Goal: Task Accomplishment & Management: Complete application form

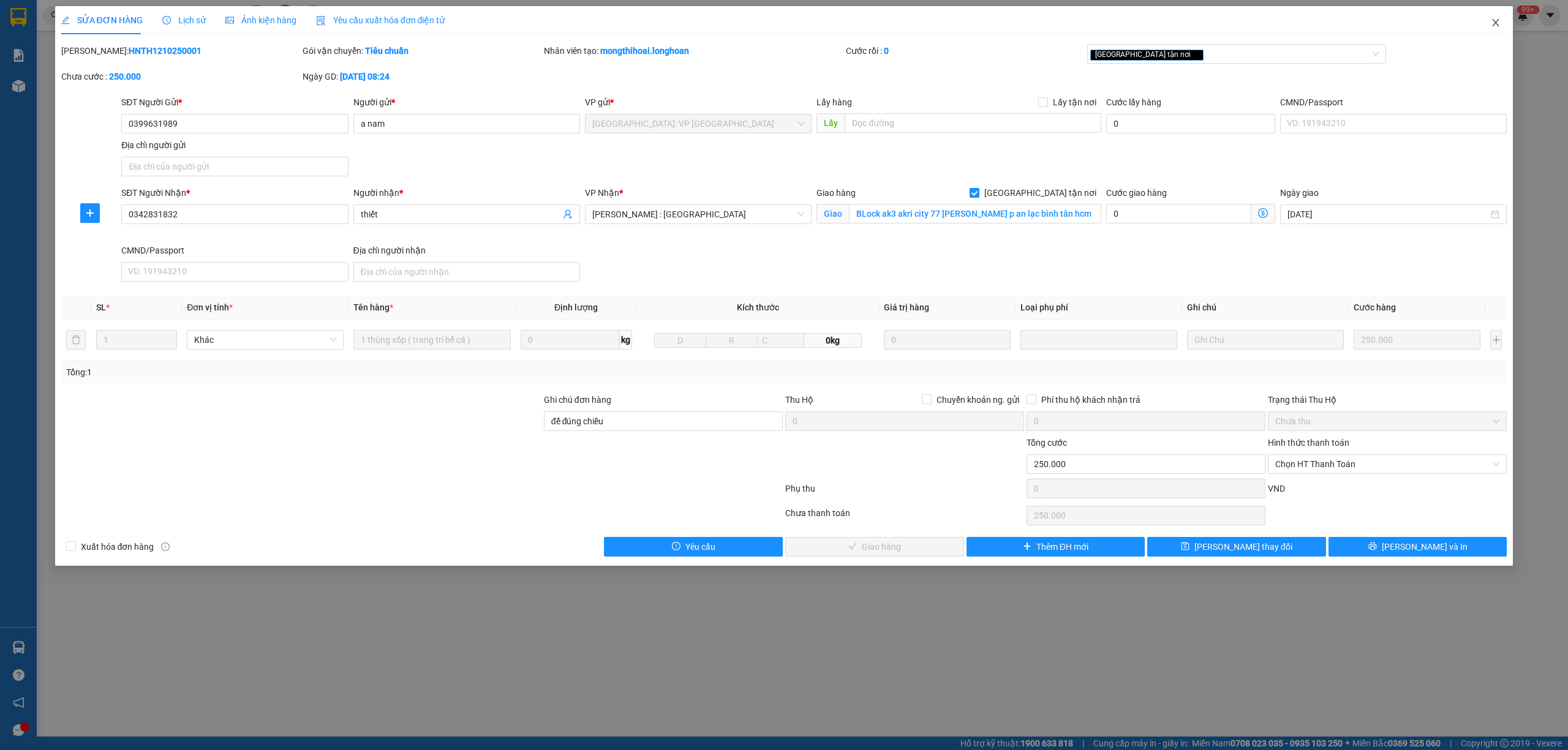
click at [1494, 22] on icon "close" at bounding box center [1496, 22] width 10 height 10
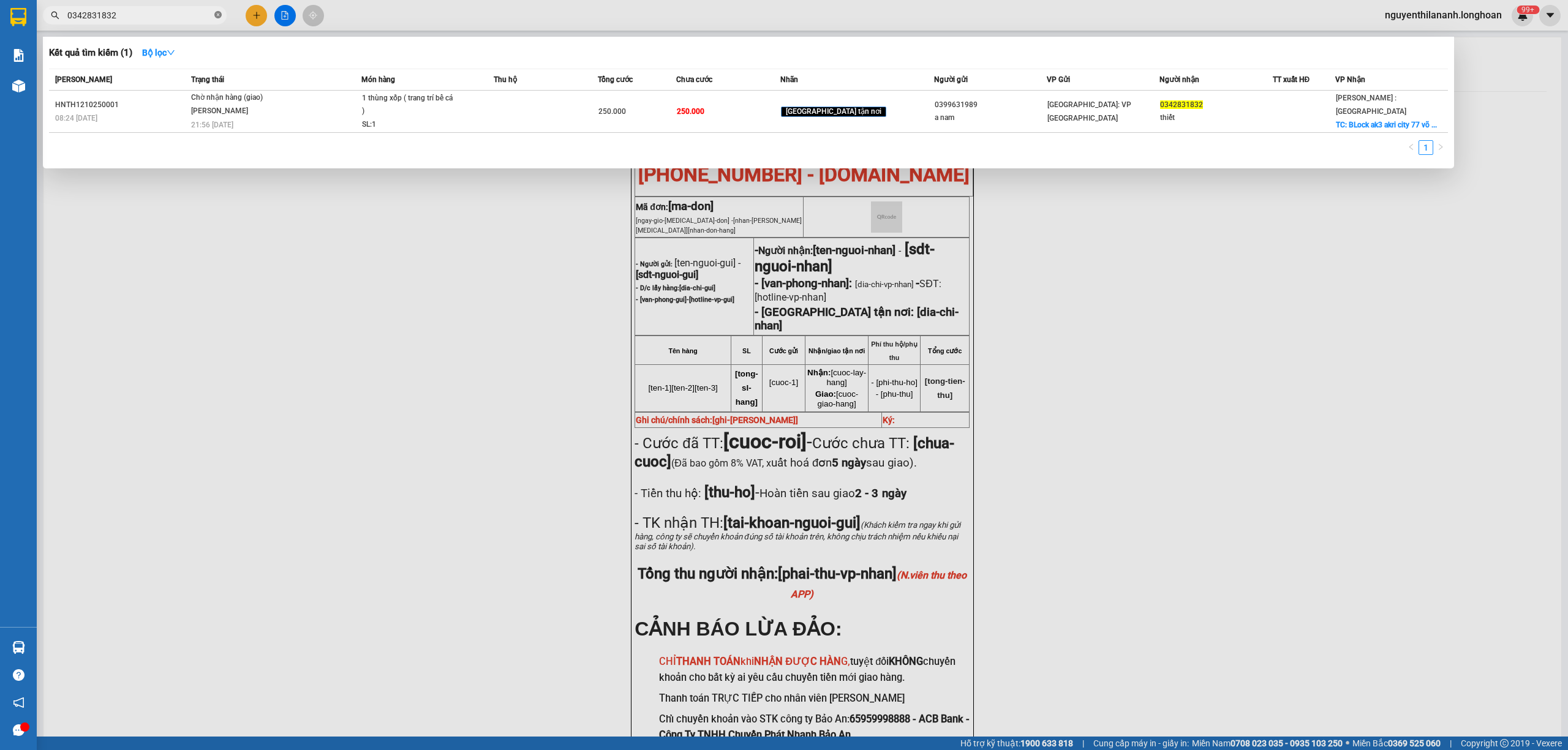
click at [216, 14] on icon "close-circle" at bounding box center [218, 15] width 8 height 8
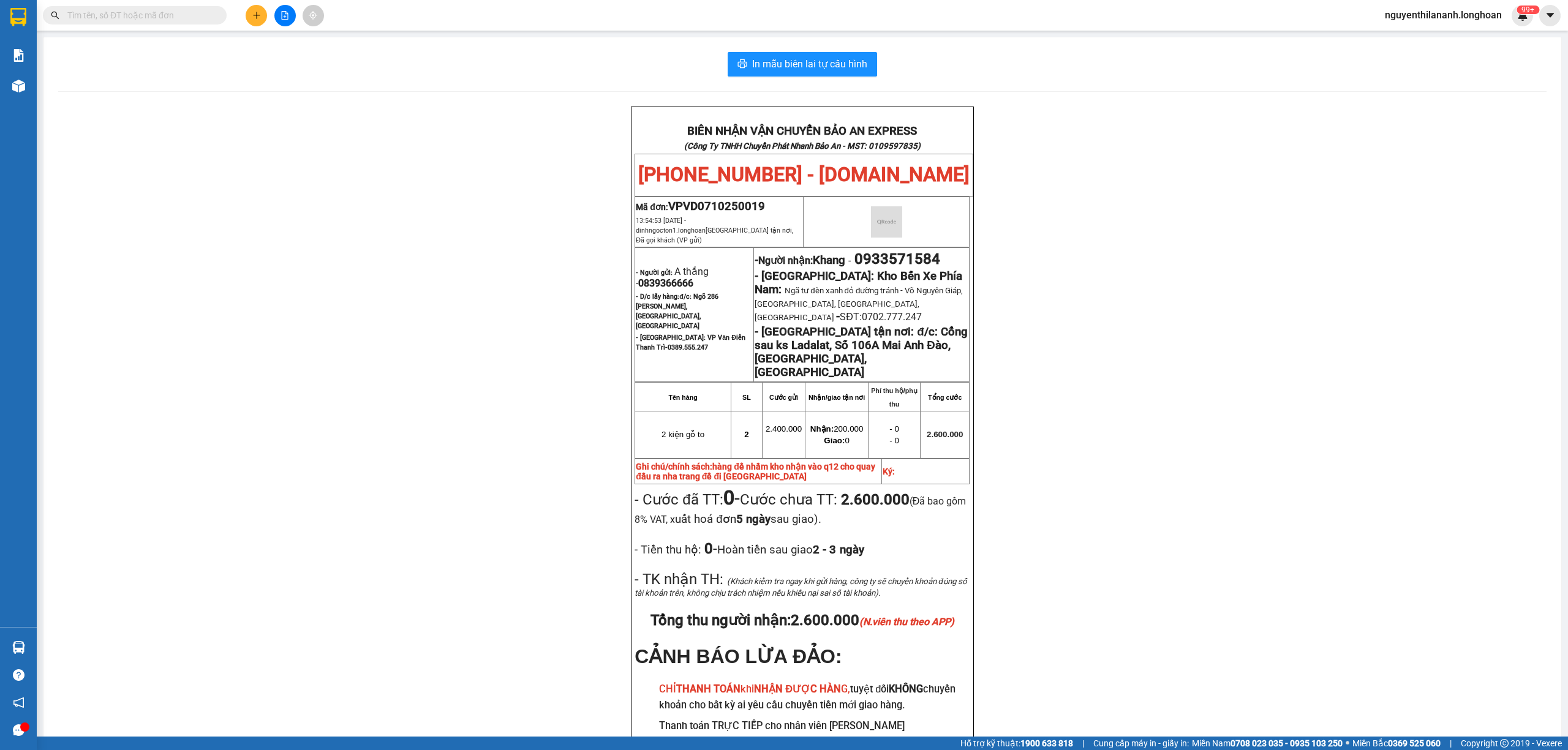
paste input "0982715592"
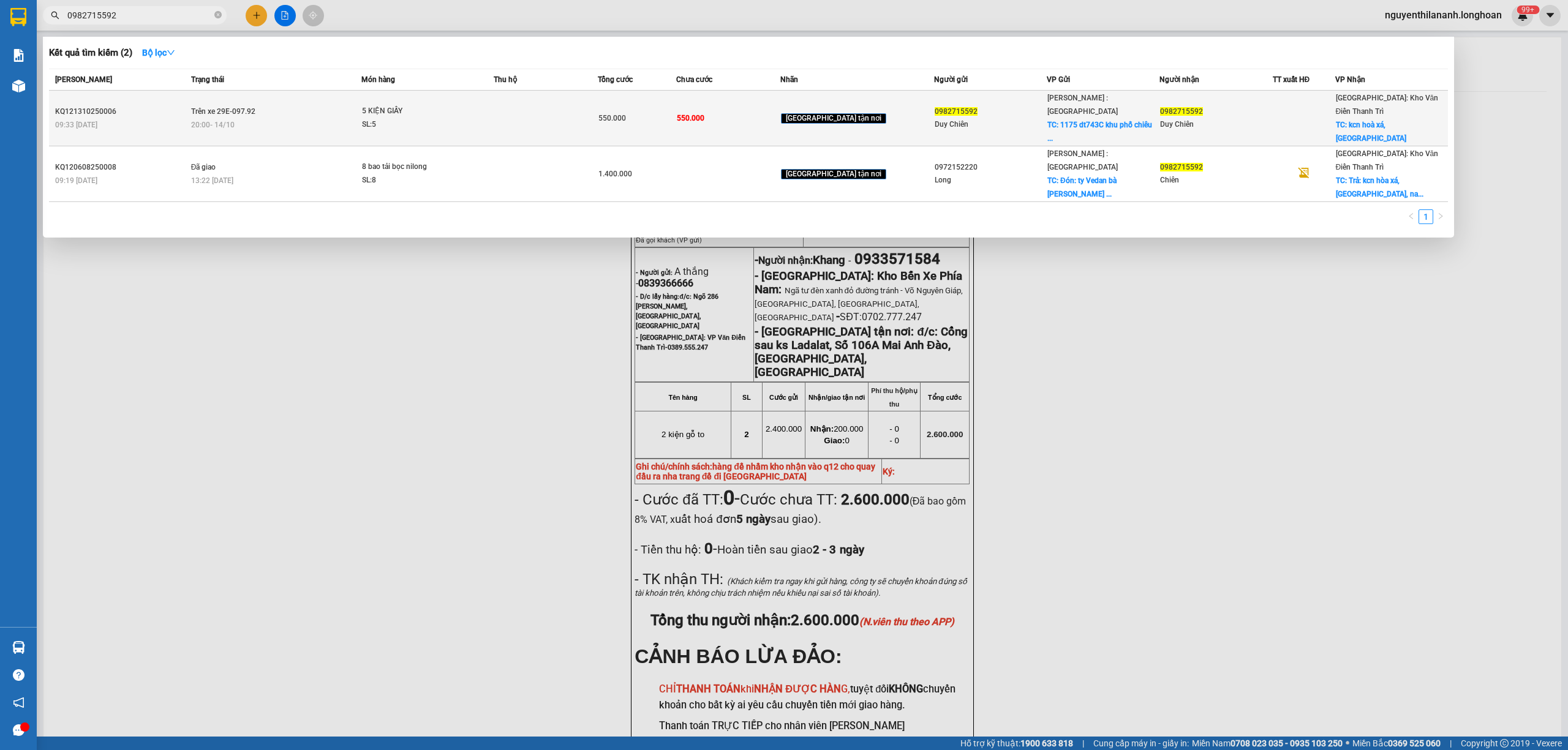
type input "0982715592"
click at [150, 106] on div "KQ121310250006" at bounding box center [121, 112] width 132 height 13
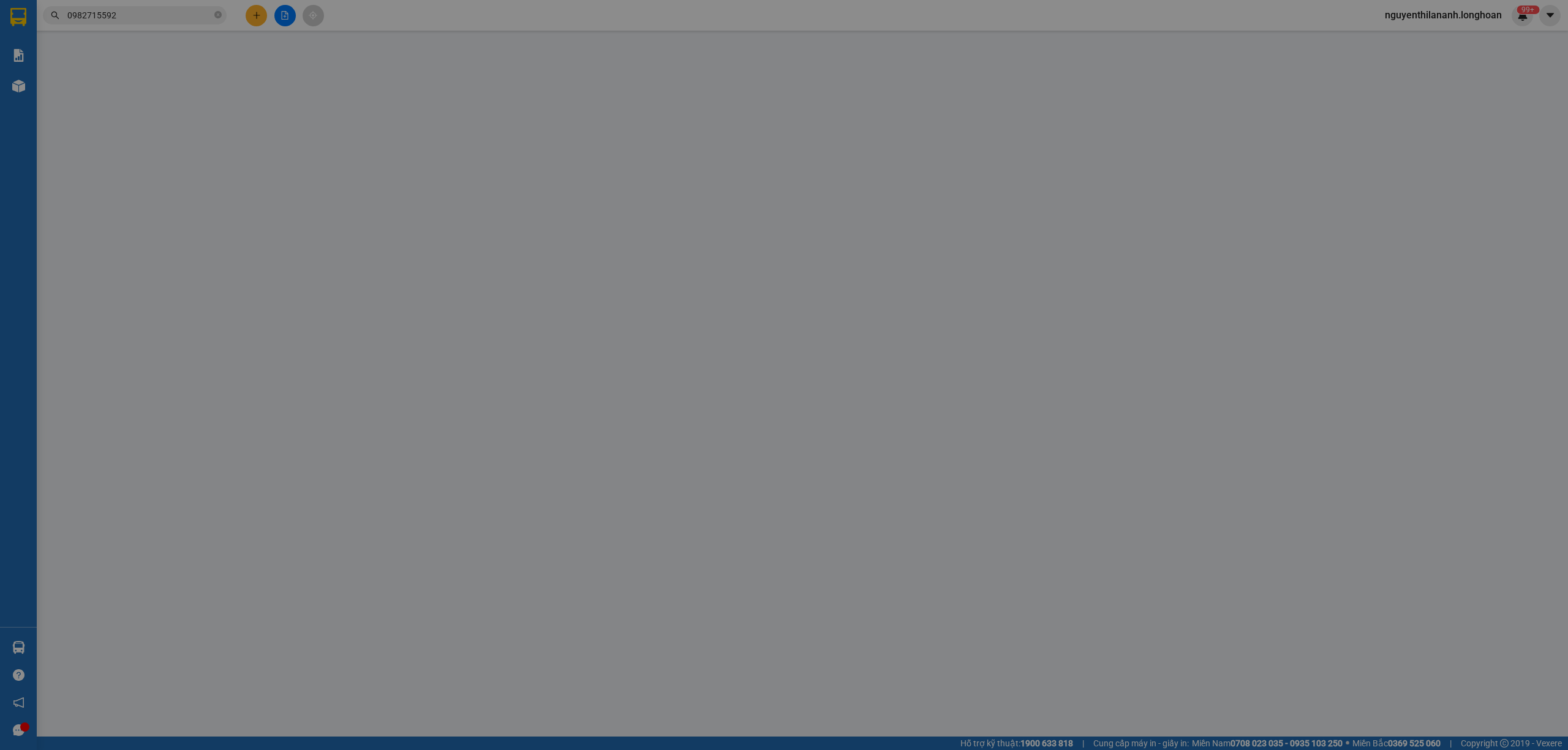
type input "0982715592"
type input "Duy Chiên"
checkbox input "true"
type input "1175 dt743C khu phố [GEOGRAPHIC_DATA], [GEOGRAPHIC_DATA]"
type input "0982715592"
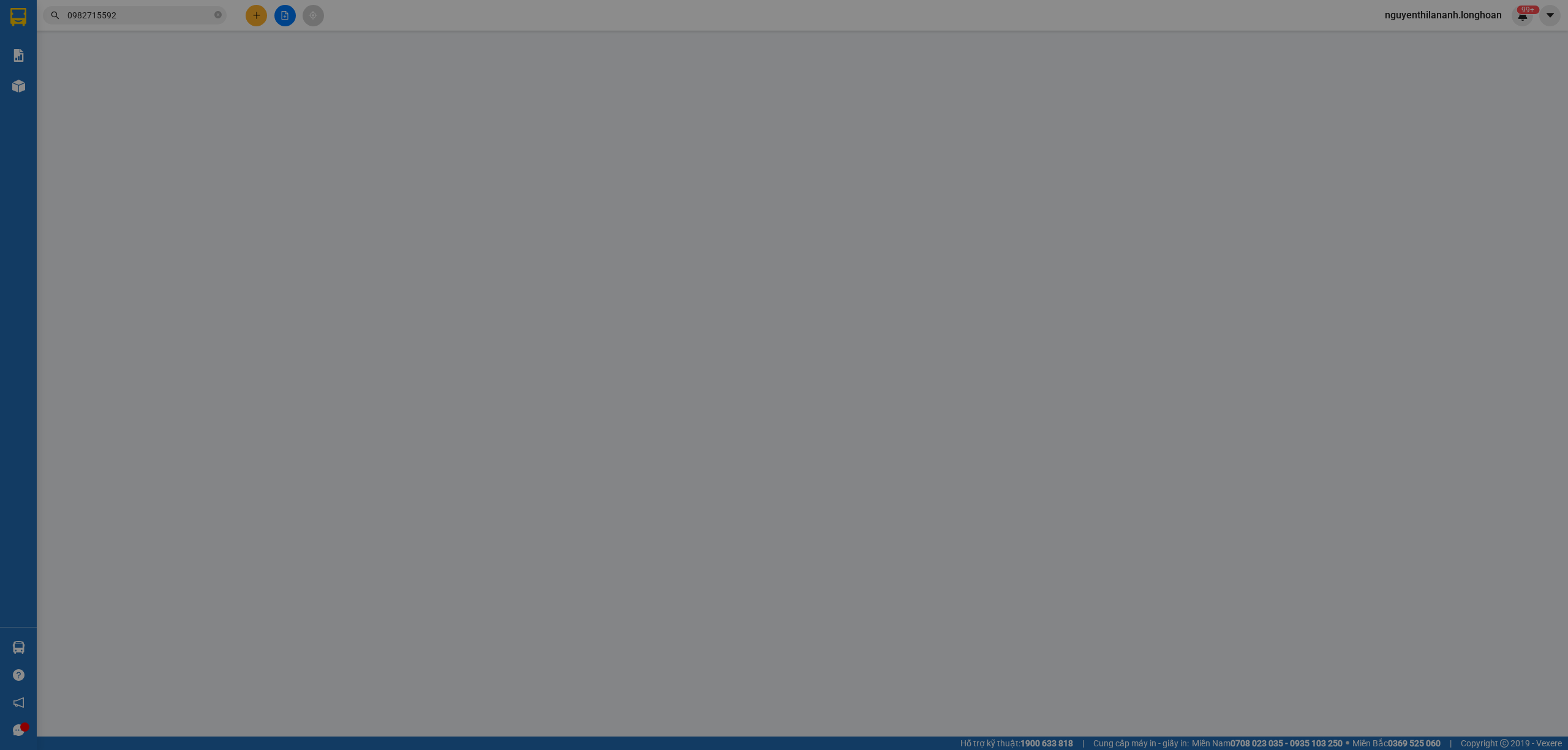
type input "Duy Chiên"
checkbox input "true"
type input "kcn hoà xá, [GEOGRAPHIC_DATA]"
type input "NHẬN THEO KIỆN-GIAO NGUYÊN KIỆN - HƯ VỠ KHÔNG ĐỀN"
type input "0"
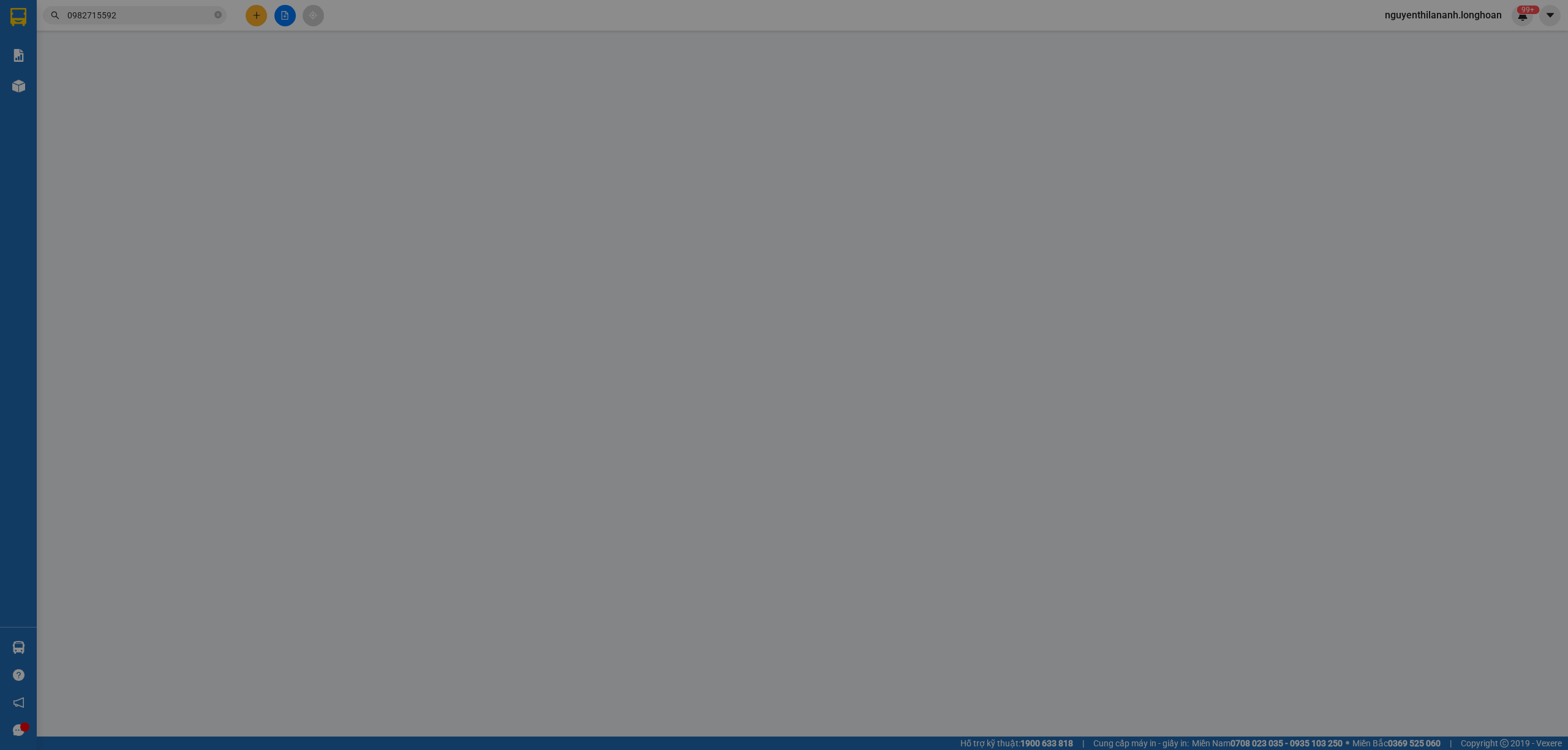
type input "550.000"
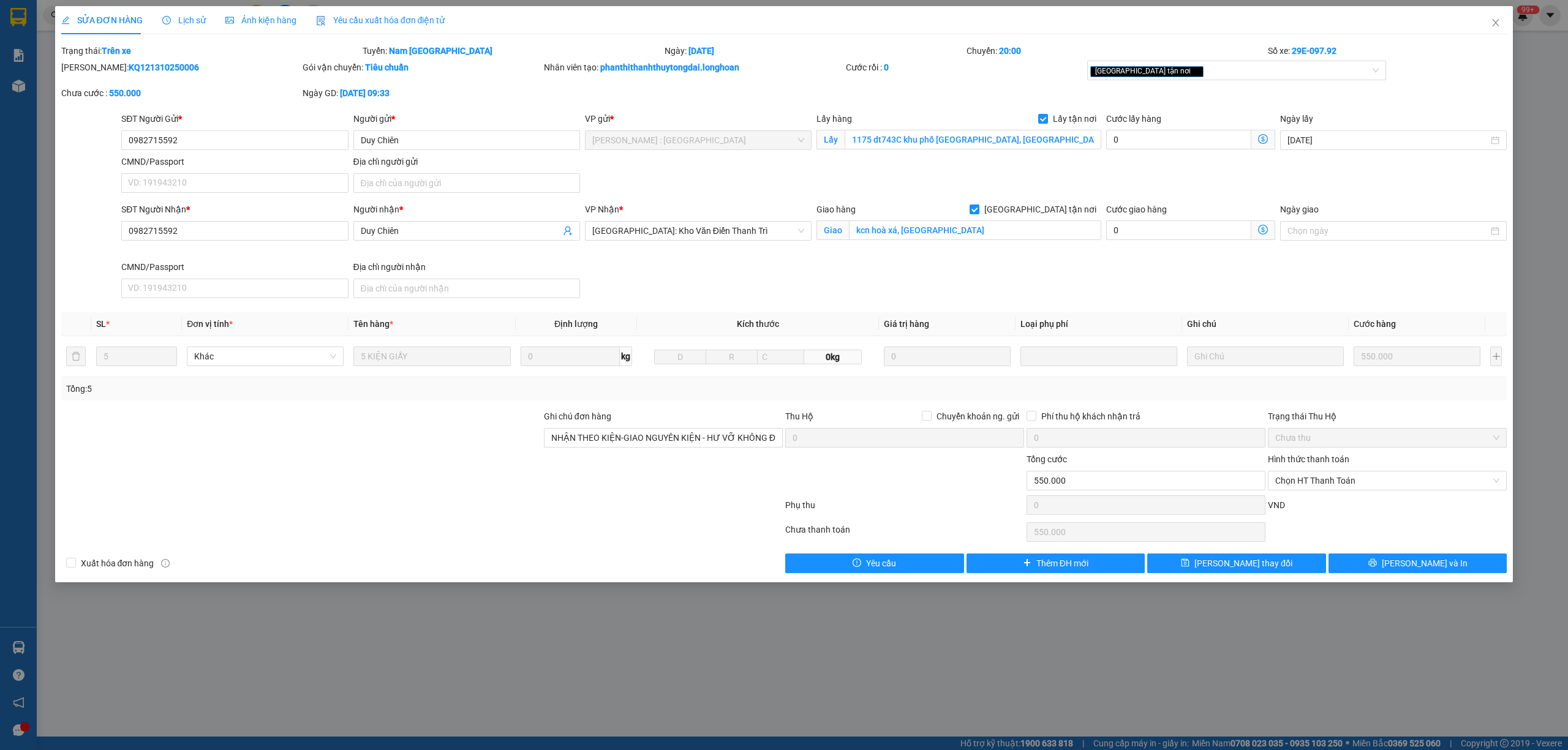
click at [175, 13] on div "Lịch sử" at bounding box center [183, 19] width 44 height 28
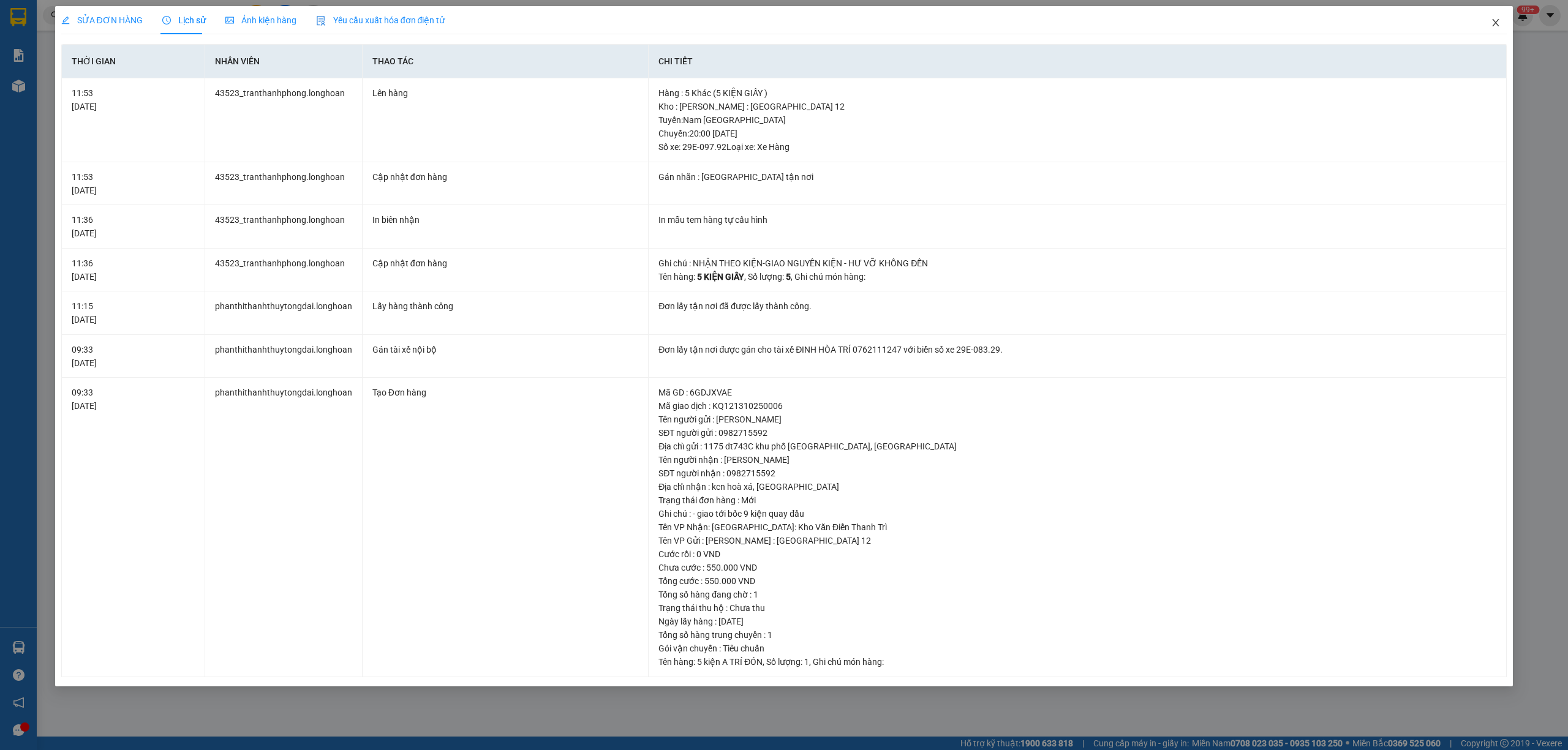
drag, startPoint x: 1498, startPoint y: 23, endPoint x: 1470, endPoint y: 33, distance: 29.7
click at [1498, 24] on icon "close" at bounding box center [1496, 22] width 10 height 10
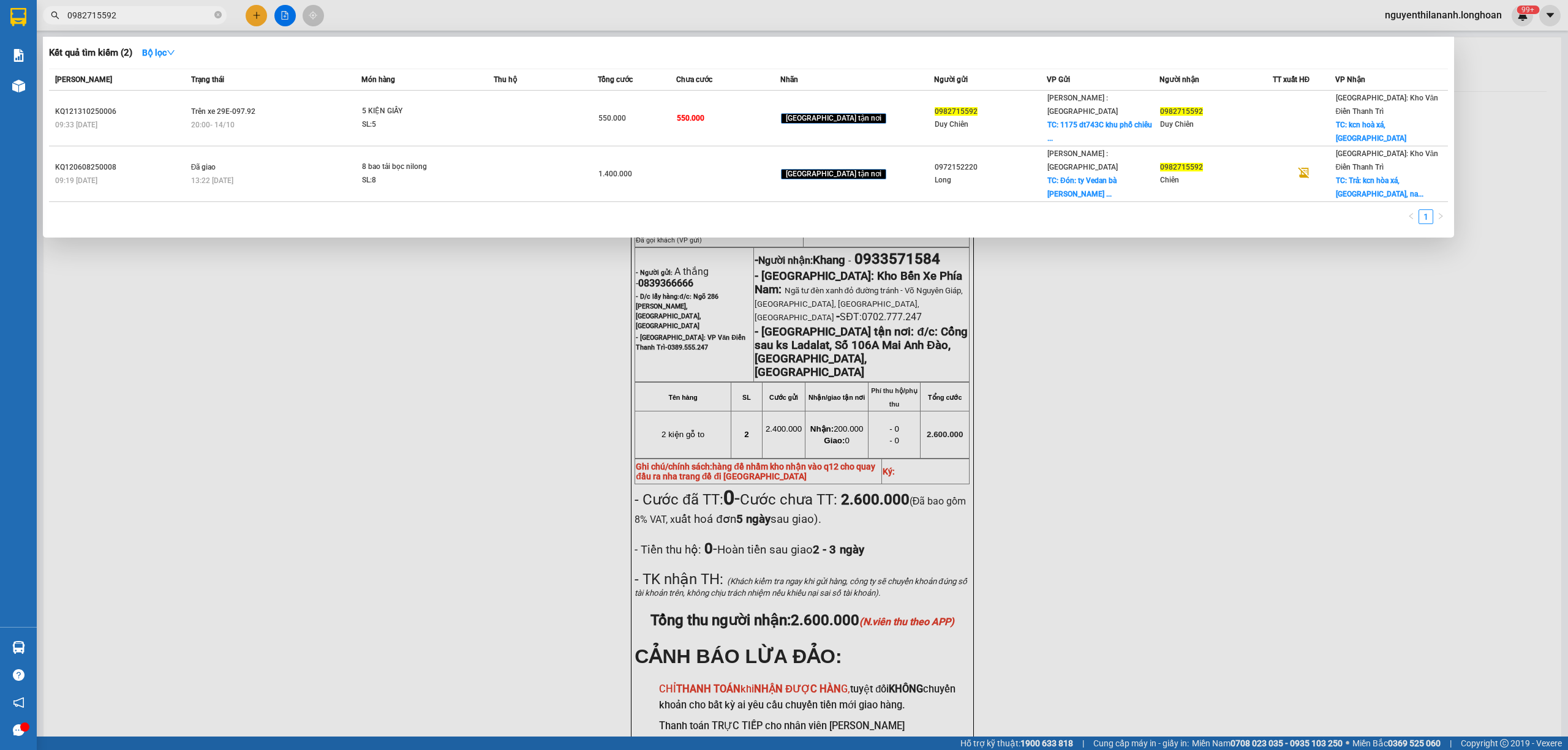
click at [218, 16] on icon "close-circle" at bounding box center [218, 15] width 8 height 8
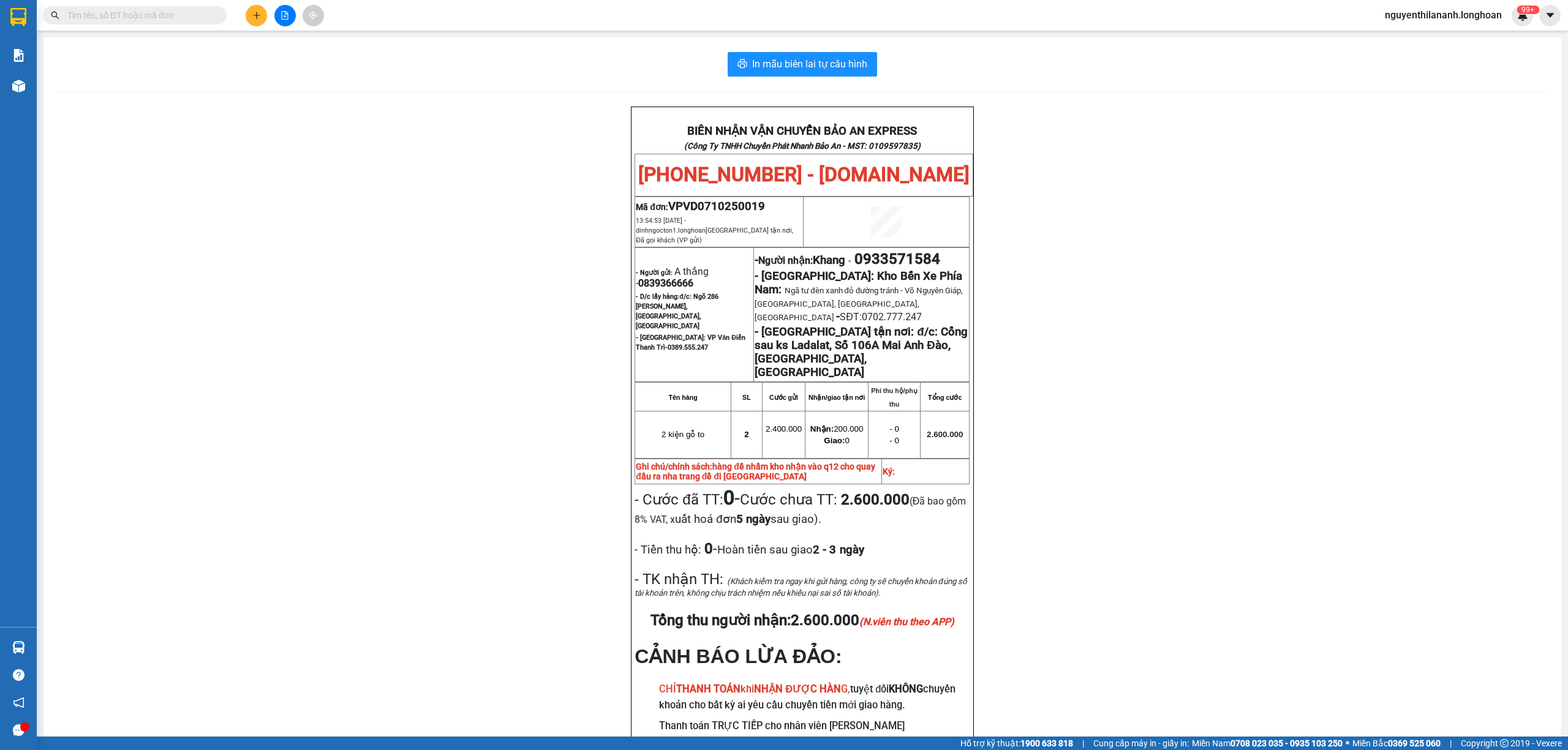
paste input "0912522124"
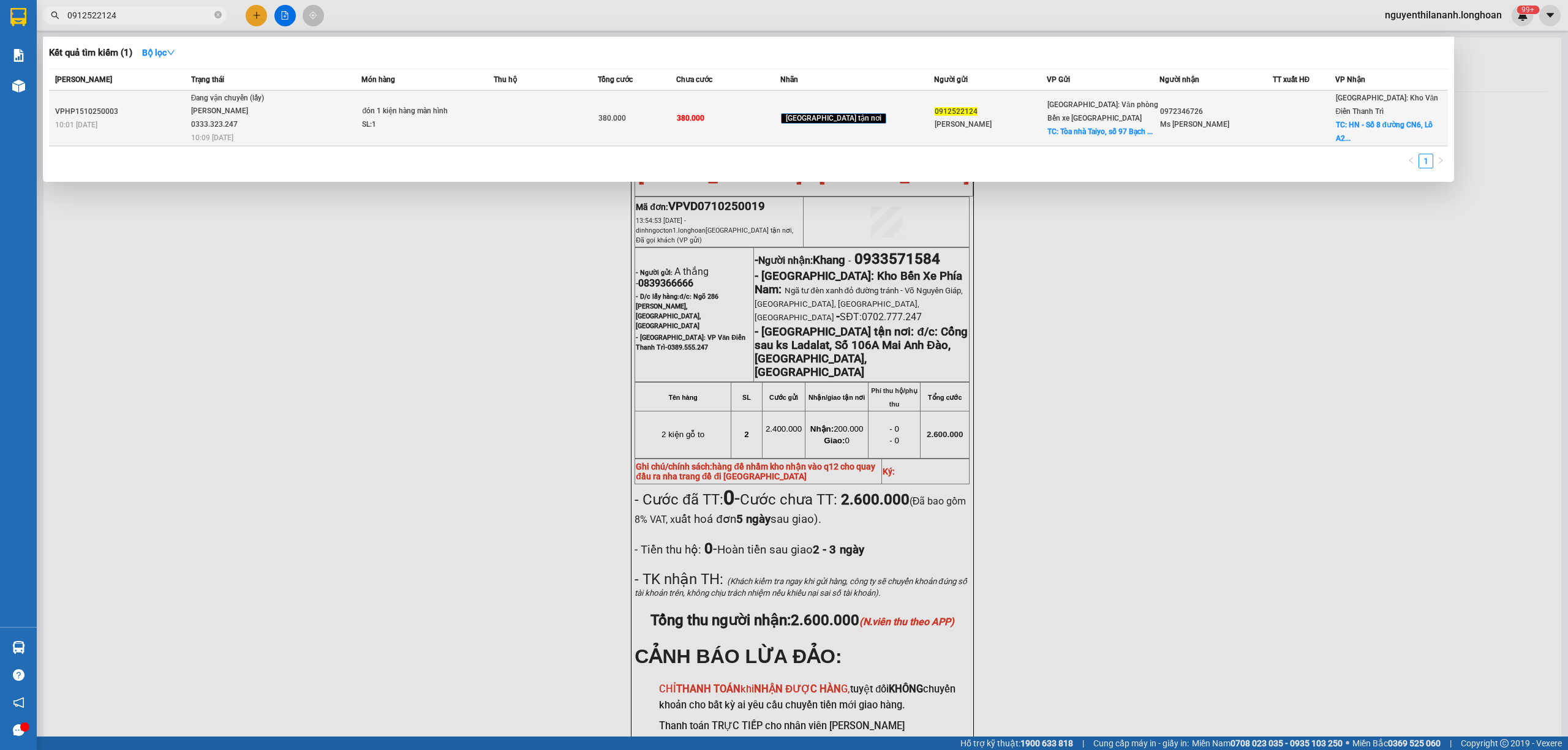
type input "0912522124"
click at [154, 109] on div "VPHP1510250003" at bounding box center [121, 112] width 132 height 13
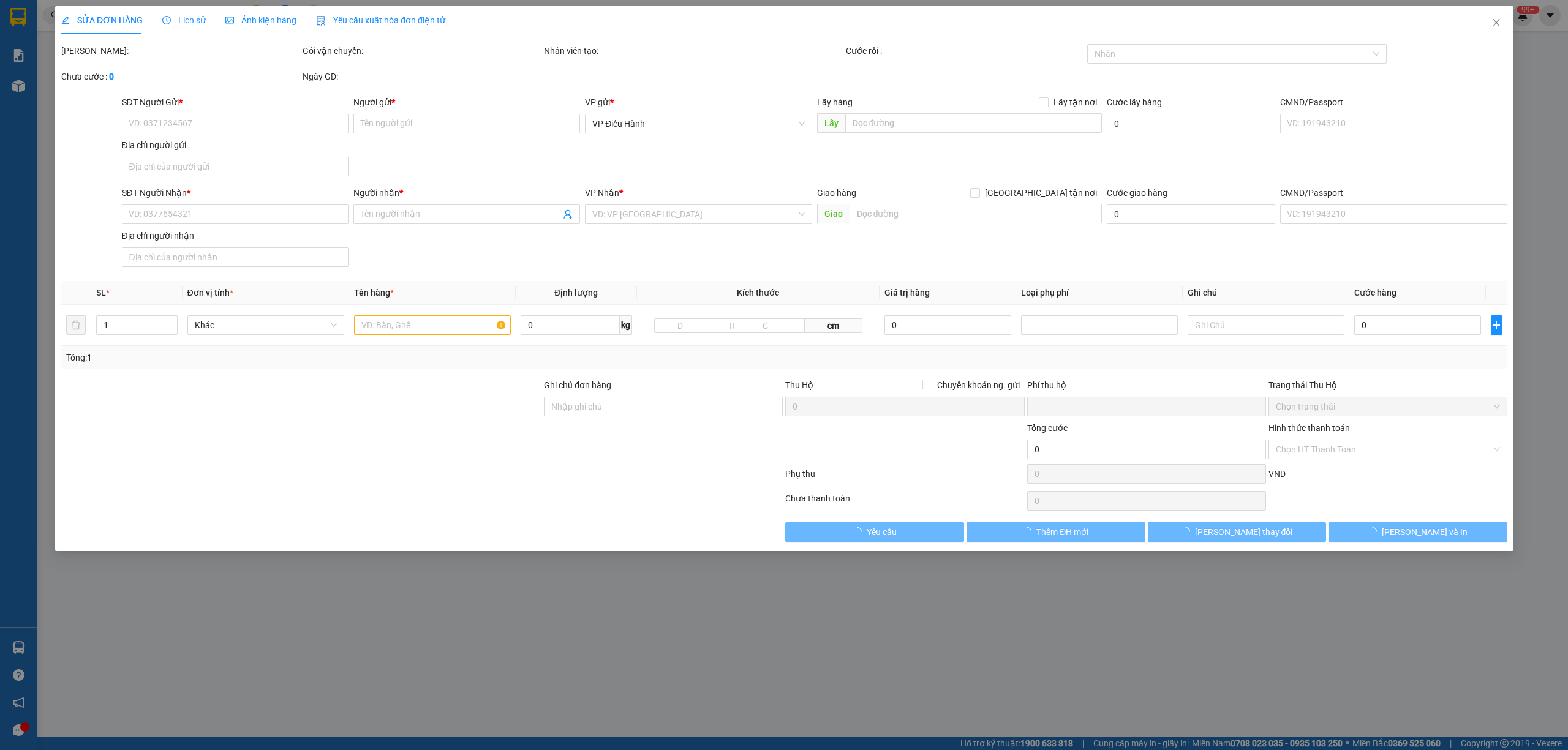
type input "0912522124"
type input "[PERSON_NAME]"
checkbox input "true"
type input "Tòa nhà Taiyo, số 97 [GEOGRAPHIC_DATA], [GEOGRAPHIC_DATA],"
type input "0972346726"
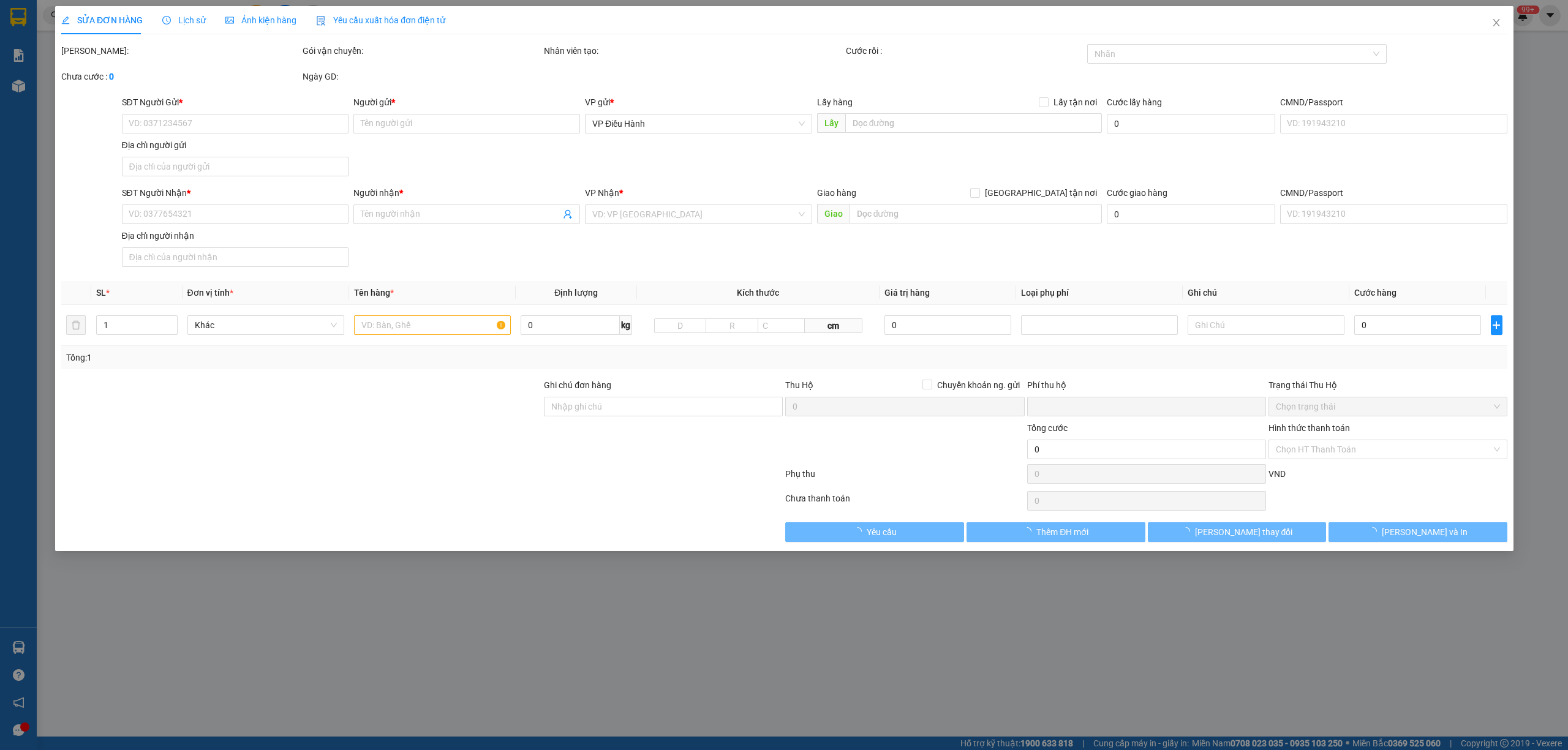
type input "Ms [PERSON_NAME]"
checkbox input "true"
type input "HN - Số 8 đường CN6, Lô A2 Cụm công nghiệp vừa và nhỏ [GEOGRAPHIC_DATA], [GEOGR…"
type input "0"
type input "380.000"
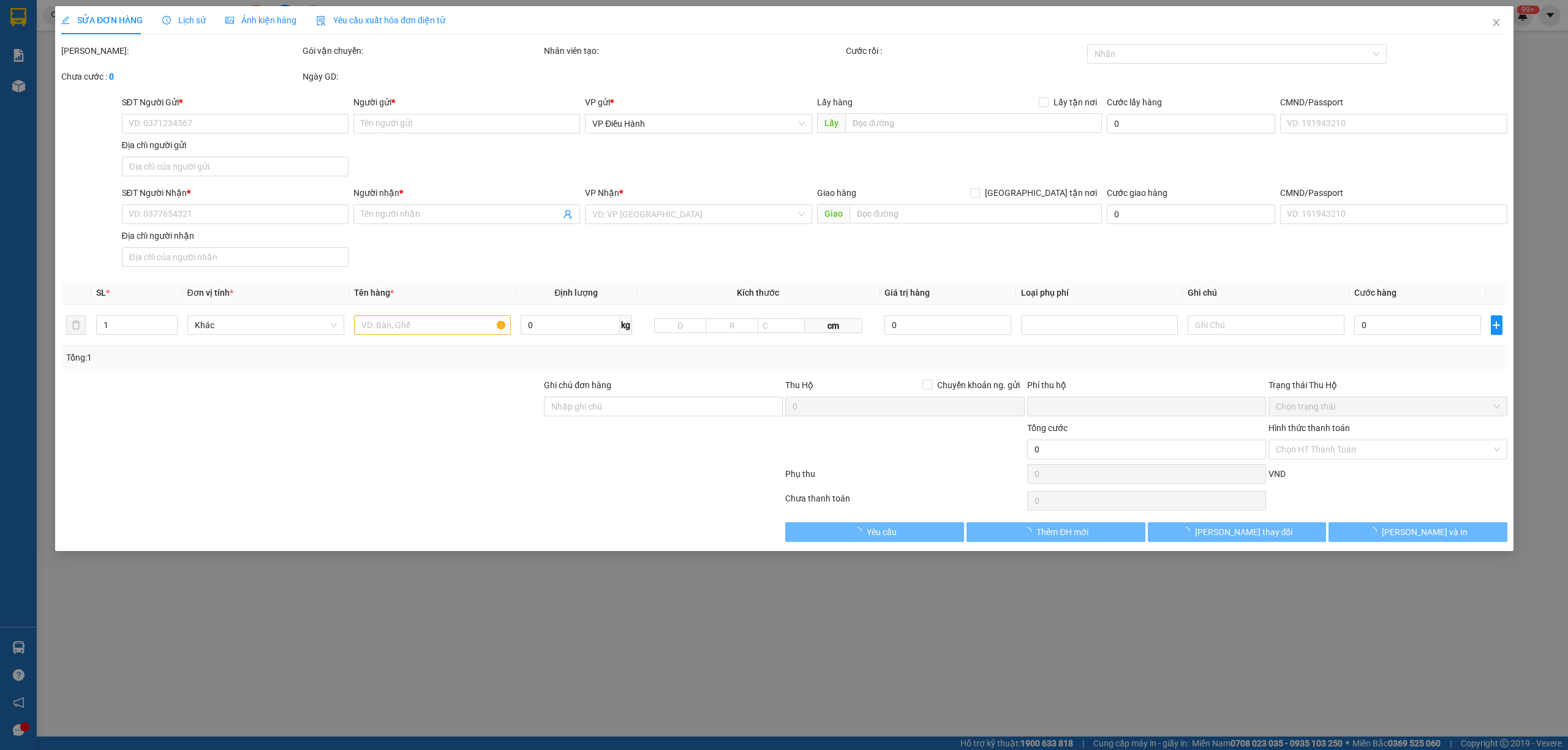
type input "380.000"
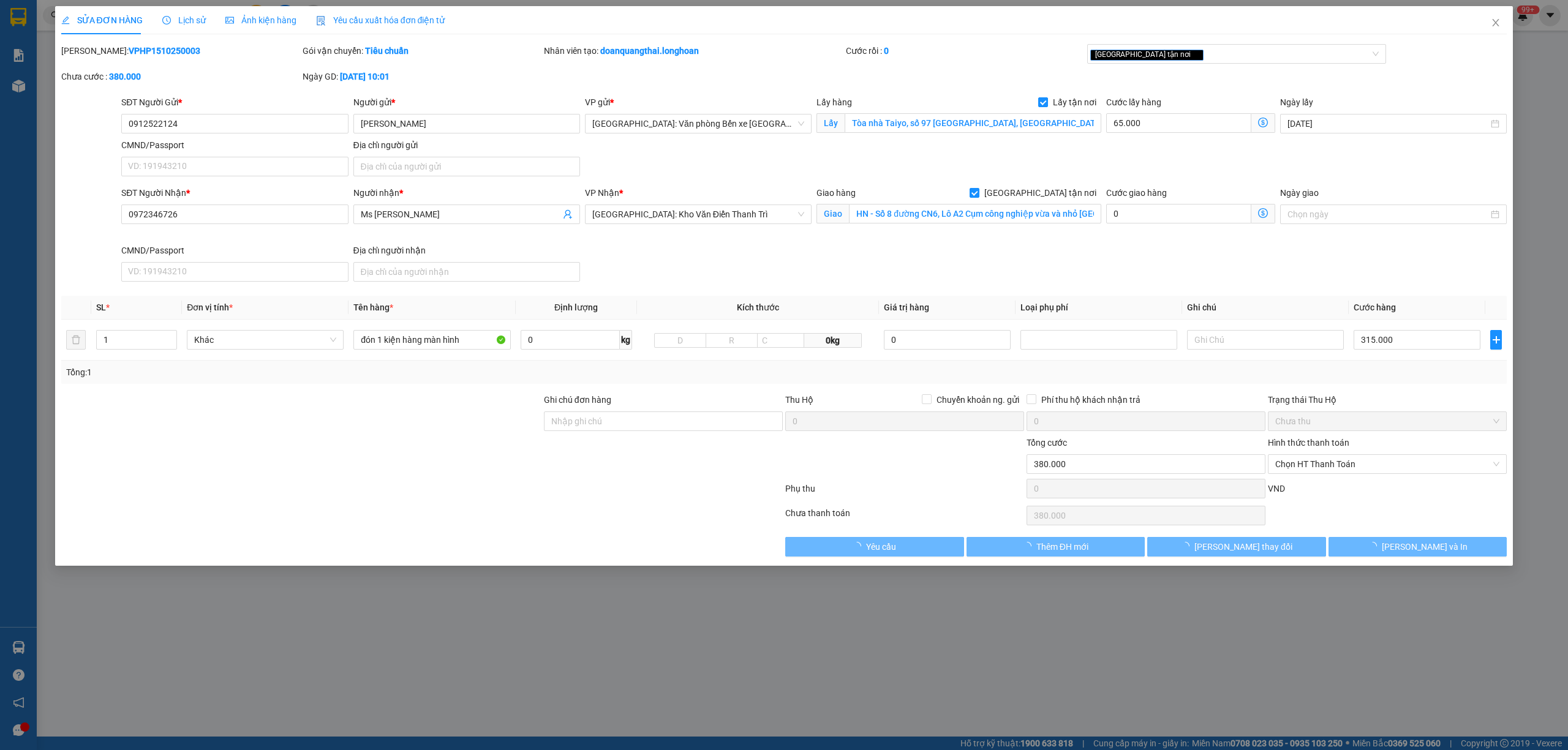
click at [181, 19] on span "Lịch sử" at bounding box center [183, 20] width 44 height 10
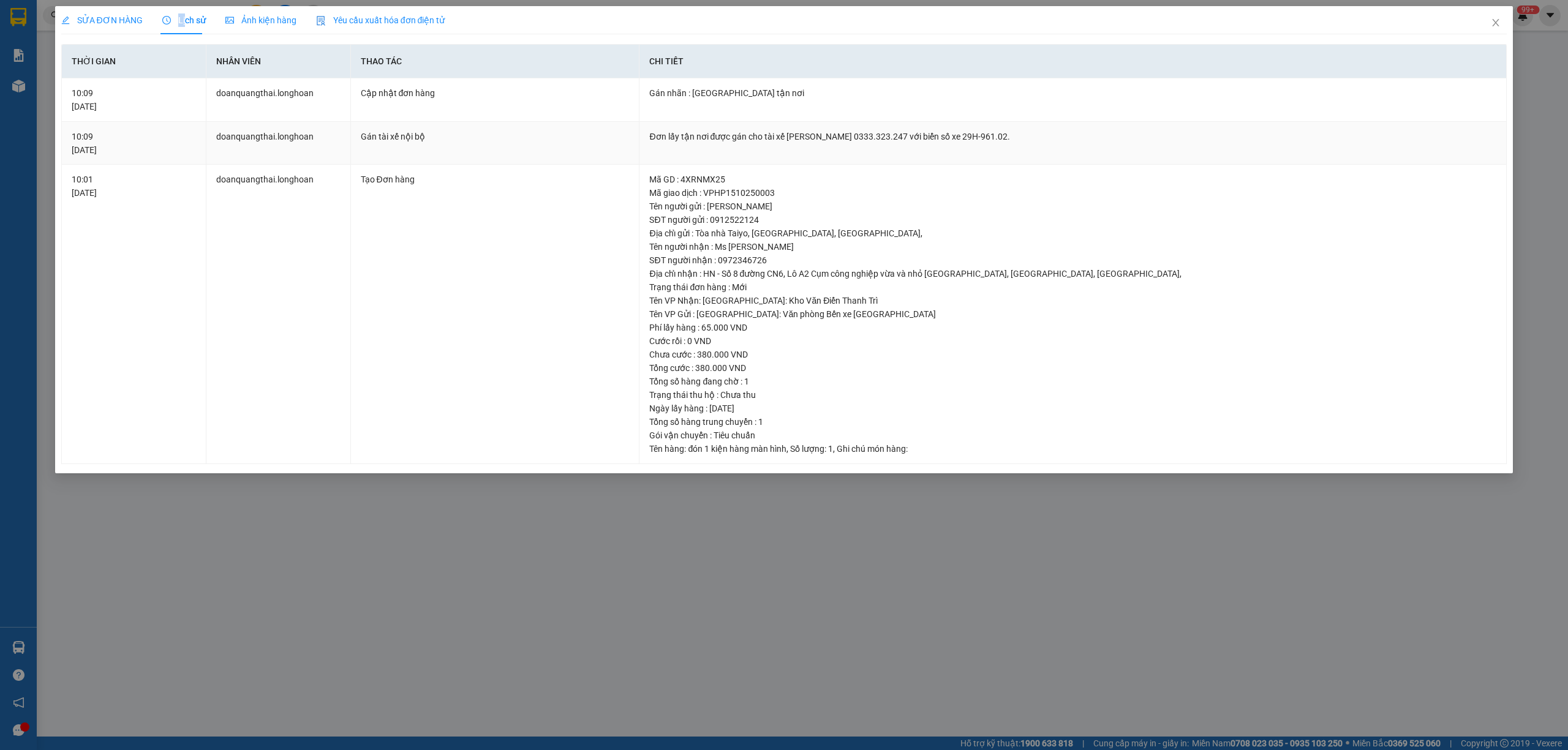
drag, startPoint x: 1006, startPoint y: 136, endPoint x: 765, endPoint y: 135, distance: 241.0
click at [765, 135] on div "Đơn lấy tận nơi được gán cho tài xế [PERSON_NAME] 0333.323.247 với biển số xe 2…" at bounding box center [1072, 137] width 847 height 14
copy div "tài xế [PERSON_NAME] 0333.323.247 với biển số xe 29H-961.02"
click at [1498, 22] on span "Close" at bounding box center [1495, 22] width 34 height 34
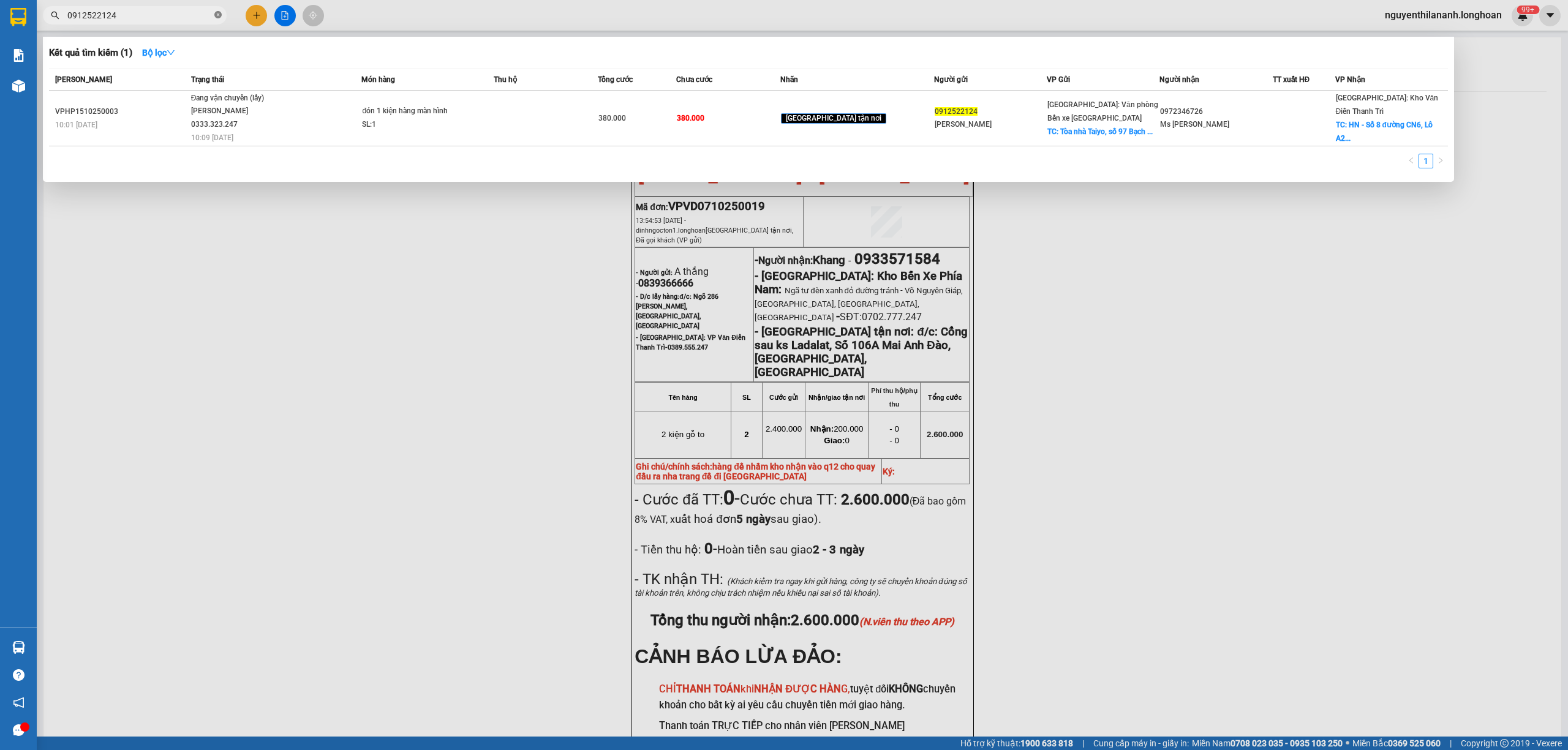
click at [220, 14] on icon "close-circle" at bounding box center [218, 15] width 8 height 8
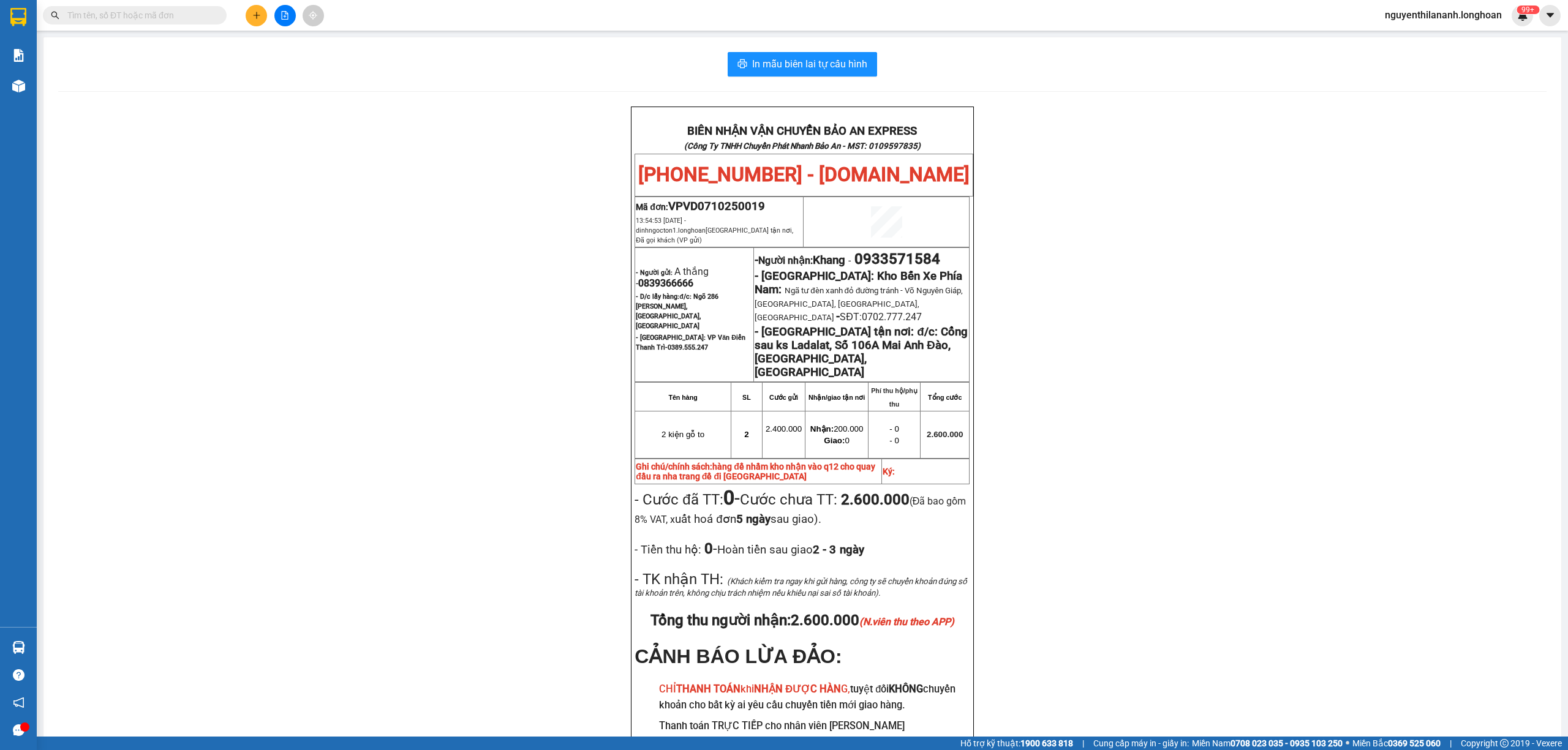
paste input "0972134246"
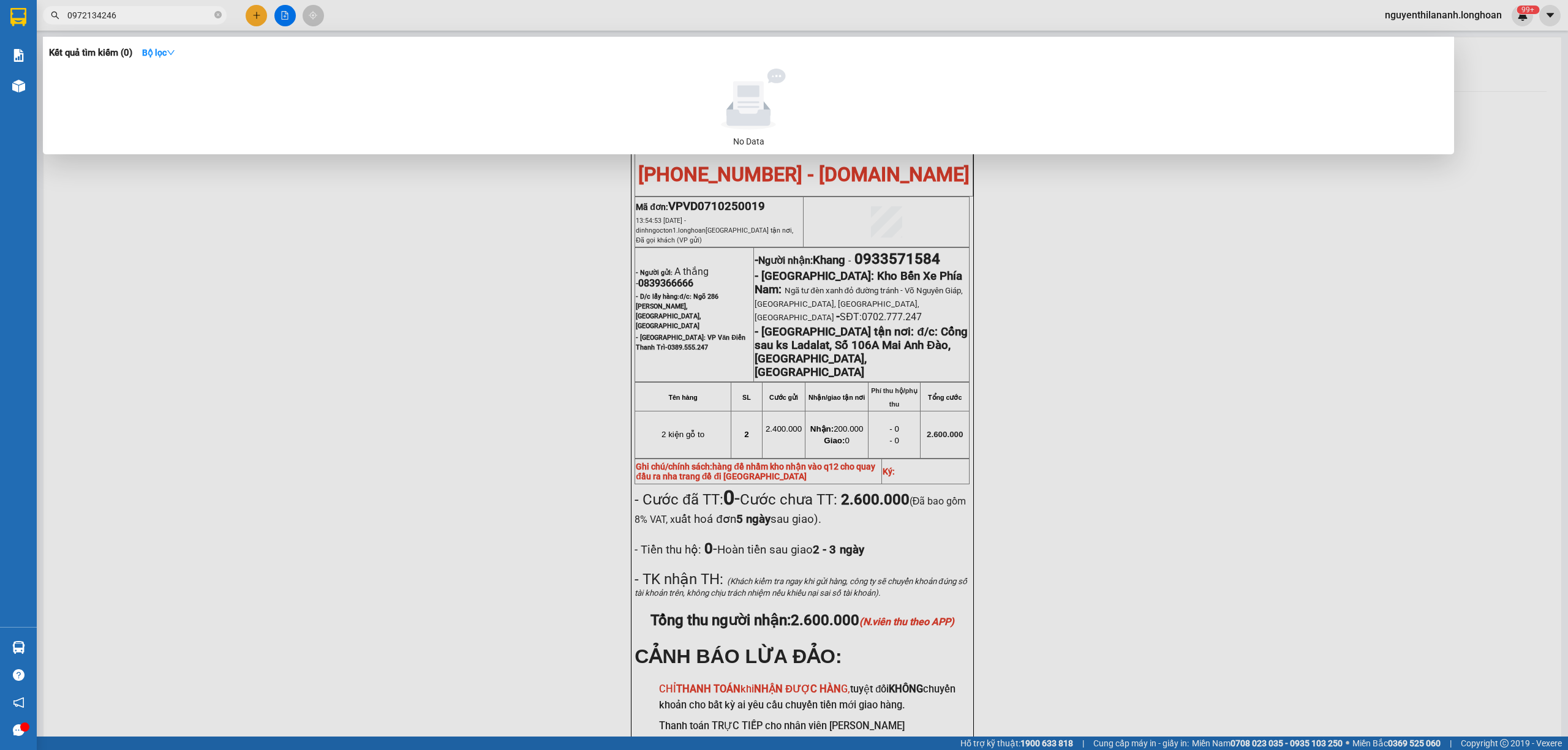
type input "0972134246"
click at [216, 19] on span at bounding box center [218, 16] width 8 height 12
paste input "0935115104"
type input "0"
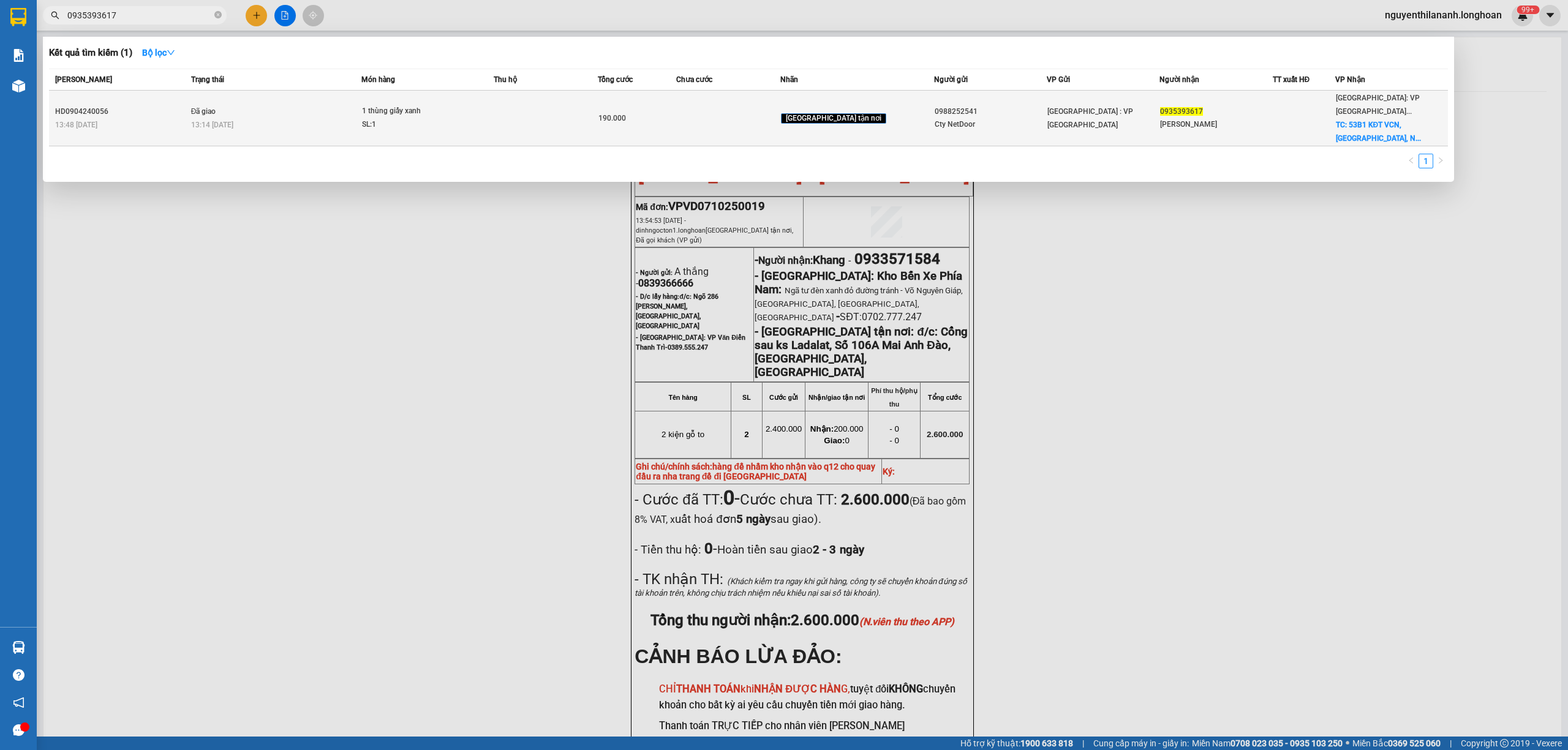
type input "0935393617"
click at [157, 123] on div "13:48 [DATE]" at bounding box center [121, 125] width 132 height 14
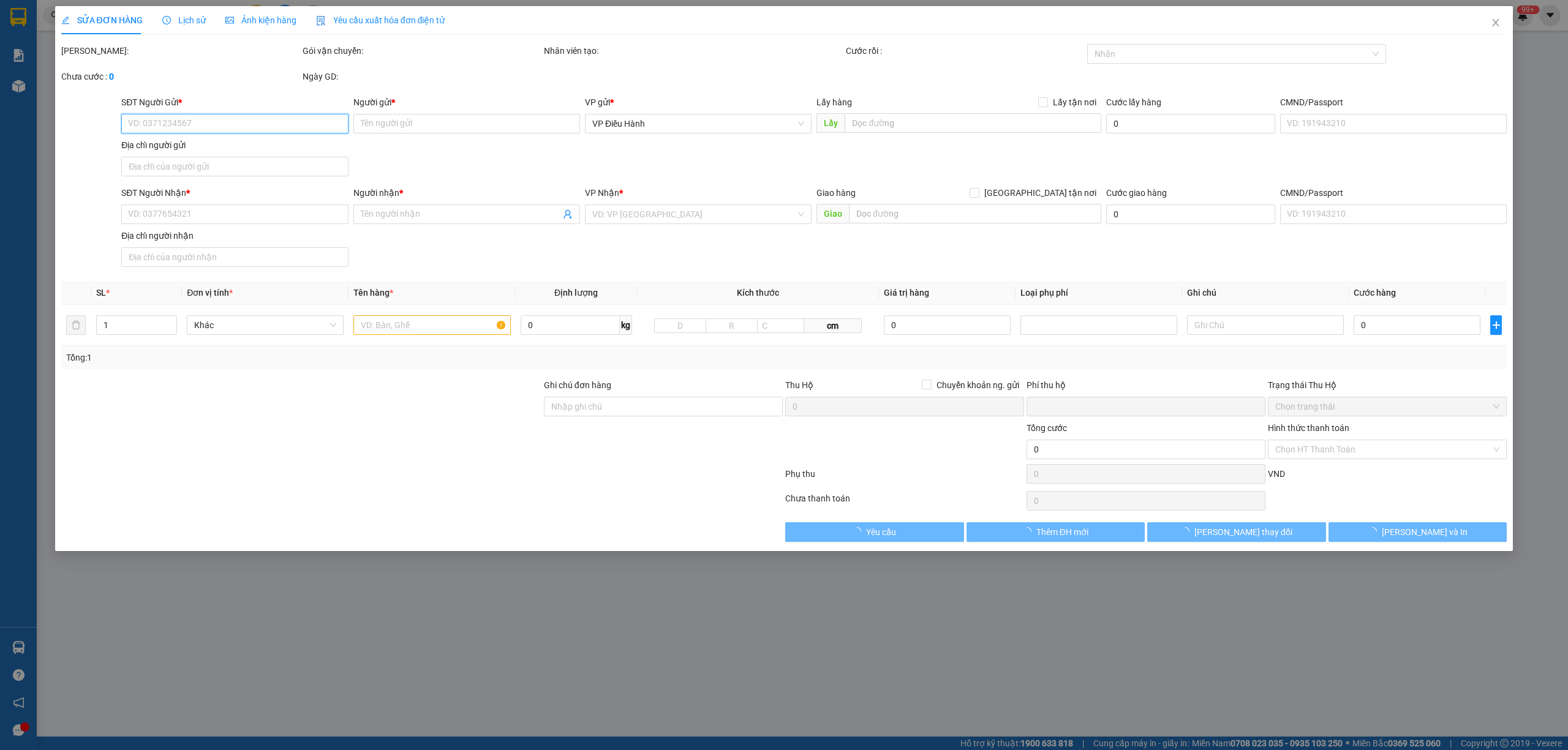
type input "0988252541"
type input "Cty NetDoor"
type input "0935393617"
type input "[PERSON_NAME]"
checkbox input "true"
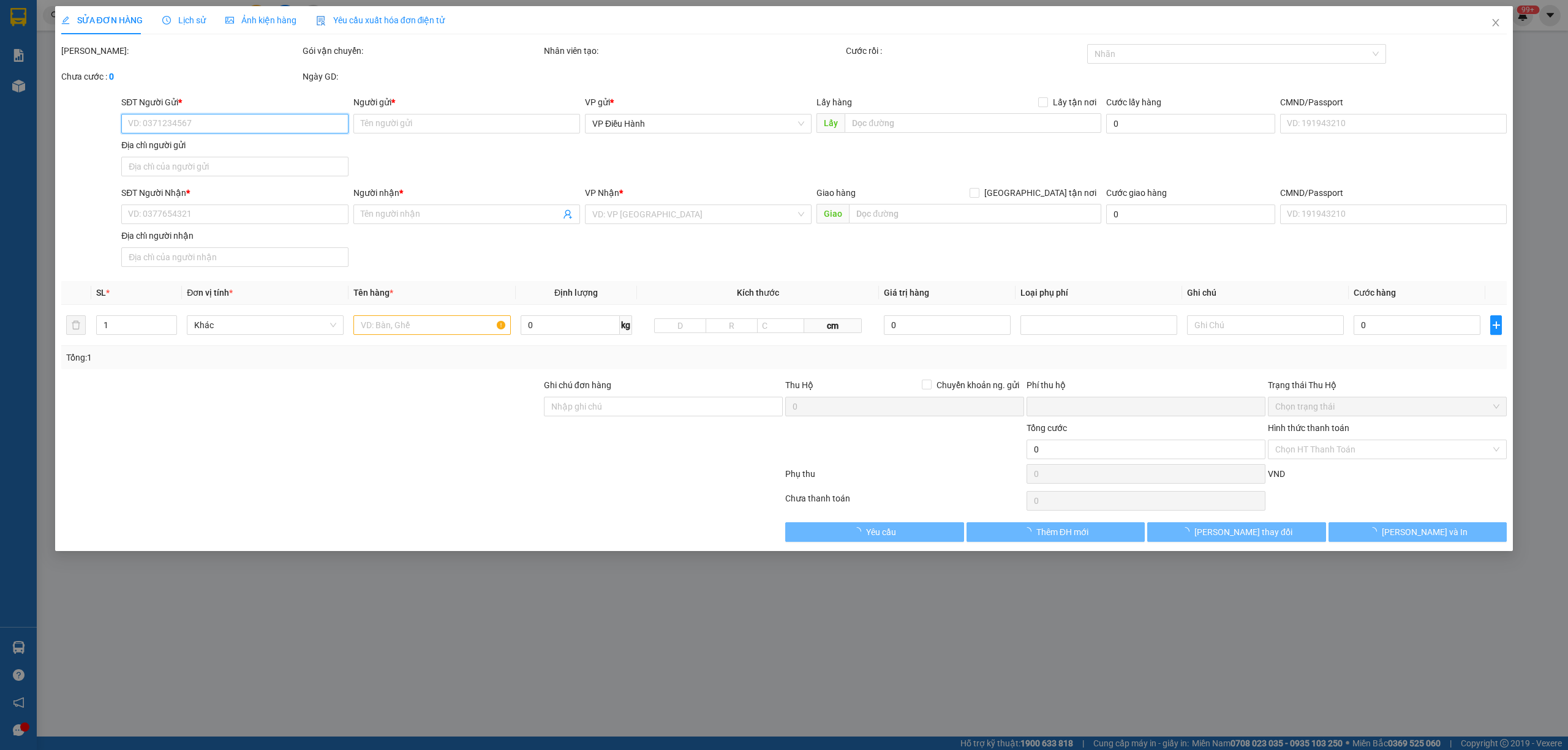
type input "53B1 KĐT VCN, [GEOGRAPHIC_DATA], [GEOGRAPHIC_DATA]"
type input "0"
type input "190.000"
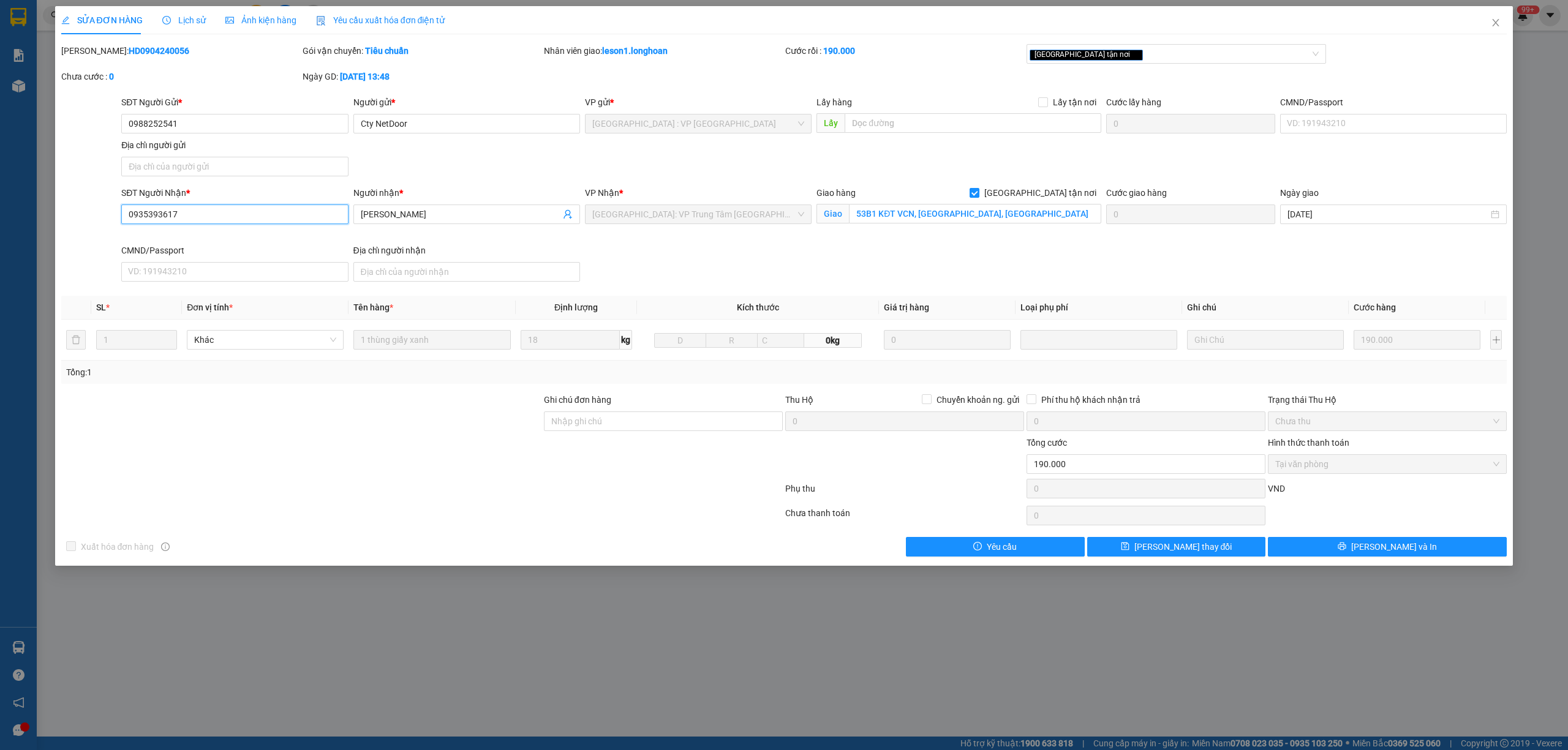
click at [204, 216] on input "0935393617" at bounding box center [235, 214] width 227 height 19
drag, startPoint x: 204, startPoint y: 216, endPoint x: 120, endPoint y: 214, distance: 84.0
click at [120, 214] on div "SĐT Người Nhận * 0935393617 0935393617" at bounding box center [234, 214] width 232 height 57
click at [219, 216] on input "0935393617" at bounding box center [235, 214] width 227 height 19
click at [180, 17] on span "Lịch sử" at bounding box center [183, 20] width 44 height 10
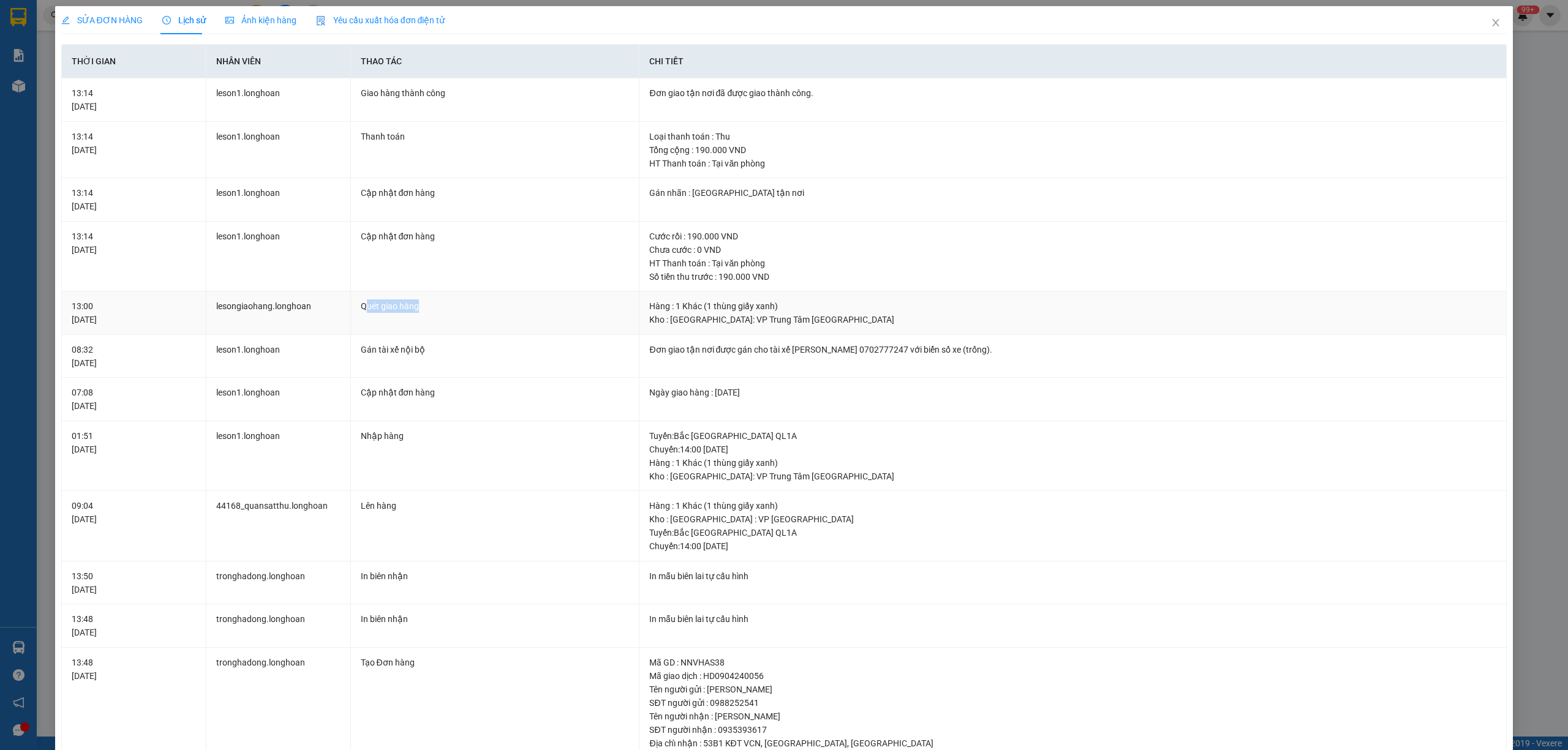
drag, startPoint x: 528, startPoint y: 321, endPoint x: 363, endPoint y: 313, distance: 165.2
click at [363, 313] on td "Quét giao hàng" at bounding box center [496, 312] width 289 height 44
click at [85, 23] on span "SỬA ĐƠN HÀNG" at bounding box center [102, 20] width 82 height 10
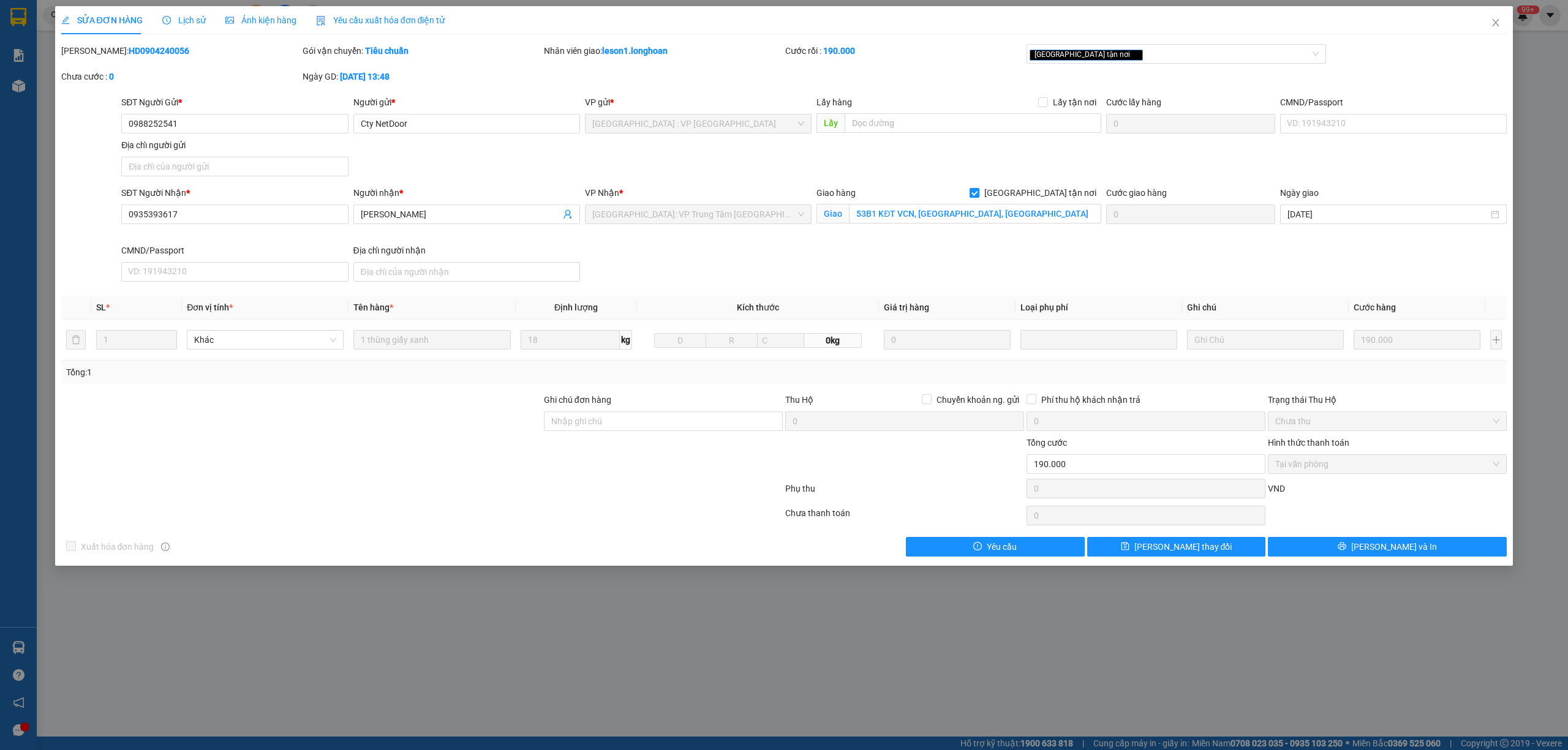
click at [174, 14] on div "Lịch sử" at bounding box center [183, 20] width 44 height 14
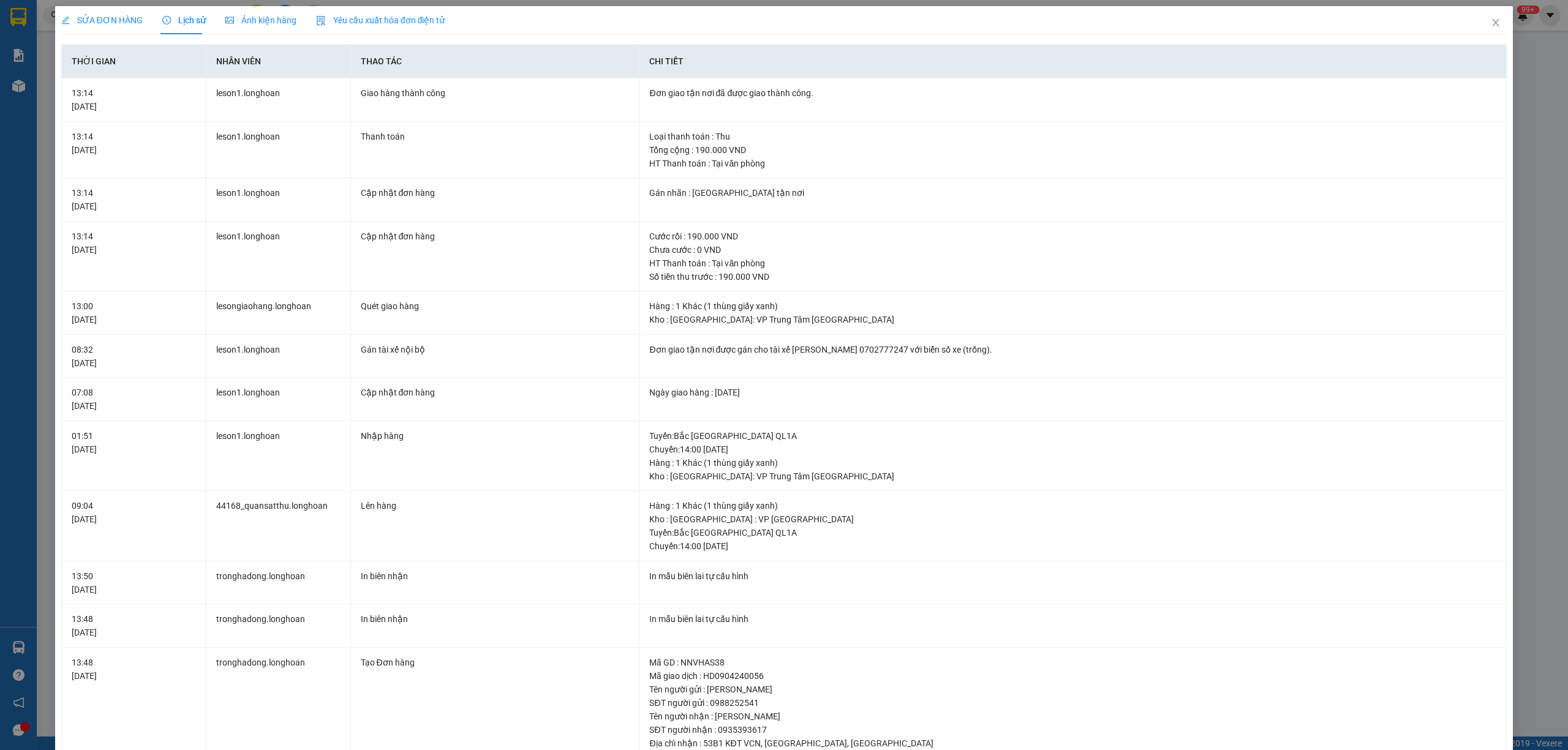
click at [106, 16] on span "SỬA ĐƠN HÀNG" at bounding box center [102, 20] width 82 height 10
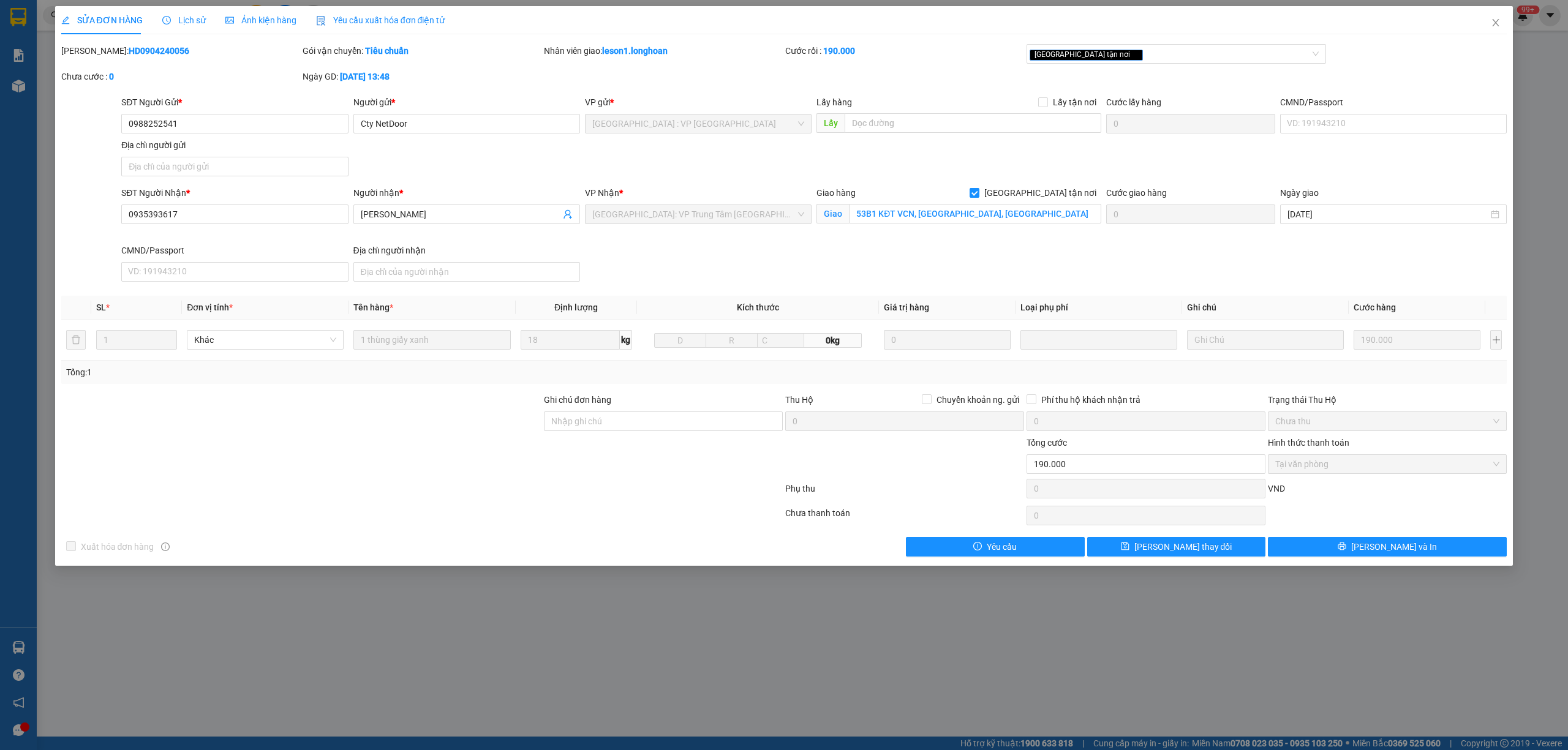
drag, startPoint x: 163, startPoint y: 50, endPoint x: 93, endPoint y: 59, distance: 70.6
click at [93, 59] on div "Mã ĐH: HD0904240056" at bounding box center [180, 56] width 242 height 26
click at [179, 32] on div "Lịch sử" at bounding box center [183, 19] width 44 height 28
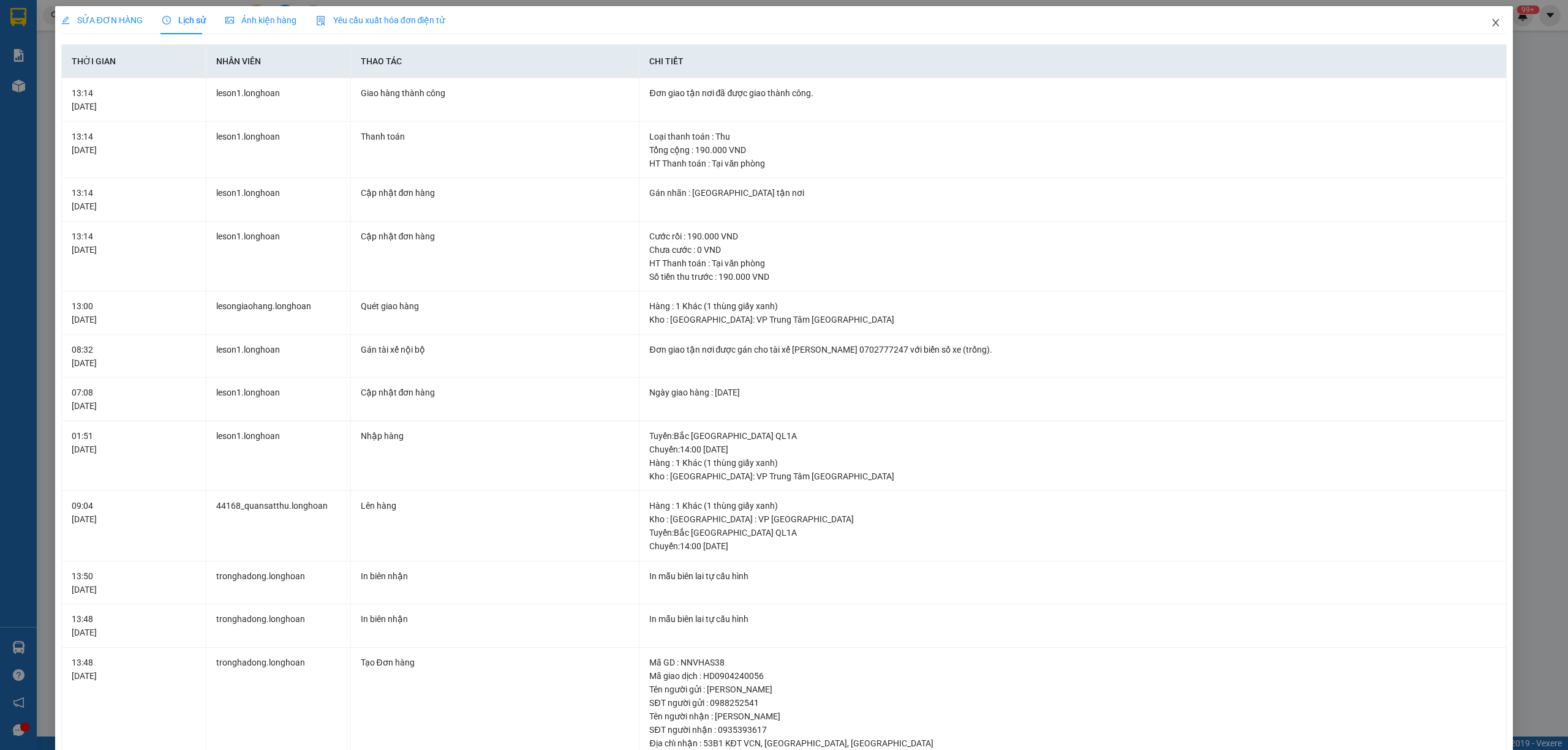
click at [1491, 19] on icon "close" at bounding box center [1496, 22] width 10 height 10
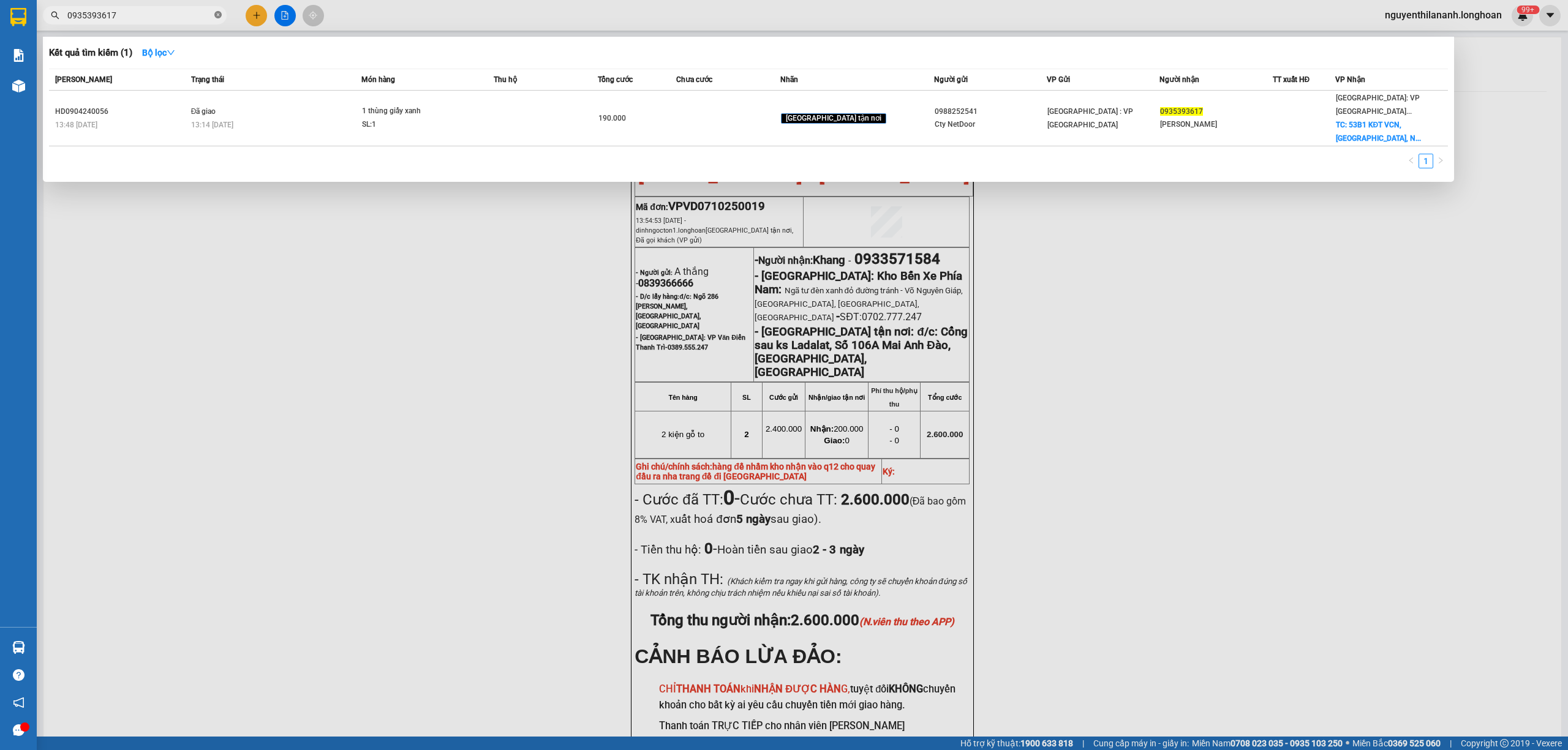
click at [216, 11] on icon "close-circle" at bounding box center [218, 15] width 8 height 8
paste input "366173578"
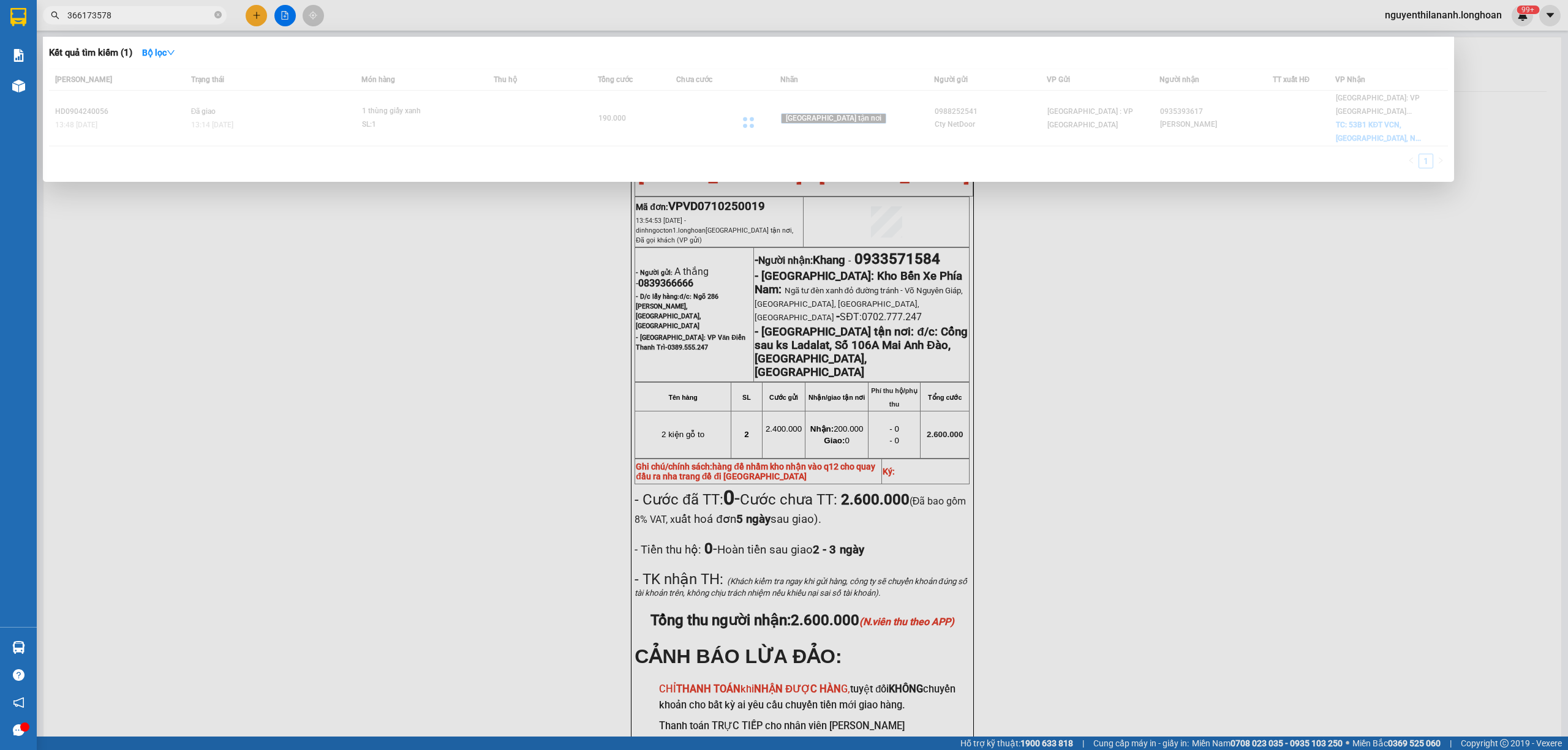
click at [69, 15] on input "366173578" at bounding box center [139, 16] width 145 height 14
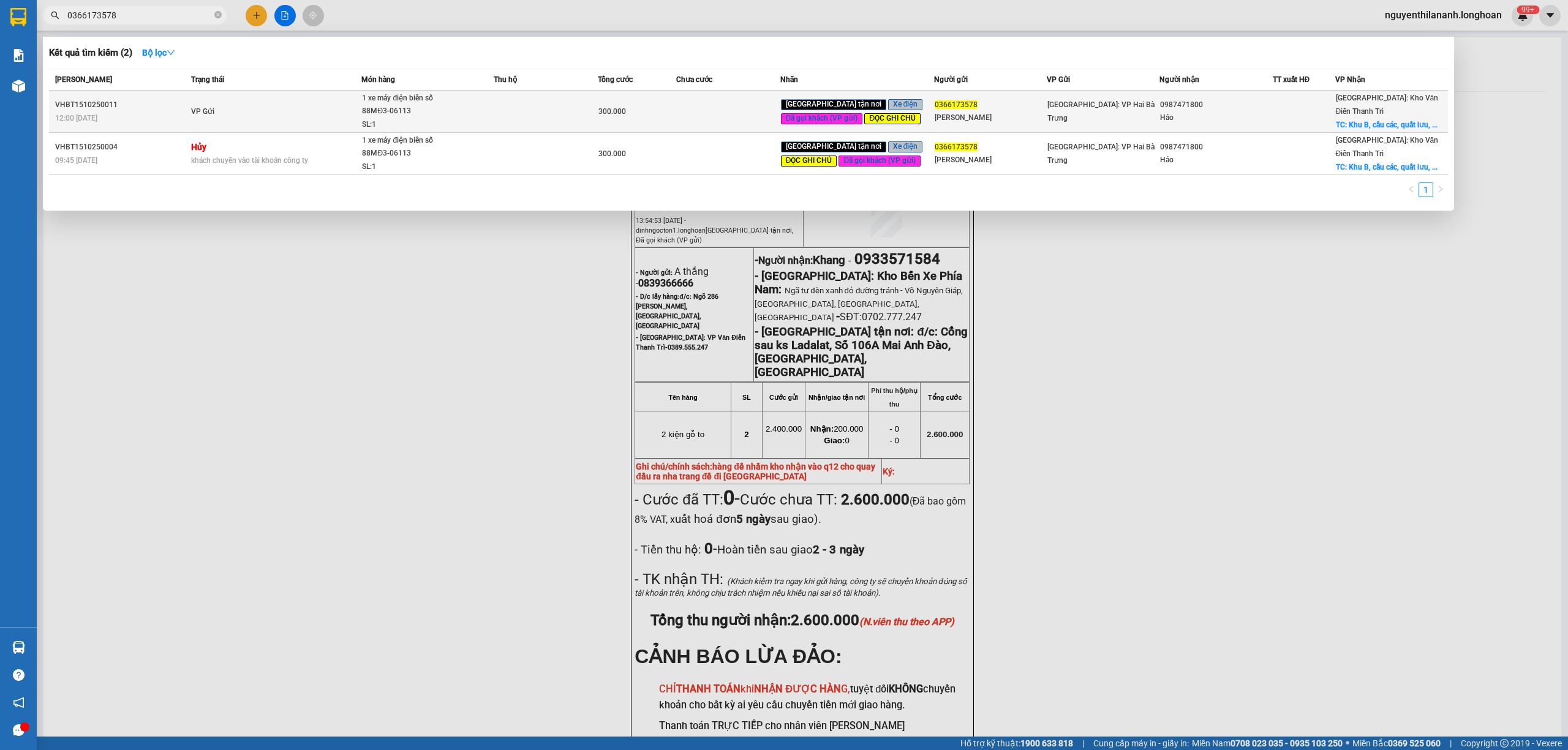
type input "0366173578"
click at [146, 120] on div "12:00 [DATE]" at bounding box center [121, 118] width 132 height 14
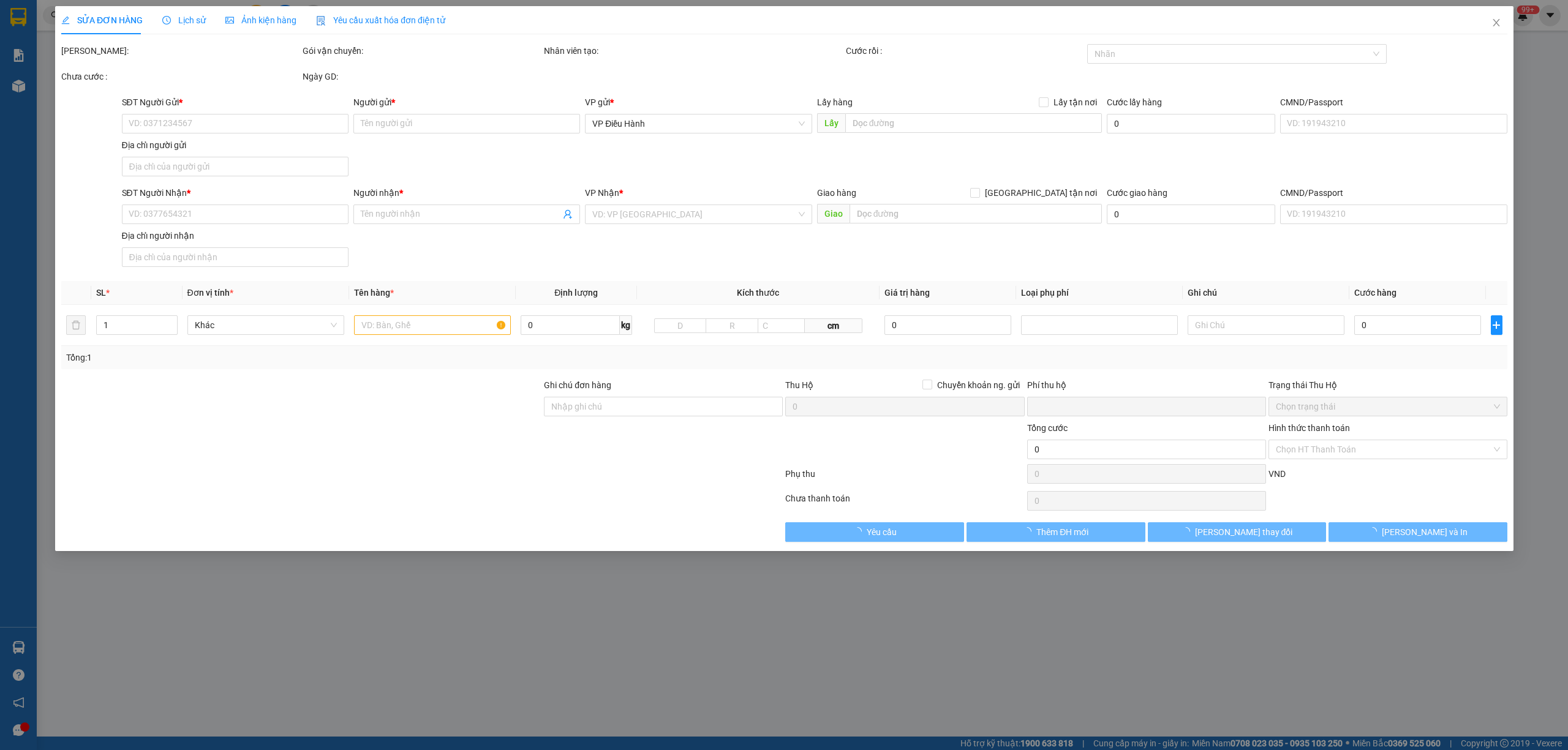
type input "0366173578"
type input "[PERSON_NAME]"
type input "0987471800"
type input "Hảo"
checkbox input "true"
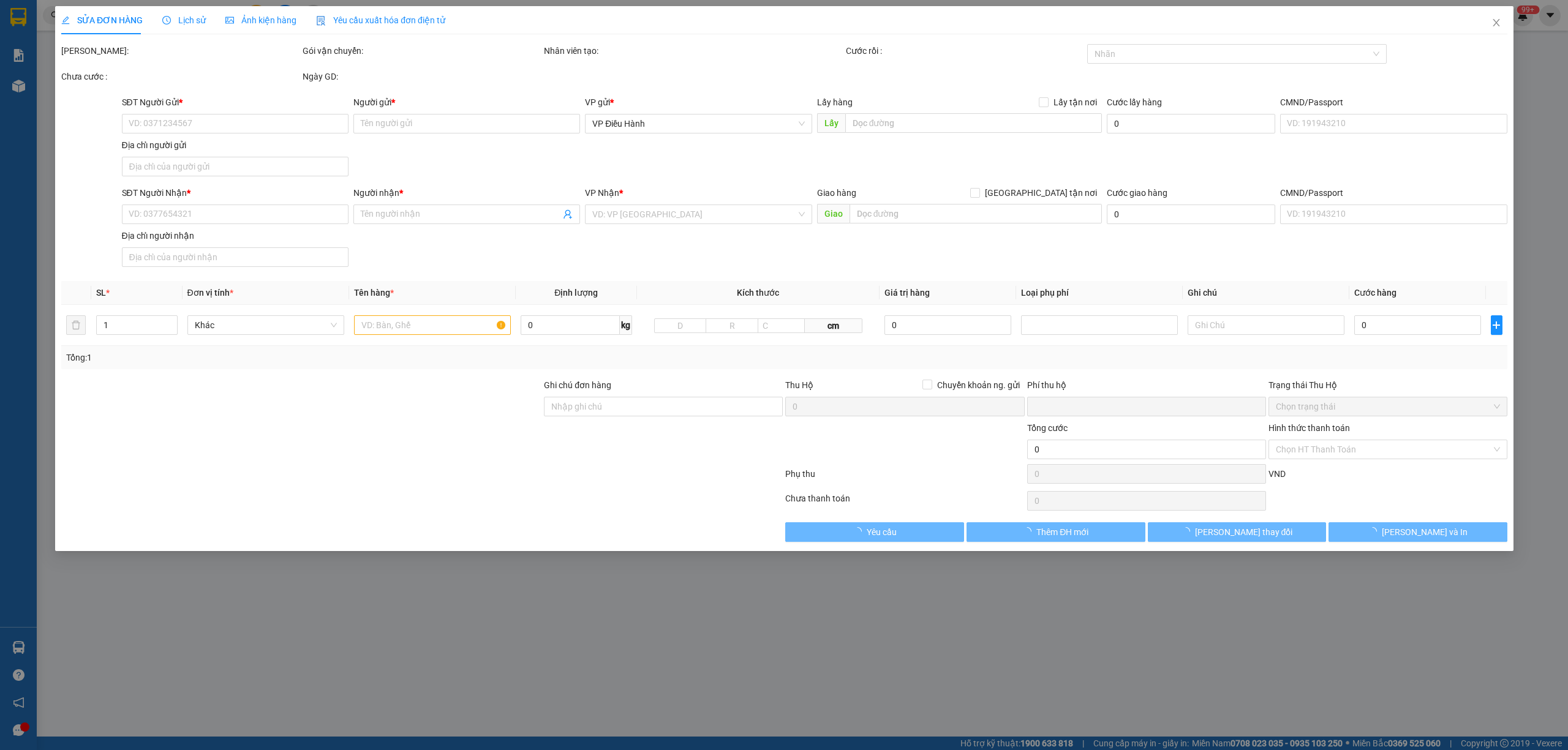
type input "Khu B, cầu các, quất lưu, [GEOGRAPHIC_DATA], [GEOGRAPHIC_DATA]"
type input "có 1 chìa khoá, không giáy tờ, 2 gương, 1 mũ"
type input "0"
type input "300.000"
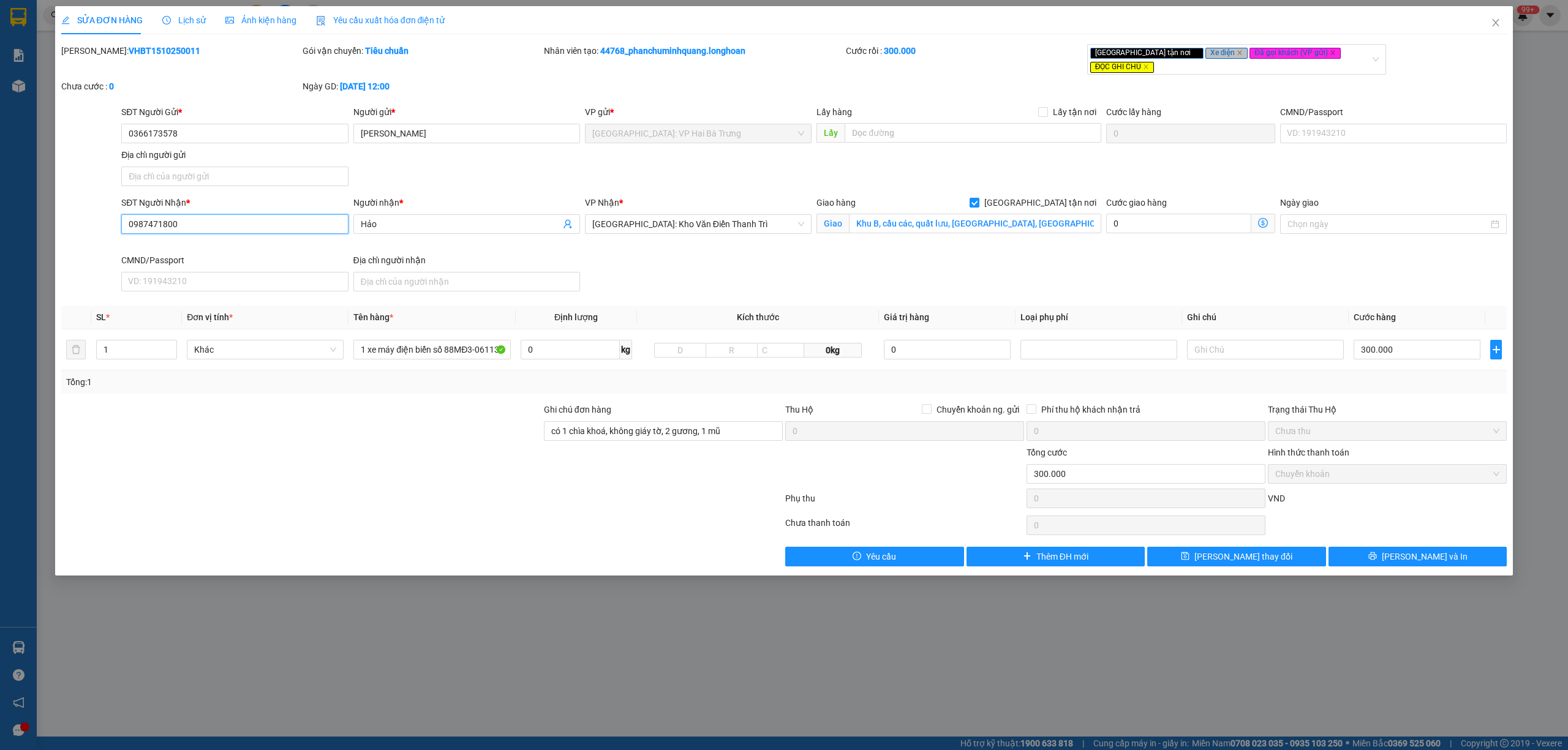
drag, startPoint x: 183, startPoint y: 211, endPoint x: 109, endPoint y: 215, distance: 74.1
click at [109, 215] on div "SĐT Người Nhận * 0987471800 0987471800 Người nhận * Hảo VP Nhận * [GEOGRAPHIC_D…" at bounding box center [784, 246] width 1449 height 101
click at [1492, 26] on icon "close" at bounding box center [1496, 22] width 10 height 10
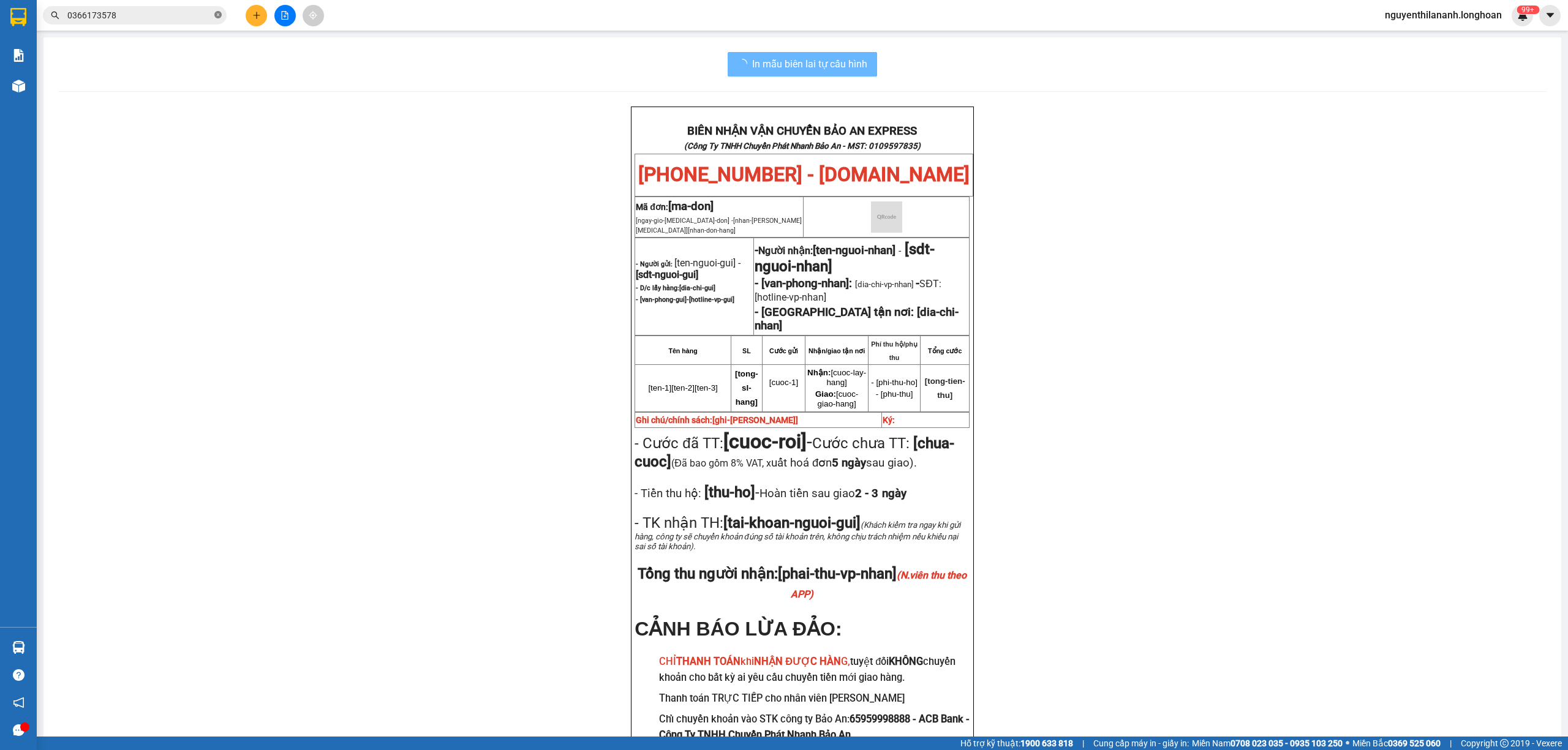
click at [215, 11] on icon "close-circle" at bounding box center [218, 15] width 8 height 8
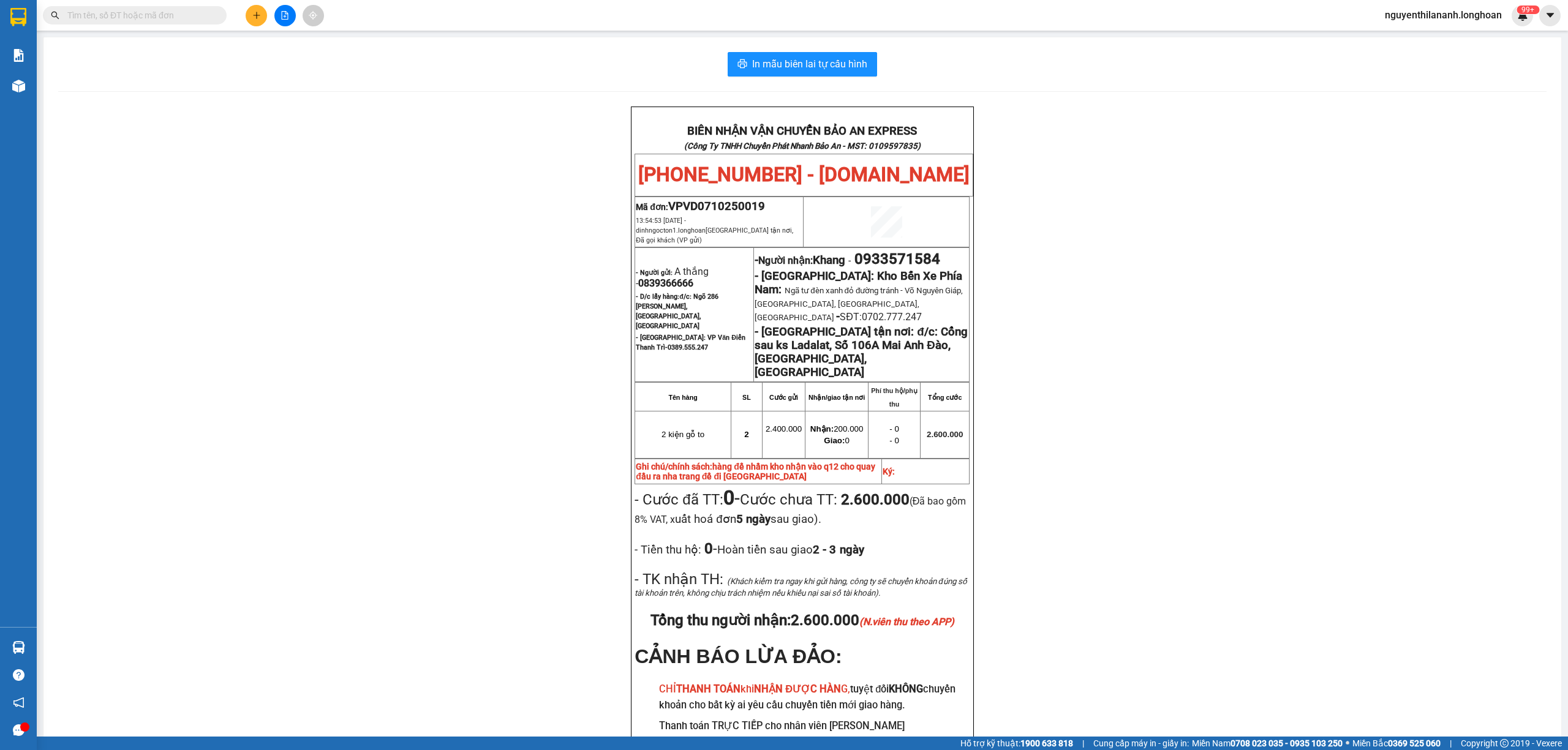
paste input "0972536654"
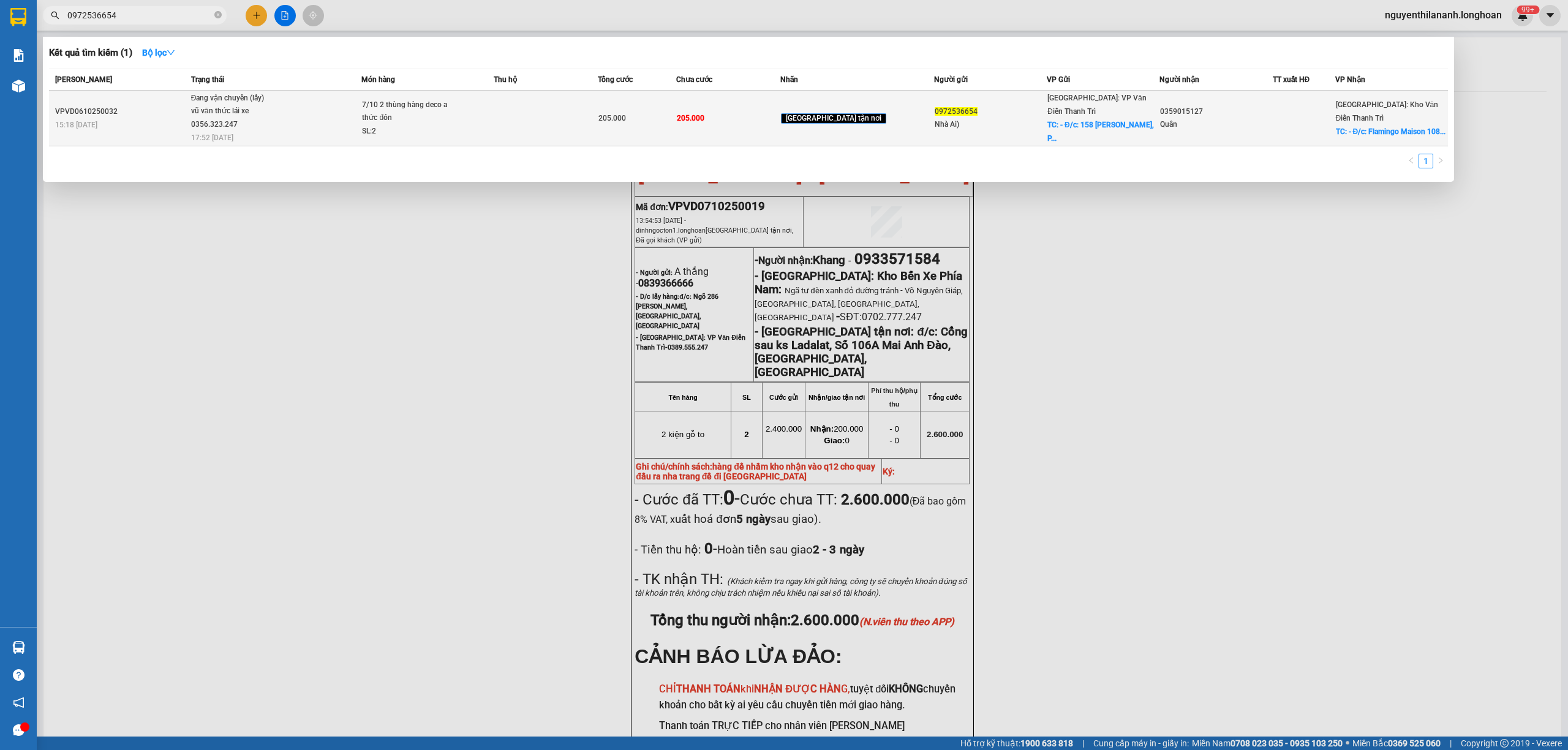
type input "0972536654"
click at [146, 111] on div "VPVD0610250032" at bounding box center [121, 112] width 132 height 13
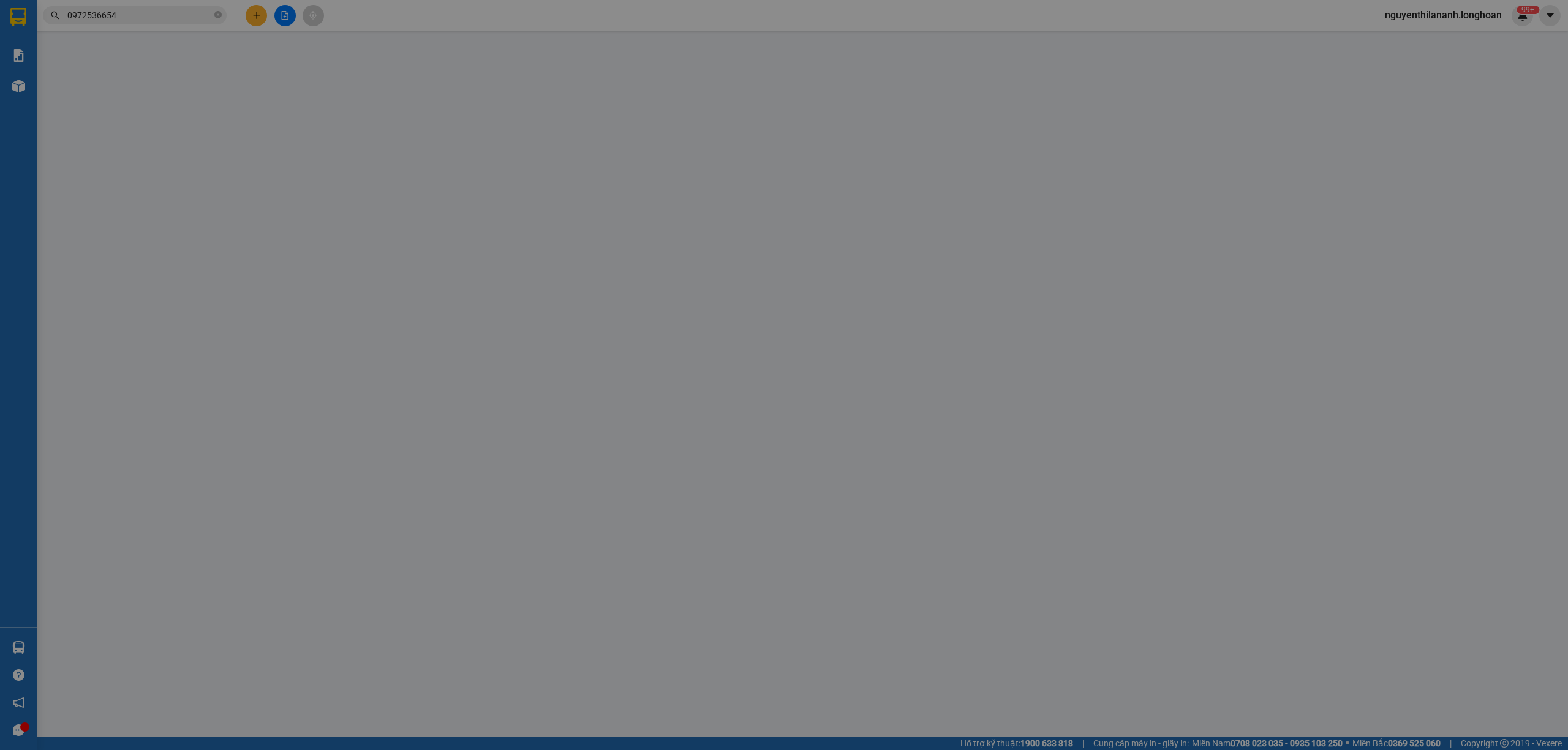
type input "0972536654"
type input "Nhà Ai)"
checkbox input "true"
type input "- Đ/c: [STREET_ADDRESS][PERSON_NAME]"
type input "0359015127"
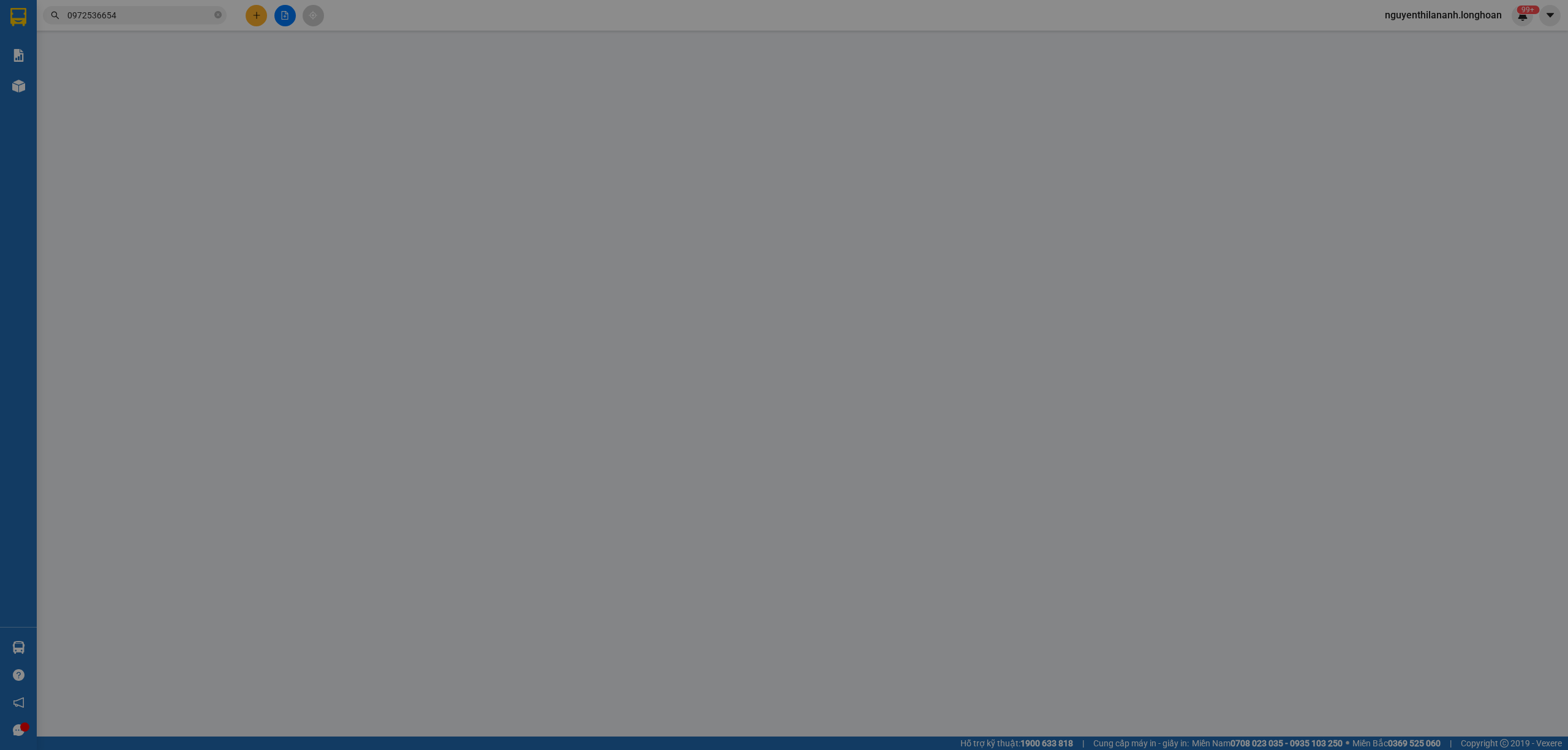
type input "Quân"
checkbox input "true"
type input "- Đ/c: Flamingo [GEOGRAPHIC_DATA], [GEOGRAPHIC_DATA], [GEOGRAPHIC_DATA], Thành …"
type input "0"
type input "205.000"
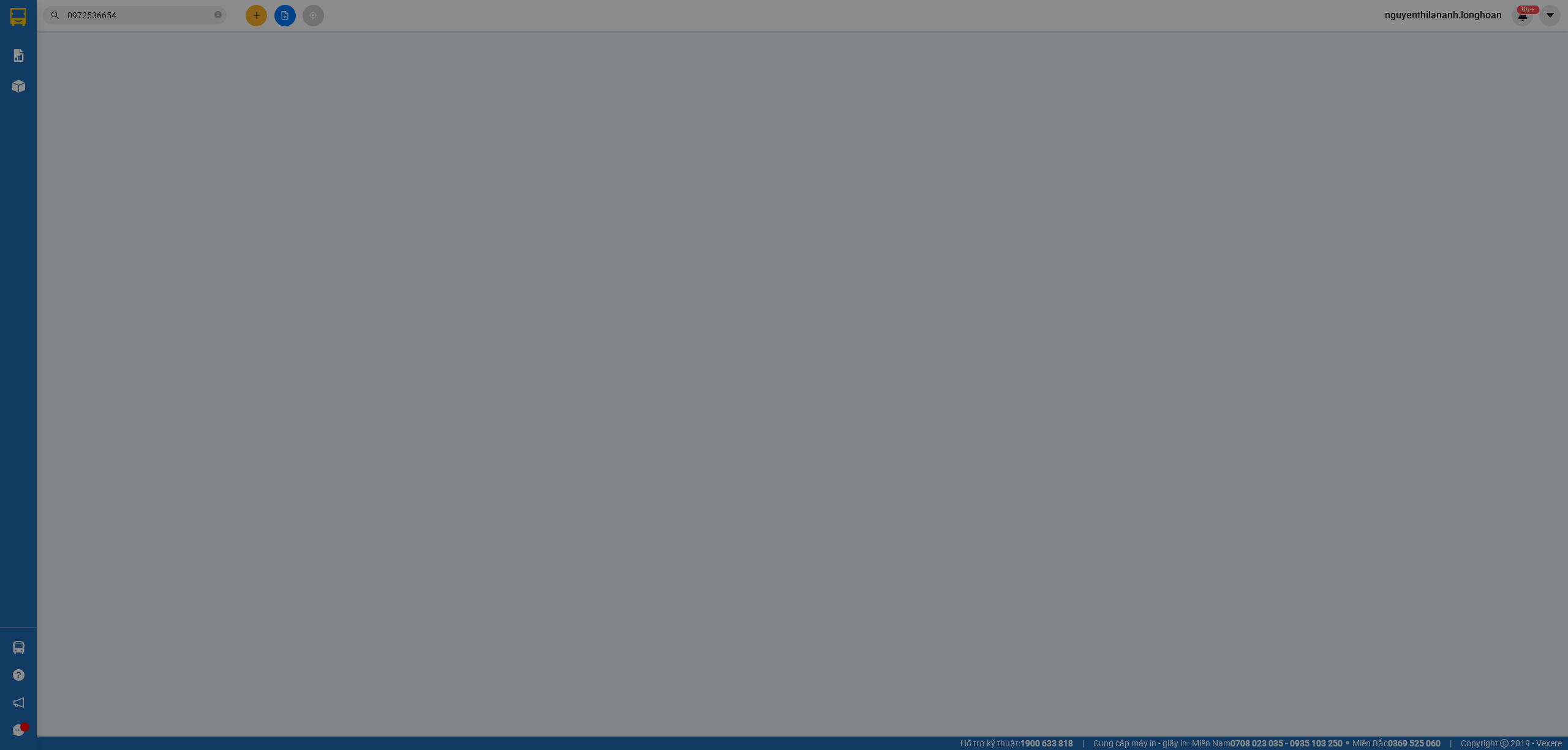
type input "205.000"
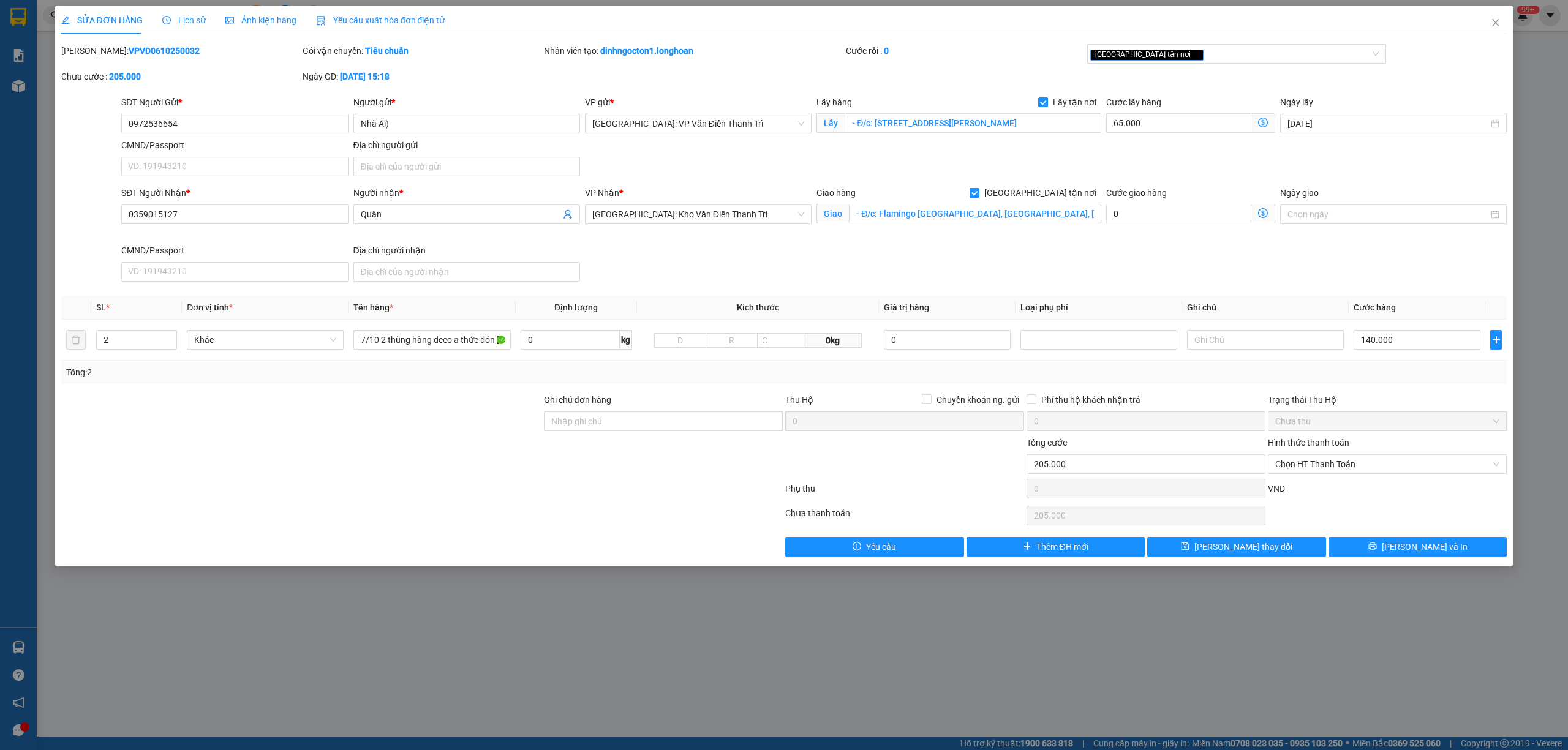
click at [180, 24] on span "Lịch sử" at bounding box center [183, 20] width 44 height 10
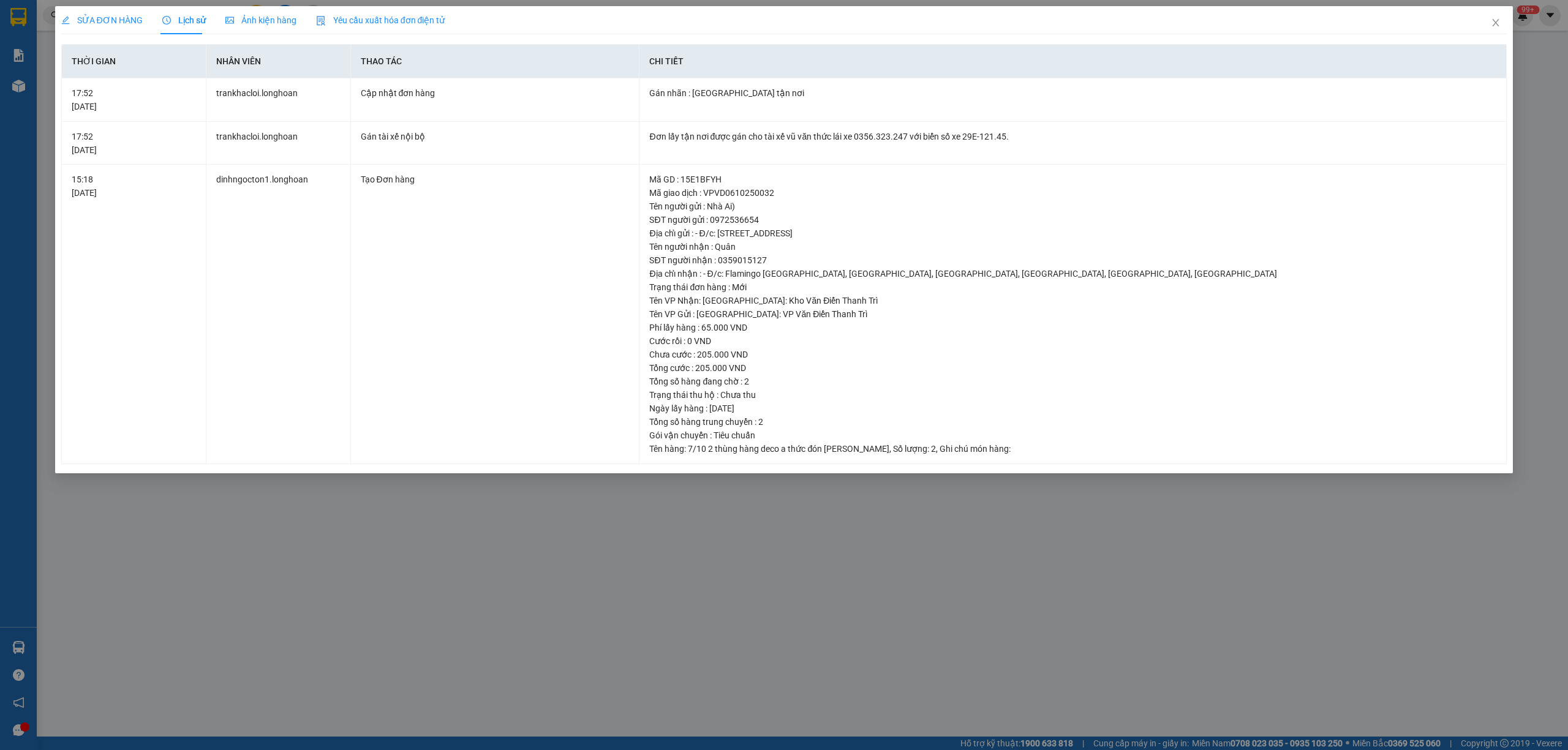
click at [106, 19] on span "SỬA ĐƠN HÀNG" at bounding box center [102, 20] width 82 height 10
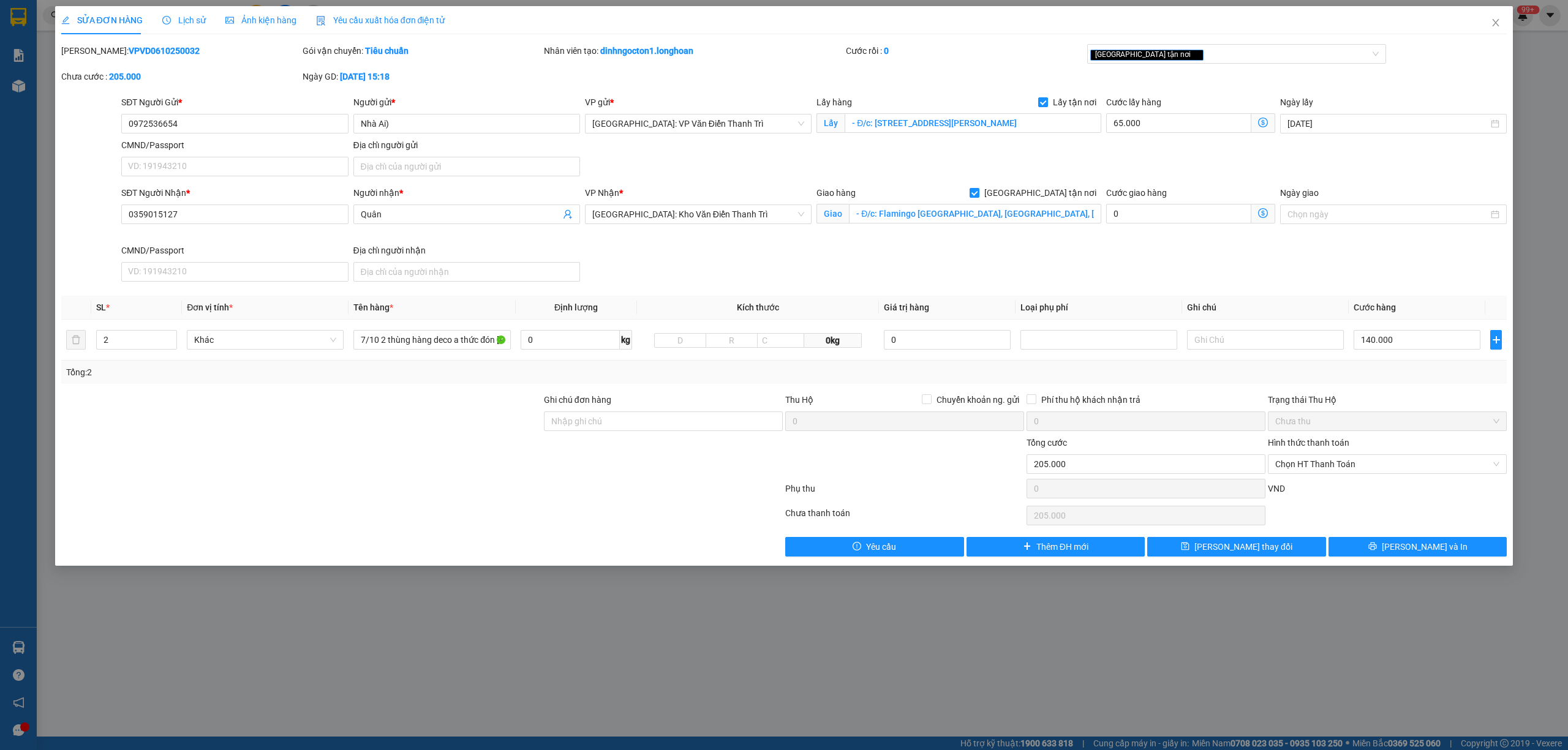
click at [178, 16] on span "Lịch sử" at bounding box center [183, 20] width 44 height 10
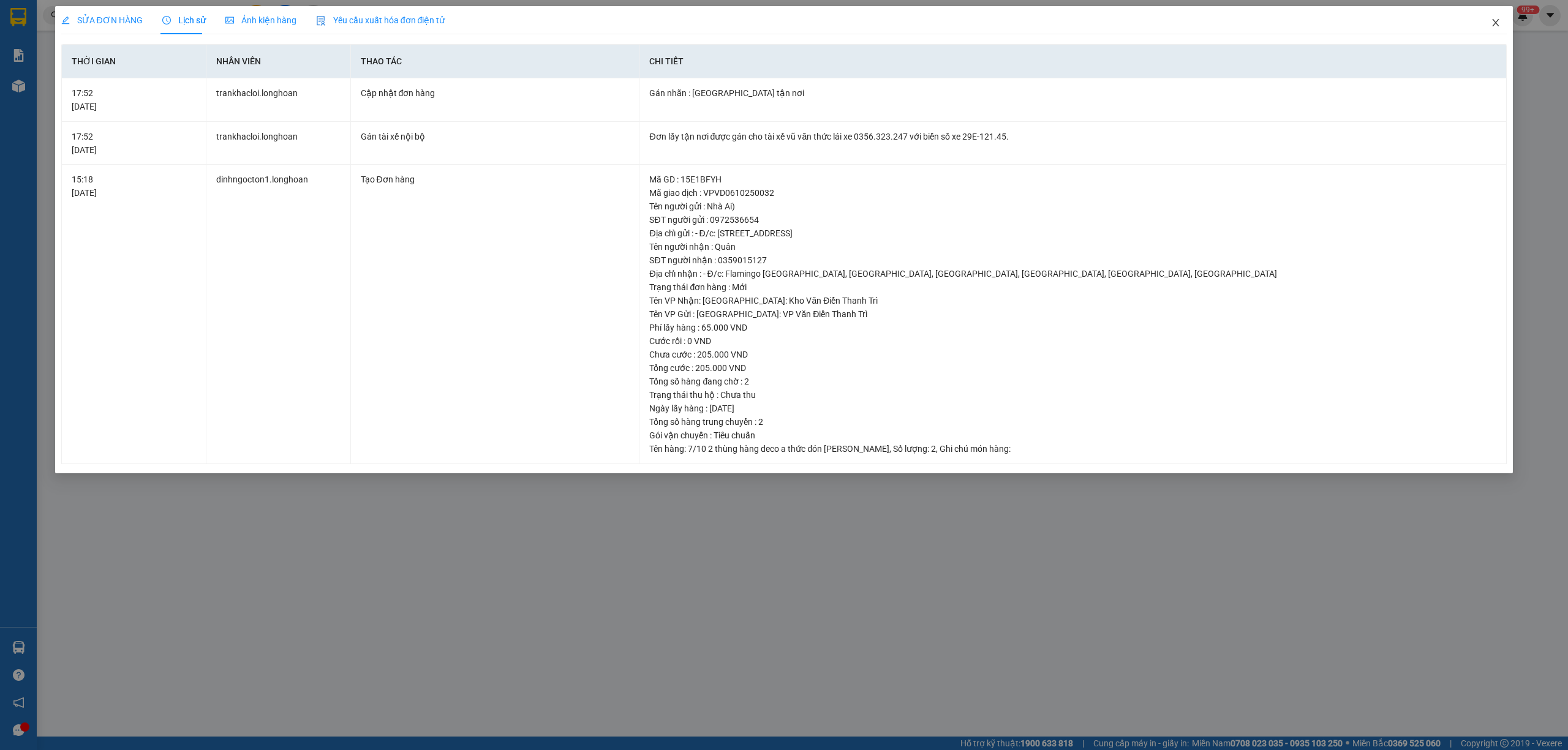
click at [1500, 19] on icon "close" at bounding box center [1496, 22] width 10 height 10
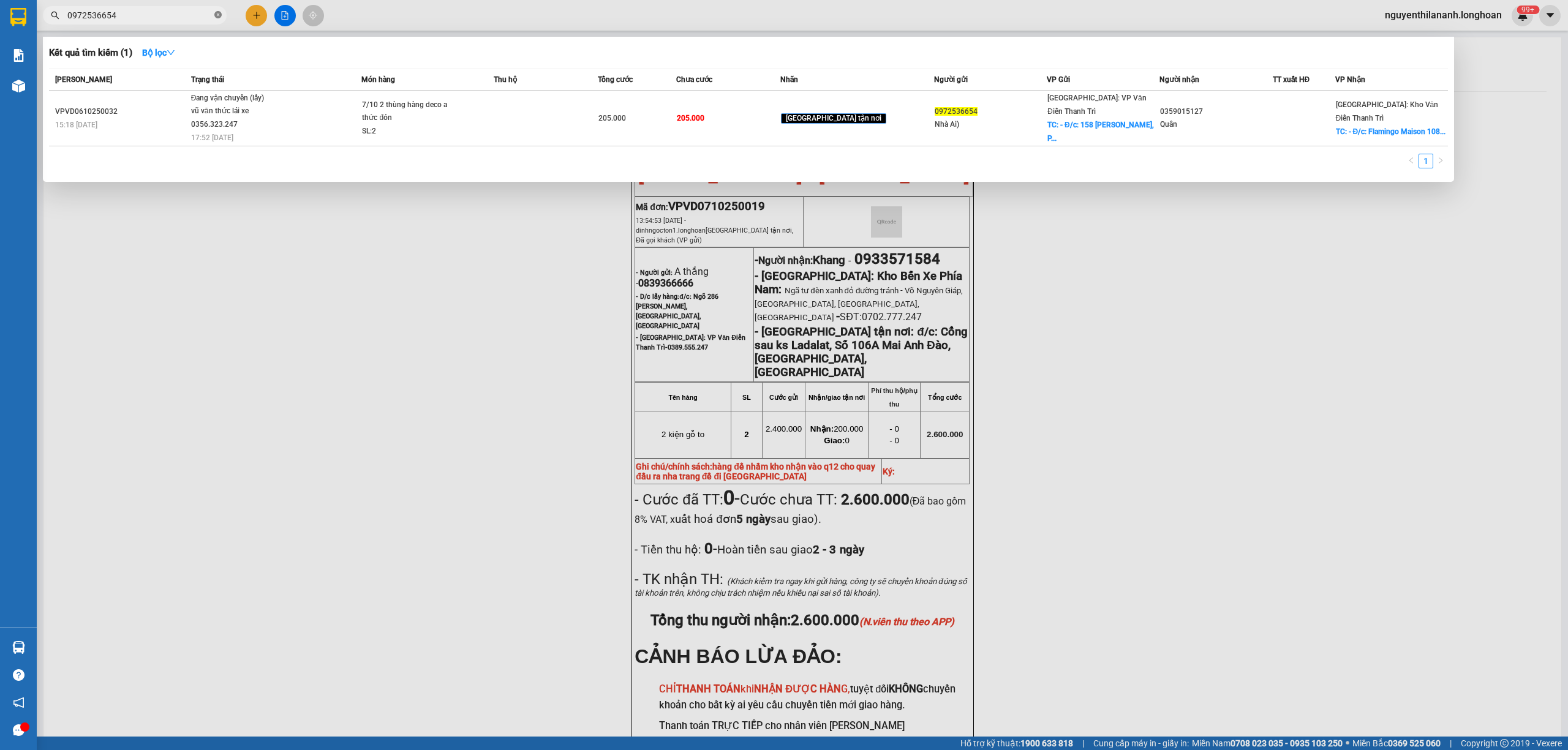
click at [218, 17] on icon "close-circle" at bounding box center [218, 15] width 8 height 8
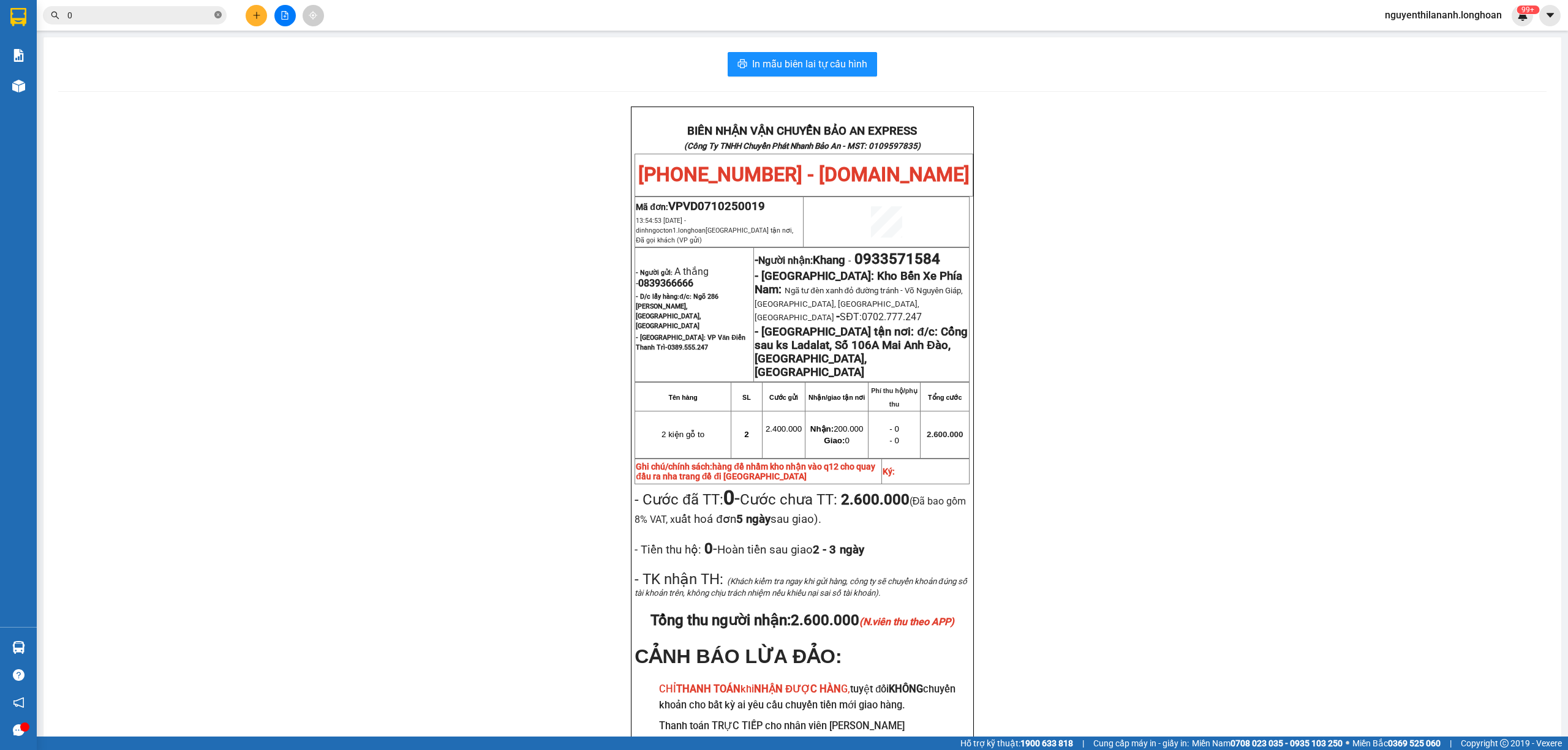
paste input "929888880"
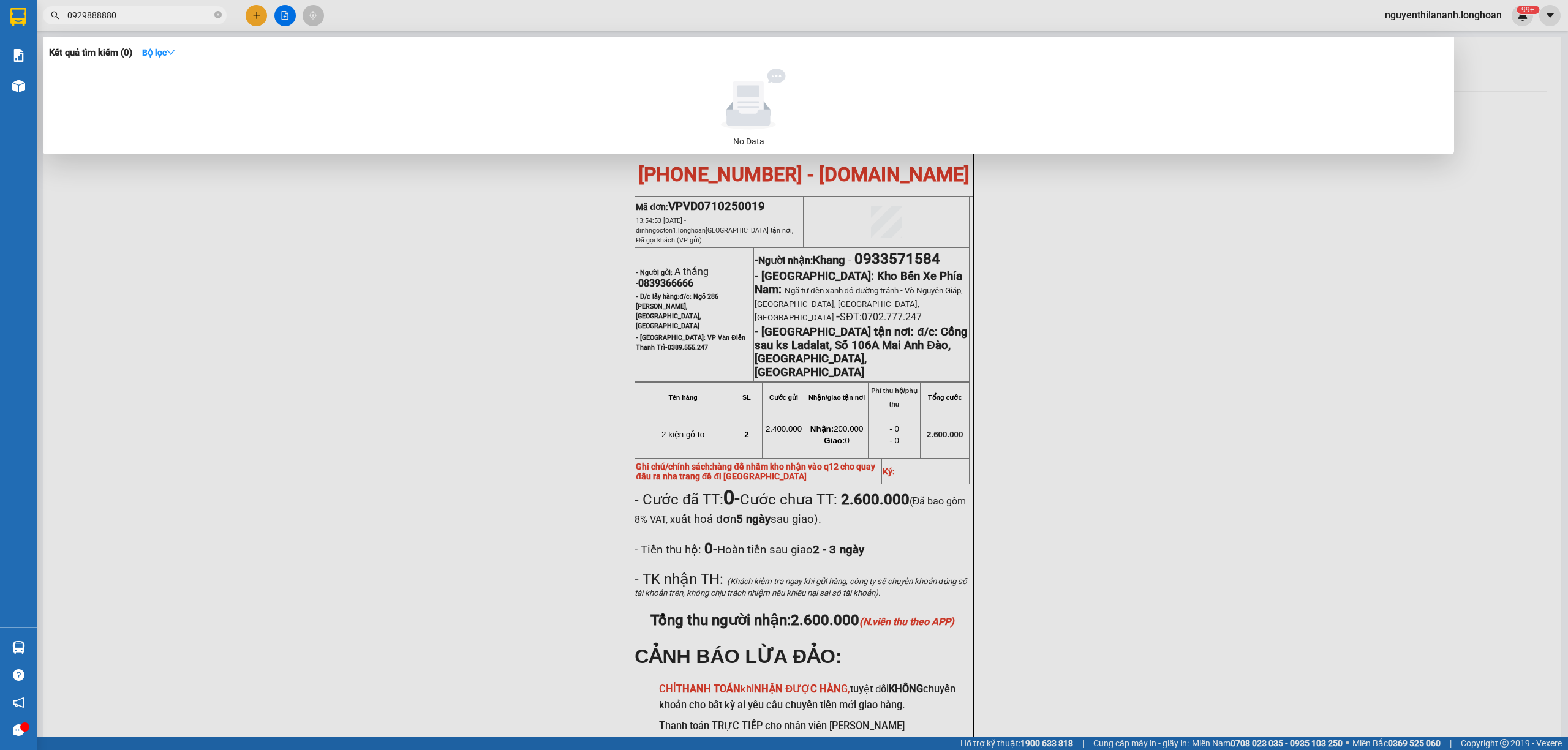
type input "0929888880"
click at [218, 17] on icon "close-circle" at bounding box center [218, 15] width 8 height 8
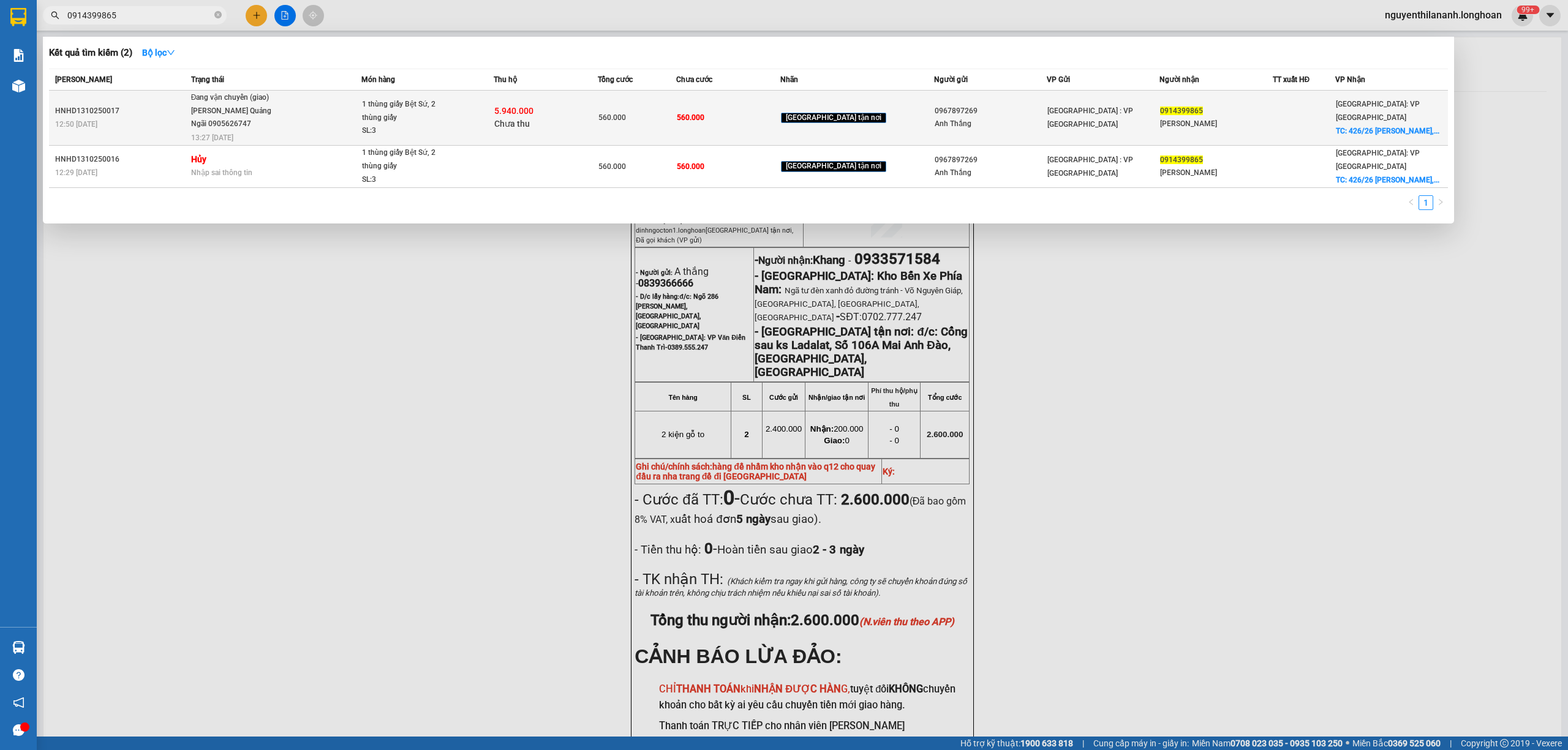
type input "0914399865"
click at [180, 113] on div "HNHD1310250017" at bounding box center [121, 111] width 132 height 13
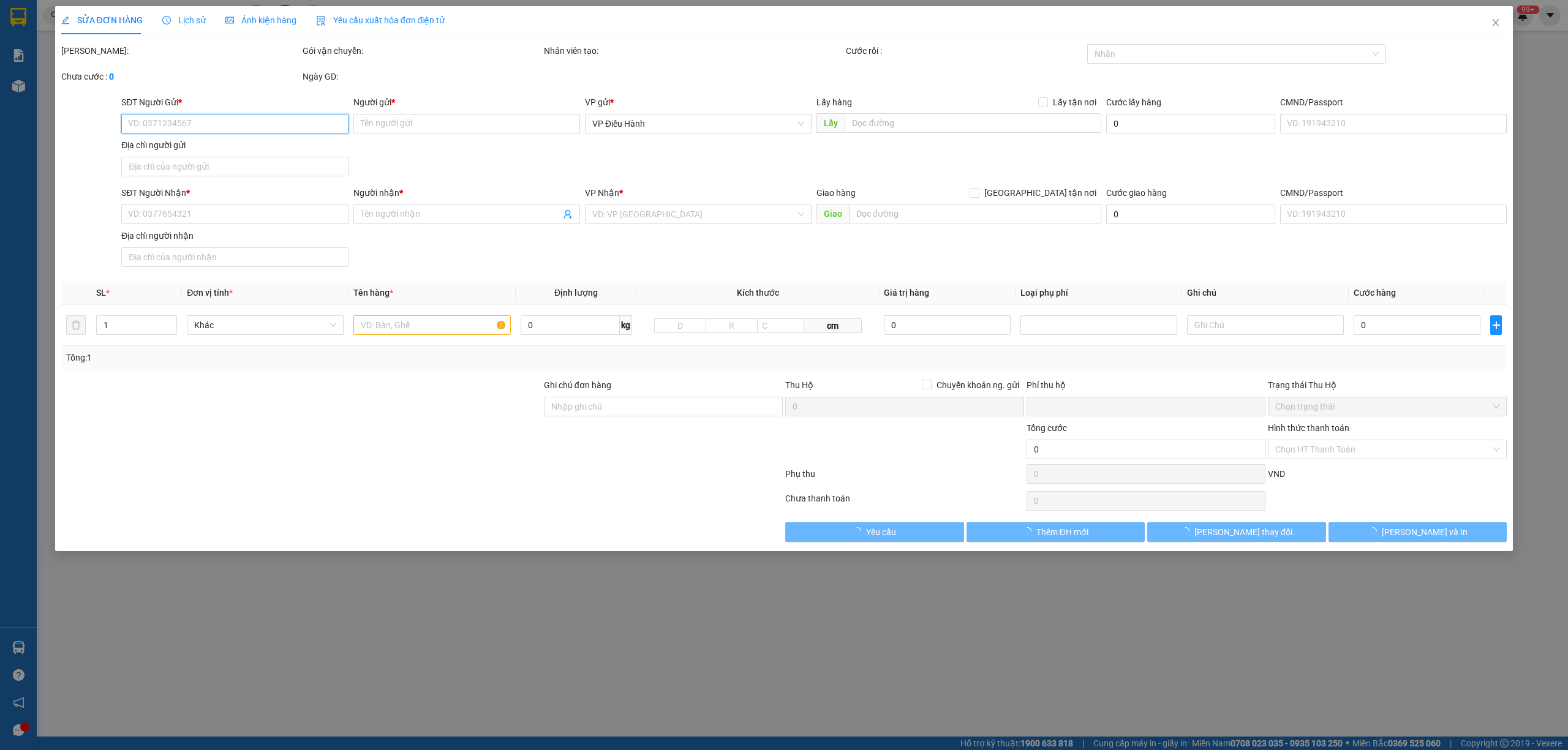
type input "0967897269"
type input "Anh Thắng"
type input "0914399865"
type input "[PERSON_NAME]"
checkbox input "true"
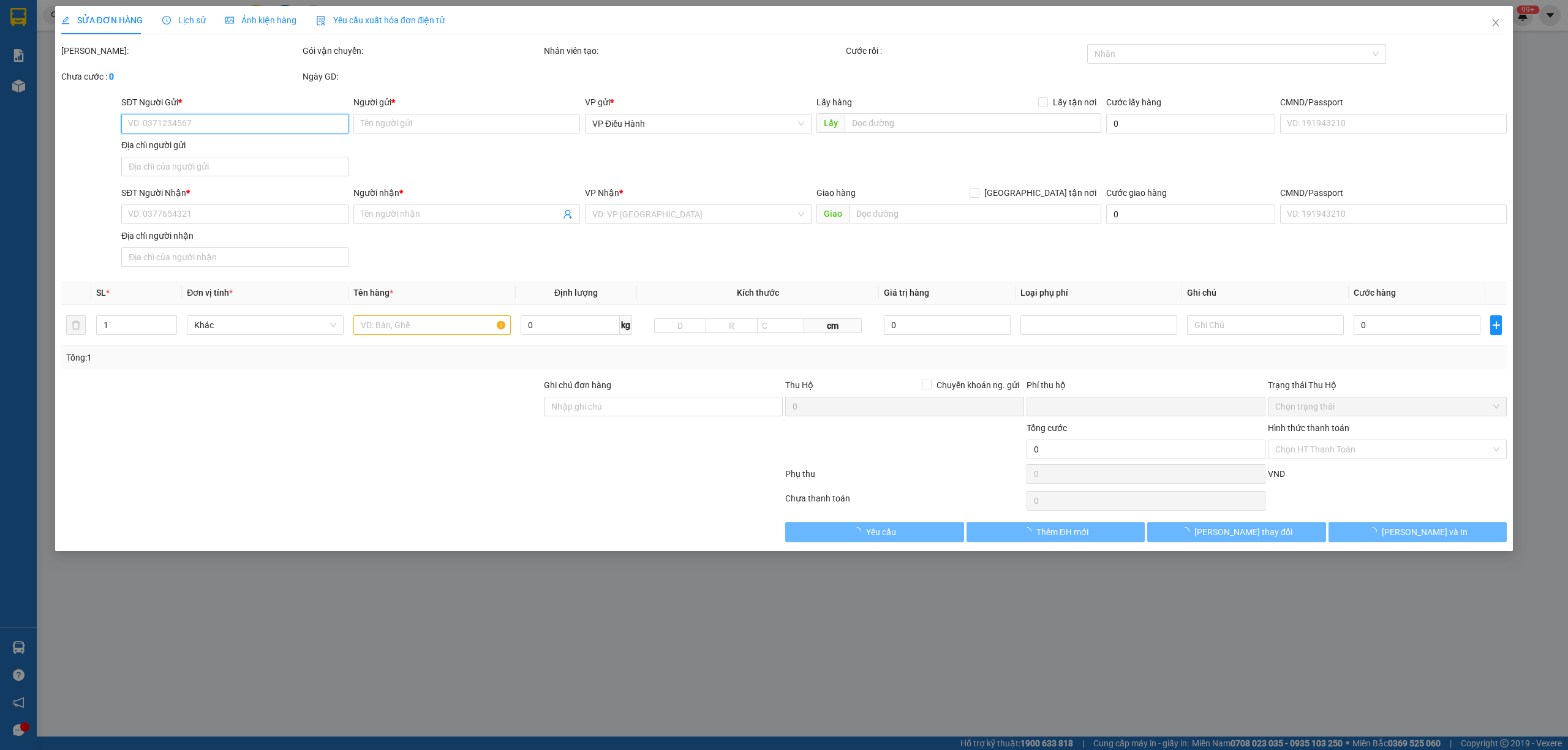
type input "426/26 [PERSON_NAME], Nghĩa Lộ Quảng NGãi"
type input "HÀNG DỄ VỠ CHÚ Ý BỐC XẾP NHẸ TAY KHÔN0G ĐÈ HÀNG ( HƯ VỠ KHÔNG ĐỀN )"
type input "560.000"
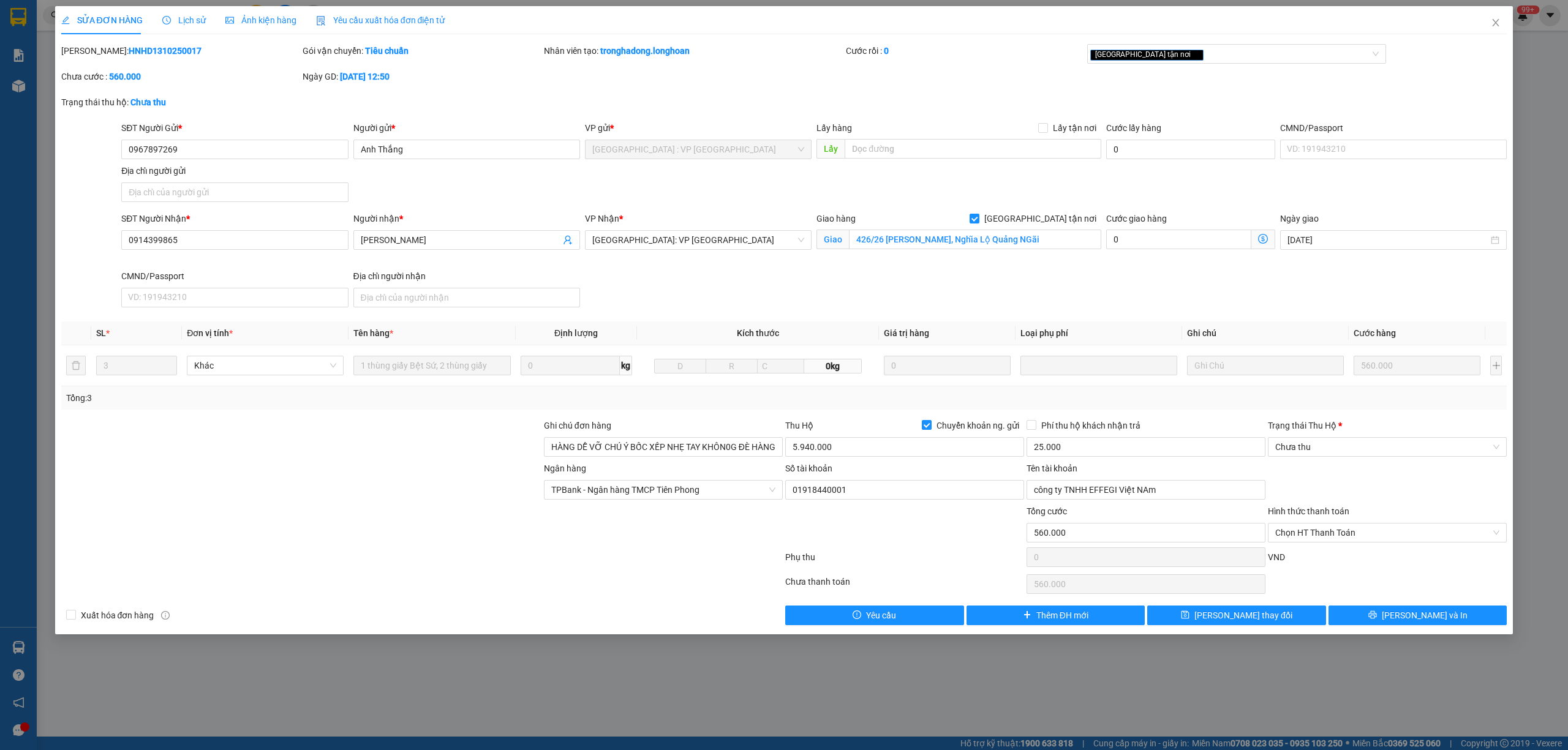
click at [190, 27] on div "Lịch sử" at bounding box center [183, 19] width 44 height 28
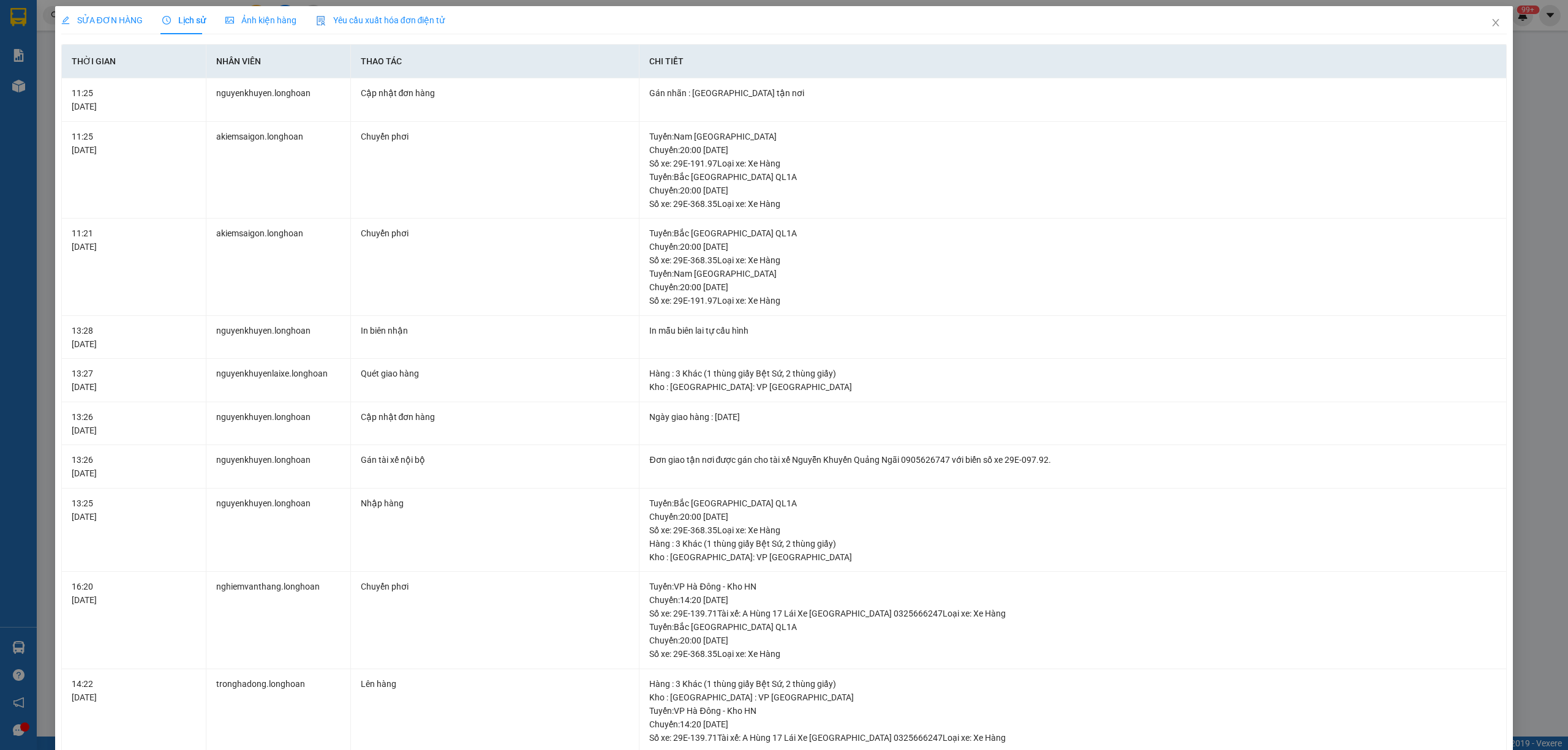
click at [95, 26] on div "SỬA ĐƠN HÀNG" at bounding box center [102, 20] width 82 height 14
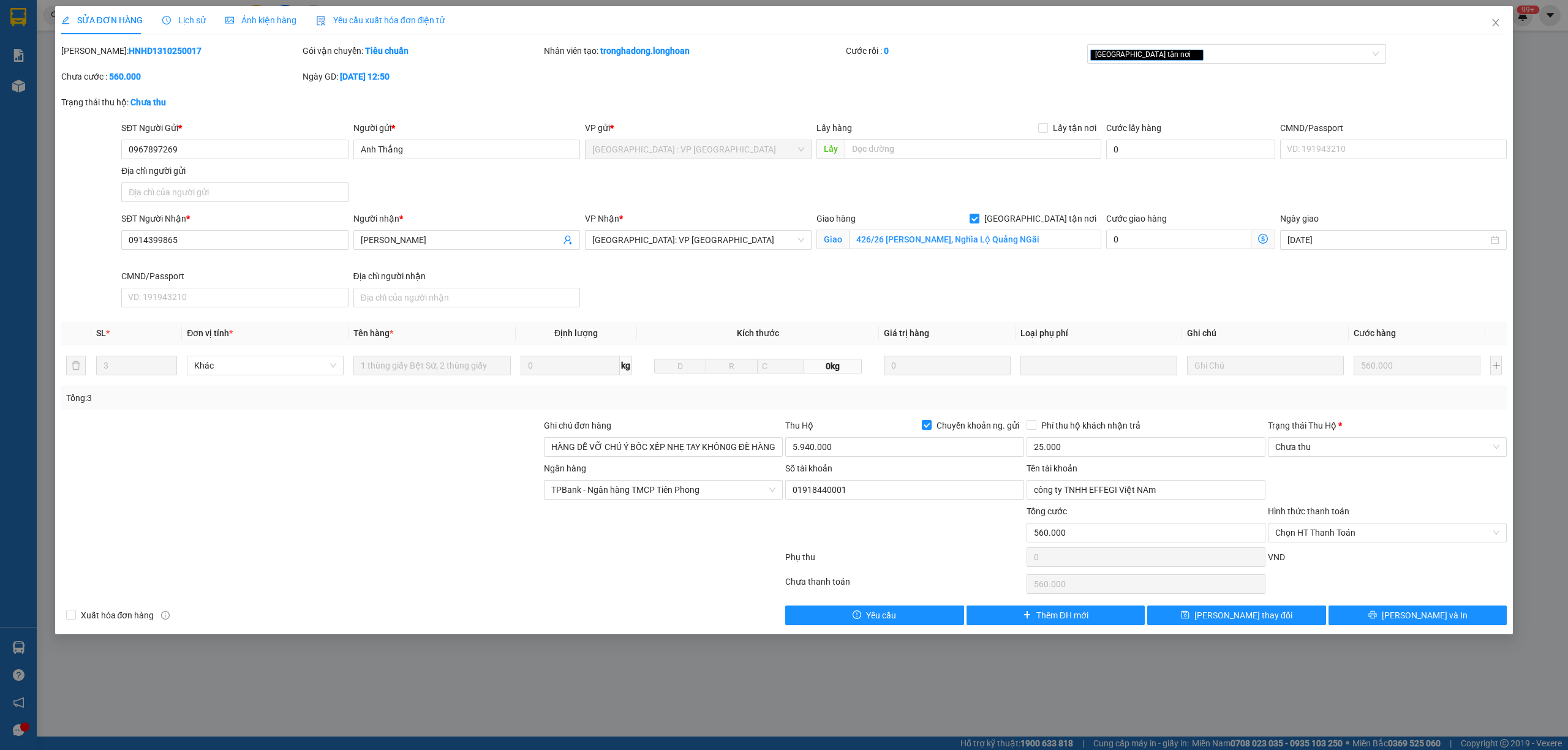
drag, startPoint x: 194, startPoint y: 48, endPoint x: 93, endPoint y: 56, distance: 101.3
click at [93, 56] on div "[PERSON_NAME]: HNHD1310250017" at bounding box center [180, 50] width 239 height 14
copy b "HNHD1310250017"
click at [181, 11] on div "Lịch sử" at bounding box center [183, 19] width 44 height 28
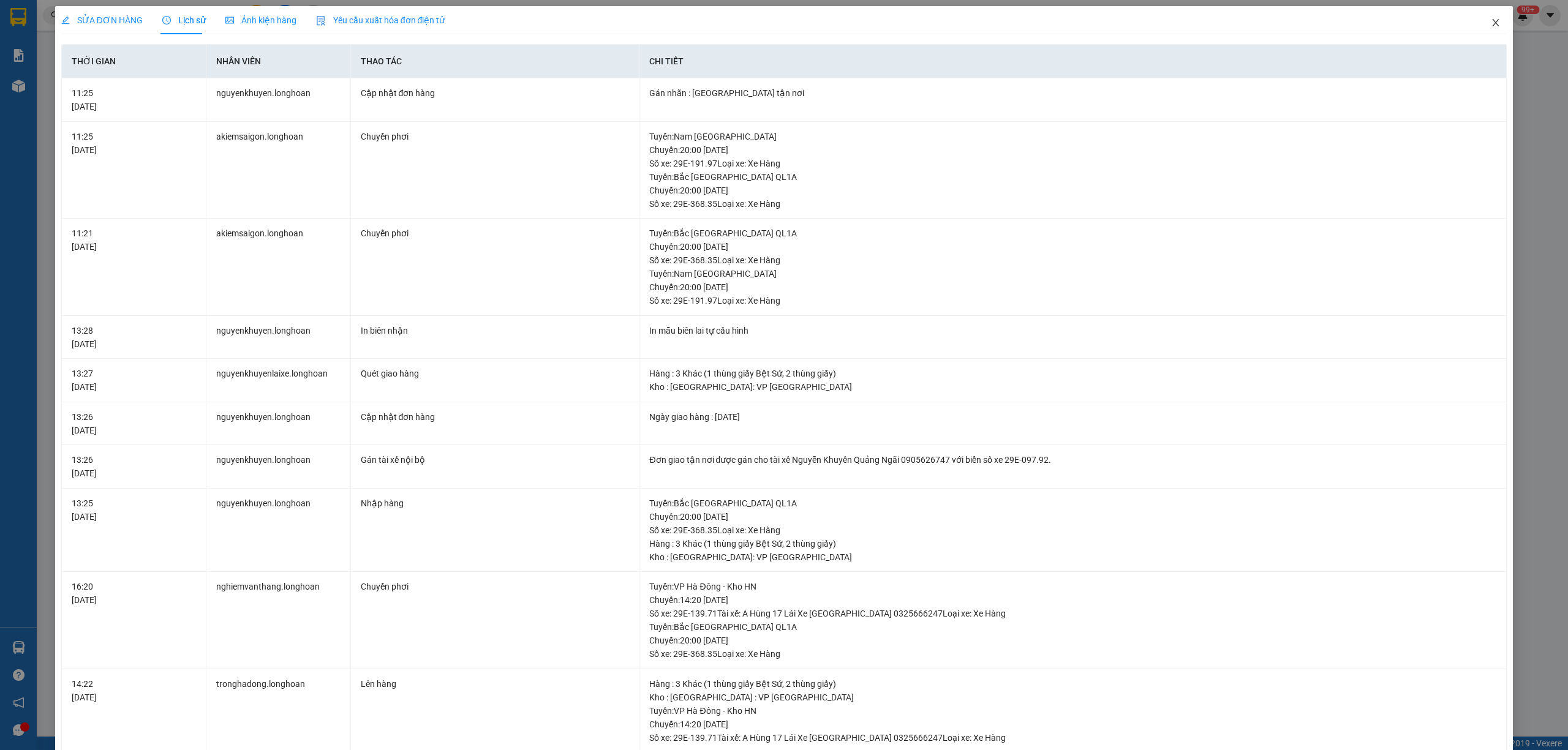
click at [1479, 18] on span "Close" at bounding box center [1495, 22] width 34 height 34
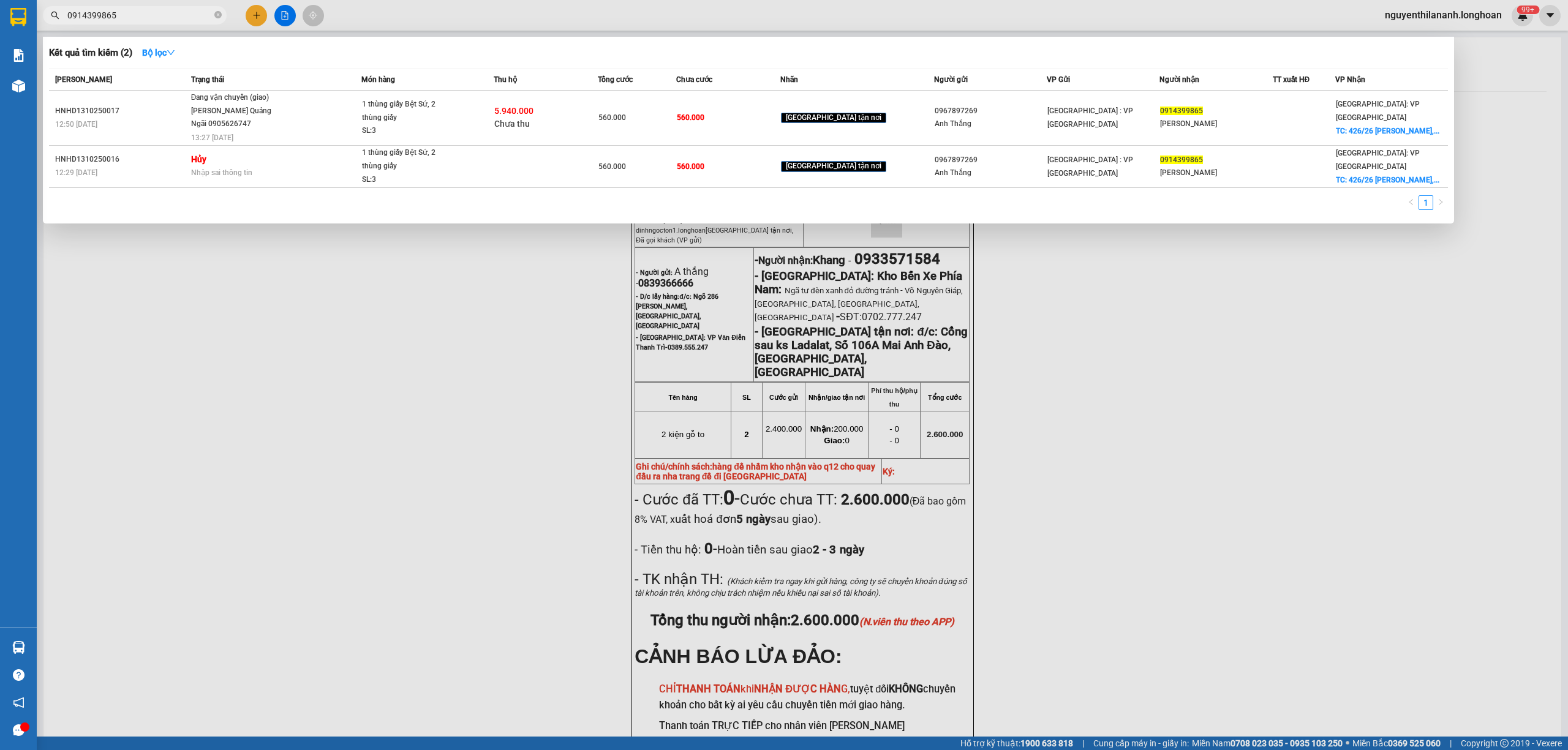
click at [196, 17] on input "0914399865" at bounding box center [139, 16] width 145 height 14
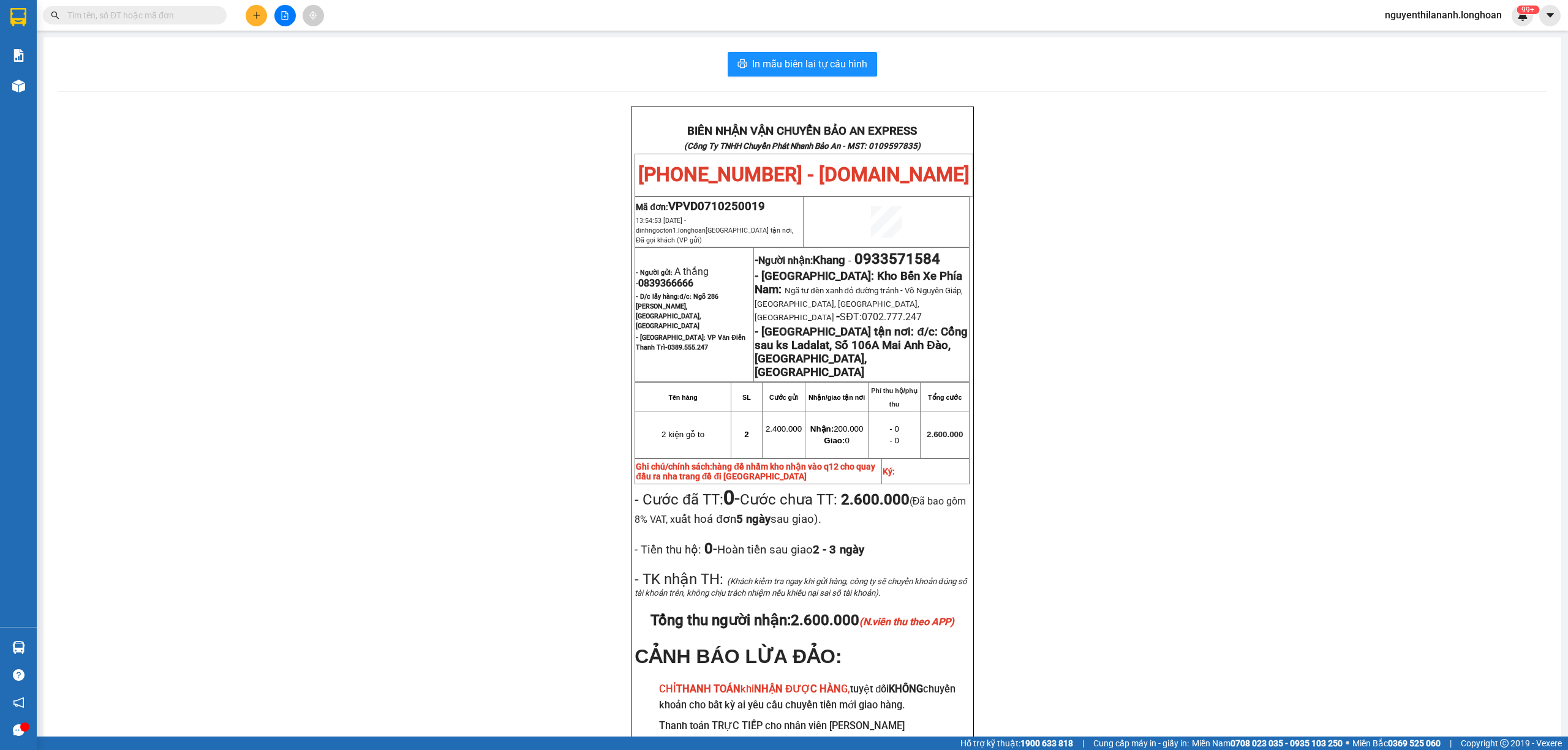
paste input "0932670736"
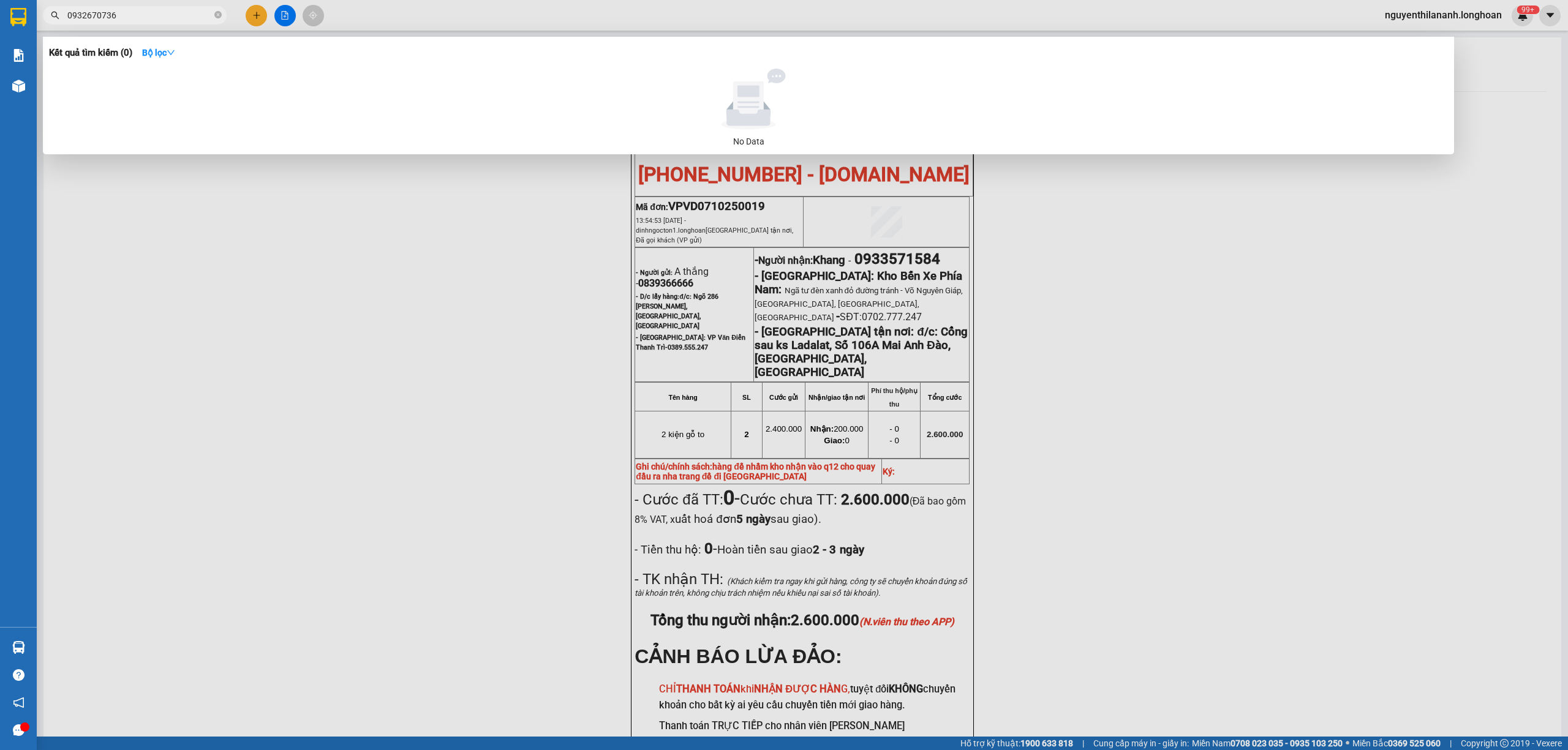
type input "0932670736"
click at [216, 16] on icon "close-circle" at bounding box center [218, 15] width 8 height 8
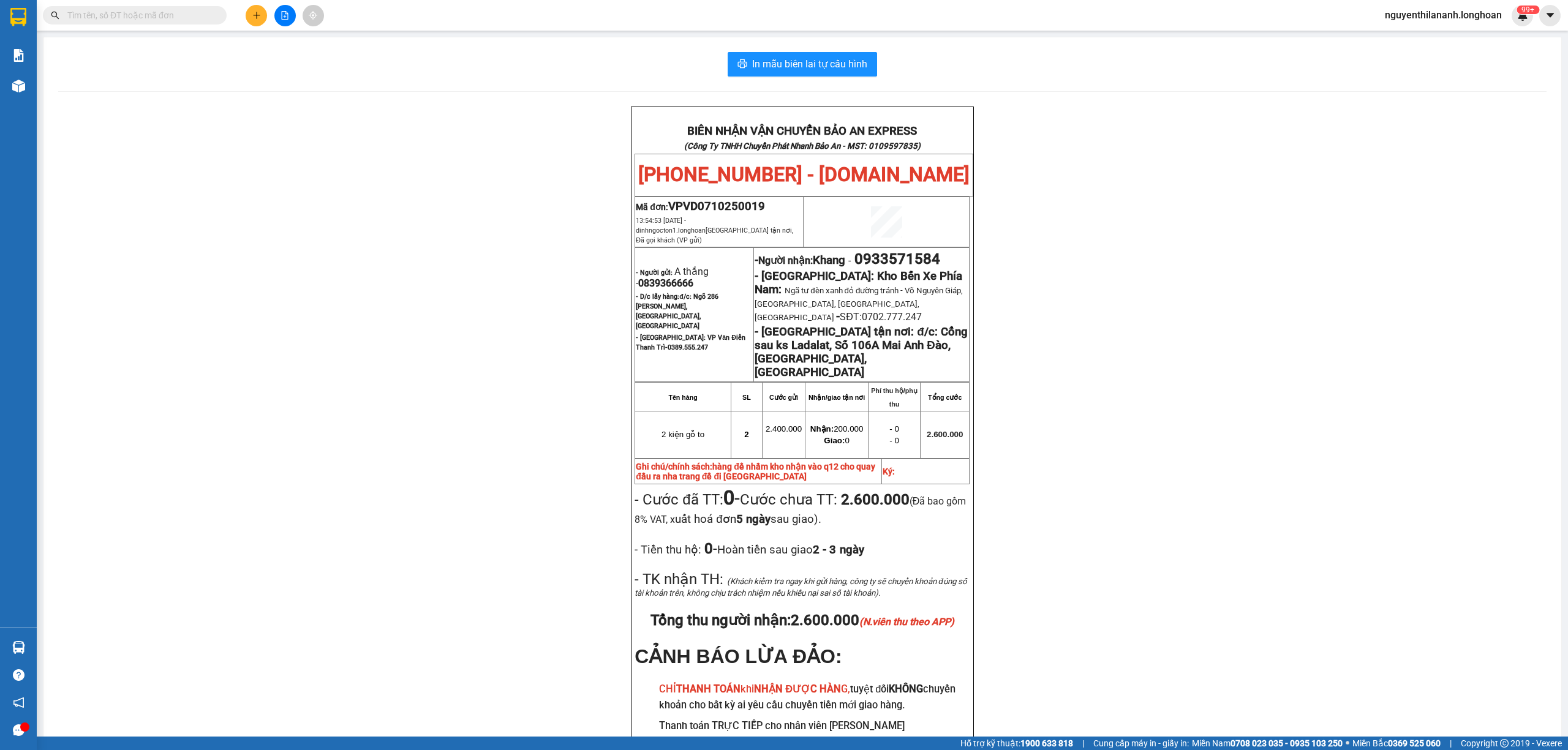
paste input "0982557163"
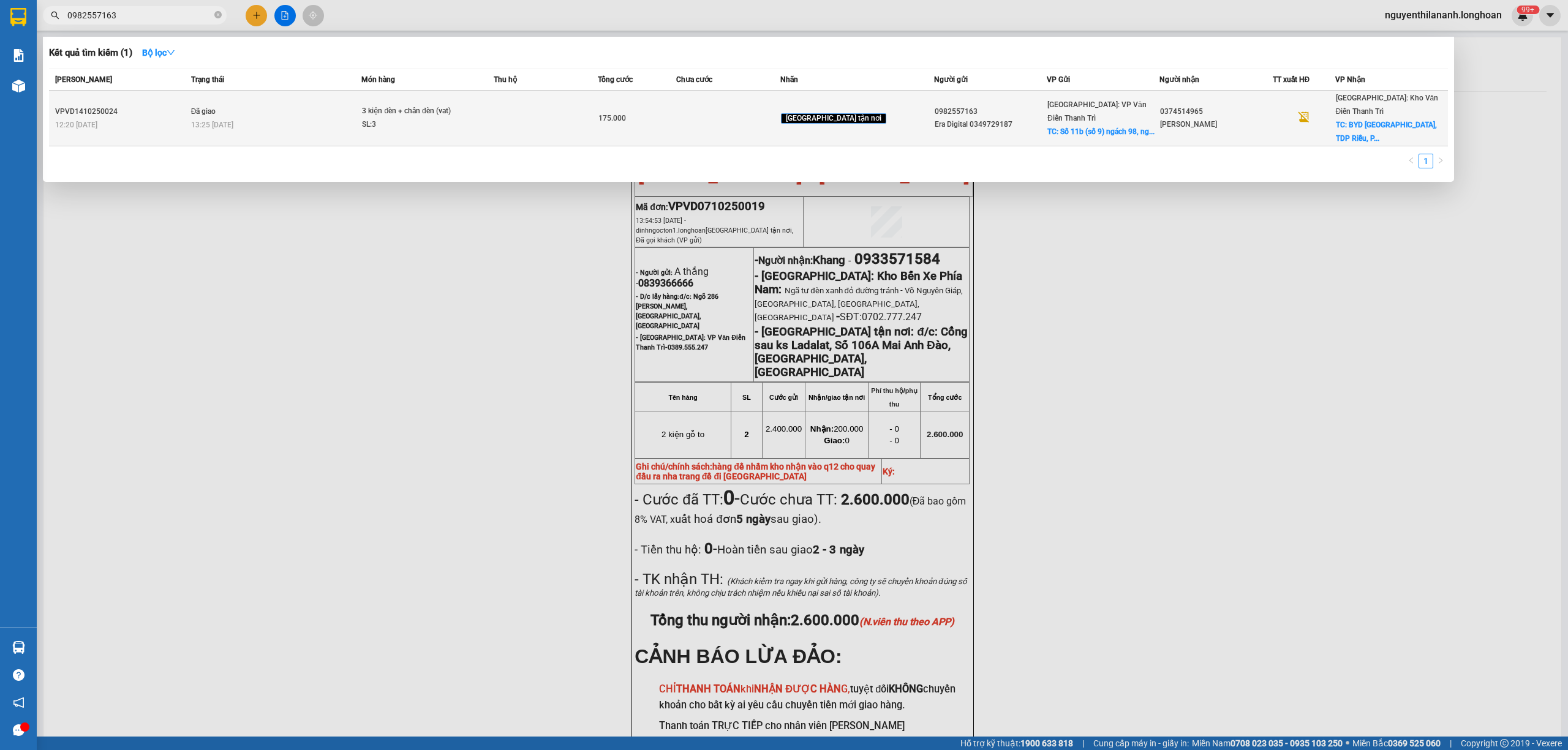
type input "0982557163"
click at [157, 106] on div "VPVD1410250024" at bounding box center [121, 112] width 132 height 13
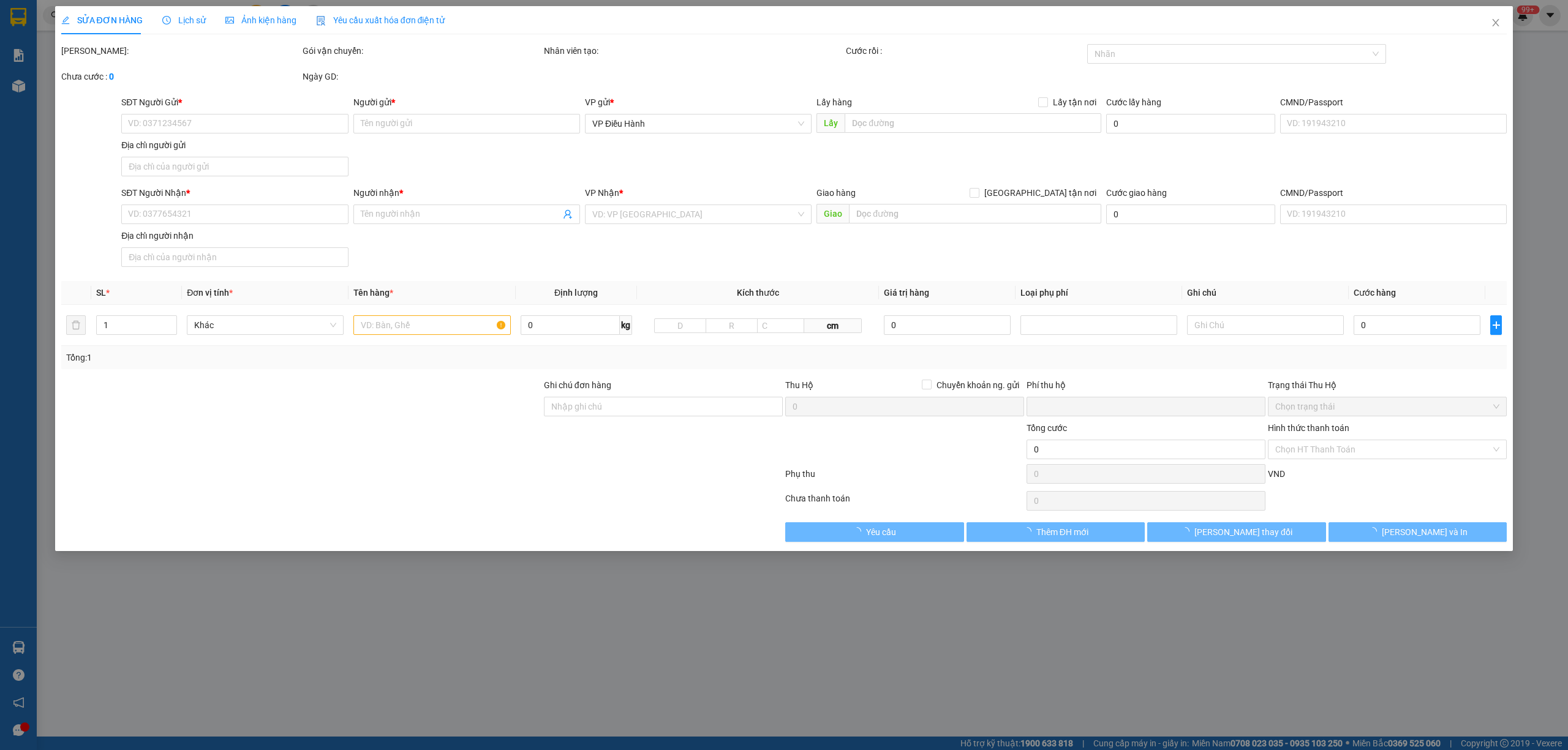
click at [170, 26] on div "Lịch sử" at bounding box center [183, 20] width 44 height 14
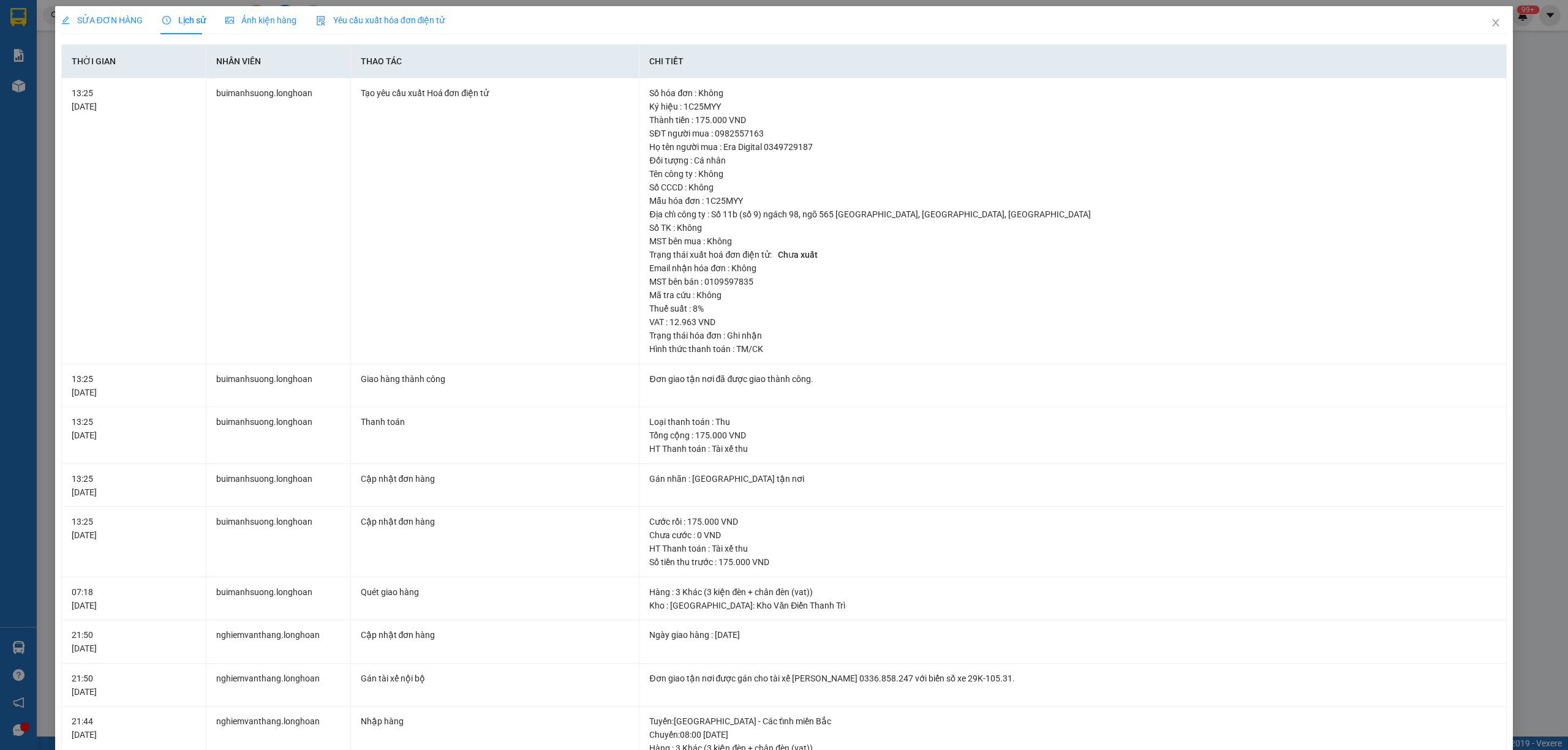
click at [108, 17] on span "SỬA ĐƠN HÀNG" at bounding box center [102, 20] width 82 height 10
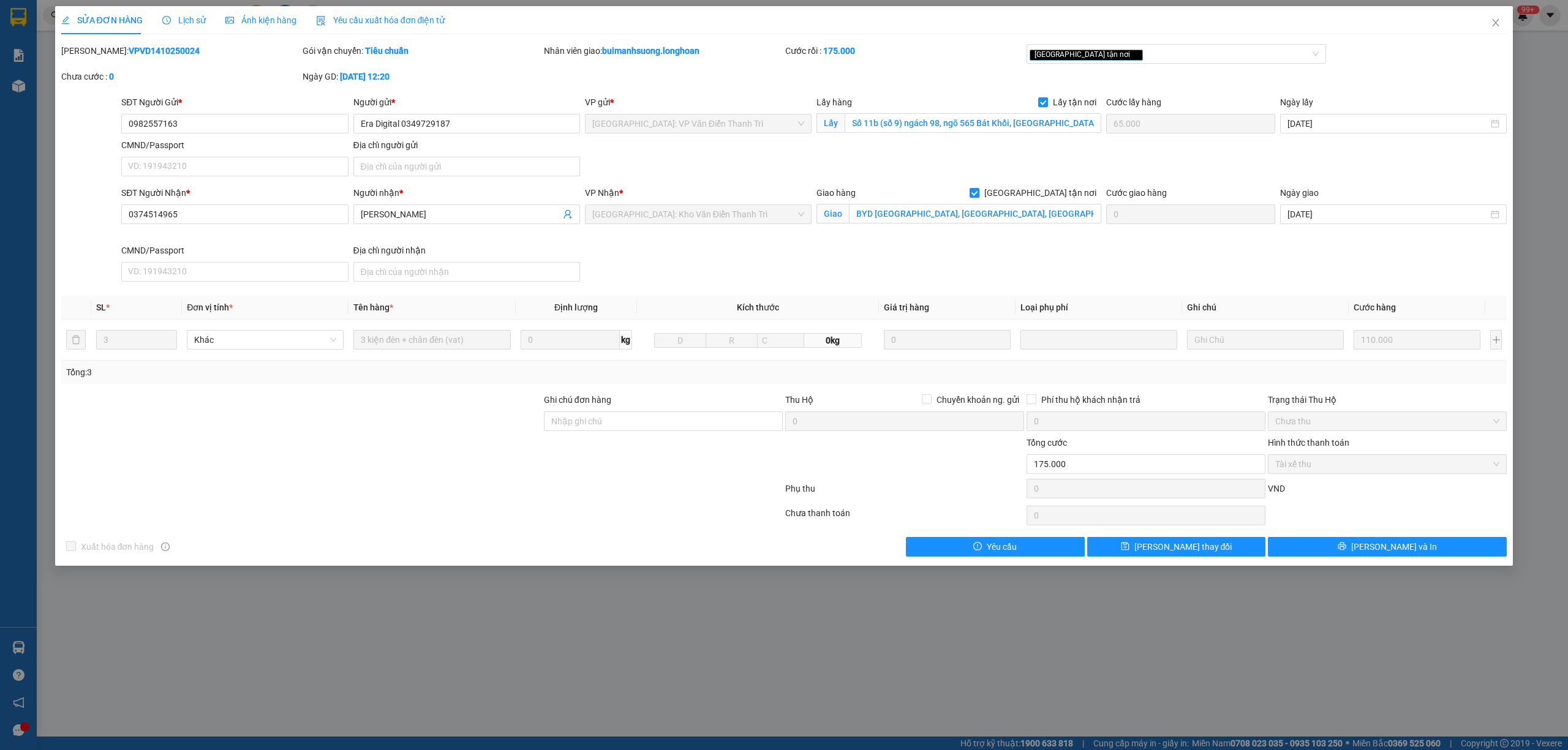
drag, startPoint x: 179, startPoint y: 52, endPoint x: 92, endPoint y: 49, distance: 87.1
click at [92, 49] on div "[PERSON_NAME]: VPVD1410250024" at bounding box center [180, 50] width 239 height 14
copy b "VPVD1410250024"
click at [1498, 25] on icon "close" at bounding box center [1495, 23] width 7 height 8
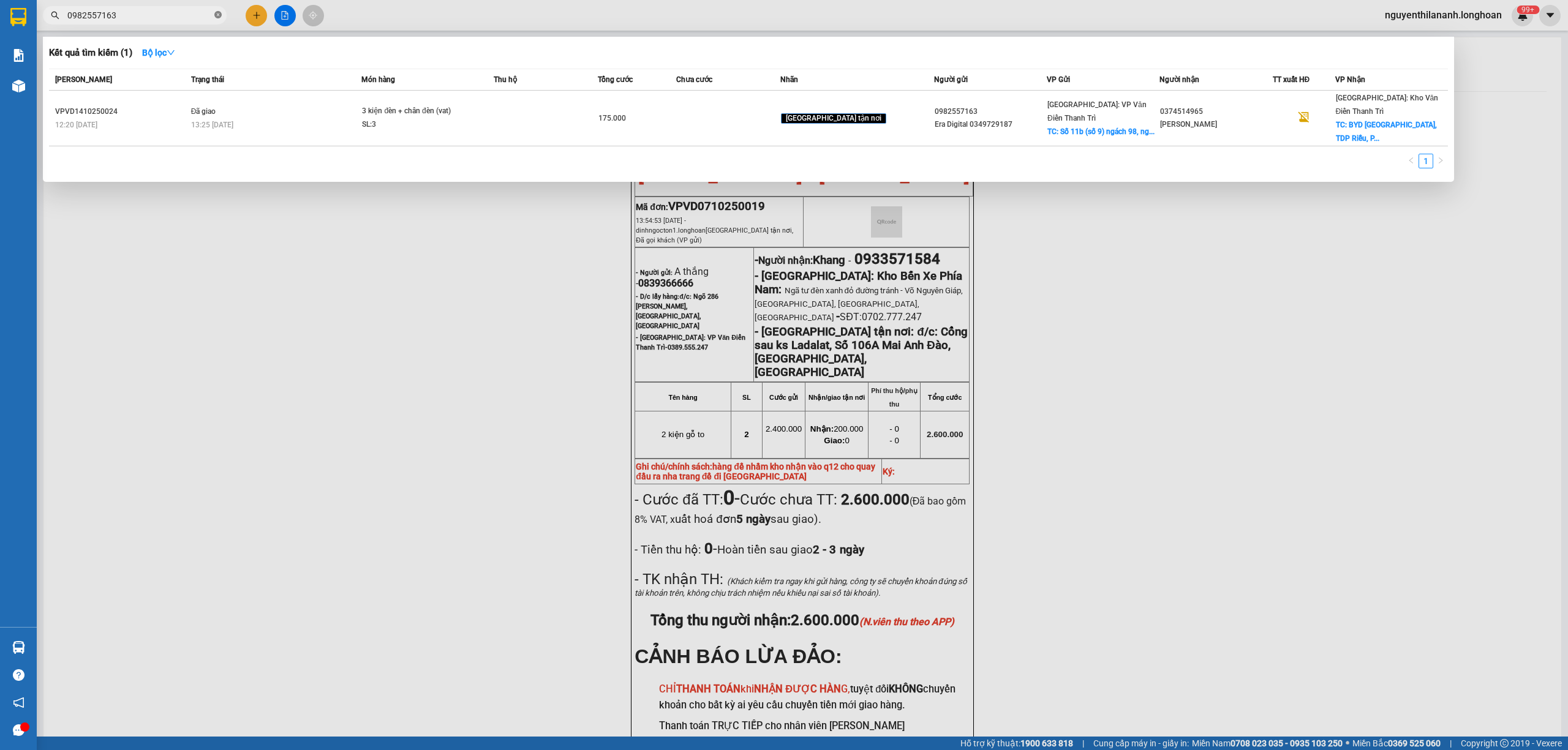
click at [214, 19] on span at bounding box center [218, 16] width 8 height 12
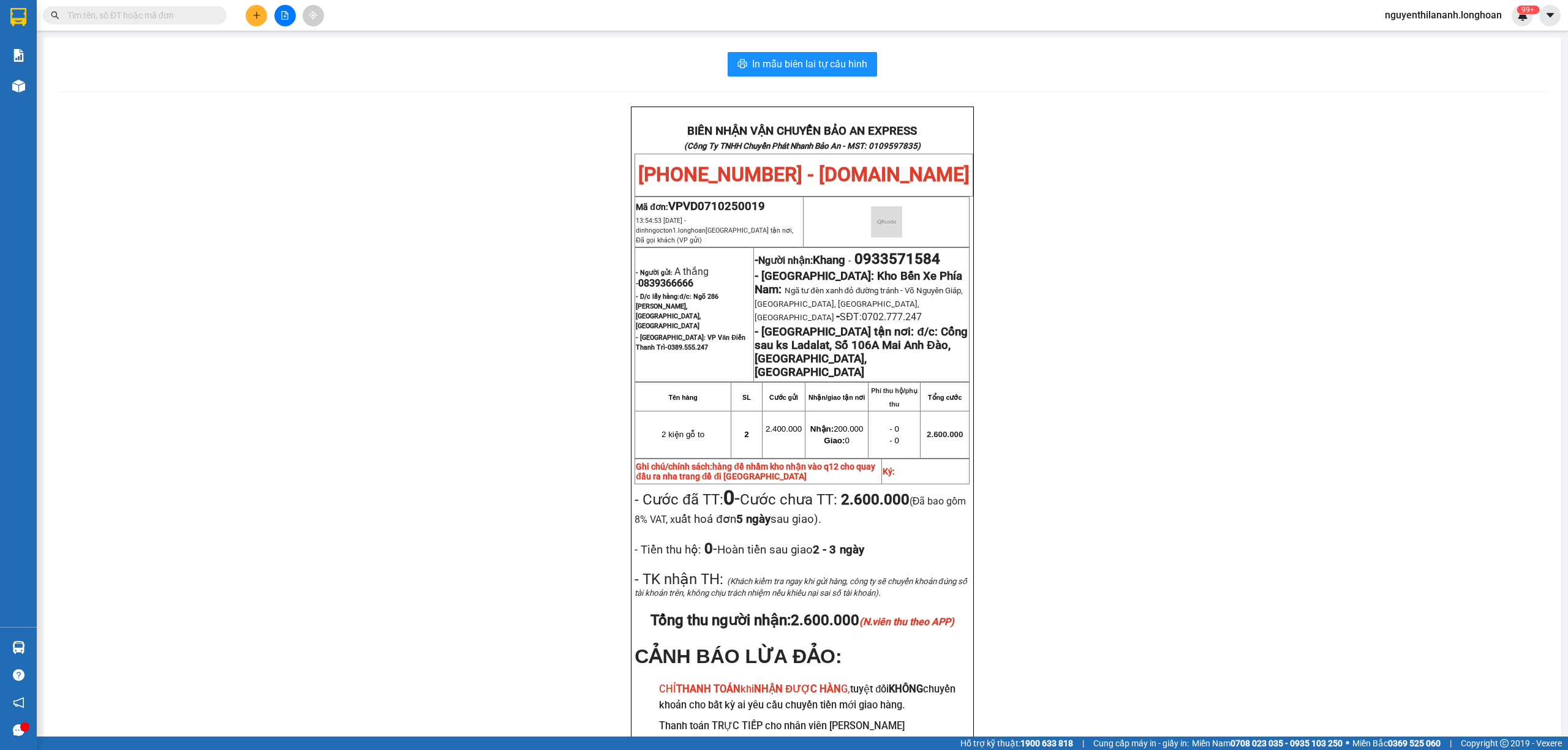
paste input "0984353746"
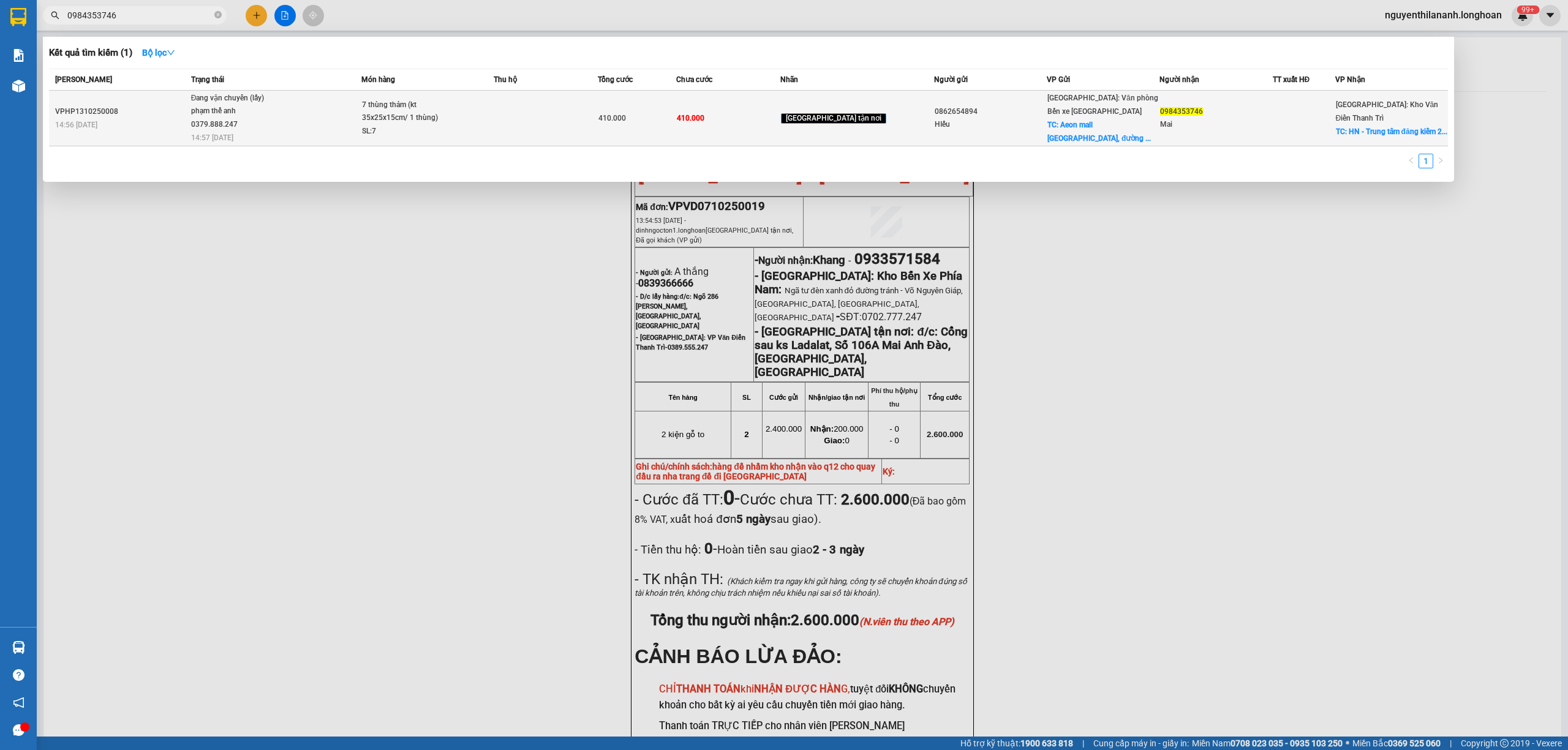
type input "0984353746"
click at [165, 120] on div "14:56 [DATE]" at bounding box center [121, 125] width 132 height 14
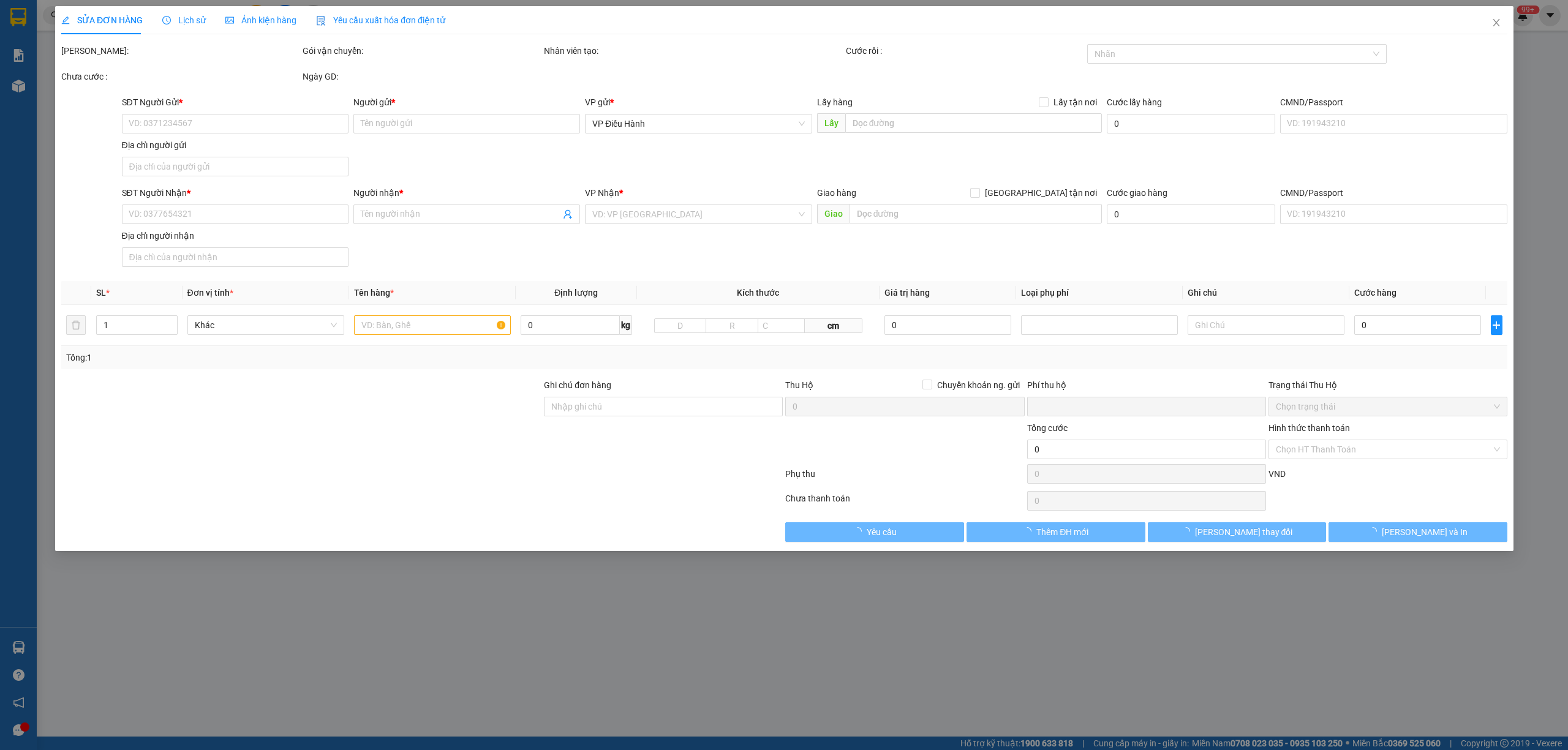
type input "0862654894"
type input "HIếu"
checkbox input "true"
type input "[GEOGRAPHIC_DATA], [GEOGRAPHIC_DATA], [GEOGRAPHIC_DATA], [GEOGRAPHIC_DATA]"
type input "0984353746"
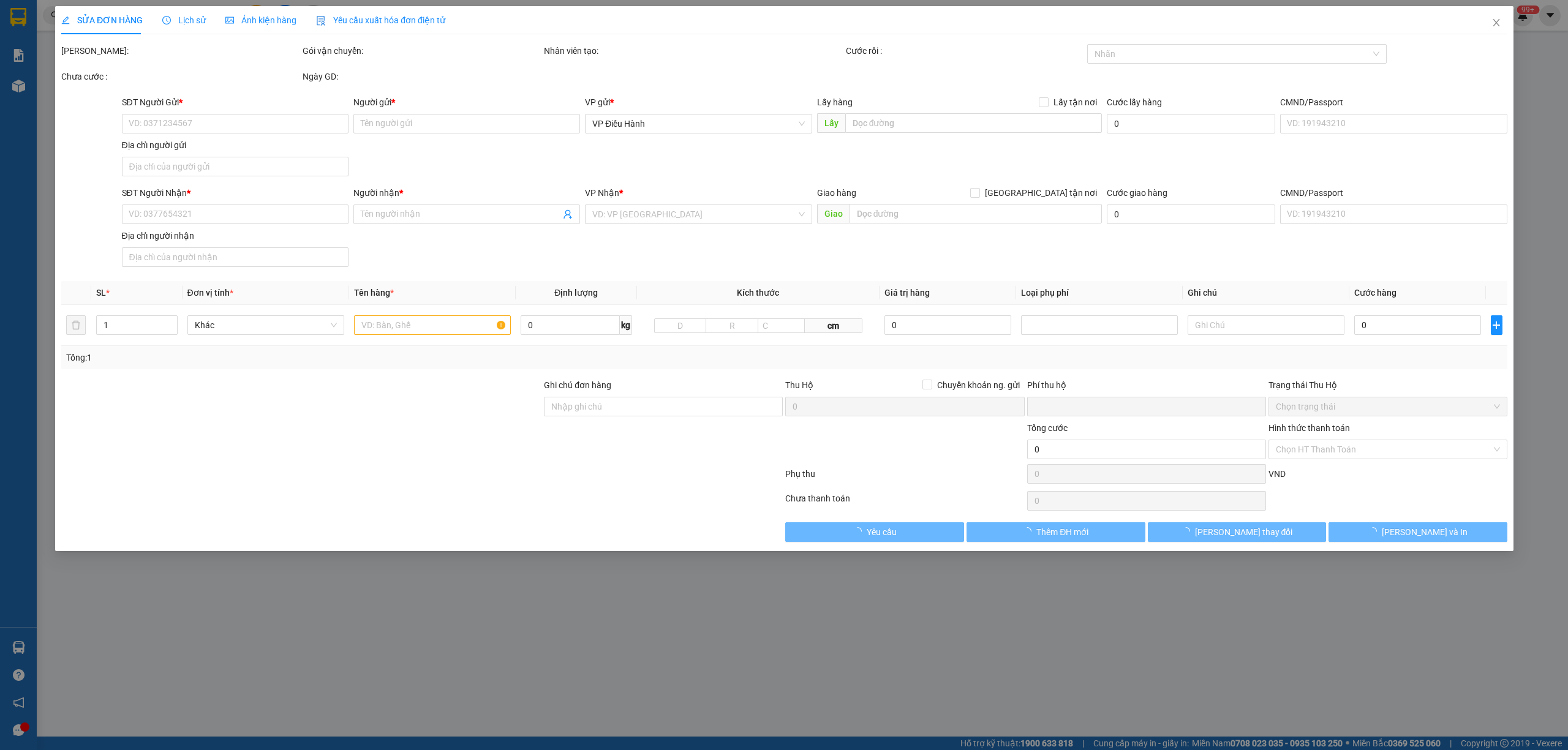
type input "Mai"
checkbox input "true"
type input "HN - Trung tâm đăng kiểm 29-29D, [GEOGRAPHIC_DATA], [GEOGRAPHIC_DATA],"
type input "0"
type input "410.000"
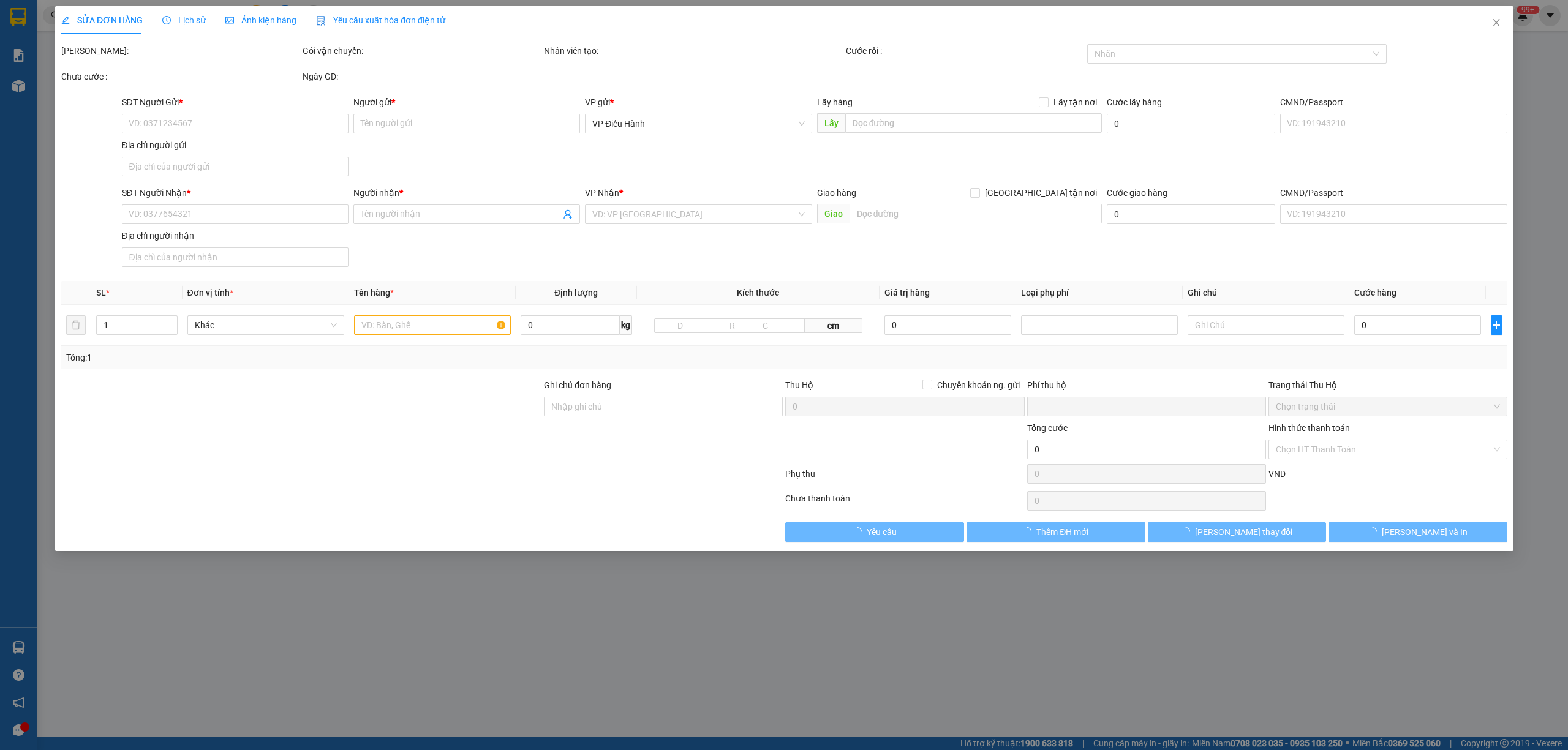
type input "410.000"
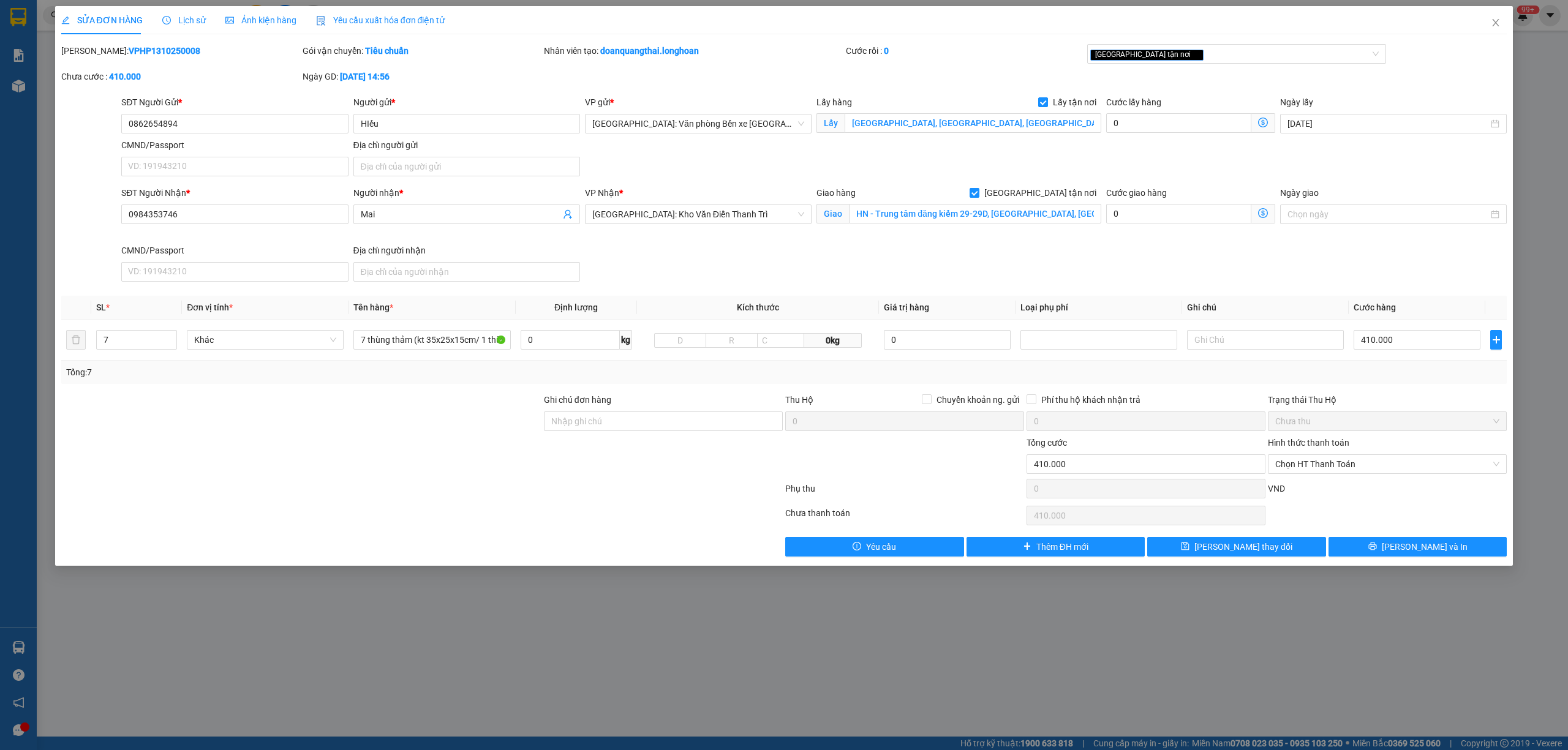
click at [169, 26] on div "Lịch sử" at bounding box center [183, 20] width 44 height 14
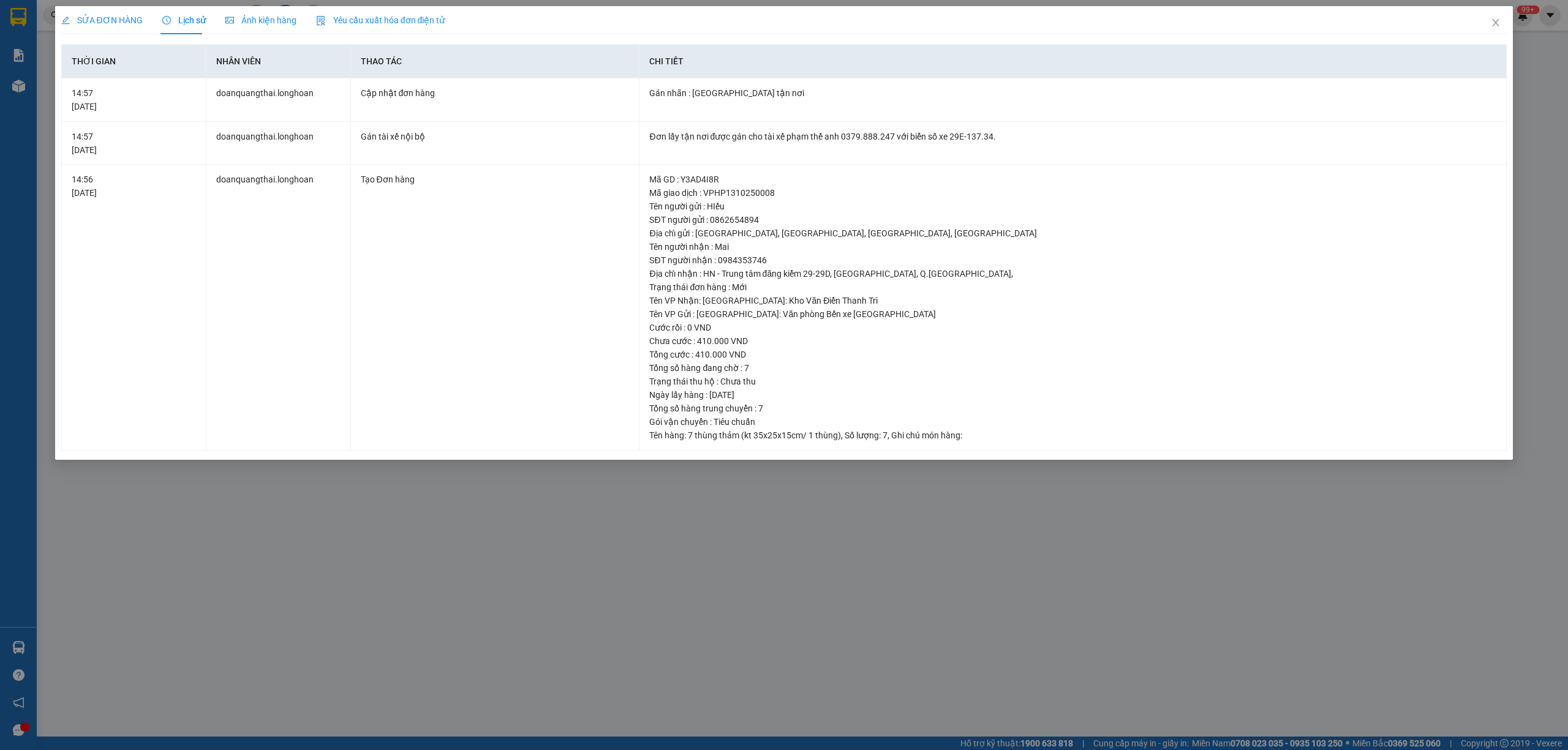
click at [113, 23] on span "SỬA ĐƠN HÀNG" at bounding box center [102, 20] width 82 height 10
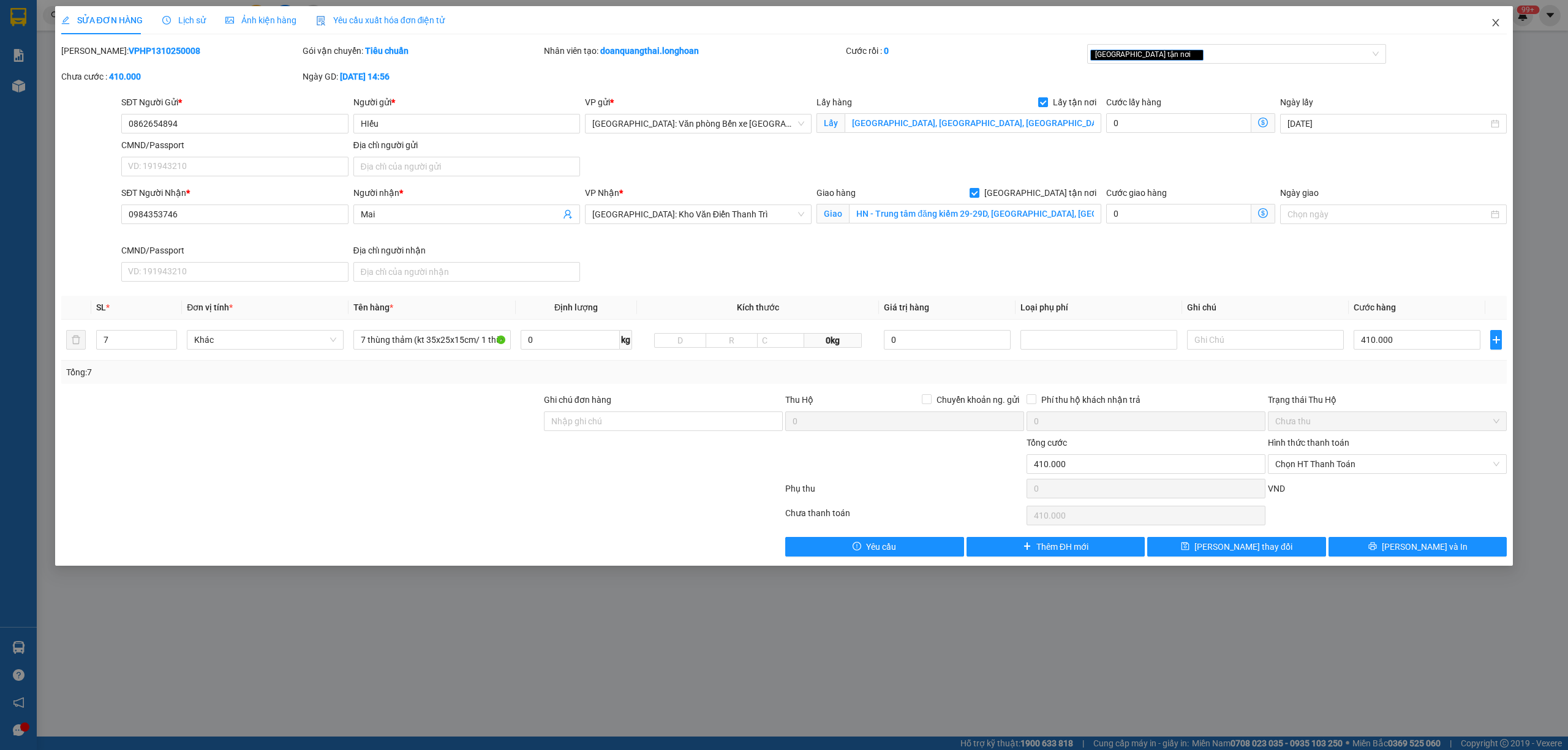
click at [1492, 17] on span "Close" at bounding box center [1495, 22] width 34 height 34
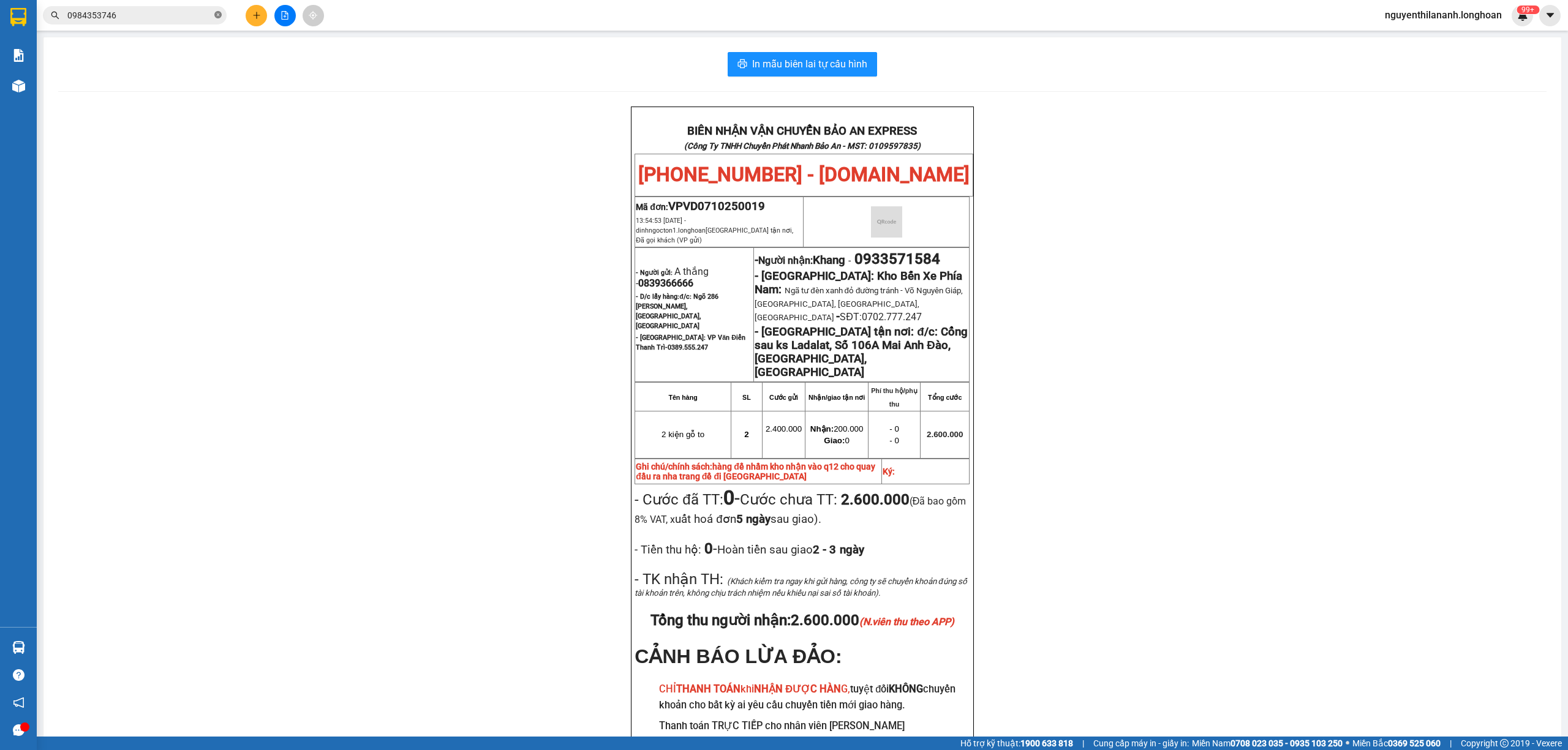
click at [216, 15] on icon "close-circle" at bounding box center [218, 15] width 8 height 8
paste input "0967639234"
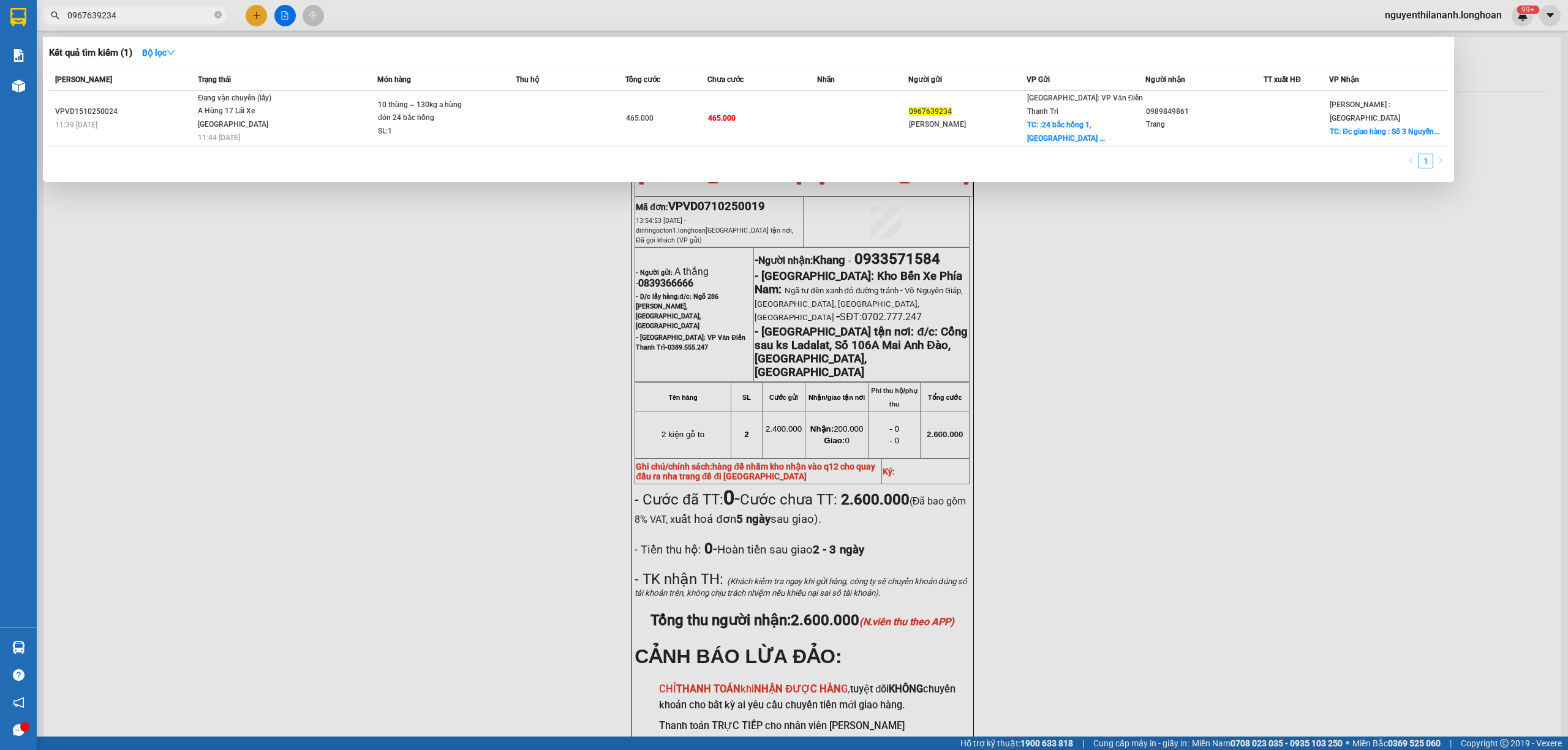
type input "0967639234"
click at [180, 101] on td "VPVD1510250024 11:39 [DATE]" at bounding box center [122, 117] width 146 height 55
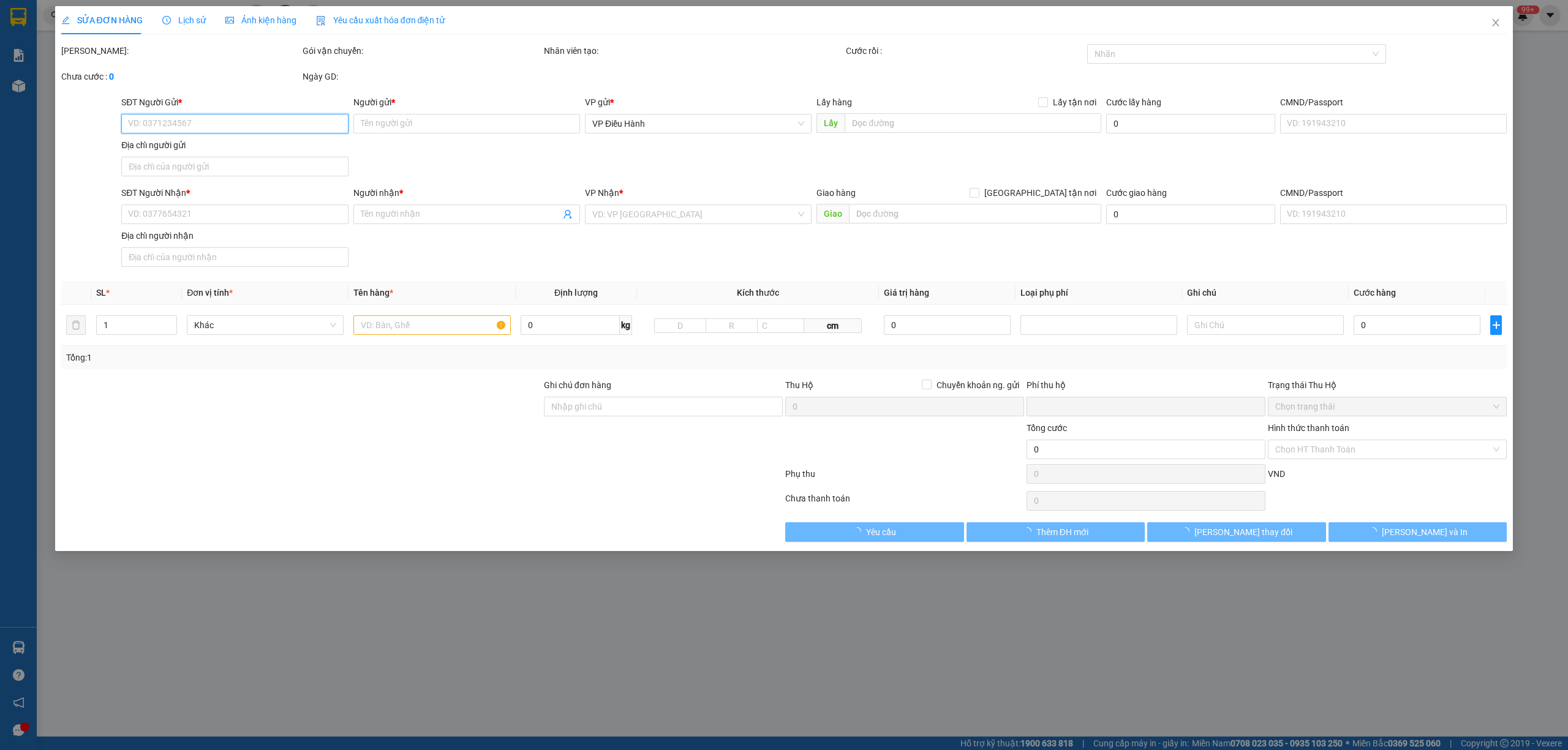
type input "0967639234"
type input "[PERSON_NAME]"
checkbox input "true"
type input ":24 bắc hồng 1,[GEOGRAPHIC_DATA],"
type input "0989849861"
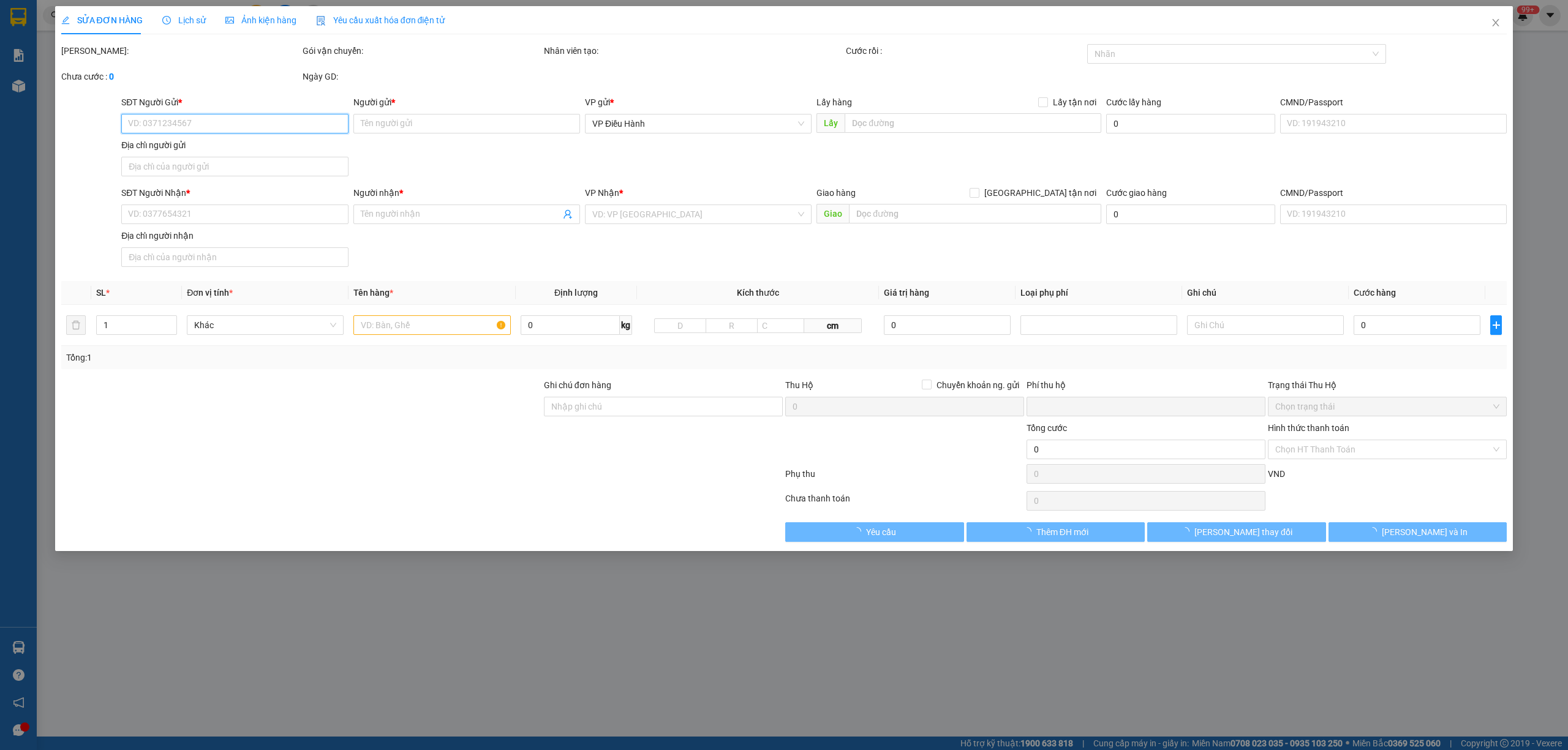
type input "Trang"
checkbox input "true"
type input "Đc giao hàng : Số [GEOGRAPHIC_DATA][PERSON_NAME], [GEOGRAPHIC_DATA][PERSON_NAME…"
type input "0"
type input "465.000"
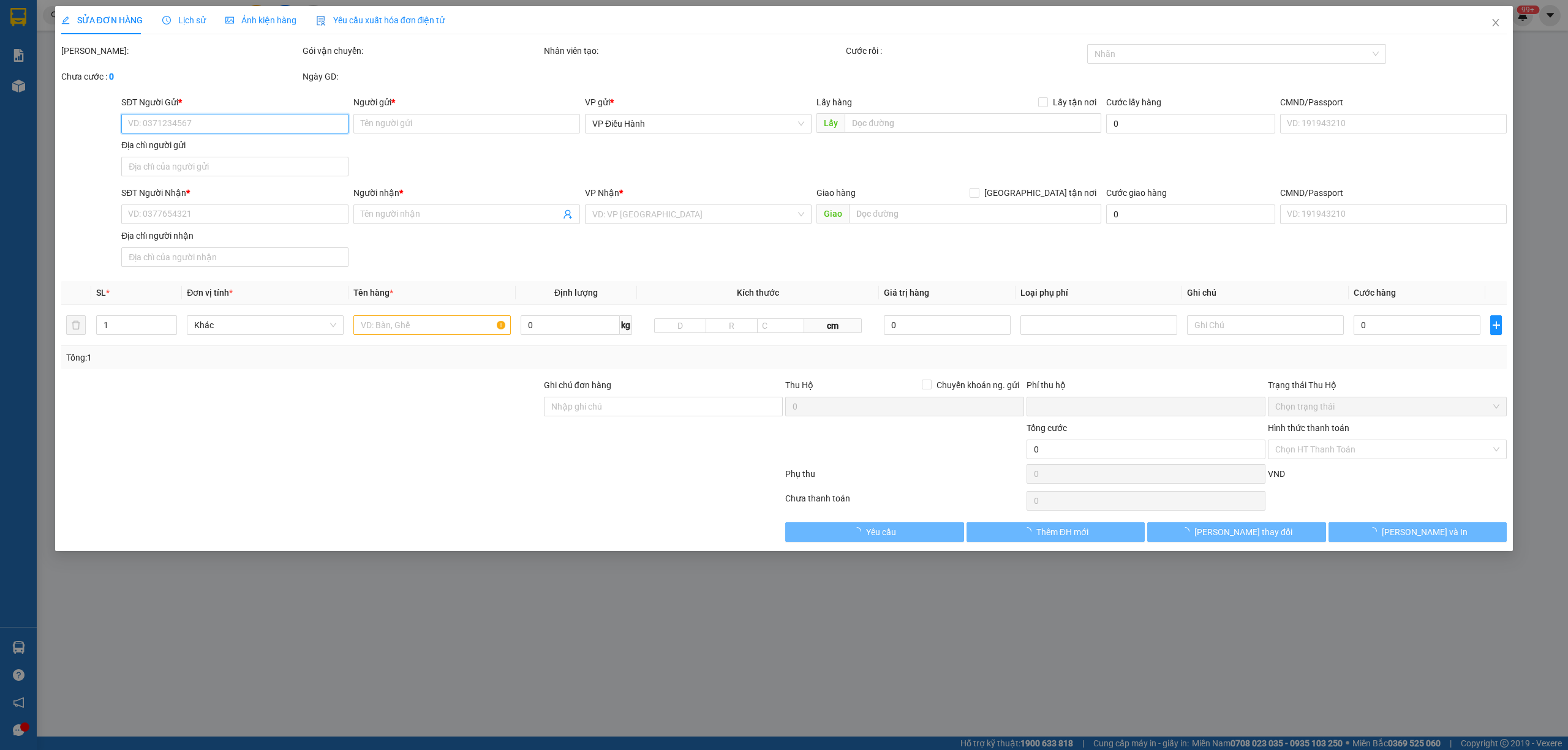
type input "465.000"
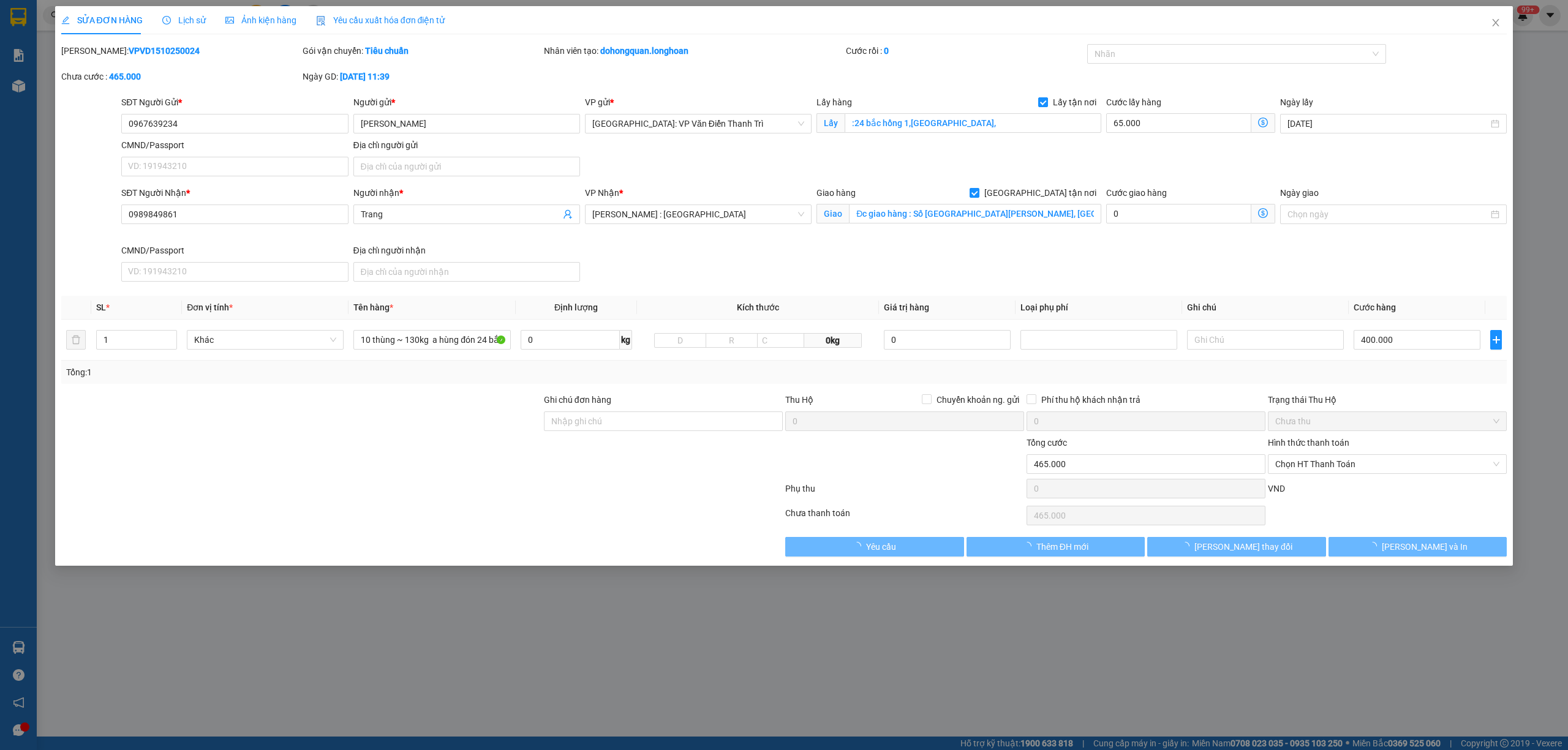
click at [187, 17] on span "Lịch sử" at bounding box center [183, 20] width 44 height 10
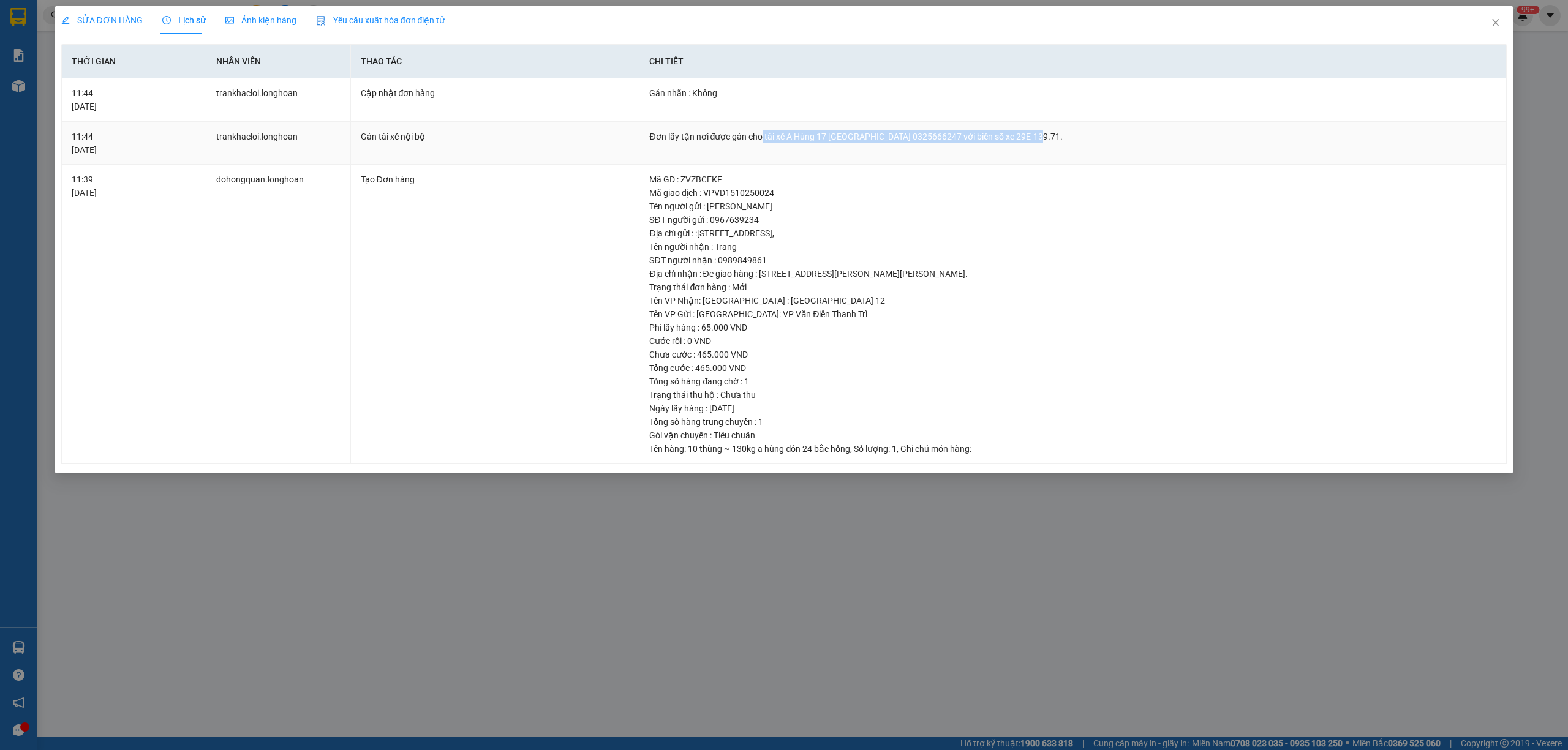
drag, startPoint x: 1027, startPoint y: 136, endPoint x: 761, endPoint y: 139, distance: 266.0
click at [761, 139] on div "Đơn lấy tận nơi được gán cho tài xế A Hùng 17 [GEOGRAPHIC_DATA] 0325666247 với …" at bounding box center [1072, 137] width 847 height 14
copy div "tài xế A Hùng 17 Lái Xe [GEOGRAPHIC_DATA] 0325666247 với biển số xe 29E-139.71"
click at [1492, 20] on icon "close" at bounding box center [1496, 22] width 10 height 10
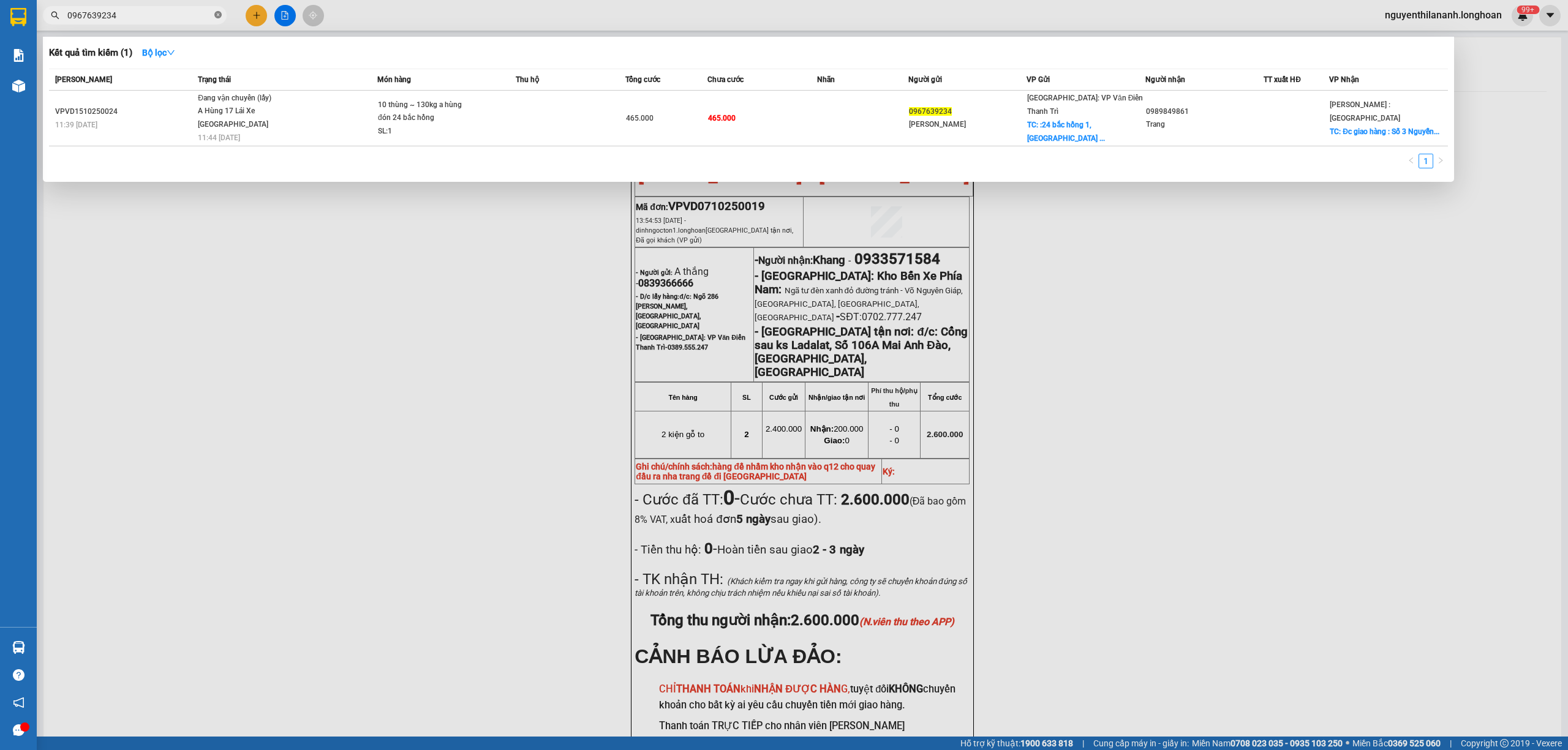
click at [215, 13] on icon "close-circle" at bounding box center [218, 15] width 8 height 8
paste input "0989403233"
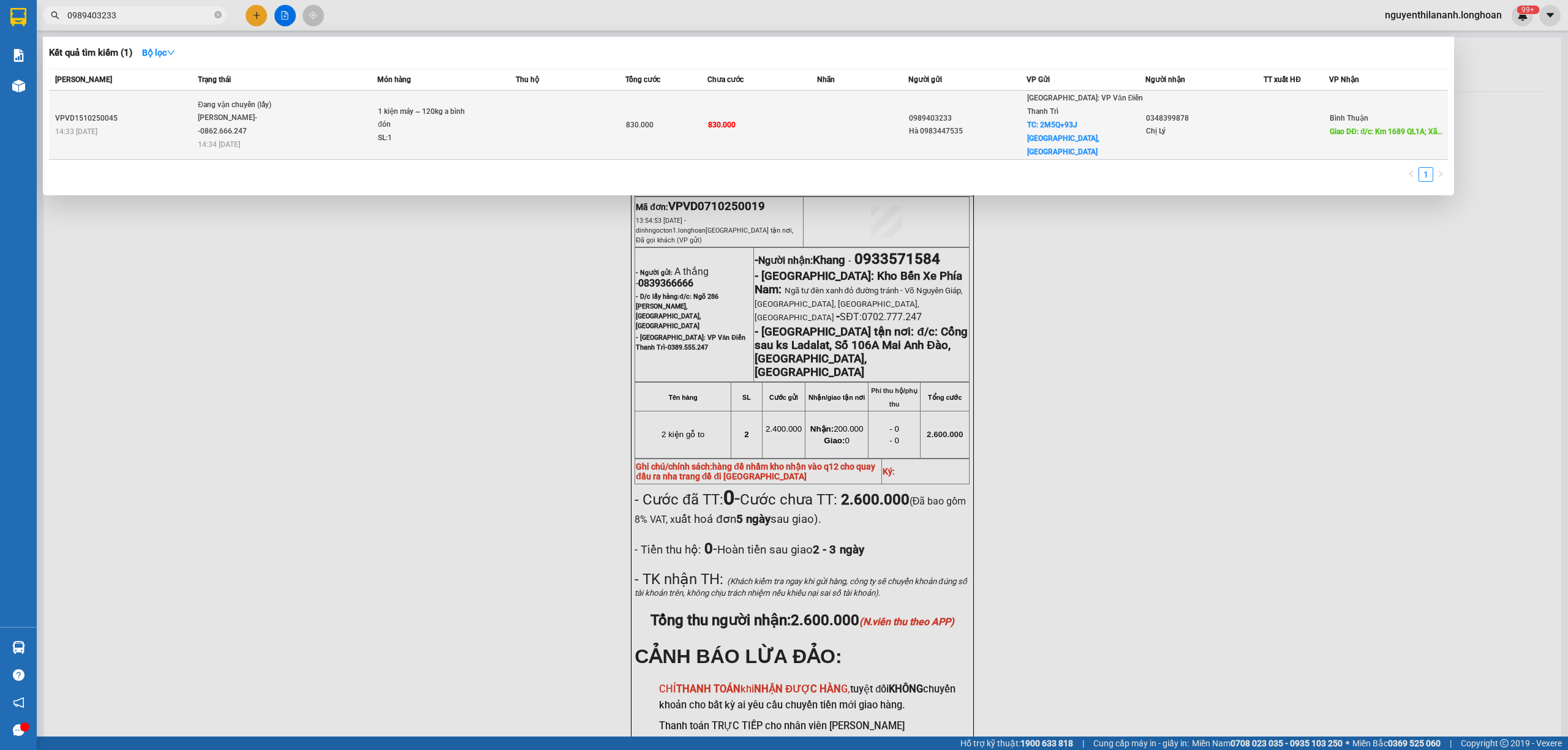
type input "0989403233"
click at [143, 115] on div "VPVD1510250045" at bounding box center [124, 118] width 139 height 13
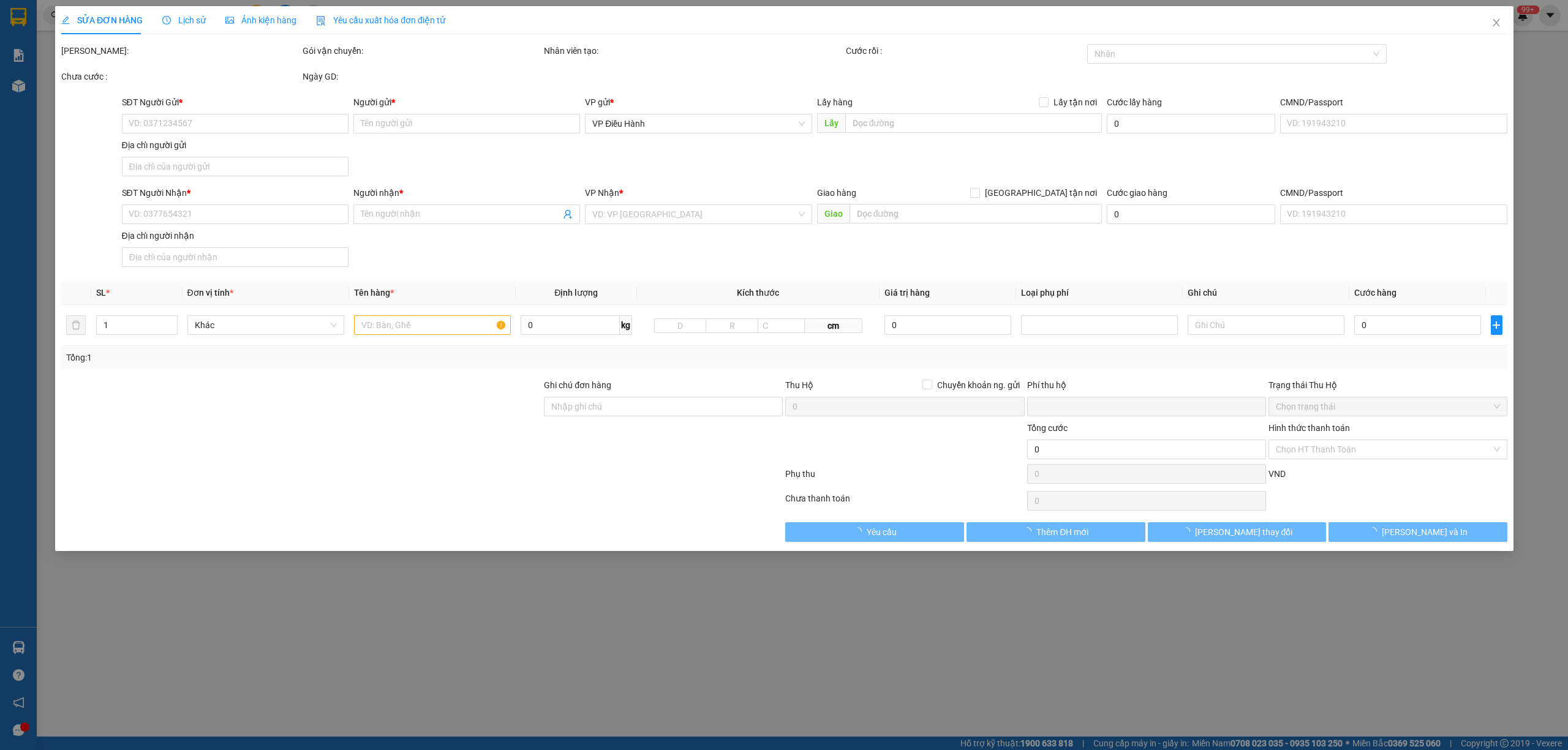
type input "0989403233"
type input "Hà 0983447535"
checkbox input "true"
type input "2M5Q+93J [GEOGRAPHIC_DATA], [GEOGRAPHIC_DATA]"
type input "0348399878"
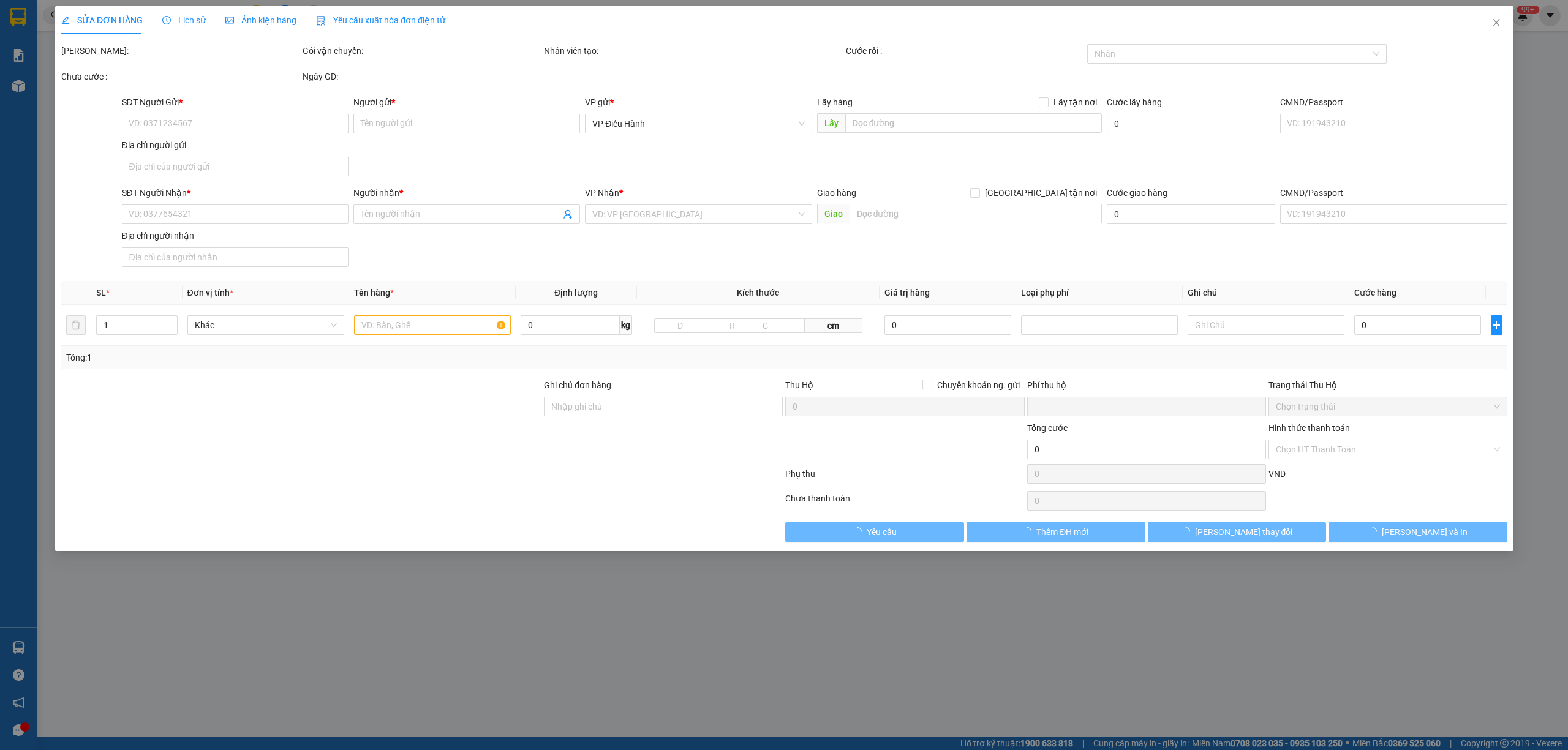
type input "Chị Lý"
type input "đ/c: Km 1689 QL1A; Xã [GEOGRAPHIC_DATA]; [GEOGRAPHIC_DATA] [GEOGRAPHIC_DATA];Tỉ…"
type input "ng báo bốc [PERSON_NAME] sđt 0936006369 có vat"
type input "0"
type input "830.000"
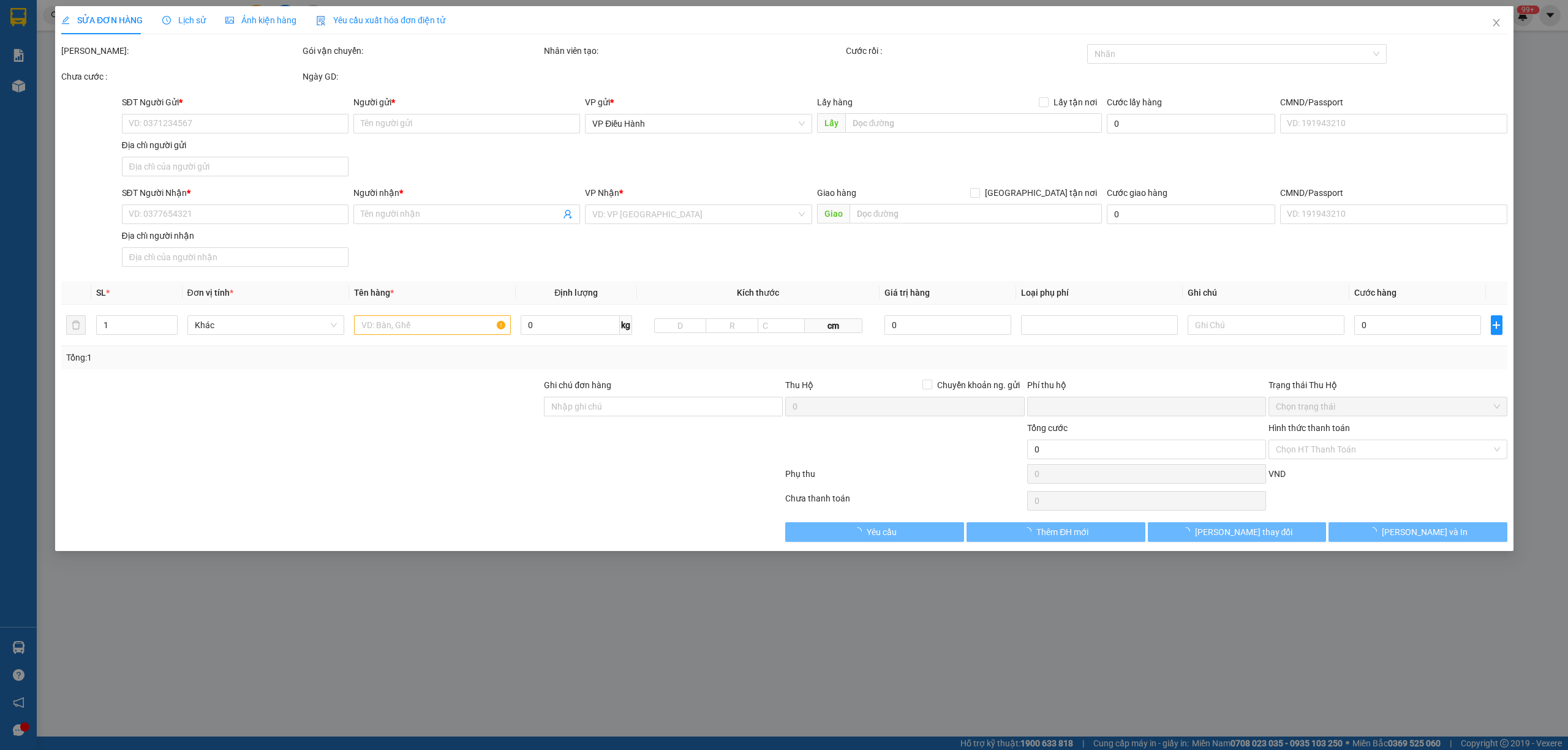
type input "830.000"
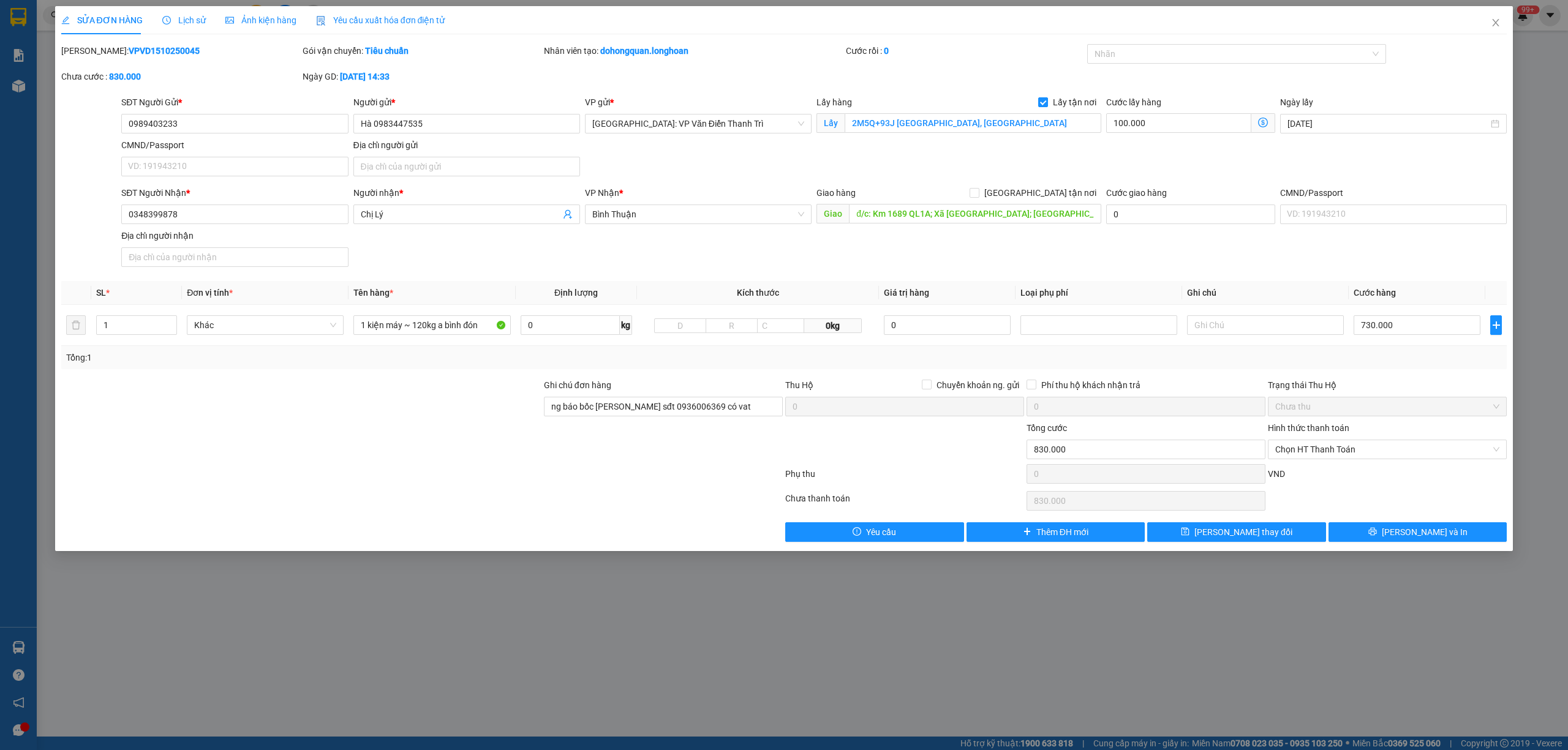
click at [168, 22] on icon "clock-circle" at bounding box center [166, 19] width 9 height 9
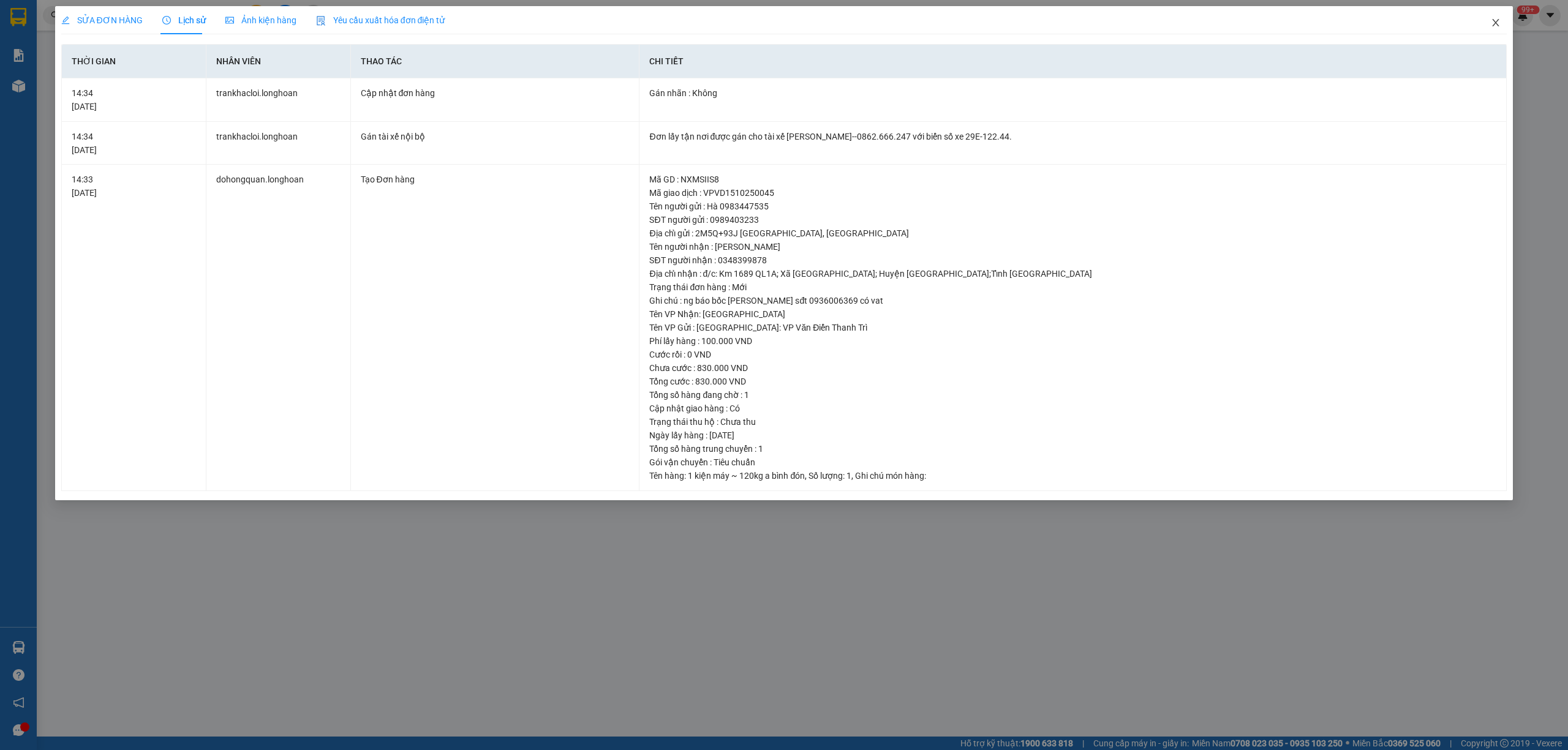
click at [1497, 19] on span "Close" at bounding box center [1495, 22] width 34 height 34
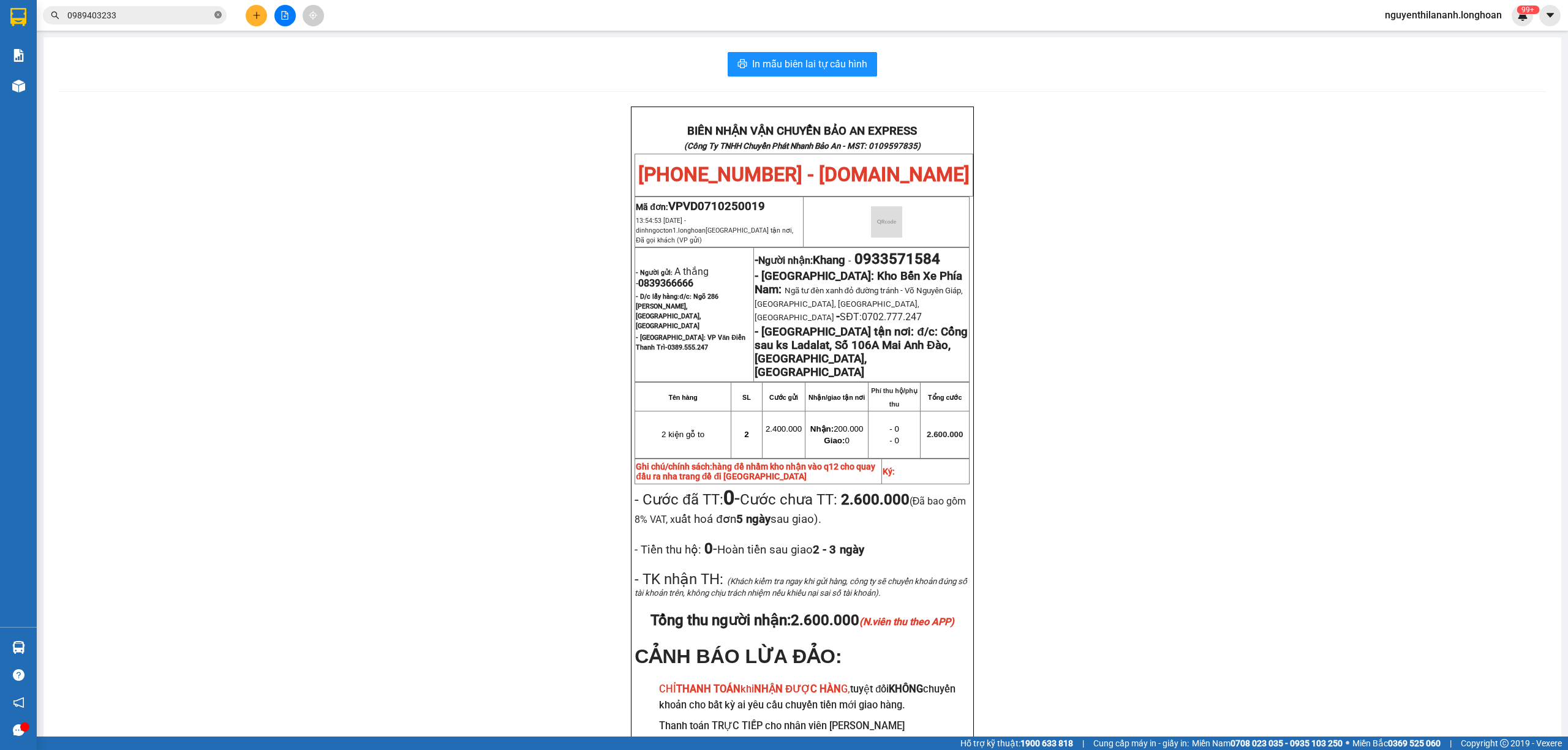
click at [216, 17] on icon "close-circle" at bounding box center [218, 15] width 8 height 8
paste input "VPVD1310250001"
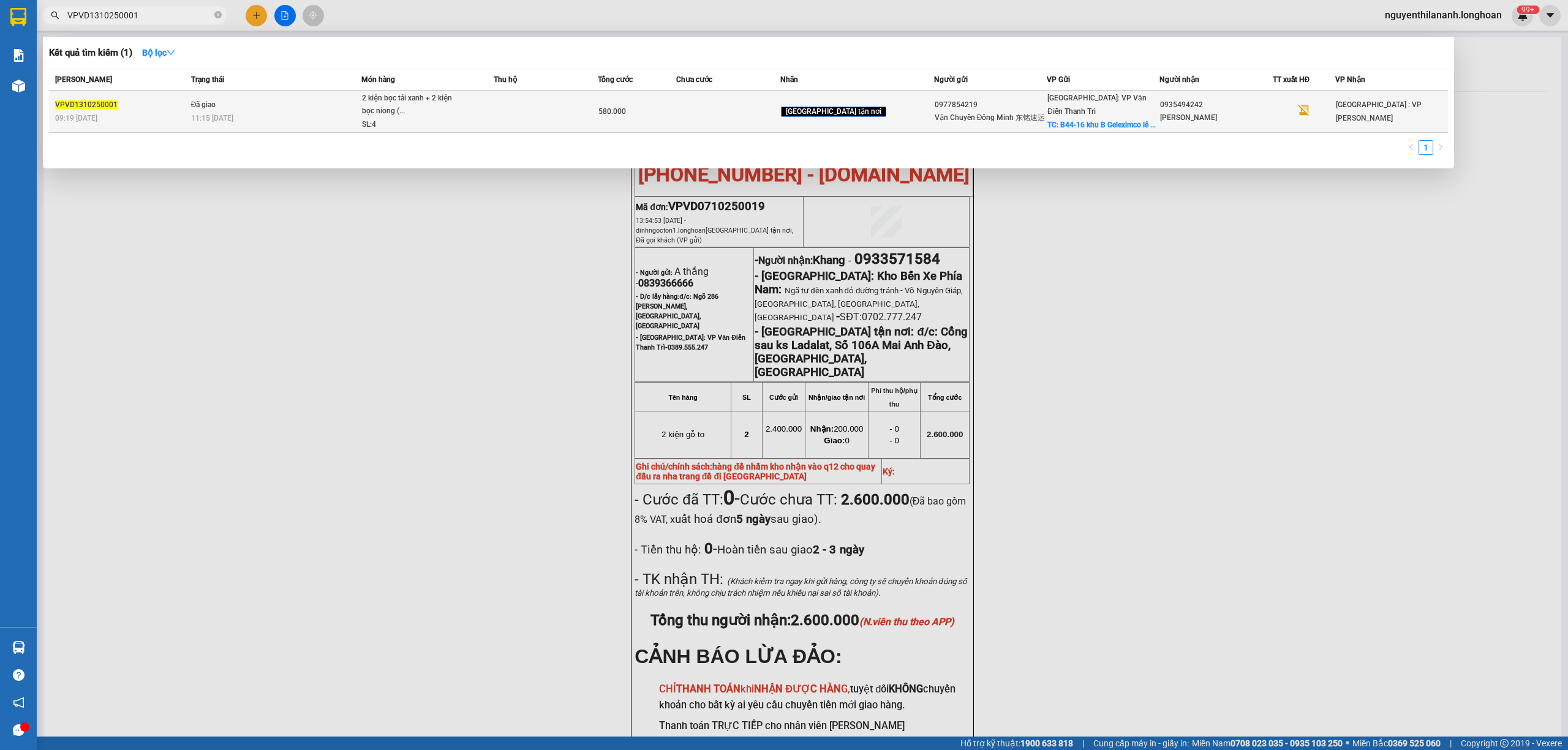
type input "VPVD1310250001"
click at [164, 106] on div "VPVD1310250001" at bounding box center [121, 105] width 132 height 13
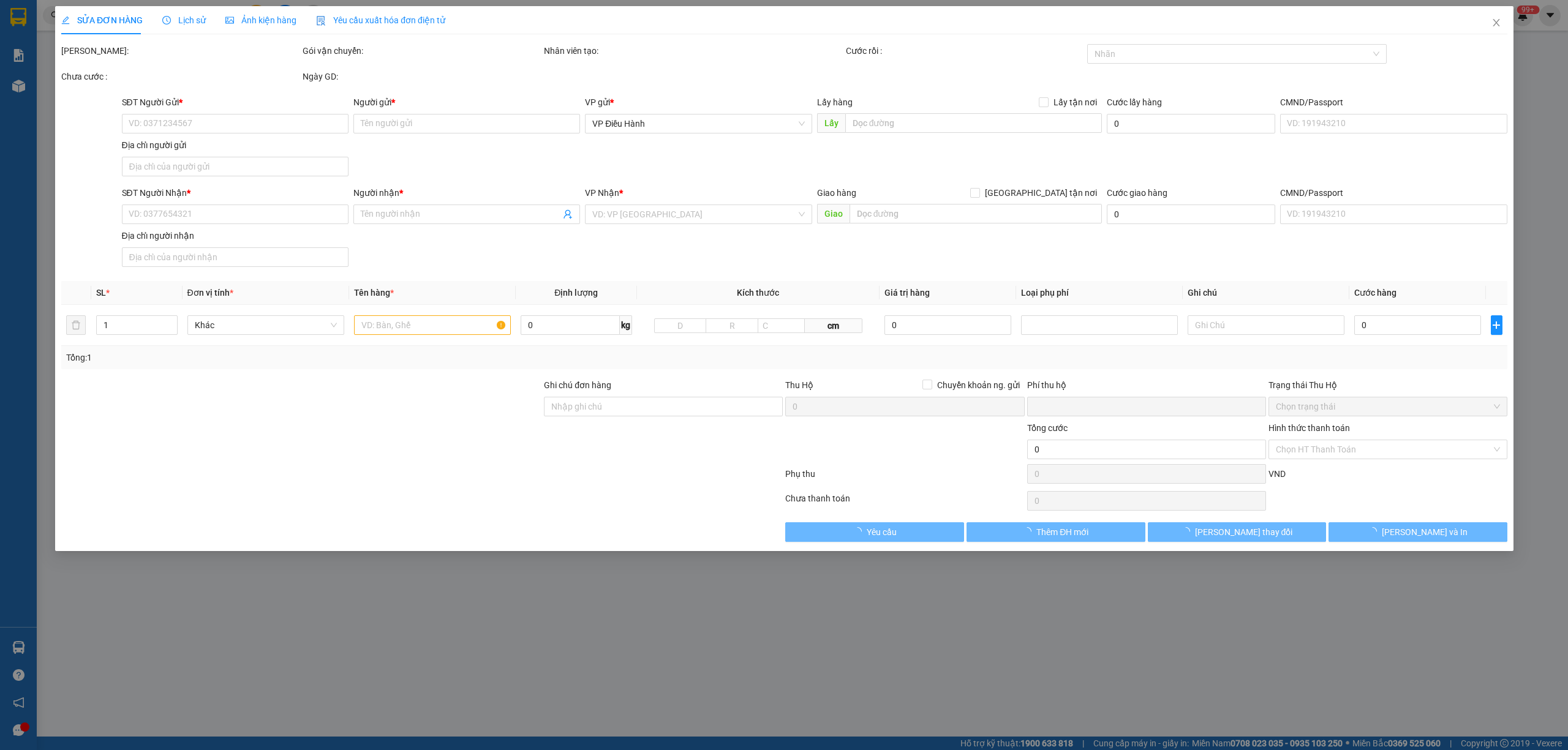
type input "0977854219"
type input "Vận Chuyển Đông Minh 东铭速运"
checkbox input "true"
type input "B44-16 khu [GEOGRAPHIC_DATA][PERSON_NAME] ,[GEOGRAPHIC_DATA] ,[GEOGRAPHIC_DATA]…"
type input "100.000"
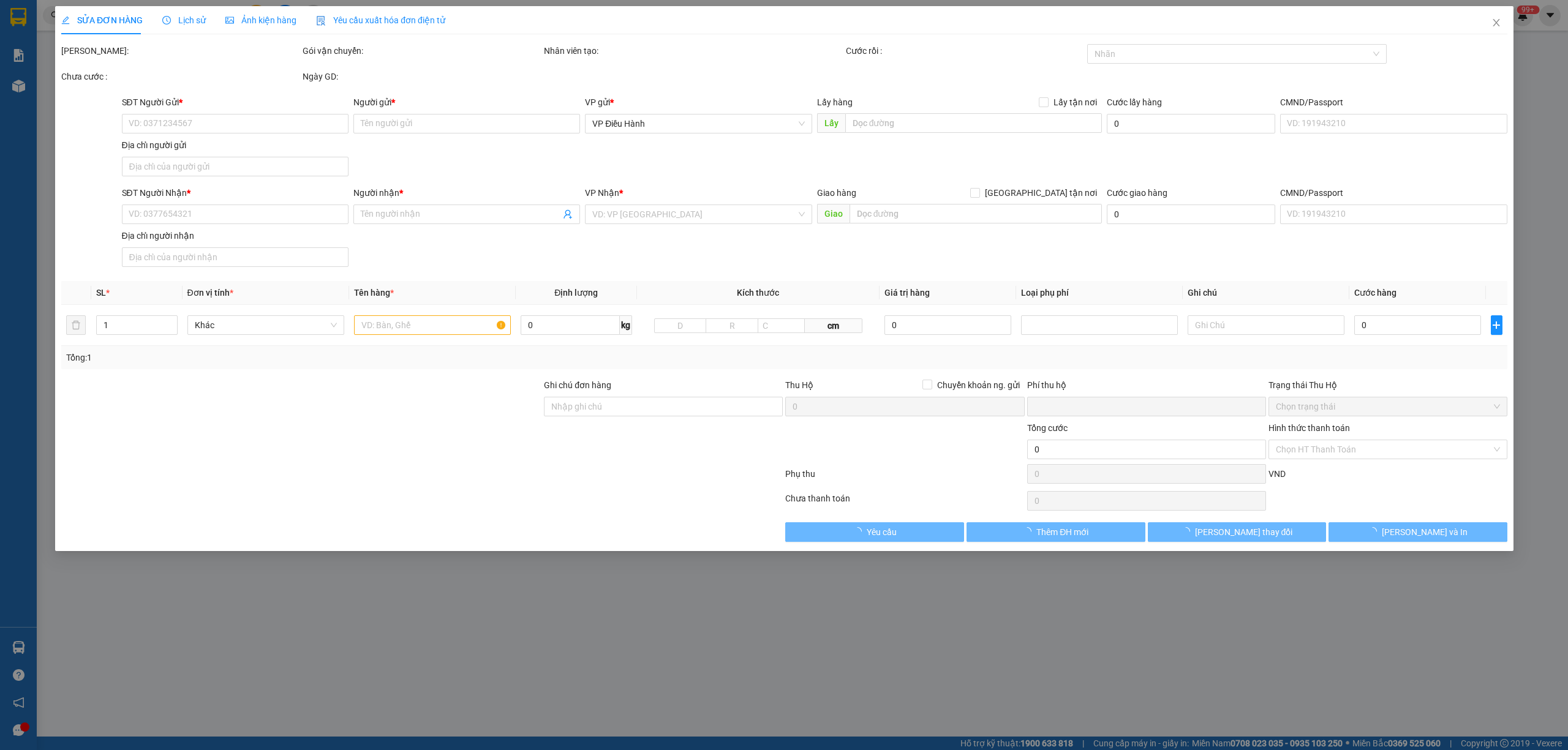
type input "0935494242"
type input "[PERSON_NAME]"
type input "NHẬN TẠI VP [GEOGRAPHIC_DATA]"
type input "0"
type input "580.000"
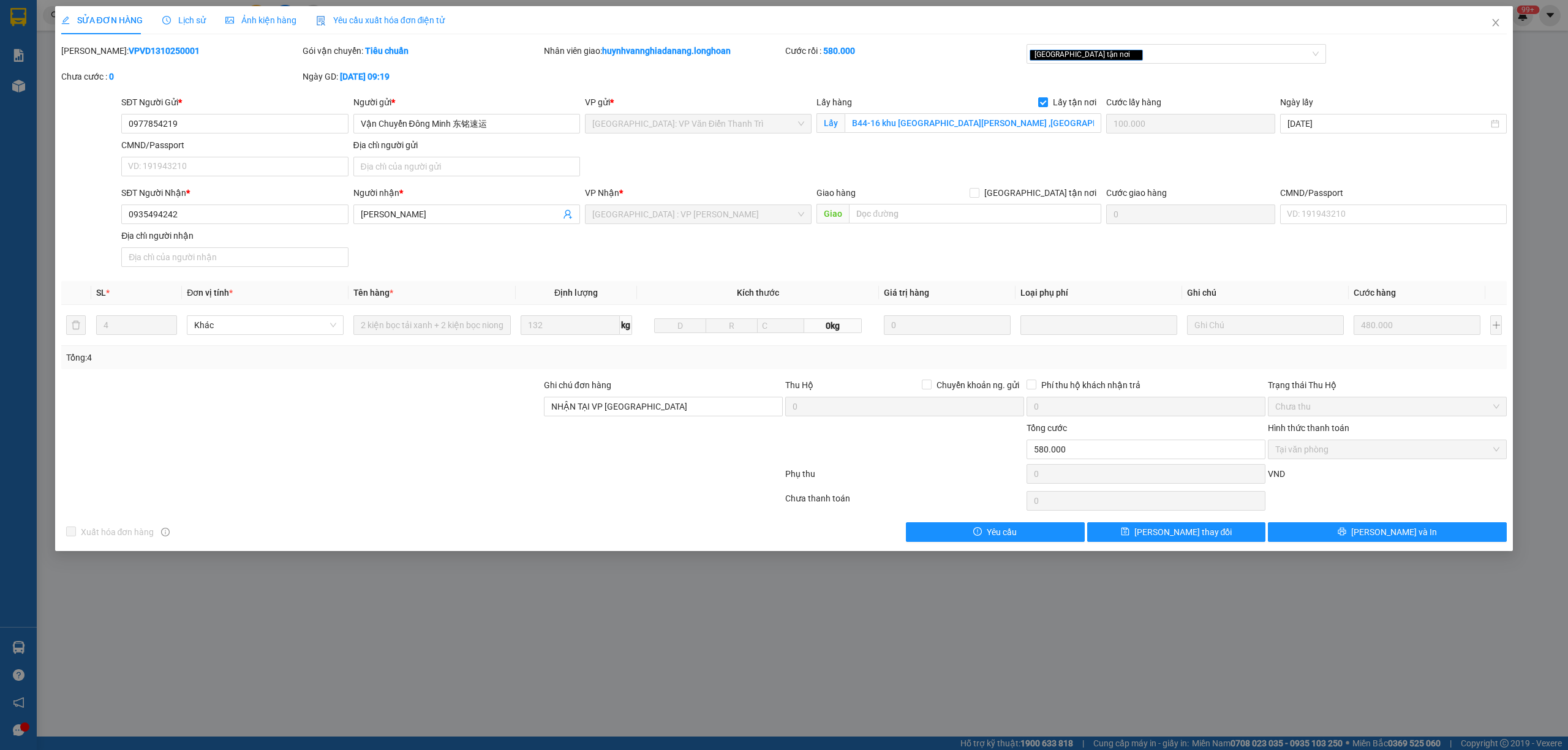
click at [174, 16] on span "Lịch sử" at bounding box center [183, 20] width 44 height 10
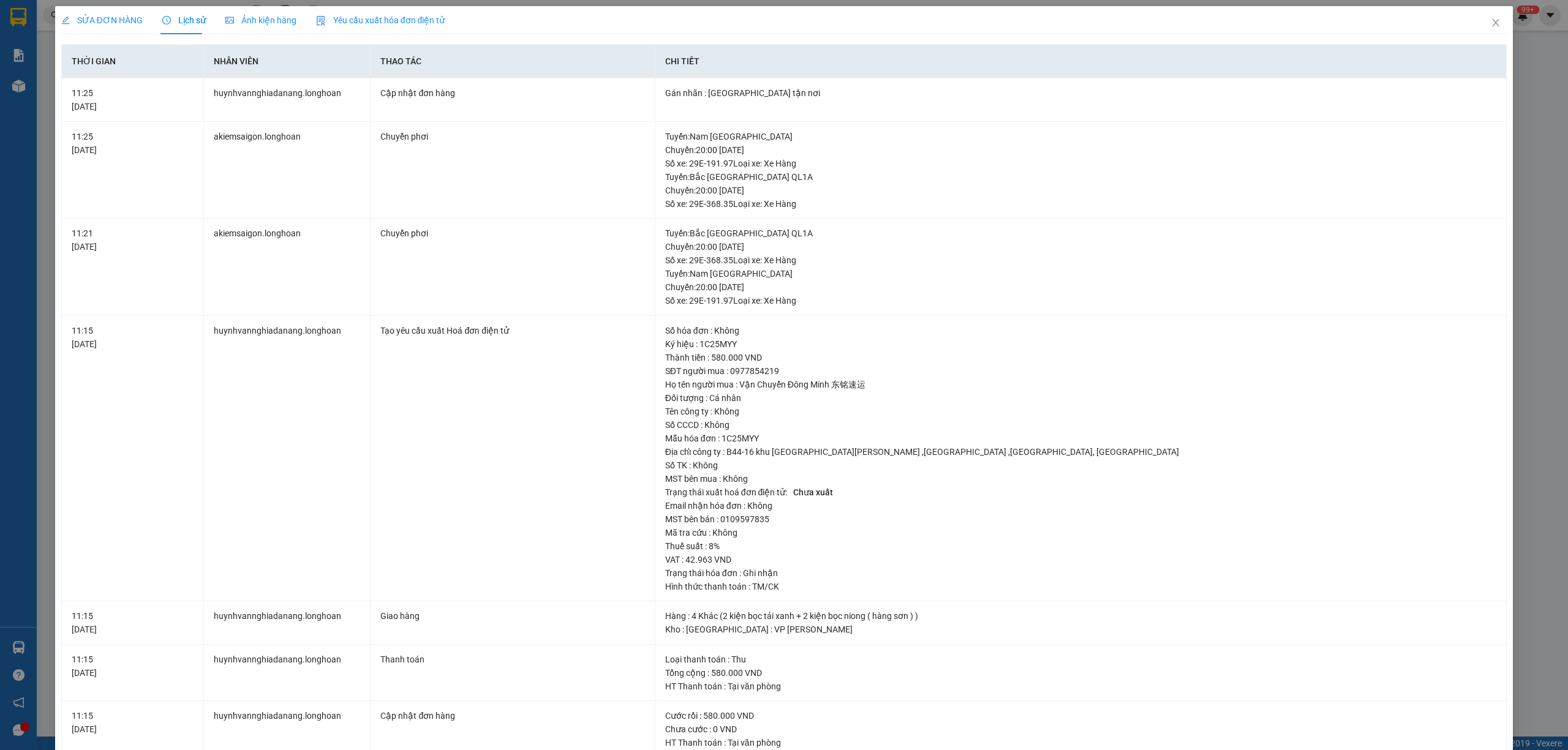
click at [86, 17] on span "SỬA ĐƠN HÀNG" at bounding box center [102, 20] width 82 height 10
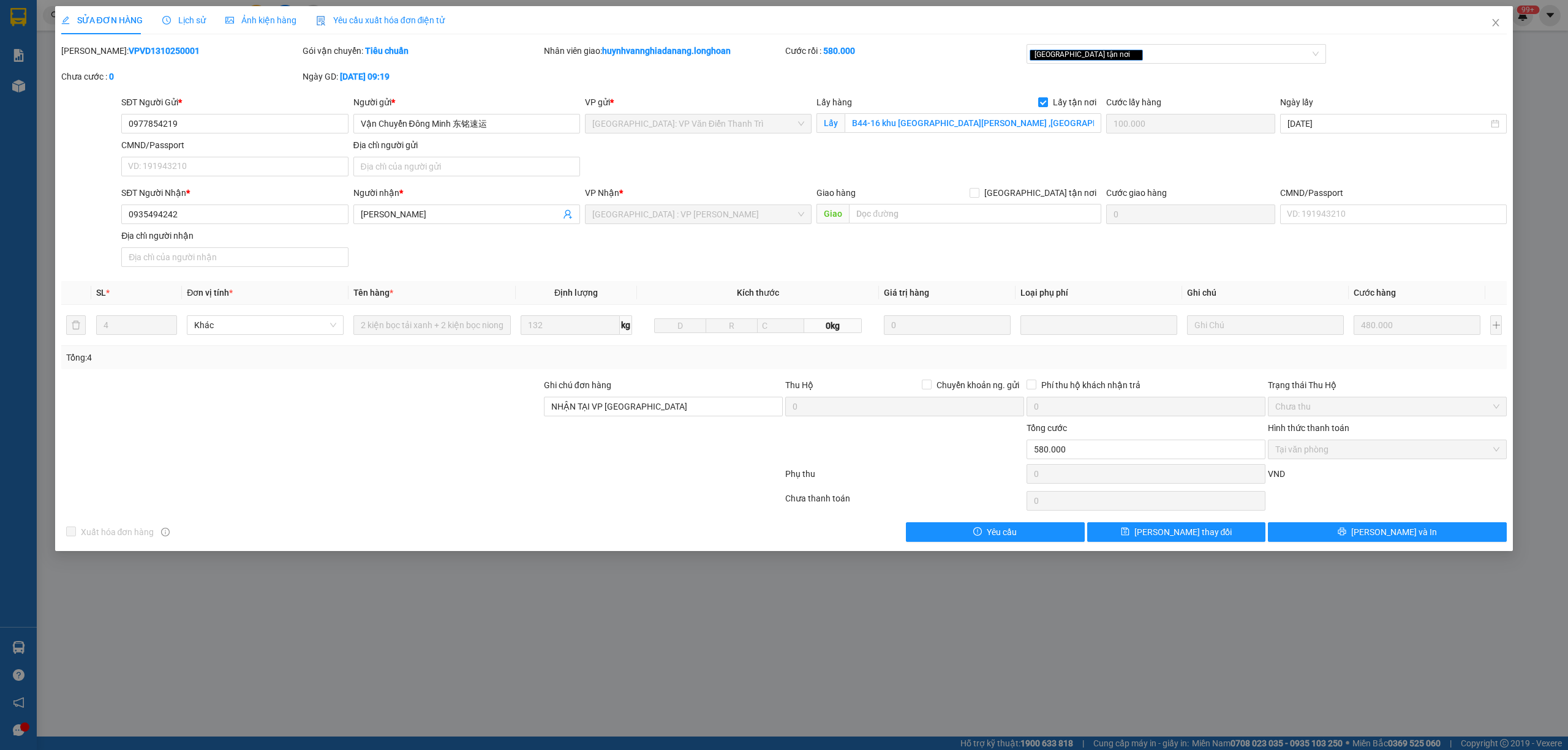
drag, startPoint x: 170, startPoint y: 52, endPoint x: 94, endPoint y: 52, distance: 76.0
click at [94, 52] on div "[PERSON_NAME]: VPVD1310250001" at bounding box center [180, 50] width 239 height 14
copy b "VPVD1310250001"
click at [1488, 24] on span "Close" at bounding box center [1495, 22] width 34 height 34
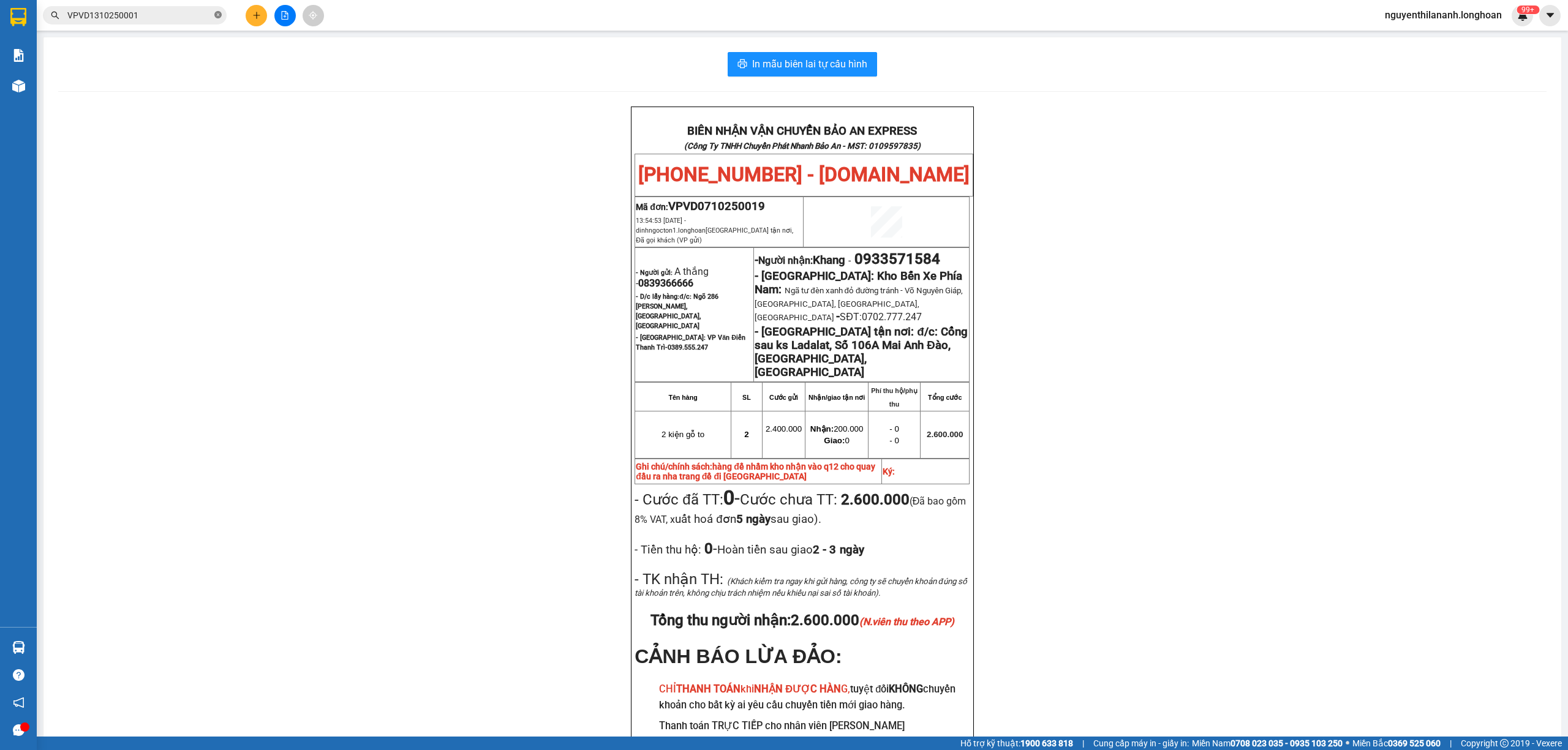
click at [218, 15] on icon "close-circle" at bounding box center [218, 15] width 8 height 8
paste input "0989958784"
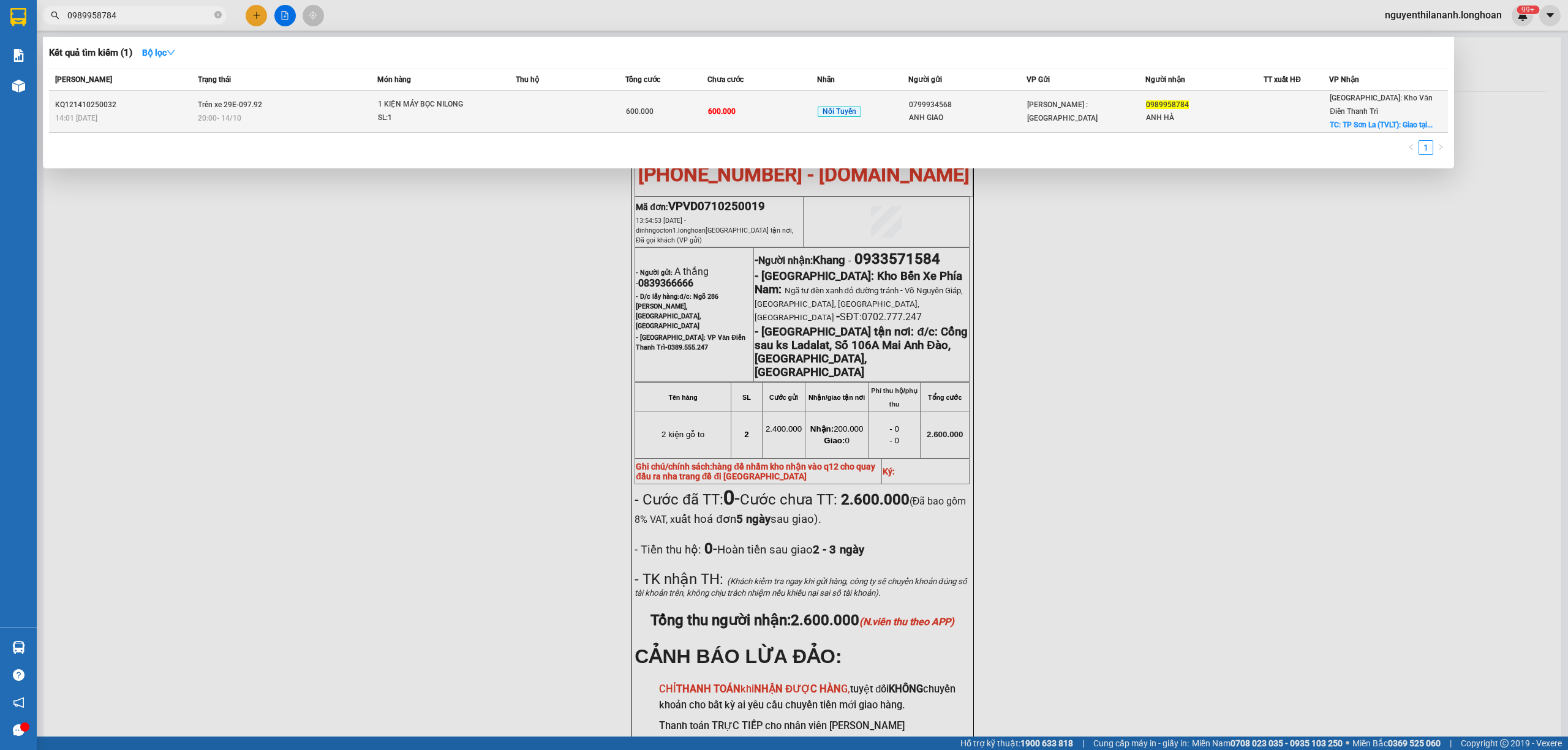
type input "0989958784"
click at [167, 112] on div "14:01 [DATE]" at bounding box center [124, 118] width 139 height 14
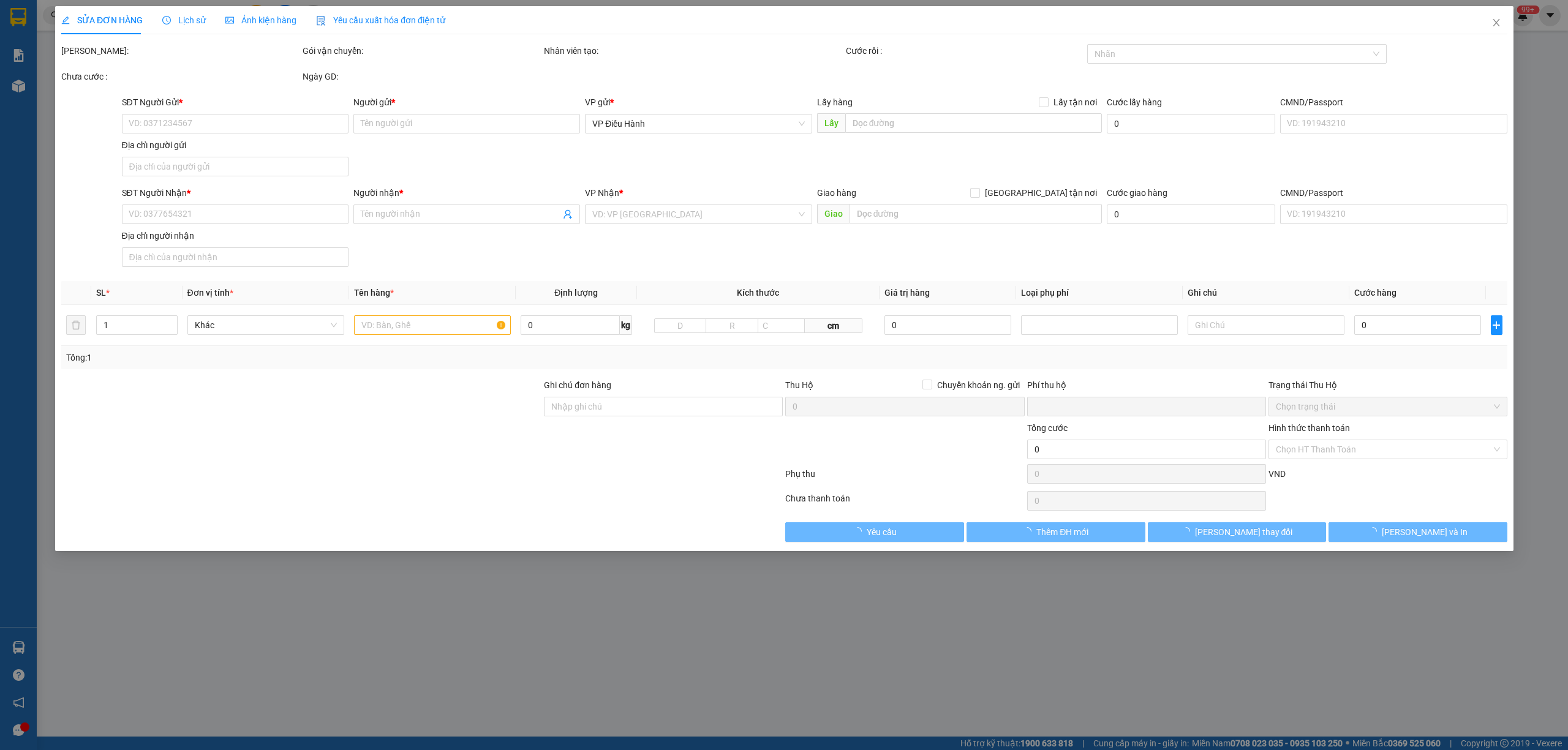
type input "0799934568"
type input "ANH GIAO"
type input "0989958784"
type input "ANH HÀ"
checkbox input "true"
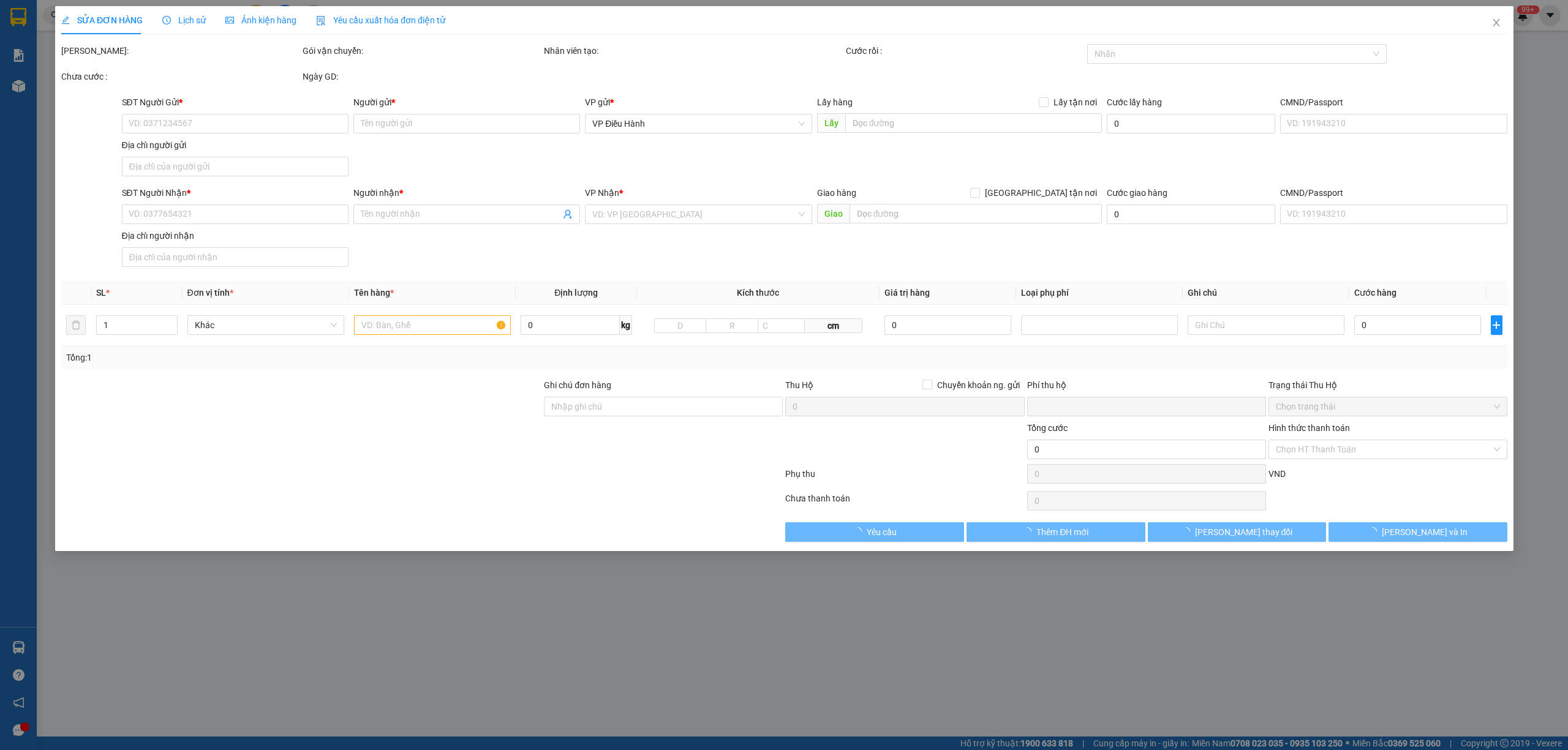
type input "[GEOGRAPHIC_DATA] (TVLT): Giao tại [GEOGRAPHIC_DATA] [GEOGRAPHIC_DATA]"
type input "0"
type input "600.000"
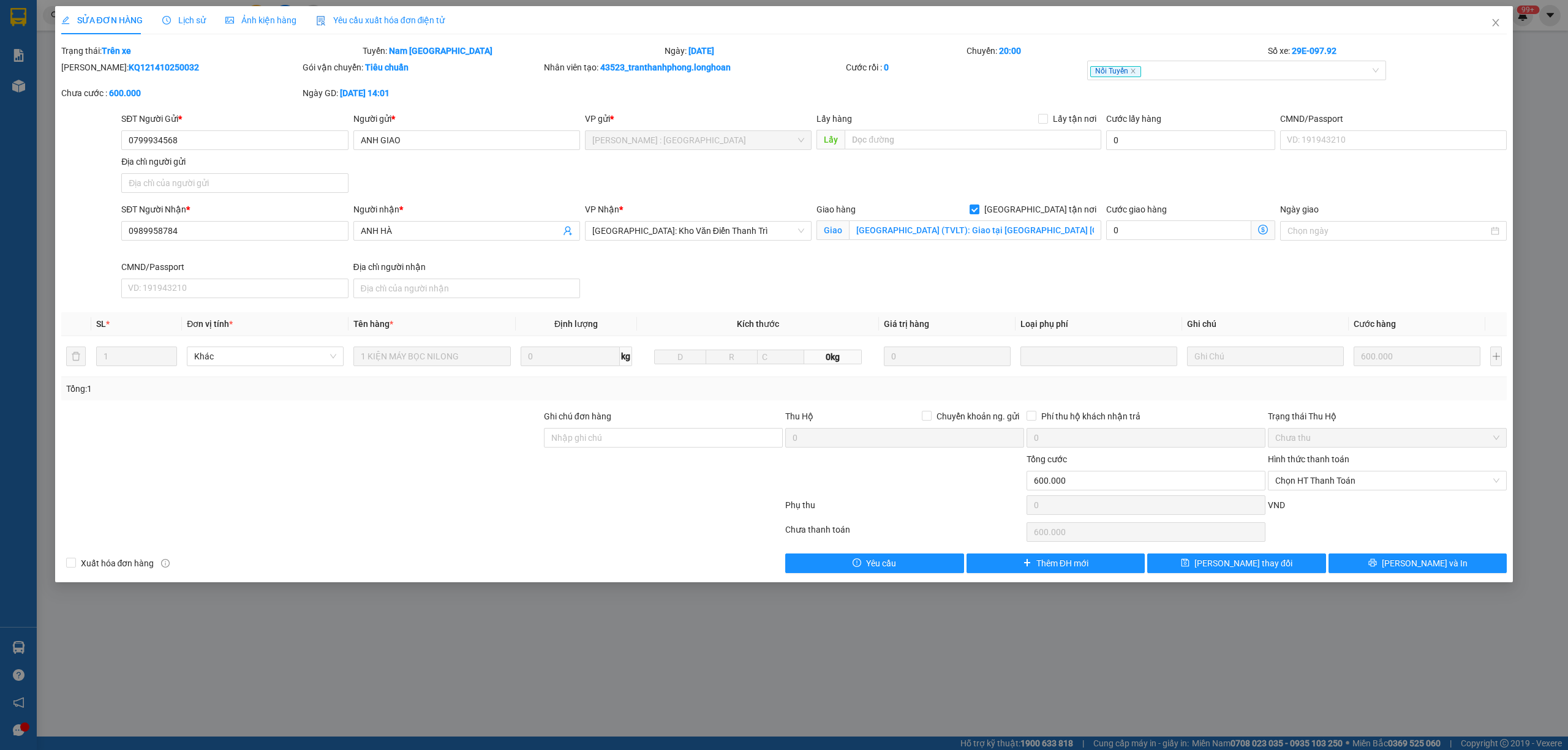
click at [189, 16] on span "Lịch sử" at bounding box center [183, 20] width 44 height 10
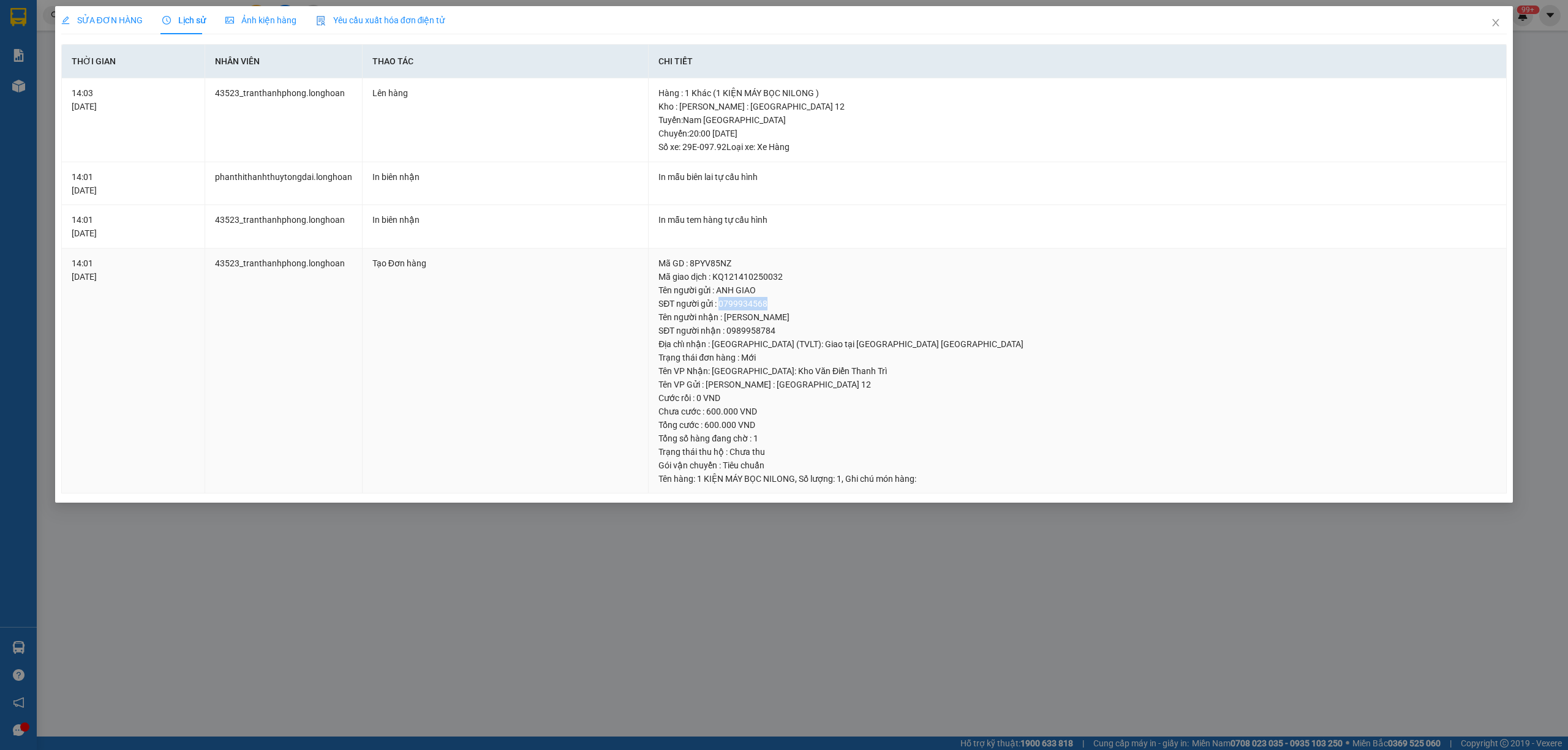
drag, startPoint x: 768, startPoint y: 300, endPoint x: 719, endPoint y: 308, distance: 49.6
click at [719, 308] on div "SĐT người gửi : 0799934568" at bounding box center [1078, 304] width 838 height 14
copy div "0799934568"
click at [1493, 20] on icon "close" at bounding box center [1495, 23] width 7 height 8
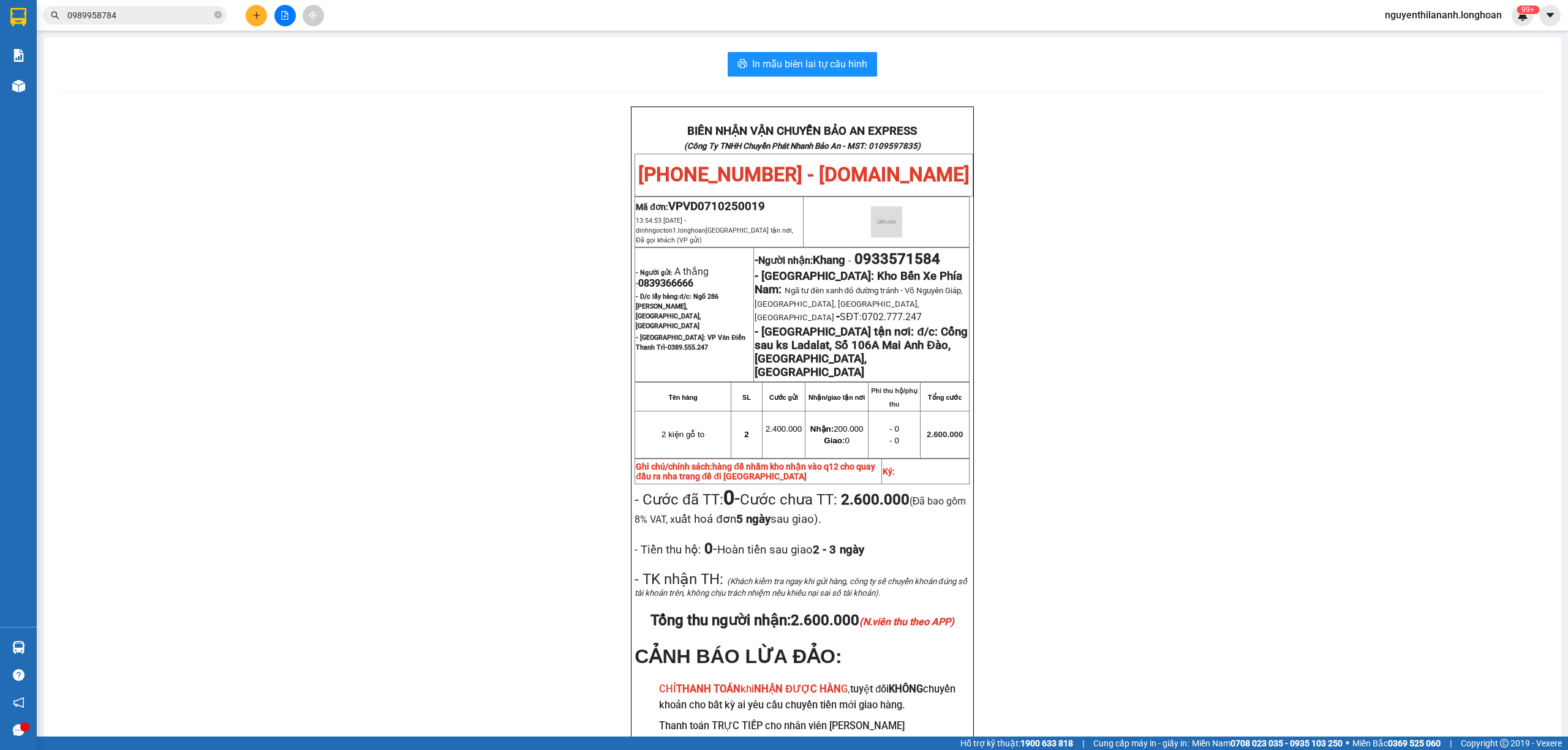
click at [212, 13] on span "0989958784" at bounding box center [134, 15] width 183 height 18
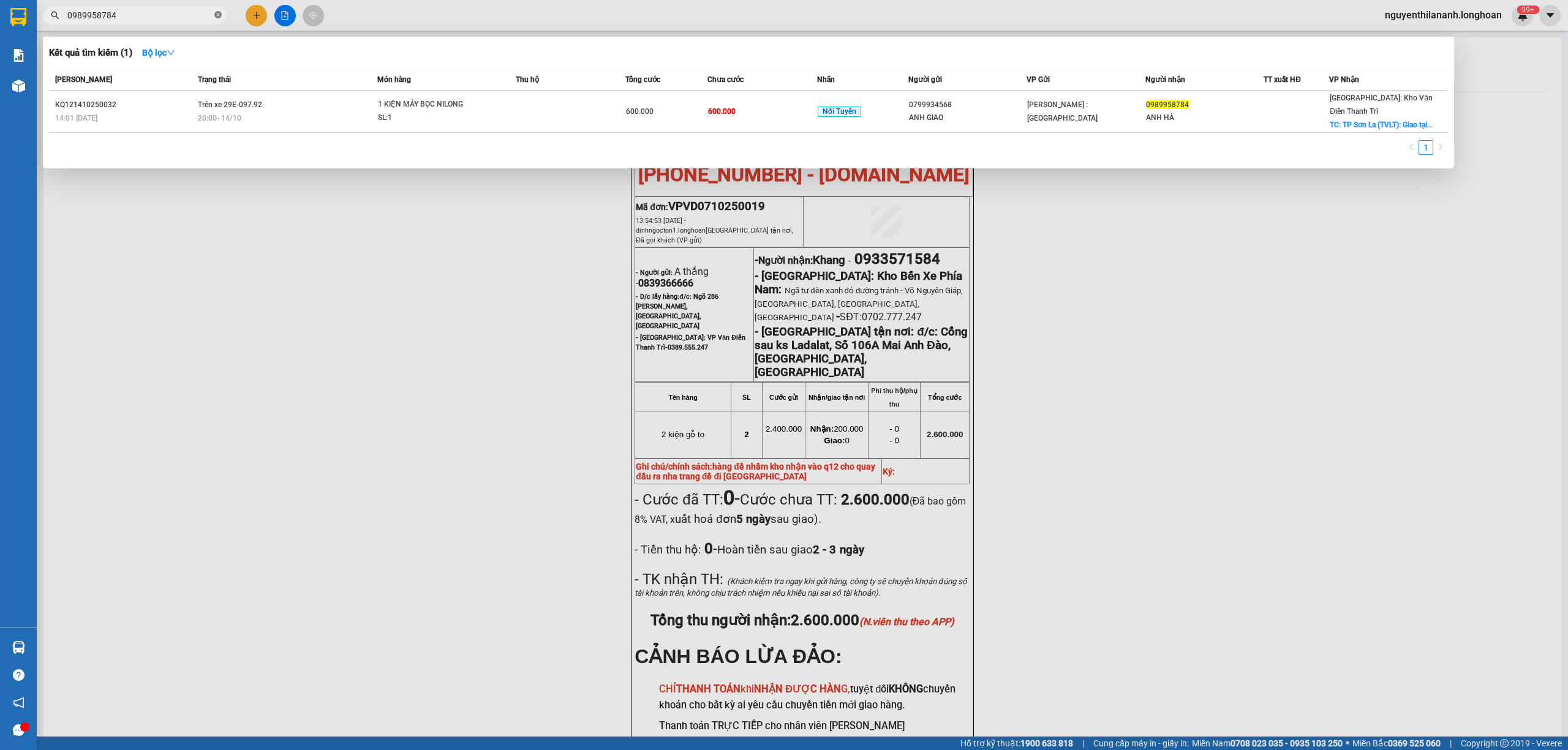
click at [216, 11] on icon "close-circle" at bounding box center [218, 15] width 8 height 8
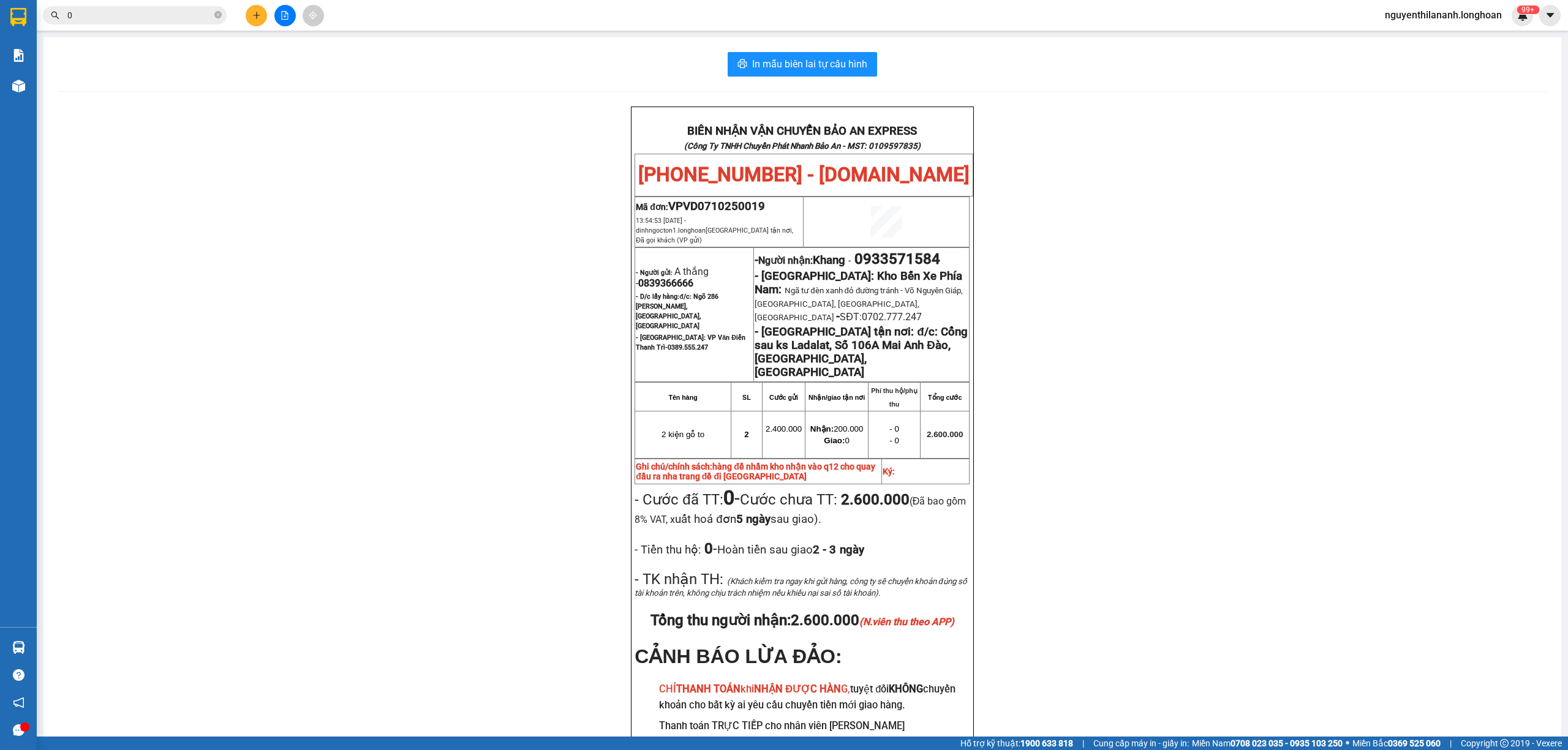
paste input "982781888"
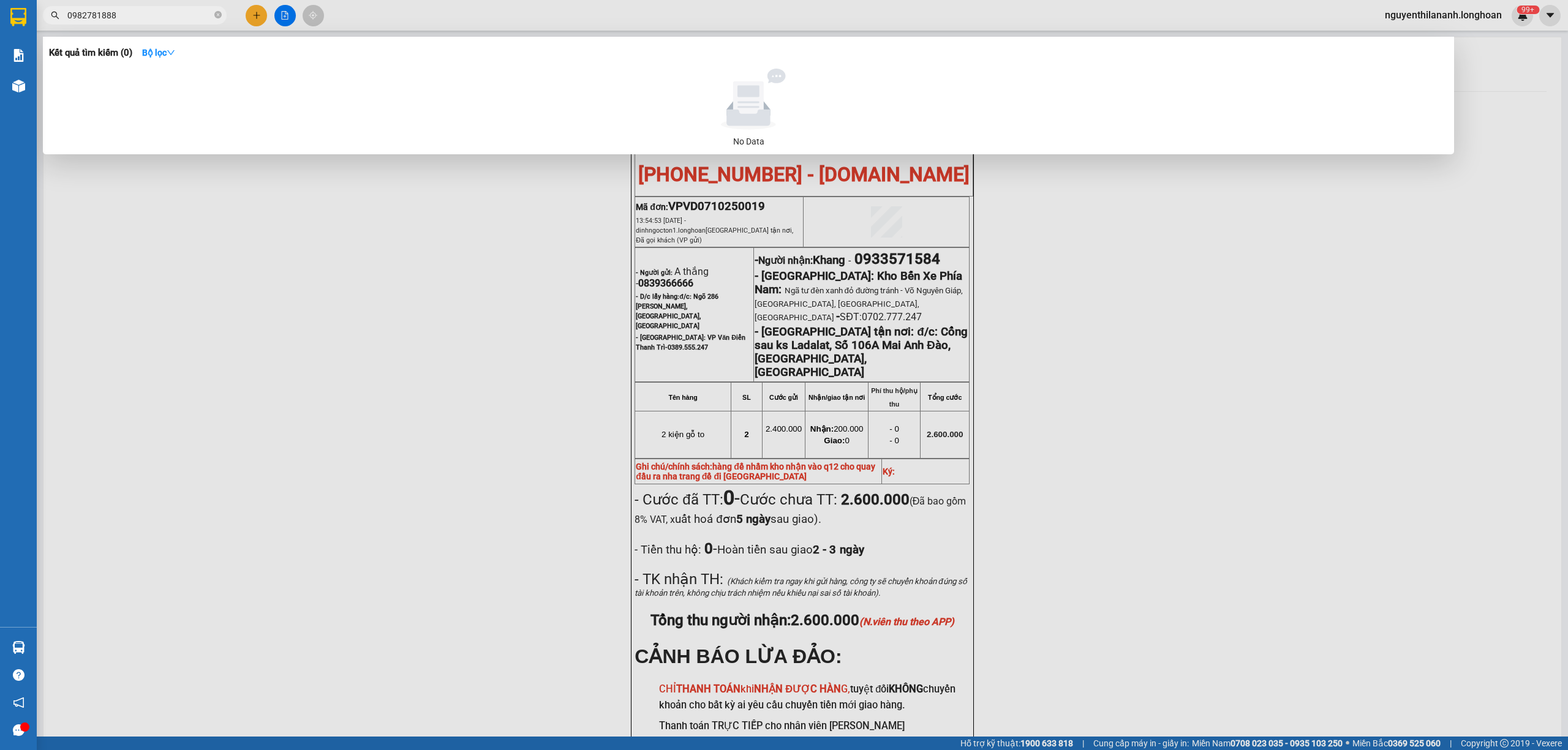
type input "0982781888"
click at [221, 16] on icon "close-circle" at bounding box center [218, 15] width 8 height 8
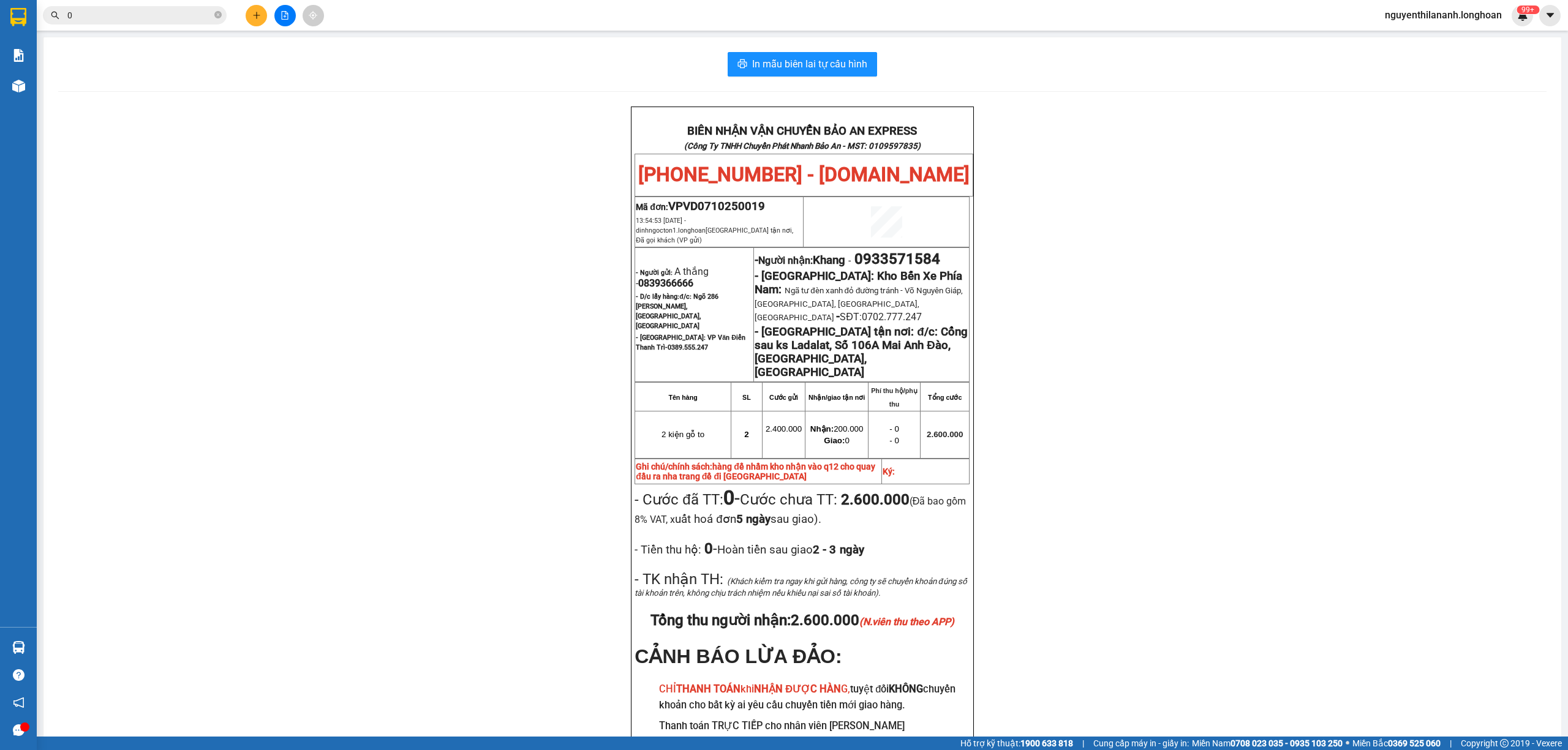
paste input "903776975"
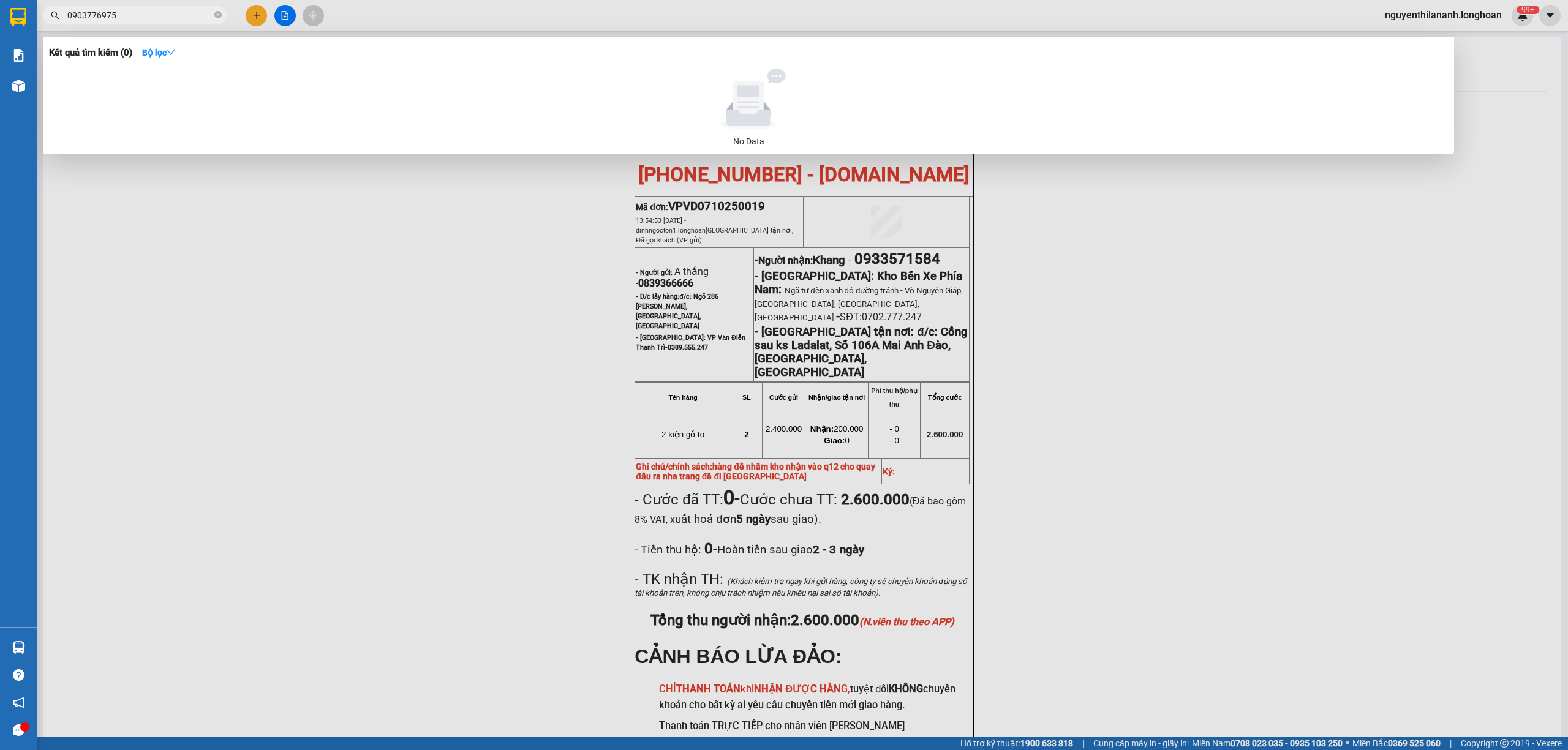
type input "0903776975"
click at [218, 15] on icon "close-circle" at bounding box center [218, 15] width 8 height 8
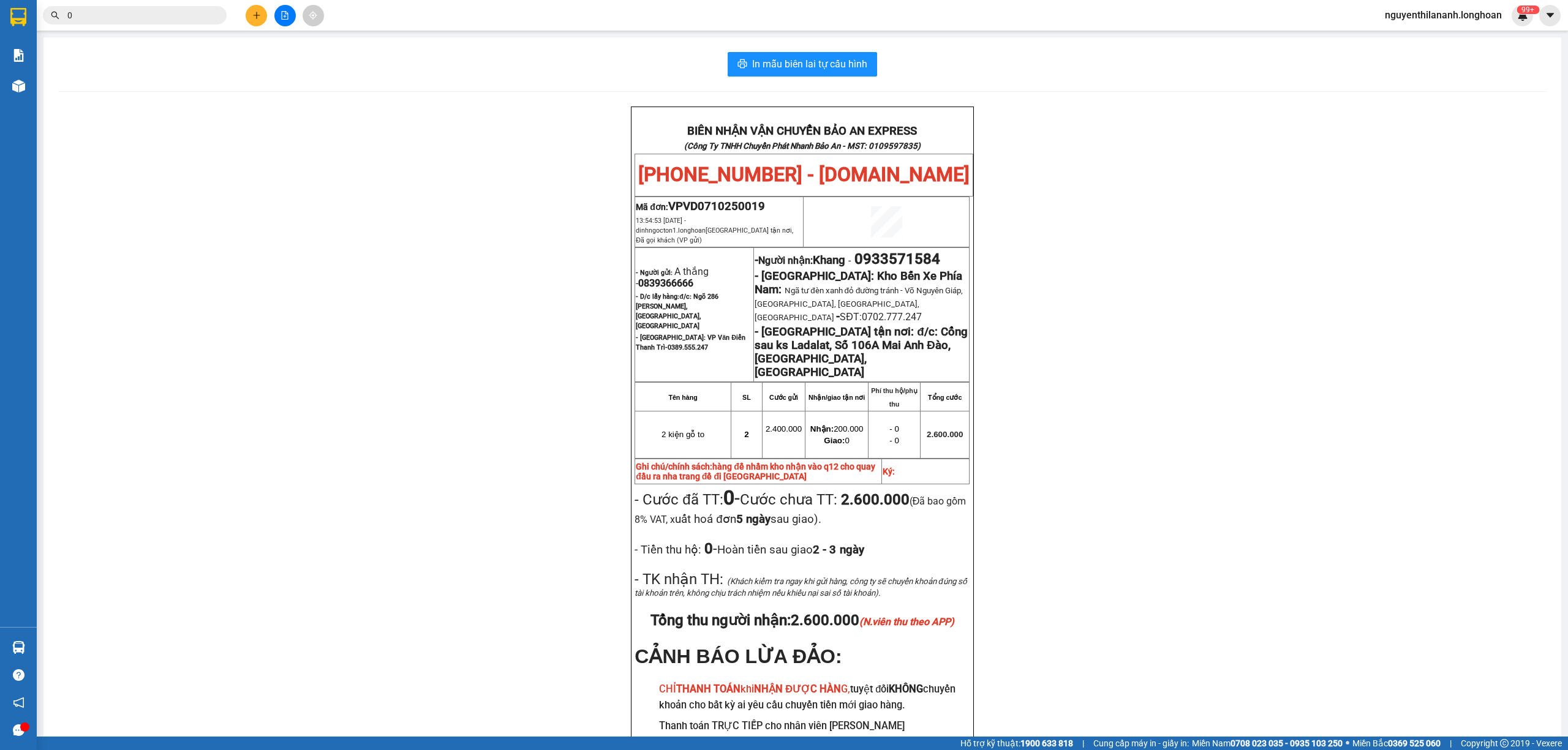
paste input "976014800"
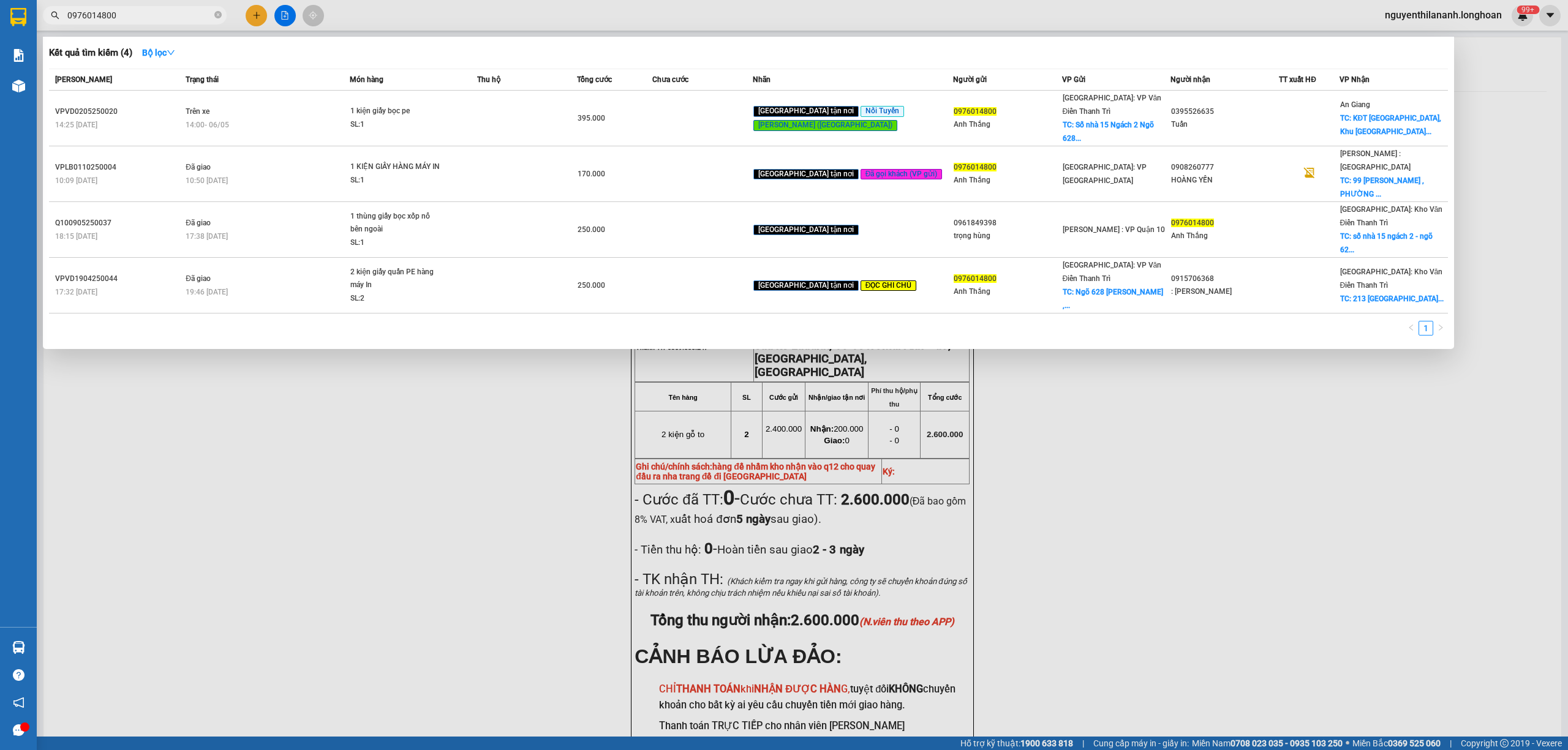
type input "0976014800"
click at [216, 20] on span at bounding box center [218, 16] width 8 height 14
click at [218, 17] on icon "close-circle" at bounding box center [218, 15] width 8 height 8
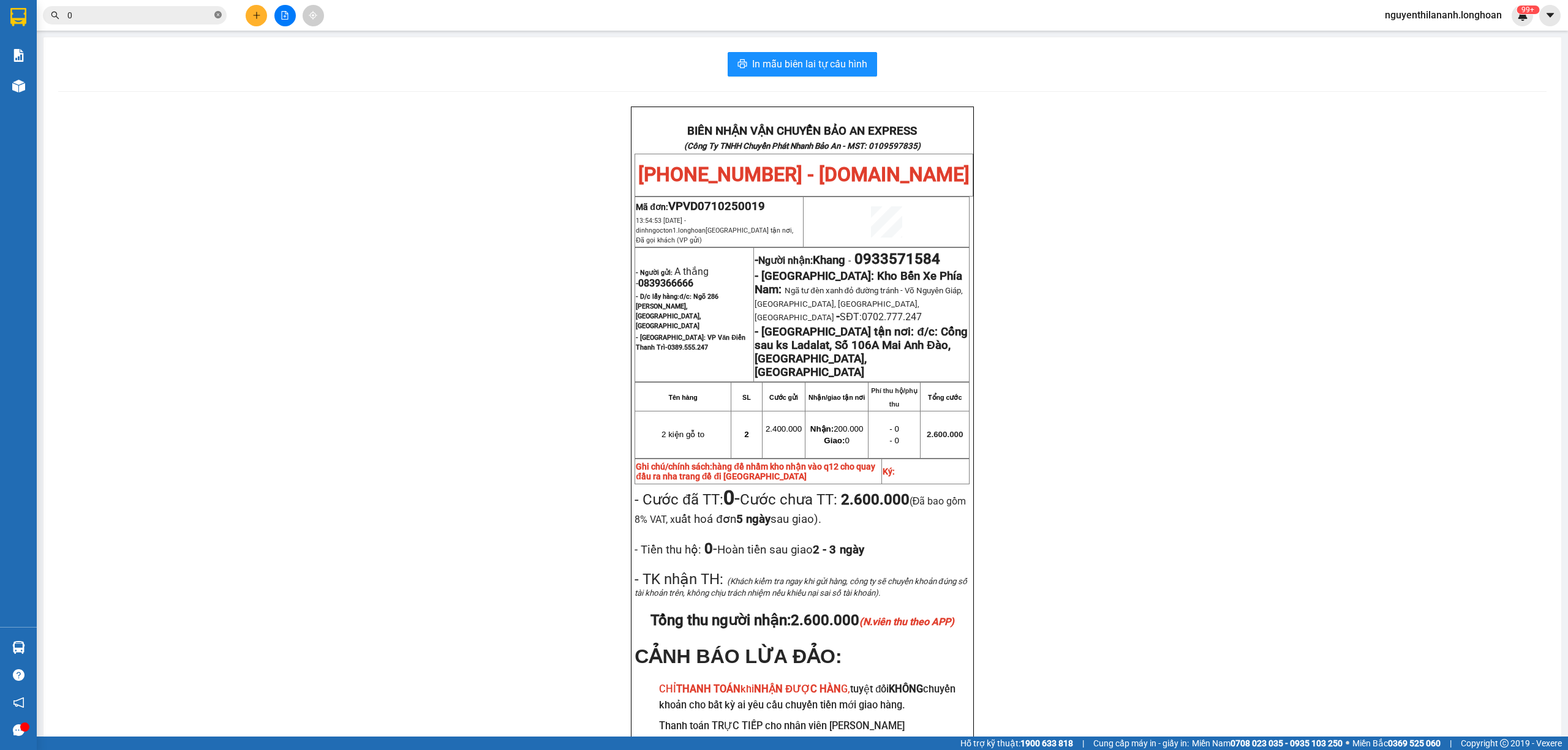
paste input "971251699"
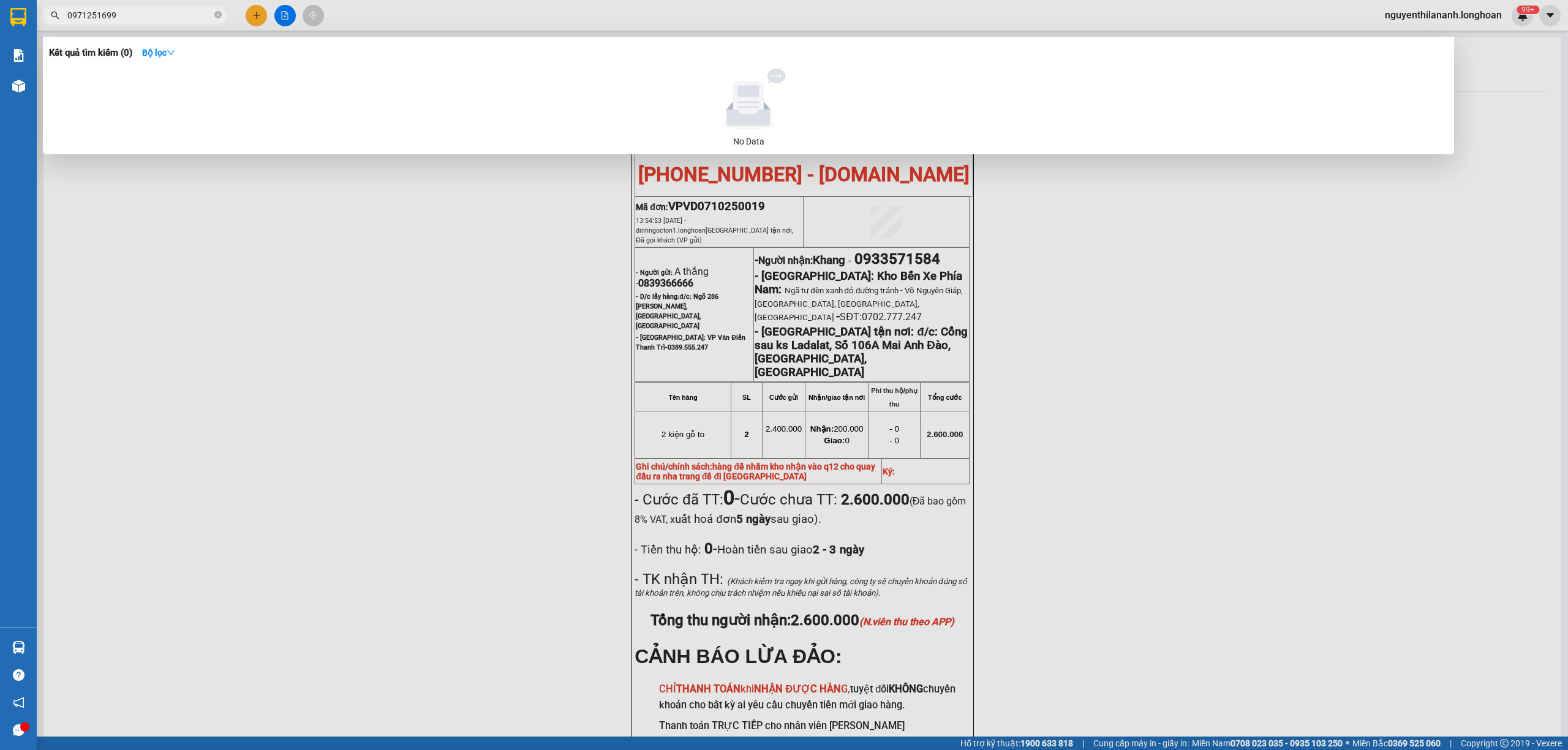
type input "0971251699"
click at [218, 17] on icon "close-circle" at bounding box center [218, 15] width 8 height 8
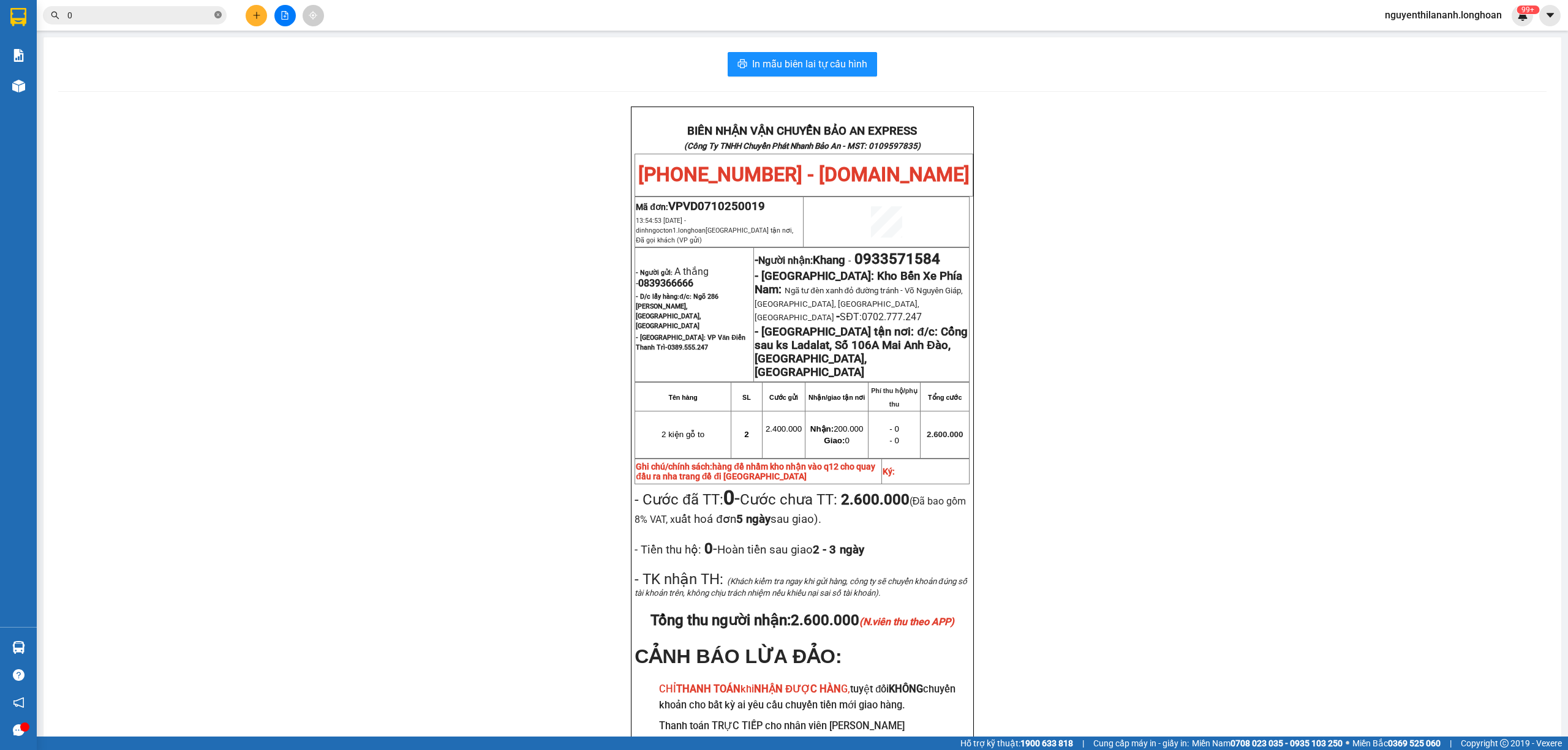
paste input "396395421"
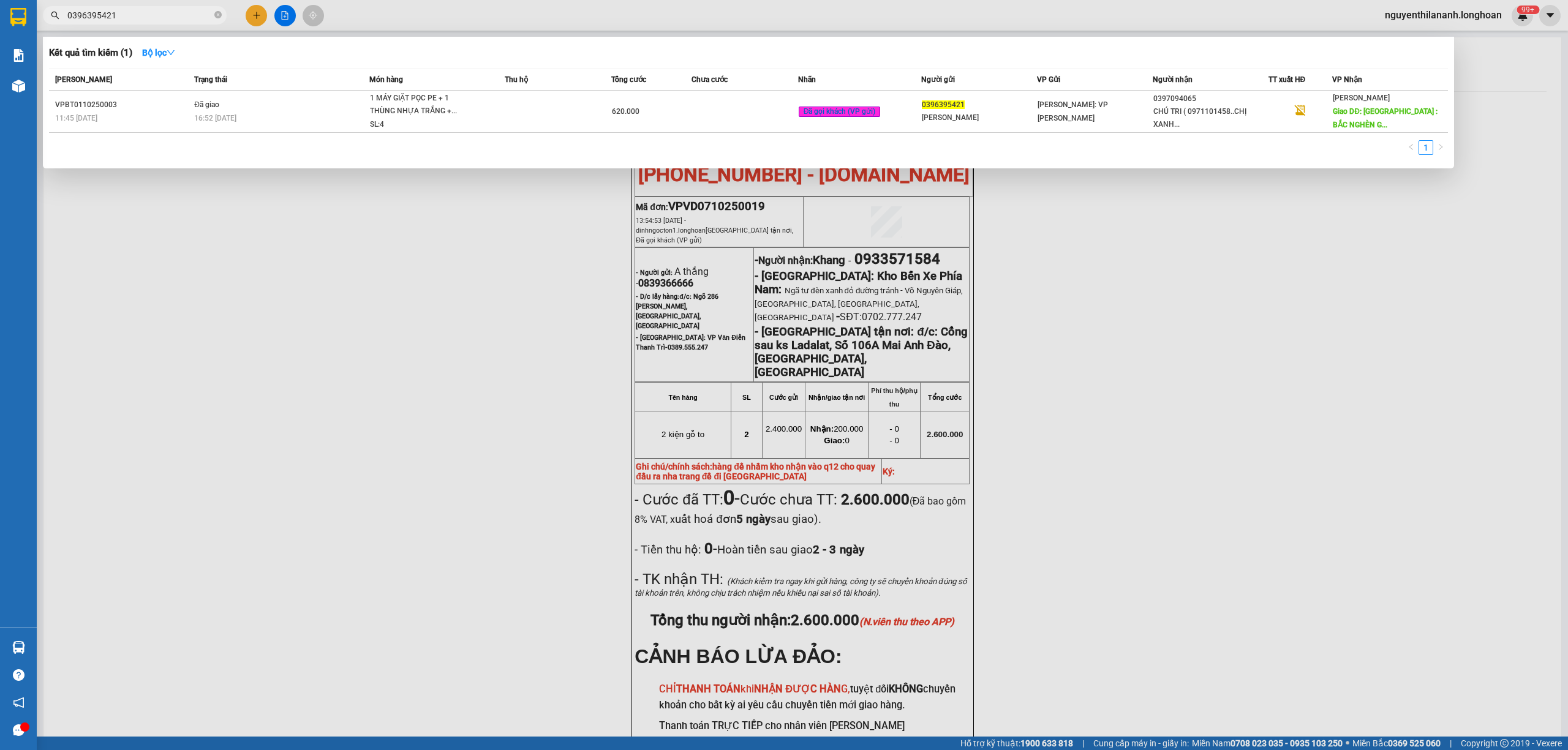
type input "0396395421"
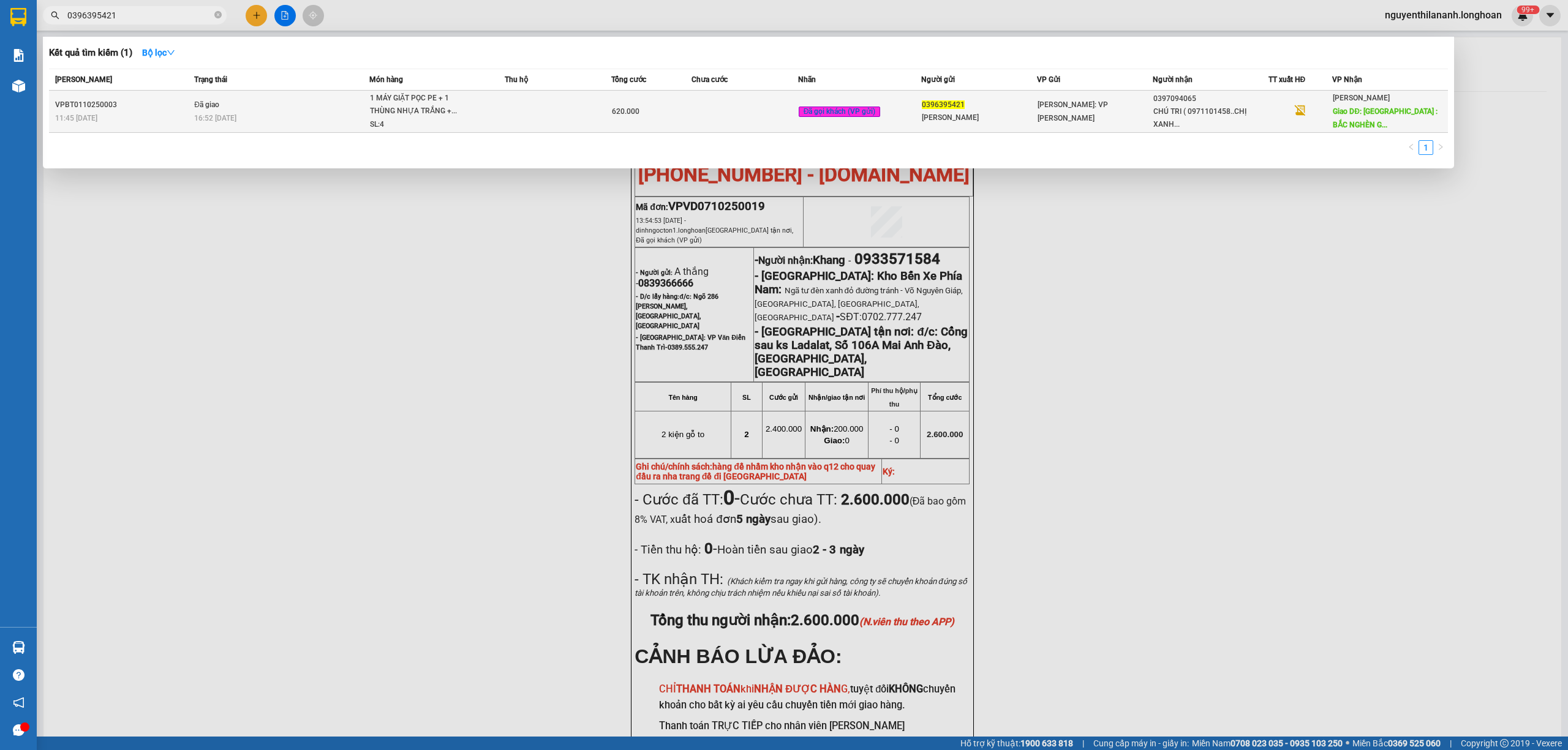
click at [144, 114] on div "11:45 [DATE]" at bounding box center [123, 118] width 136 height 14
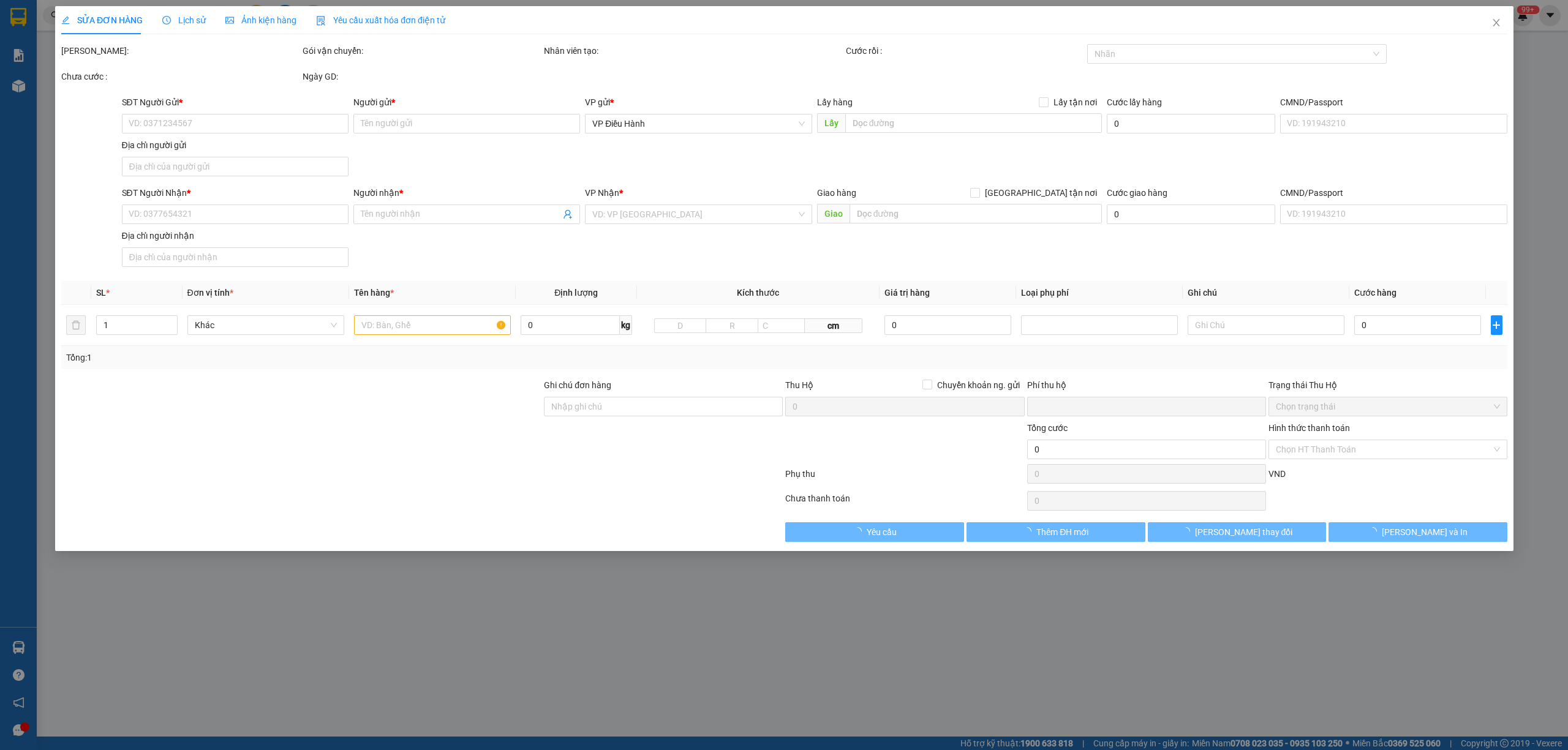
type input "0396395421"
type input "[PERSON_NAME]"
type input "0397094065"
type input "CHÚ TRI ( 0971101458..CHỊ XANH )"
type input "[GEOGRAPHIC_DATA] : BẮC NGHÈN GIAO TRÊN QL1A"
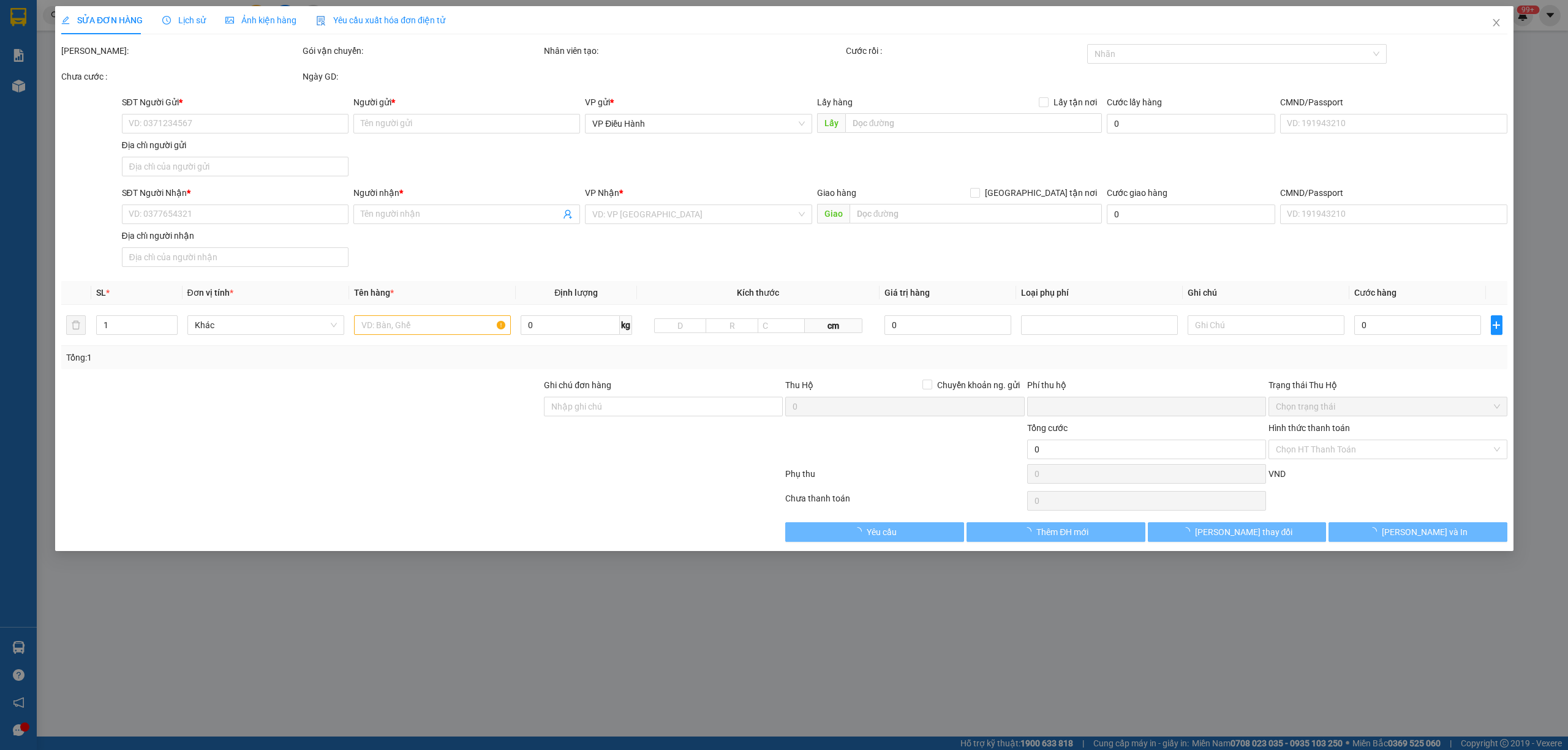
type input "HÀNG DỄ VỠ VẬN CHUYỂN NHẸ TAY - HƯ VỠ KHÔNG ĐỀN"
type input "0"
type input "620.000"
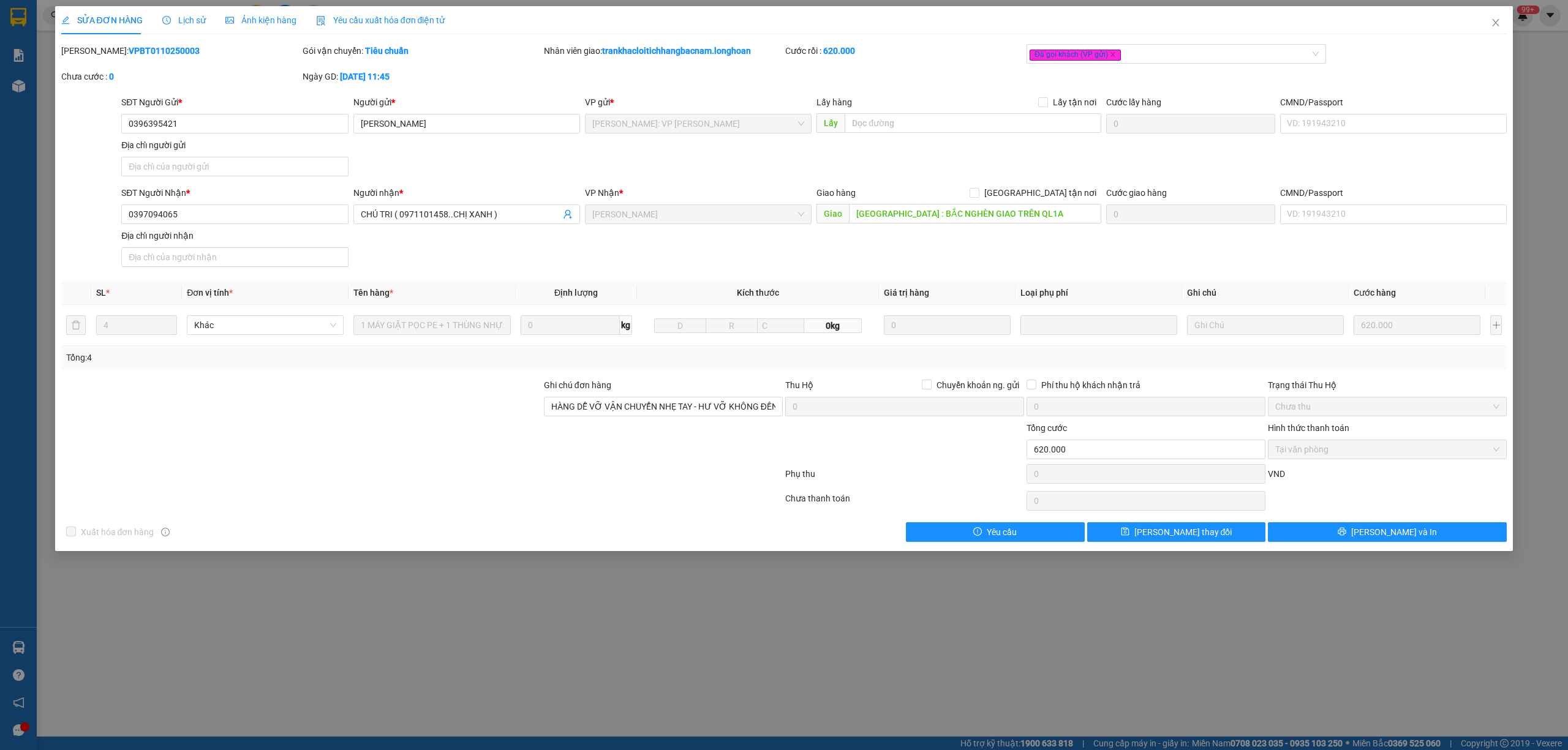
drag, startPoint x: 181, startPoint y: 47, endPoint x: 93, endPoint y: 54, distance: 88.3
click at [93, 54] on div "Mã ĐH: VPBT0110250003" at bounding box center [180, 50] width 239 height 14
copy b "VPBT0110250003"
click at [1498, 22] on icon "close" at bounding box center [1496, 22] width 10 height 10
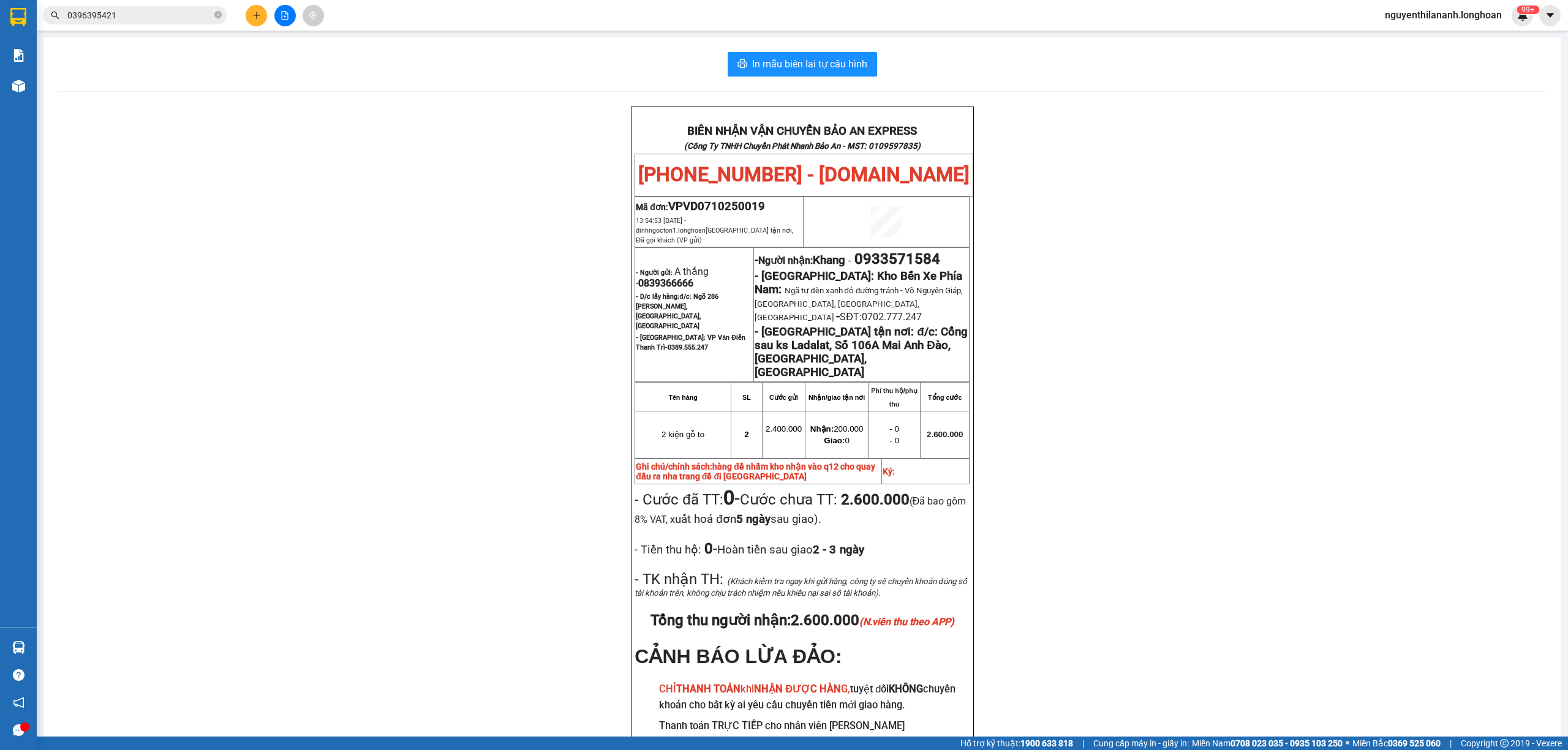
click at [149, 11] on input "0396395421" at bounding box center [139, 16] width 145 height 14
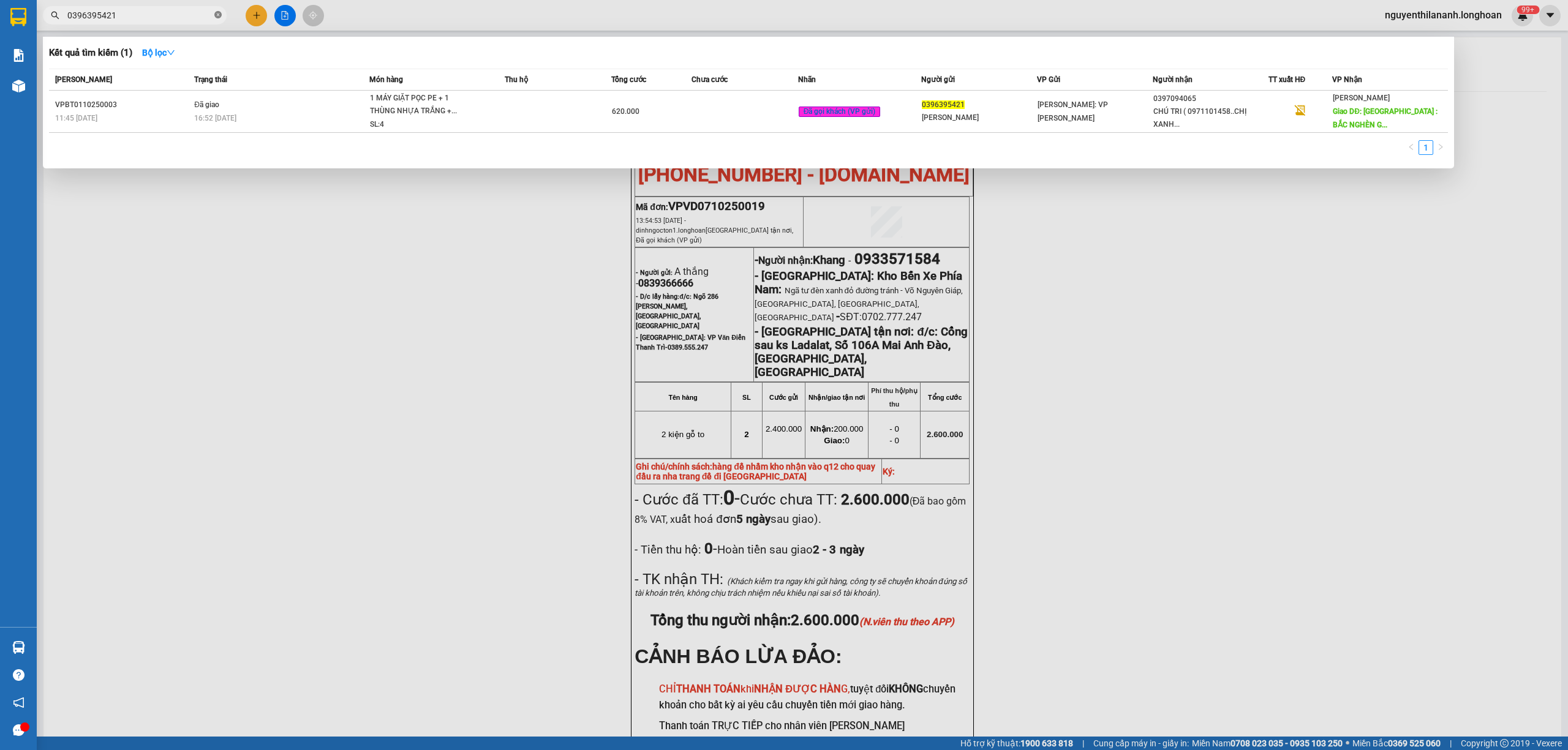
click at [215, 15] on icon "close-circle" at bounding box center [218, 15] width 8 height 8
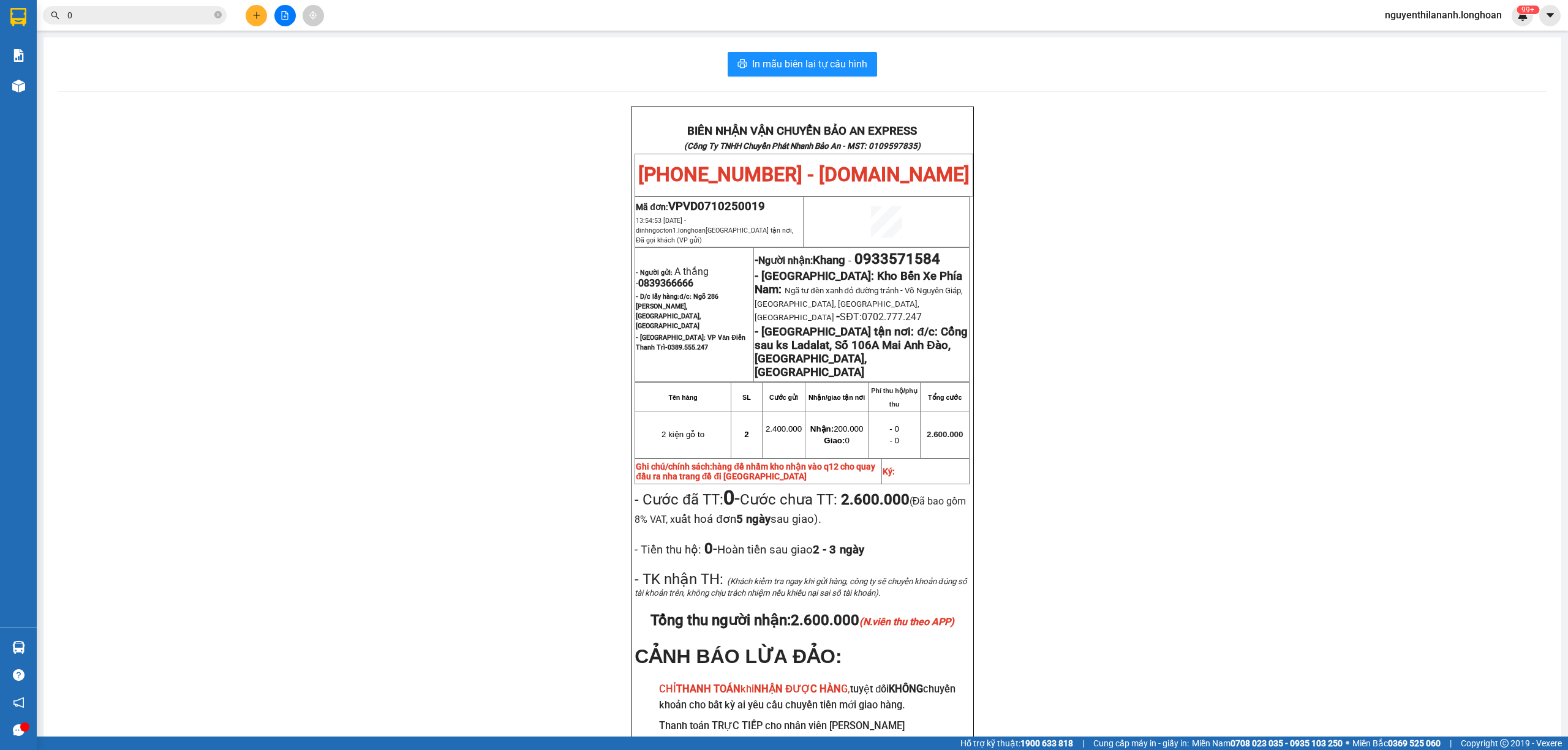
paste input "363857817"
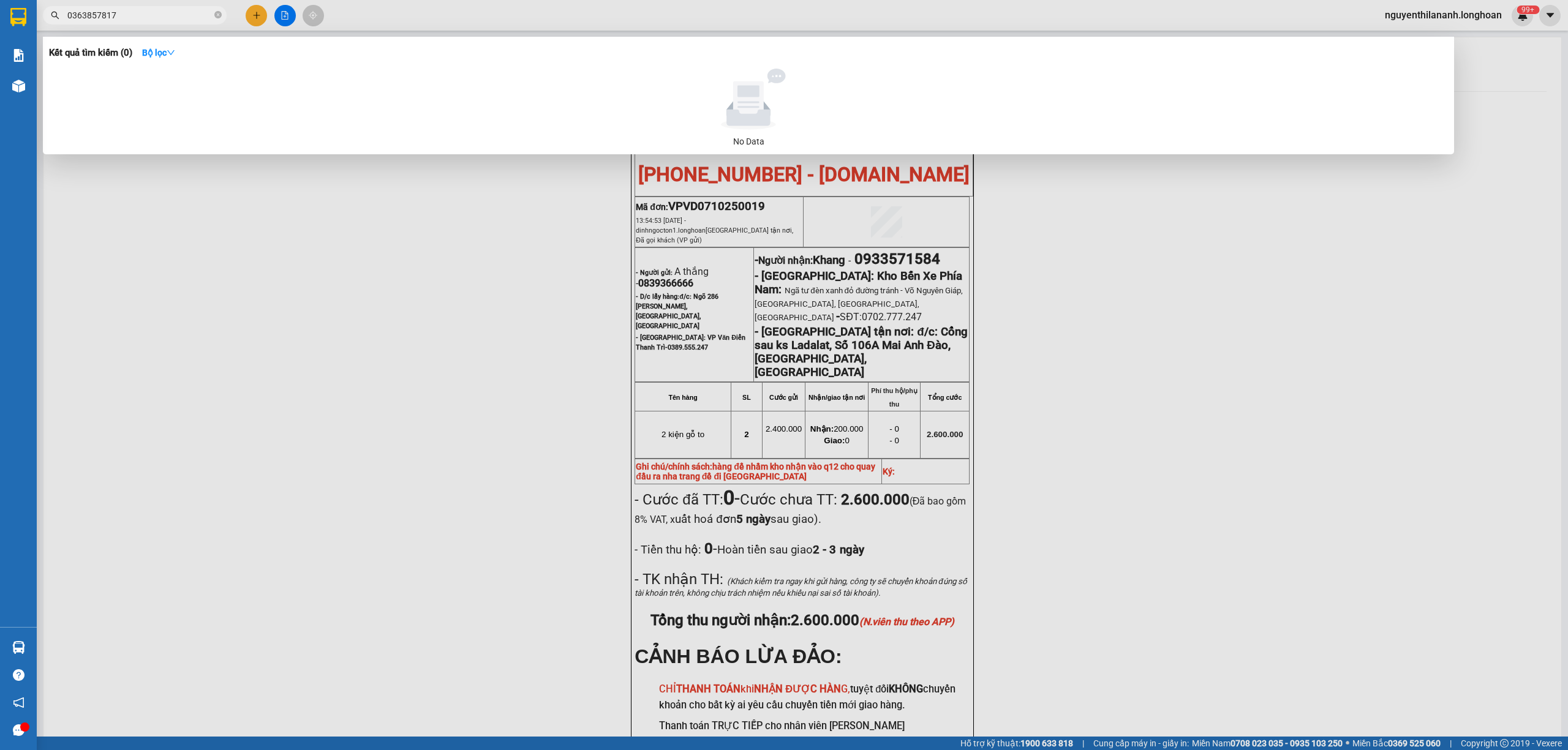
type input "0363857817"
click at [219, 19] on span at bounding box center [218, 16] width 8 height 12
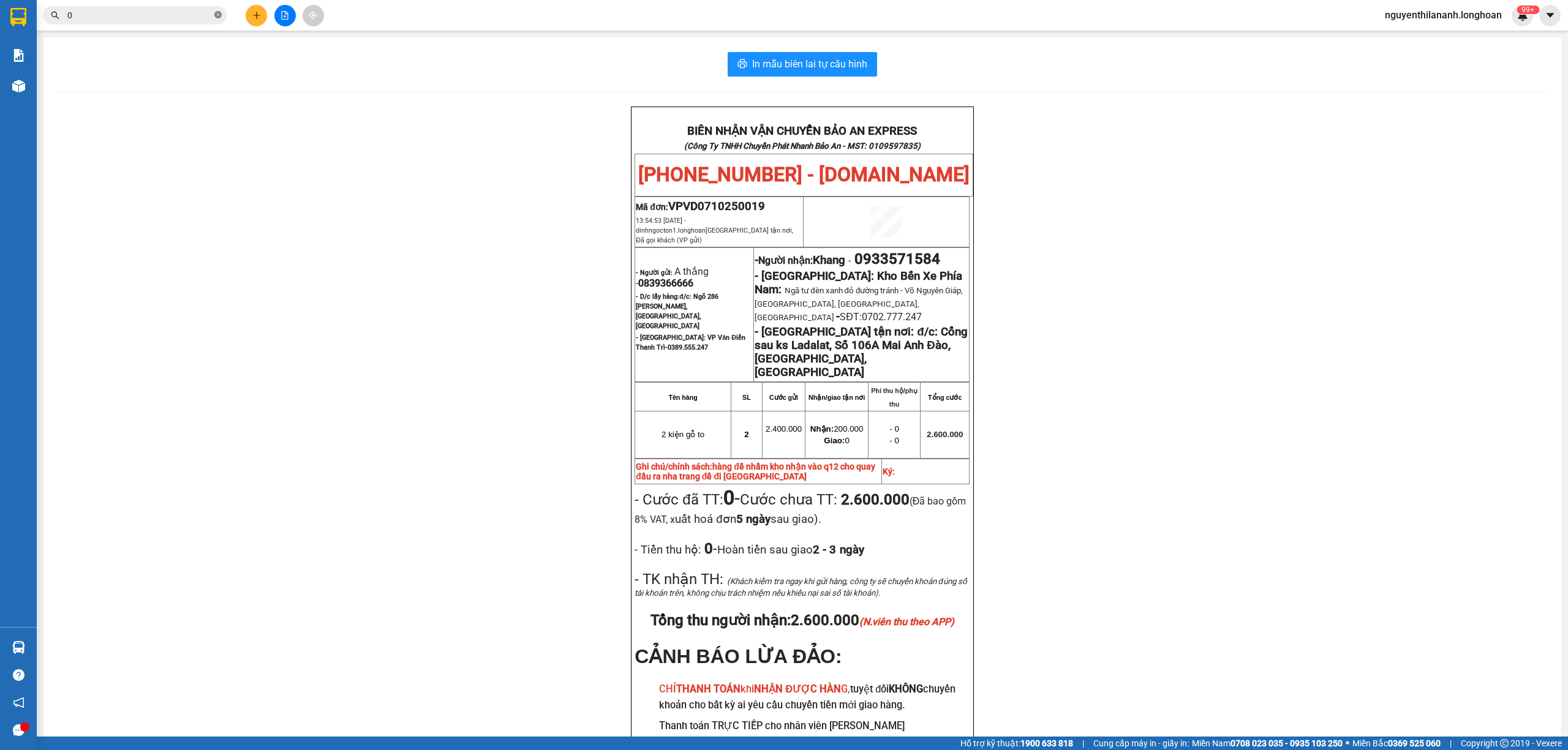
paste input "364056144"
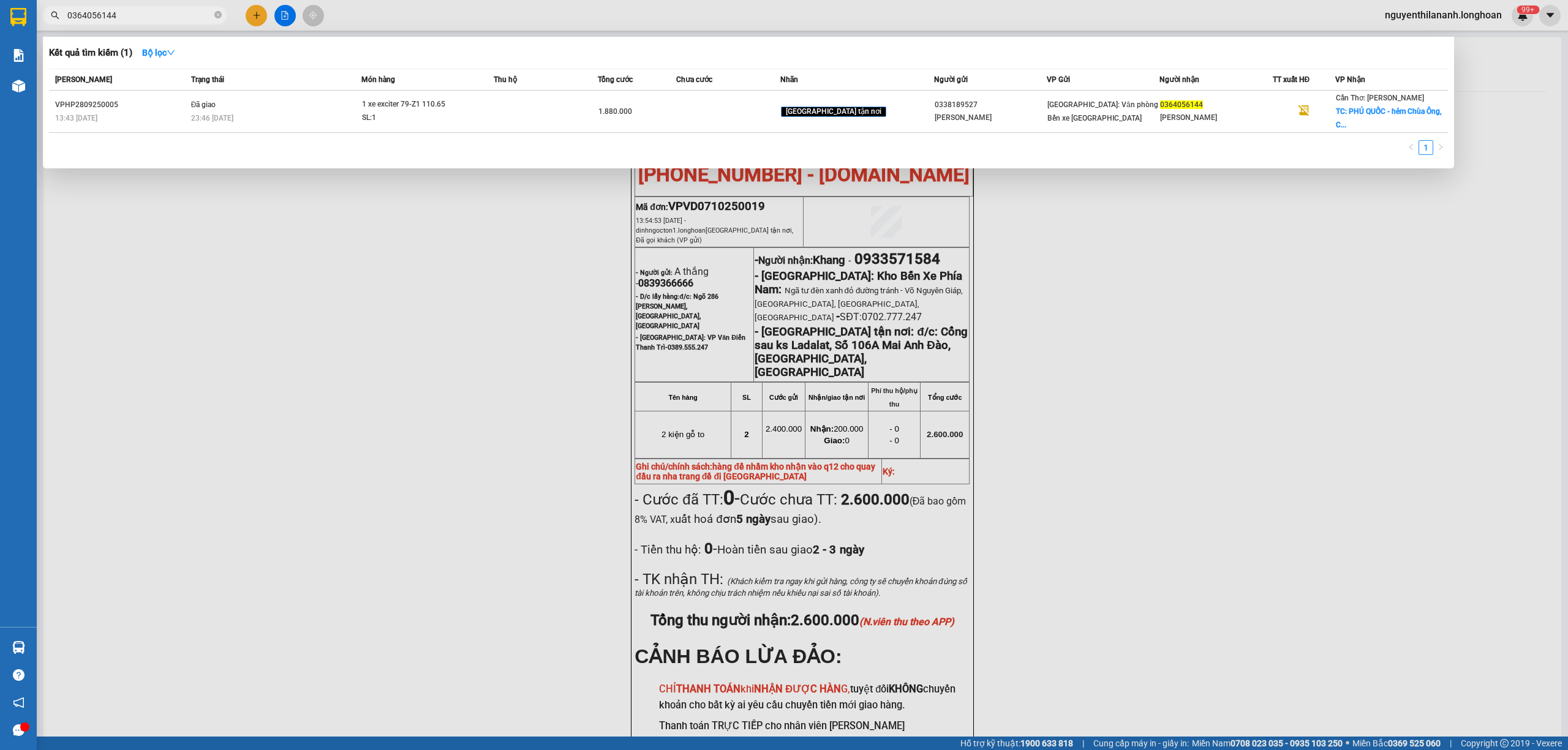
type input "0364056144"
click at [218, 17] on icon "close-circle" at bounding box center [218, 15] width 8 height 8
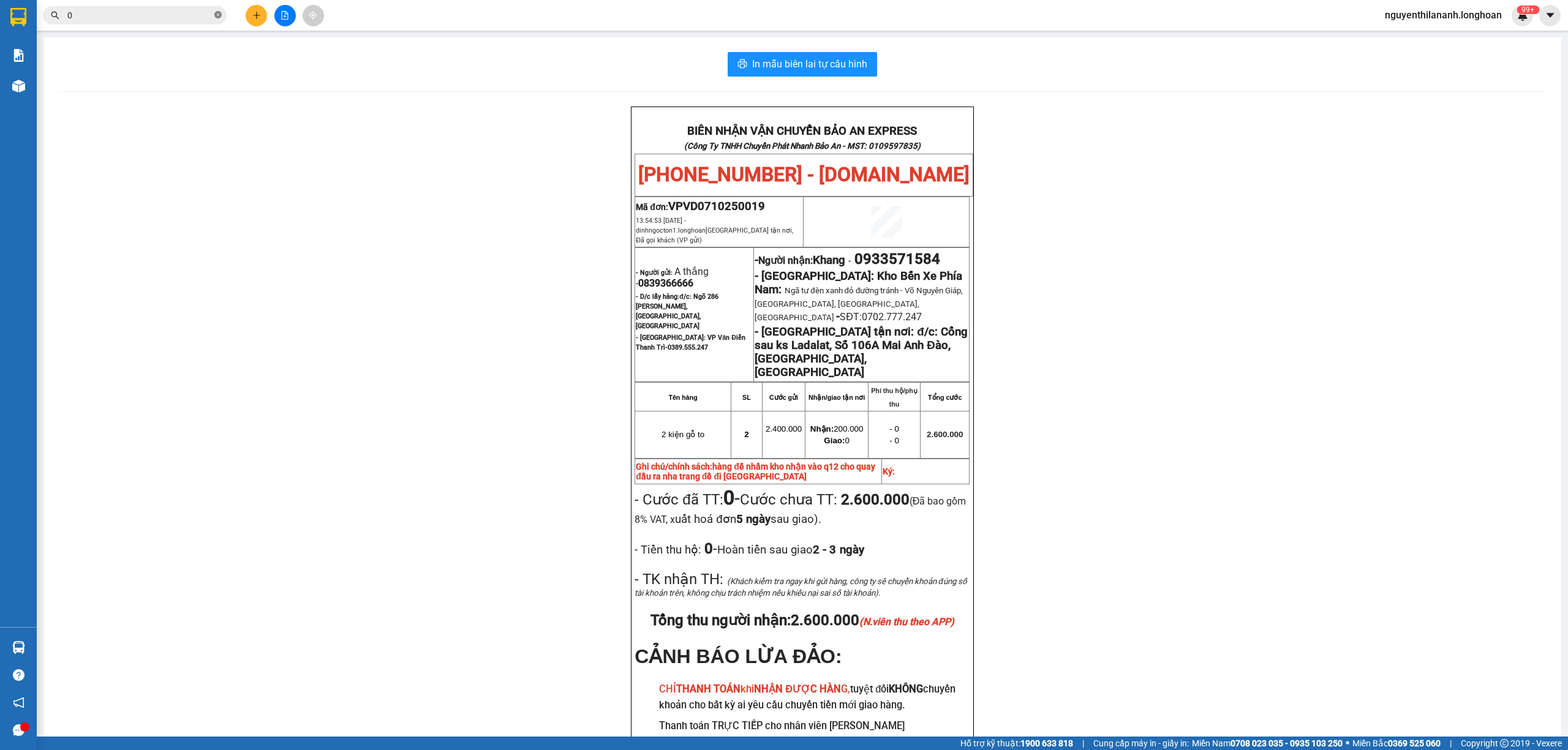
paste input "908003626"
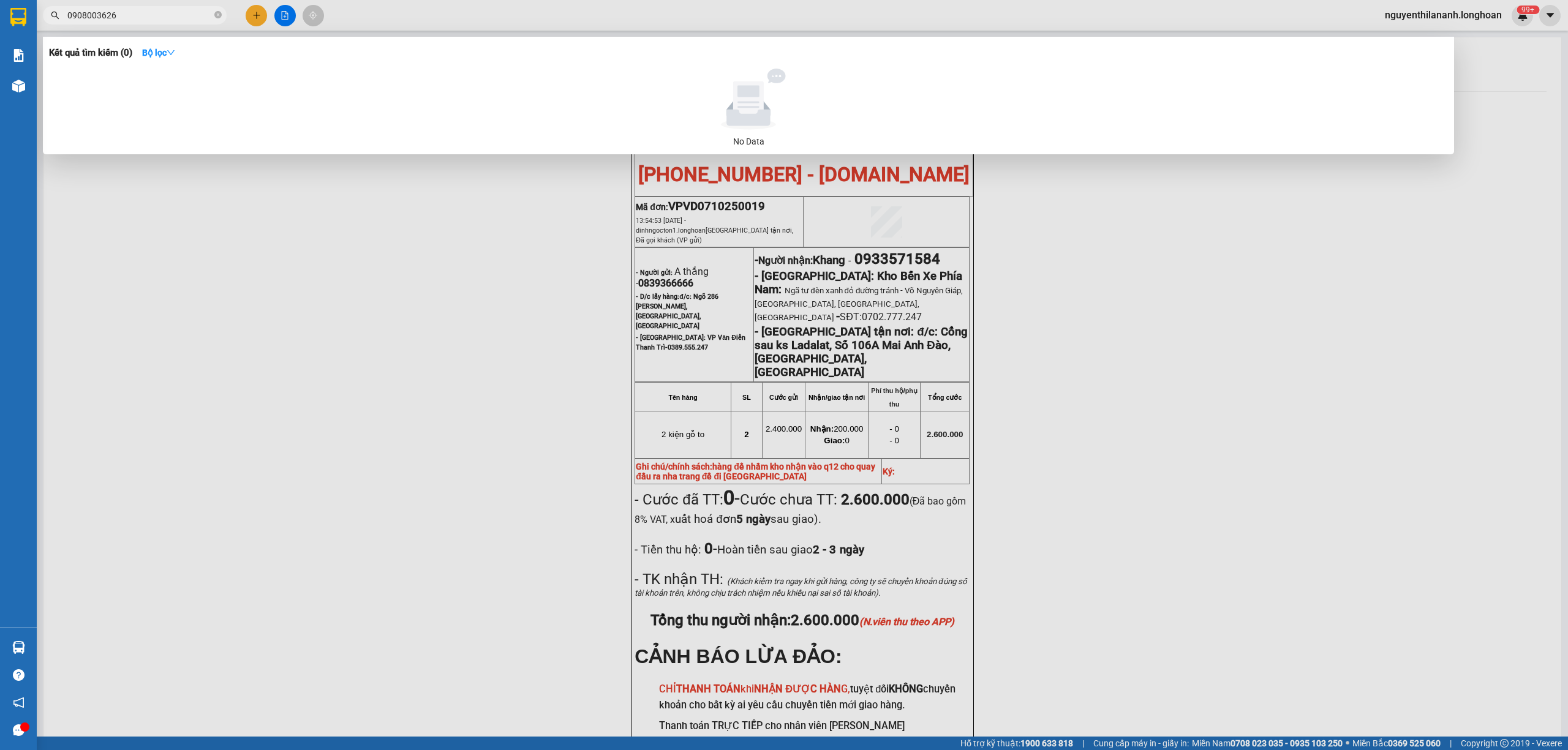
type input "0908003626"
click at [219, 16] on icon "close-circle" at bounding box center [218, 15] width 8 height 8
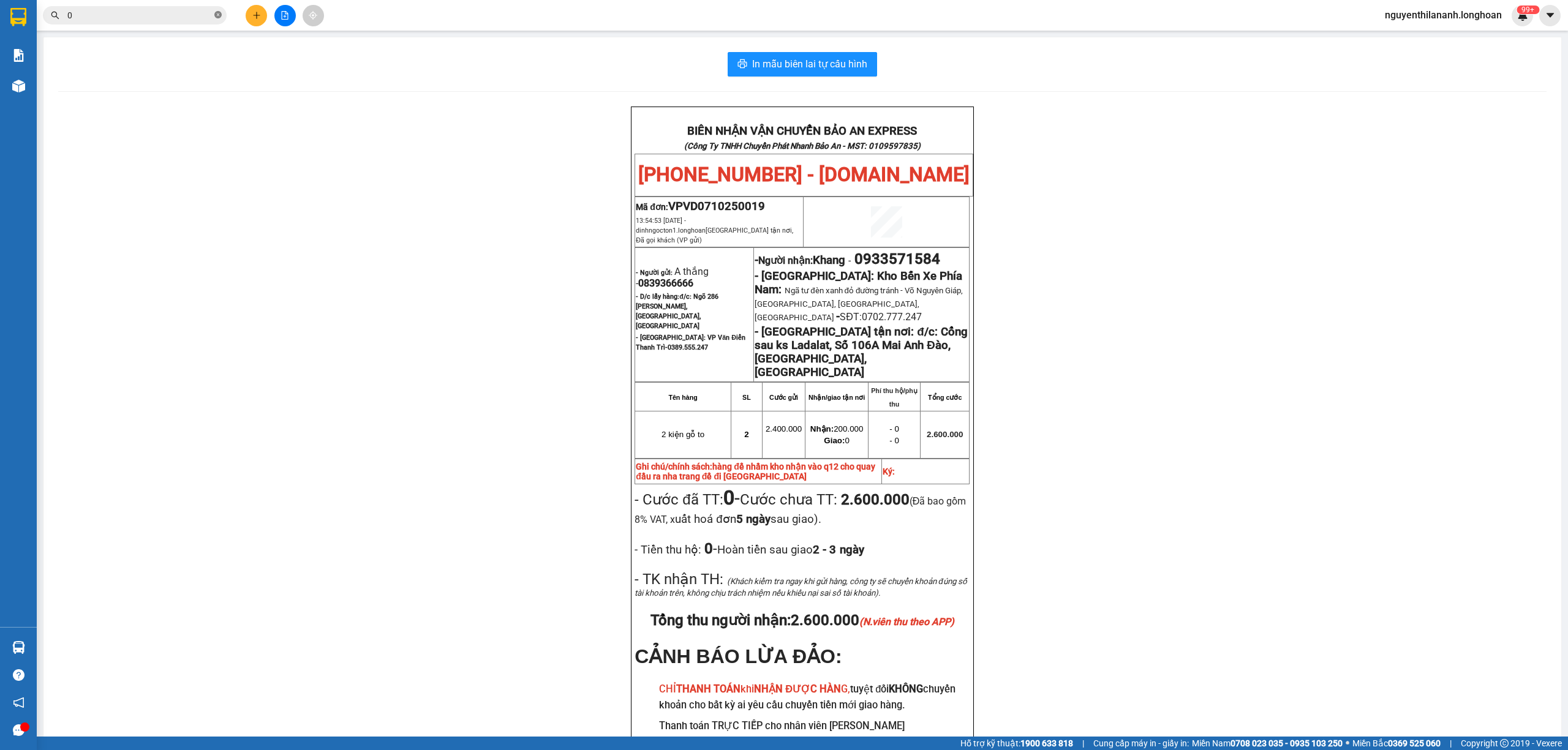
paste input "354017496"
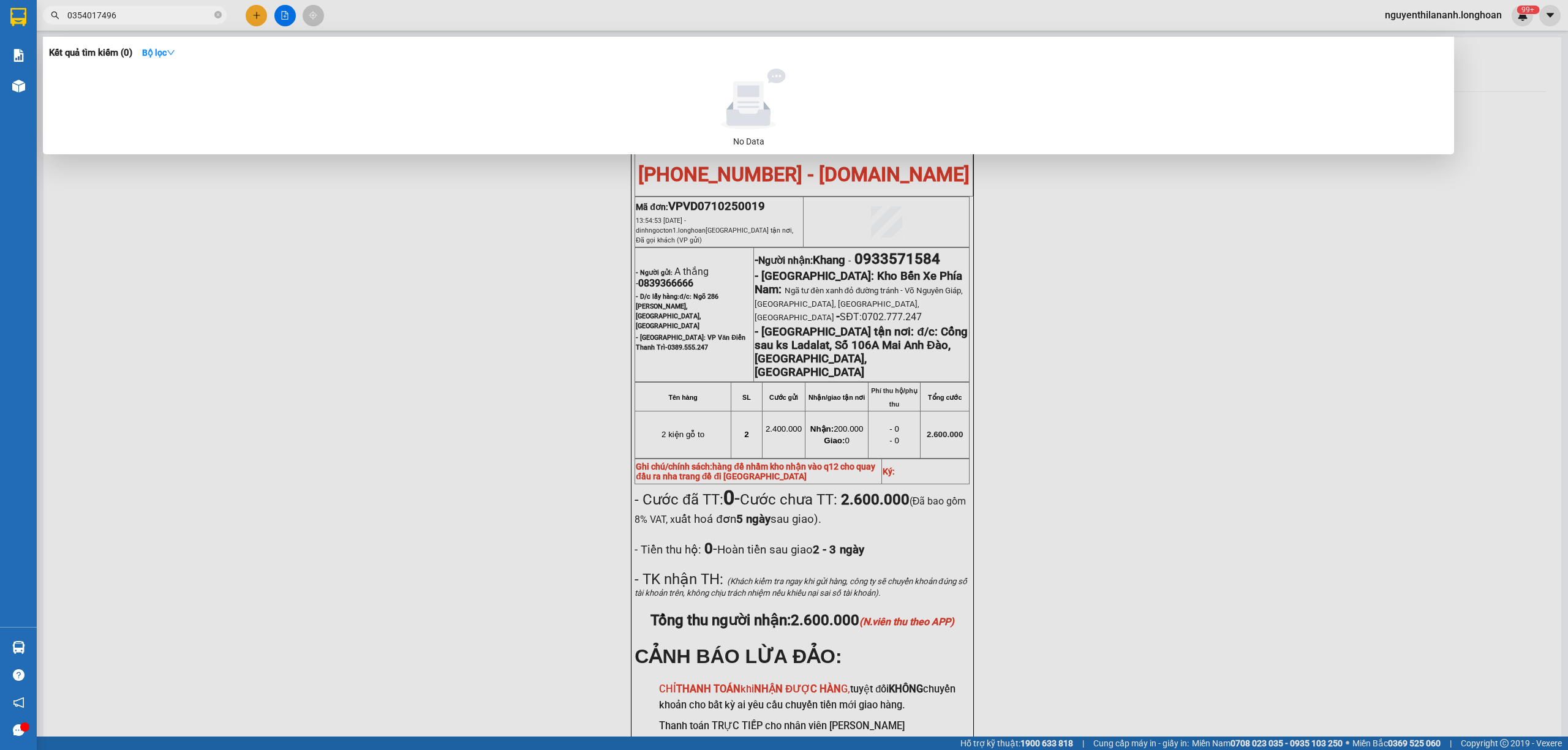
type input "0354017496"
click at [219, 13] on icon "close-circle" at bounding box center [218, 15] width 8 height 8
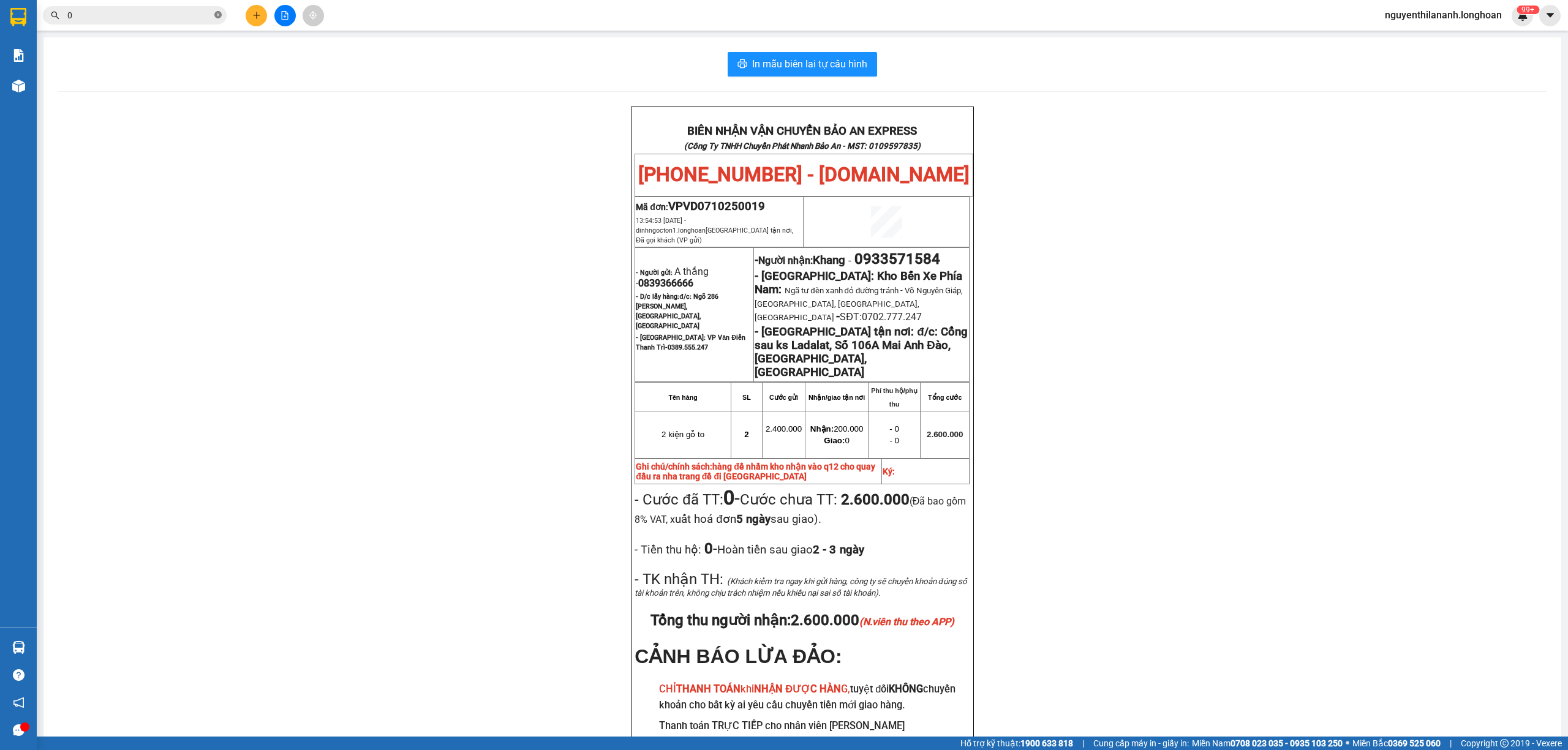
paste input "358497672"
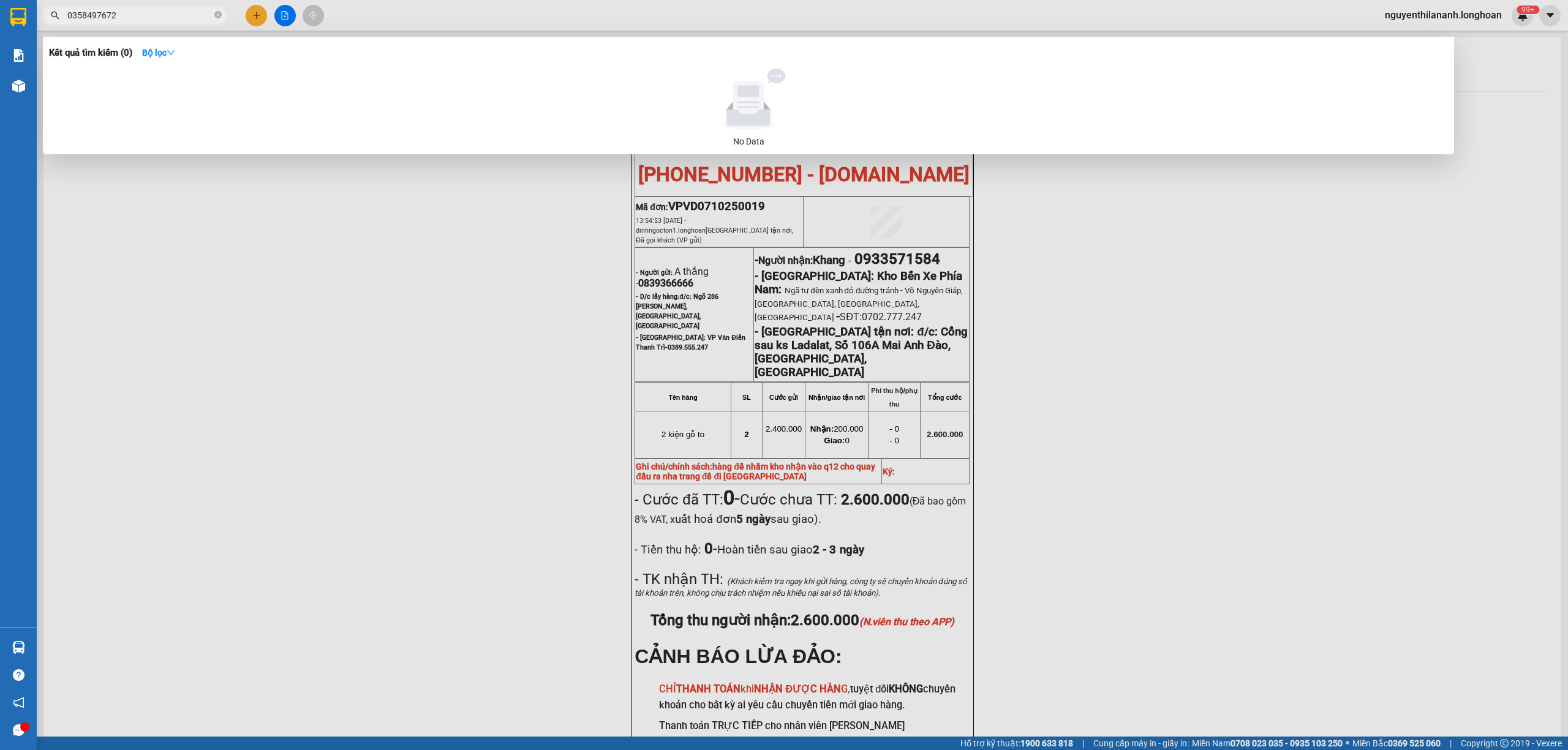
type input "0358497672"
click at [219, 14] on icon "close-circle" at bounding box center [218, 15] width 8 height 8
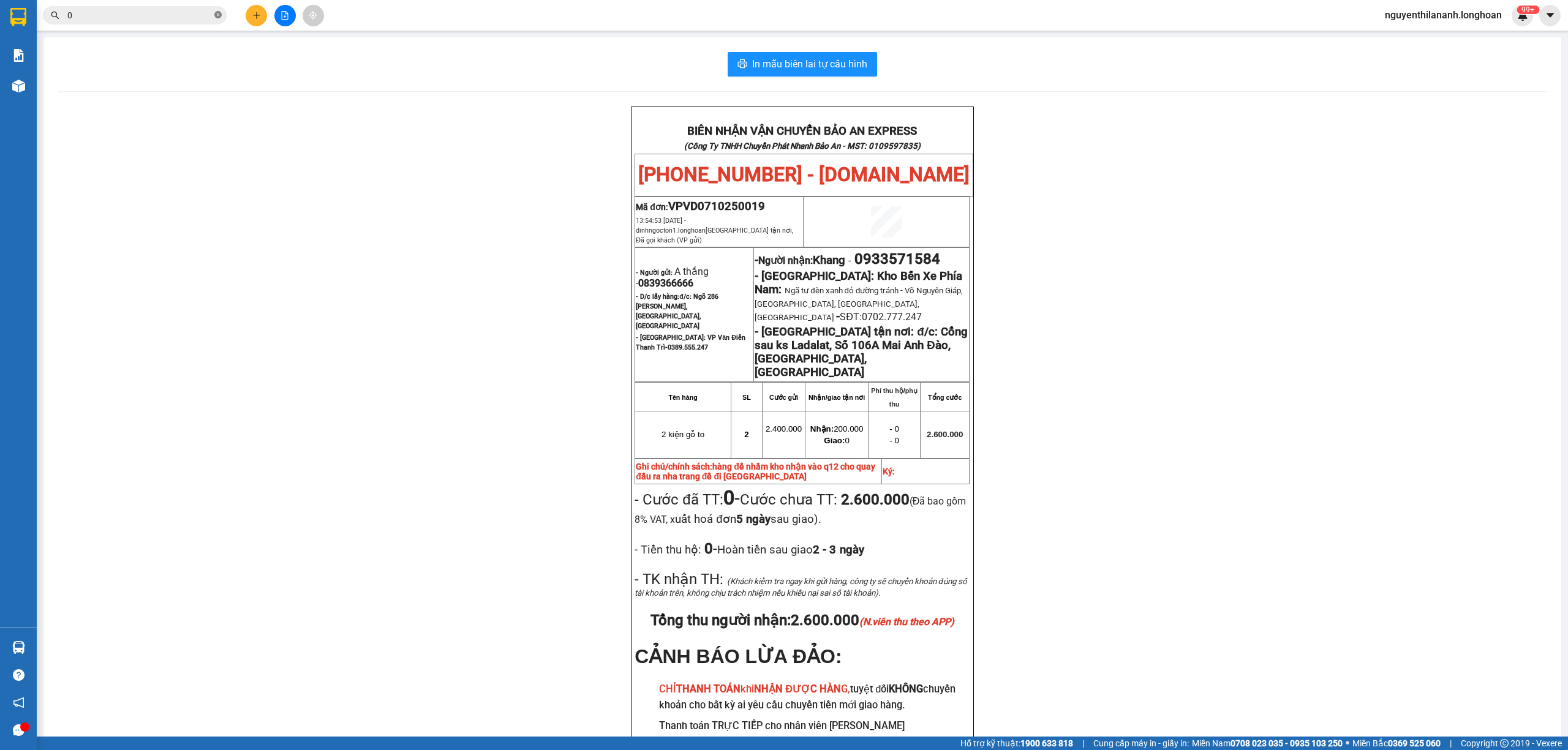
paste input "865526328"
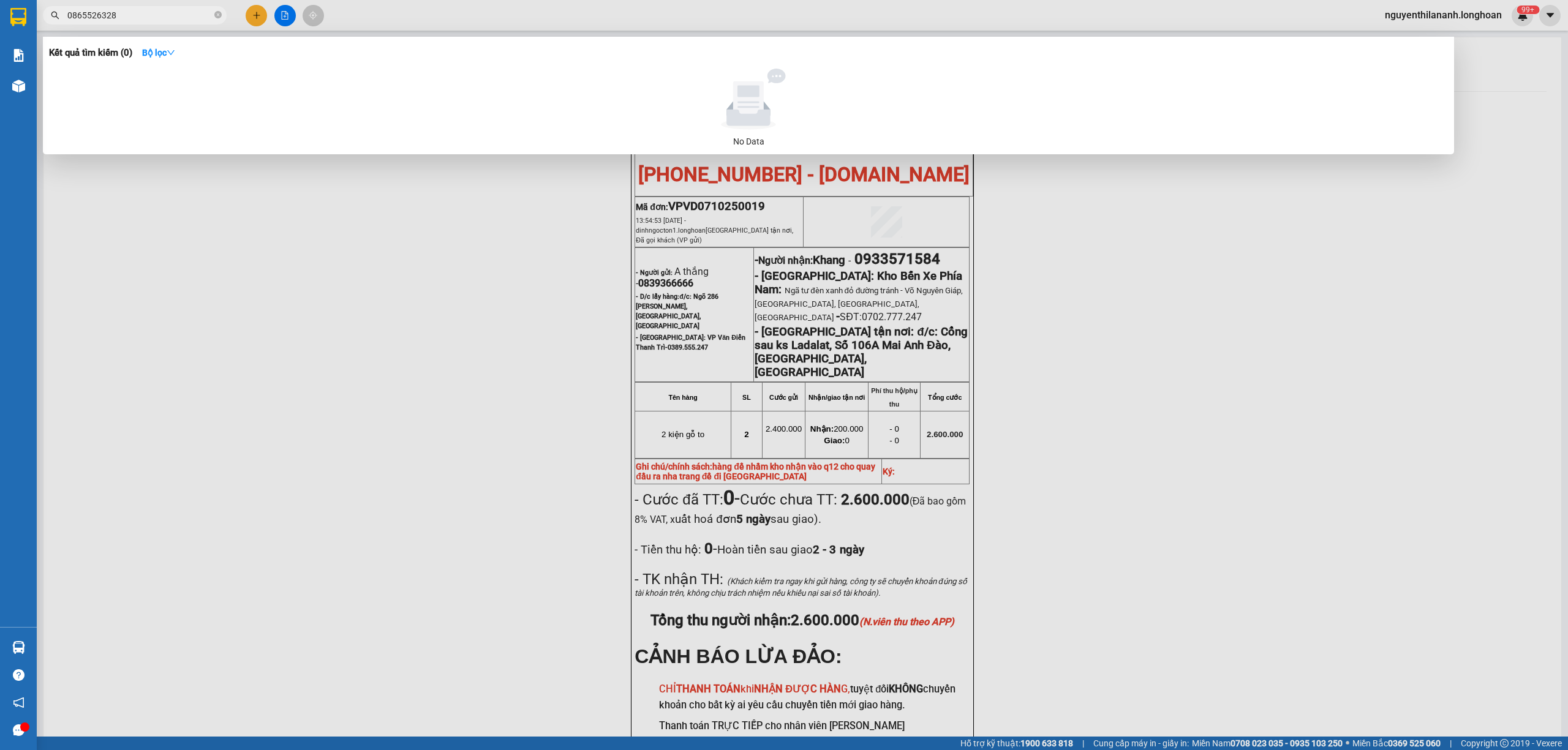
type input "0865526328"
click at [220, 11] on icon "close-circle" at bounding box center [218, 15] width 8 height 8
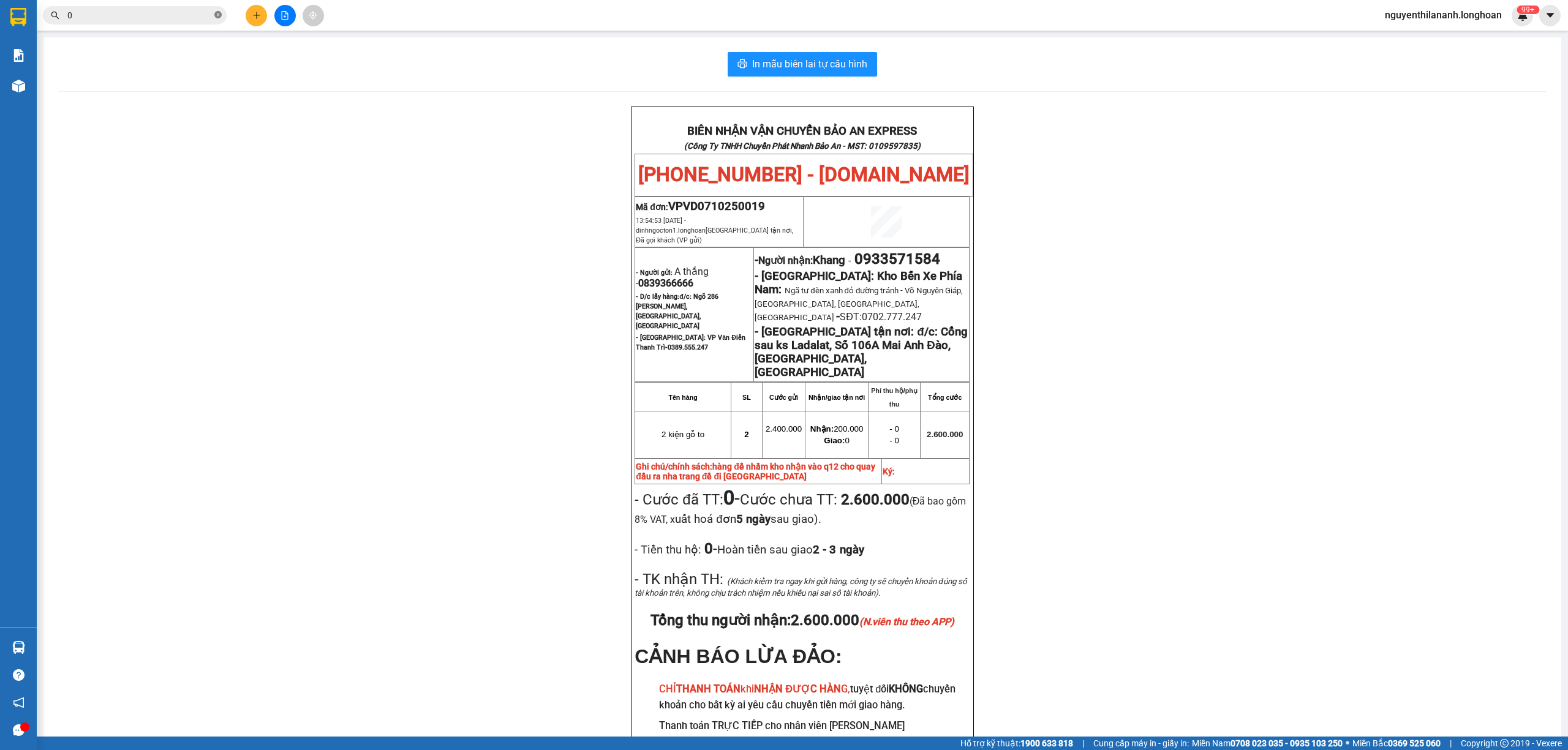
paste input "967377095"
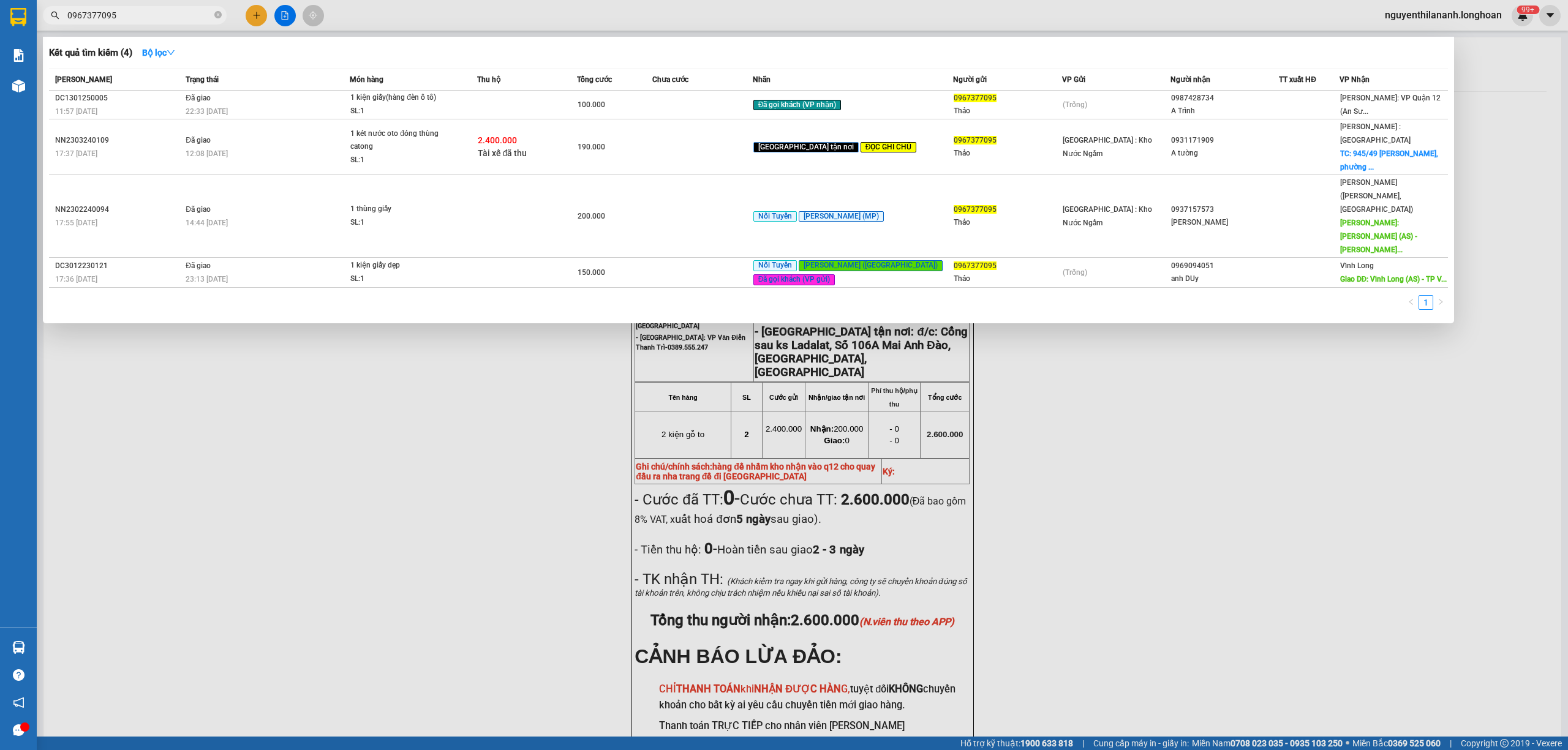
drag, startPoint x: 219, startPoint y: 16, endPoint x: 227, endPoint y: 16, distance: 8.0
click at [223, 16] on span "0967377095" at bounding box center [134, 15] width 183 height 18
paste input "973275272"
type input "09673770950973275272"
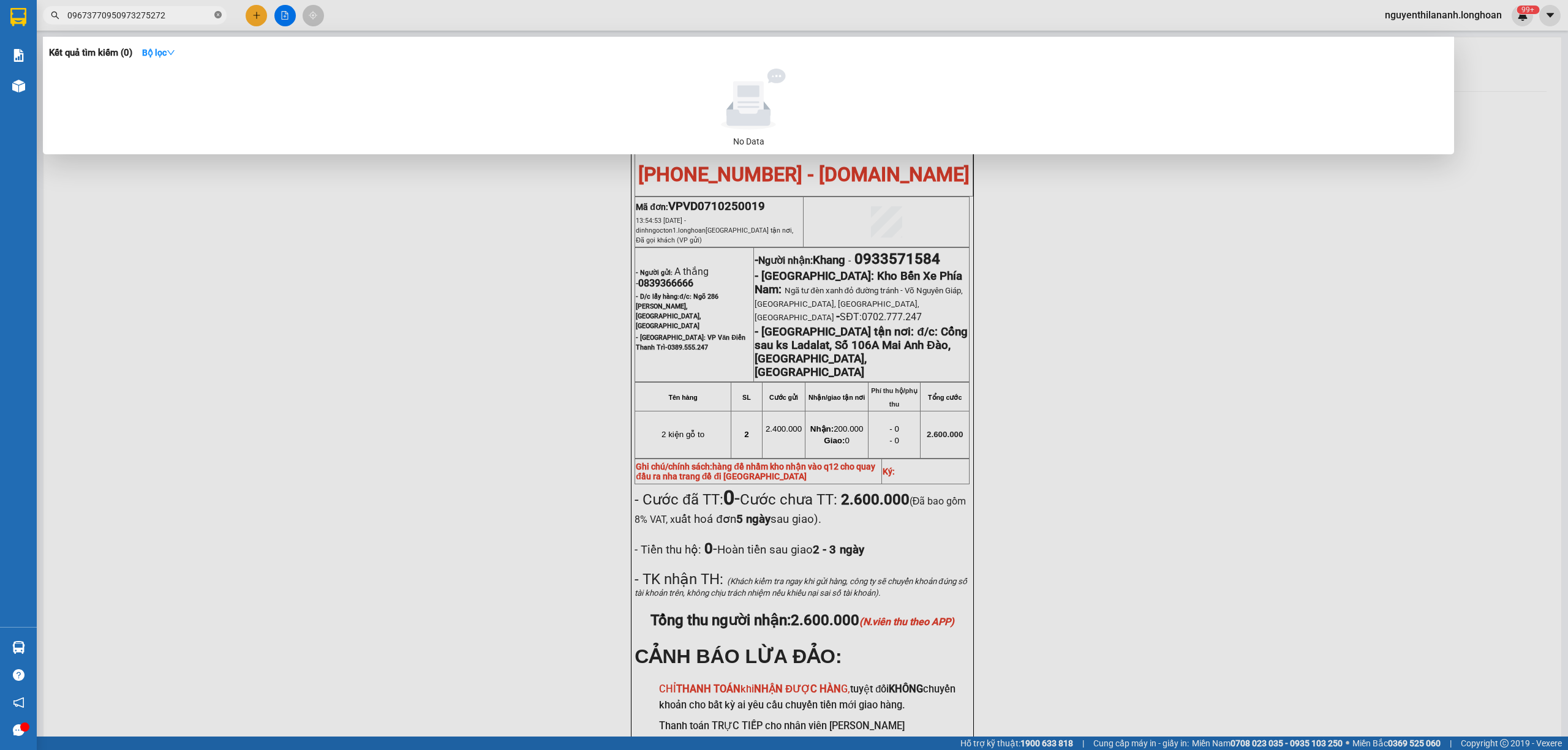
click at [215, 16] on icon "close-circle" at bounding box center [218, 15] width 8 height 8
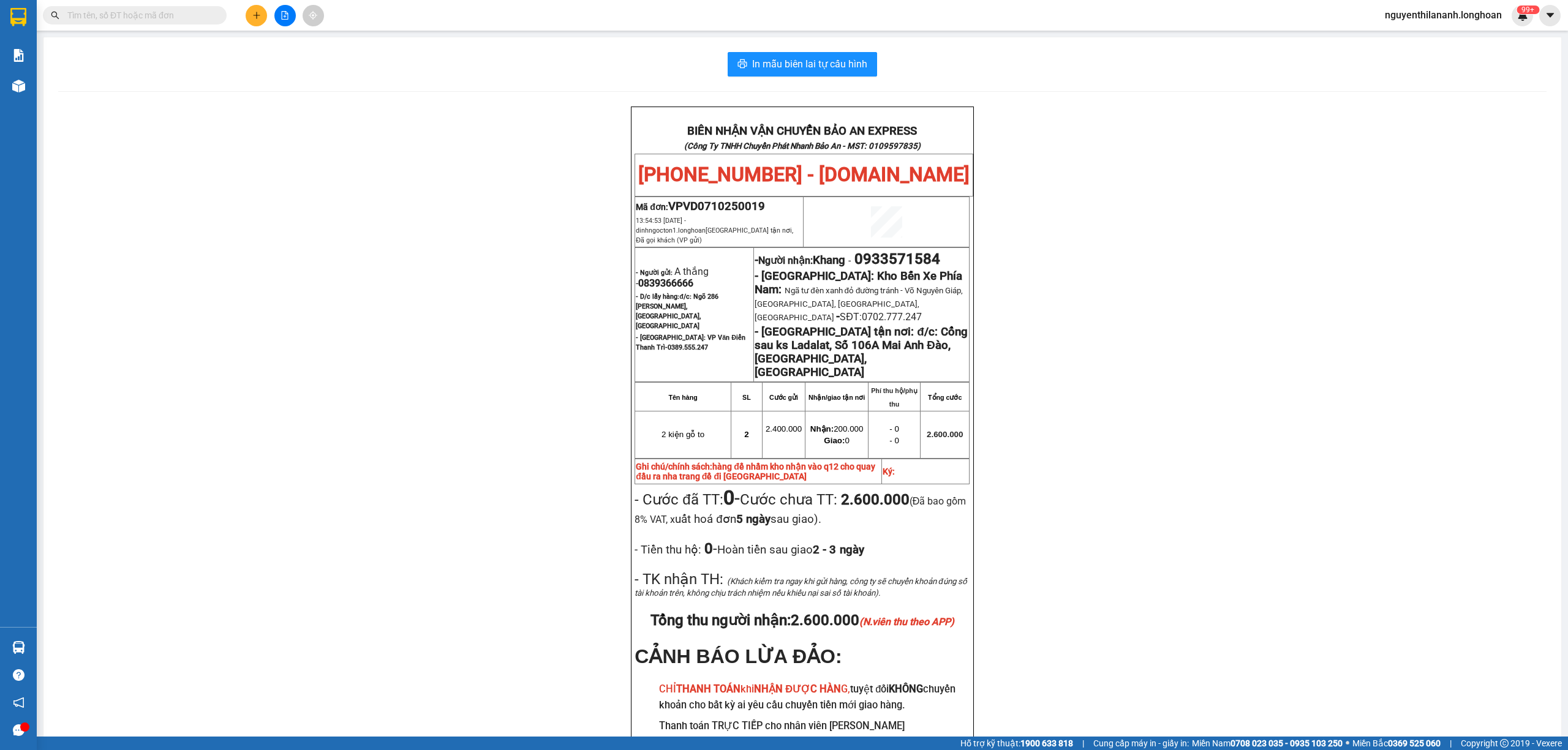
paste input "973275272"
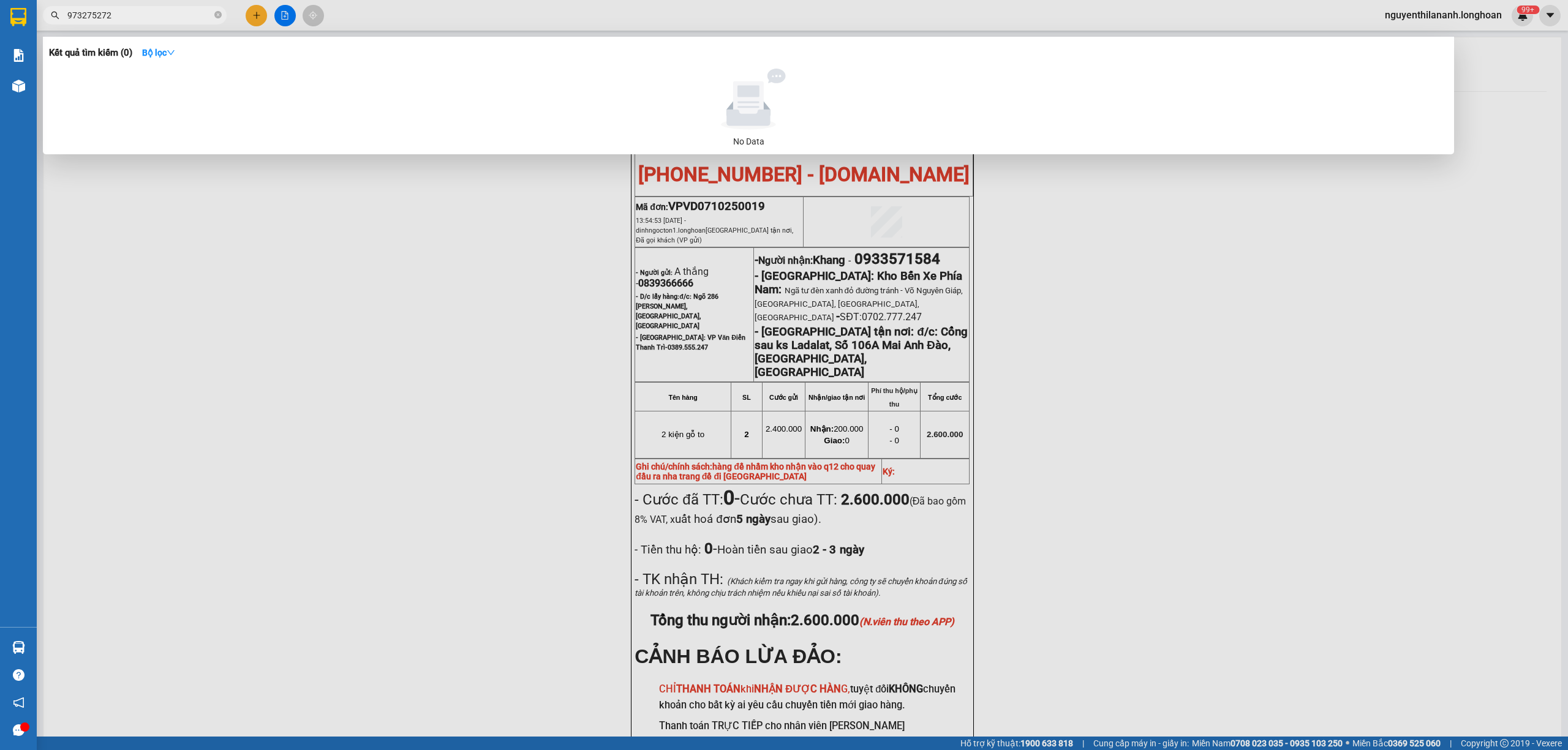
click at [67, 17] on input "973275272" at bounding box center [139, 16] width 145 height 14
type input "0973275272"
click at [218, 18] on icon "close-circle" at bounding box center [218, 15] width 8 height 8
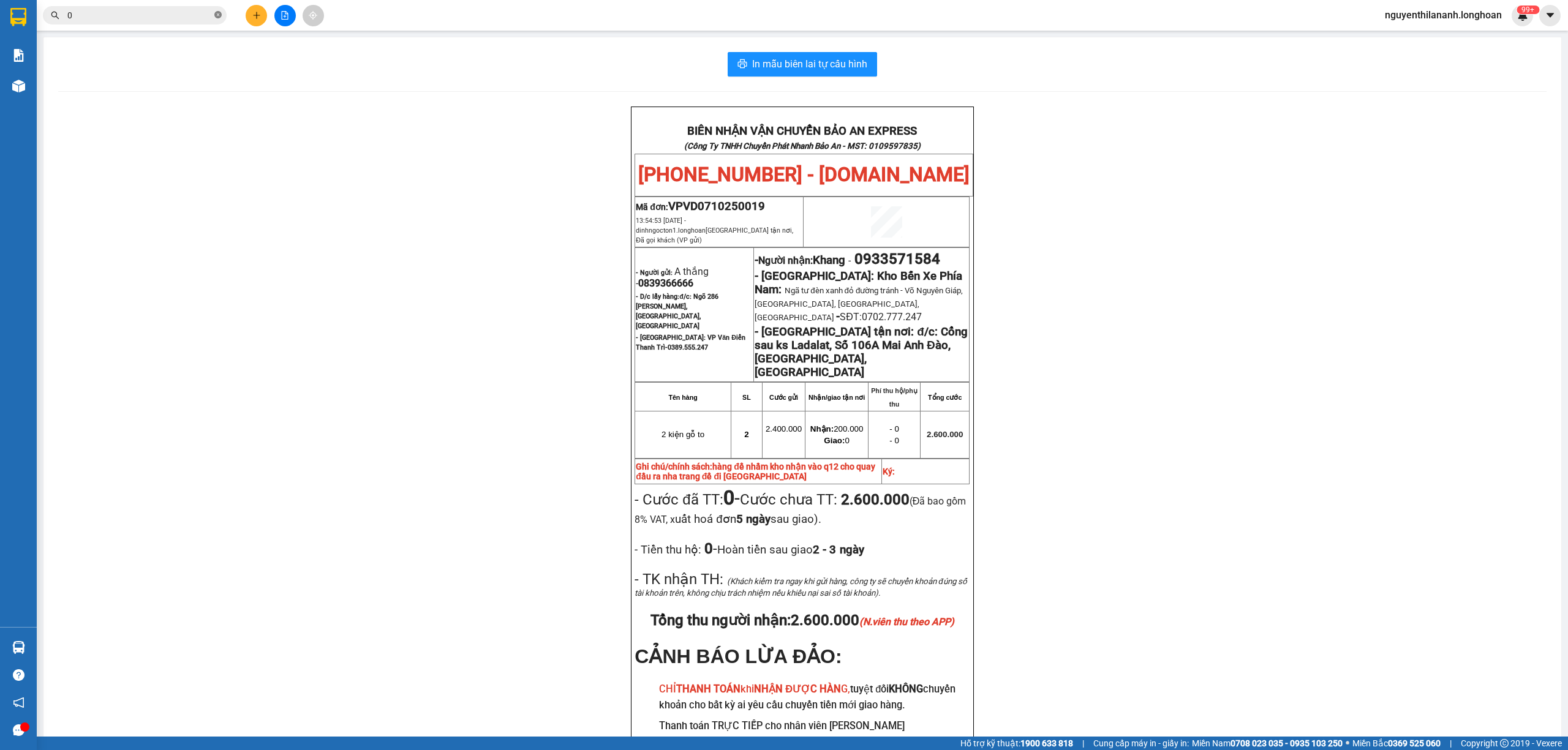
paste input "973275272"
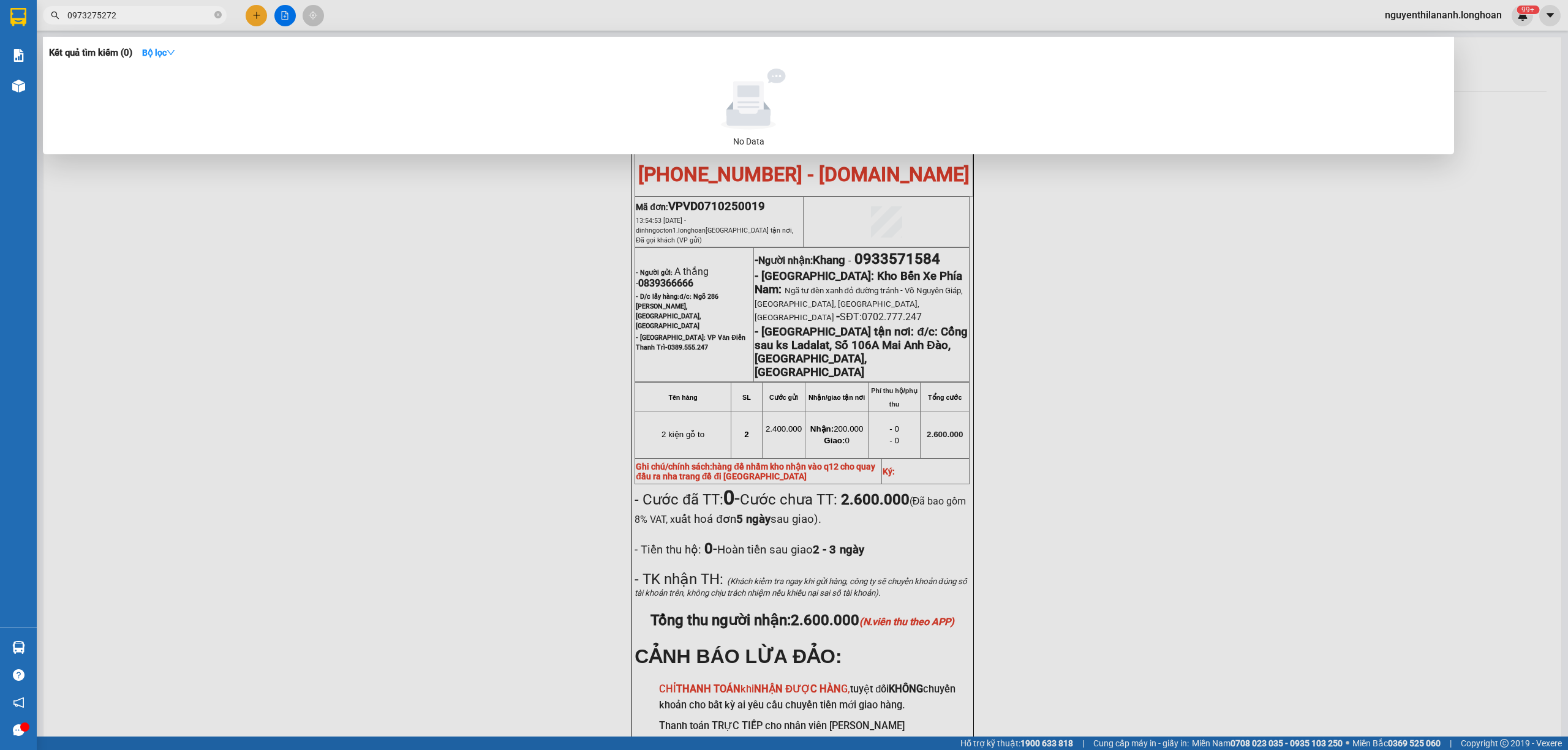
type input "0973275272"
click at [216, 16] on icon "close-circle" at bounding box center [218, 15] width 8 height 8
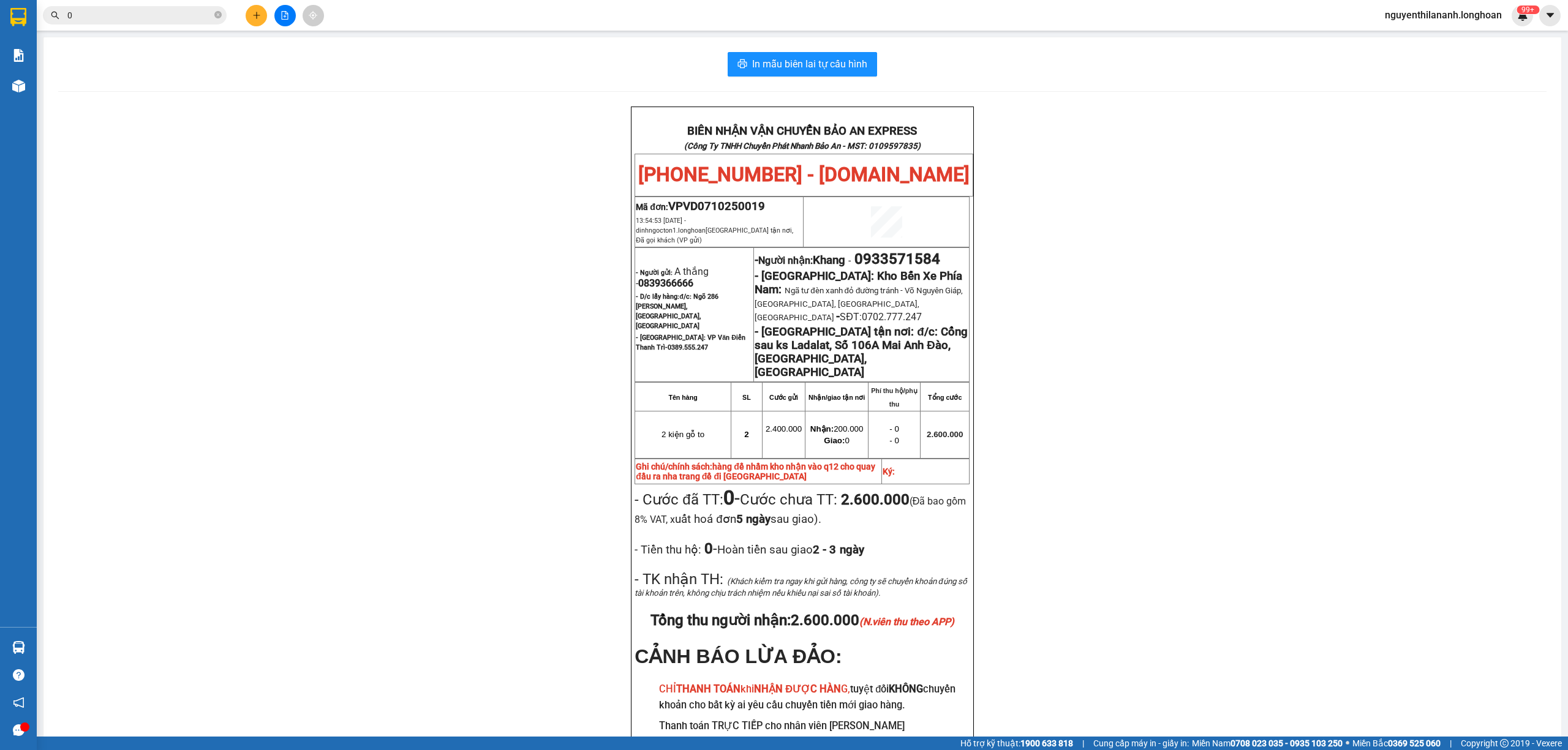
paste input "966025287"
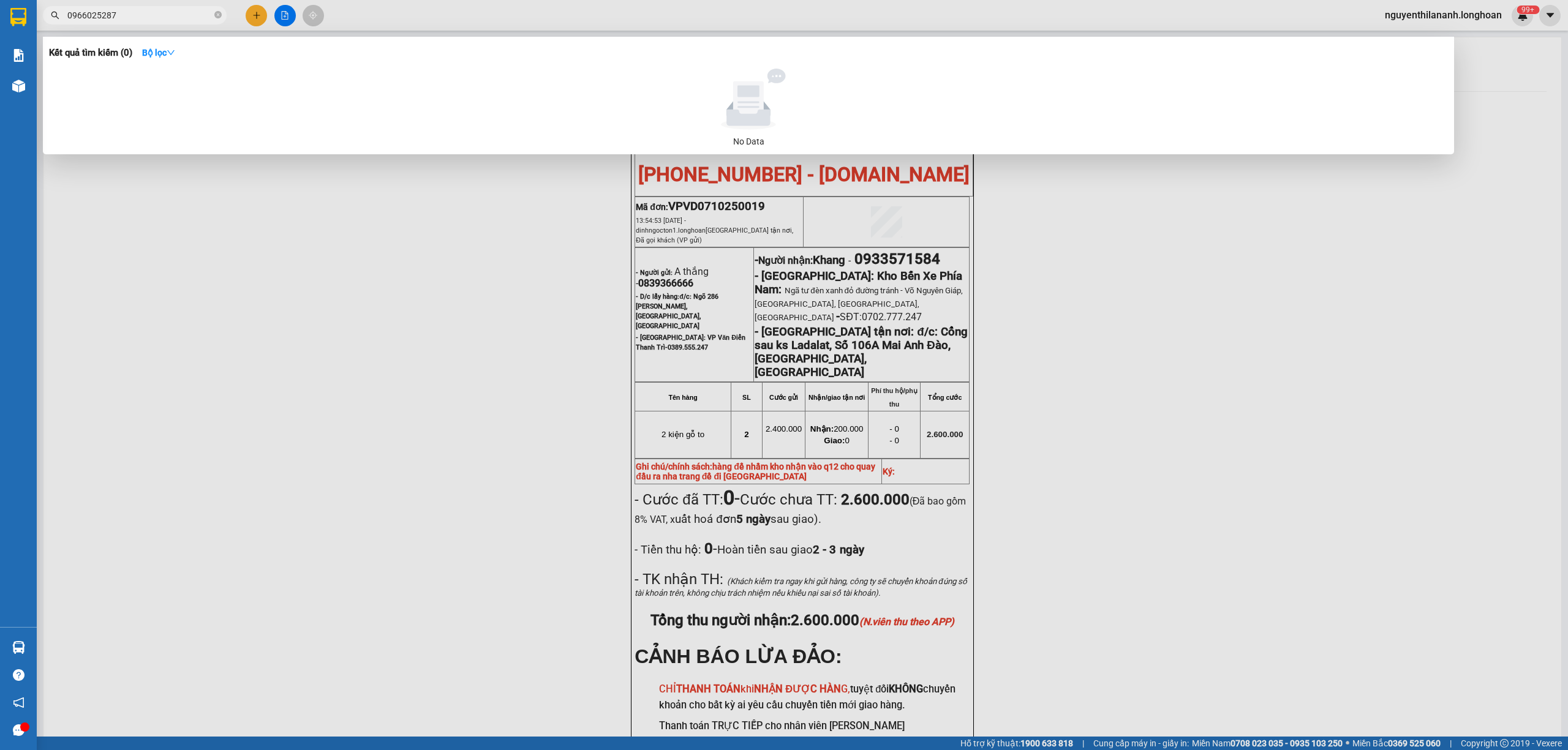
type input "0966025287"
click at [214, 13] on icon "close-circle" at bounding box center [218, 15] width 8 height 8
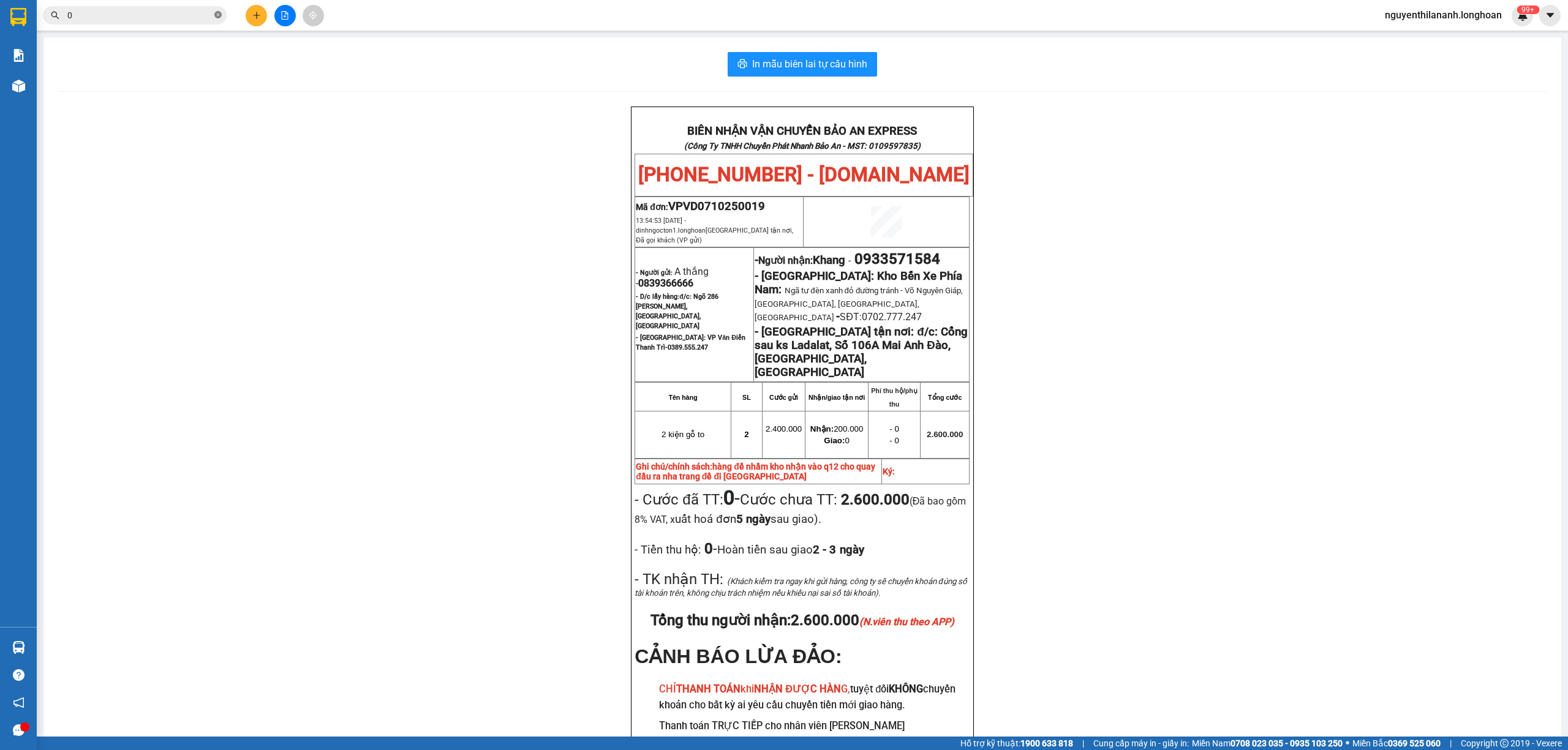
paste input "969816229"
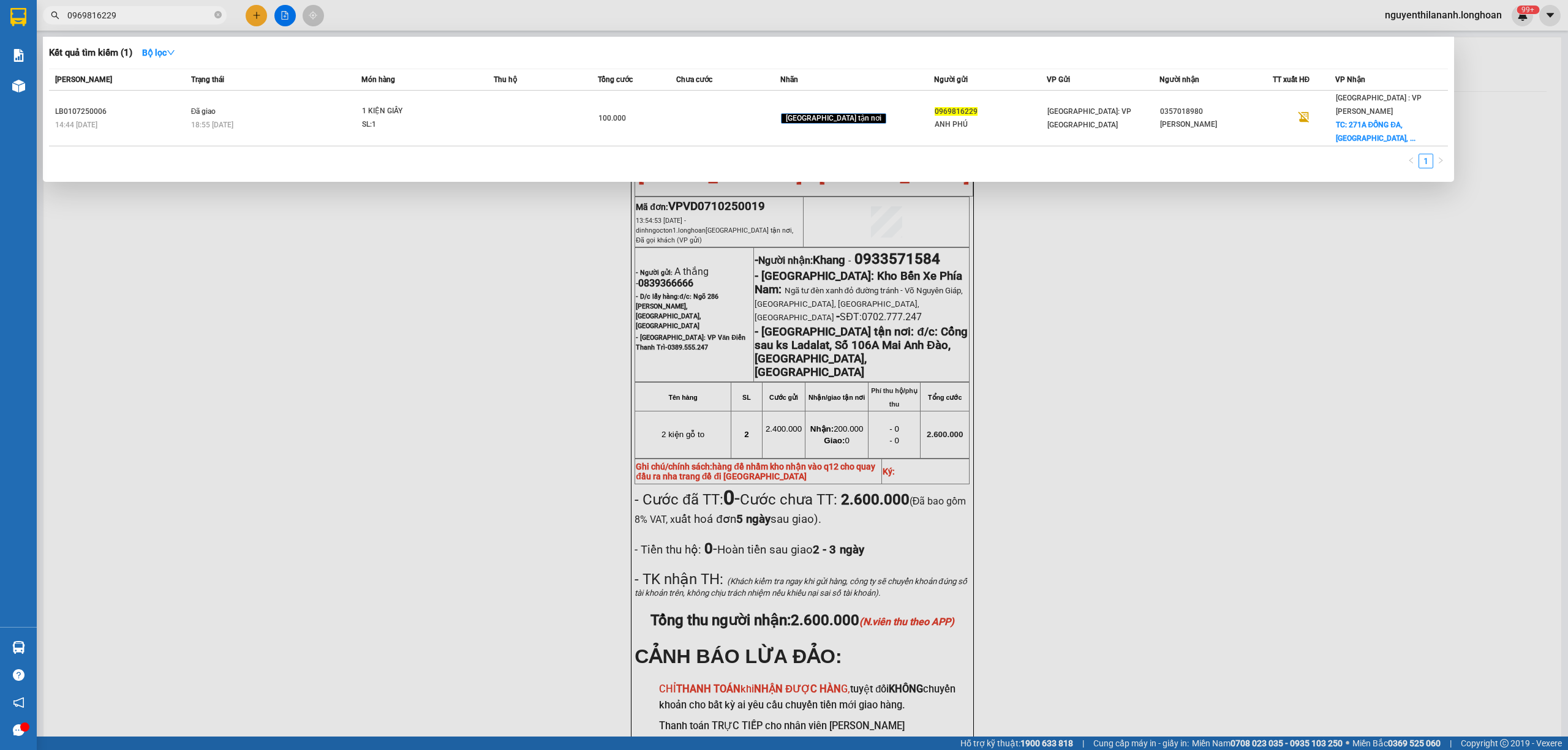
type input "0969816229"
click at [216, 15] on icon "close-circle" at bounding box center [218, 15] width 8 height 8
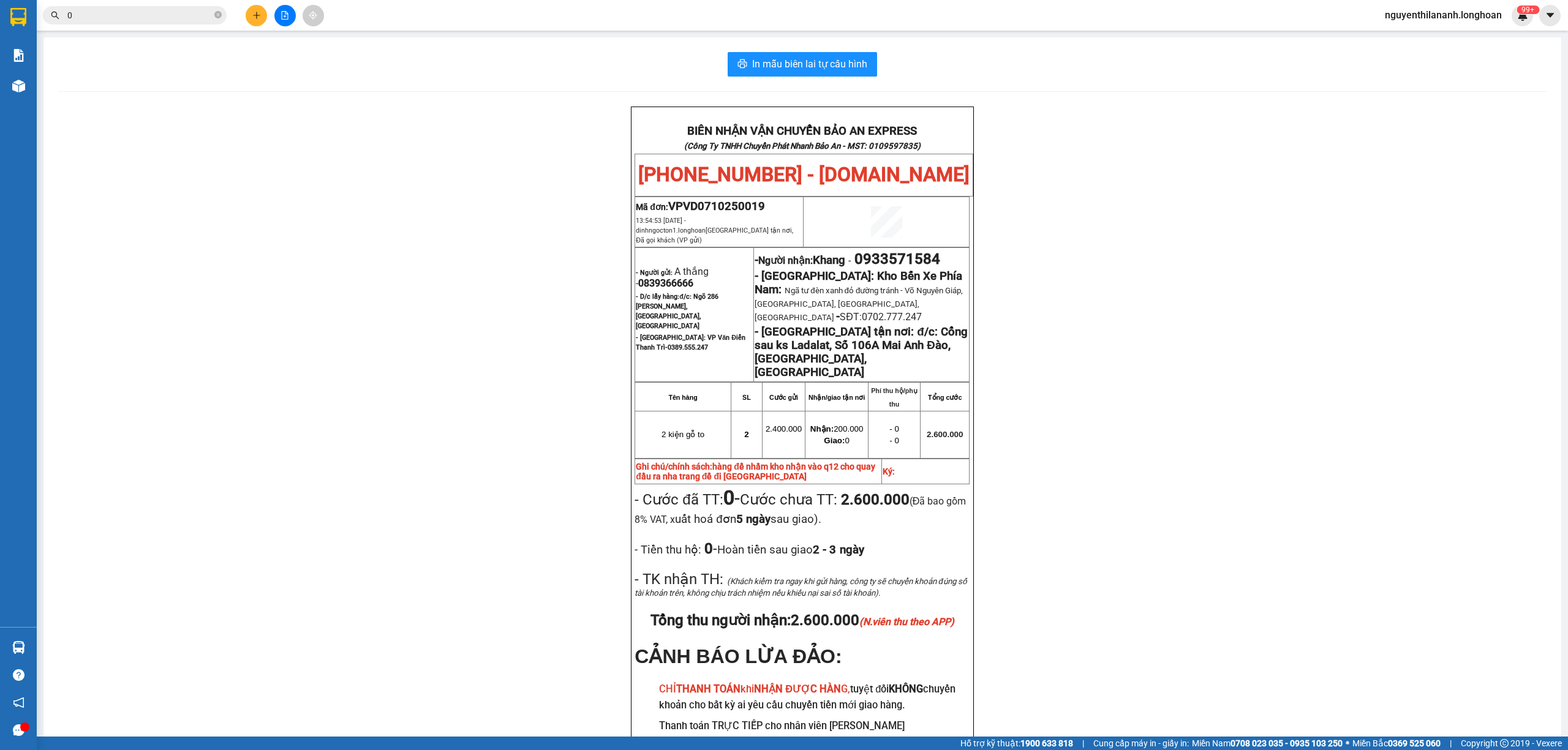
paste input "856006009"
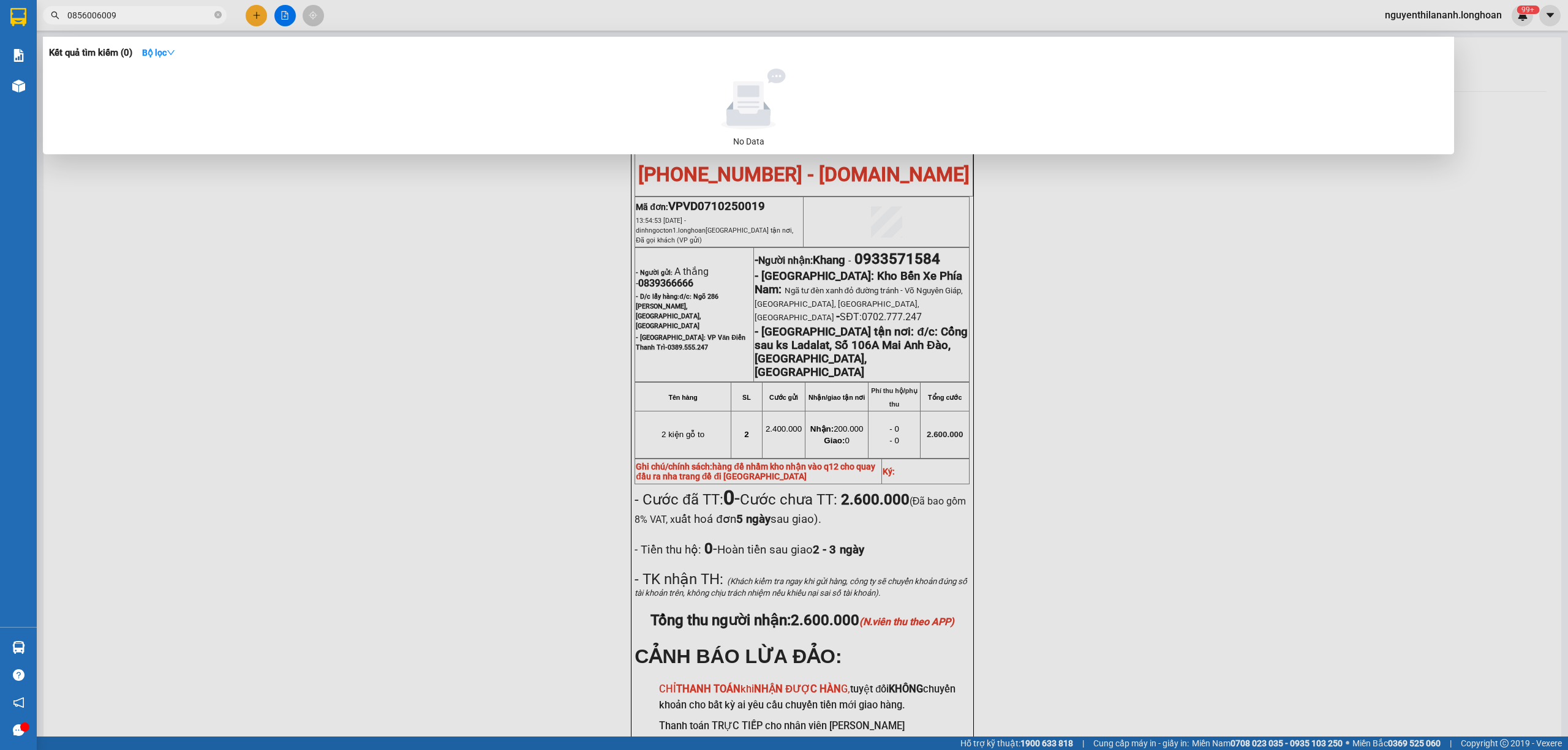
type input "0856006009"
click at [212, 13] on span "0856006009" at bounding box center [134, 15] width 183 height 18
click at [216, 13] on icon "close-circle" at bounding box center [218, 15] width 8 height 8
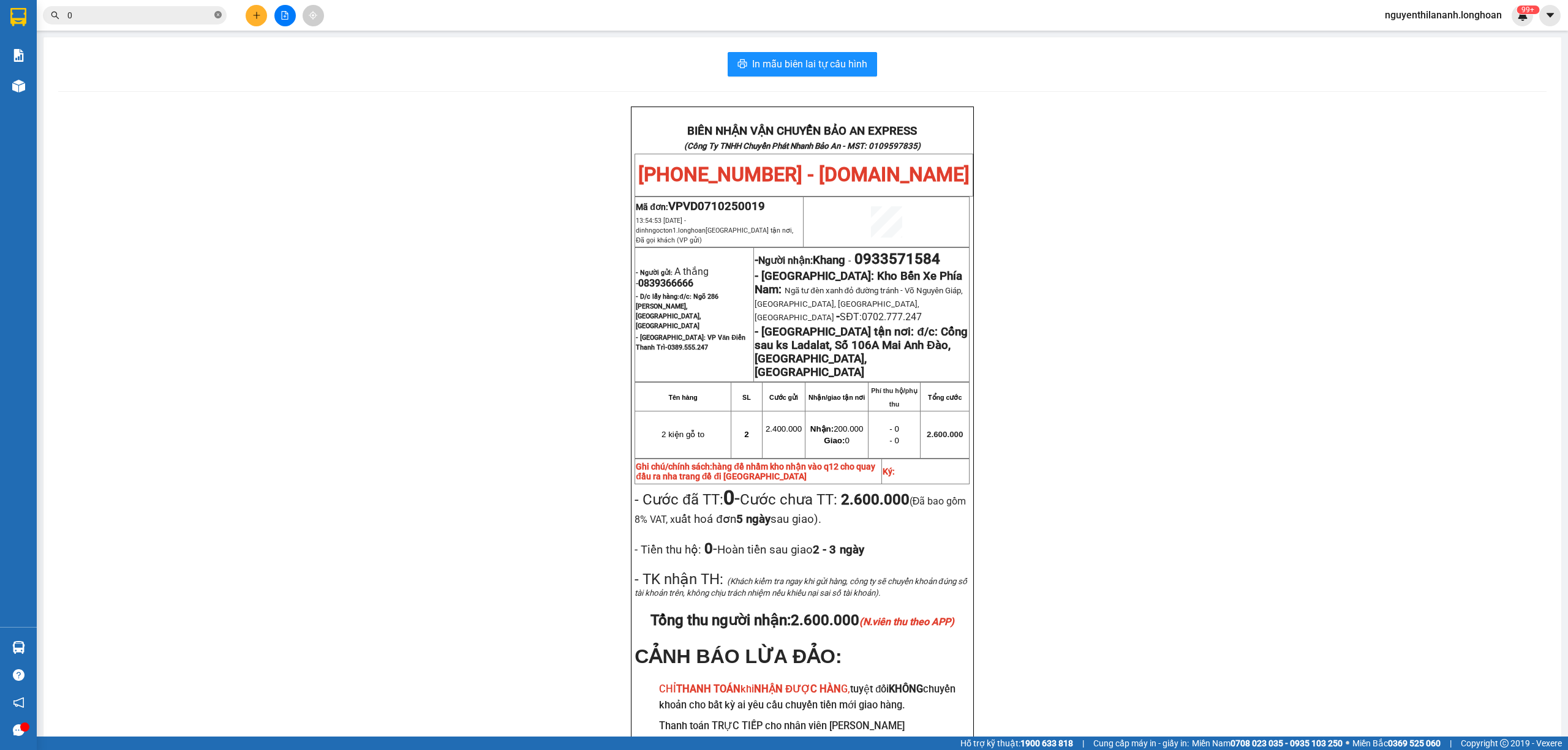
paste input "902450376"
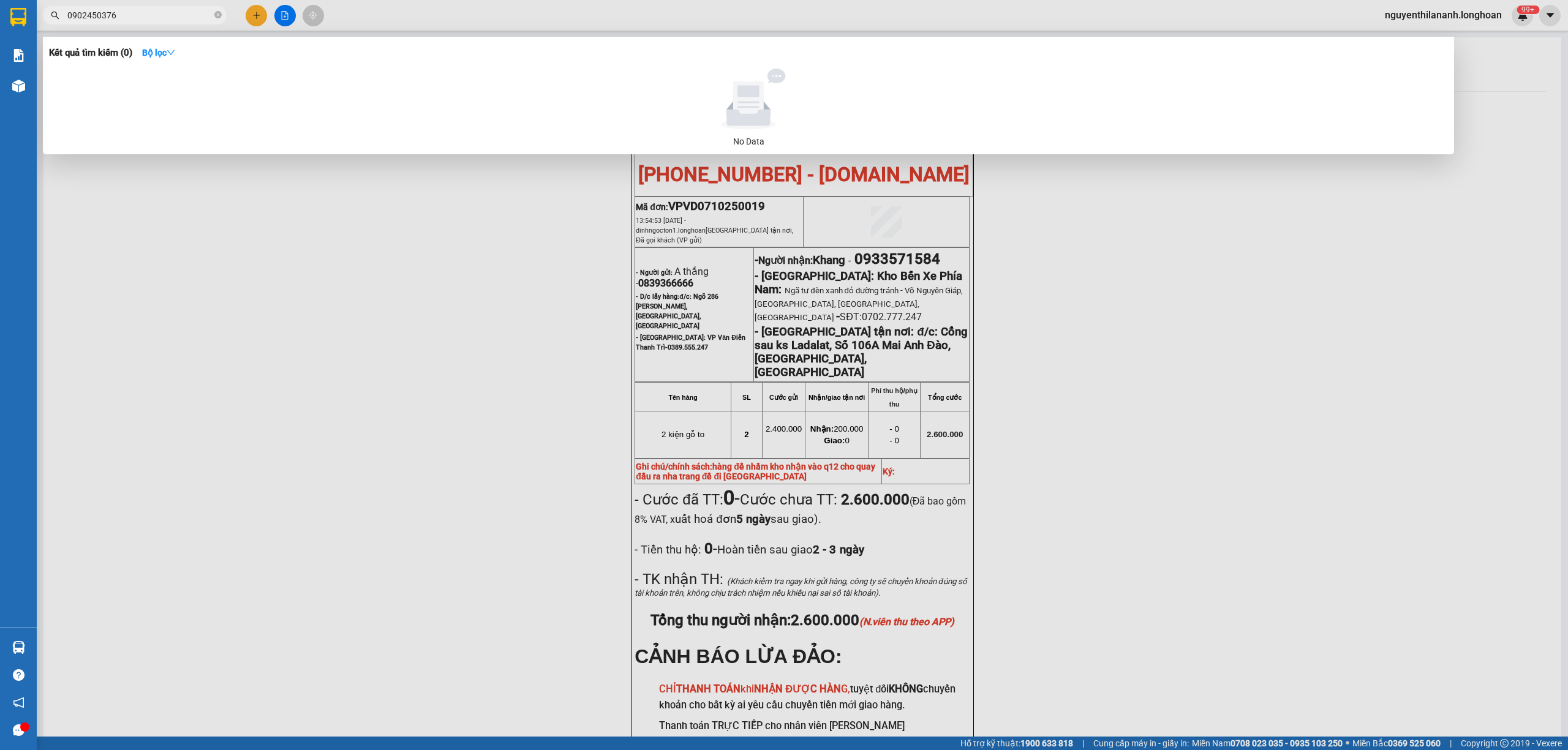
type input "0902450376"
click at [214, 14] on icon "close-circle" at bounding box center [218, 15] width 8 height 8
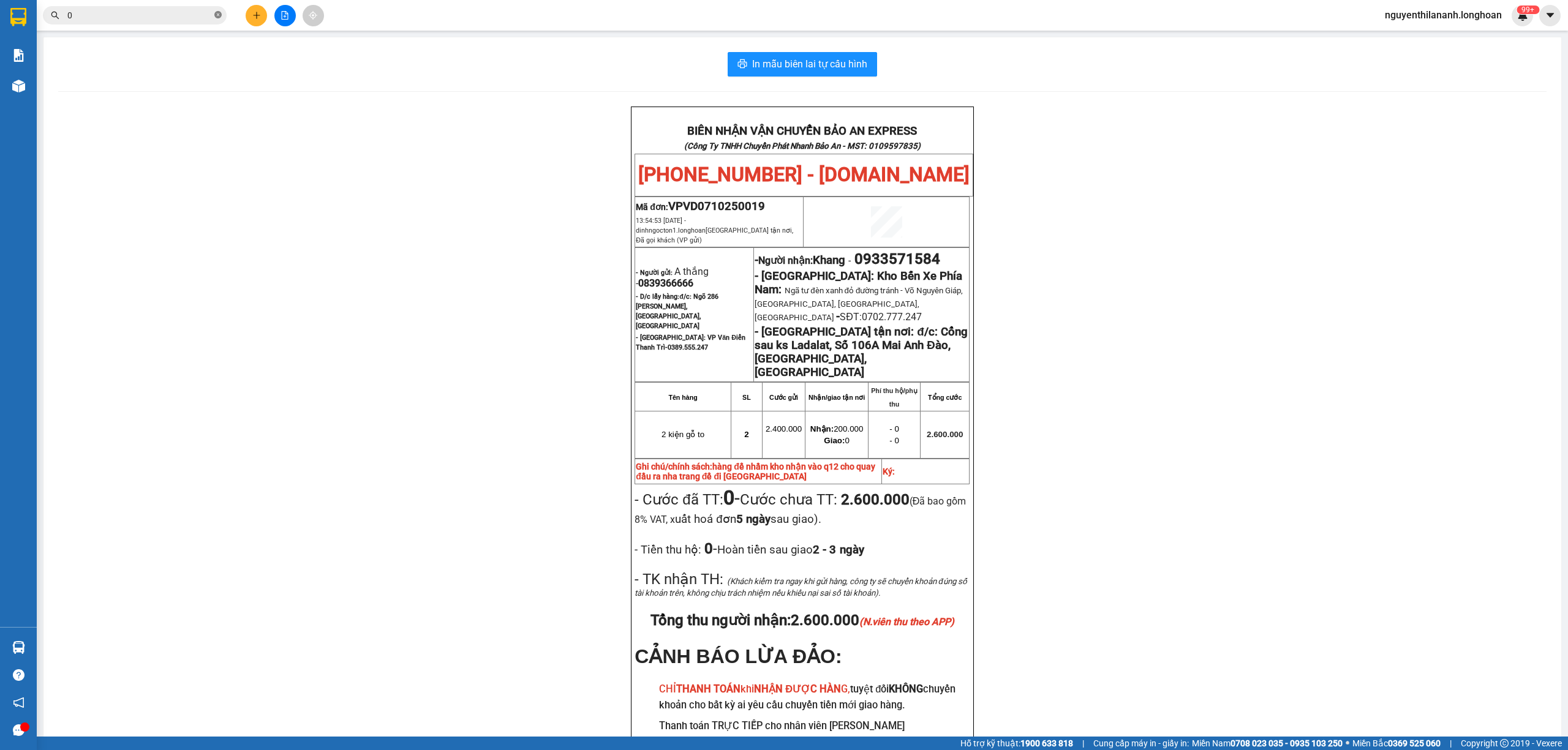
paste input "983029828"
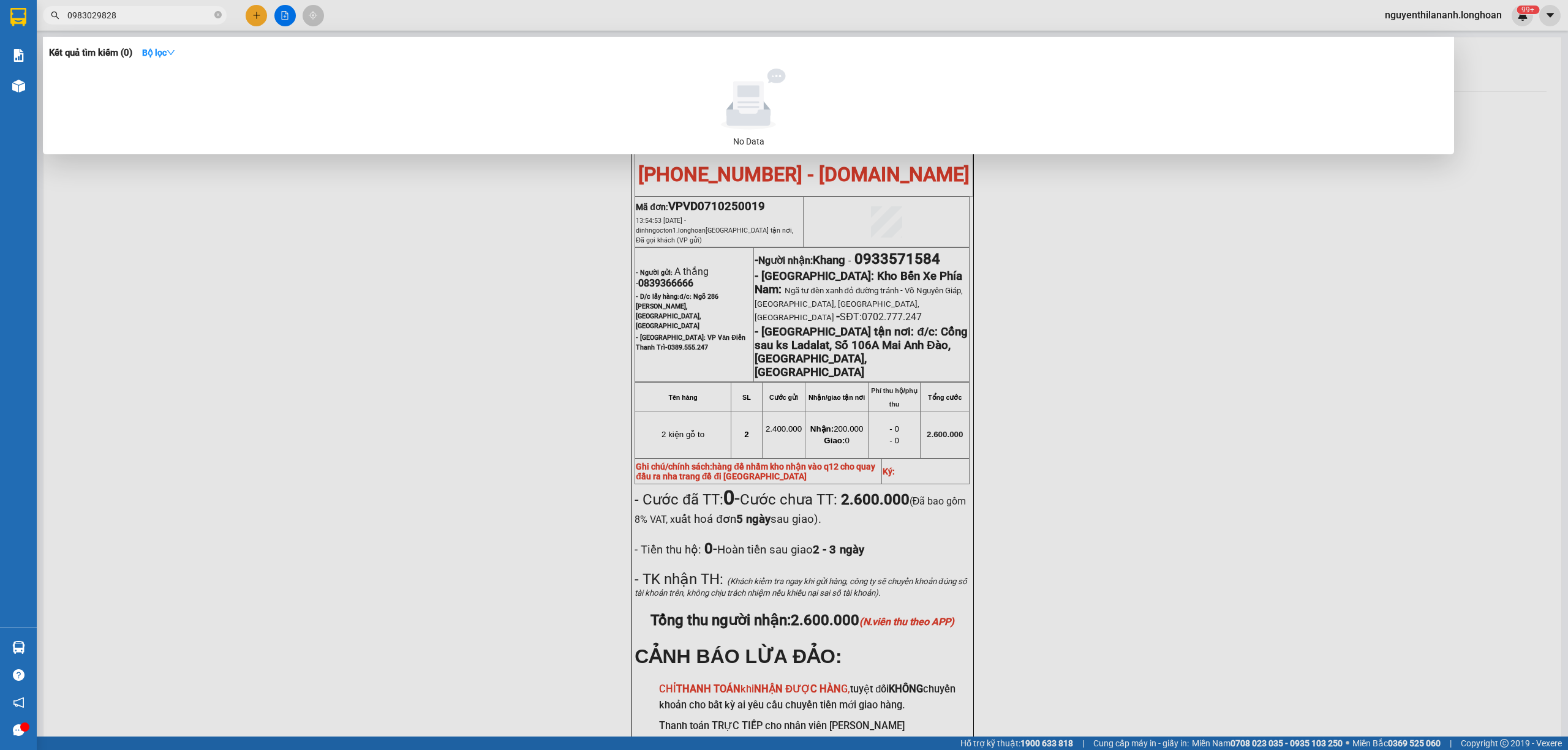
type input "0983029828"
click at [218, 16] on icon "close-circle" at bounding box center [218, 15] width 8 height 8
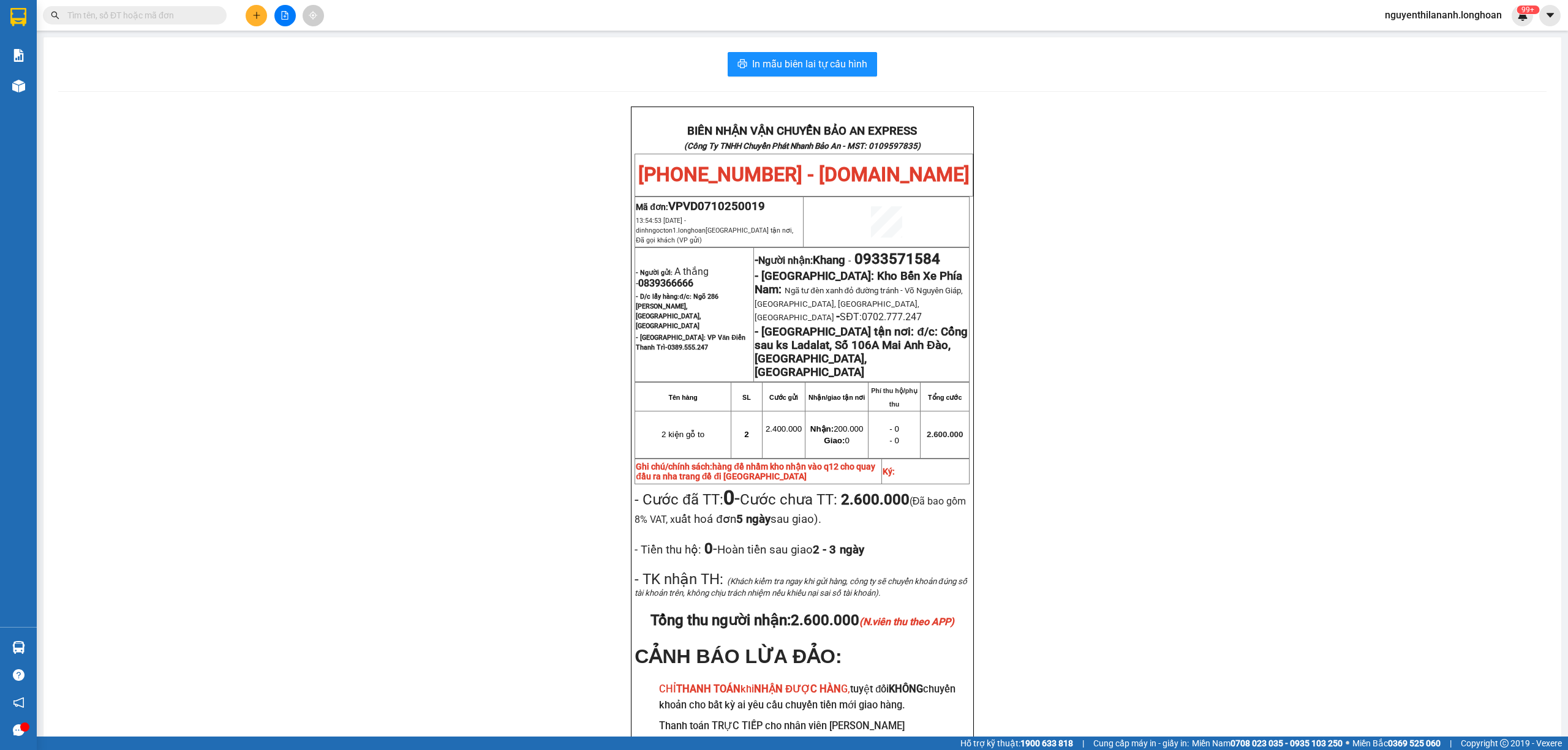
paste input "968755948"
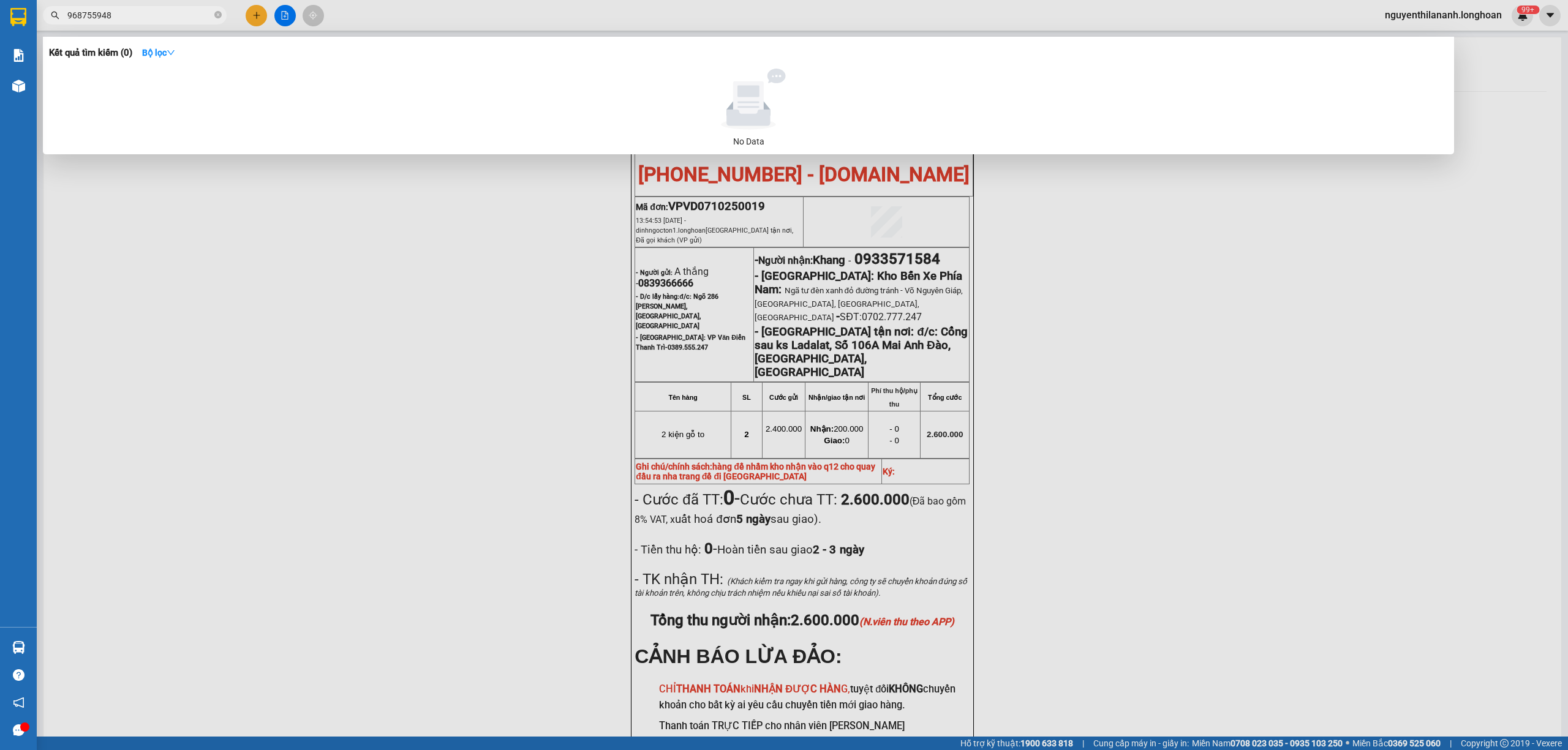
click at [72, 17] on input "968755948" at bounding box center [139, 16] width 145 height 14
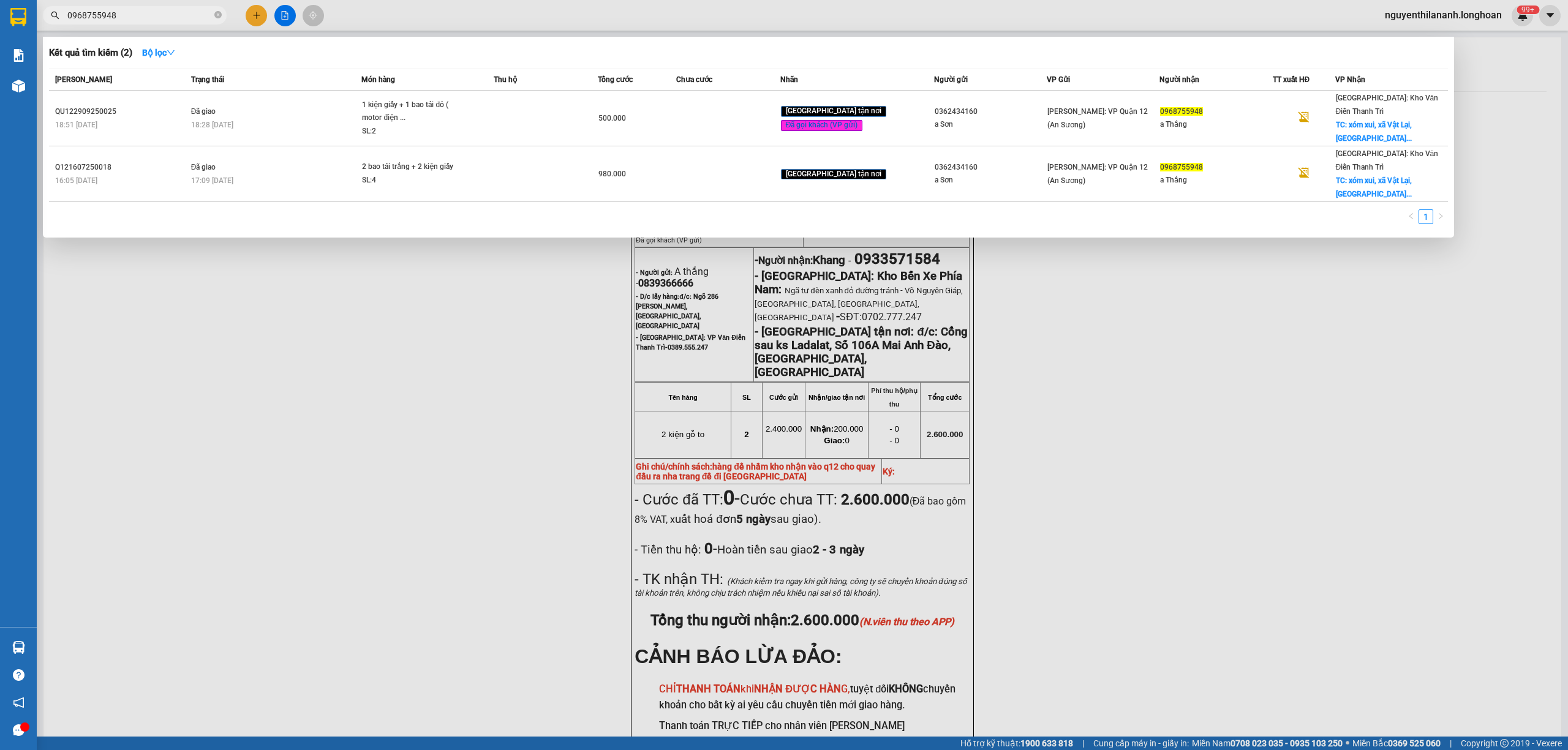
type input "0968755948"
click at [222, 13] on span "0968755948" at bounding box center [134, 15] width 183 height 18
click at [216, 14] on icon "close-circle" at bounding box center [218, 15] width 8 height 8
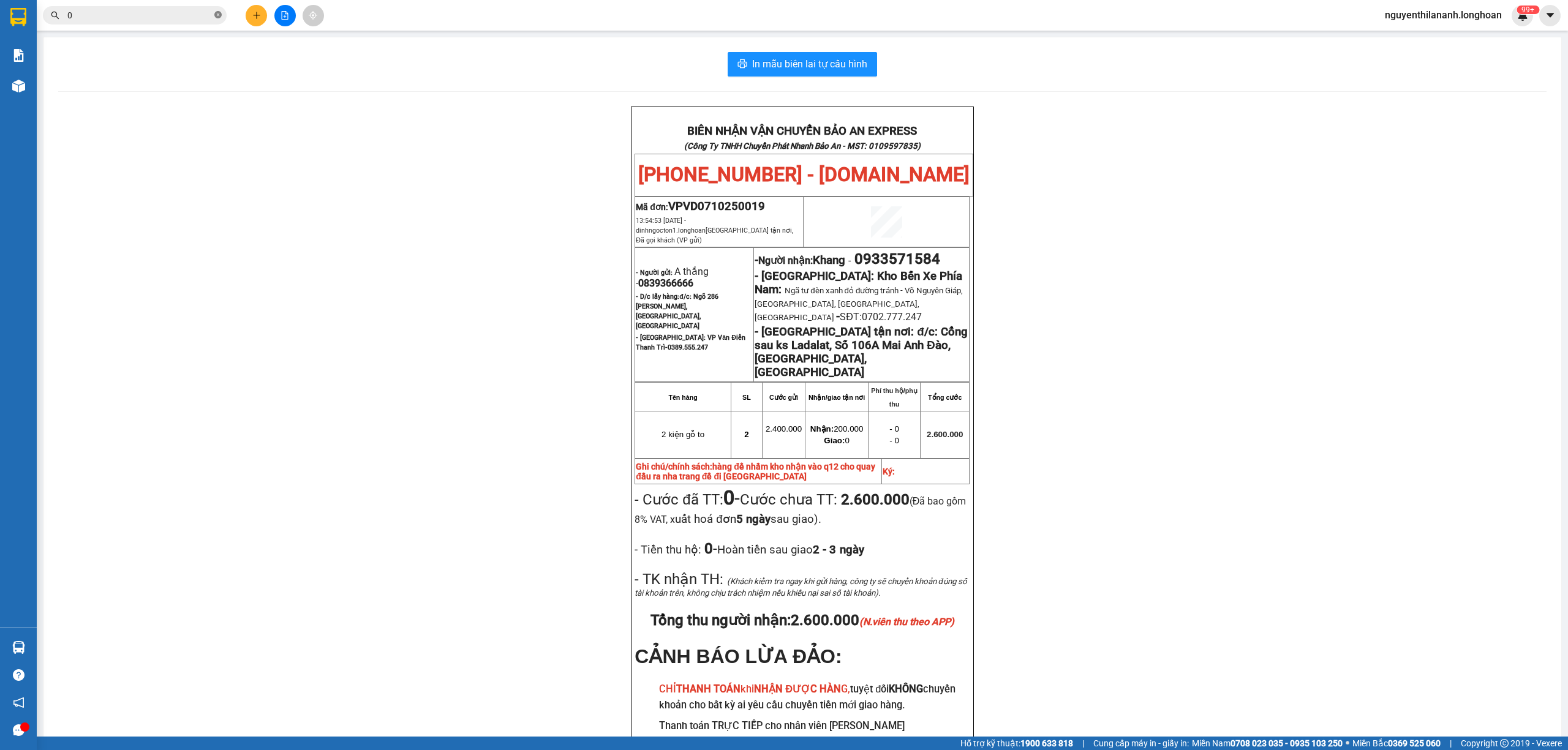
paste input "901427327"
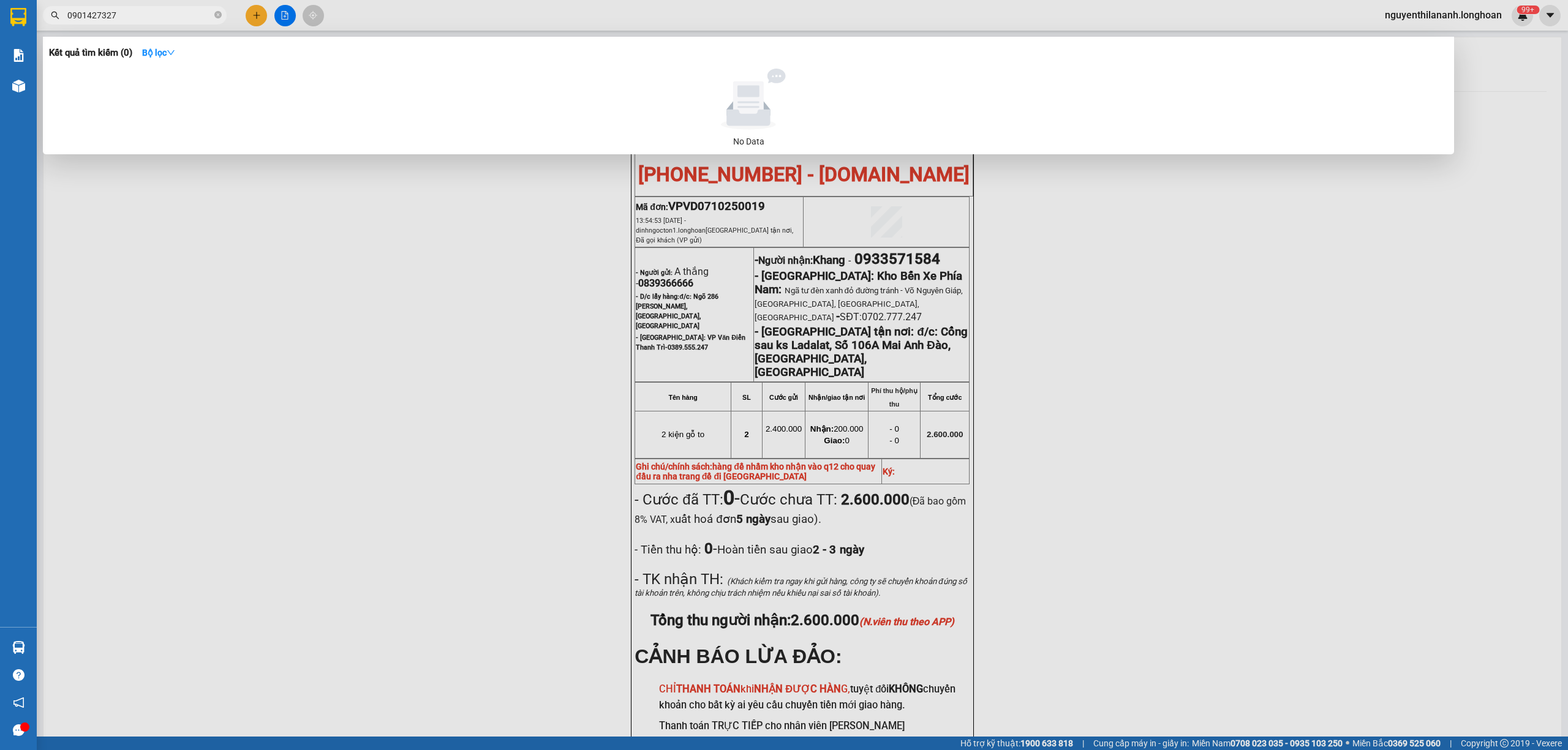
type input "0901427327"
click at [216, 18] on icon "close-circle" at bounding box center [218, 15] width 8 height 8
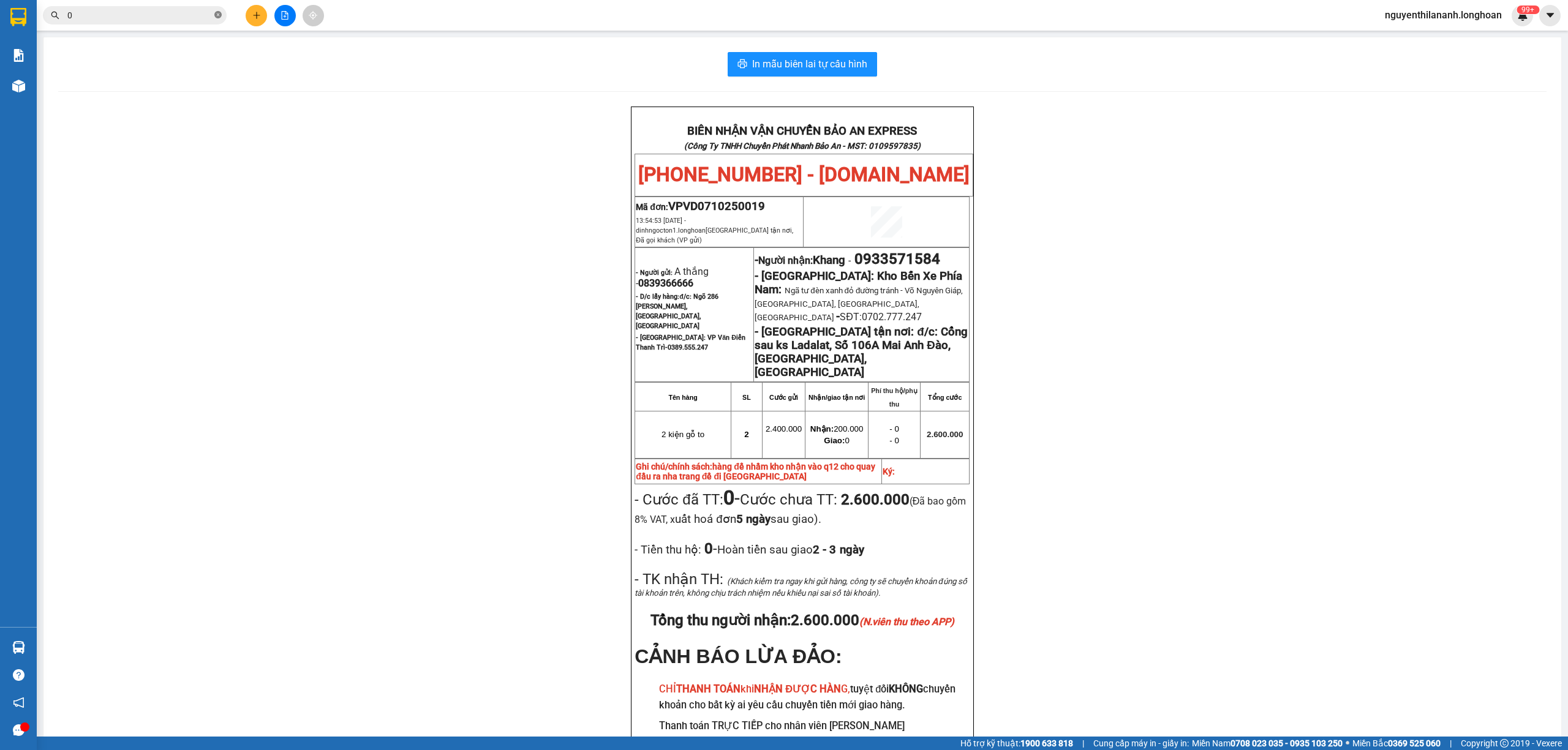
paste input "905517194"
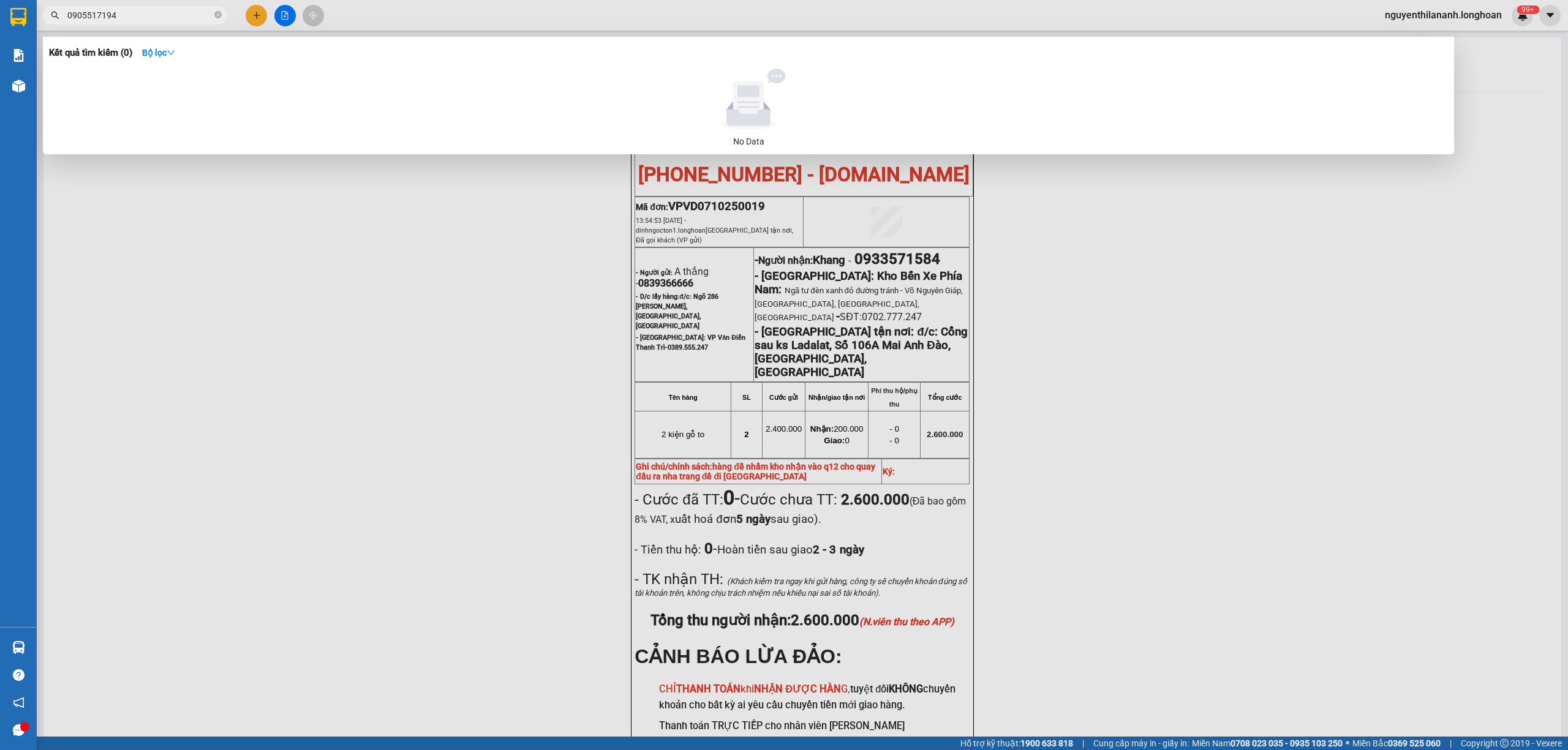
type input "0905517194"
click at [219, 16] on icon "close-circle" at bounding box center [218, 15] width 8 height 8
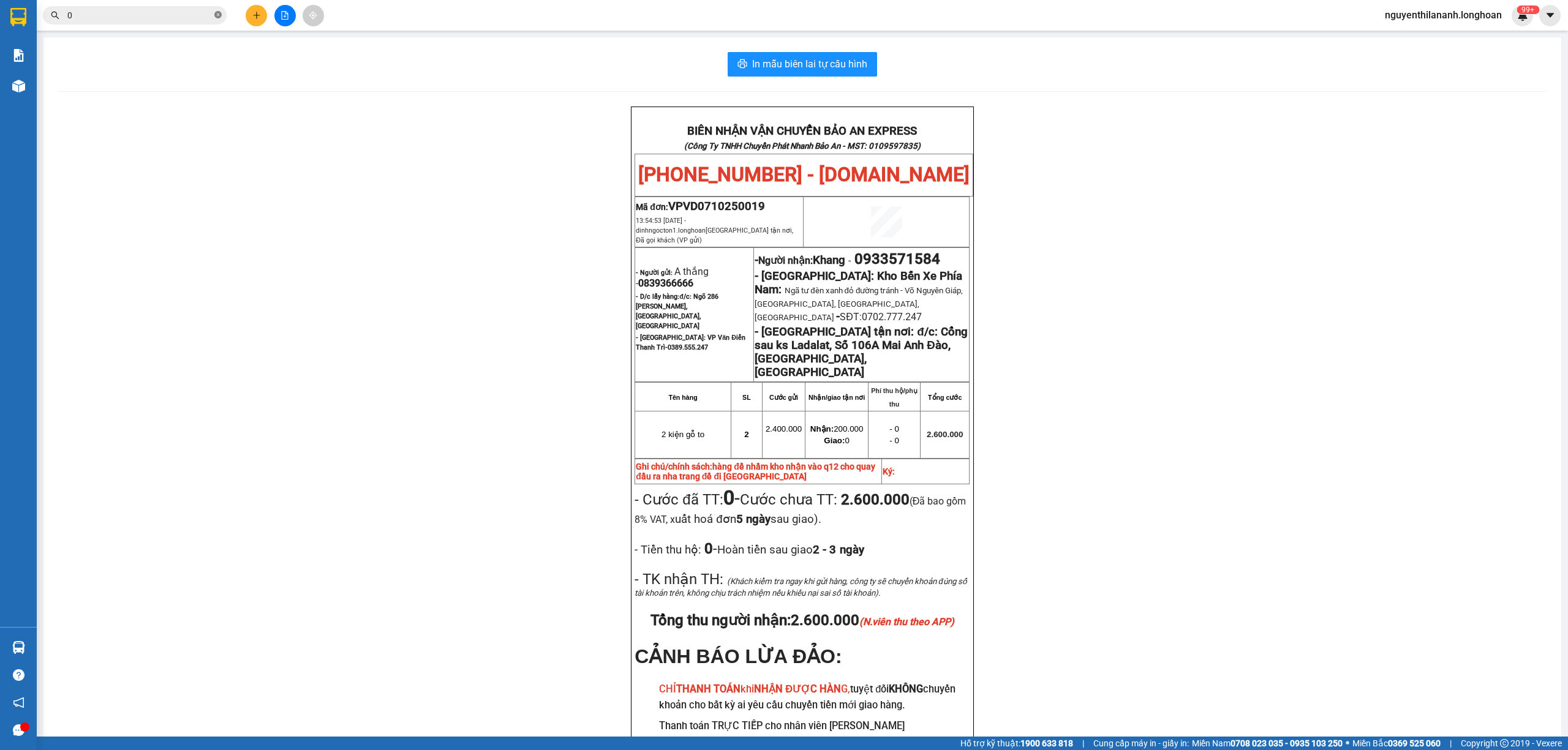
paste input "918208697"
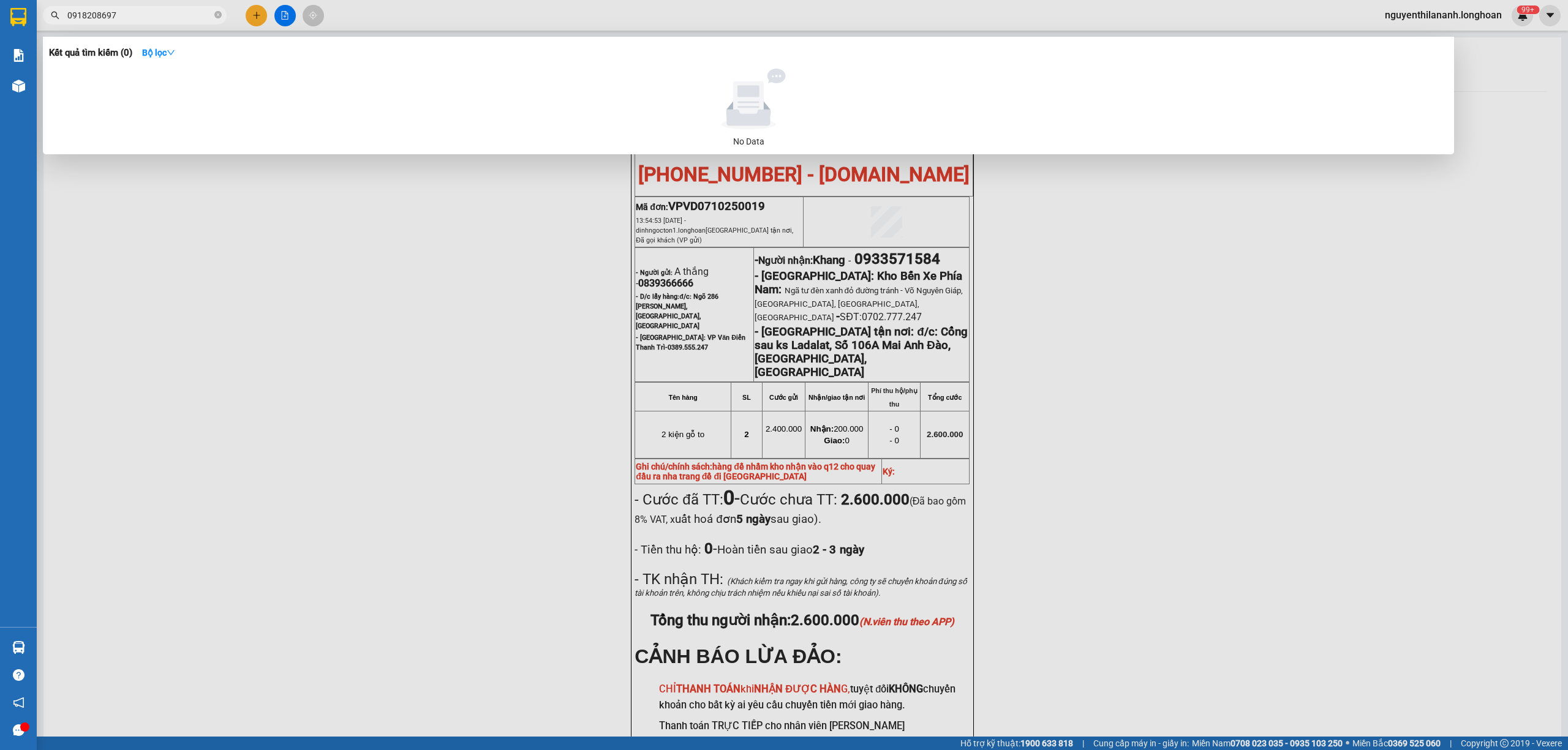
type input "0918208697"
click at [215, 13] on icon "close-circle" at bounding box center [218, 15] width 8 height 8
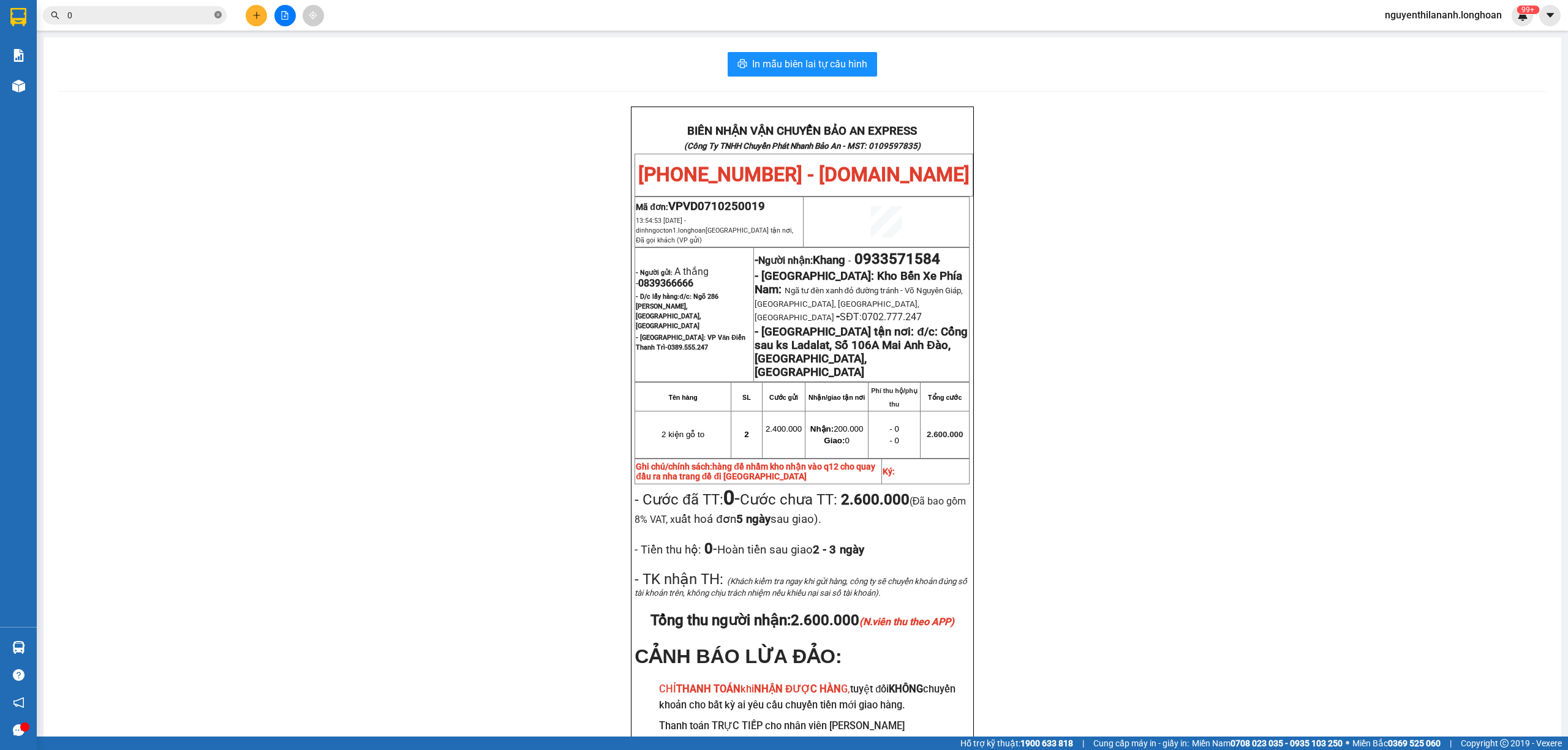
paste input "969307082"
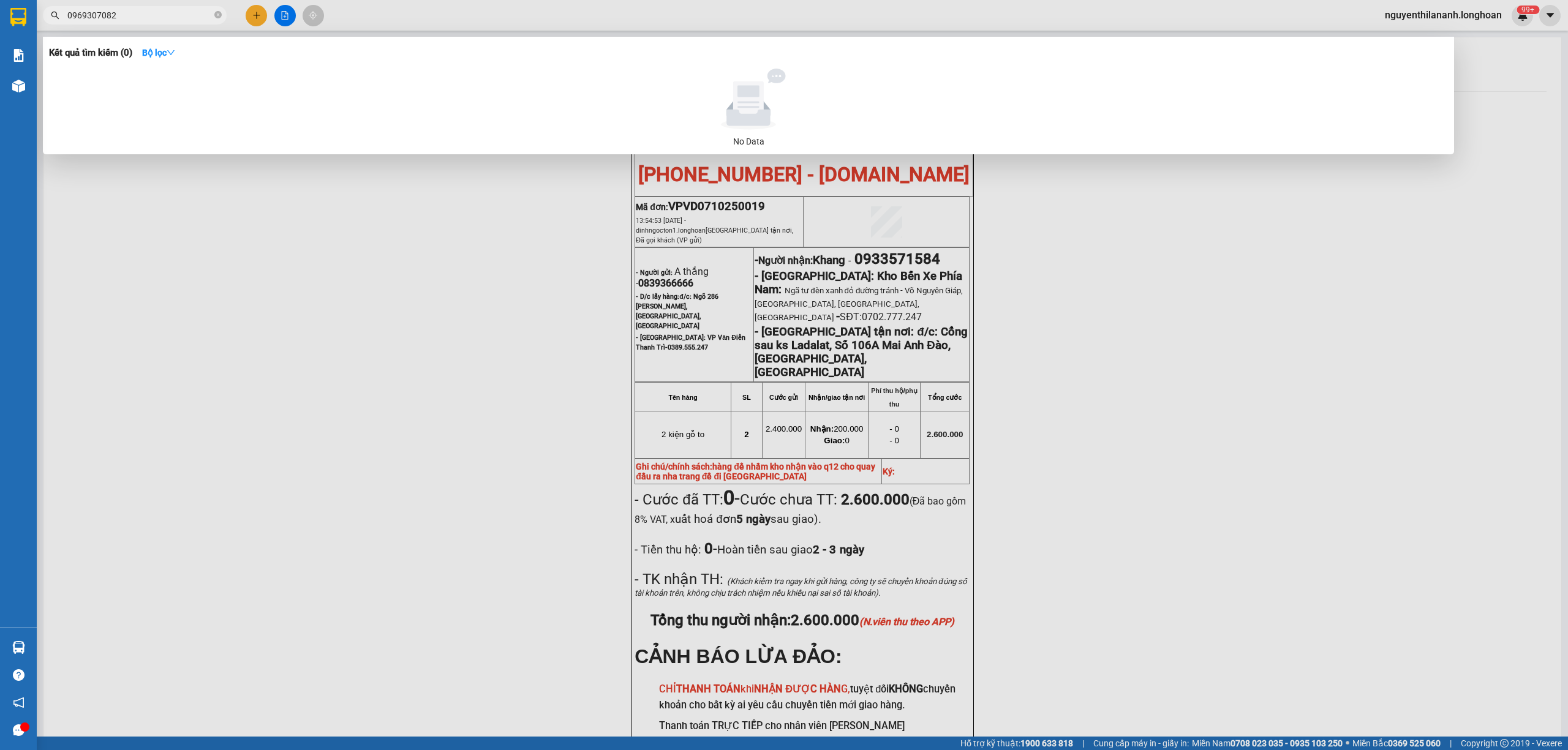
type input "0969307082"
click at [216, 16] on icon "close-circle" at bounding box center [218, 15] width 8 height 8
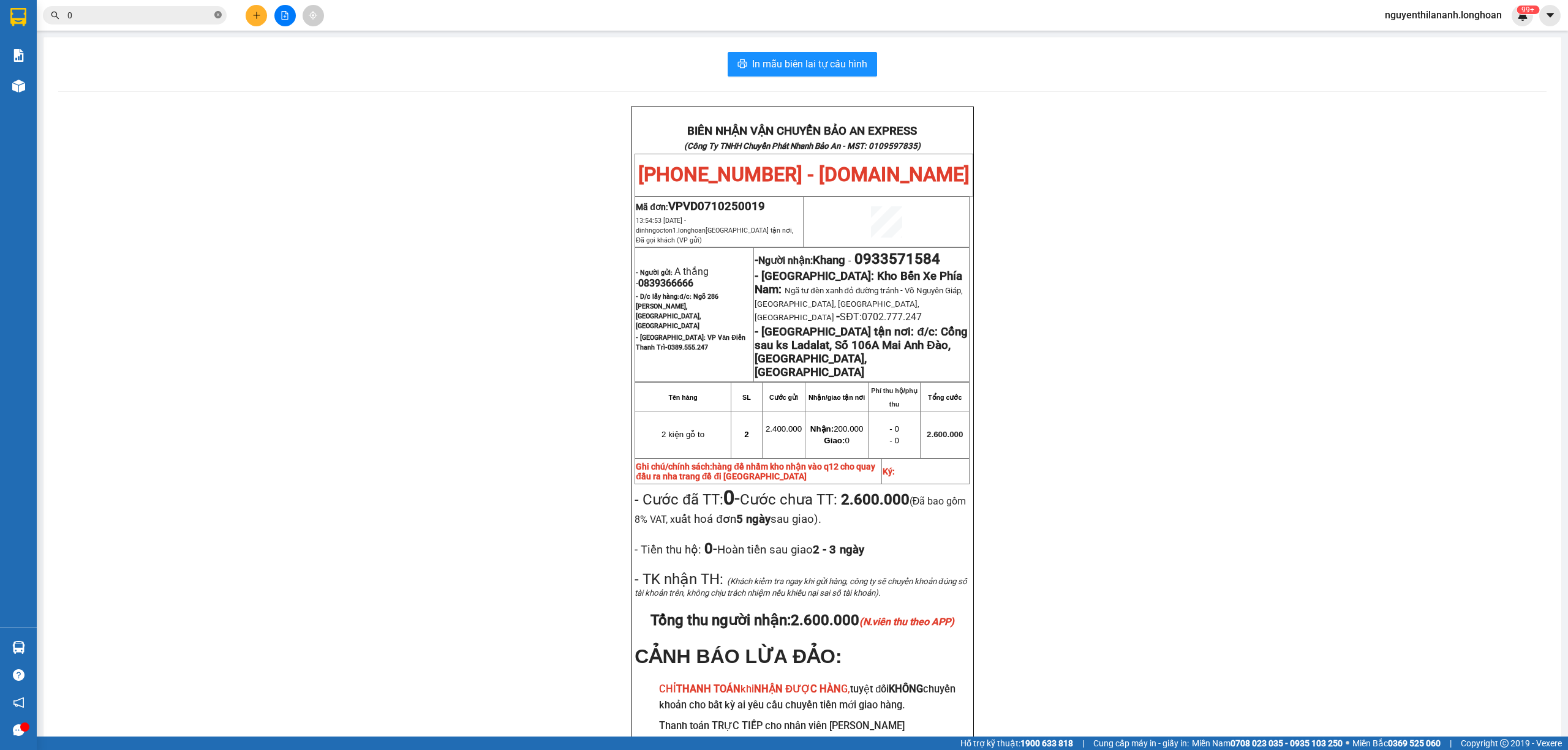
paste input "941938689"
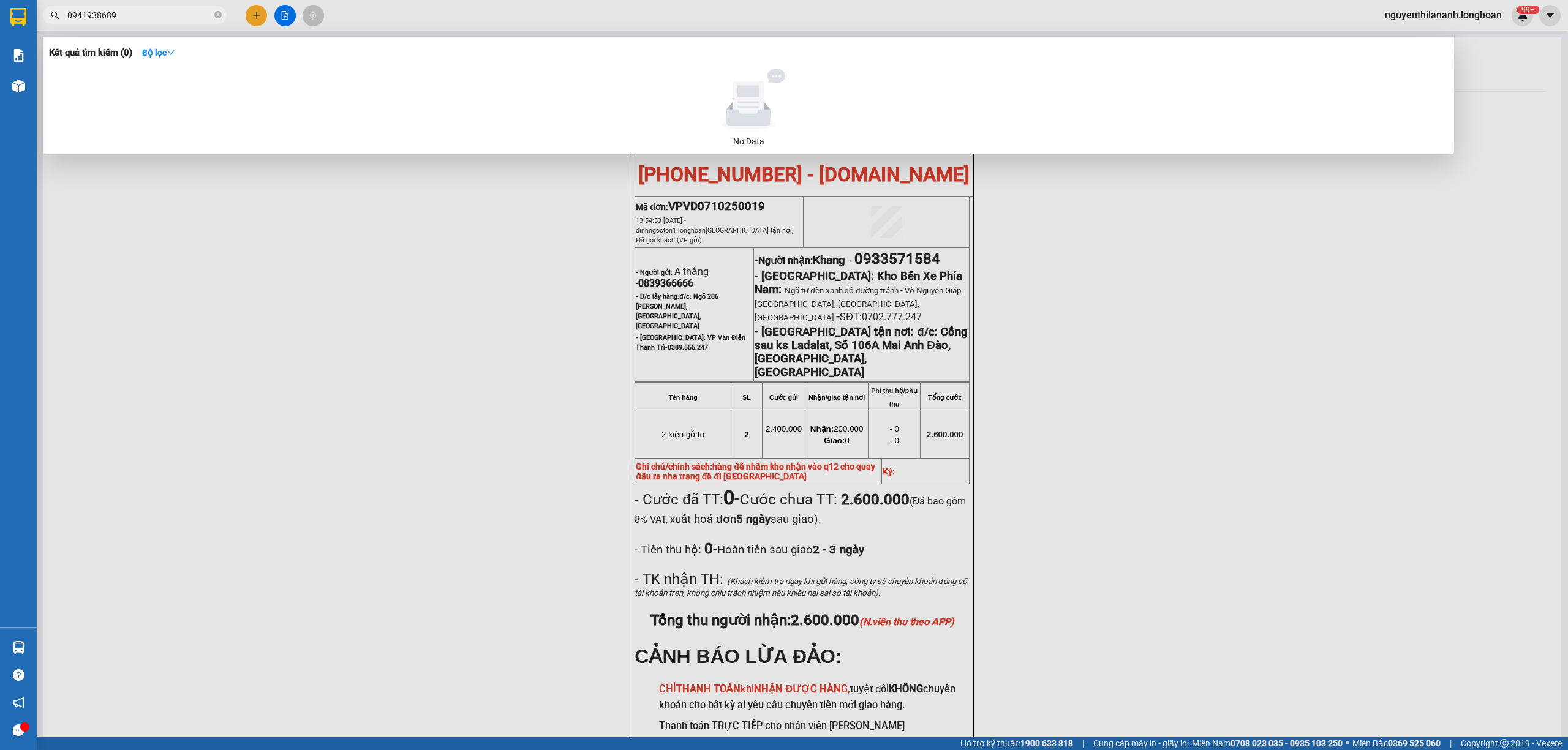
type input "0941938689"
click at [218, 17] on icon "close-circle" at bounding box center [218, 15] width 8 height 8
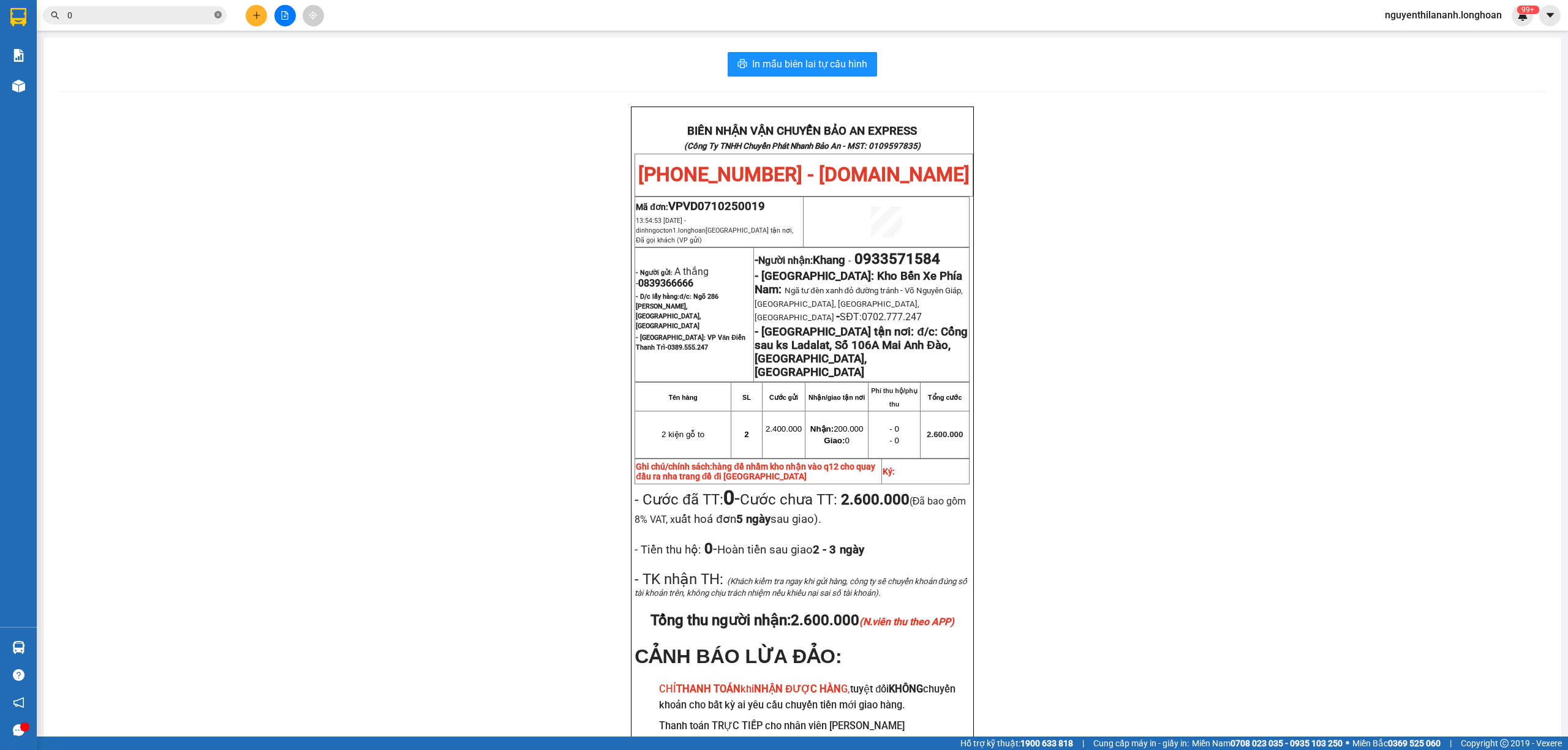
paste input "904827114"
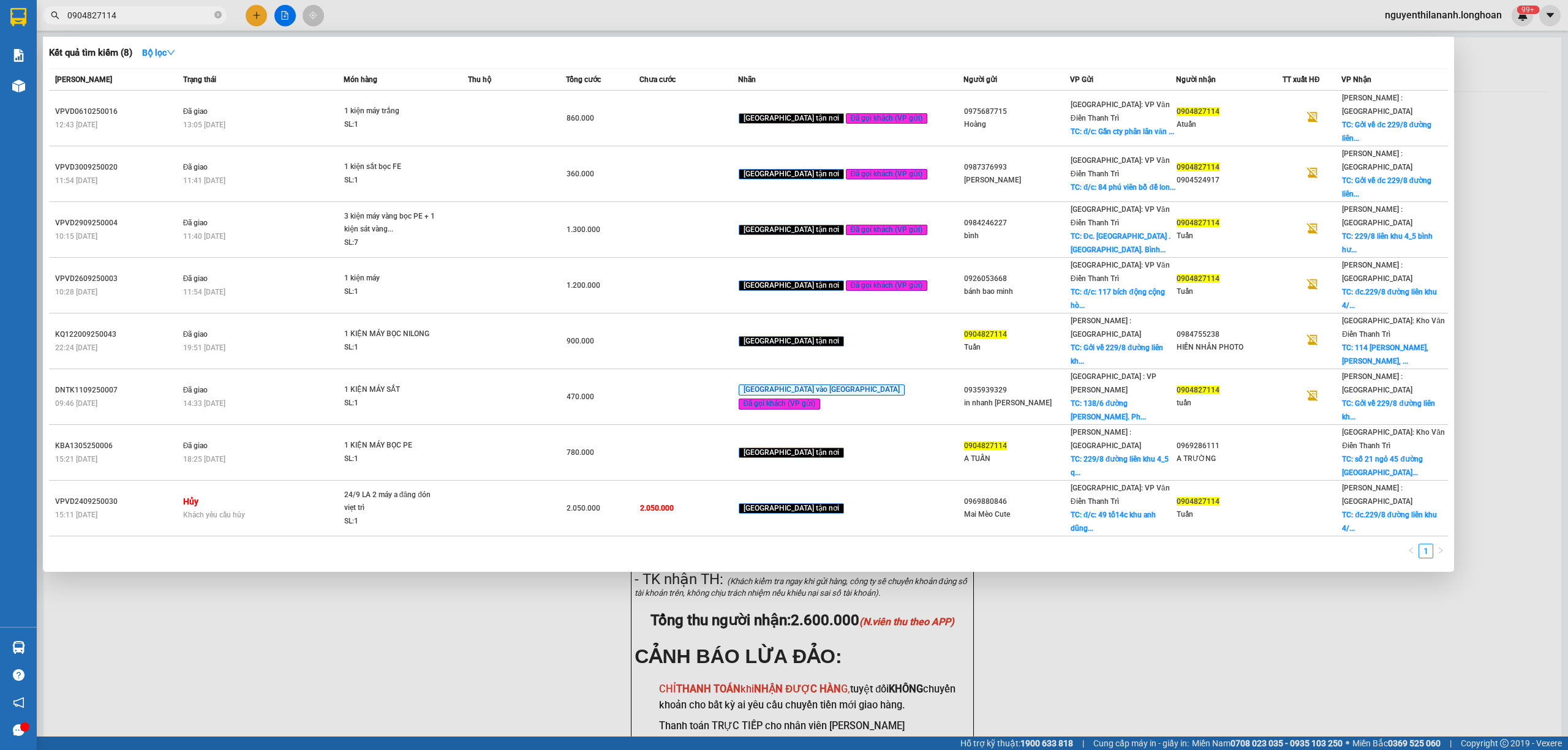
type input "0904827114"
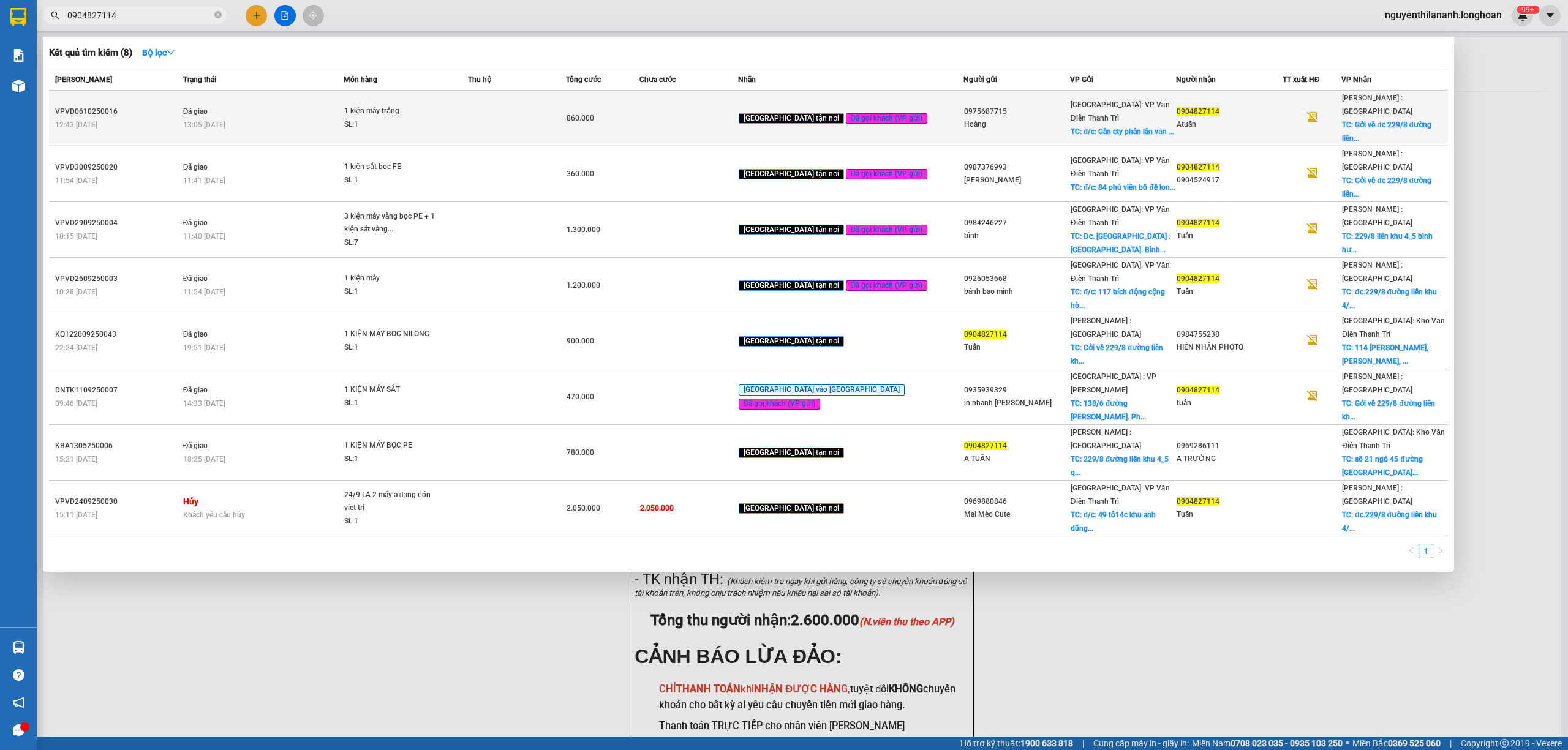
click at [170, 106] on div "VPVD0610250016" at bounding box center [117, 112] width 124 height 13
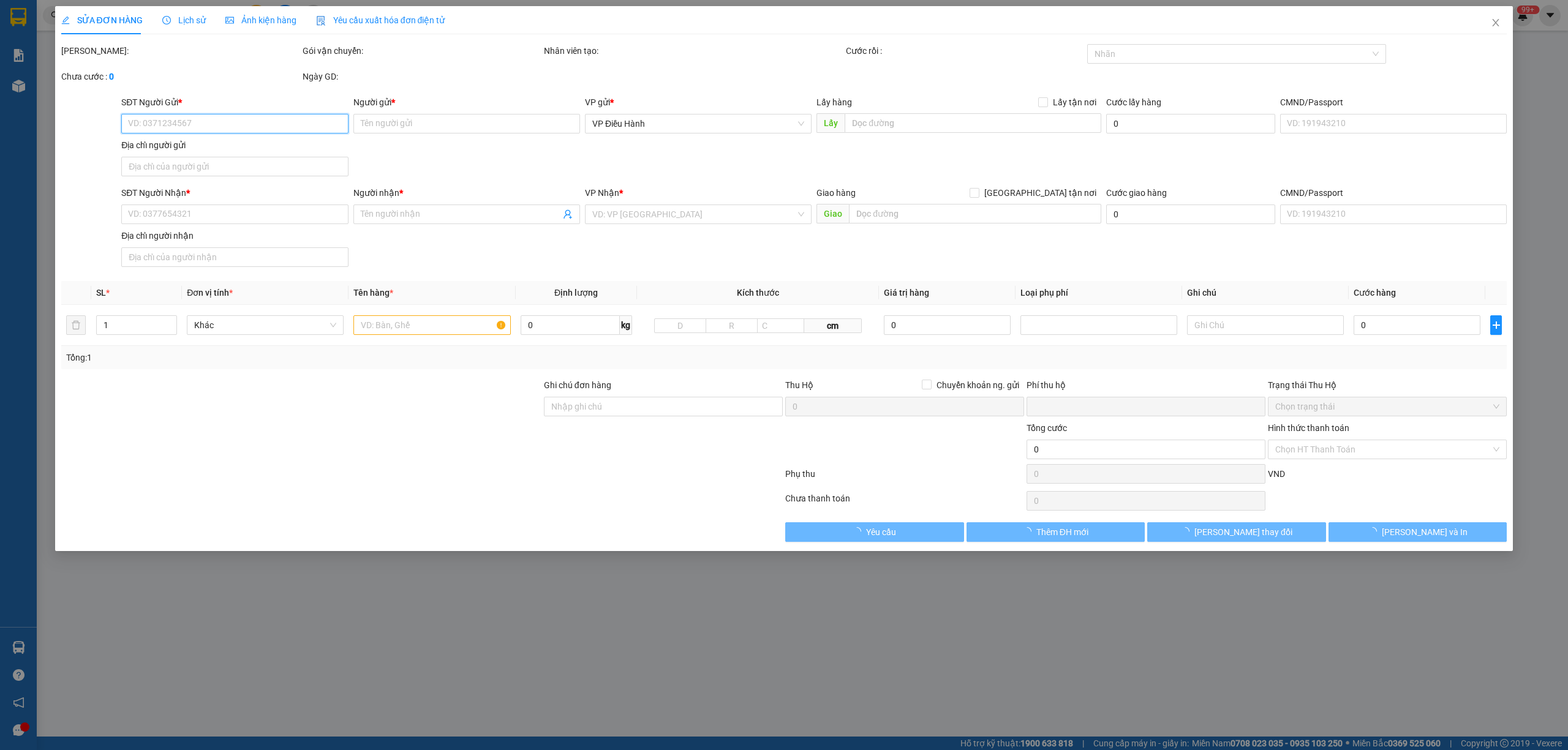
type input "0975687715"
type input "Hoàng"
checkbox input "true"
type input "đ/c: Gần cty phân lân văn điền, [STREET_ADDRESS], [GEOGRAPHIC_DATA], [GEOGRAPHI…"
type input "100.000"
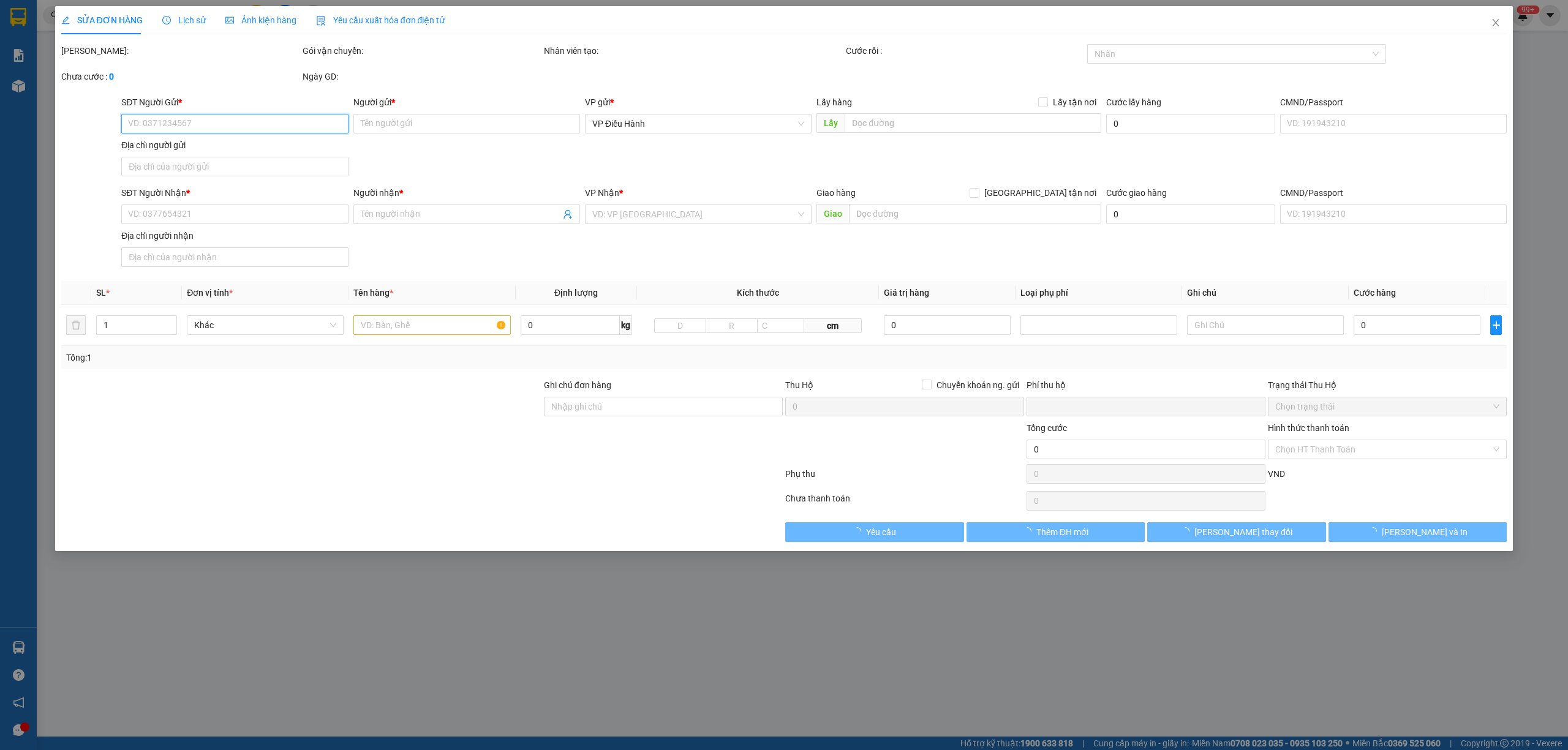
type input "0904827114"
type input "Atuấn"
checkbox input "true"
type input "Gởi về đc 229/8 đường liên khu 4_5 [GEOGRAPHIC_DATA]"
type input "0"
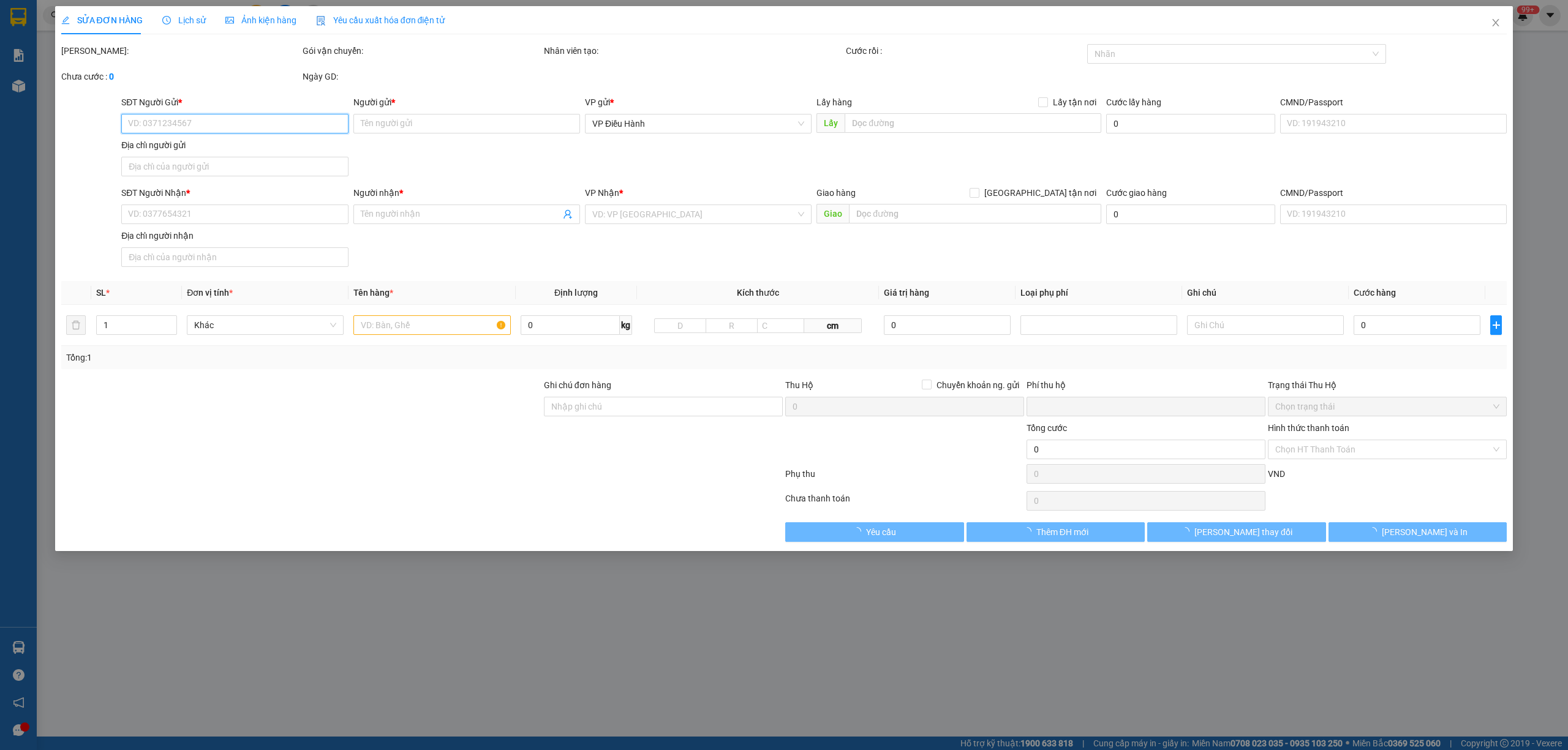
type input "860.000"
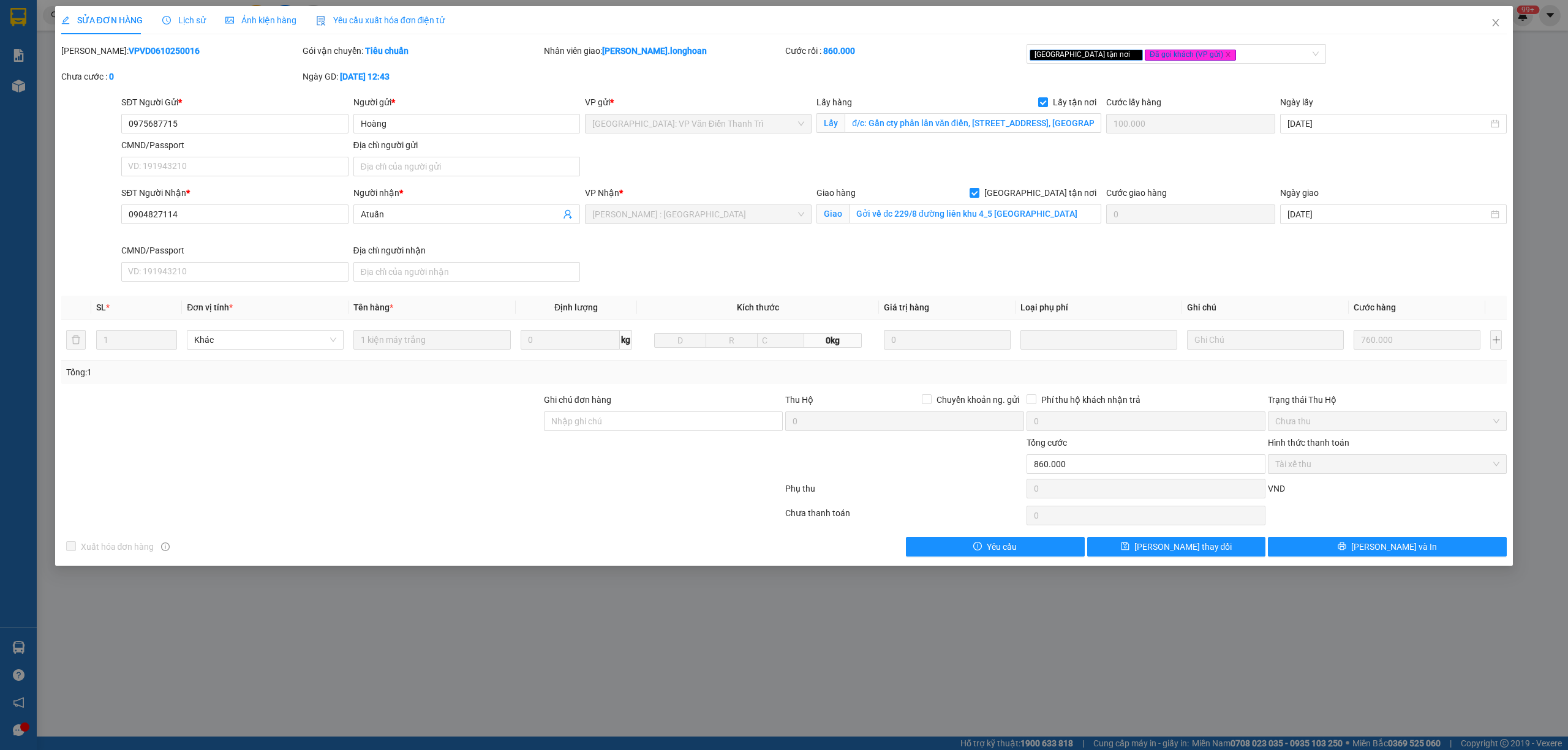
drag, startPoint x: 164, startPoint y: 51, endPoint x: 94, endPoint y: 60, distance: 70.6
click at [94, 60] on div "[PERSON_NAME]: VPVD0610250016" at bounding box center [180, 56] width 242 height 26
copy b "VPVD0610250016"
click at [1501, 20] on span "Close" at bounding box center [1495, 22] width 34 height 34
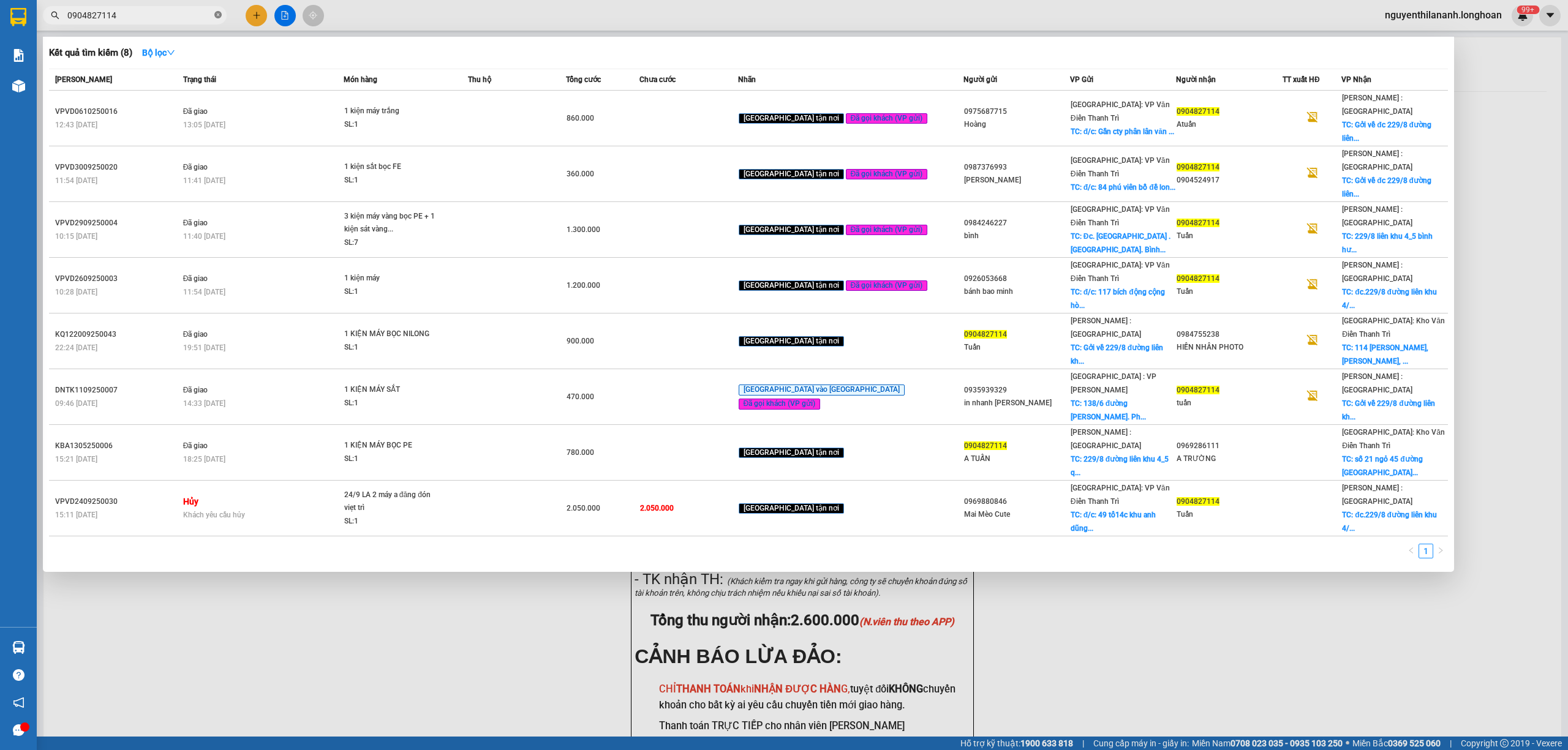
click at [218, 18] on icon "close-circle" at bounding box center [218, 15] width 8 height 8
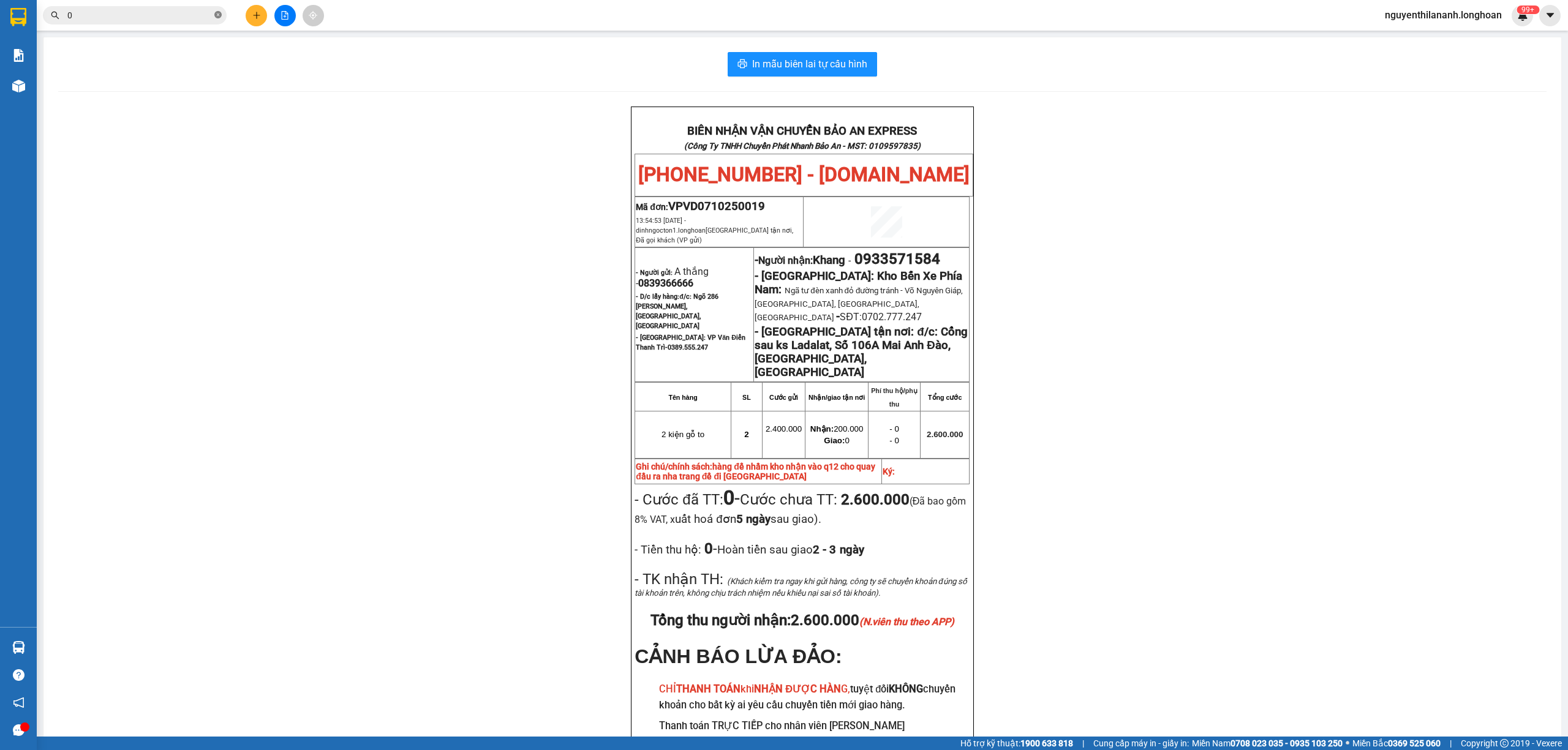
paste input "946677769"
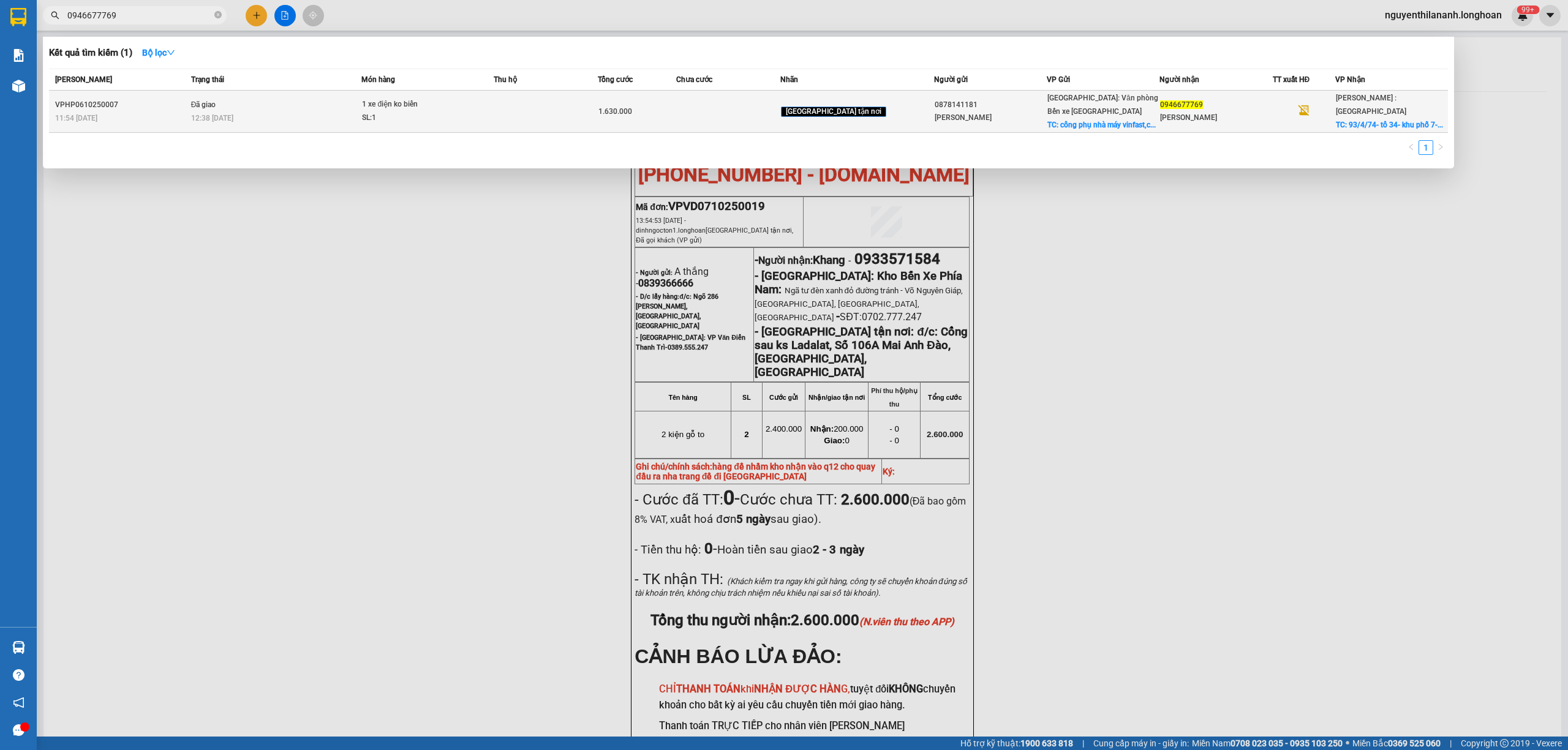
type input "0946677769"
click at [157, 99] on div "VPHP0610250007" at bounding box center [121, 105] width 132 height 13
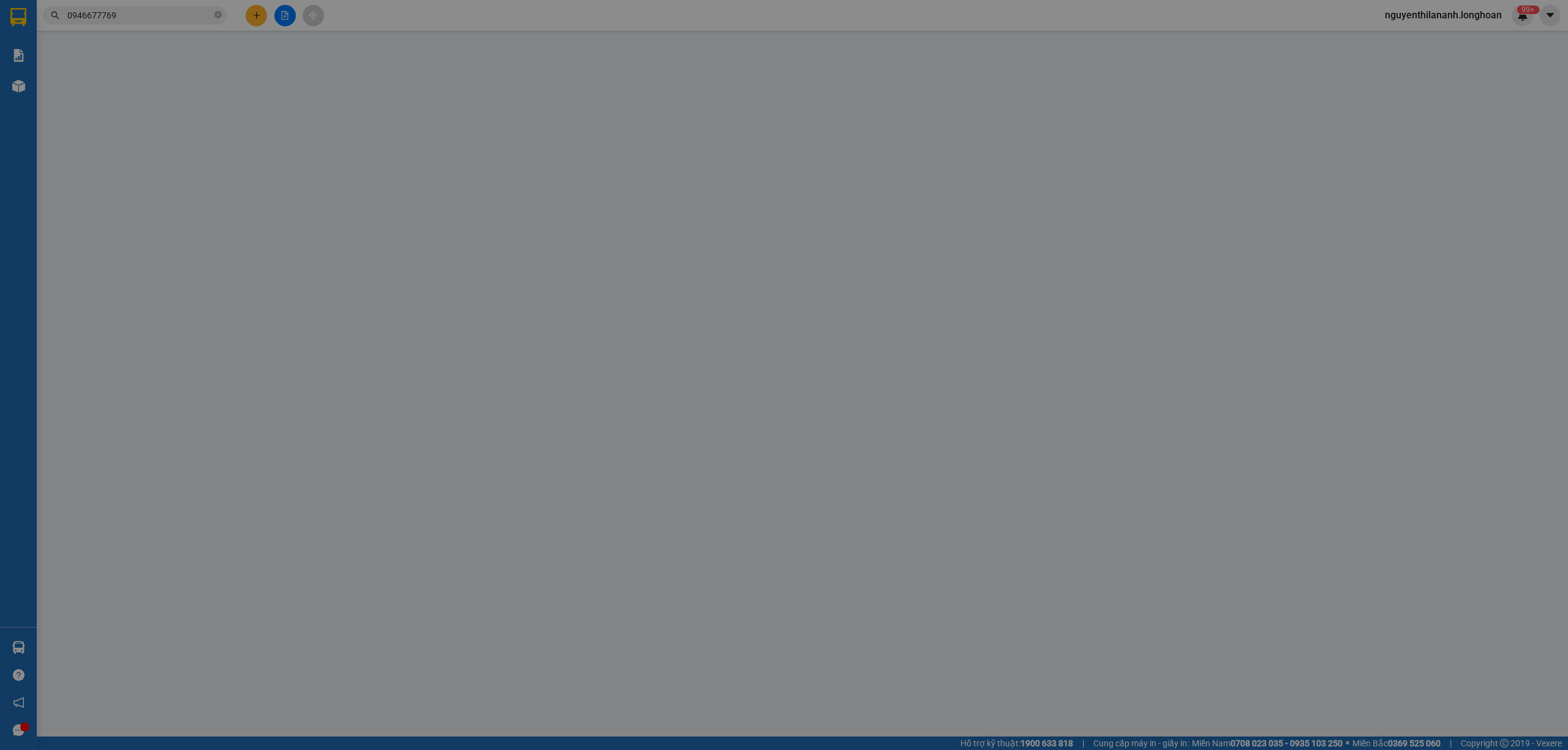
type input "0878141181"
type input "[PERSON_NAME]"
checkbox input "true"
type input "cổng phụ nhà máy vinfast,cát [GEOGRAPHIC_DATA]"
type input "250.000"
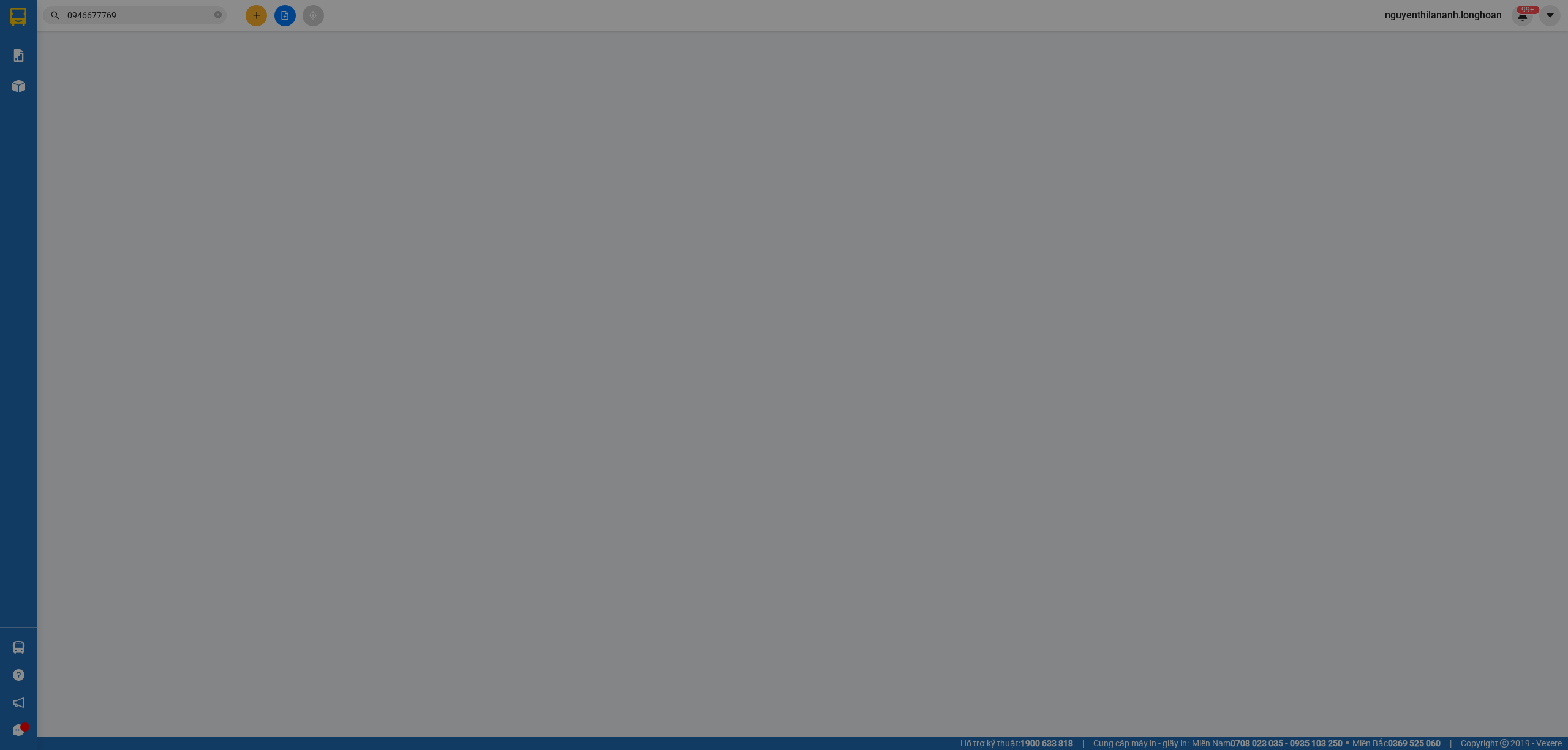
type input "0946677769"
type input "[PERSON_NAME]"
checkbox input "true"
type input "93/4/74- tổ 34- [GEOGRAPHIC_DATA]- [GEOGRAPHIC_DATA]. [GEOGRAPHIC_DATA]"
type input "1 CHÌA KHÓA"
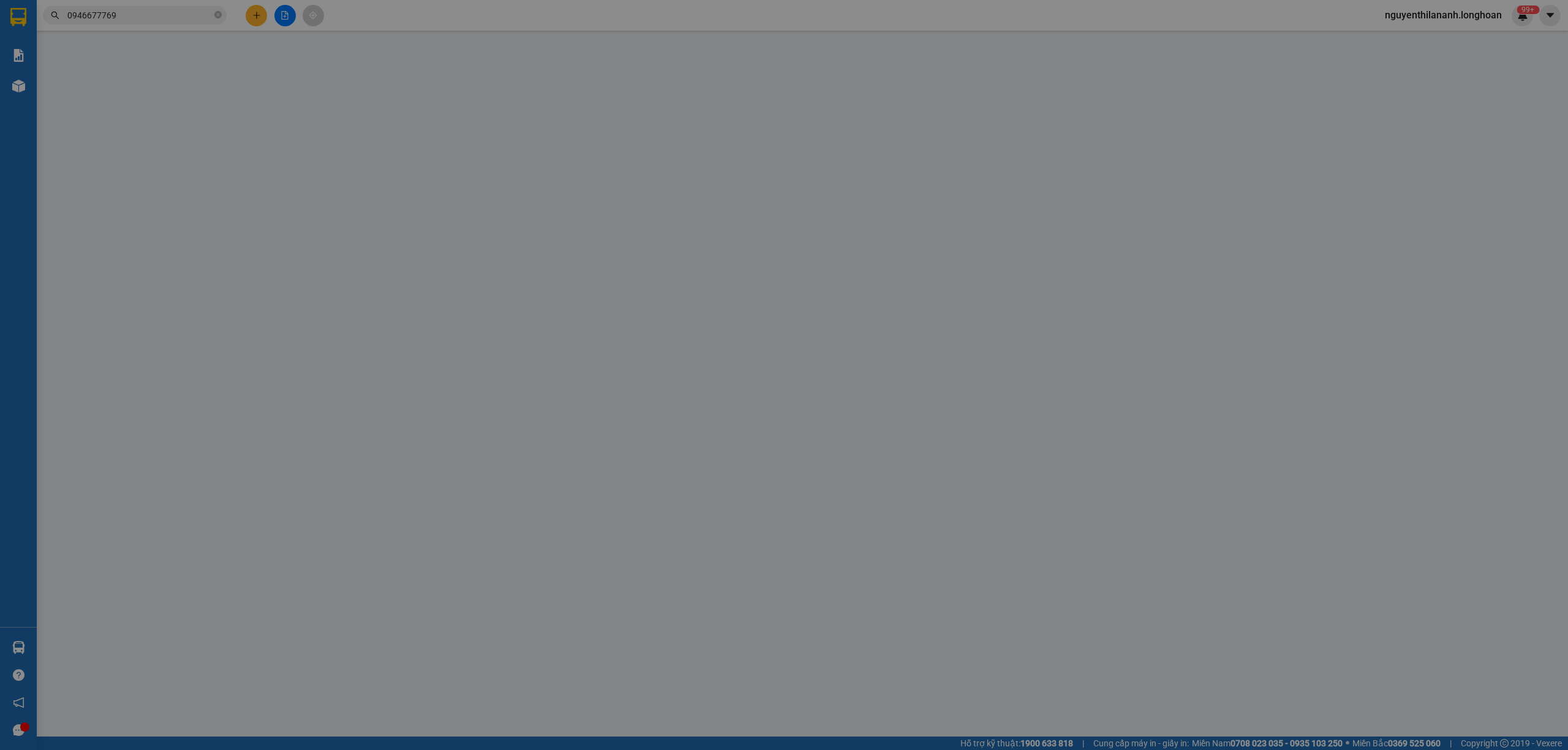
type input "0"
type input "1.630.000"
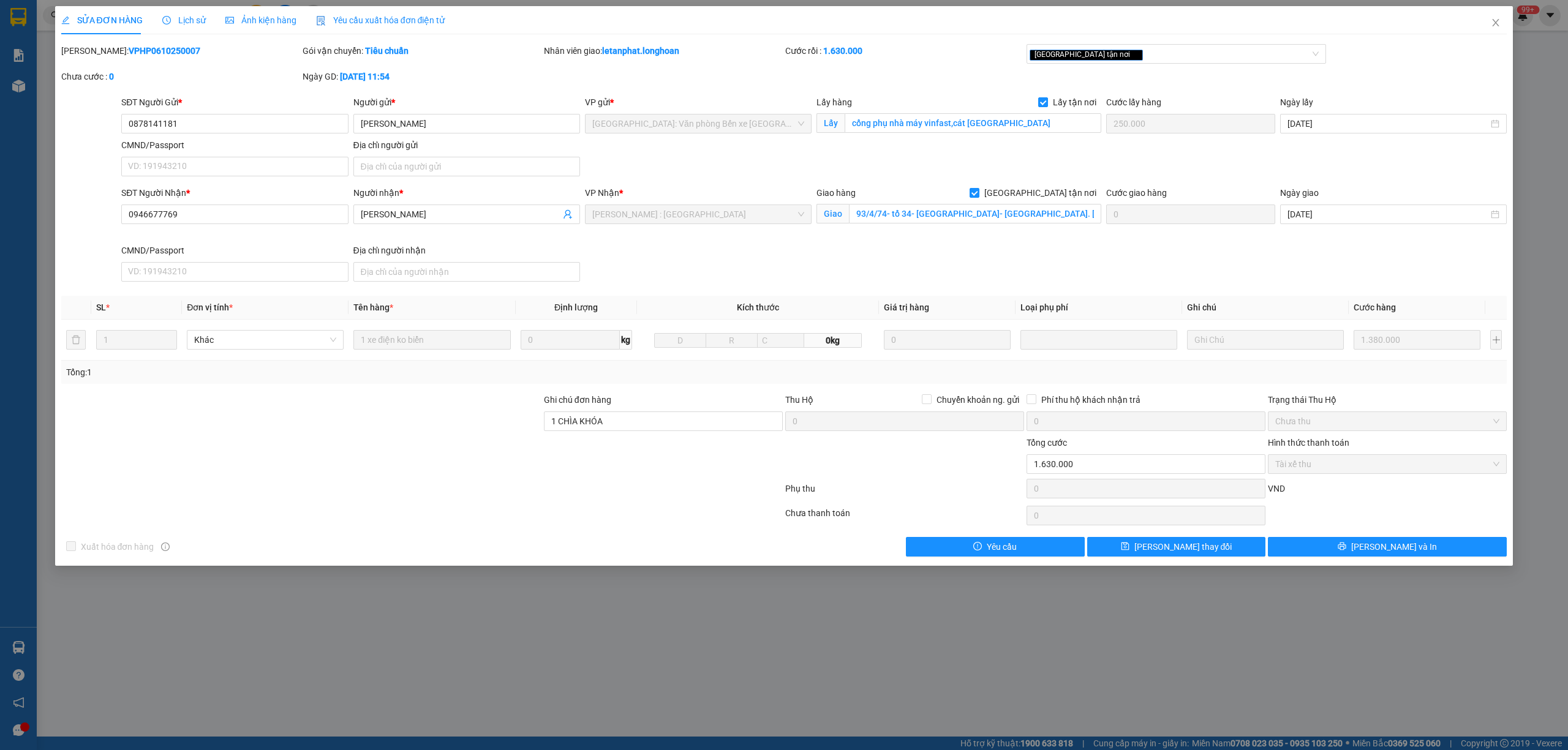
drag, startPoint x: 164, startPoint y: 50, endPoint x: 91, endPoint y: 59, distance: 73.6
click at [91, 59] on div "[PERSON_NAME]: VPHP0610250007" at bounding box center [180, 56] width 242 height 26
copy b "VPHP0610250007"
click at [176, 16] on span "Lịch sử" at bounding box center [183, 20] width 44 height 10
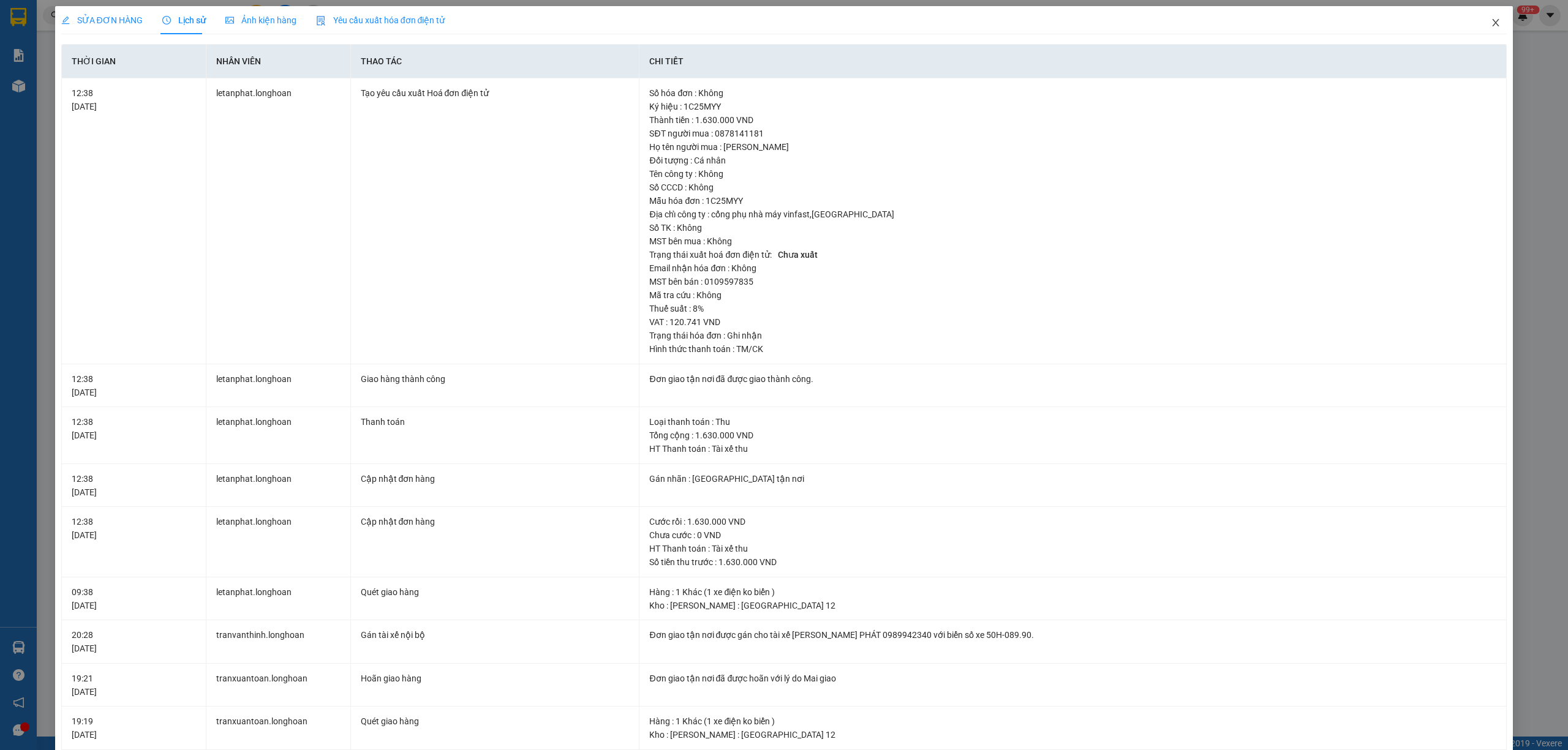
click at [1491, 26] on icon "close" at bounding box center [1496, 22] width 10 height 10
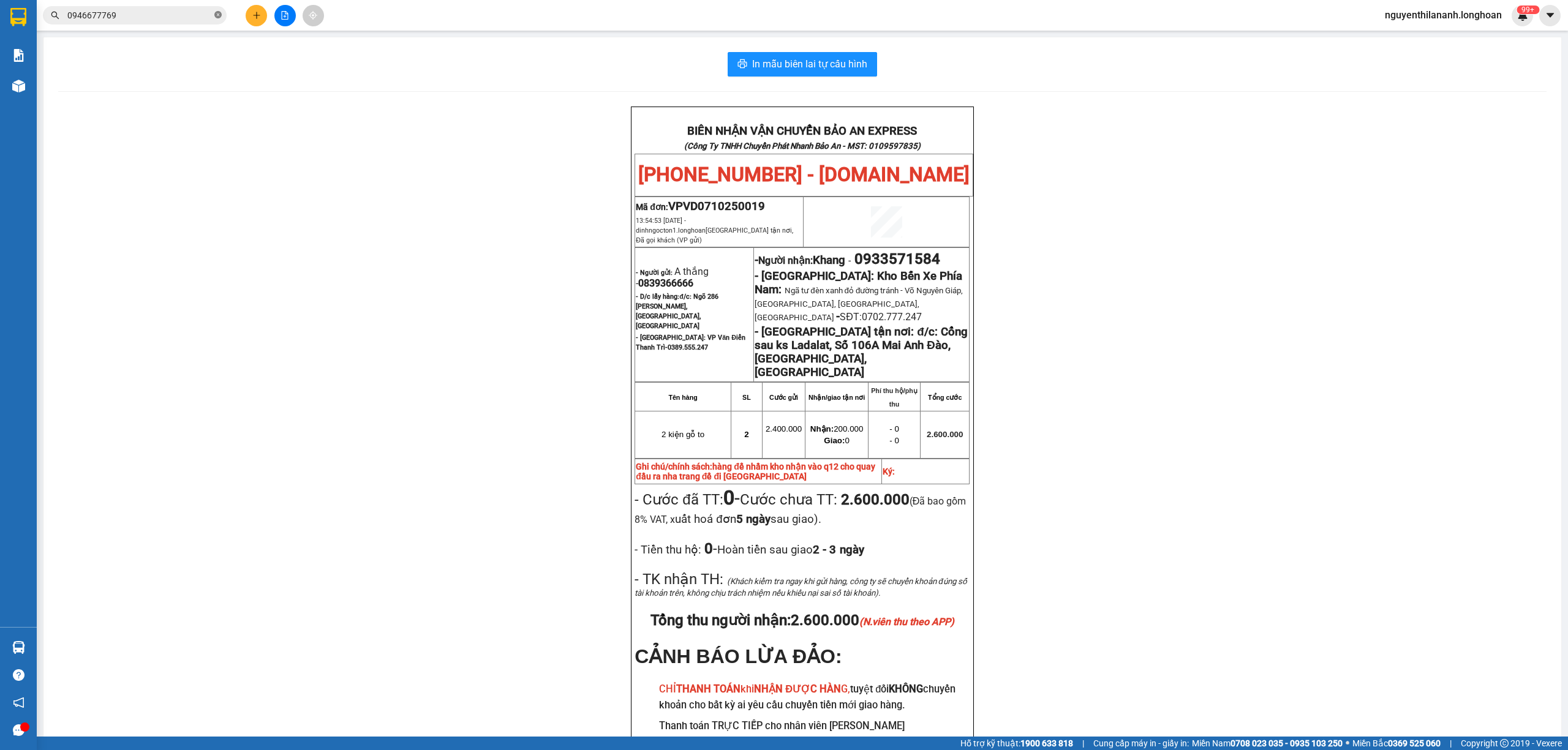
click at [218, 16] on icon "close-circle" at bounding box center [218, 15] width 8 height 8
paste input "931589898"
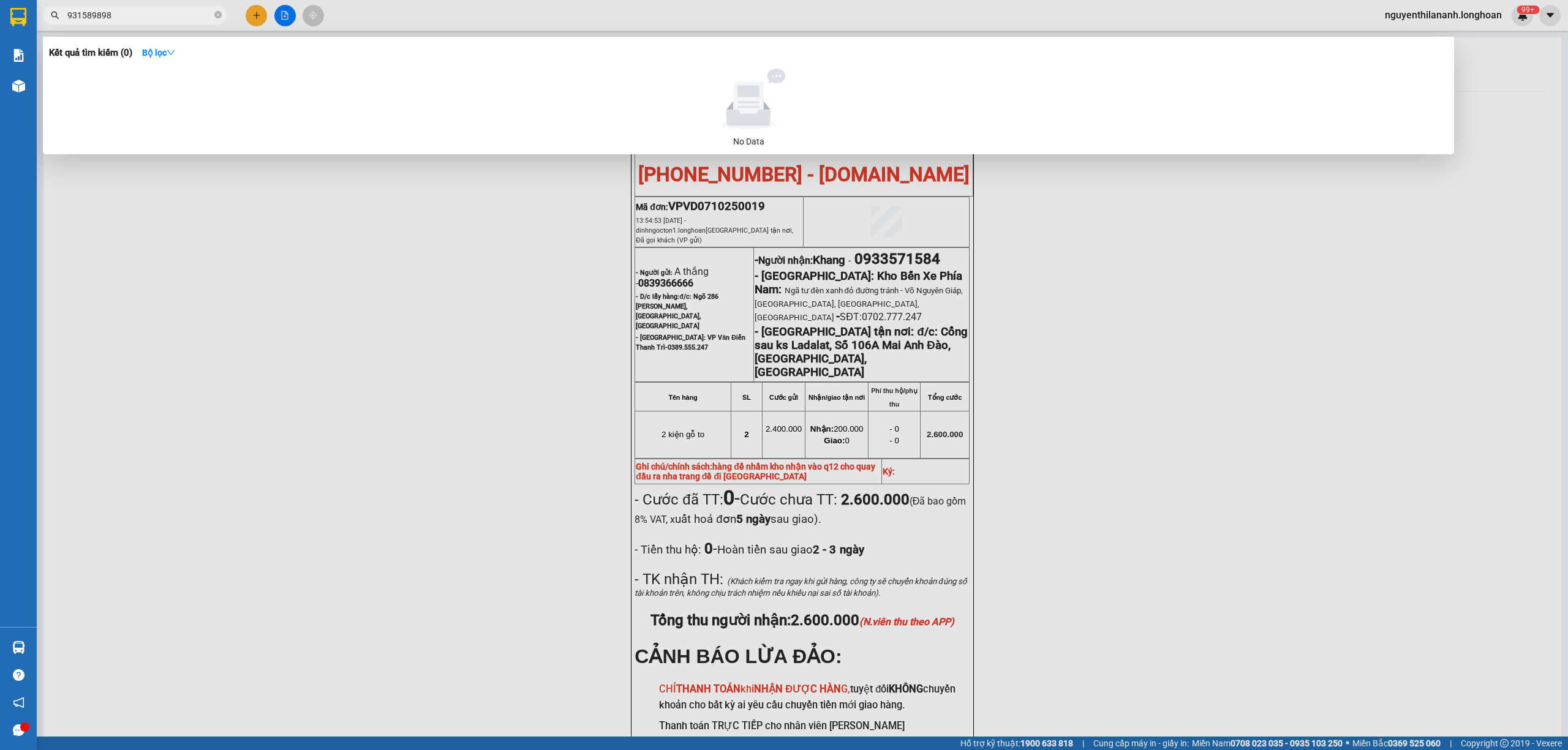
click at [70, 16] on input "931589898" at bounding box center [139, 16] width 145 height 14
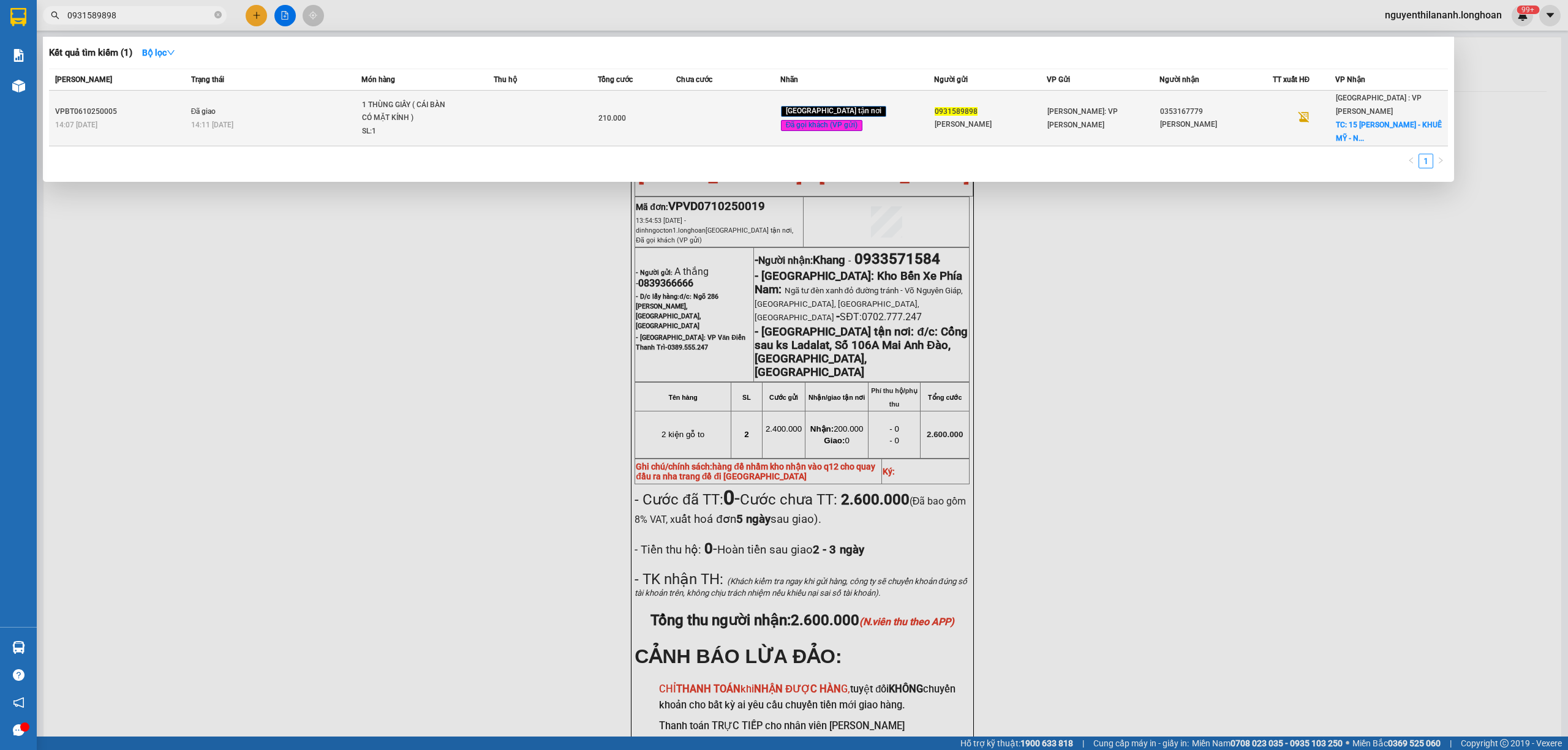
type input "0931589898"
click at [132, 106] on div "VPBT0610250005" at bounding box center [121, 112] width 132 height 13
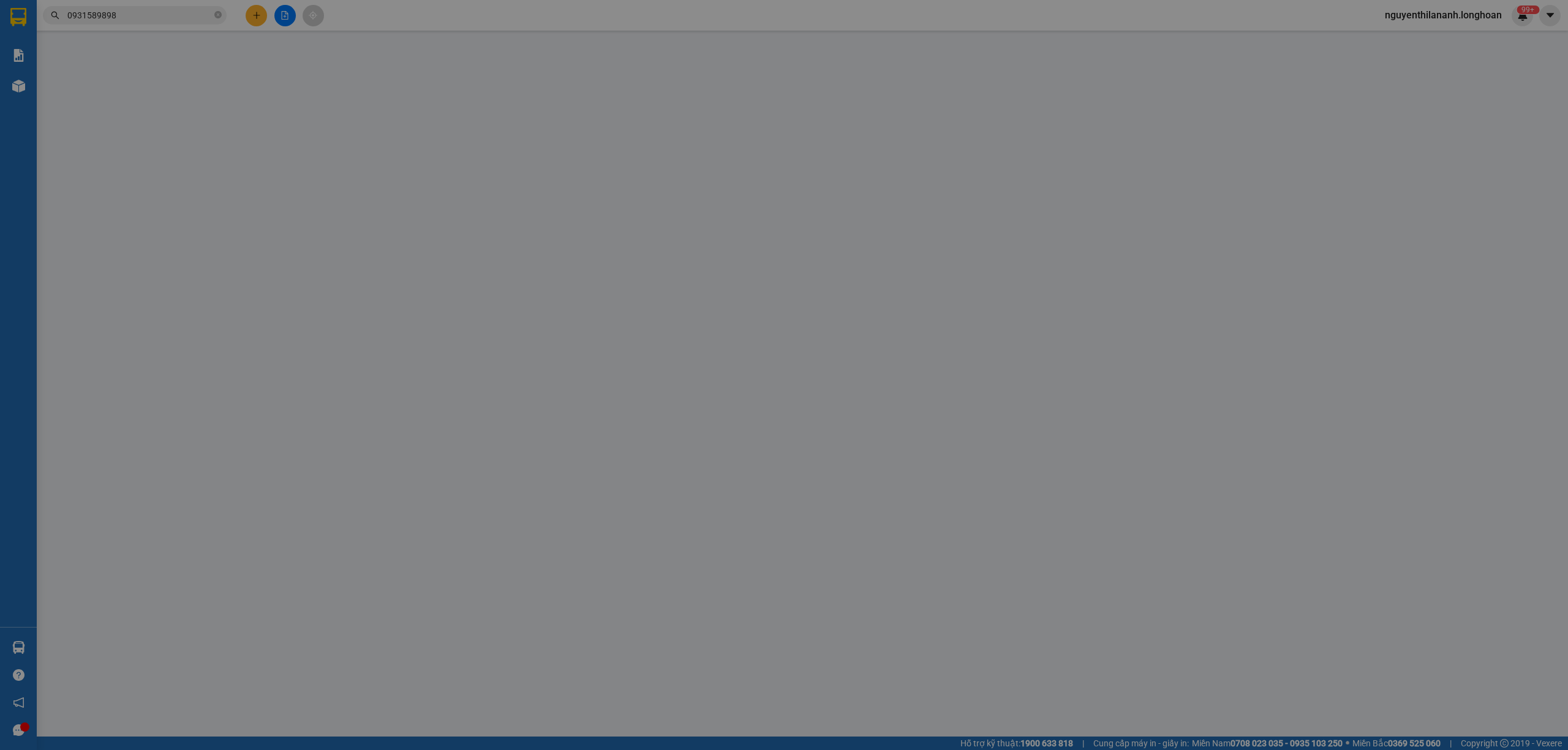
type input "0931589898"
type input "[PERSON_NAME]"
type input "0353167779"
type input "[PERSON_NAME]"
checkbox input "true"
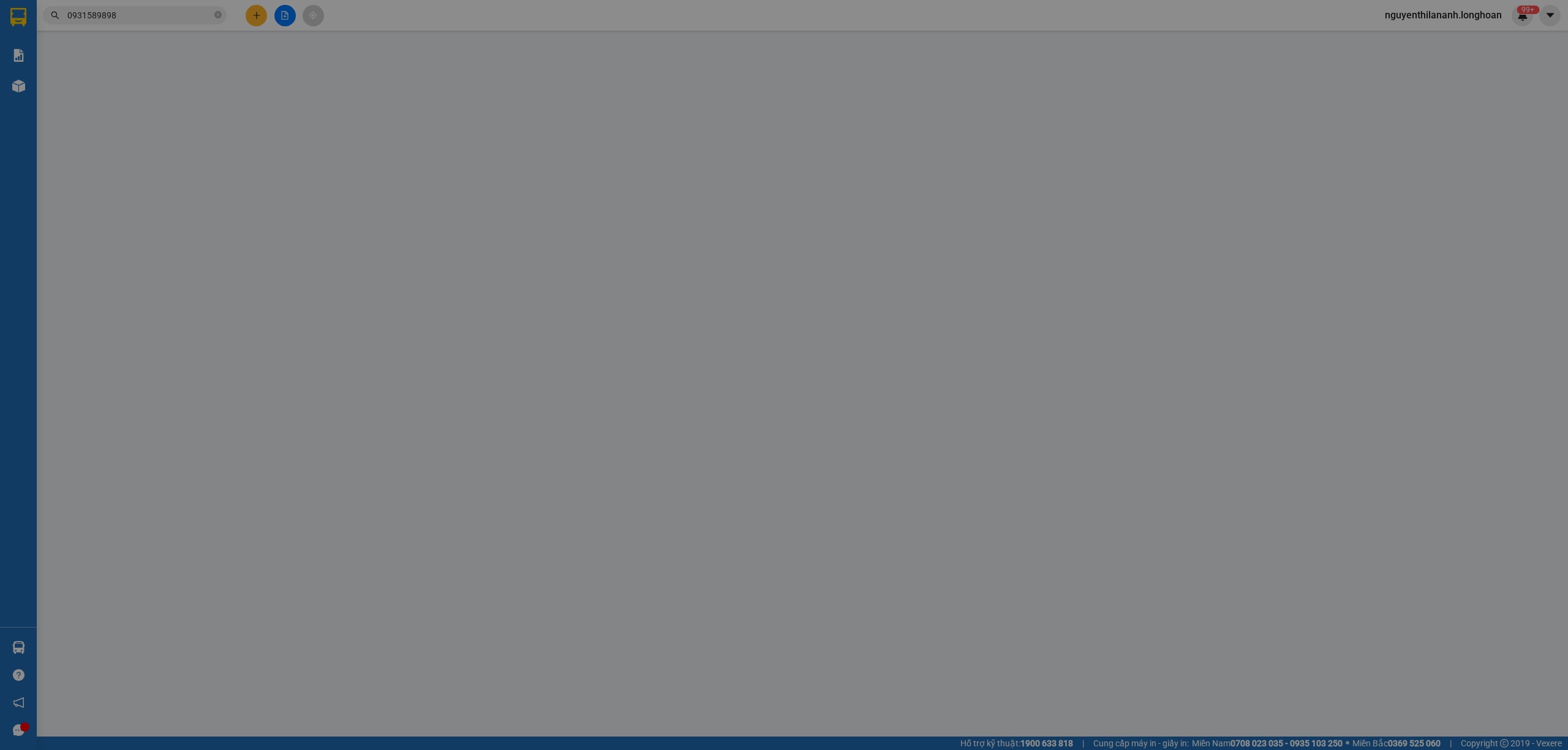
type input "15 [PERSON_NAME] - KHUÊ MỸ - [GEOGRAPHIC_DATA] - [GEOGRAPHIC_DATA]"
type input "HÀNG DỄ VỠ VẬN CHUYỂN NHẸ TAY - HƯ VỠ KHÔNG ĐỀN"
type input "0"
type input "210.000"
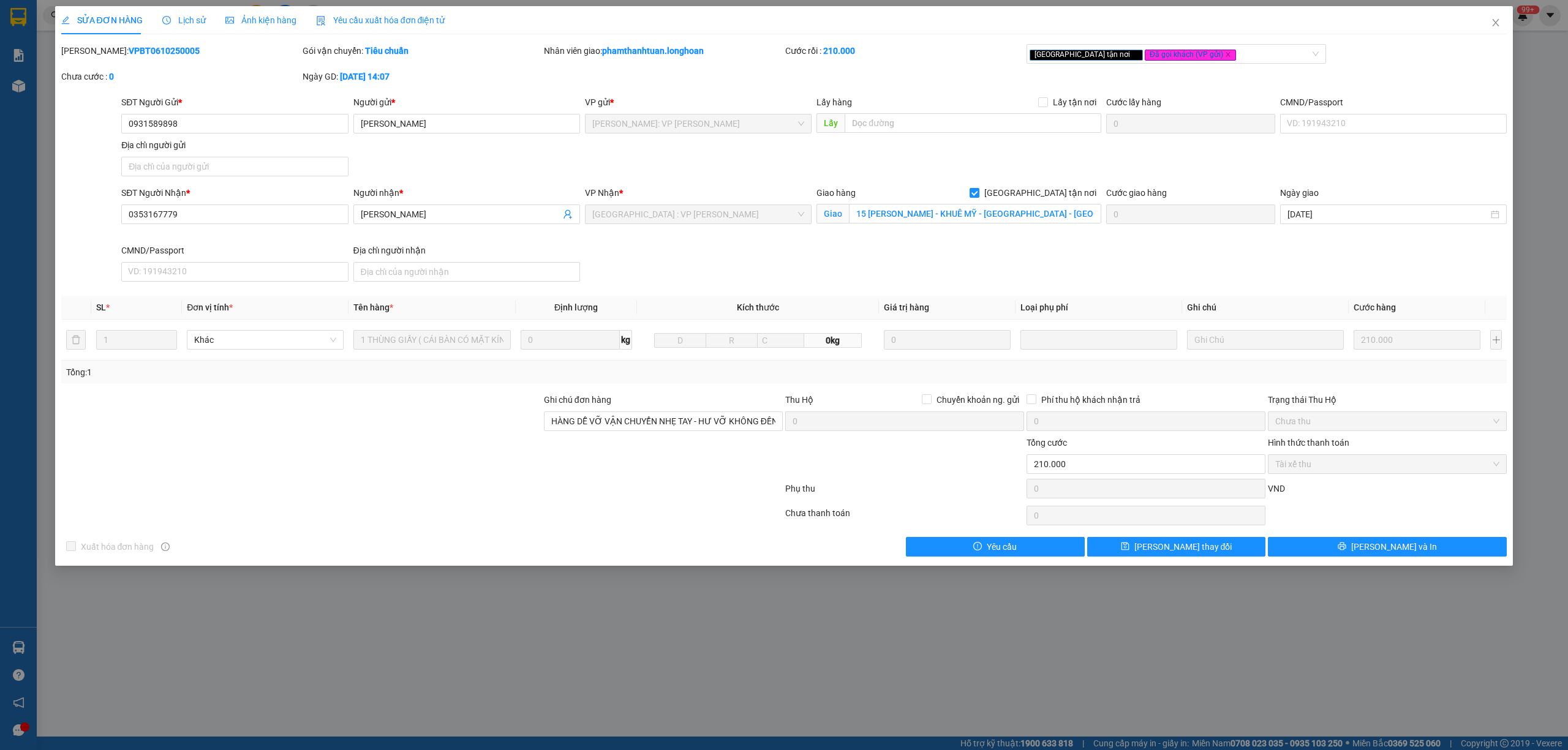
drag, startPoint x: 172, startPoint y: 46, endPoint x: 92, endPoint y: 51, distance: 80.2
click at [92, 51] on div "[PERSON_NAME]: VPBT0610250005" at bounding box center [180, 50] width 239 height 14
copy b "VPBT0610250005"
click at [1498, 26] on icon "close" at bounding box center [1495, 23] width 7 height 8
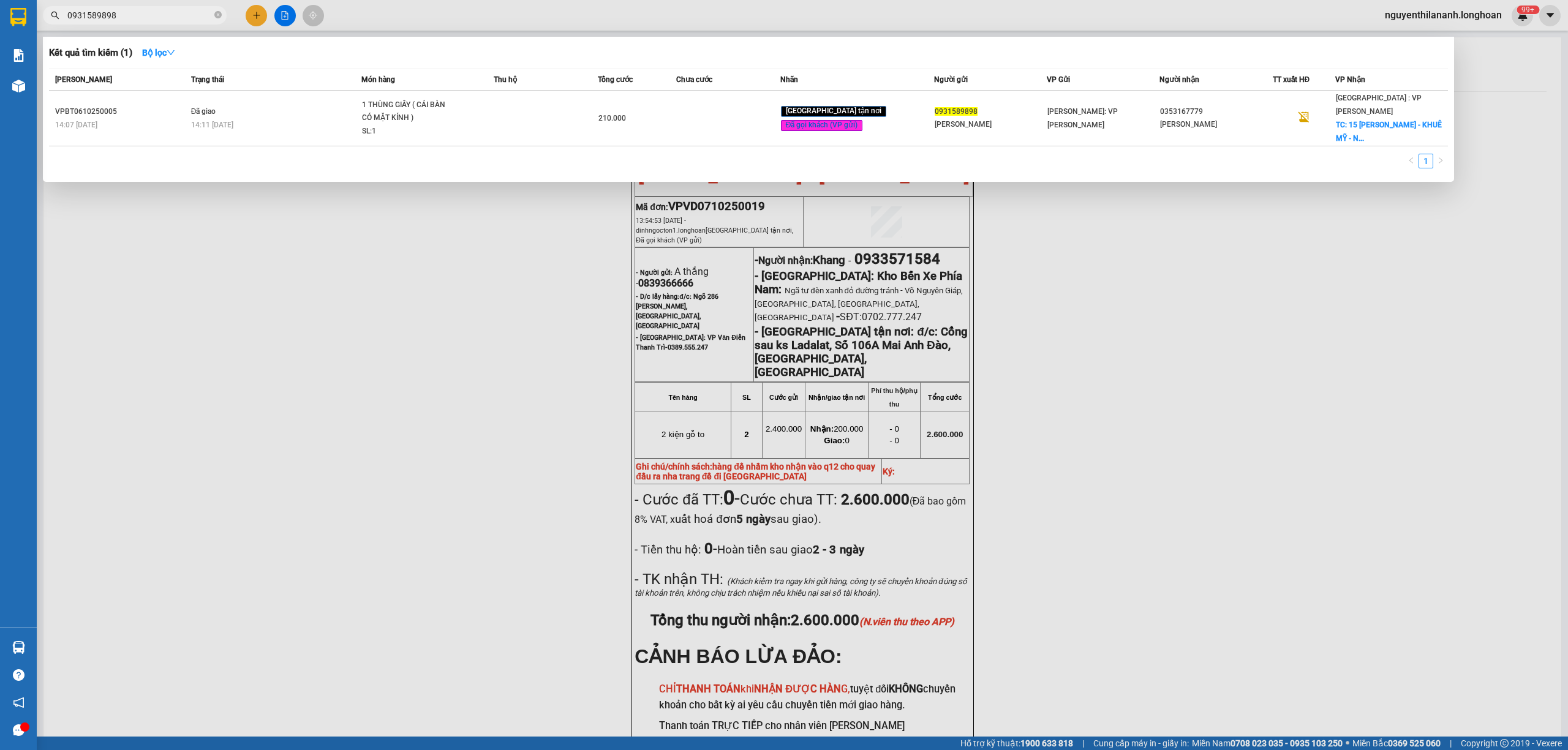
click at [214, 20] on span at bounding box center [218, 16] width 8 height 14
click at [214, 10] on span at bounding box center [218, 16] width 8 height 12
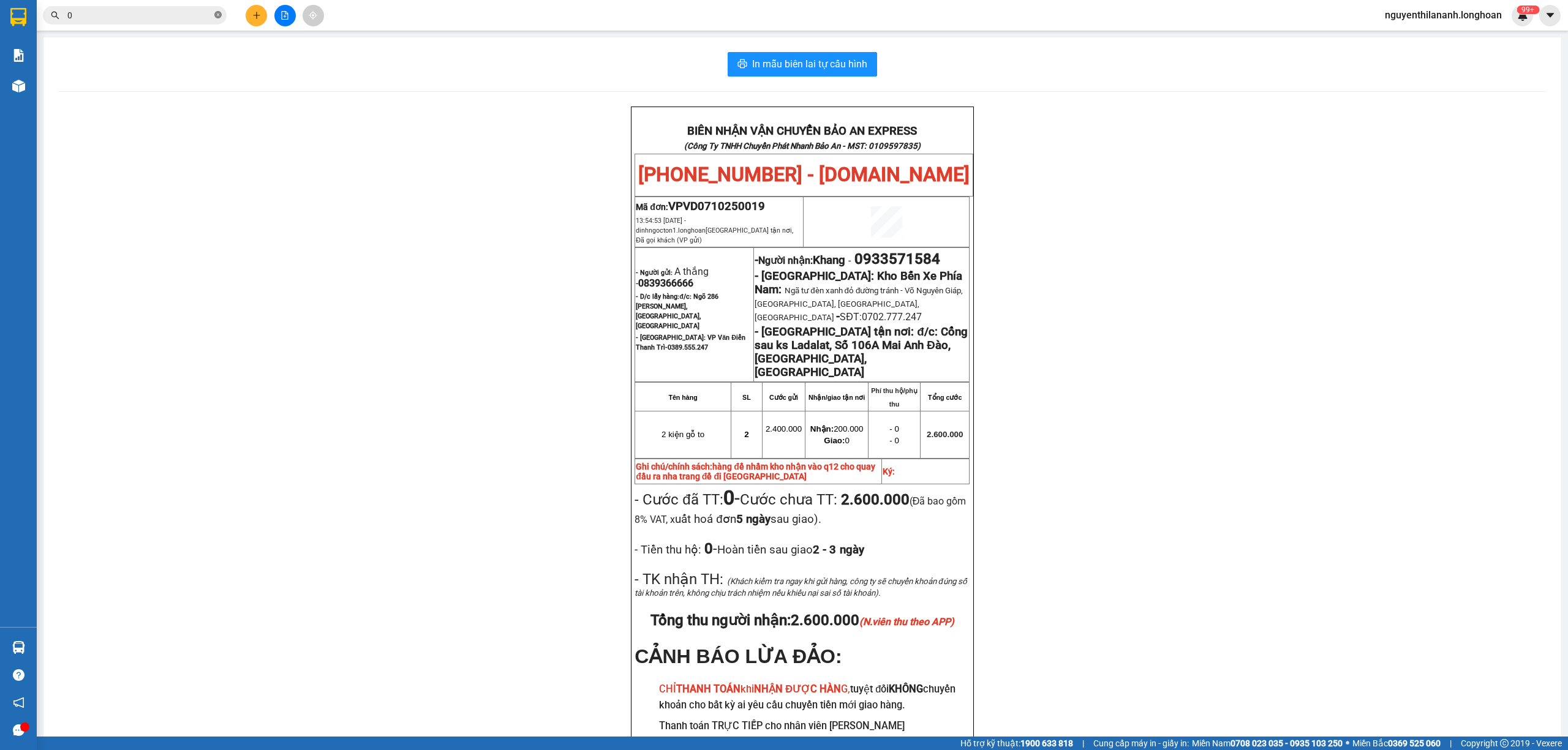
paste input "978574243"
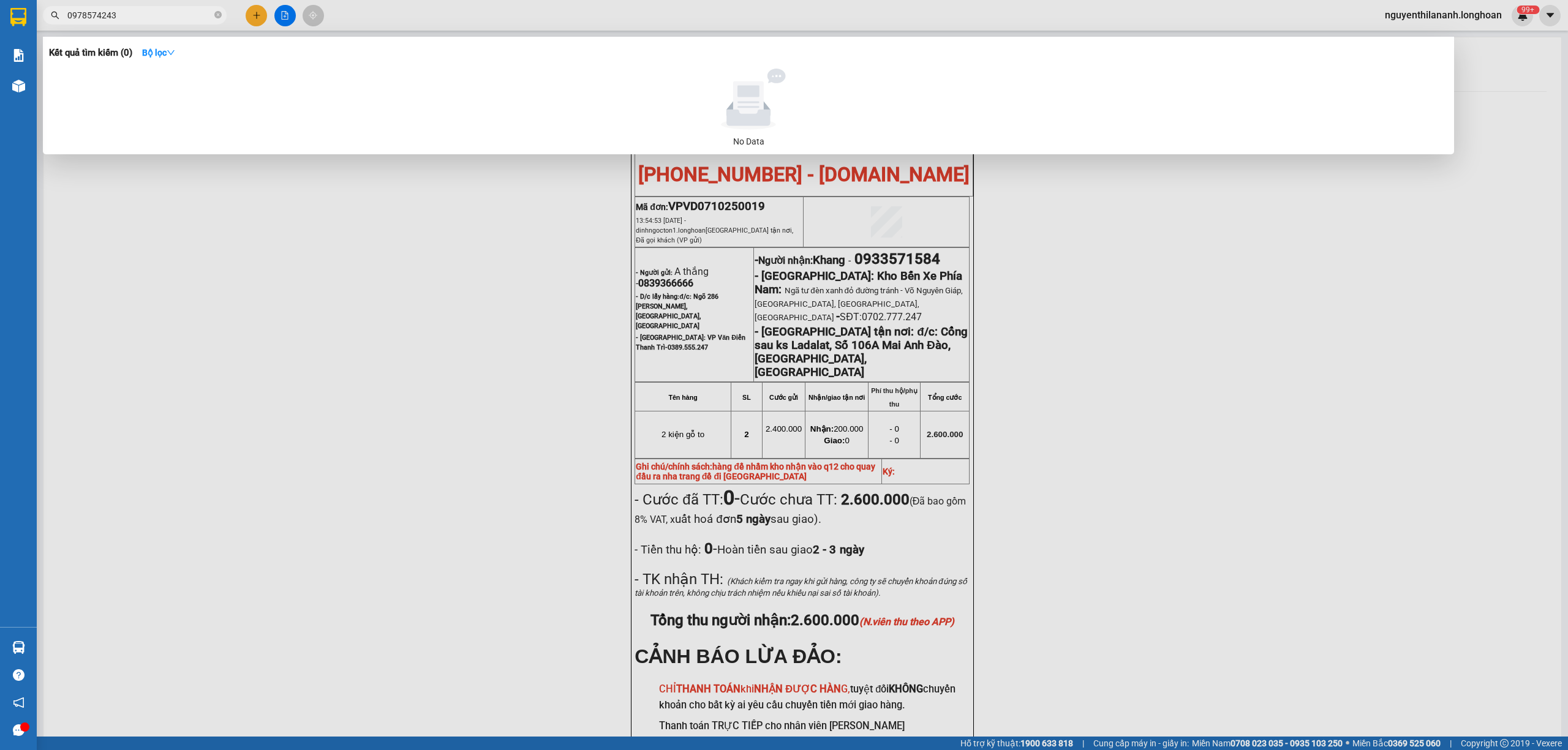
type input "0978574243"
click at [214, 11] on span at bounding box center [218, 16] width 8 height 12
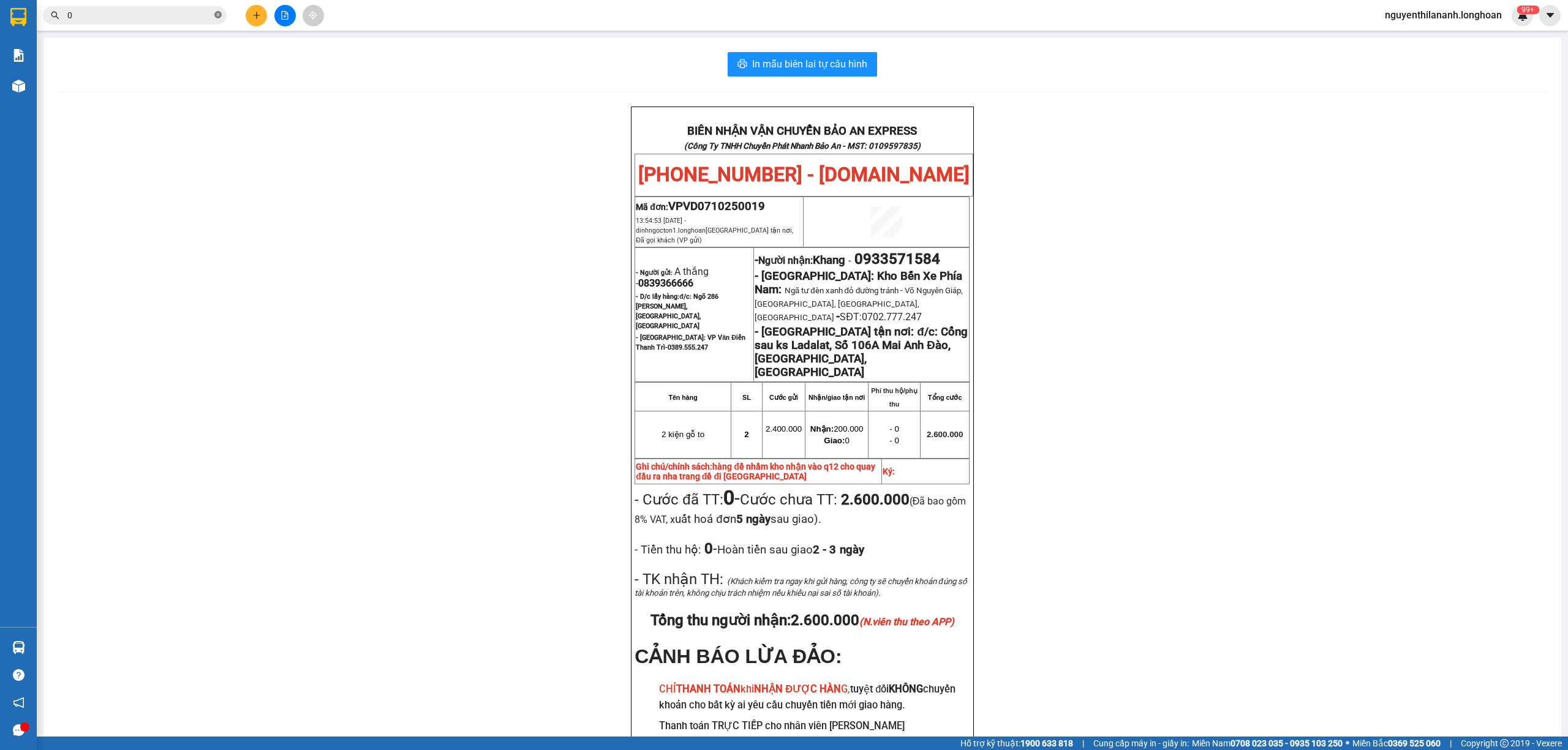
paste input "921537333"
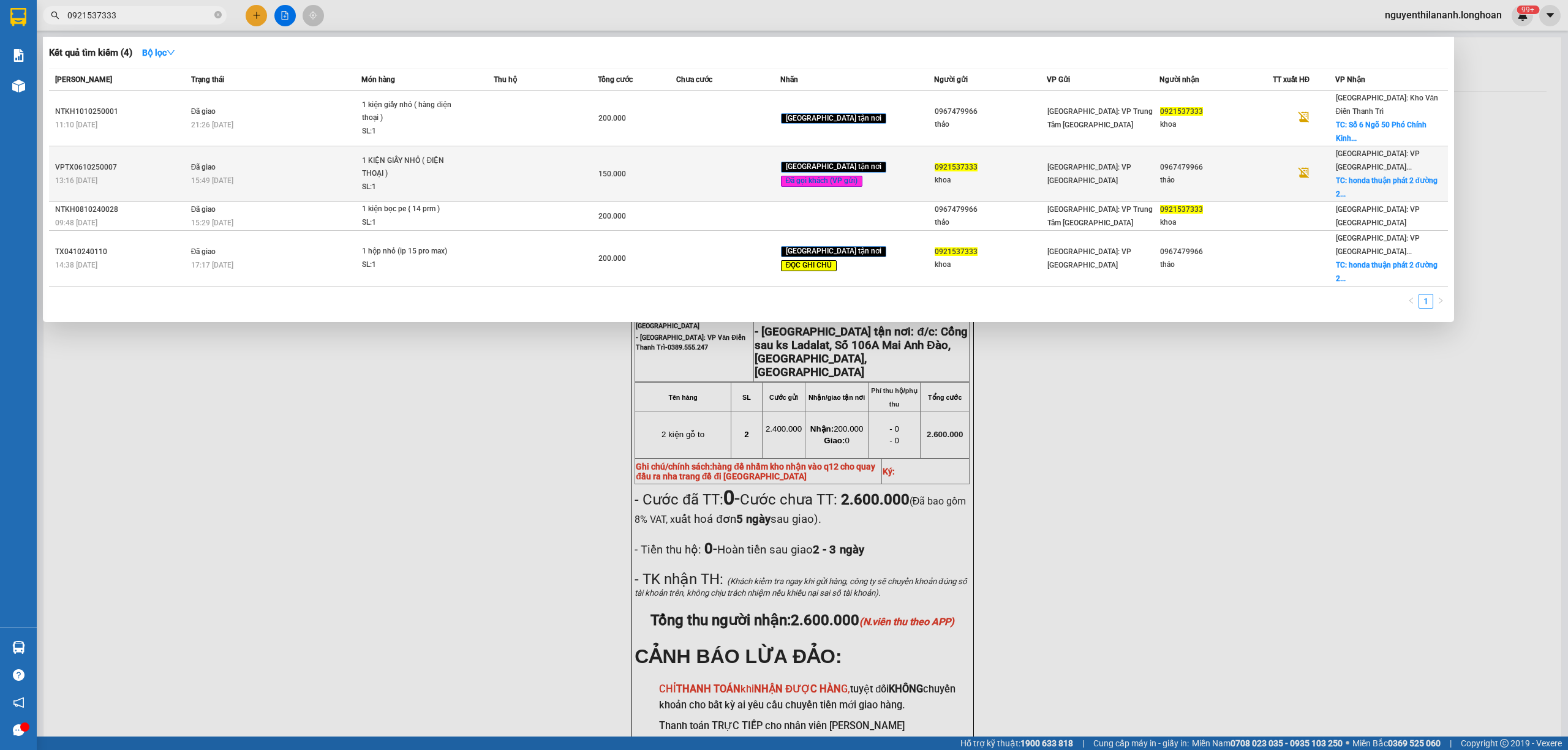
type input "0921537333"
click at [163, 174] on div "13:16 [DATE]" at bounding box center [121, 180] width 132 height 14
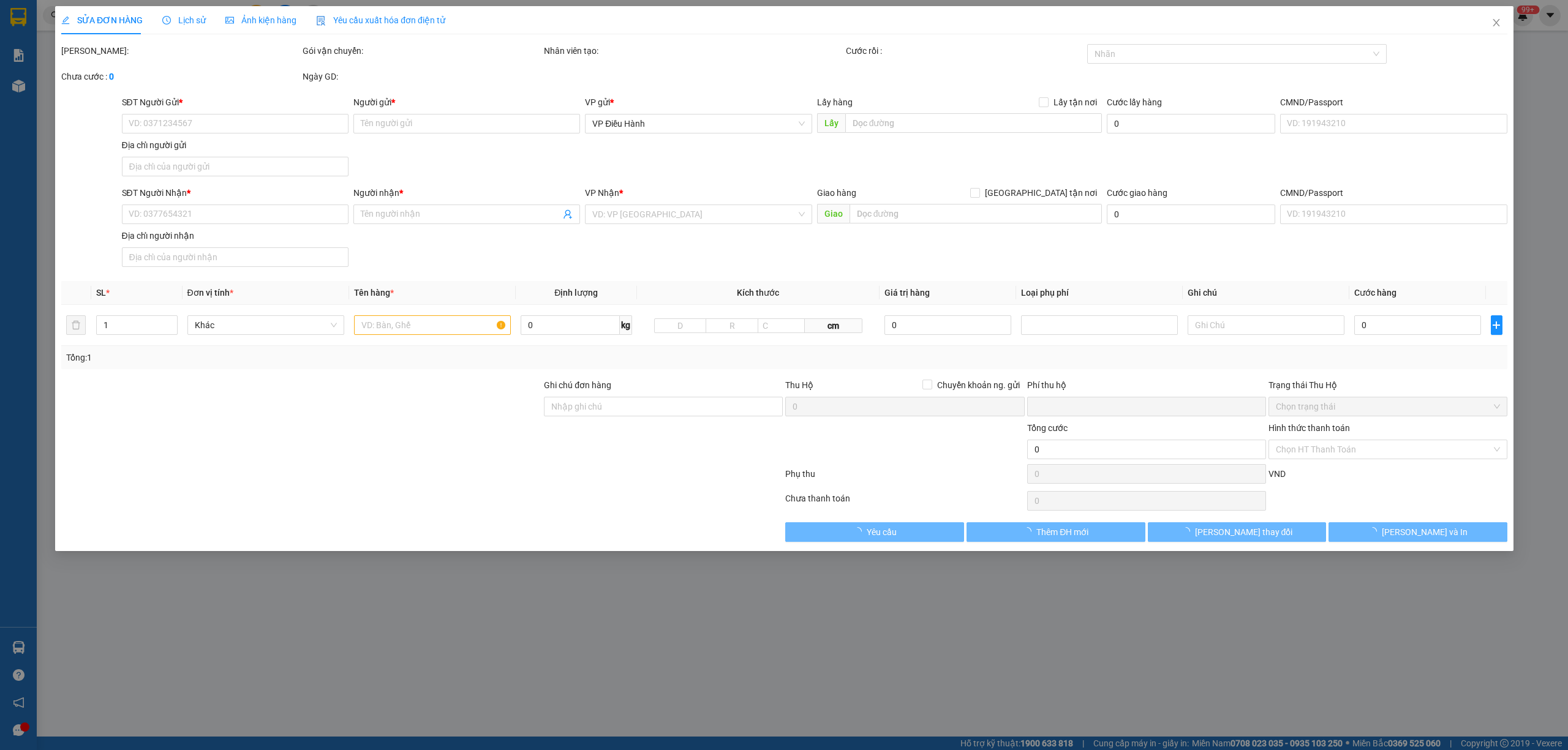
type input "0921537333"
type input "khoa"
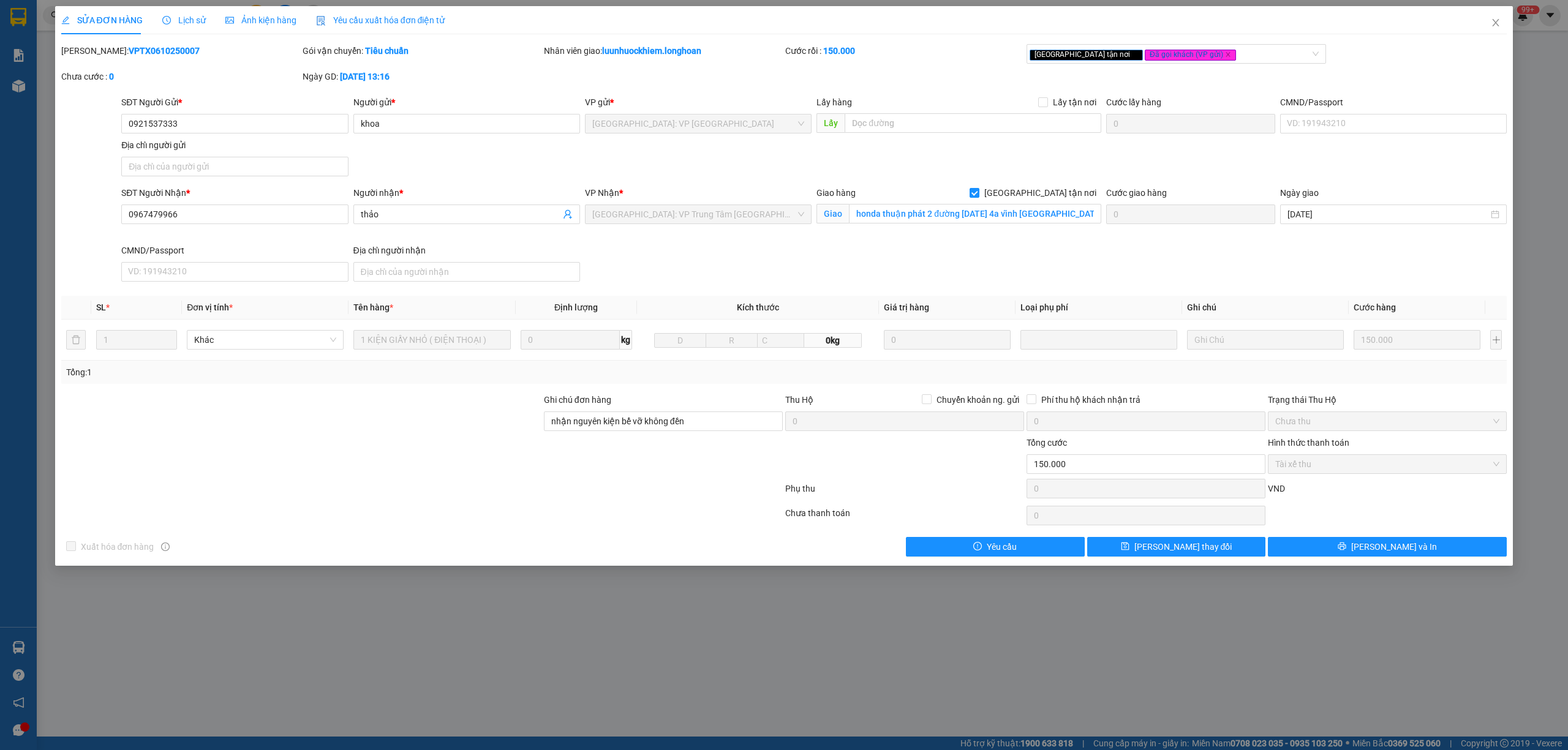
drag, startPoint x: 202, startPoint y: 59, endPoint x: 91, endPoint y: 64, distance: 111.1
click at [91, 64] on div "[PERSON_NAME]: VPTX0610250007" at bounding box center [180, 56] width 242 height 26
click at [1492, 28] on span "Close" at bounding box center [1495, 22] width 34 height 34
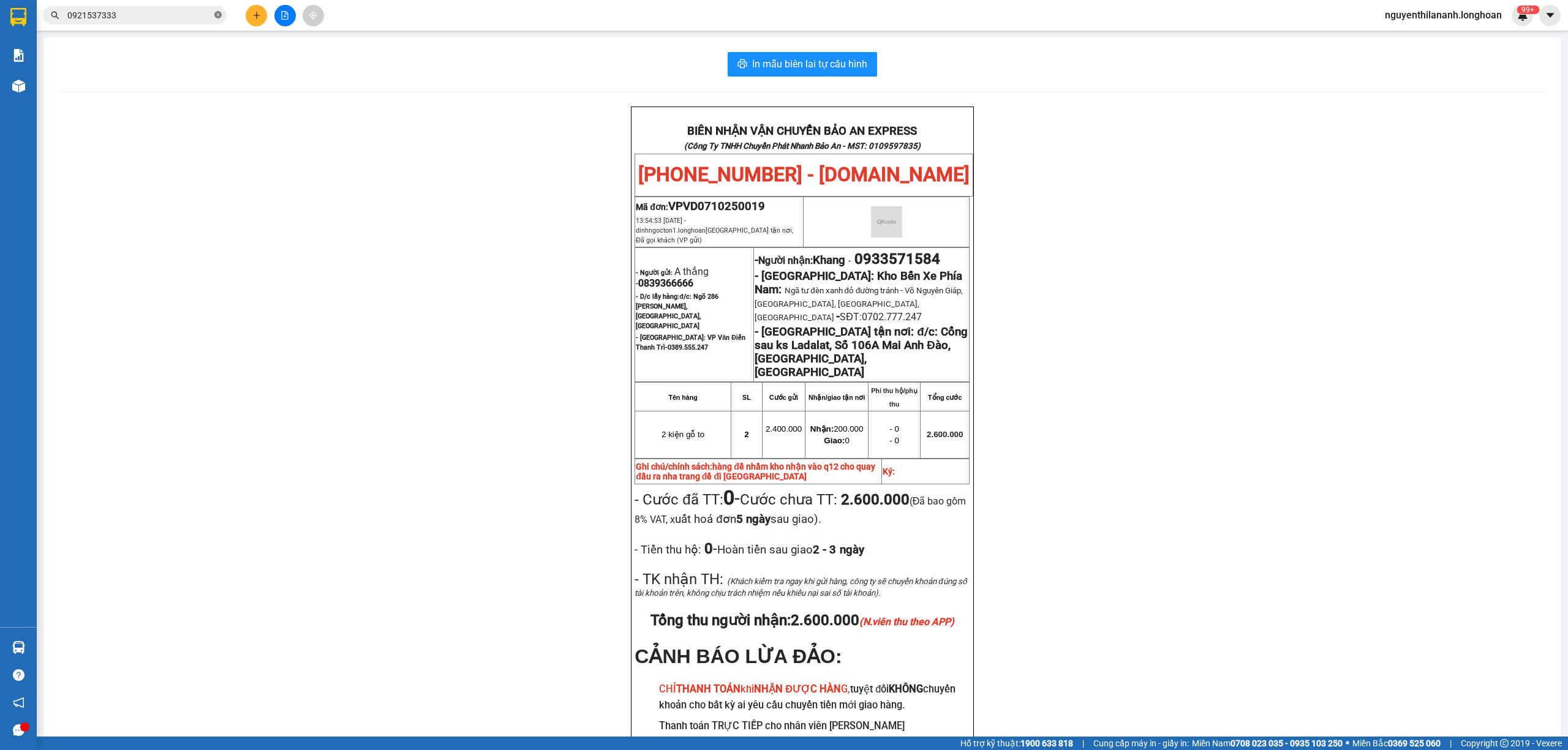
click at [214, 13] on icon "close-circle" at bounding box center [218, 15] width 8 height 8
paste input "906668816"
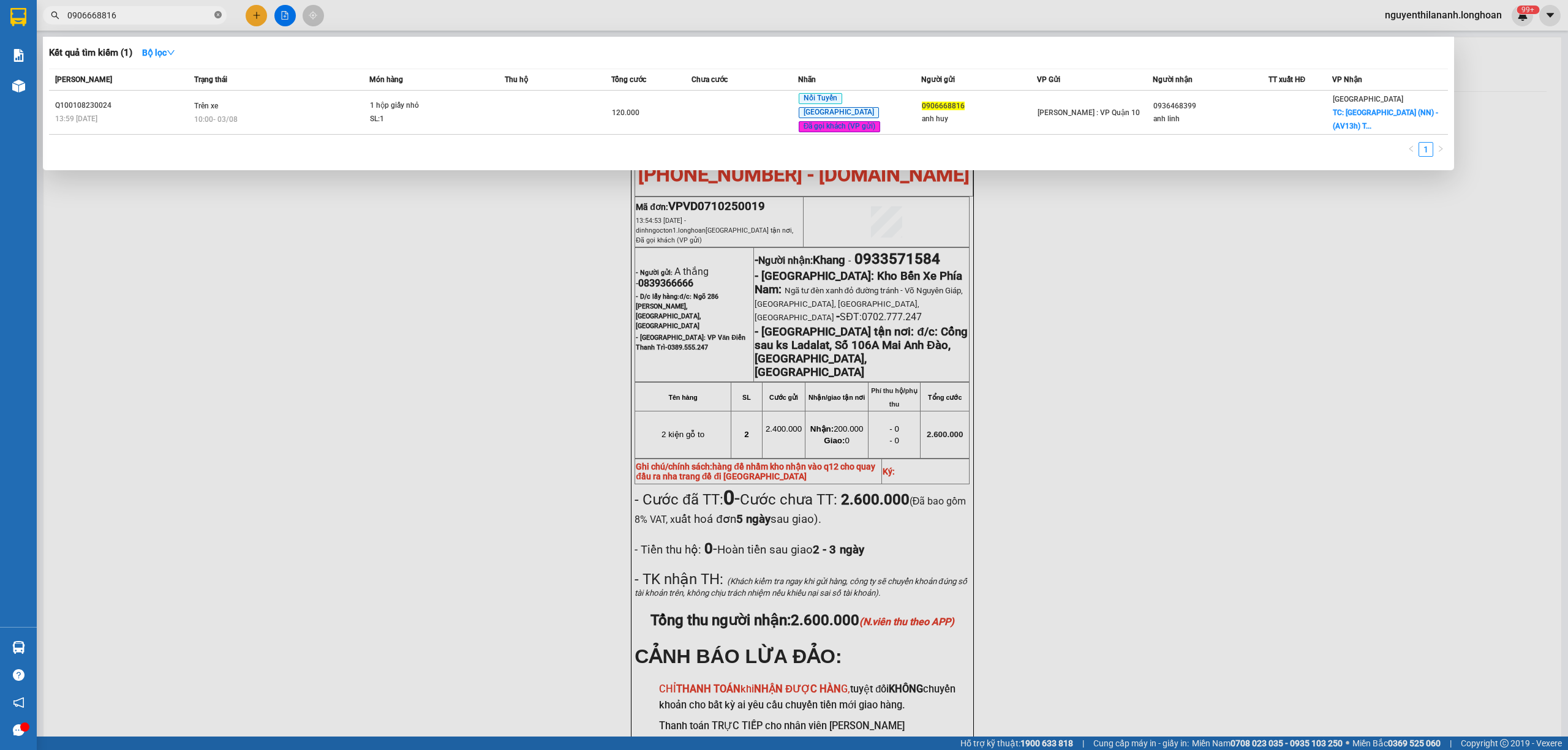
click at [218, 19] on span at bounding box center [218, 16] width 8 height 12
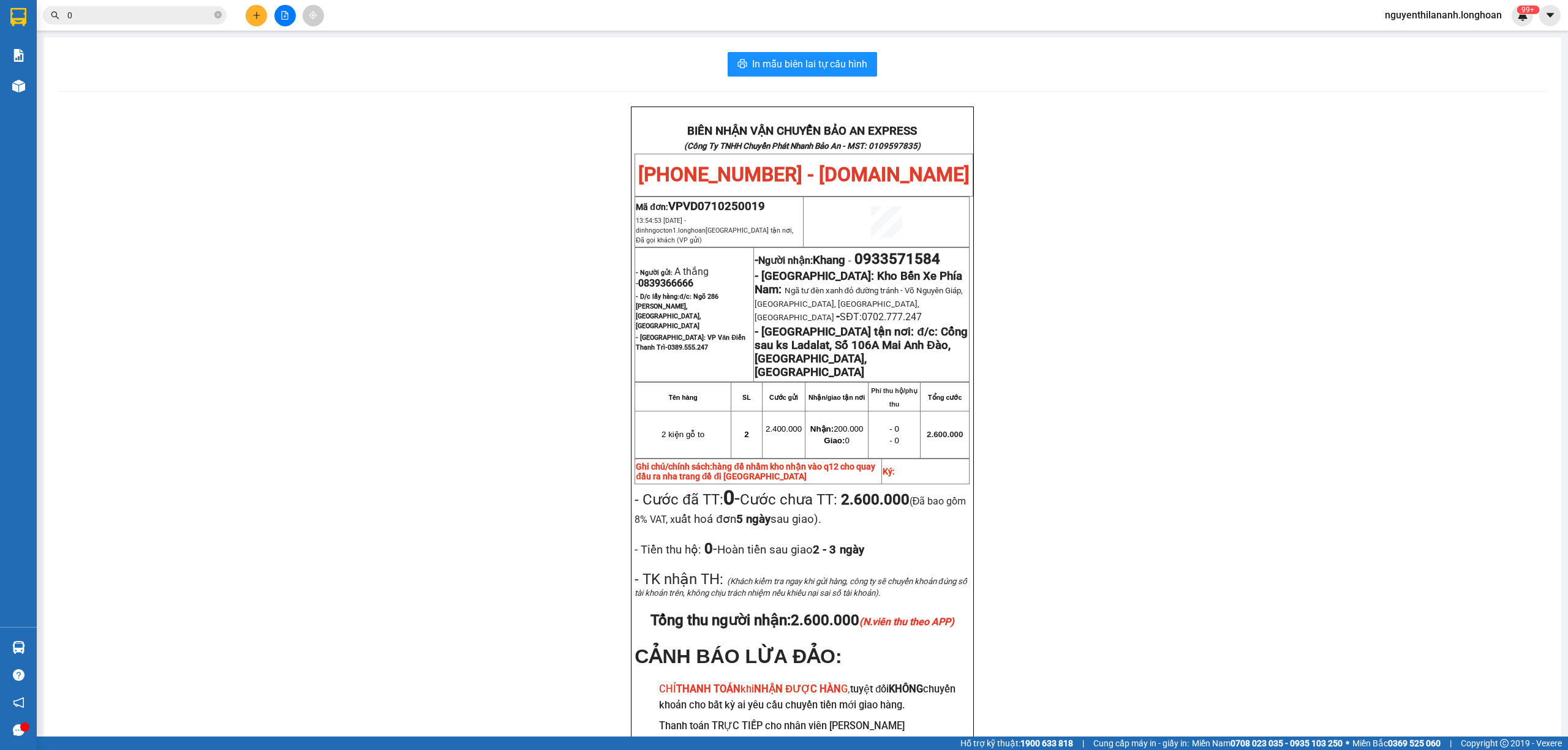
paste input "979272863"
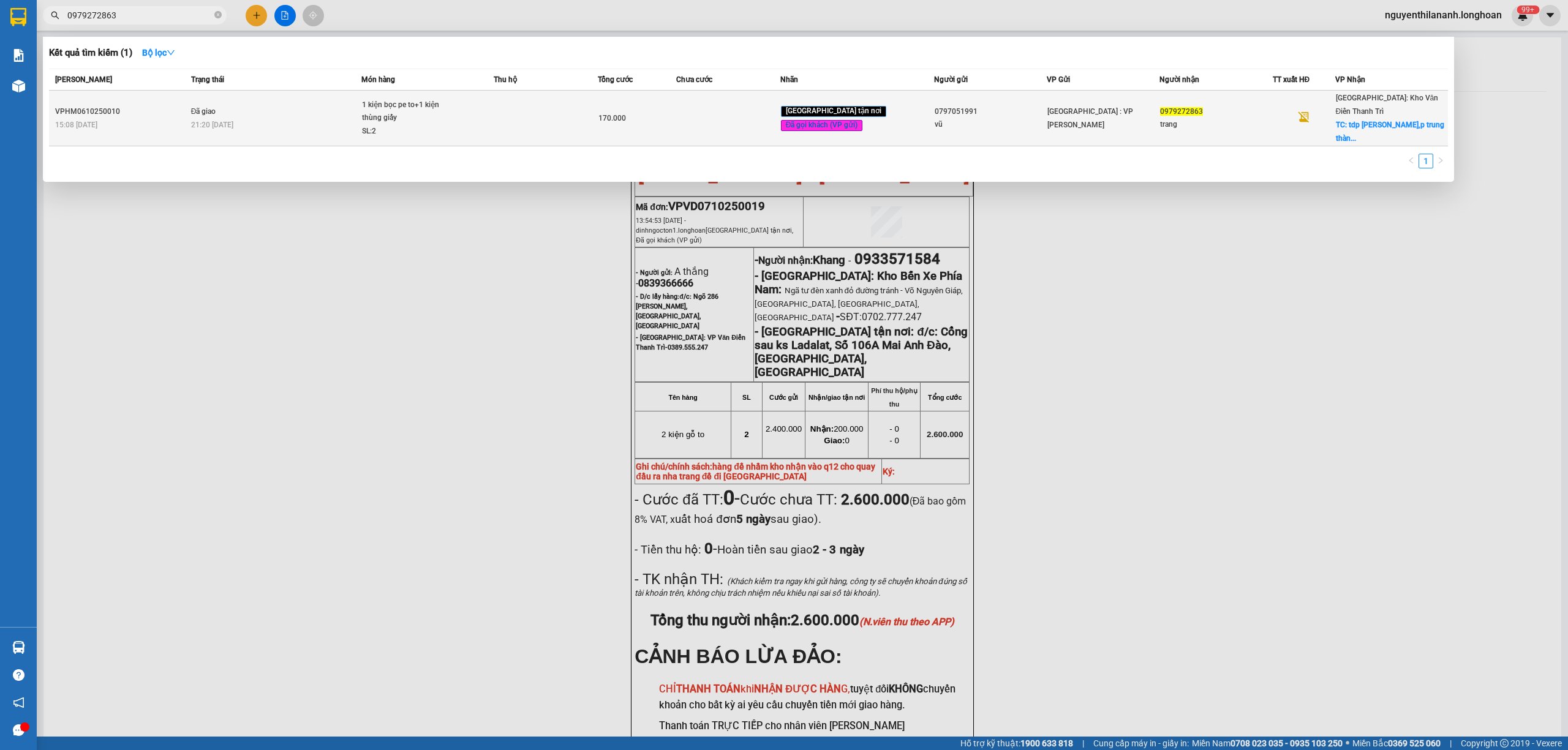
click at [150, 118] on div "15:08 [DATE]" at bounding box center [121, 125] width 132 height 14
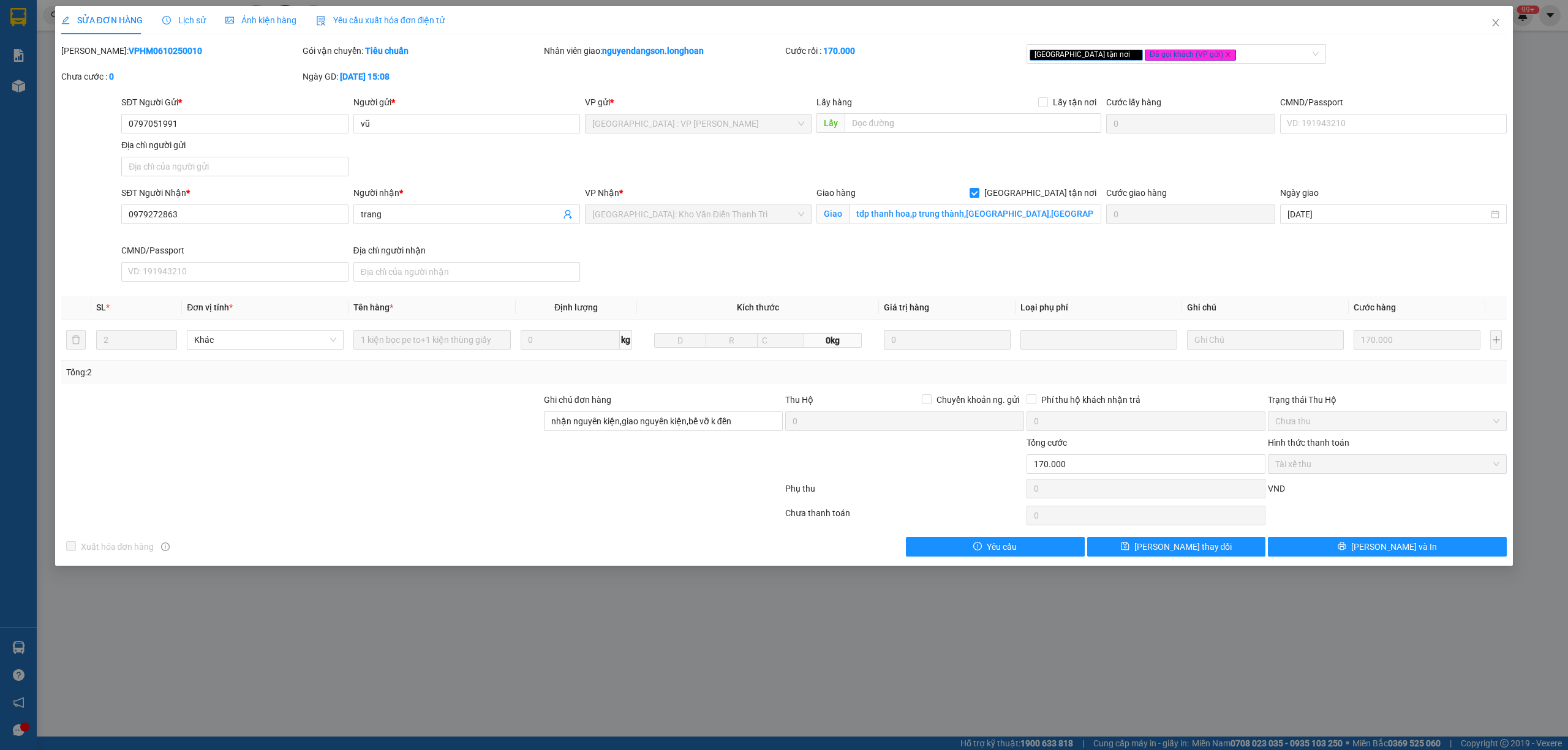
drag, startPoint x: 181, startPoint y: 54, endPoint x: 91, endPoint y: 60, distance: 90.2
click at [91, 60] on div "[PERSON_NAME]: VPHM0610250010" at bounding box center [180, 56] width 242 height 26
click at [1496, 20] on icon "close" at bounding box center [1496, 22] width 10 height 10
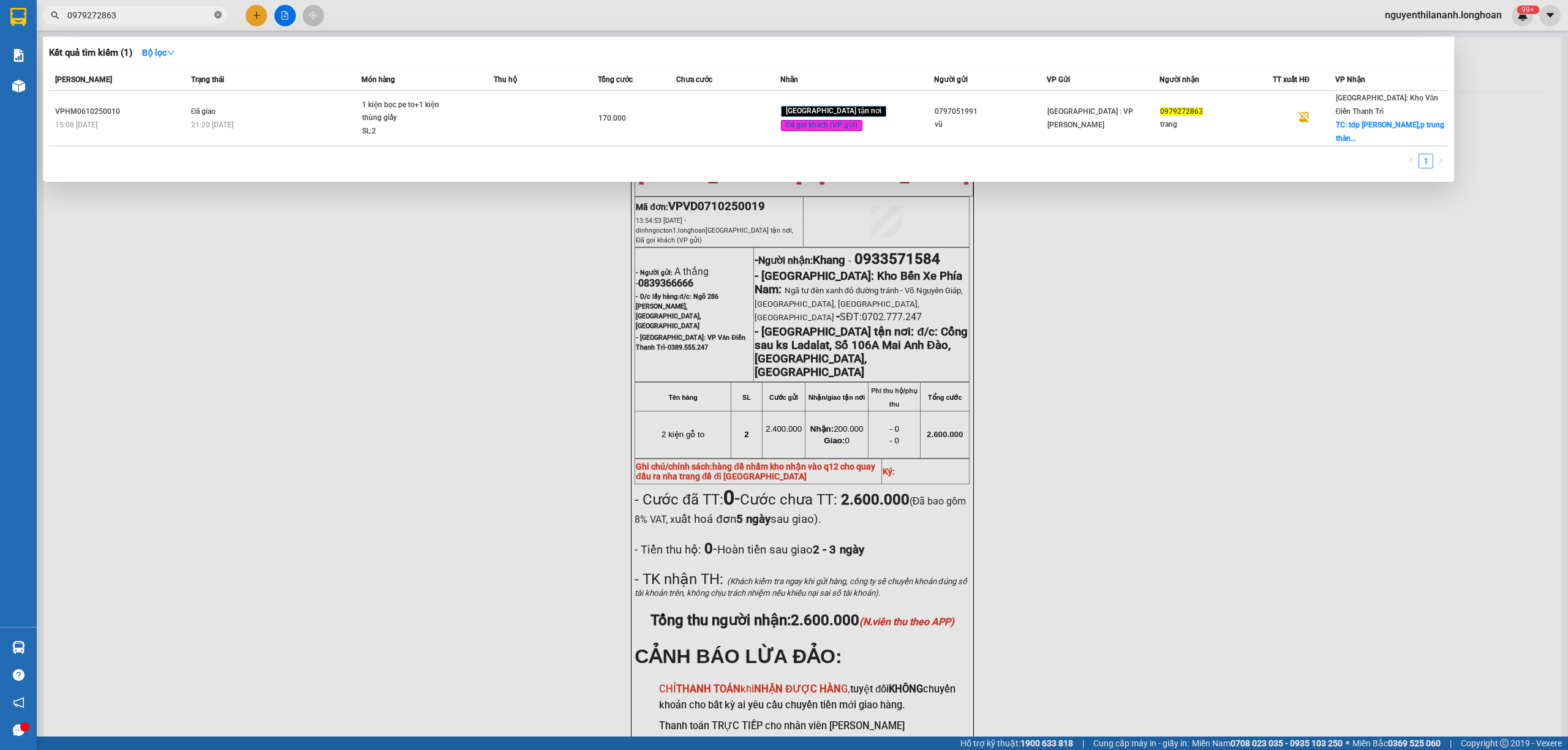
click at [218, 13] on icon "close-circle" at bounding box center [218, 15] width 8 height 8
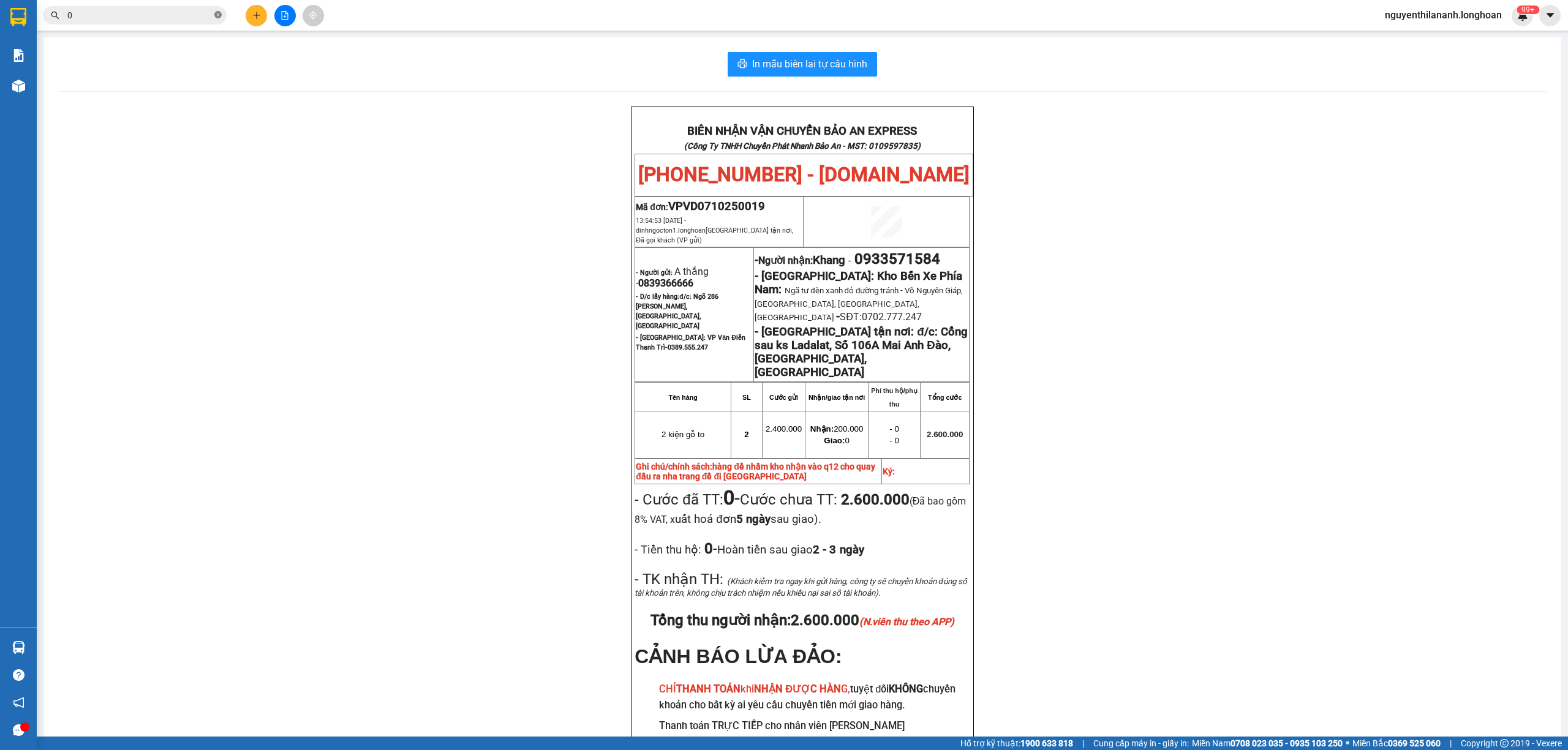
paste input "384960554"
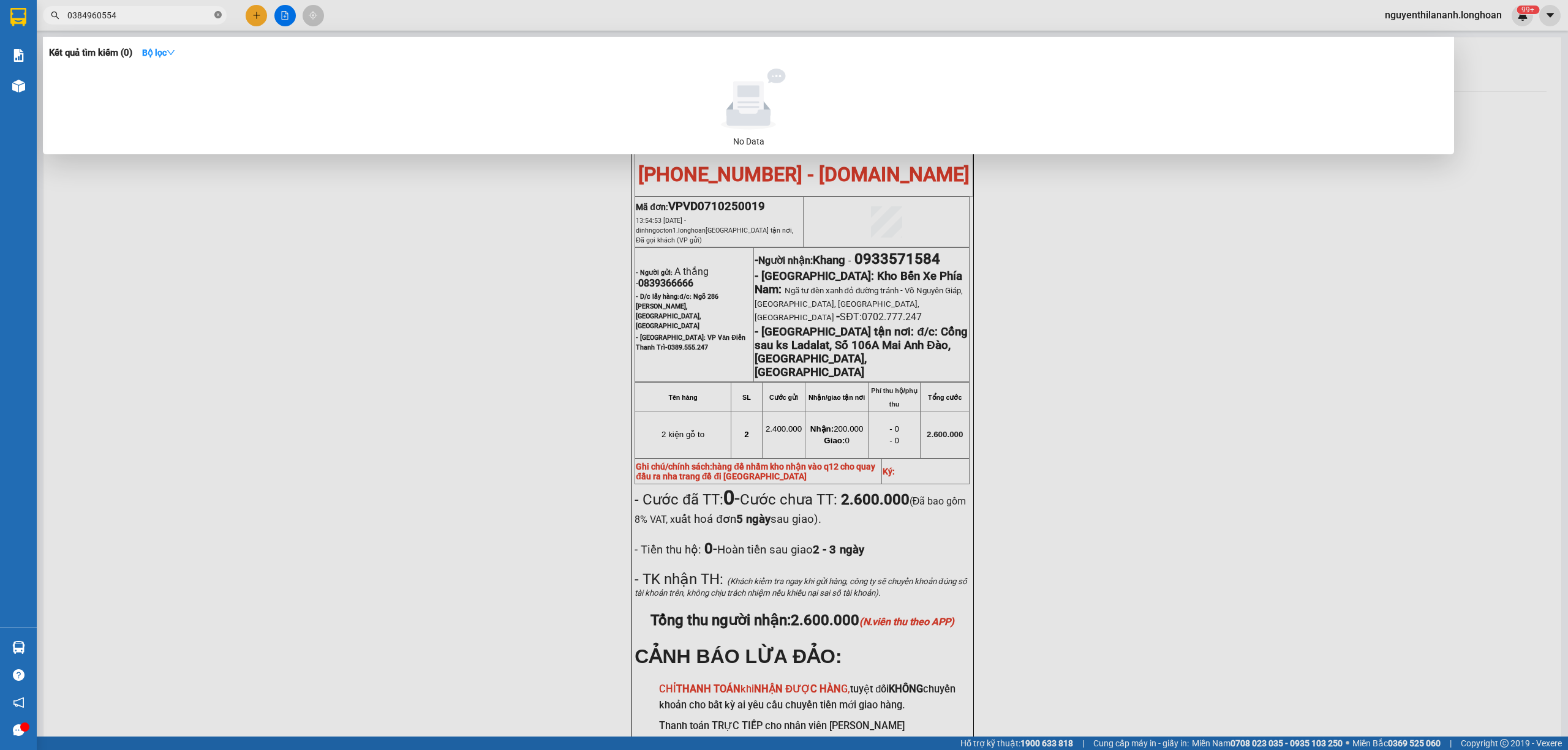
click at [220, 15] on icon "close-circle" at bounding box center [218, 15] width 8 height 8
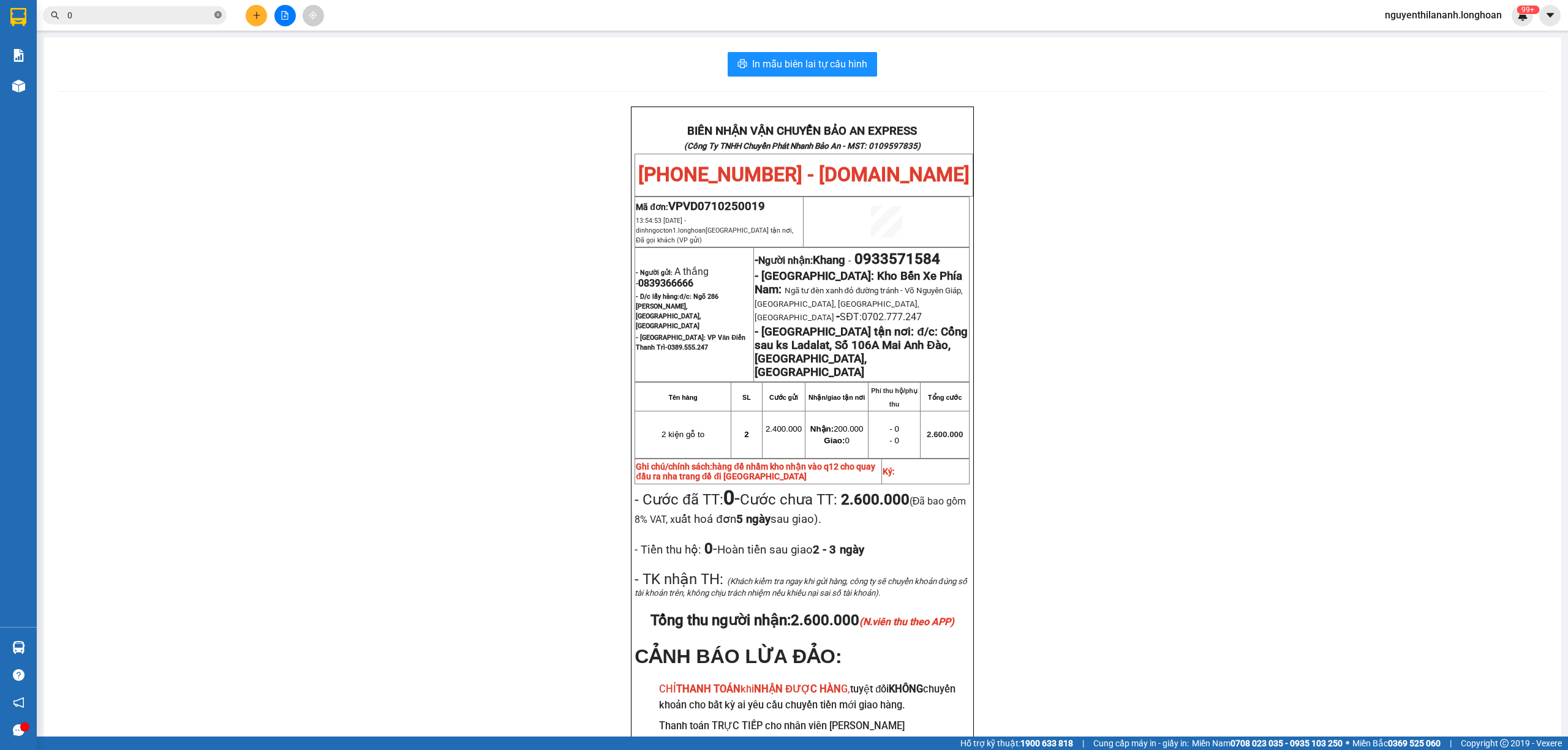
paste input "962443117"
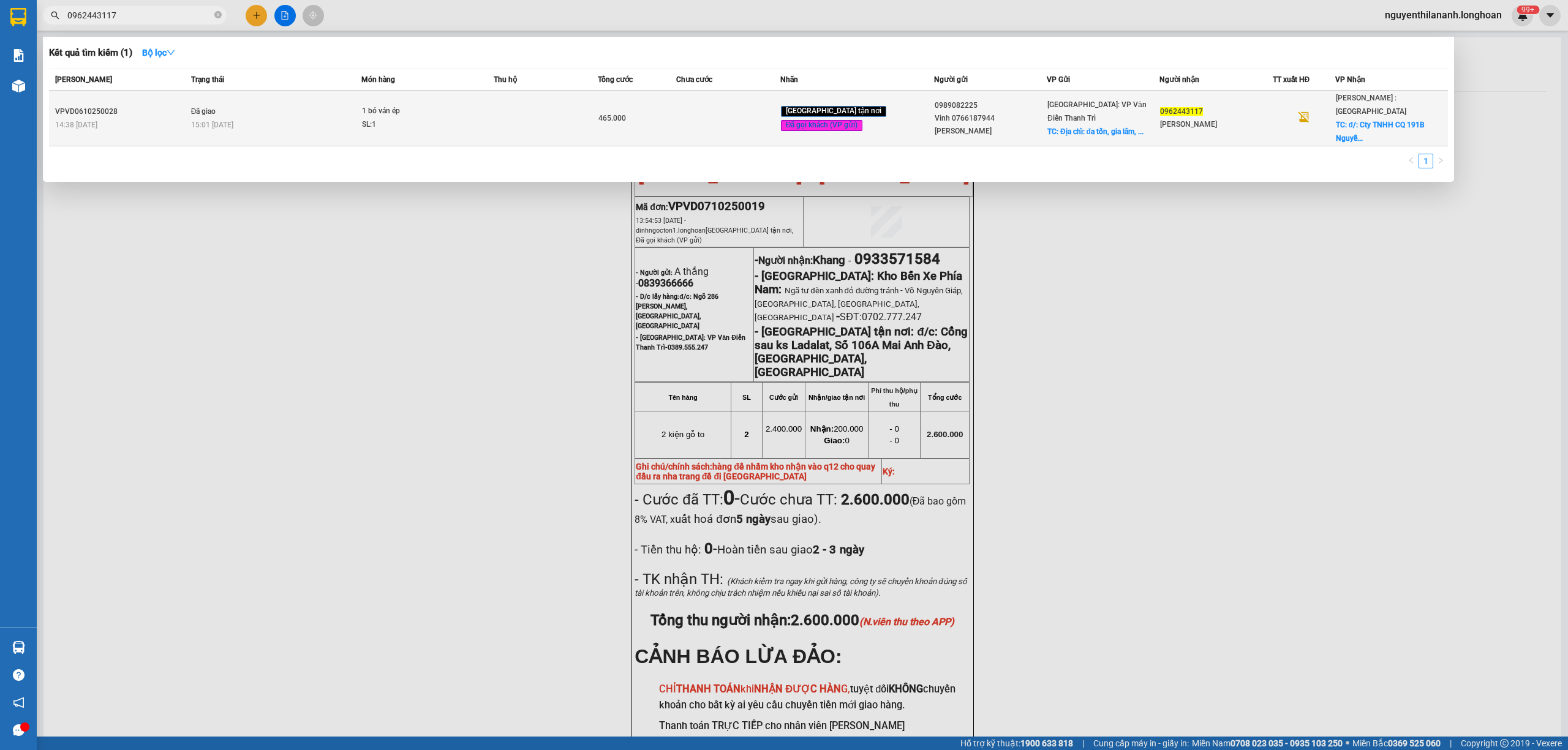
click at [163, 118] on div "14:38 [DATE]" at bounding box center [121, 125] width 132 height 14
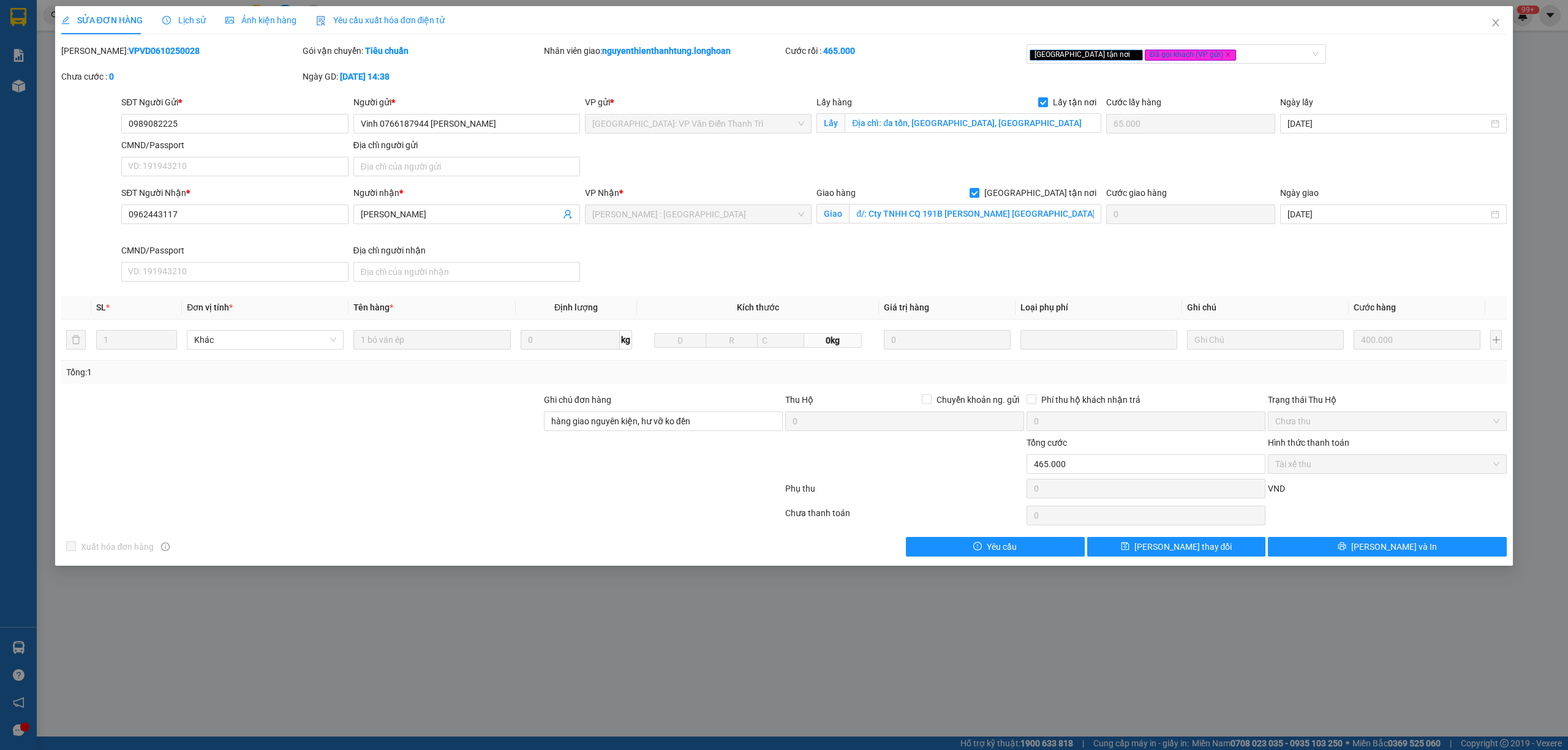
drag, startPoint x: 186, startPoint y: 52, endPoint x: 94, endPoint y: 64, distance: 92.8
click at [94, 64] on div "[PERSON_NAME]: VPVD0610250028" at bounding box center [180, 56] width 242 height 26
click at [1495, 20] on icon "close" at bounding box center [1496, 22] width 10 height 10
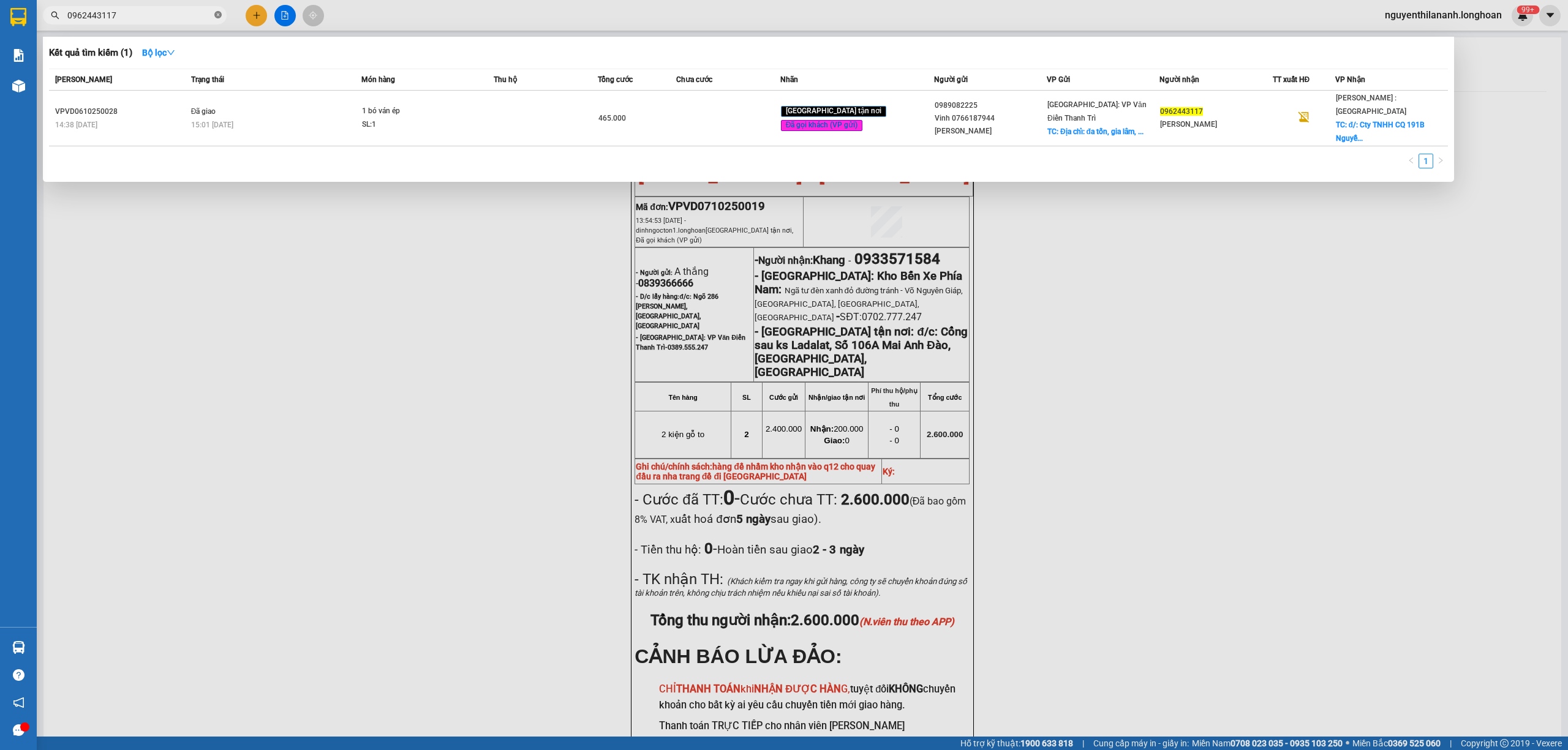
click at [218, 15] on icon "close-circle" at bounding box center [218, 15] width 8 height 8
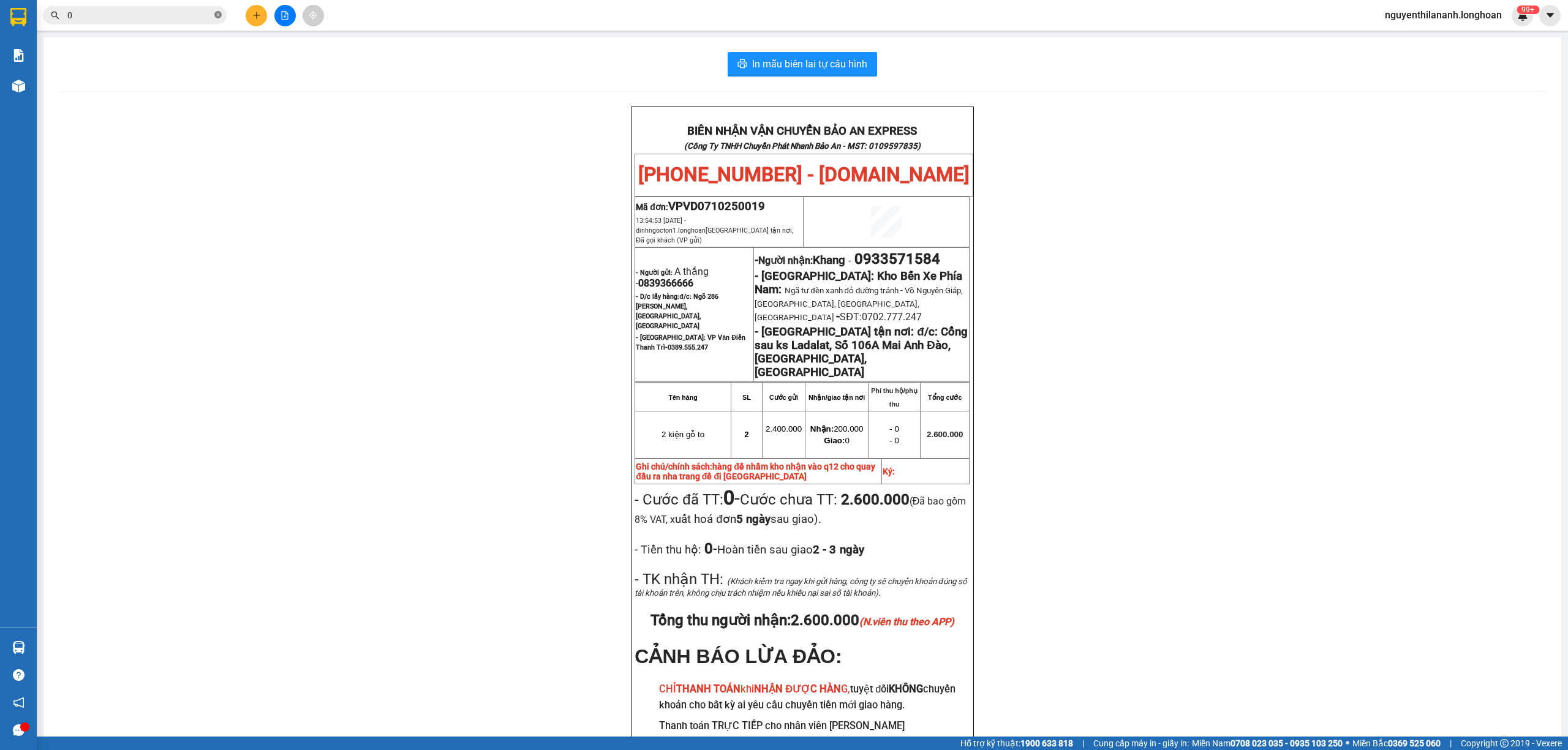
paste input "378625091"
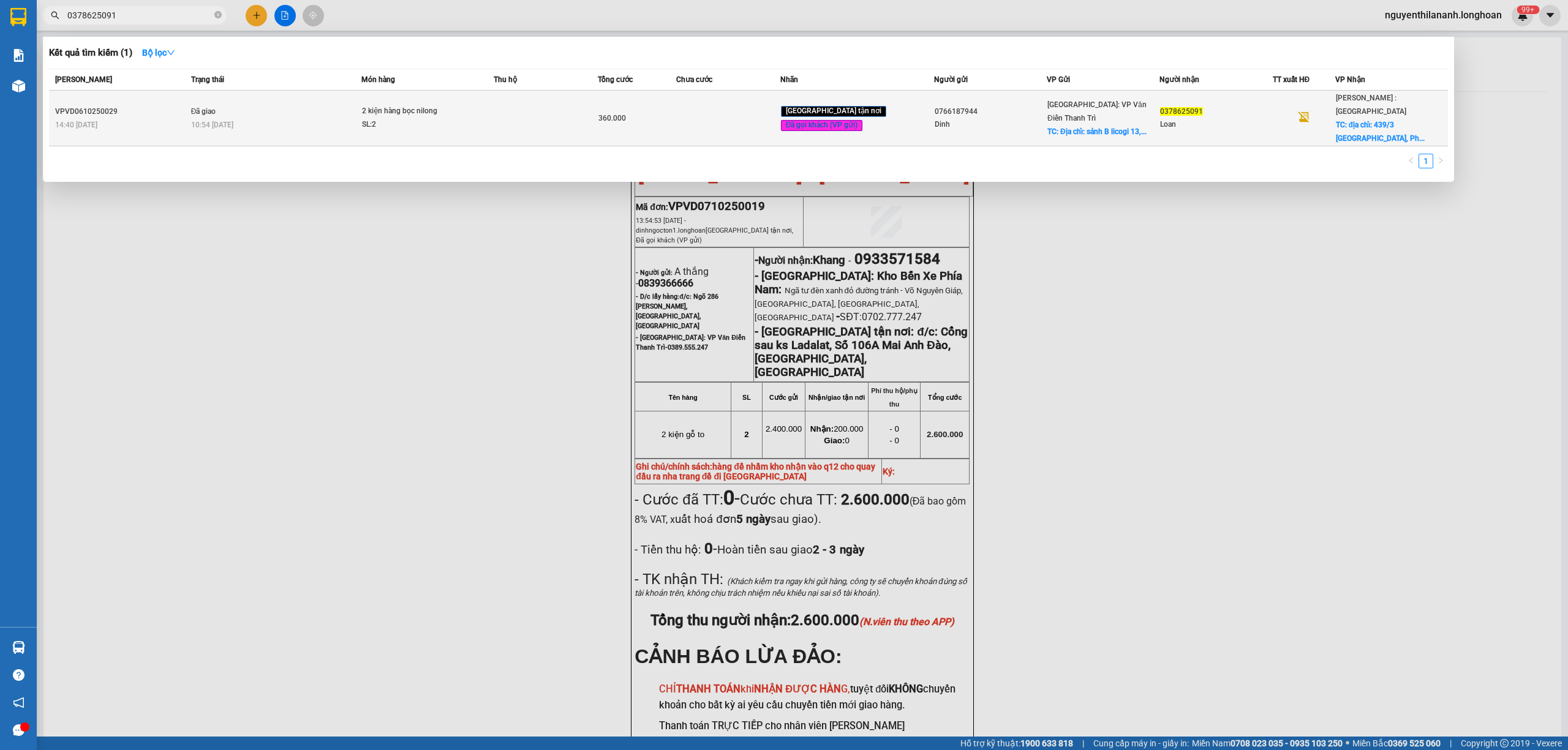
click at [159, 118] on div "14:40 [DATE]" at bounding box center [121, 125] width 132 height 14
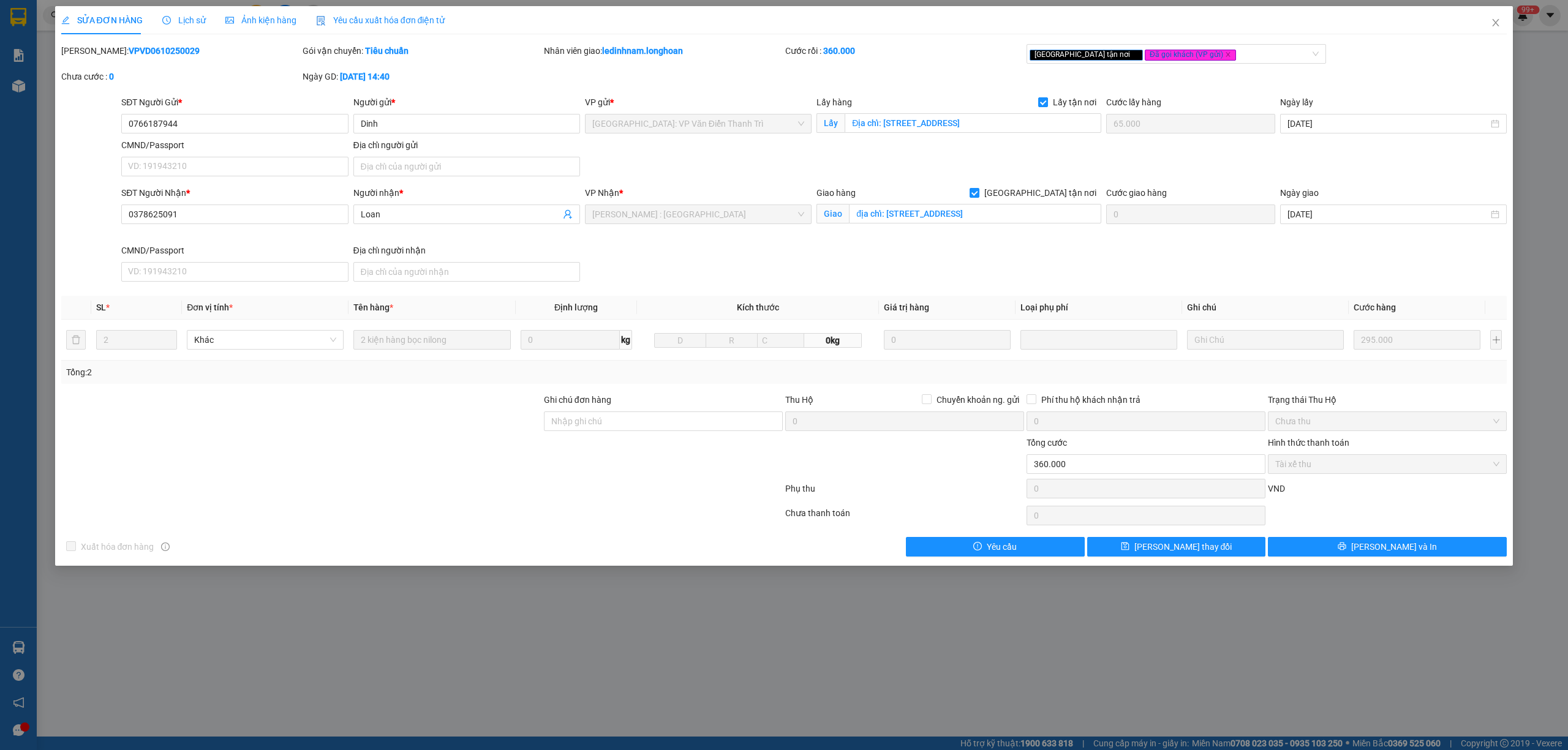
drag, startPoint x: 176, startPoint y: 48, endPoint x: 92, endPoint y: 56, distance: 84.4
click at [92, 56] on div "[PERSON_NAME]: VPVD0610250029" at bounding box center [180, 50] width 239 height 14
click at [1494, 27] on icon "close" at bounding box center [1496, 22] width 10 height 10
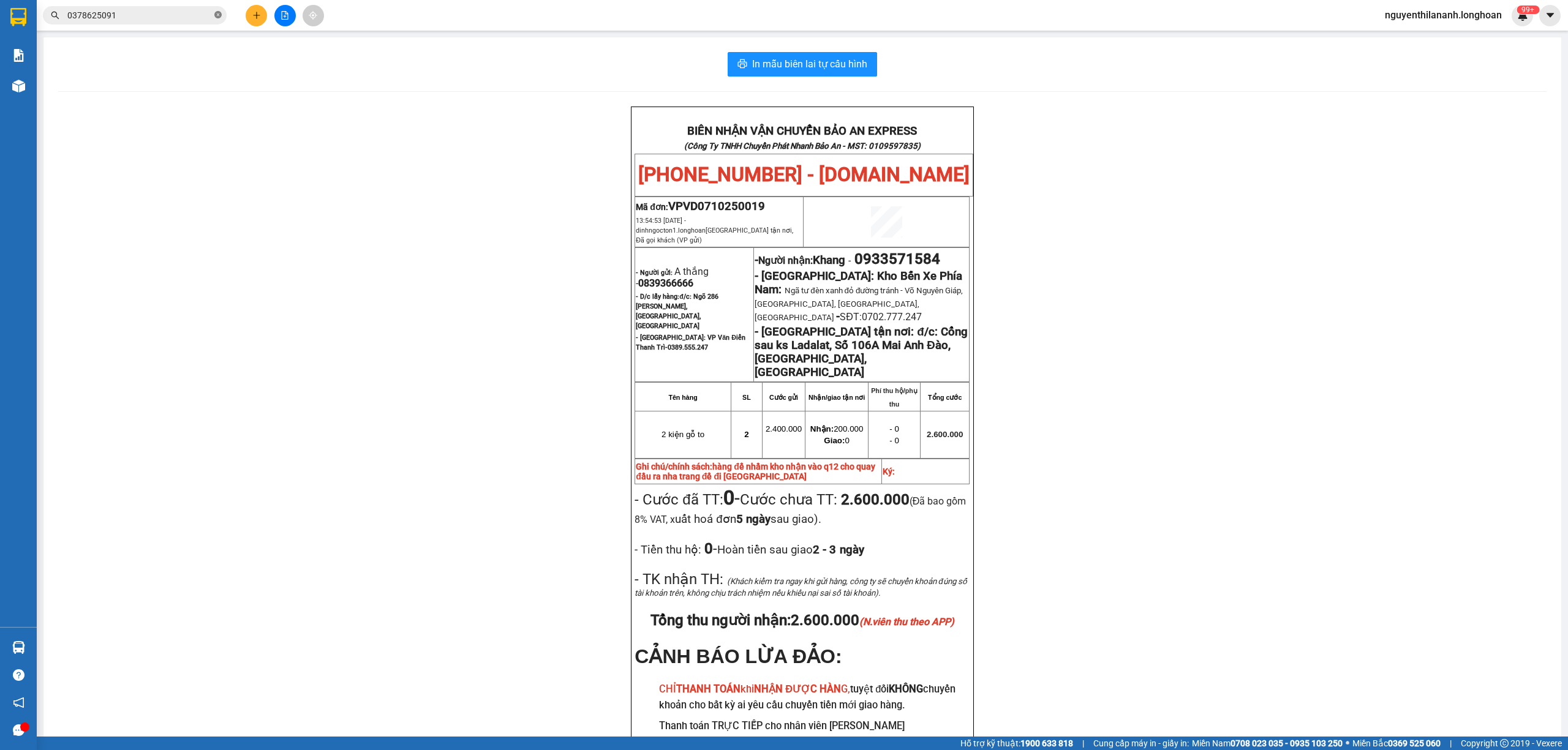
click at [218, 16] on icon "close-circle" at bounding box center [218, 15] width 8 height 8
paste input "917567798"
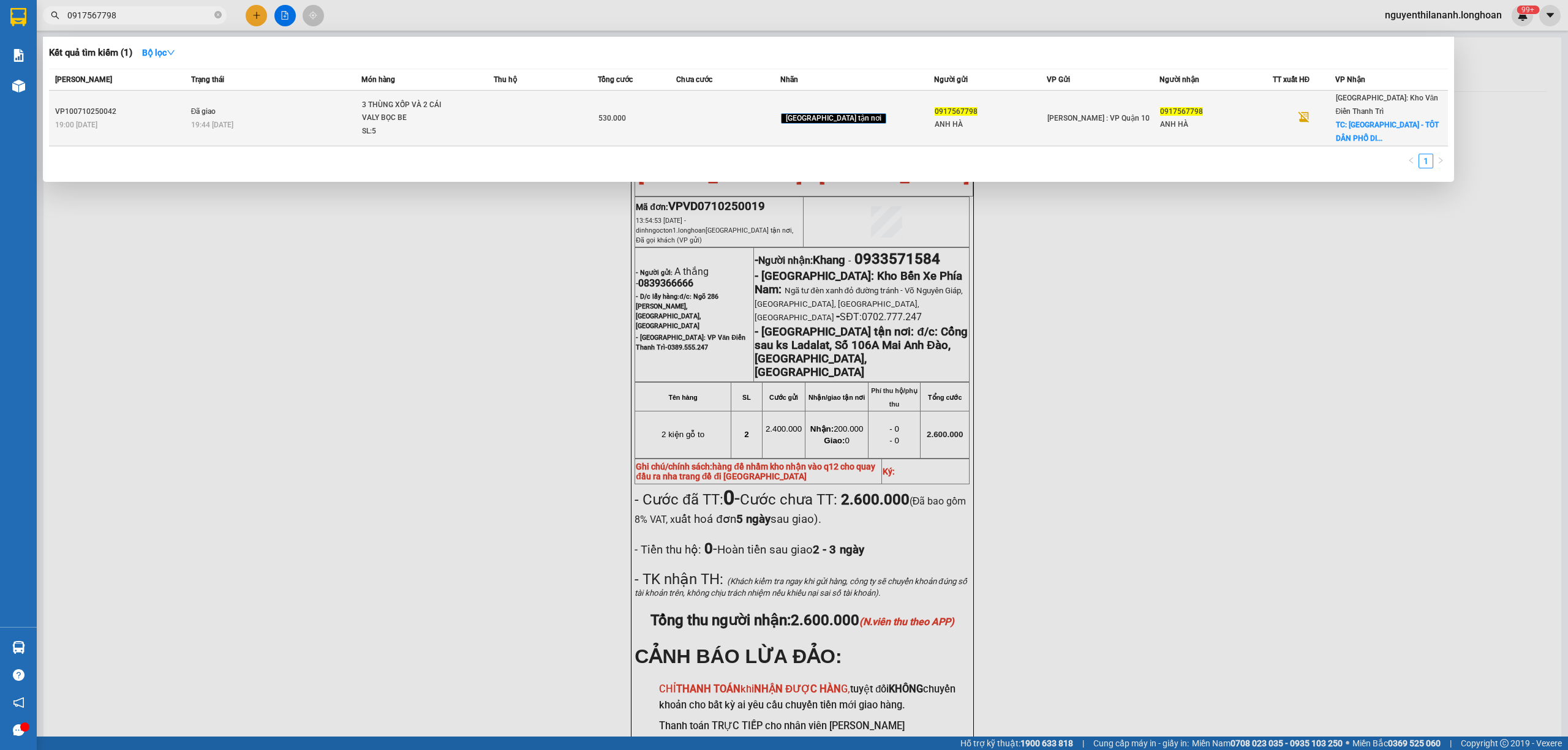
click at [160, 124] on div "19:00 [DATE]" at bounding box center [121, 125] width 132 height 14
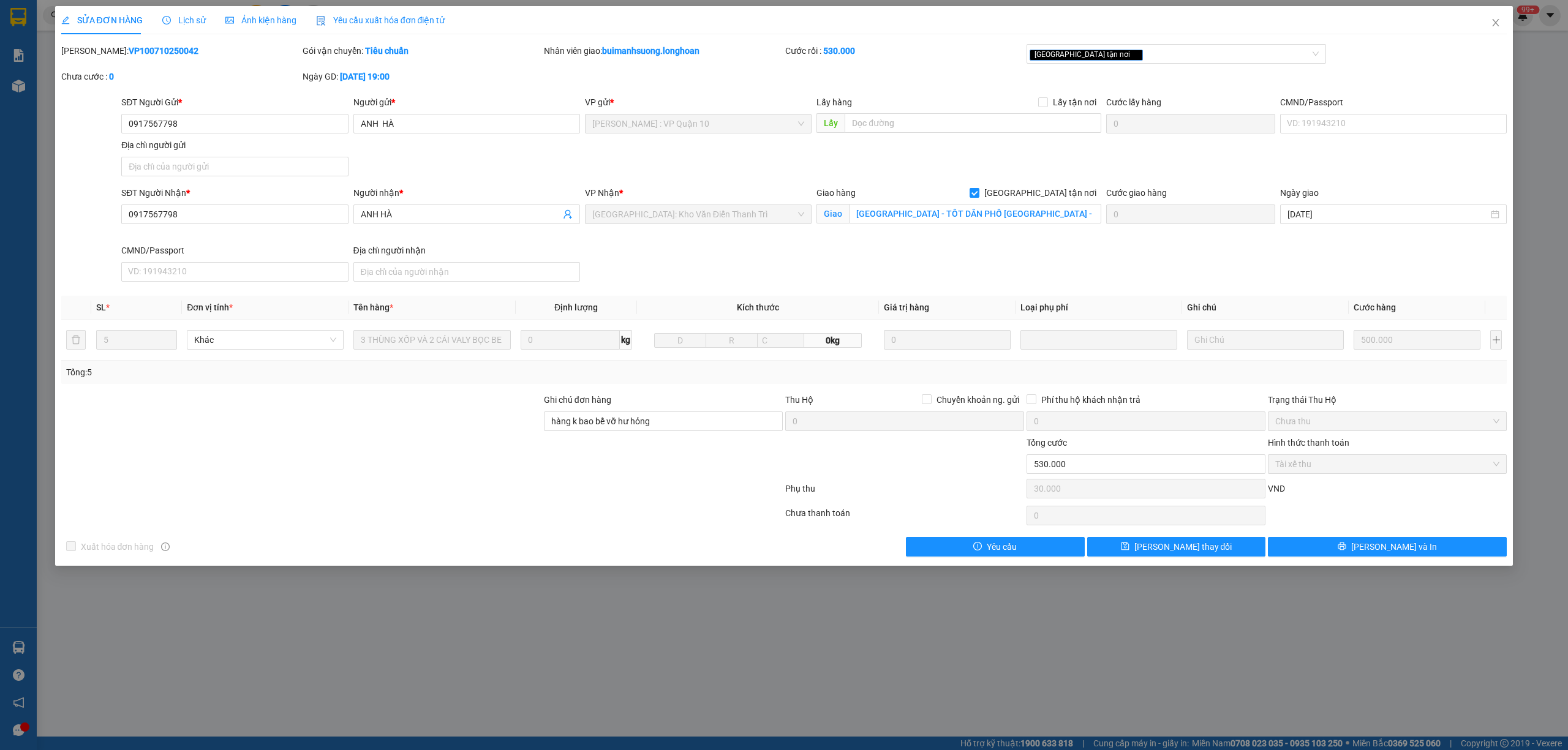
drag, startPoint x: 167, startPoint y: 52, endPoint x: 91, endPoint y: 55, distance: 76.1
click at [91, 55] on div "[PERSON_NAME]: VP100710250042" at bounding box center [180, 50] width 239 height 14
click at [1029, 216] on input "[GEOGRAPHIC_DATA] - TÔT DÂN PHỐ [GEOGRAPHIC_DATA] - [GEOGRAPHIC_DATA] - HUYỆN […" at bounding box center [975, 213] width 252 height 19
click at [1491, 26] on icon "close" at bounding box center [1496, 22] width 10 height 10
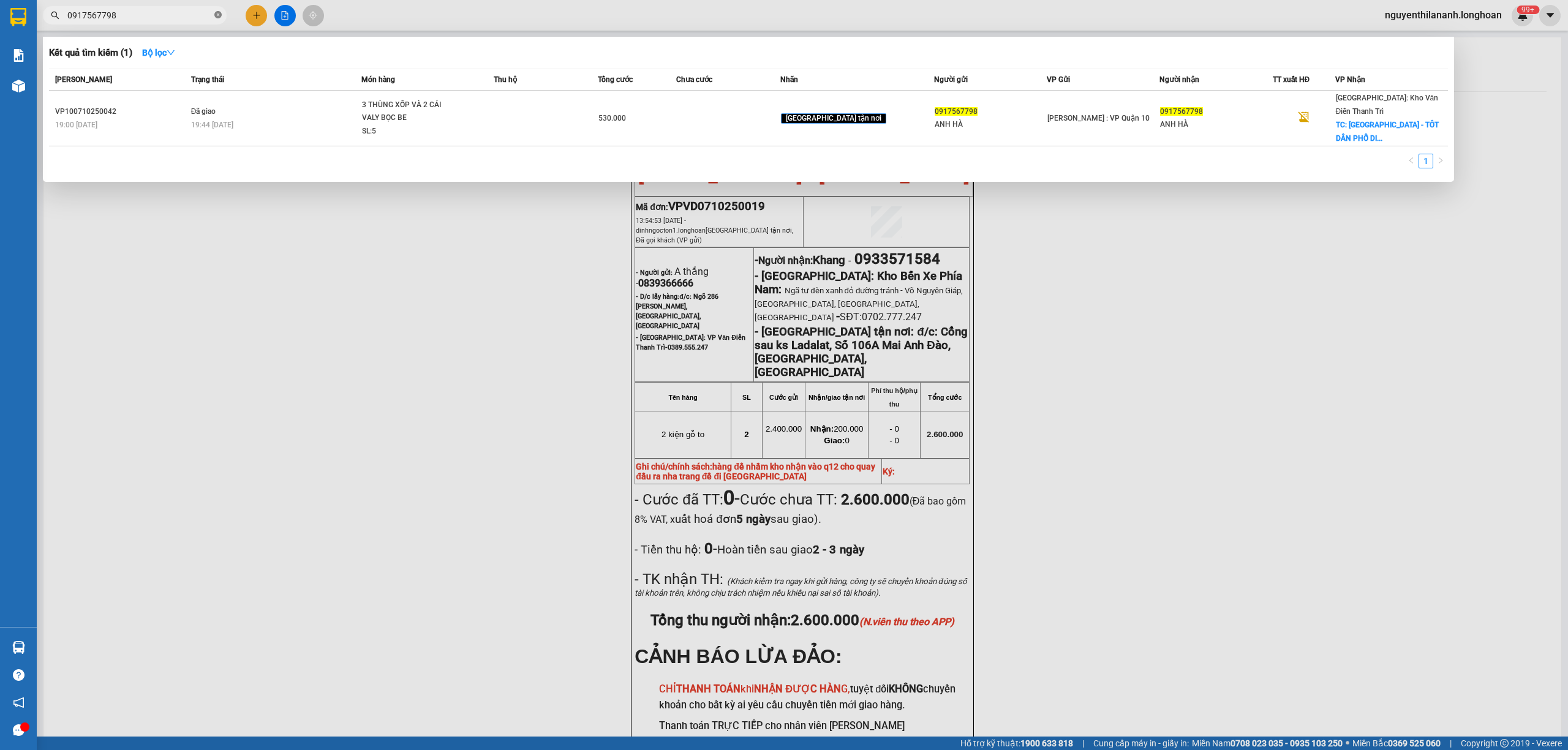
click at [218, 11] on icon "close-circle" at bounding box center [218, 15] width 8 height 8
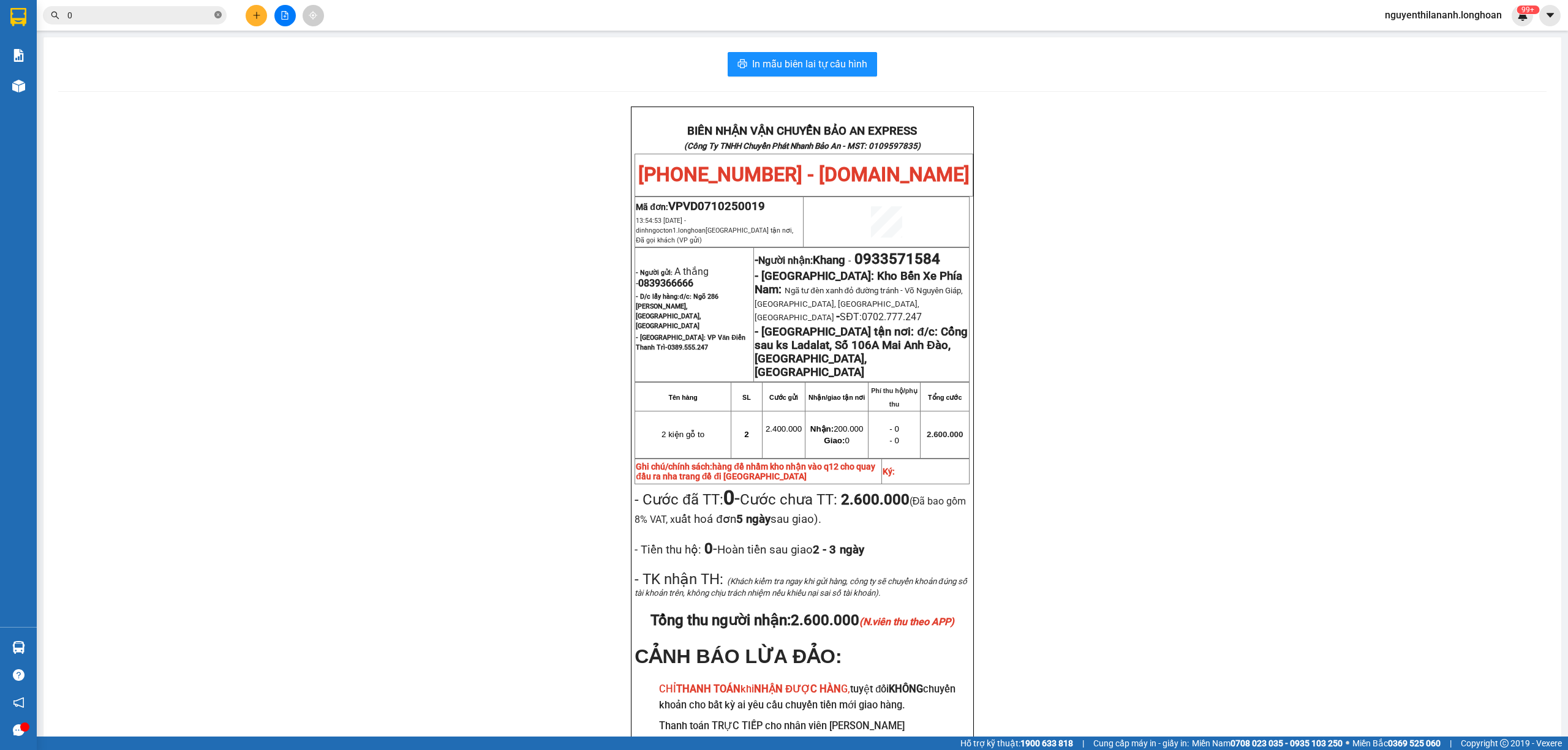
paste input "359015127"
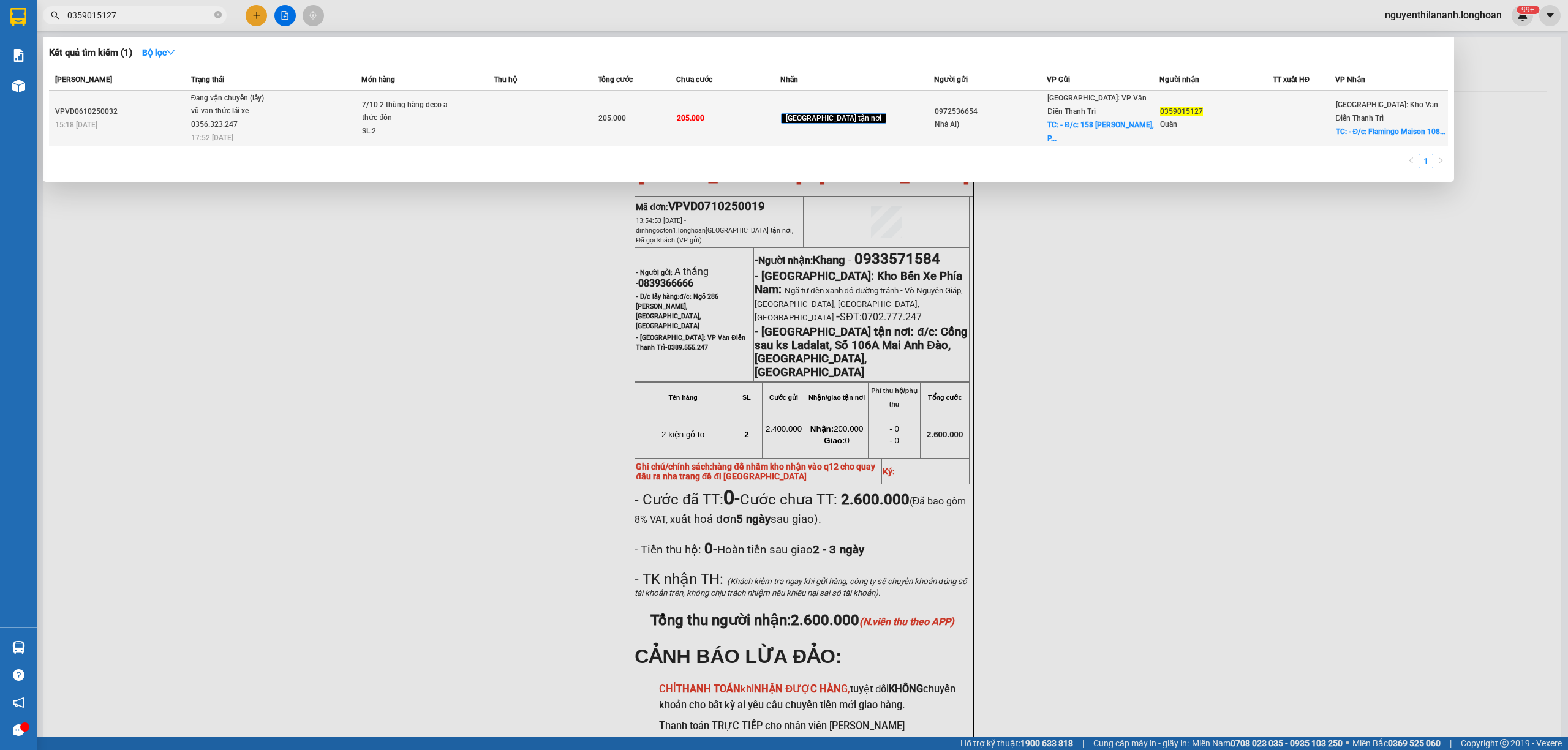
click at [165, 113] on div "VPVD0610250032" at bounding box center [121, 112] width 132 height 13
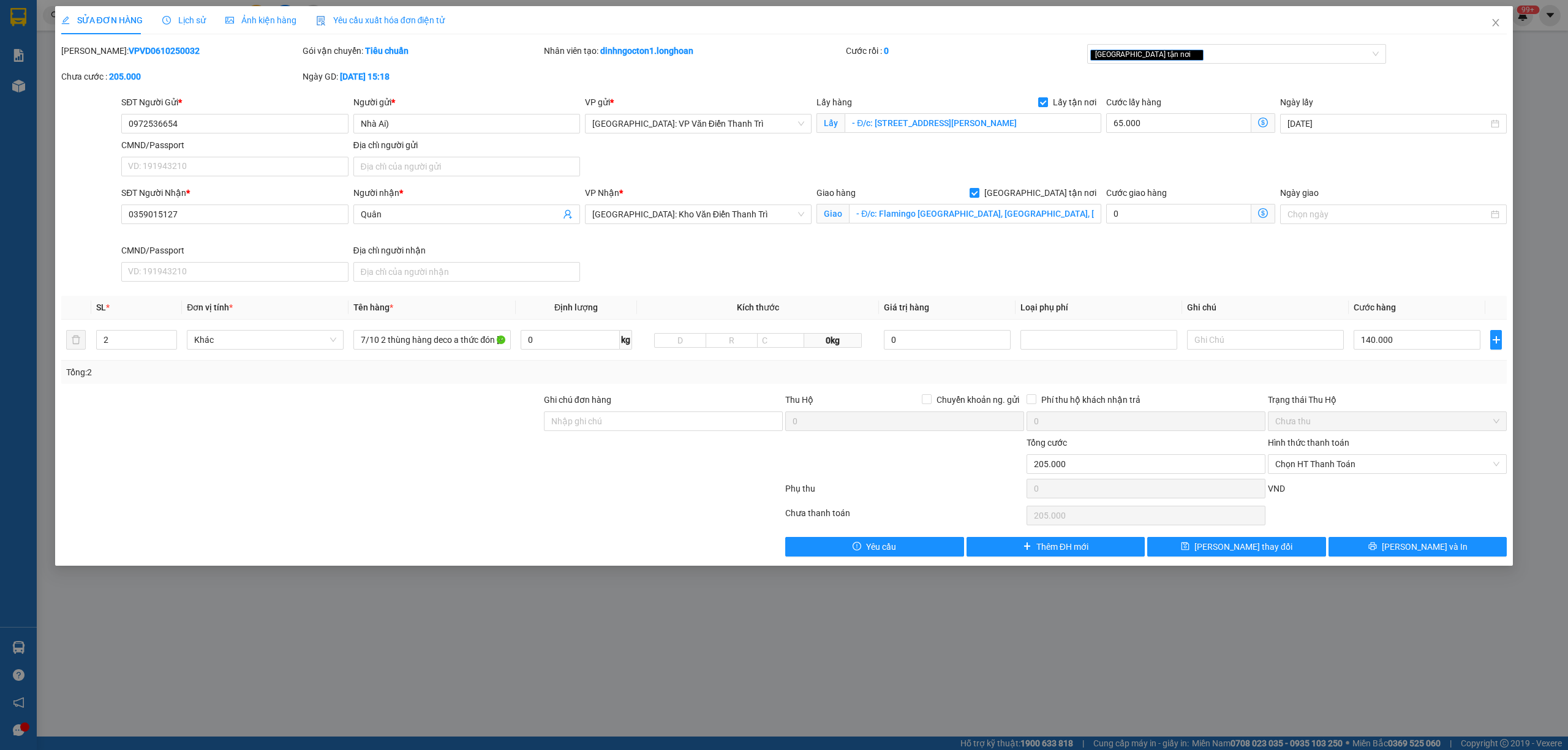
click at [169, 16] on span "Lịch sử" at bounding box center [183, 20] width 44 height 10
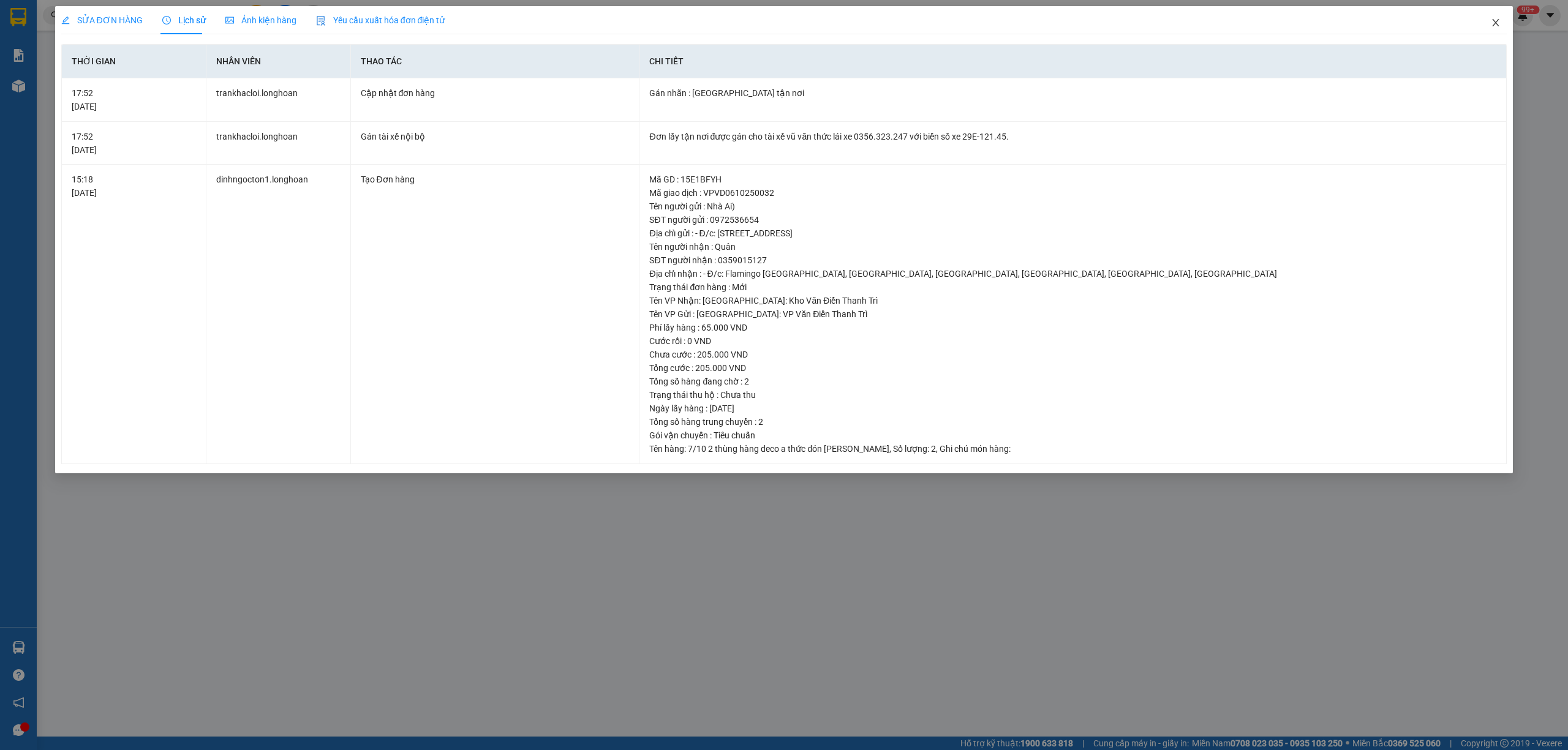
click at [1492, 23] on icon "close" at bounding box center [1496, 22] width 10 height 10
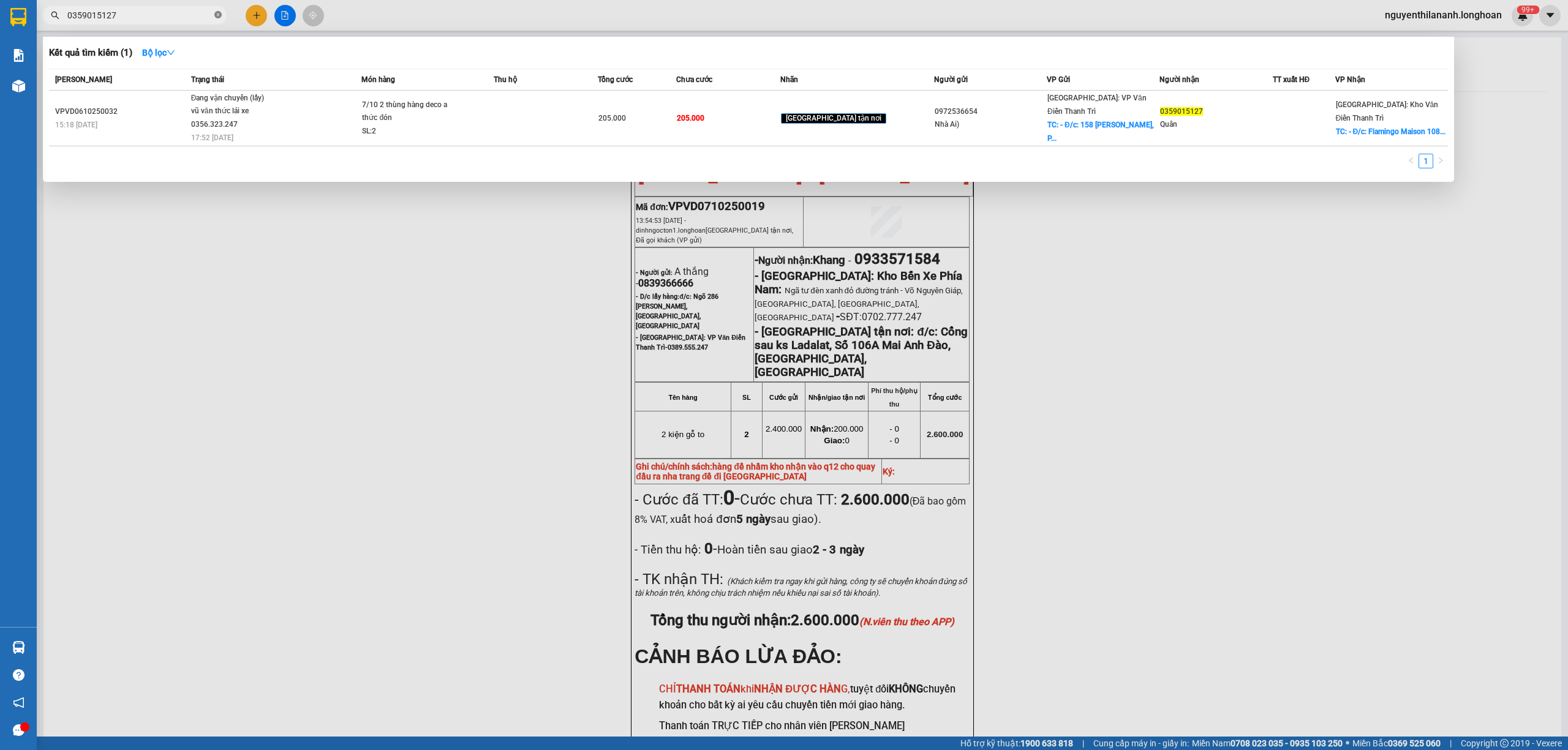
click at [218, 13] on icon "close-circle" at bounding box center [218, 15] width 8 height 8
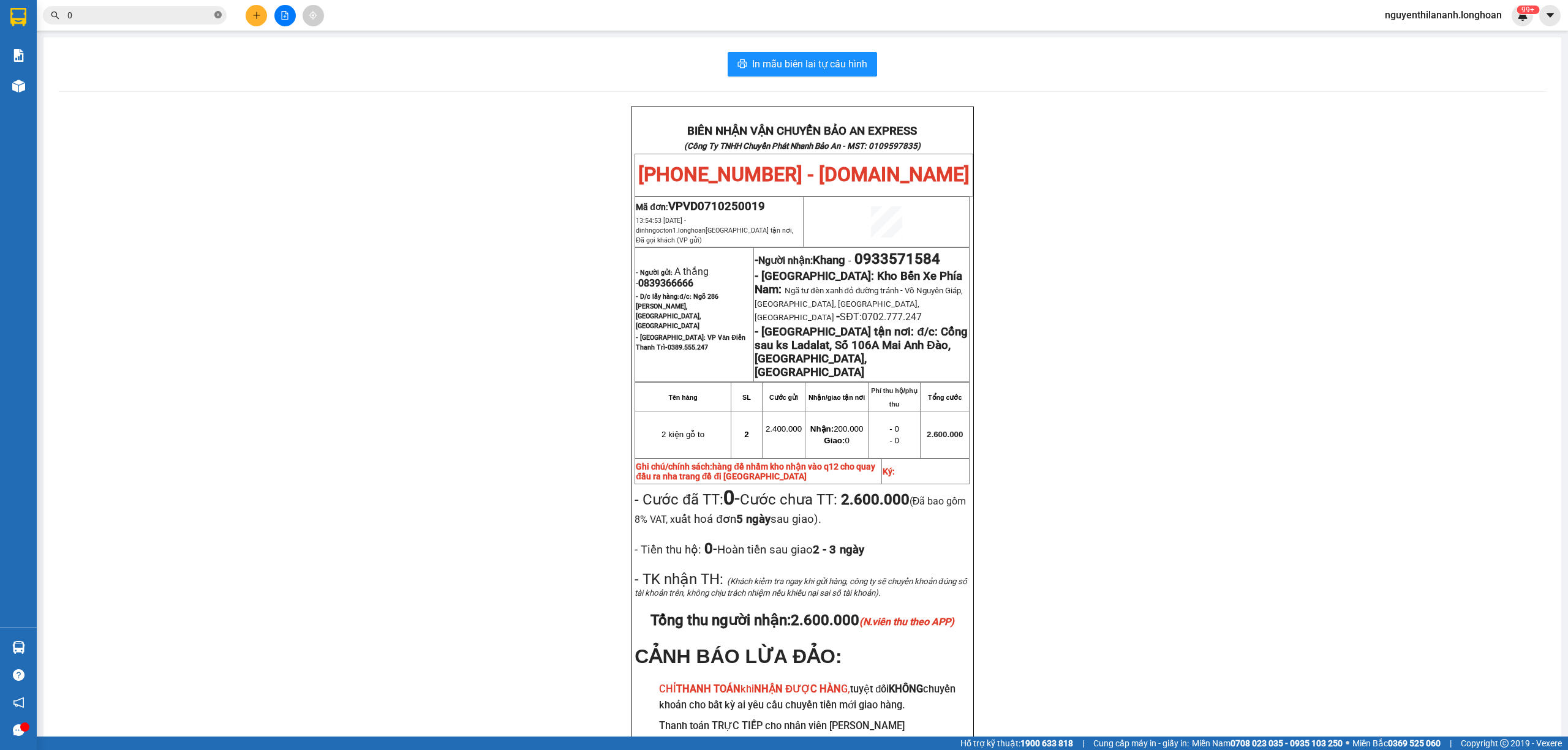
paste input "976958058"
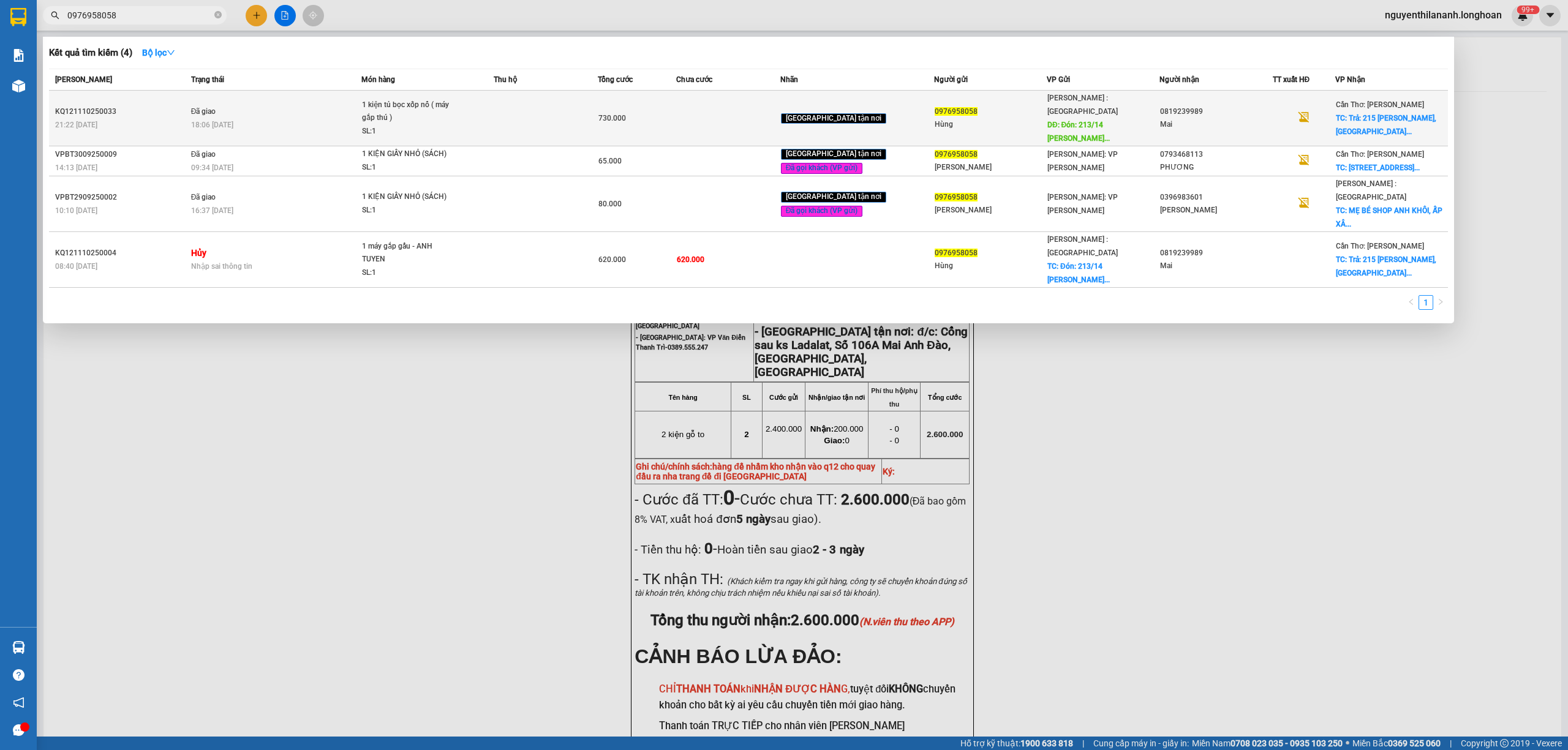
click at [122, 106] on div "KQ121110250033" at bounding box center [121, 112] width 132 height 13
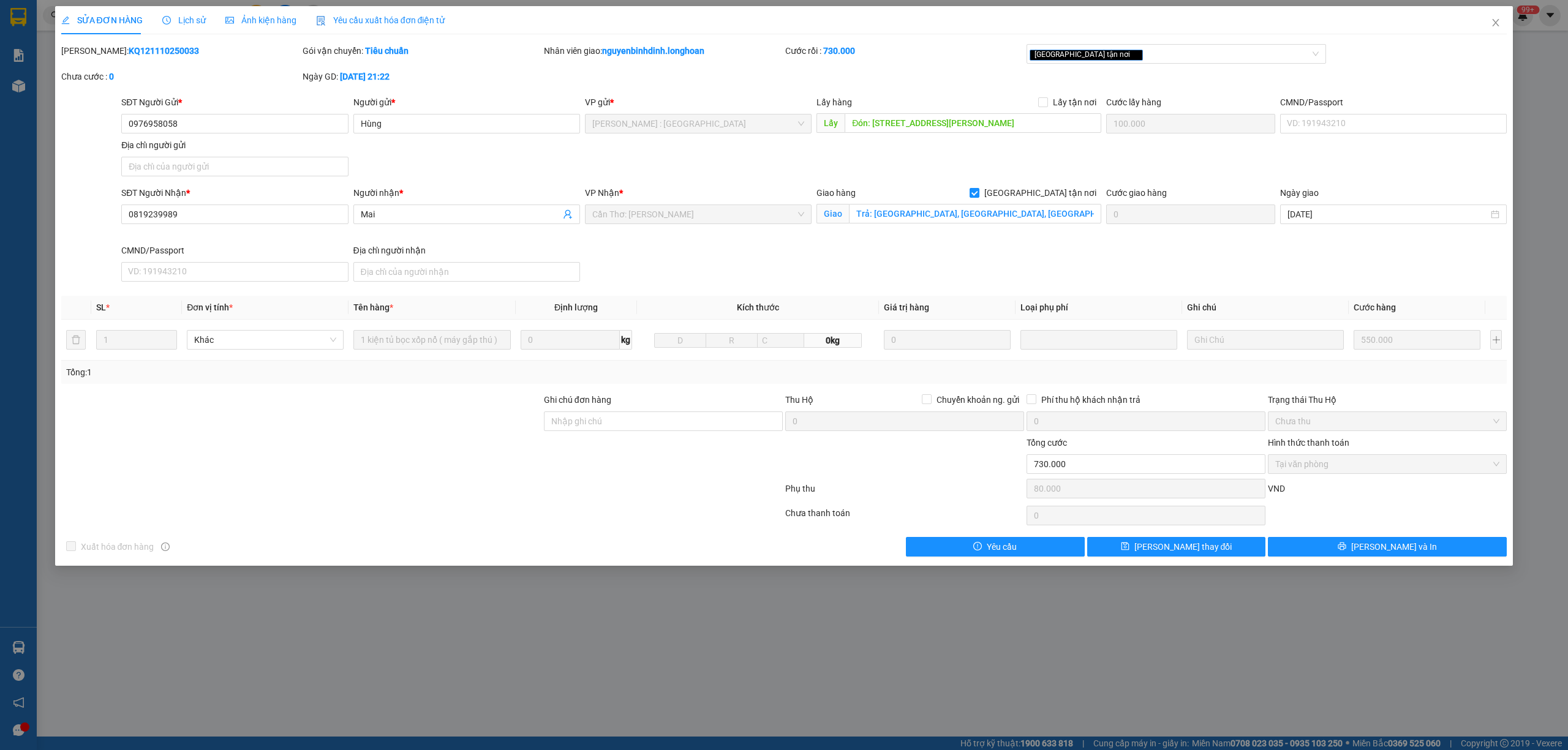
drag, startPoint x: 168, startPoint y: 48, endPoint x: 93, endPoint y: 51, distance: 75.1
click at [93, 51] on div "Mã ĐH: KQ121110250033" at bounding box center [180, 50] width 239 height 14
click at [1497, 22] on icon "close" at bounding box center [1495, 23] width 7 height 8
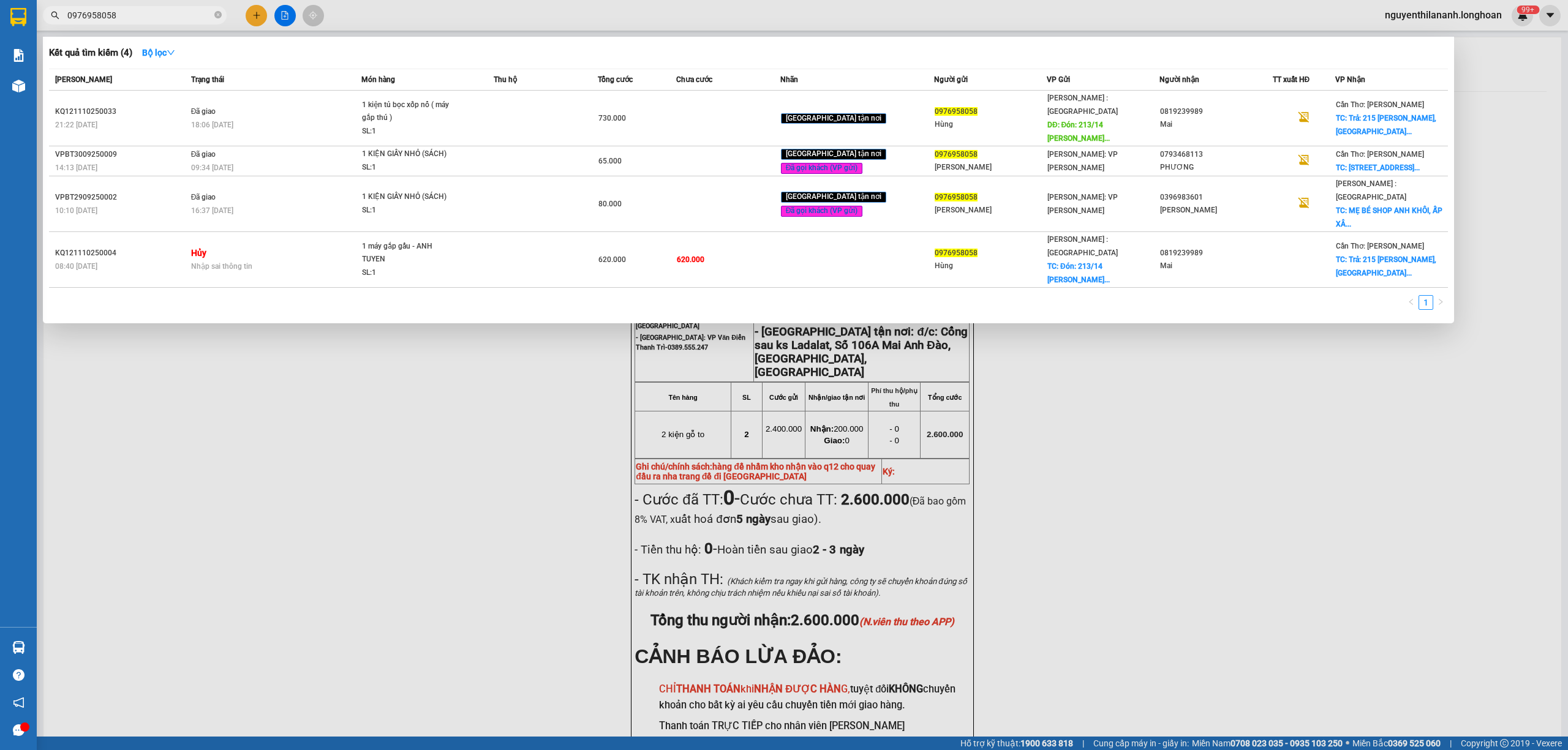
click at [135, 13] on input "0976958058" at bounding box center [139, 16] width 145 height 14
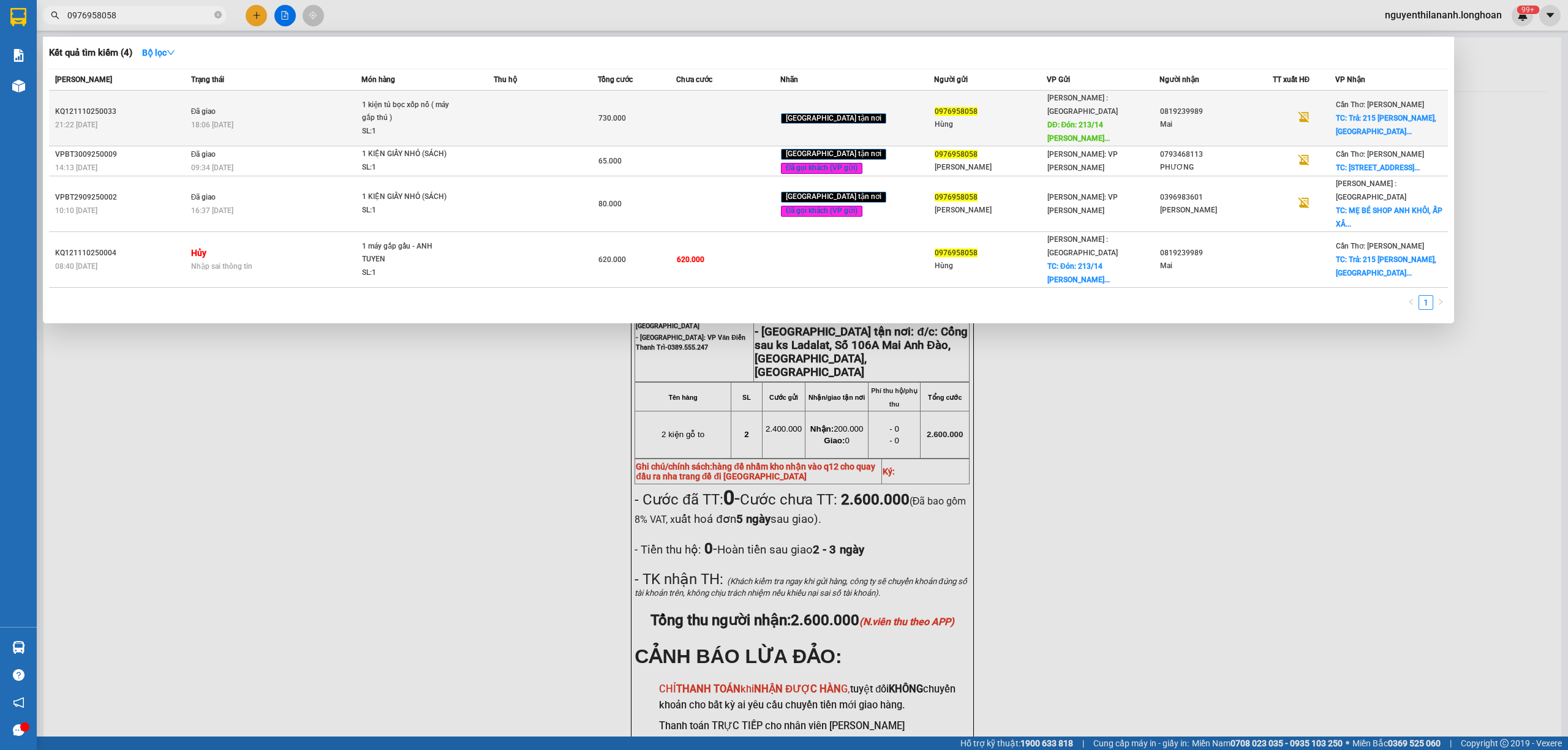
click at [148, 118] on div "21:22 [DATE]" at bounding box center [121, 125] width 132 height 14
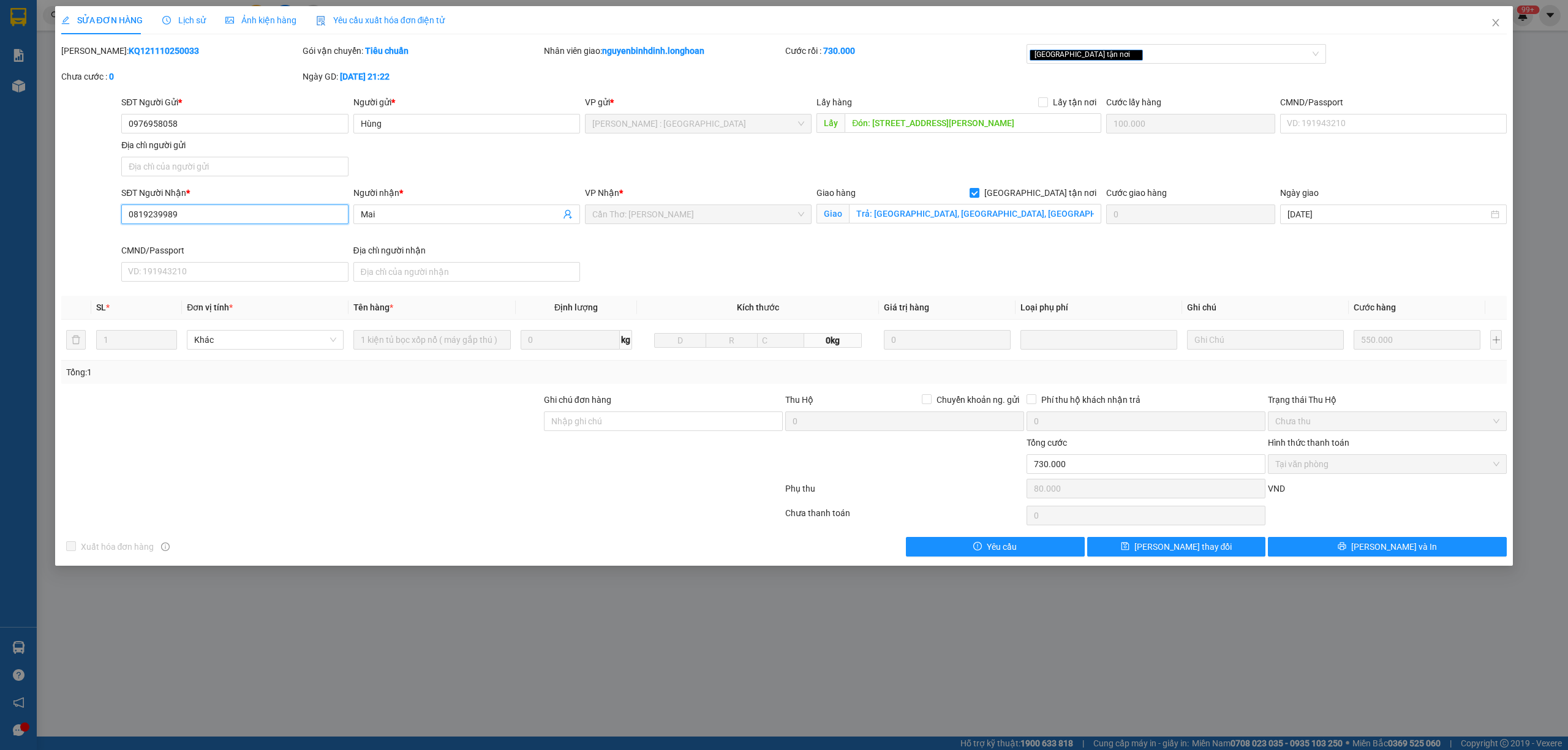
drag, startPoint x: 197, startPoint y: 216, endPoint x: 95, endPoint y: 222, distance: 102.2
click at [95, 222] on div "SĐT Người Nhận * 0819239989 0819239989 Người nhận * Mai VP Nhận * Cần Thơ: Kho …" at bounding box center [784, 237] width 1449 height 101
click at [178, 54] on div "Mã ĐH: KQ121110250033" at bounding box center [180, 50] width 239 height 14
drag, startPoint x: 178, startPoint y: 54, endPoint x: 92, endPoint y: 57, distance: 86.1
click at [92, 57] on div "Mã ĐH: KQ121110250033" at bounding box center [180, 50] width 239 height 14
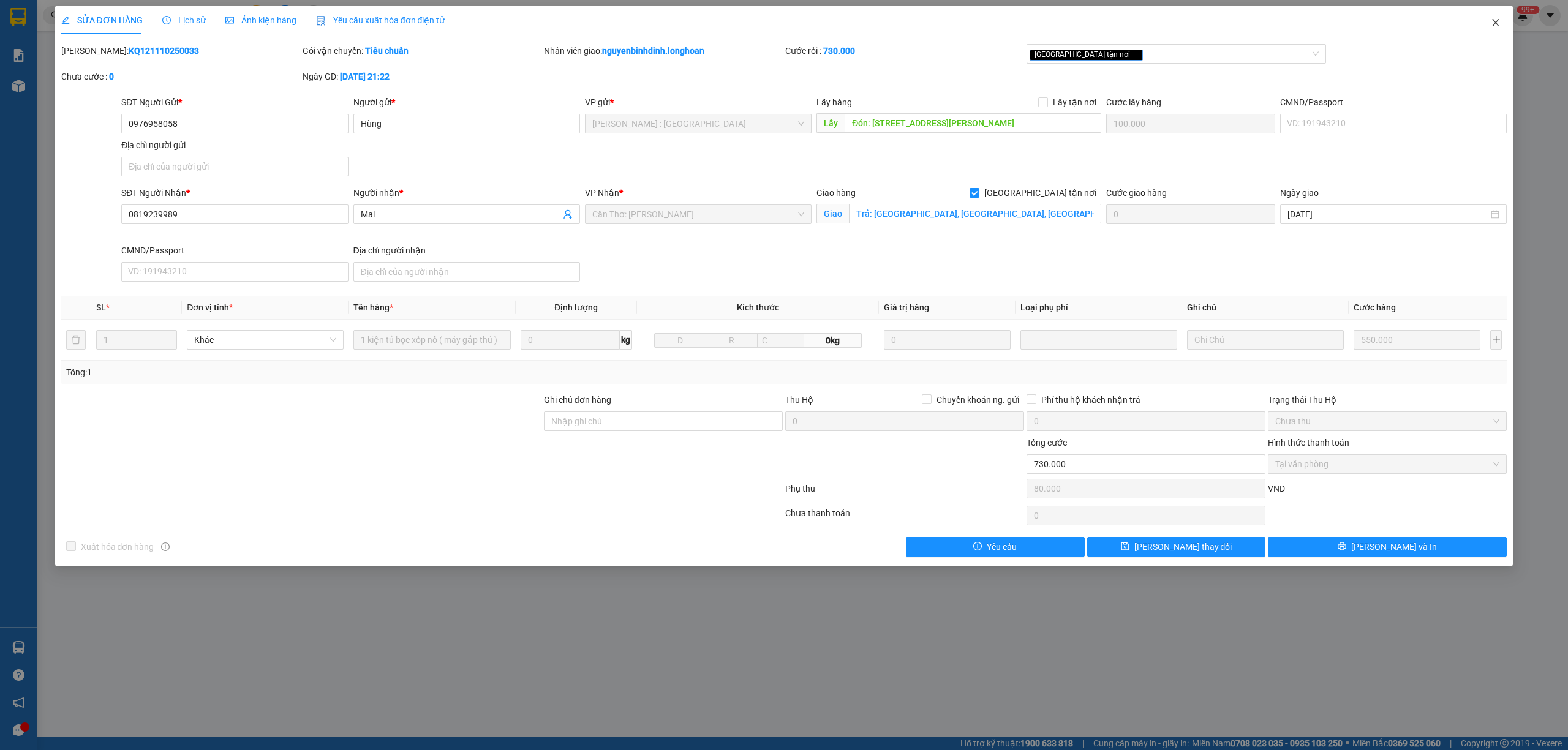
click at [1498, 19] on icon "close" at bounding box center [1496, 22] width 10 height 10
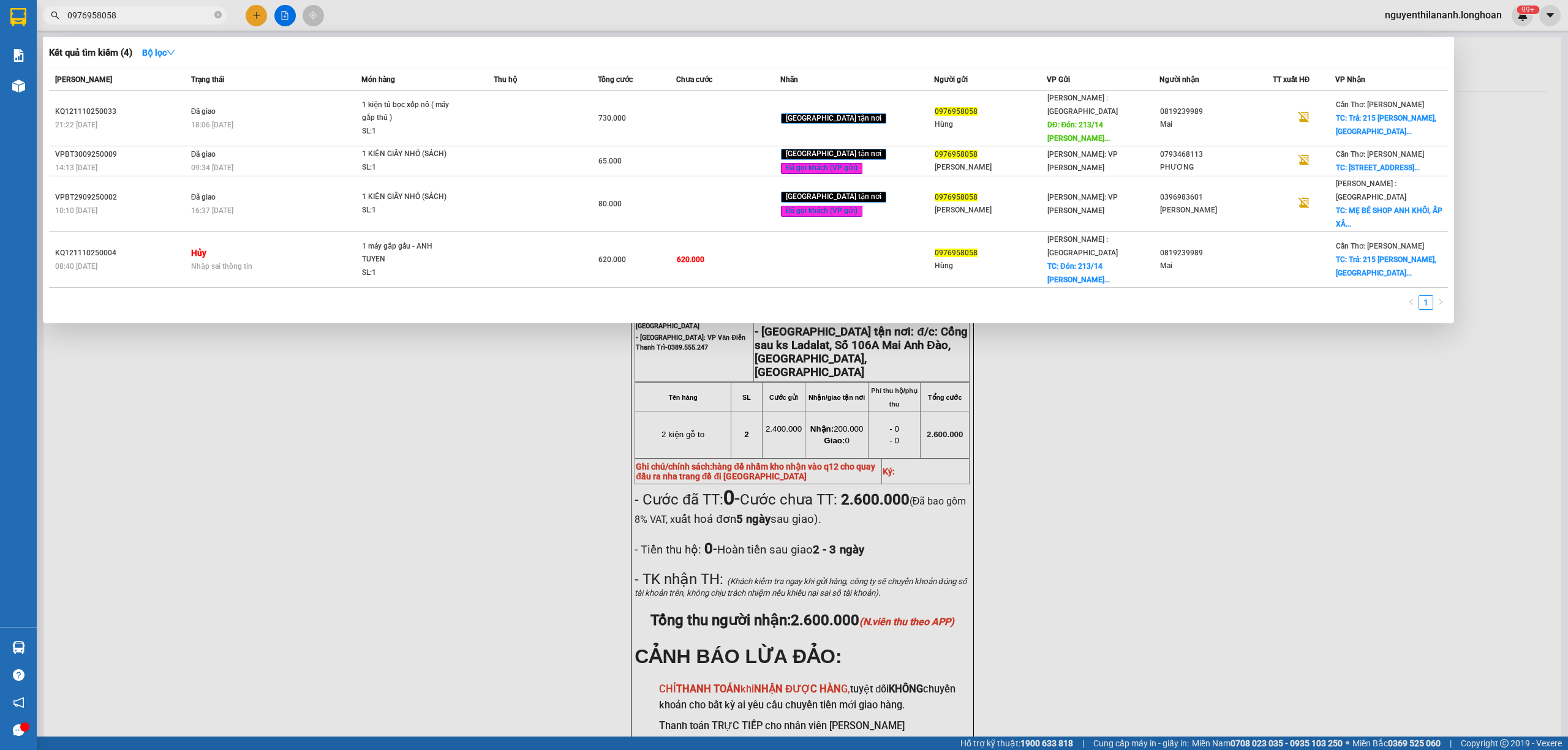
click at [129, 16] on input "0976958058" at bounding box center [139, 16] width 145 height 14
click at [219, 17] on icon "close-circle" at bounding box center [218, 15] width 8 height 8
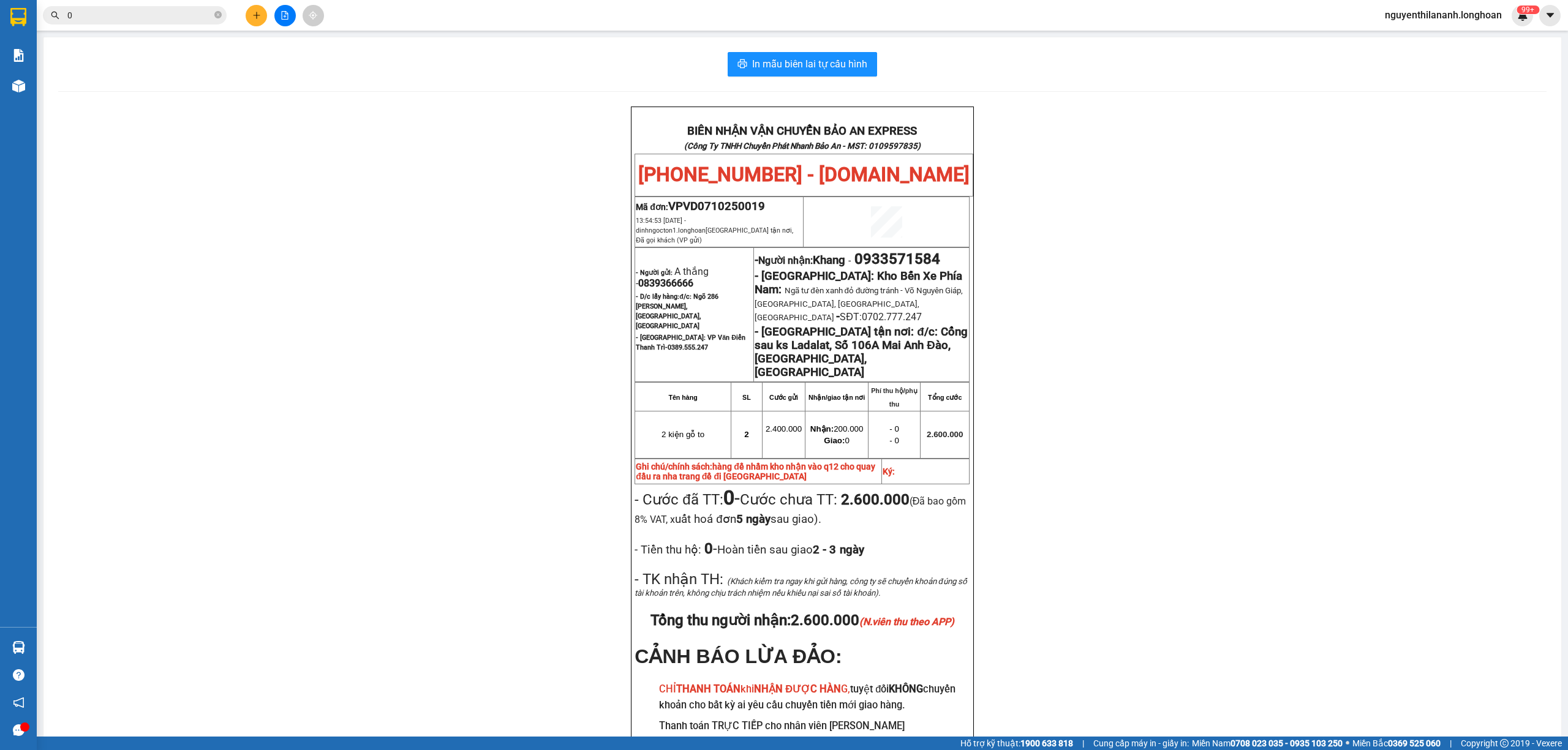
paste input "384403972"
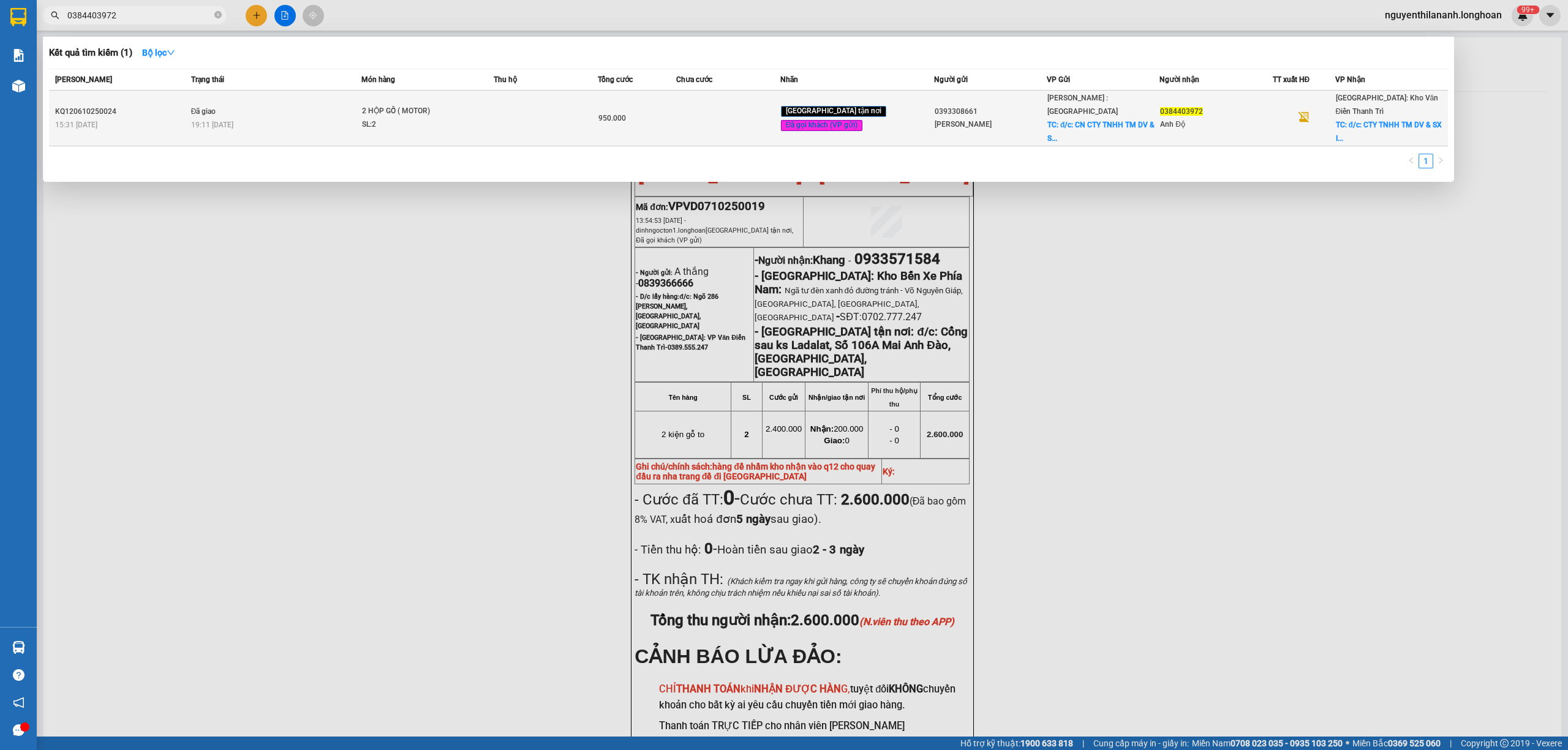
click at [134, 118] on div "15:31 [DATE]" at bounding box center [121, 125] width 132 height 14
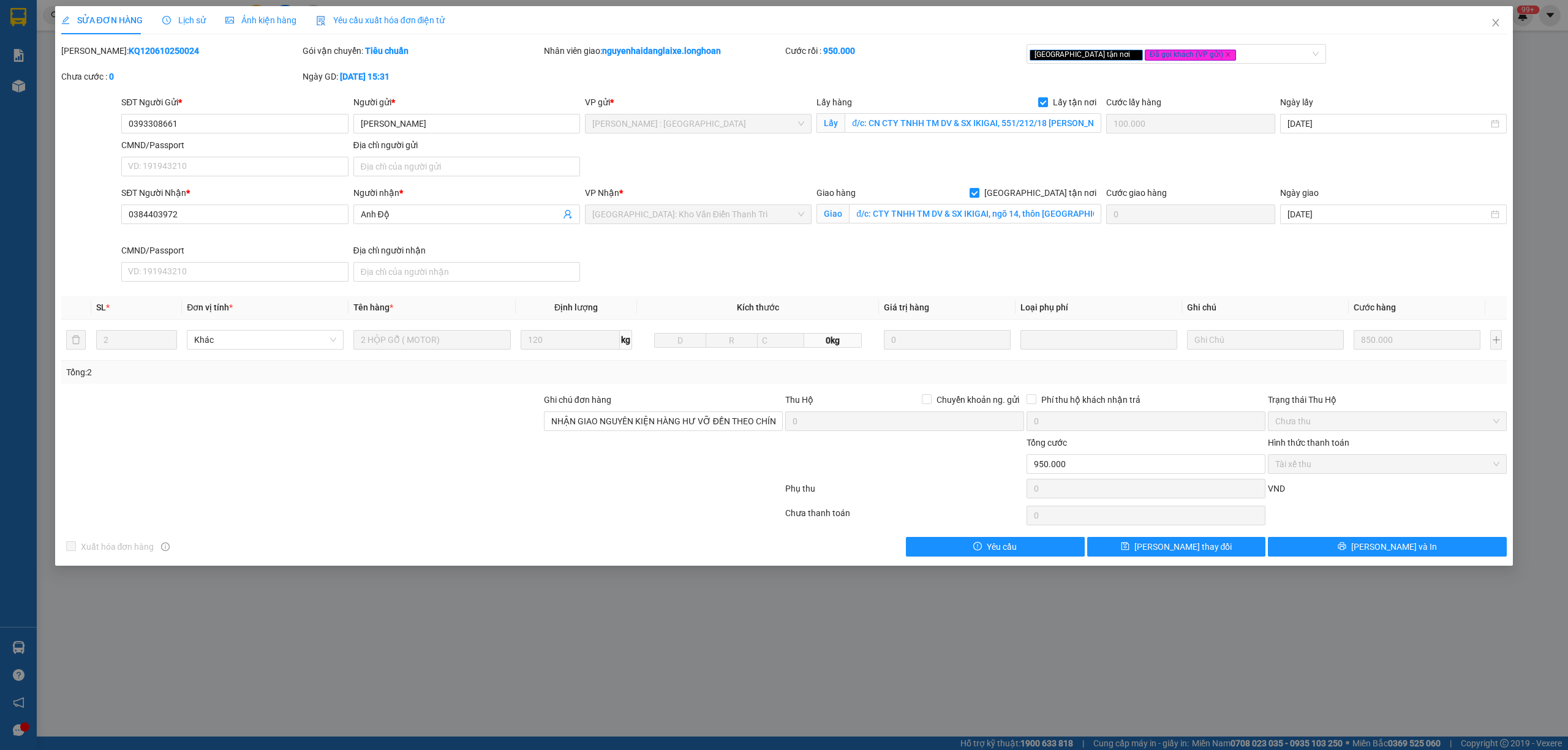
drag, startPoint x: 168, startPoint y: 52, endPoint x: 94, endPoint y: 57, distance: 74.2
click at [94, 57] on div "Mã ĐH: KQ120610250024" at bounding box center [180, 50] width 239 height 14
drag, startPoint x: 1501, startPoint y: 22, endPoint x: 1473, endPoint y: 32, distance: 29.7
click at [1498, 22] on span "Close" at bounding box center [1495, 22] width 34 height 34
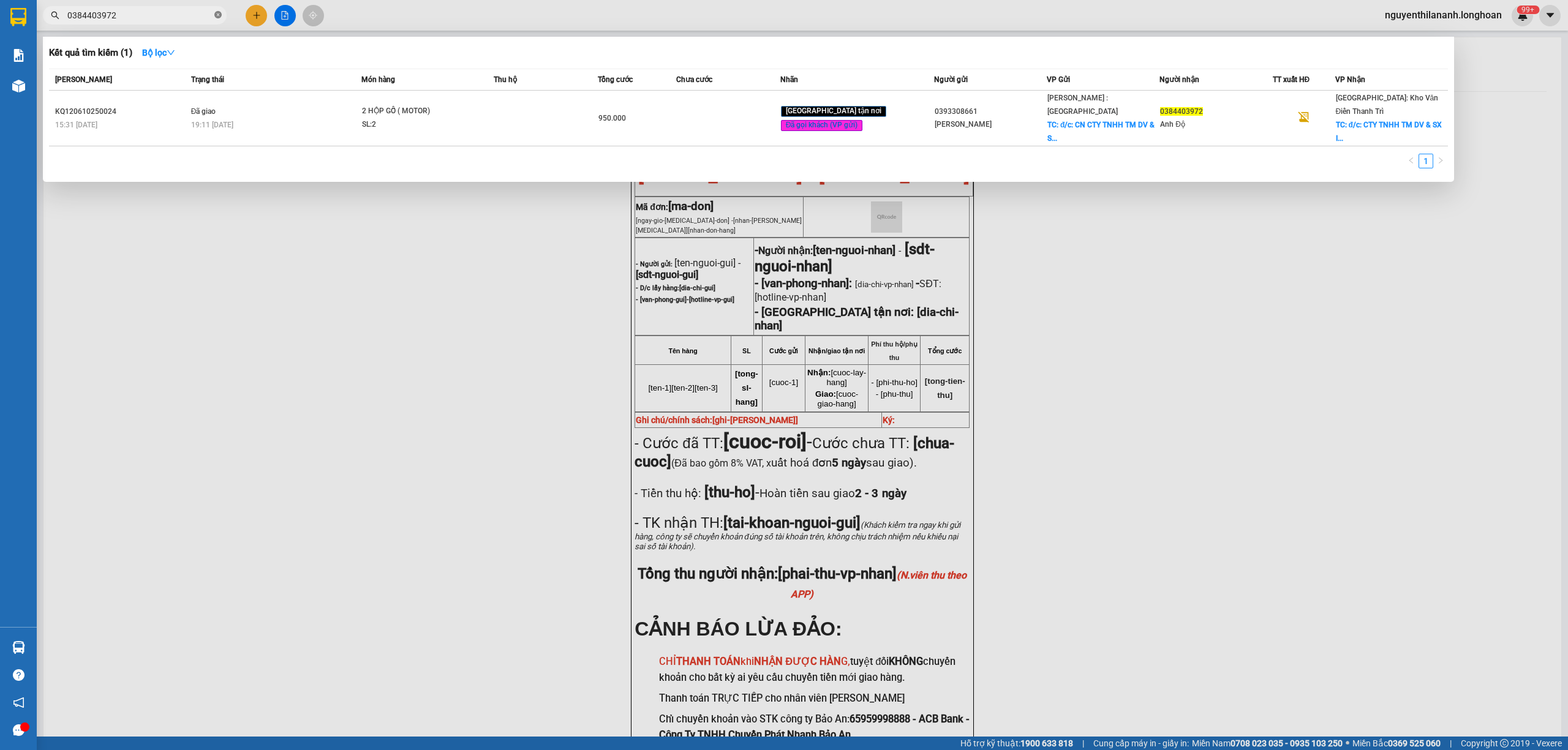
drag, startPoint x: 210, startPoint y: 13, endPoint x: 216, endPoint y: 13, distance: 6.0
click at [215, 13] on span "0384403972" at bounding box center [134, 15] width 183 height 18
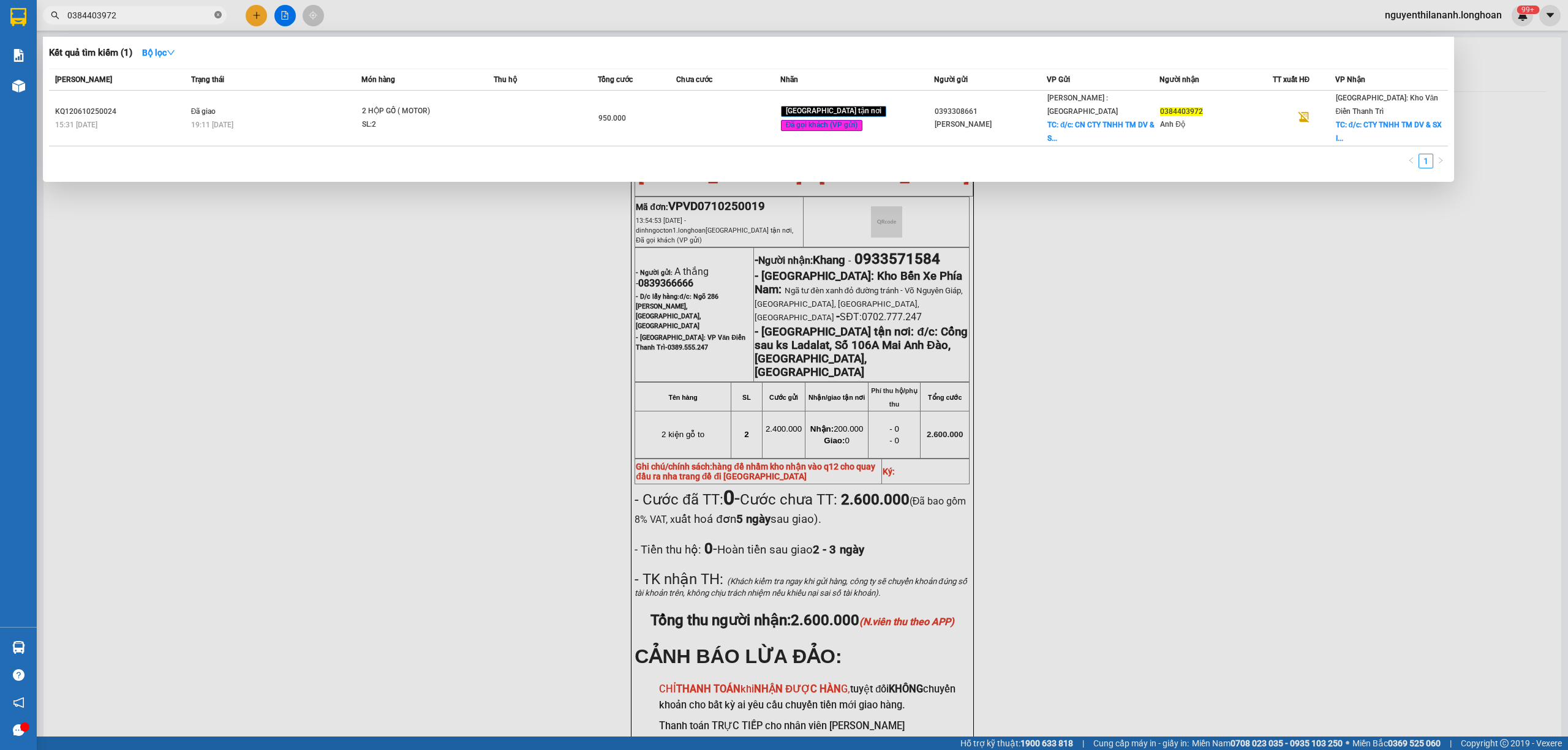
click at [216, 13] on icon "close-circle" at bounding box center [218, 15] width 8 height 8
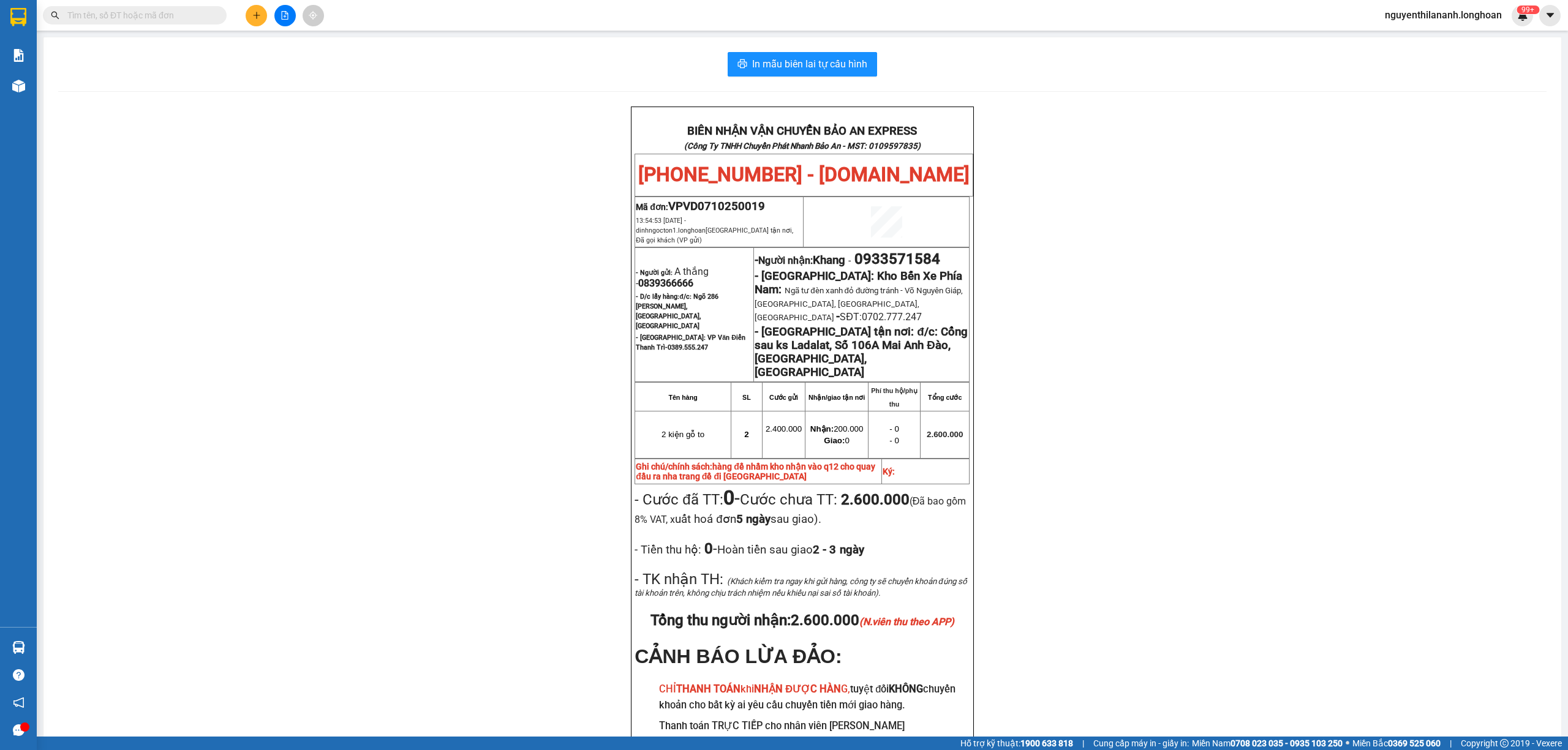
paste input "0929391166"
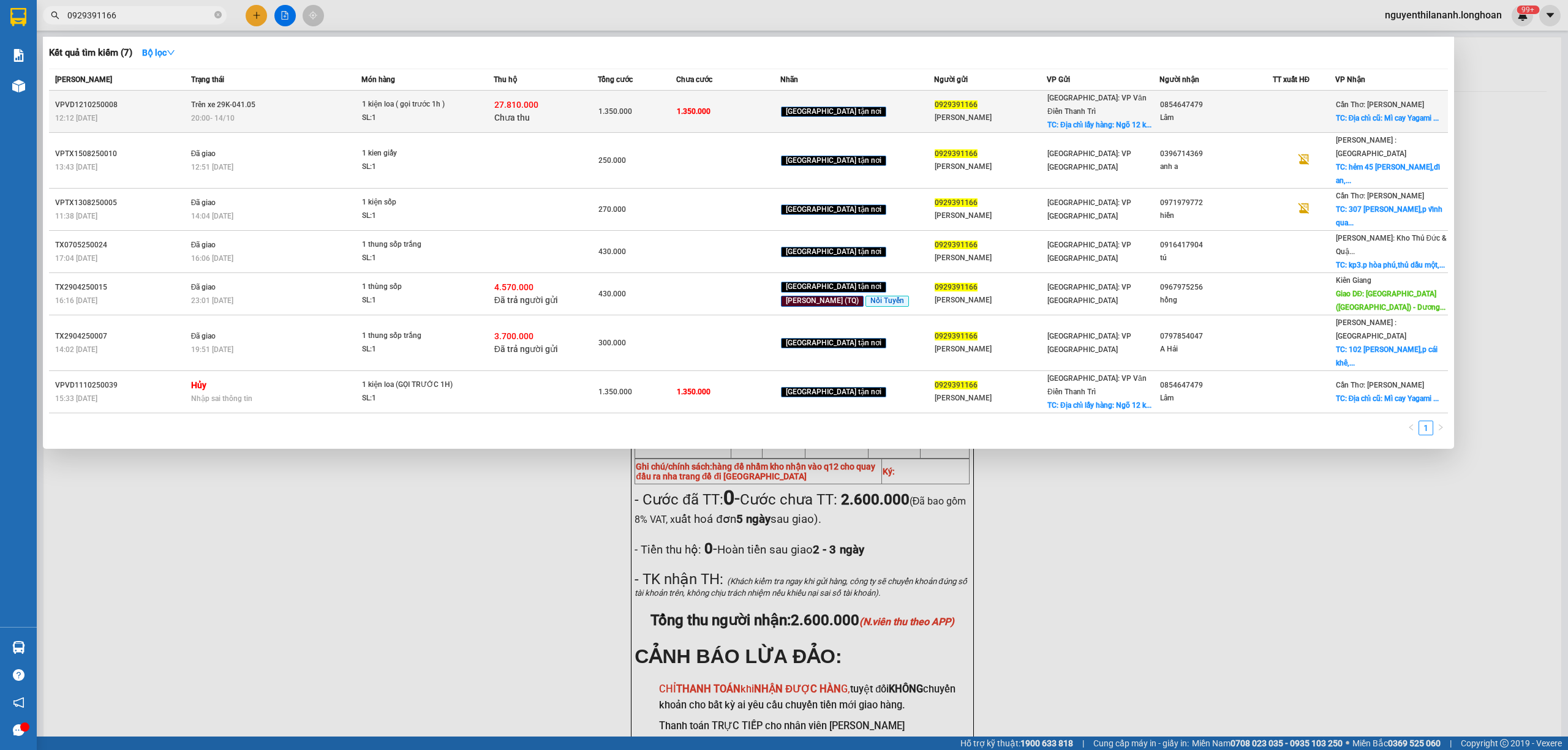
click at [169, 102] on div "VPVD1210250008" at bounding box center [121, 105] width 132 height 13
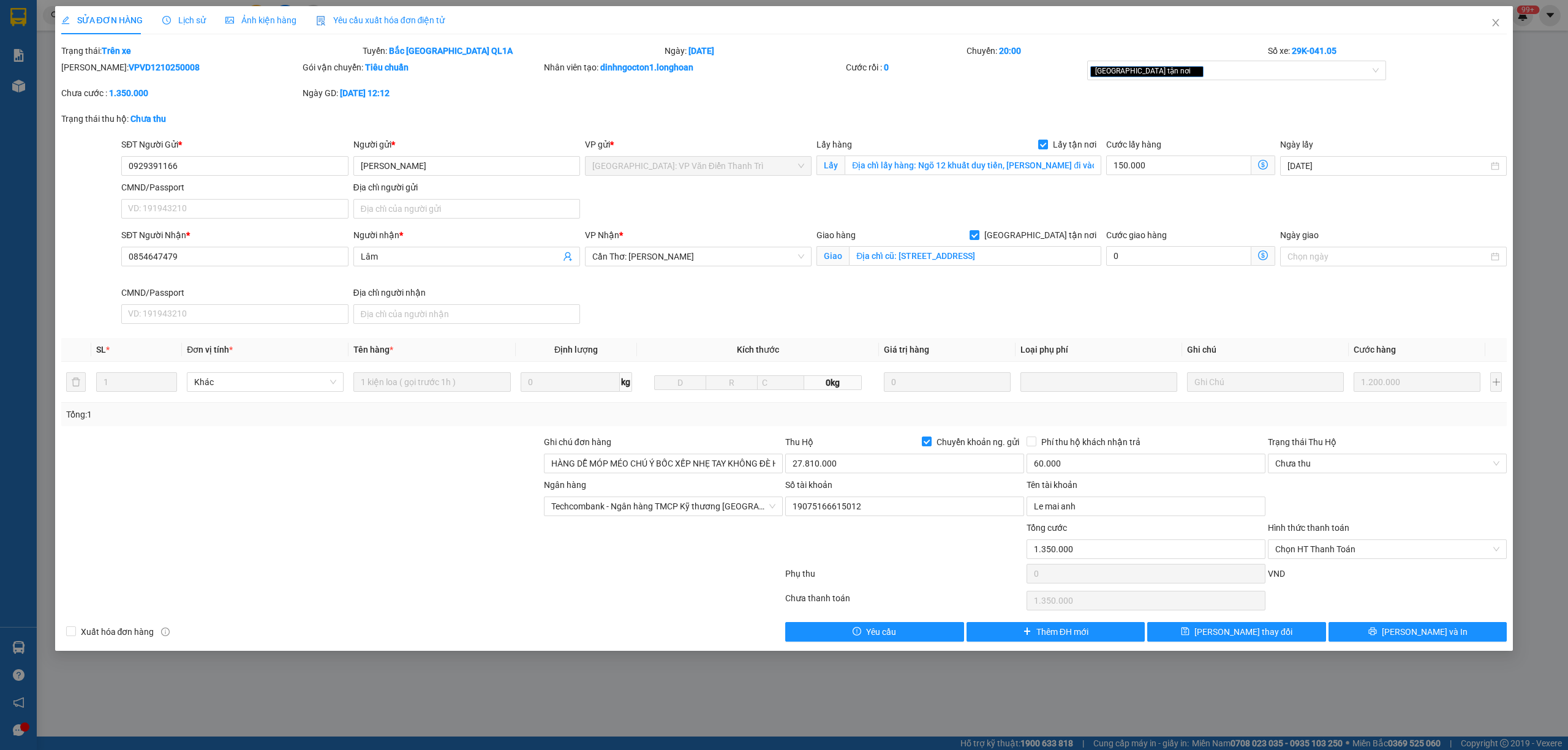
drag, startPoint x: 178, startPoint y: 67, endPoint x: 93, endPoint y: 69, distance: 85.0
click at [93, 69] on div "[PERSON_NAME]: VPVD1210250008" at bounding box center [180, 67] width 239 height 14
click at [1494, 20] on icon "close" at bounding box center [1496, 22] width 10 height 10
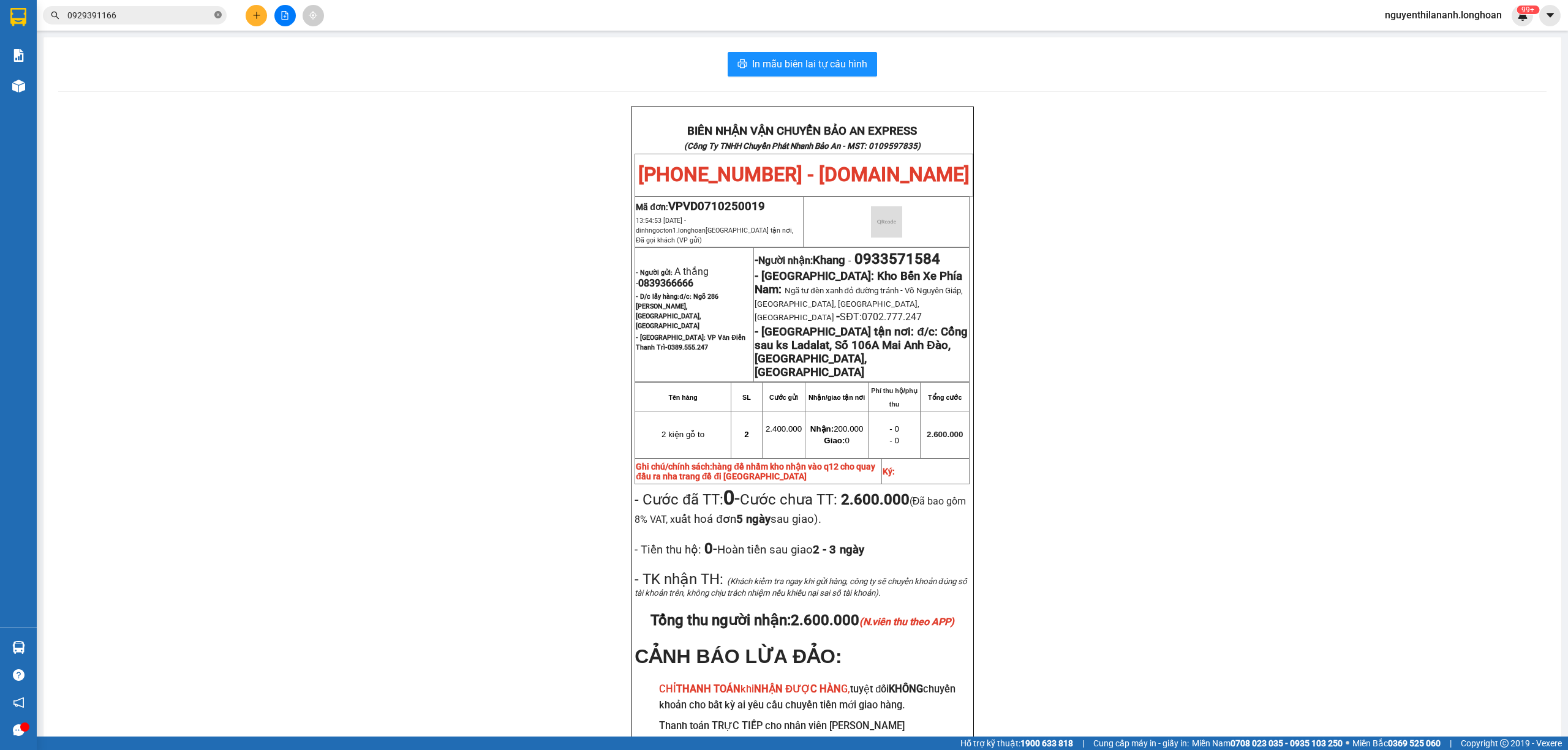
click at [219, 16] on icon "close-circle" at bounding box center [218, 15] width 8 height 8
paste input "0943330246"
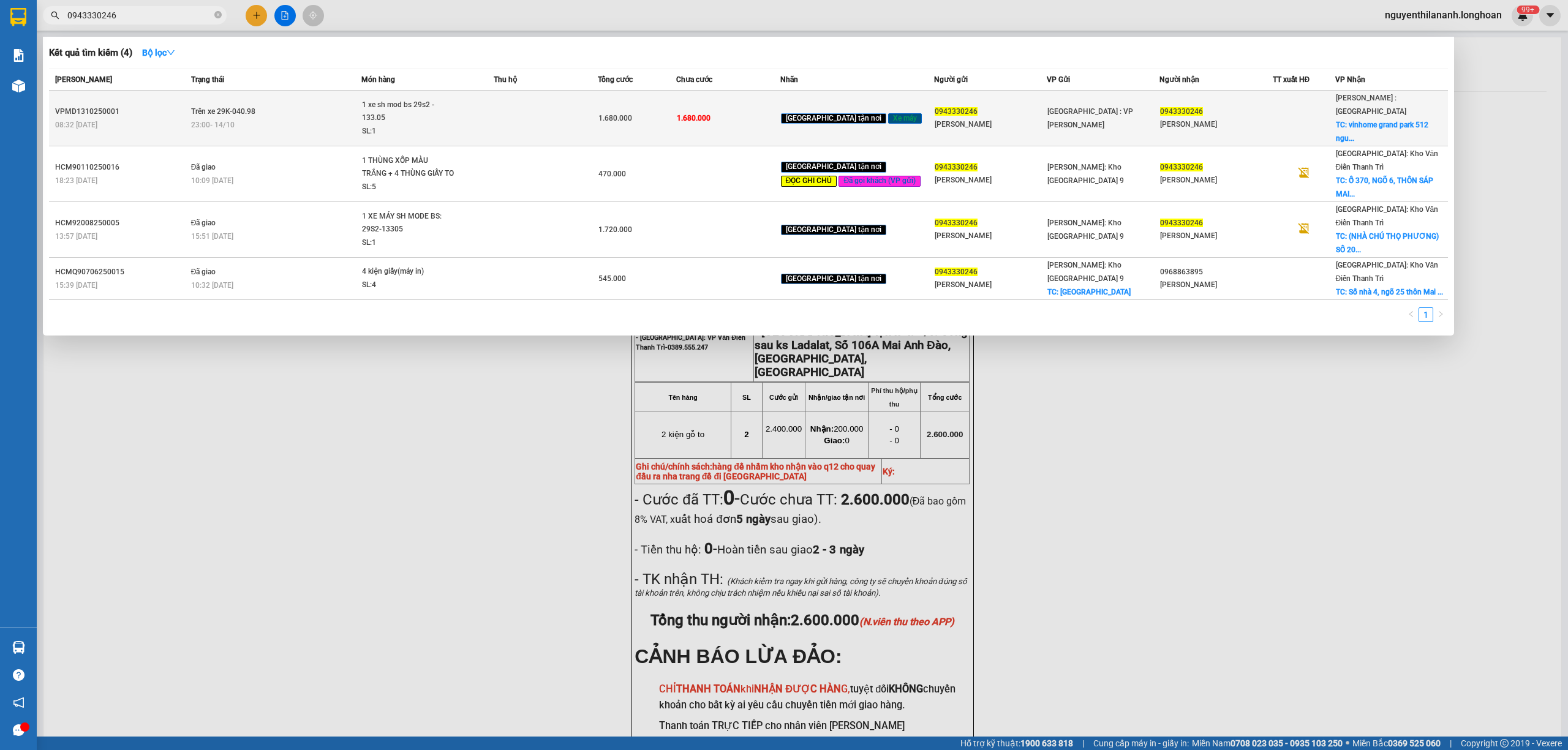
click at [164, 106] on div "VPMD1310250001" at bounding box center [121, 112] width 132 height 13
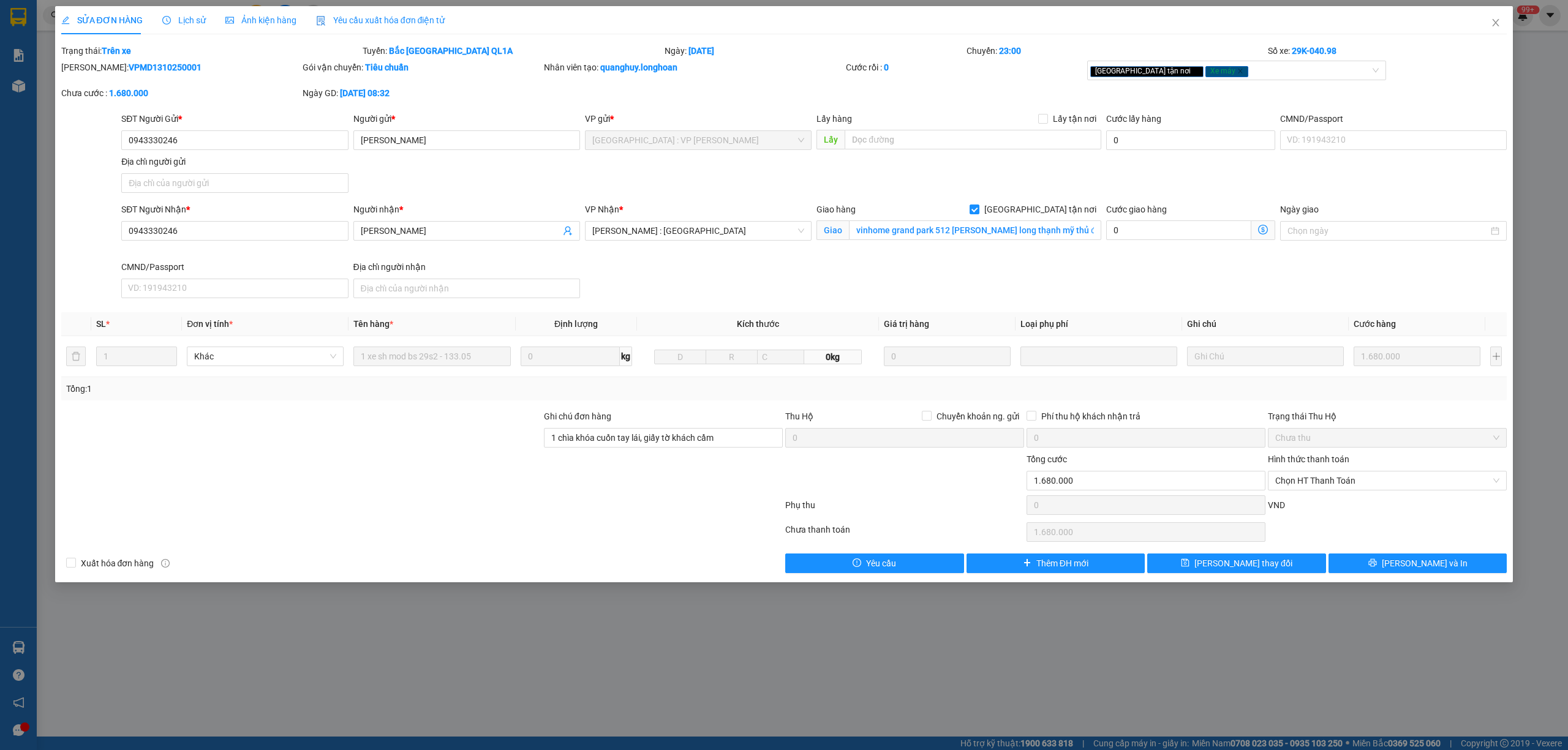
drag, startPoint x: 190, startPoint y: 70, endPoint x: 92, endPoint y: 70, distance: 98.0
click at [92, 70] on div "[PERSON_NAME]: VPMD1310250001" at bounding box center [180, 67] width 239 height 14
click at [189, 26] on div "Lịch sử" at bounding box center [183, 20] width 44 height 14
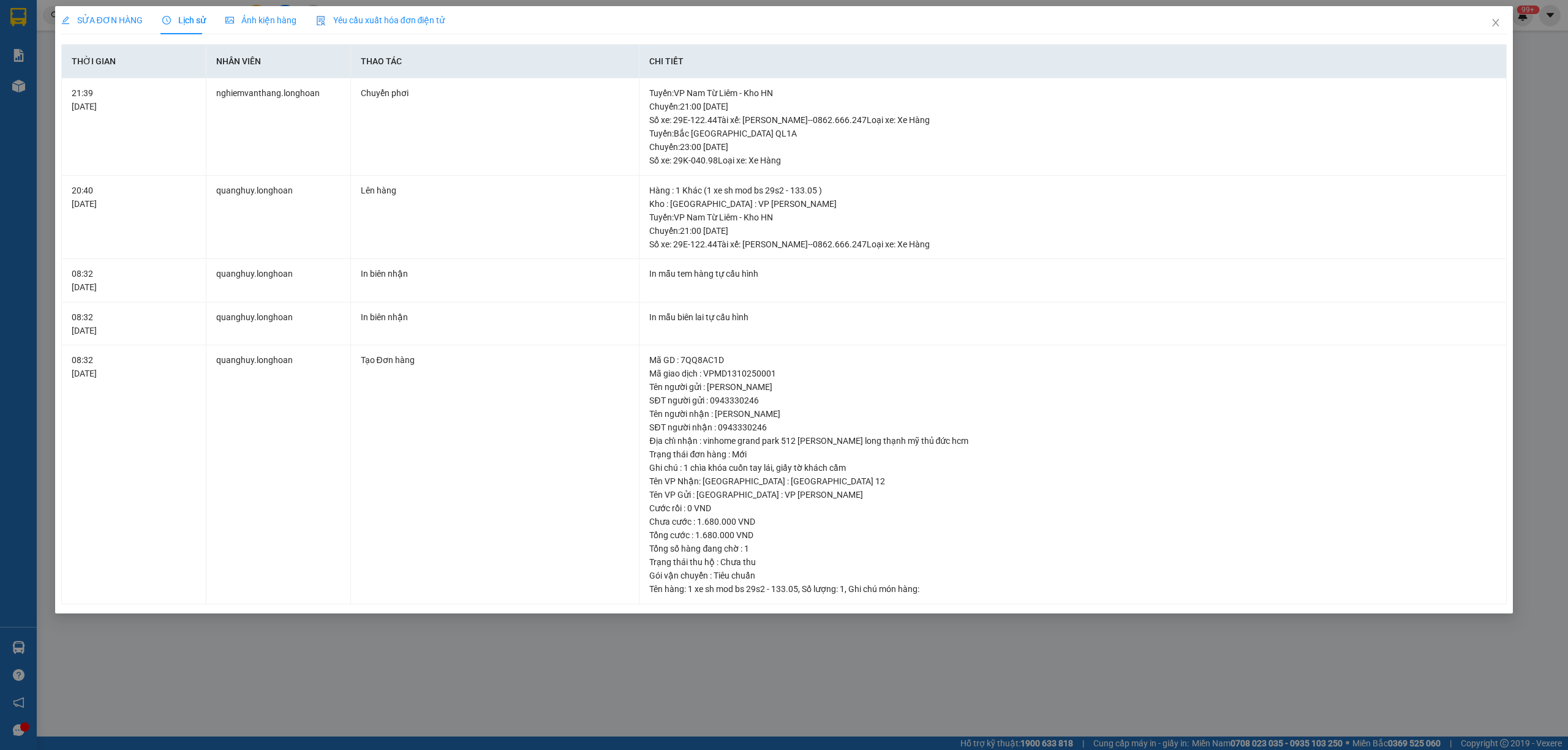
click at [255, 29] on div "Ảnh kiện hàng" at bounding box center [260, 19] width 71 height 28
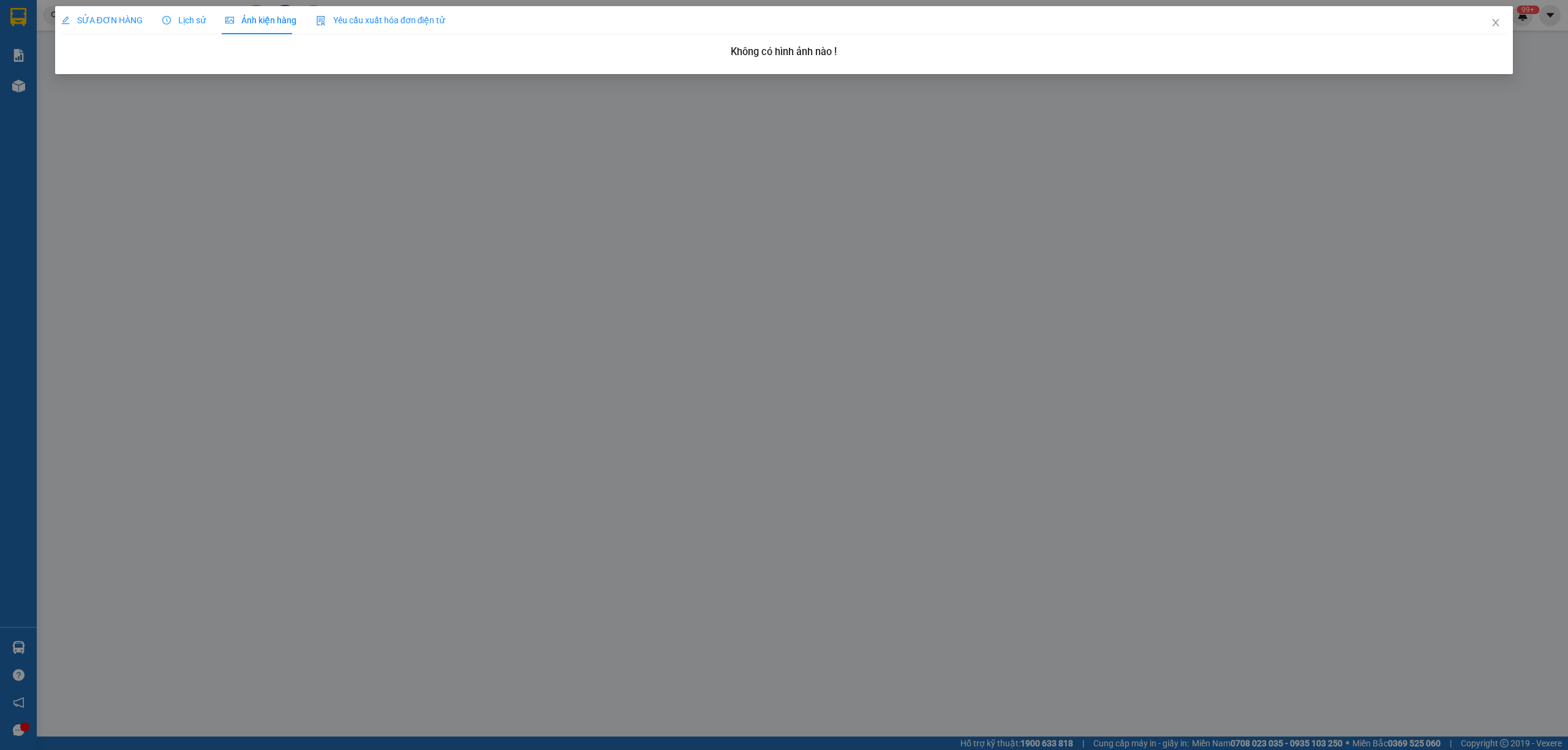
click at [179, 16] on span "Lịch sử" at bounding box center [183, 20] width 44 height 10
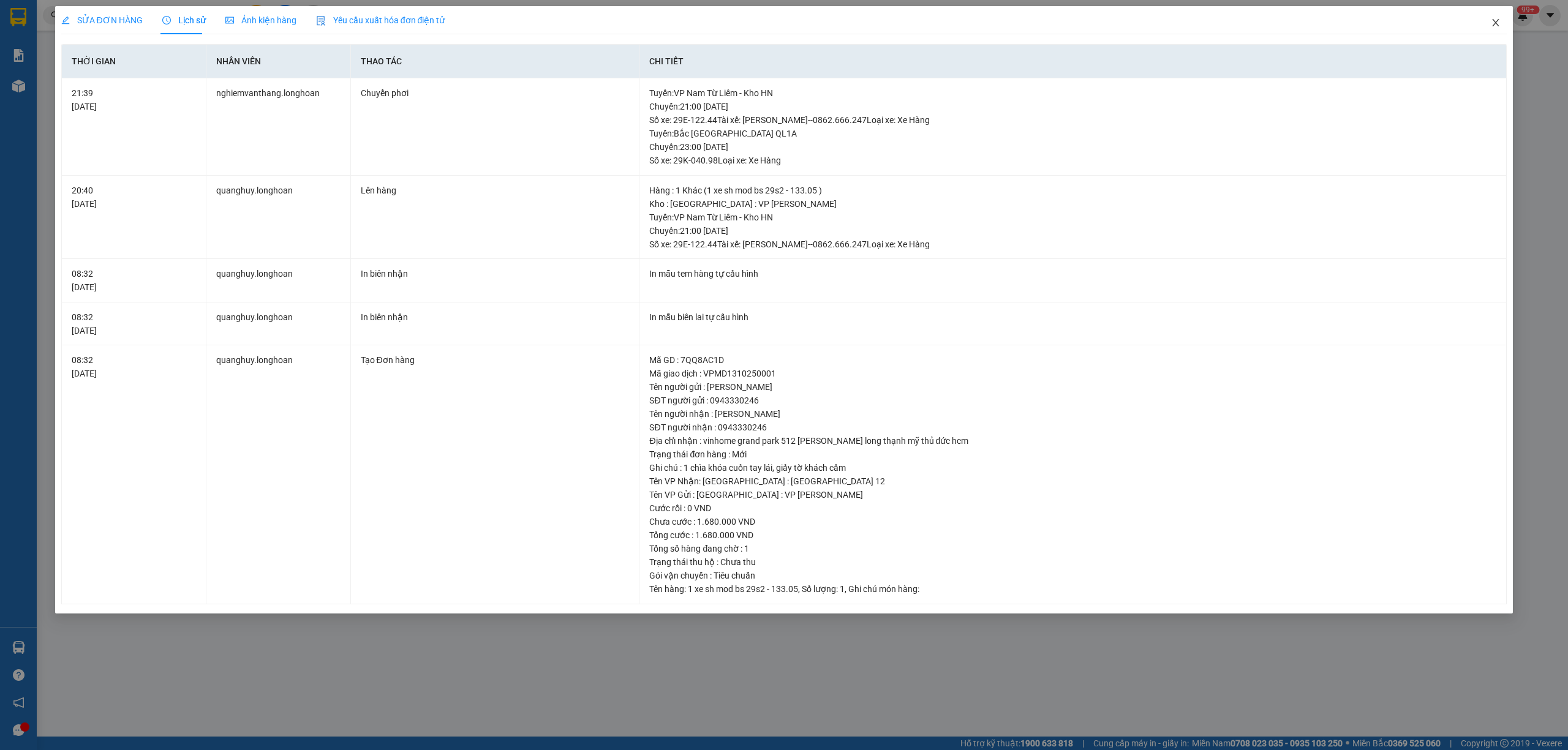
click at [1496, 24] on icon "close" at bounding box center [1495, 23] width 7 height 8
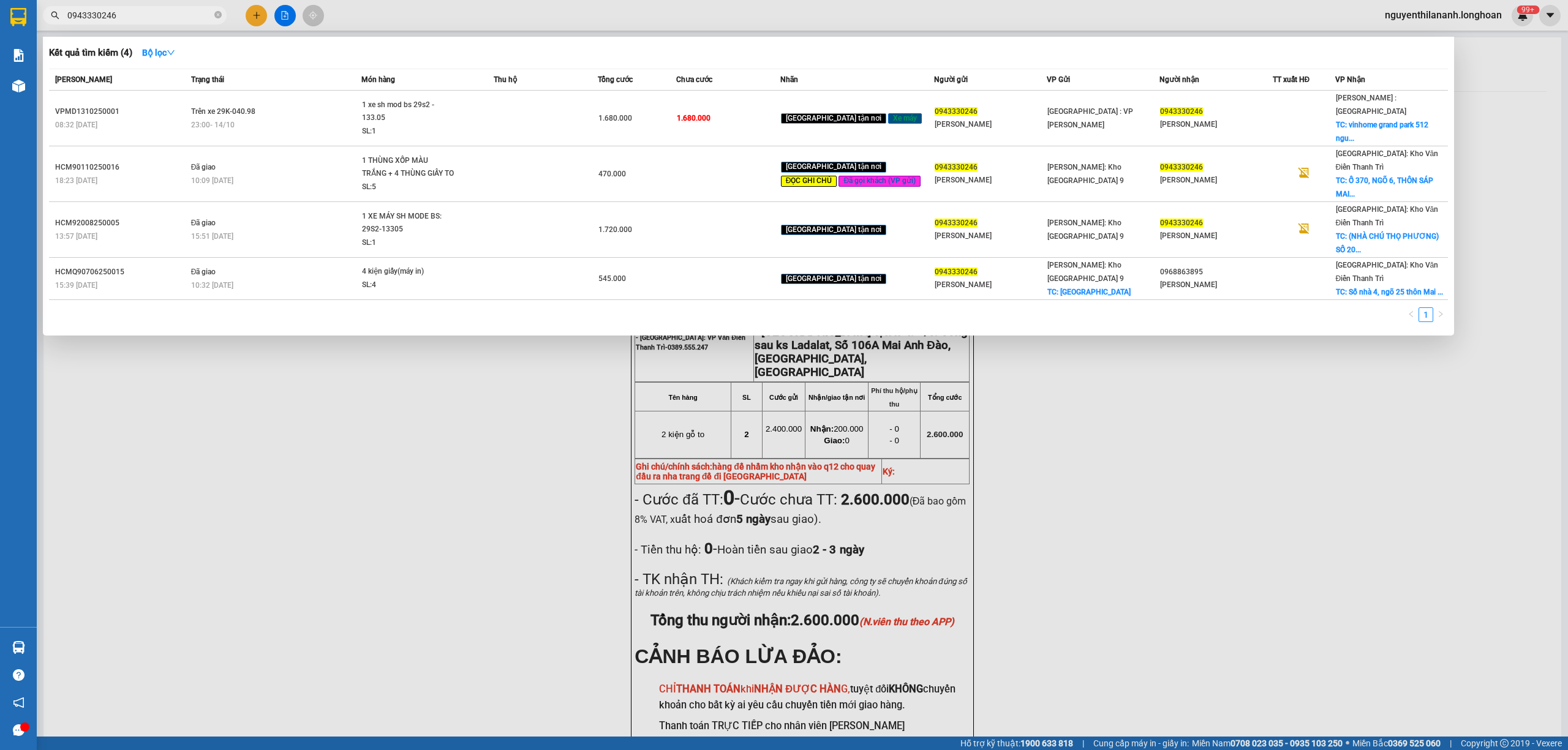
click at [181, 17] on input "0943330246" at bounding box center [139, 16] width 145 height 14
click at [122, 18] on input "0943330246" at bounding box center [139, 16] width 145 height 14
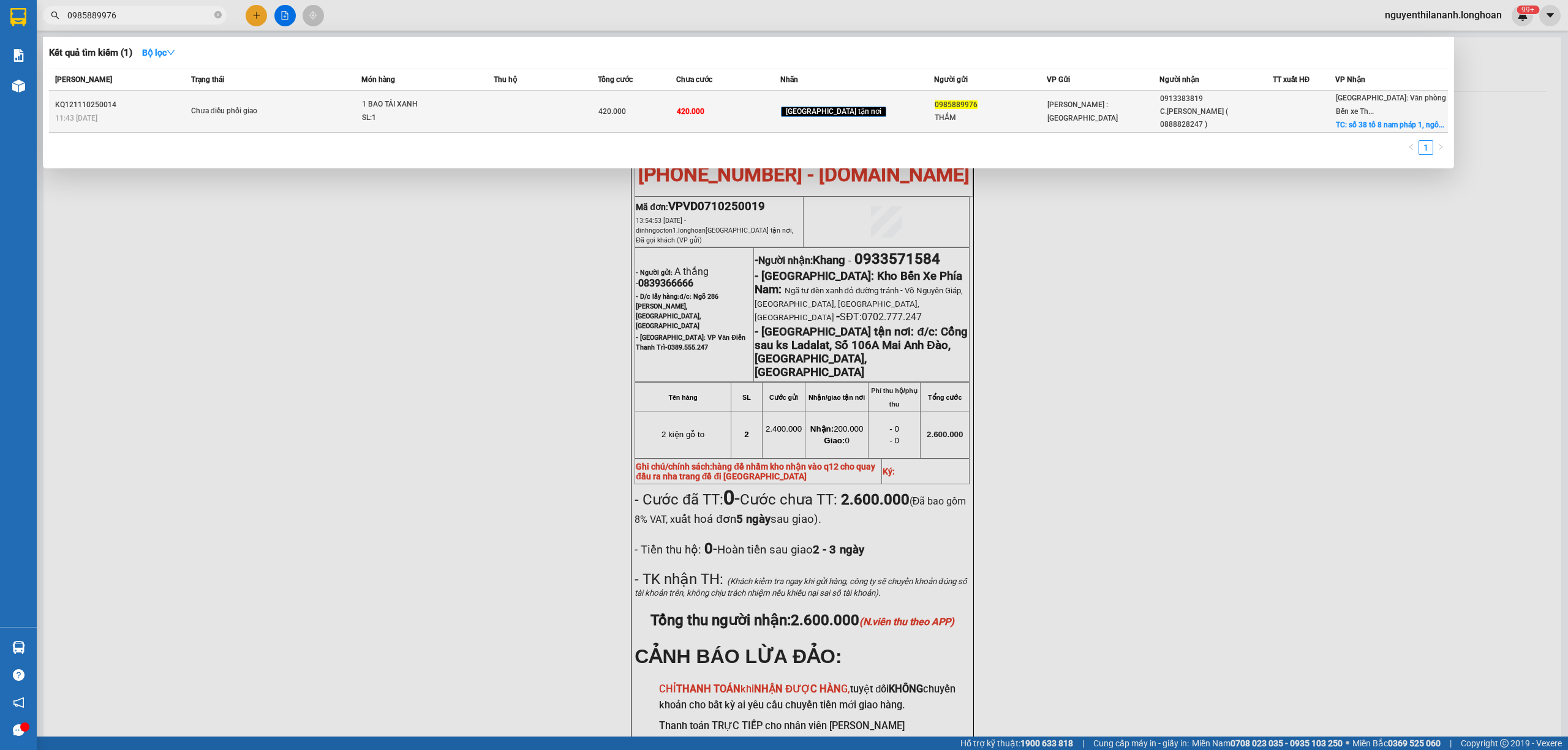
click at [137, 99] on div "KQ121110250014" at bounding box center [121, 105] width 132 height 13
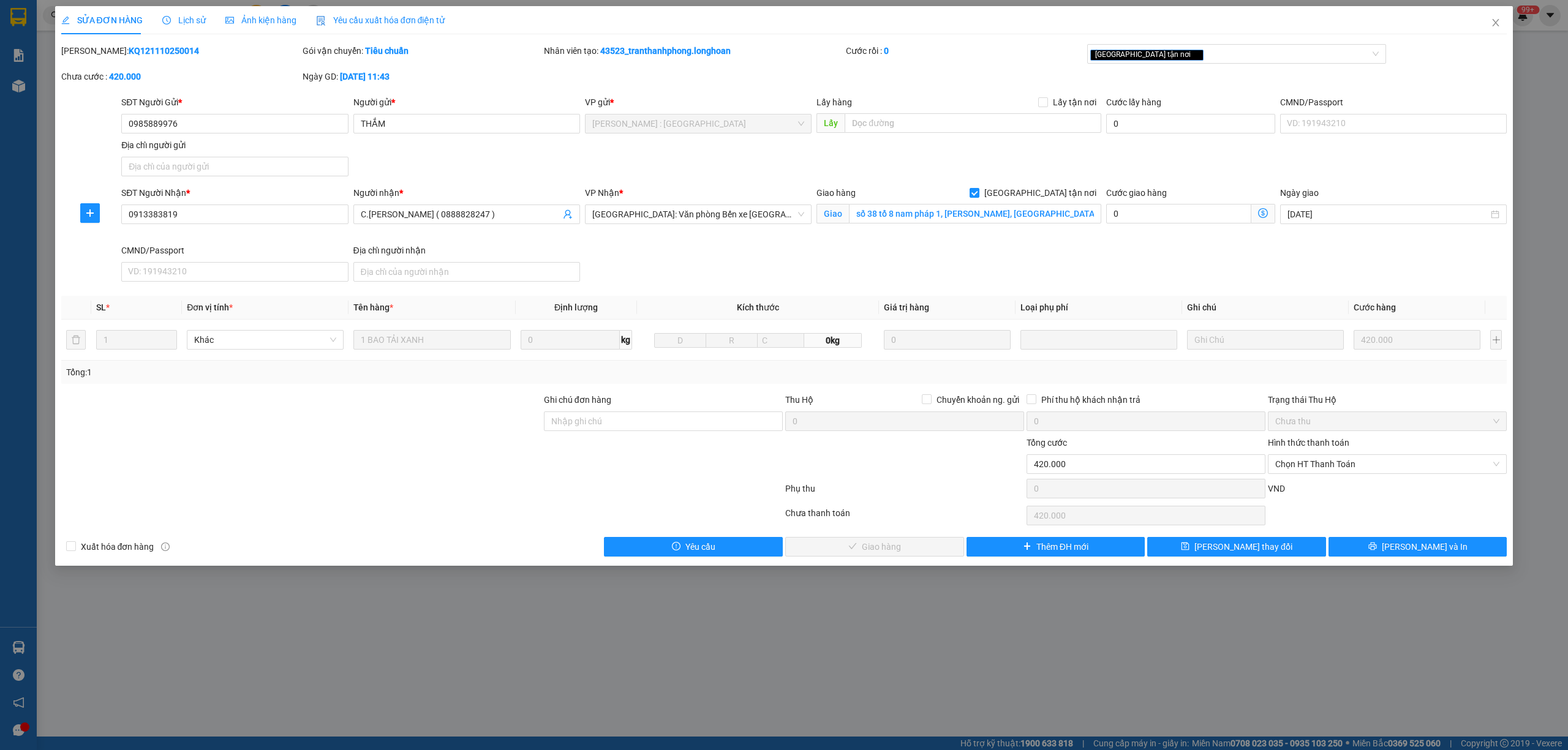
click at [197, 19] on span "Lịch sử" at bounding box center [183, 20] width 44 height 10
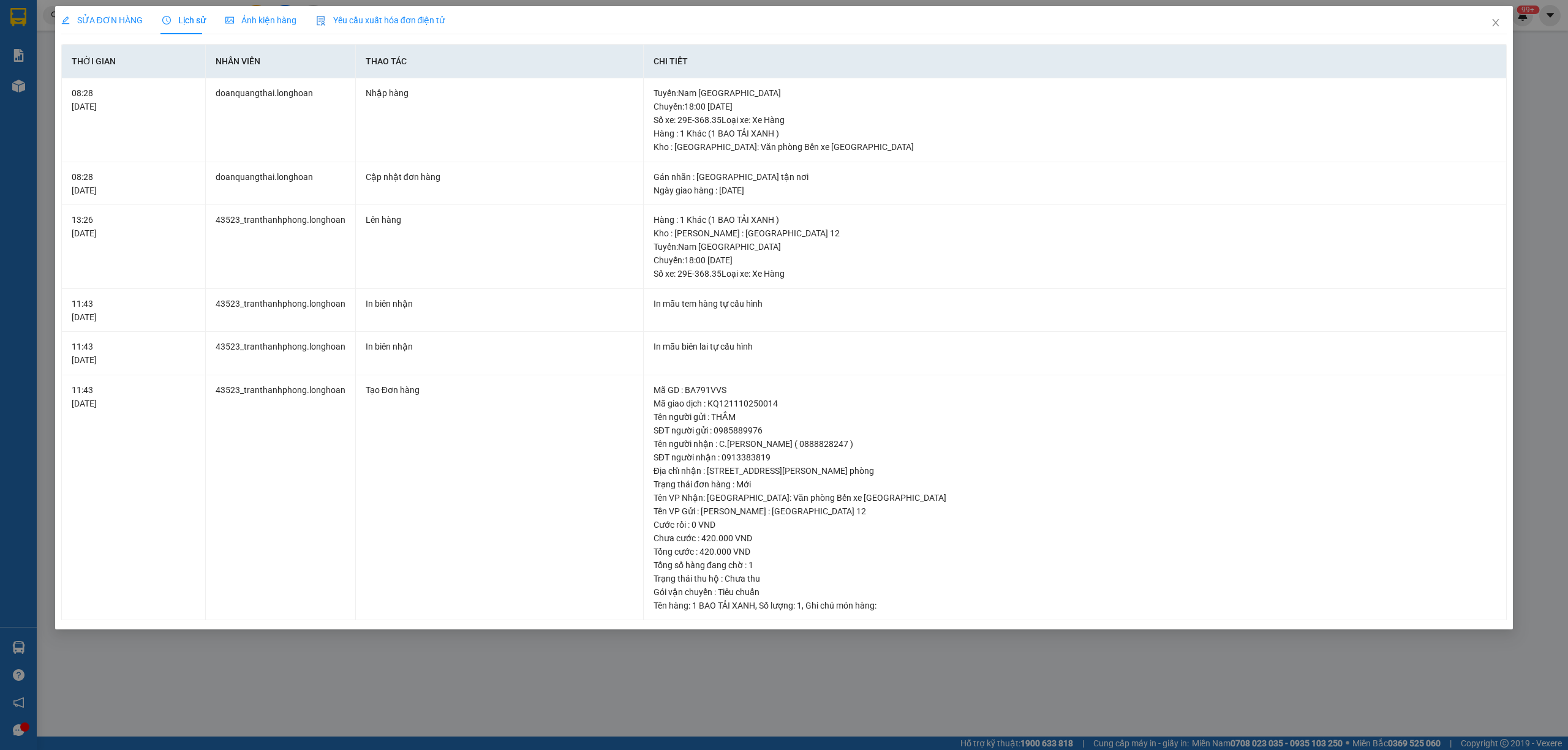
click at [93, 23] on span "SỬA ĐƠN HÀNG" at bounding box center [102, 20] width 82 height 10
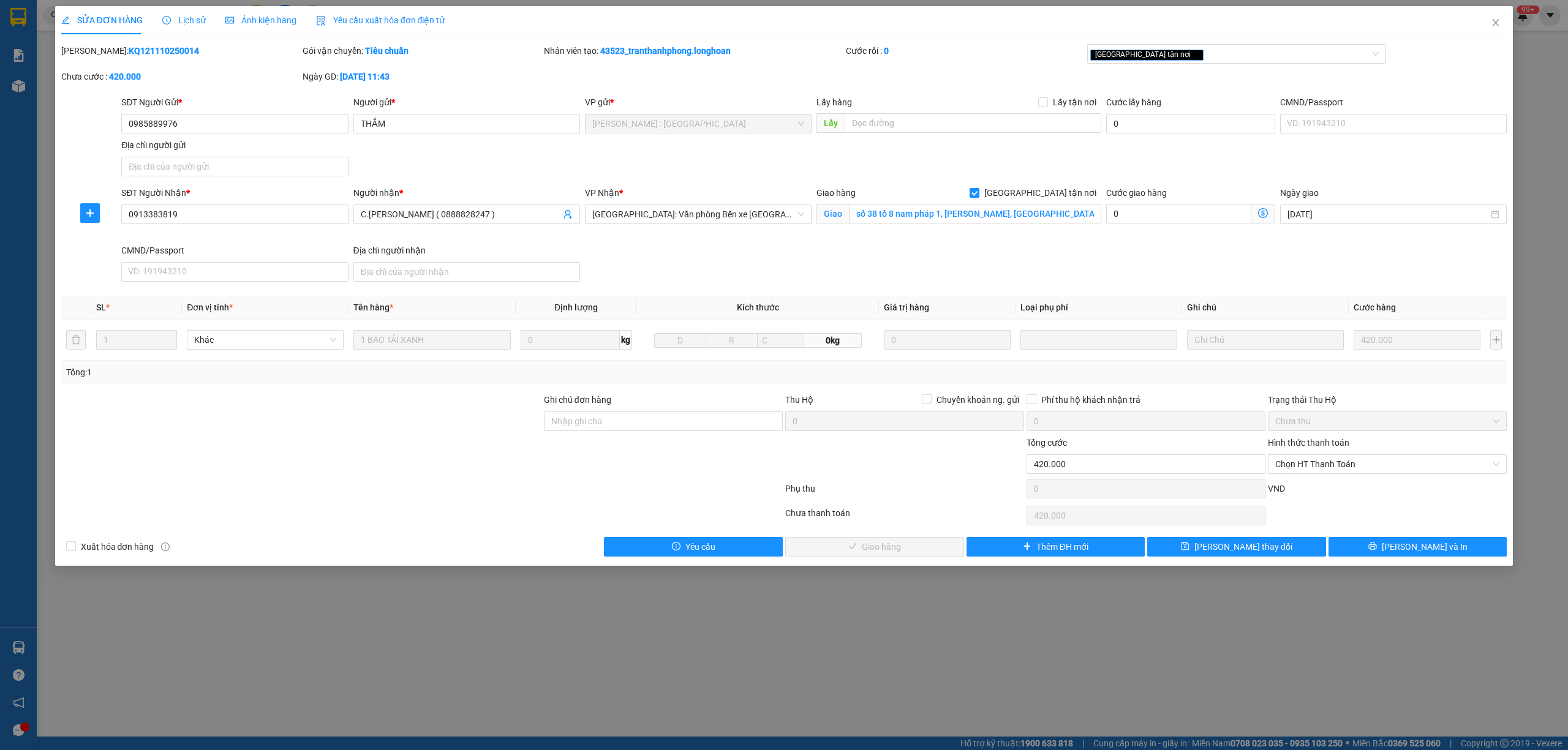
drag, startPoint x: 176, startPoint y: 57, endPoint x: 93, endPoint y: 56, distance: 83.0
click at [93, 56] on div "Mã ĐH: KQ121110250014" at bounding box center [180, 50] width 239 height 14
click at [1492, 20] on icon "close" at bounding box center [1496, 22] width 10 height 10
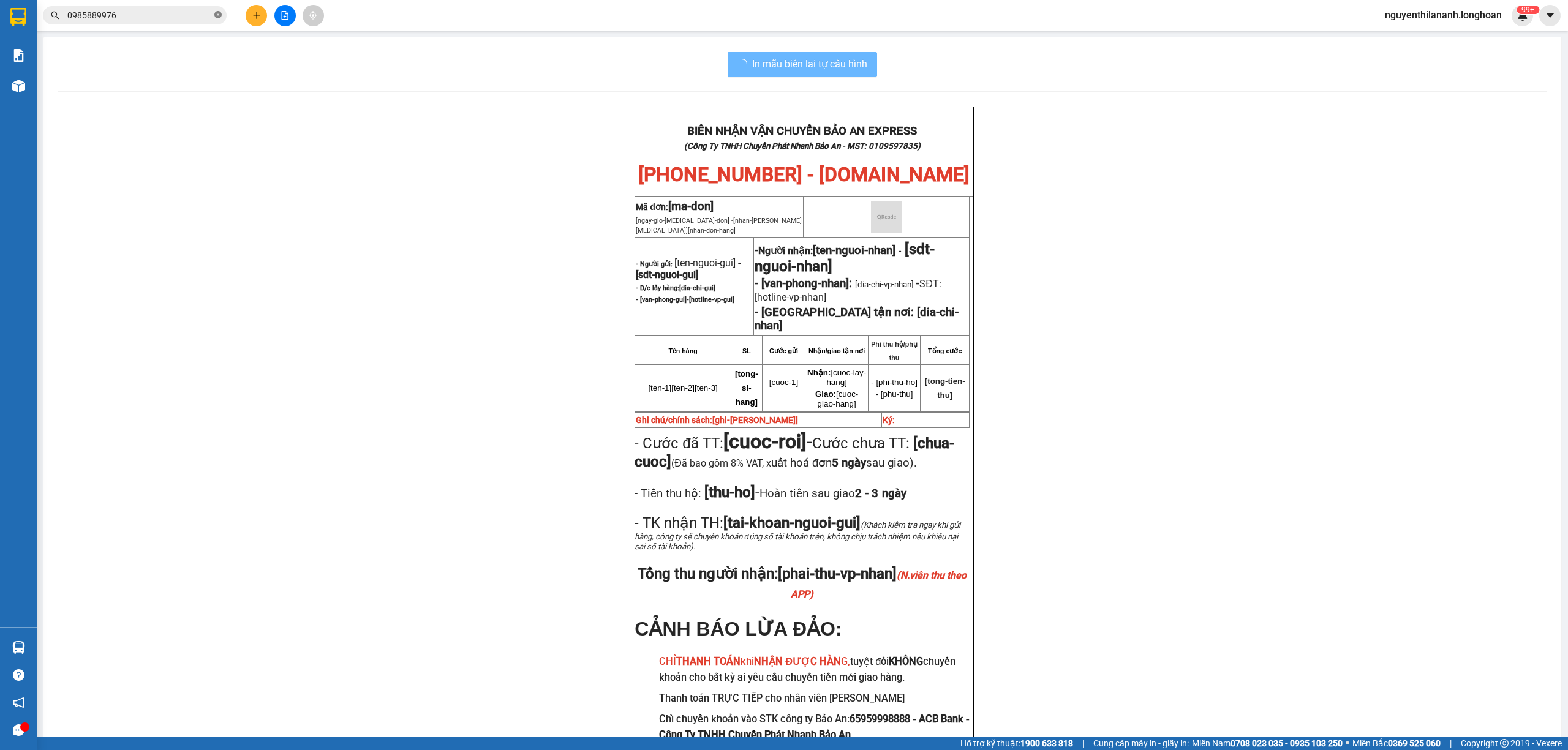
click at [216, 11] on span at bounding box center [218, 16] width 8 height 12
paste input "0943330246"
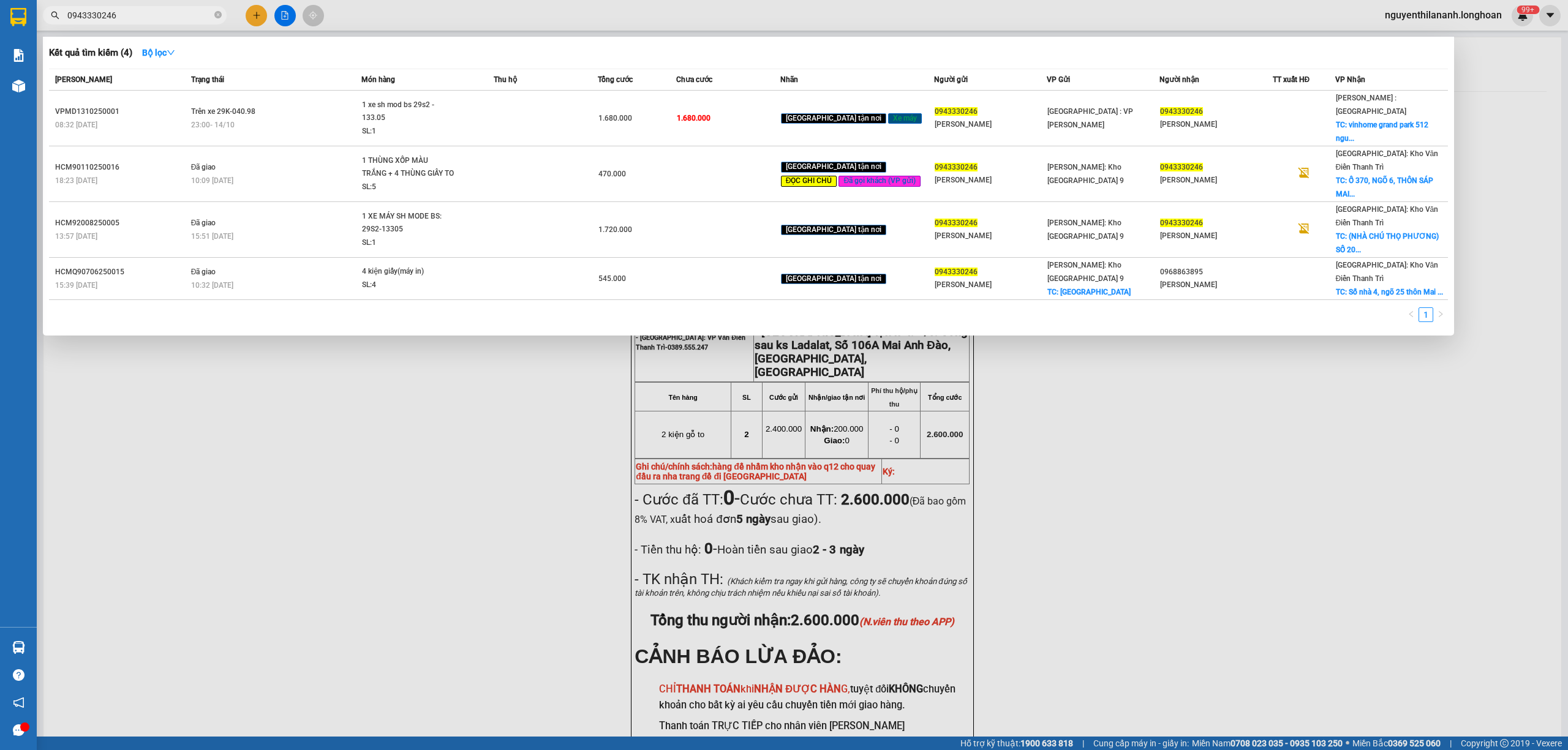
drag, startPoint x: 439, startPoint y: 525, endPoint x: 390, endPoint y: 408, distance: 126.8
click at [438, 525] on div at bounding box center [784, 375] width 1568 height 750
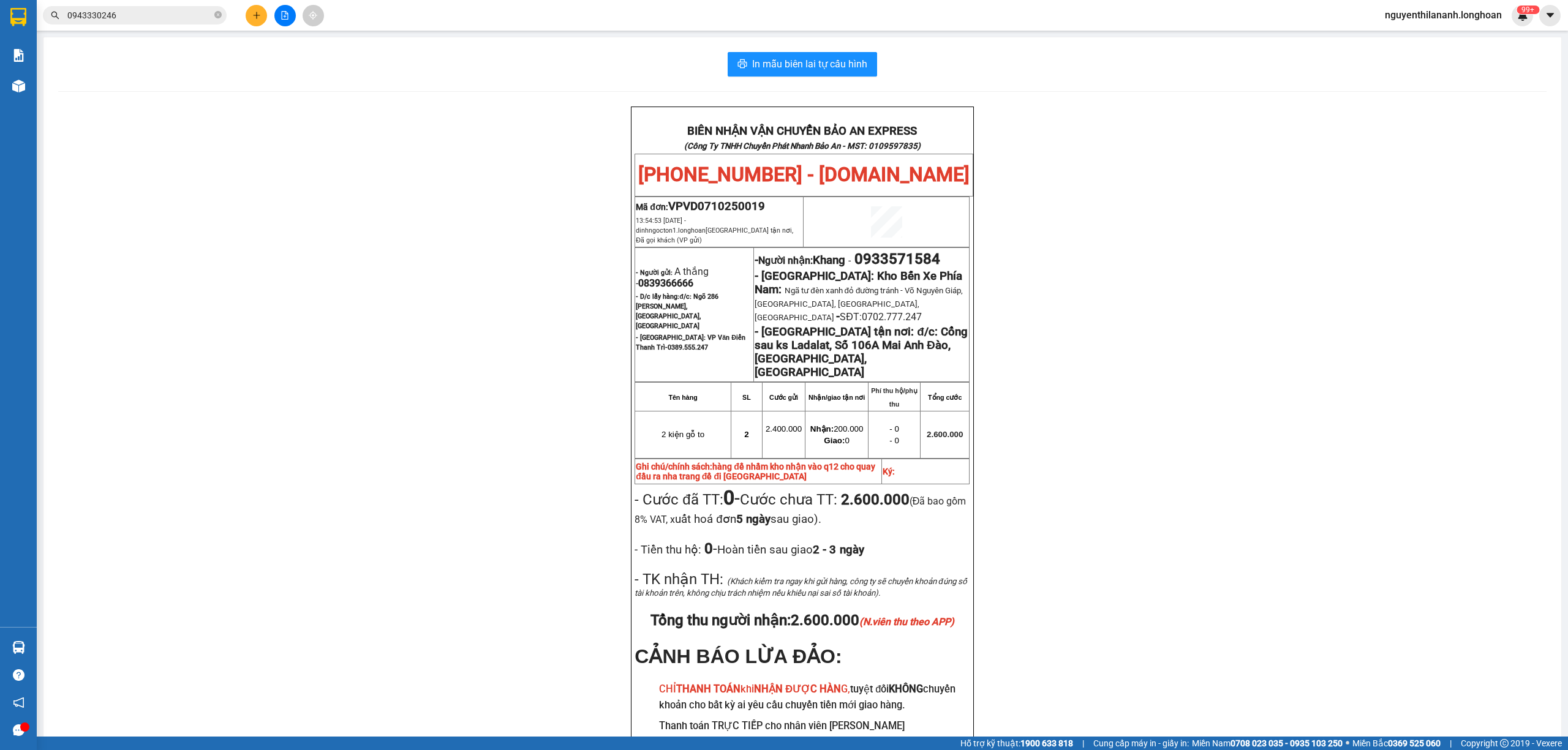
click at [181, 17] on input "0943330246" at bounding box center [139, 16] width 145 height 14
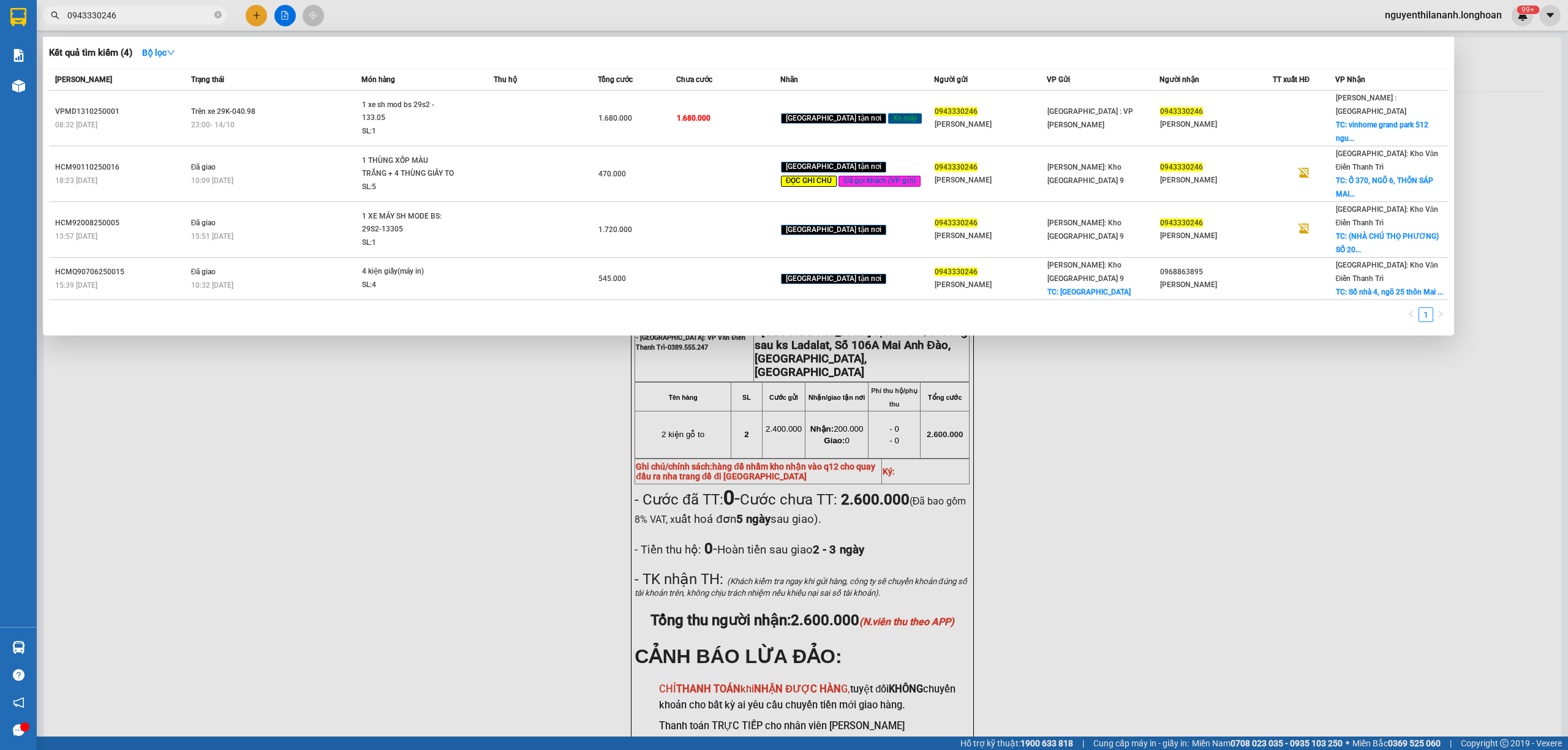
drag, startPoint x: 144, startPoint y: 9, endPoint x: 31, endPoint y: 14, distance: 113.1
click at [31, 14] on section "Kết quả tìm kiếm ( 4 ) Bộ lọc Mã ĐH Trạng thái Món hàng Thu hộ Tổng cước Chưa c…" at bounding box center [784, 375] width 1568 height 750
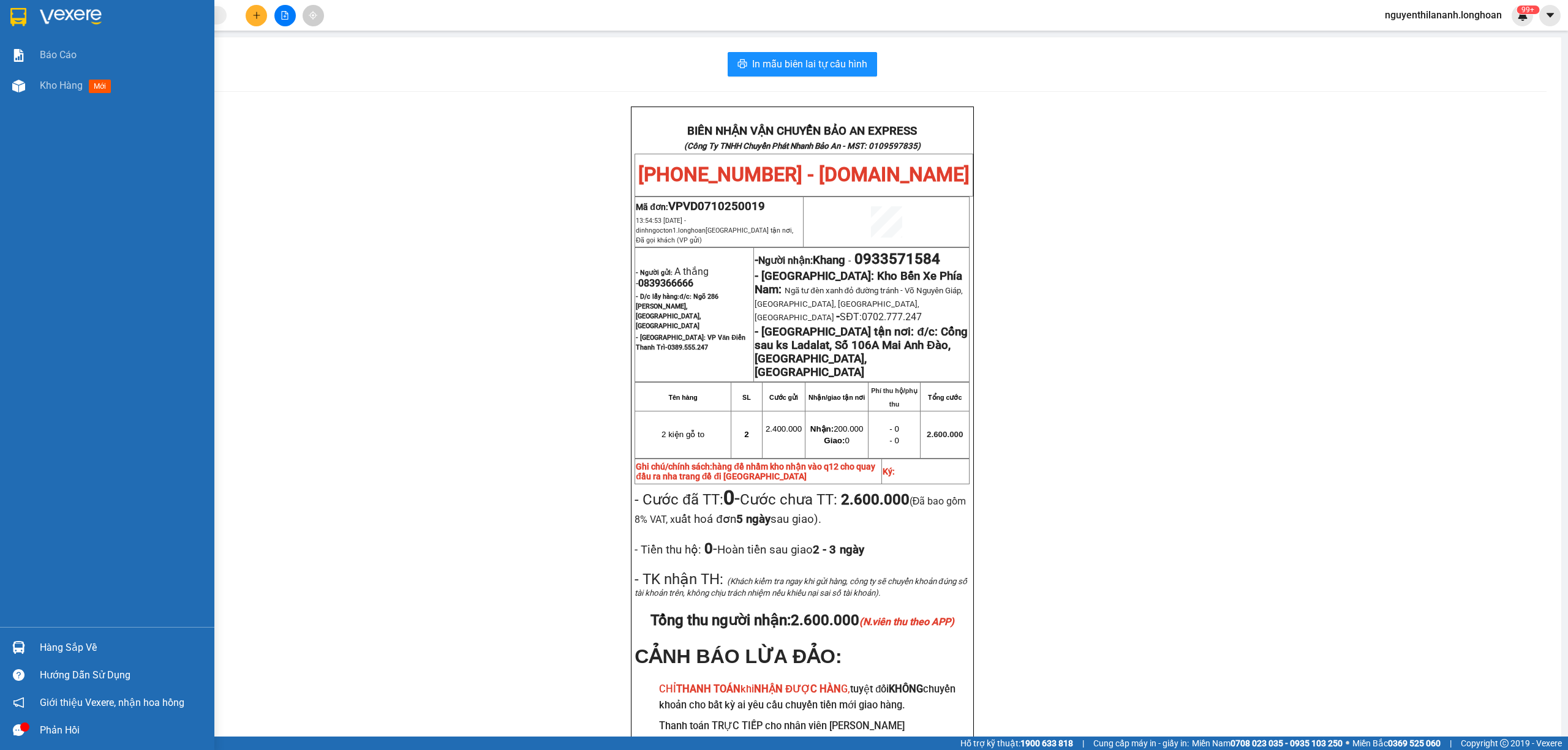
paste input "KQ121110250014"
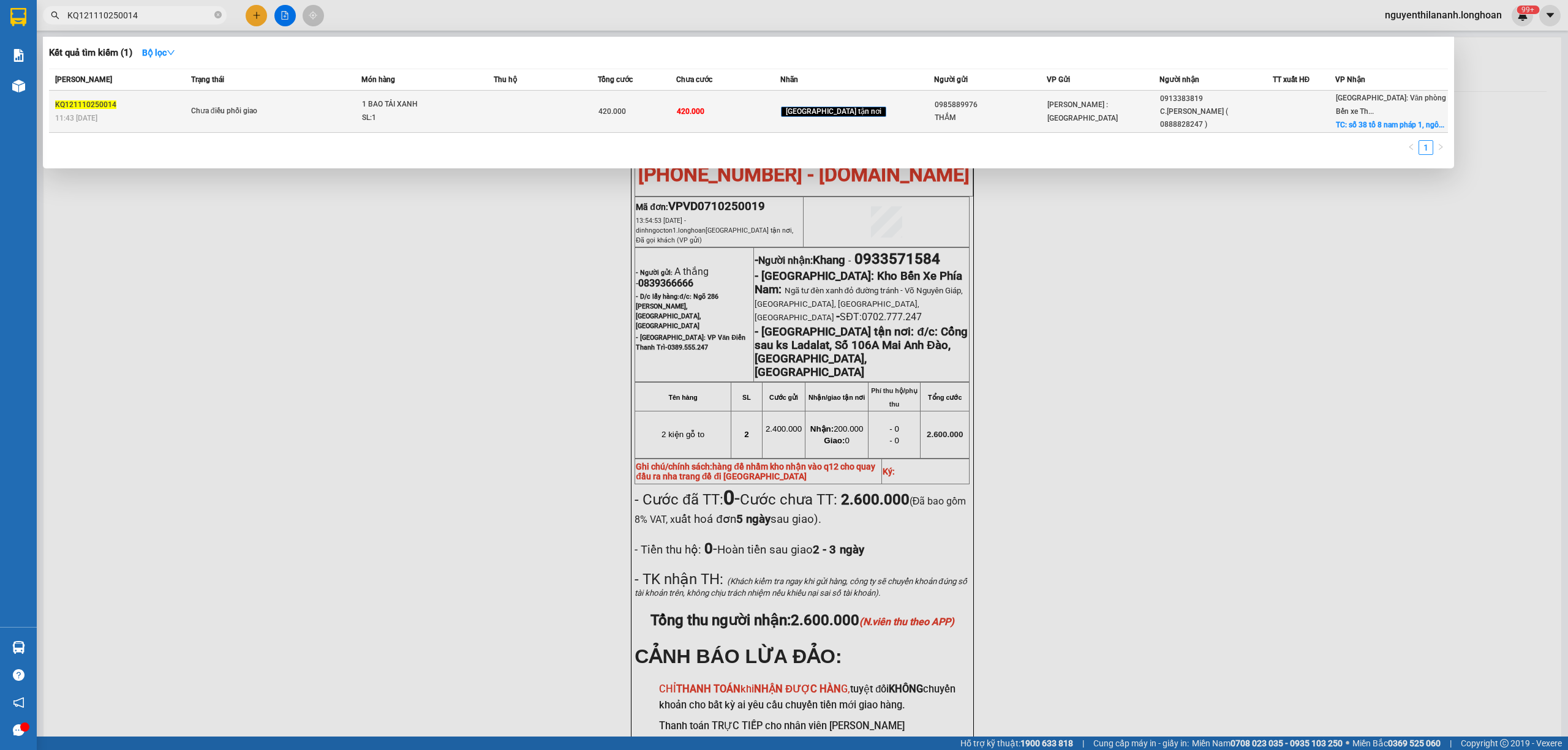
click at [132, 99] on div "KQ121110250014" at bounding box center [121, 105] width 132 height 13
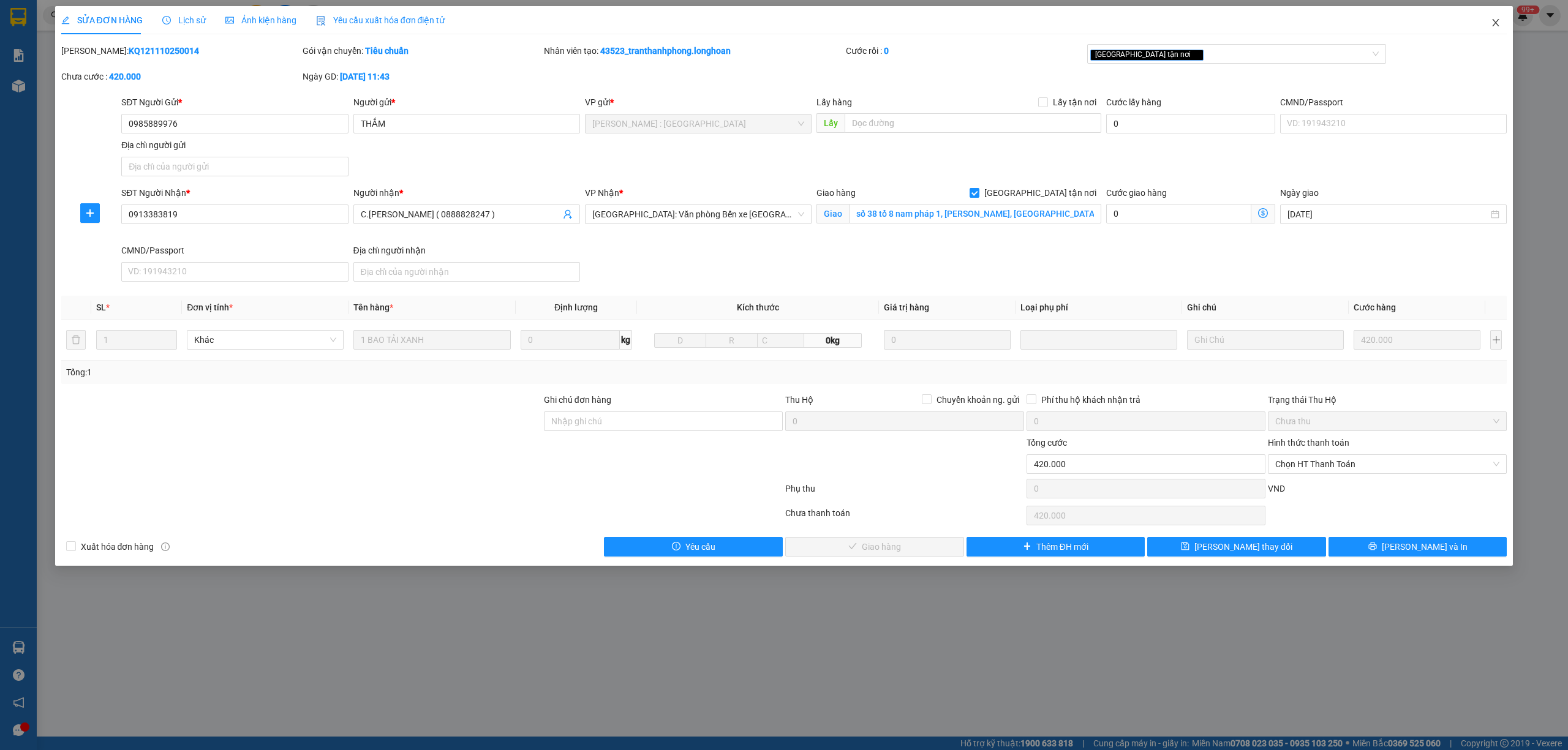
drag, startPoint x: 1502, startPoint y: 18, endPoint x: 1434, endPoint y: 33, distance: 69.6
click at [1501, 18] on span "Close" at bounding box center [1495, 22] width 34 height 34
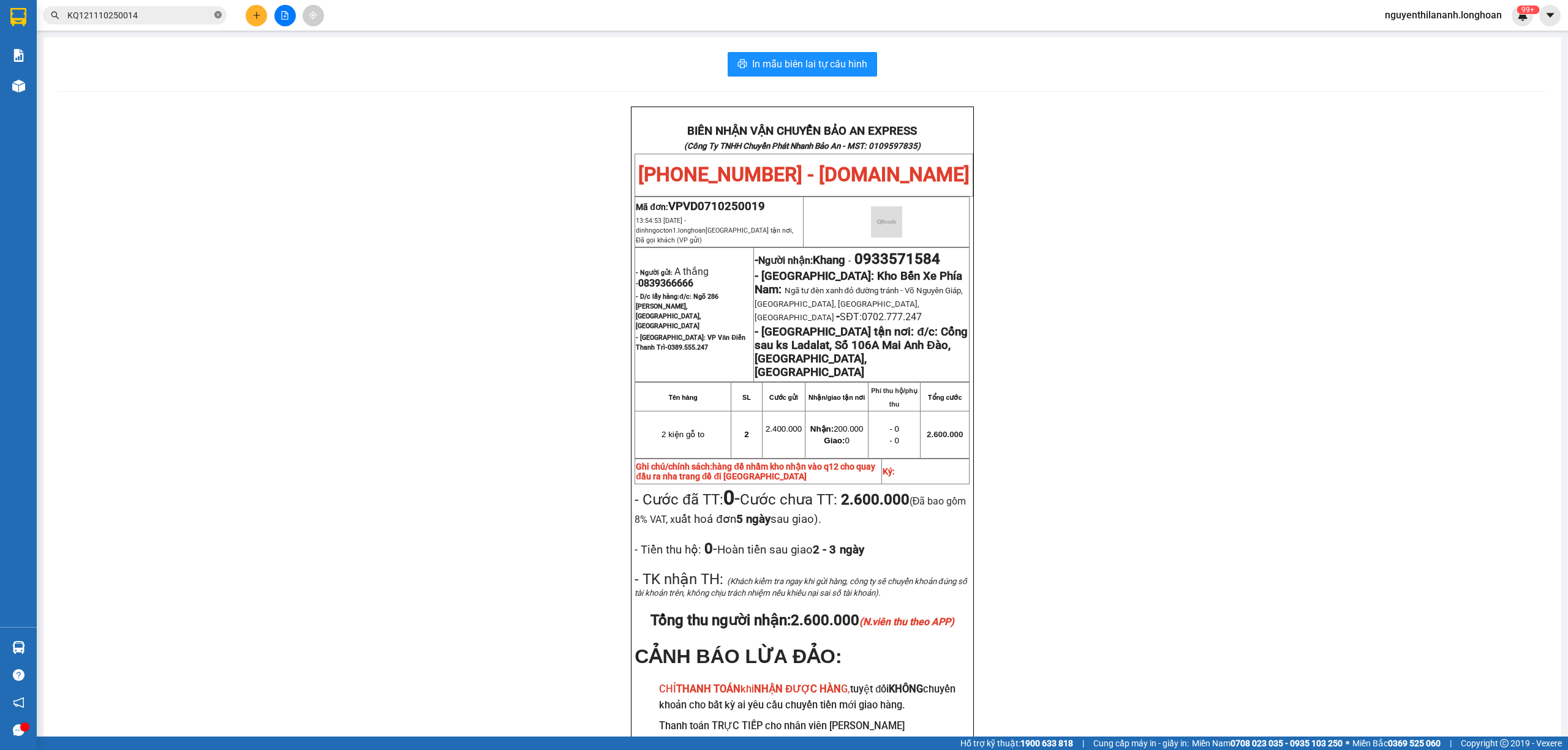
click at [214, 15] on icon "close-circle" at bounding box center [218, 15] width 8 height 8
paste input "VPVD1110250055"
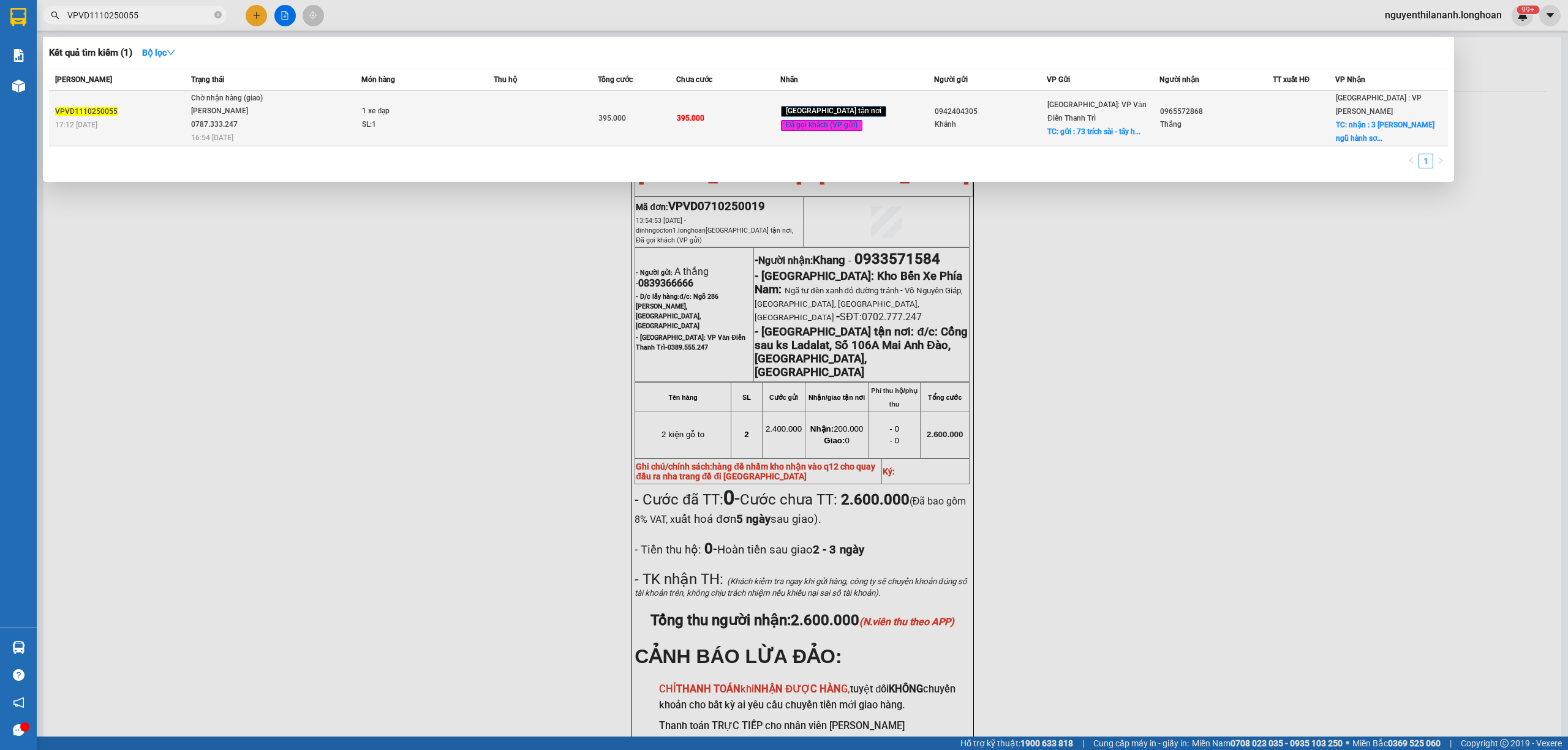
click at [162, 130] on td "VPVD1110250055 17:12 [DATE]" at bounding box center [118, 117] width 139 height 55
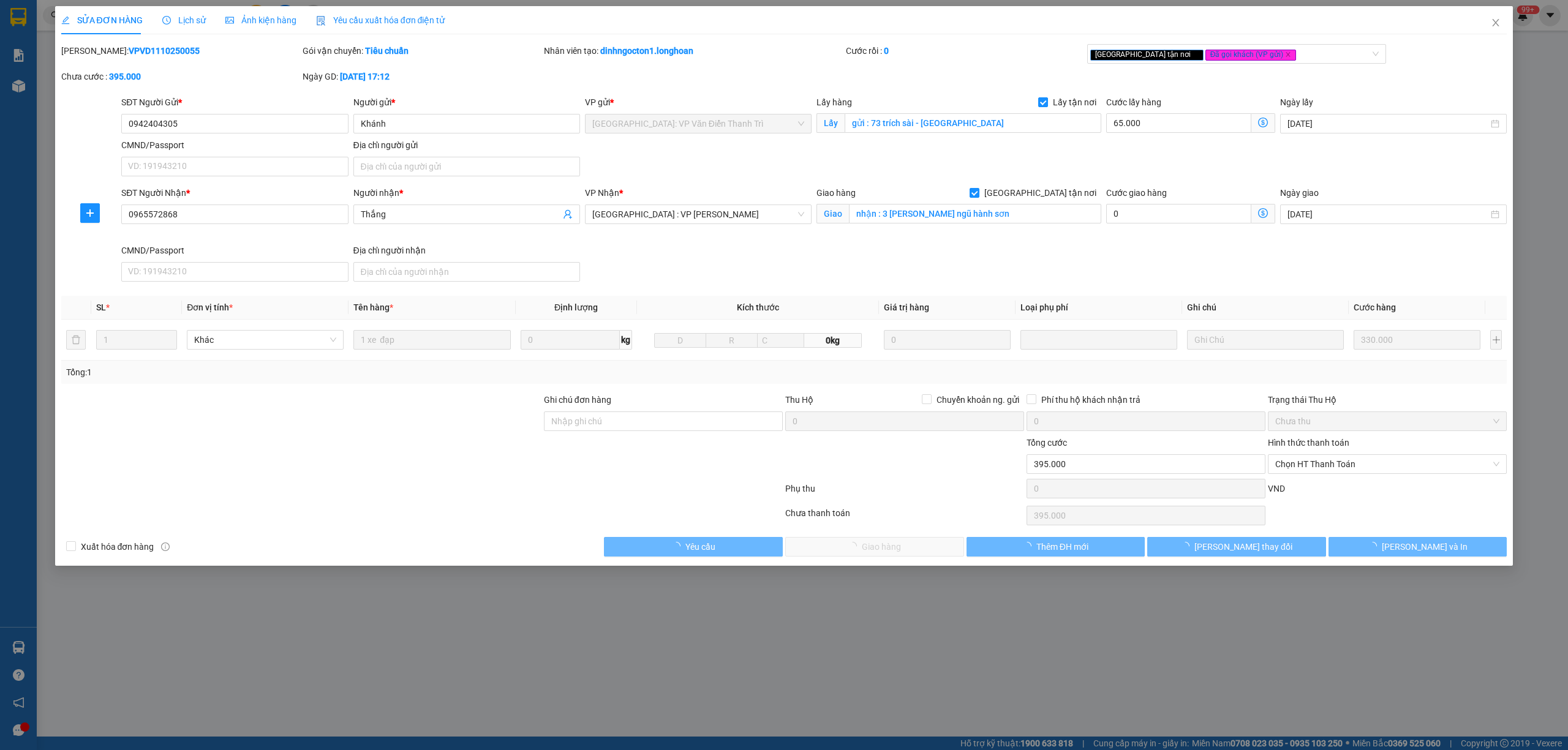
click at [175, 19] on span "Lịch sử" at bounding box center [183, 20] width 44 height 10
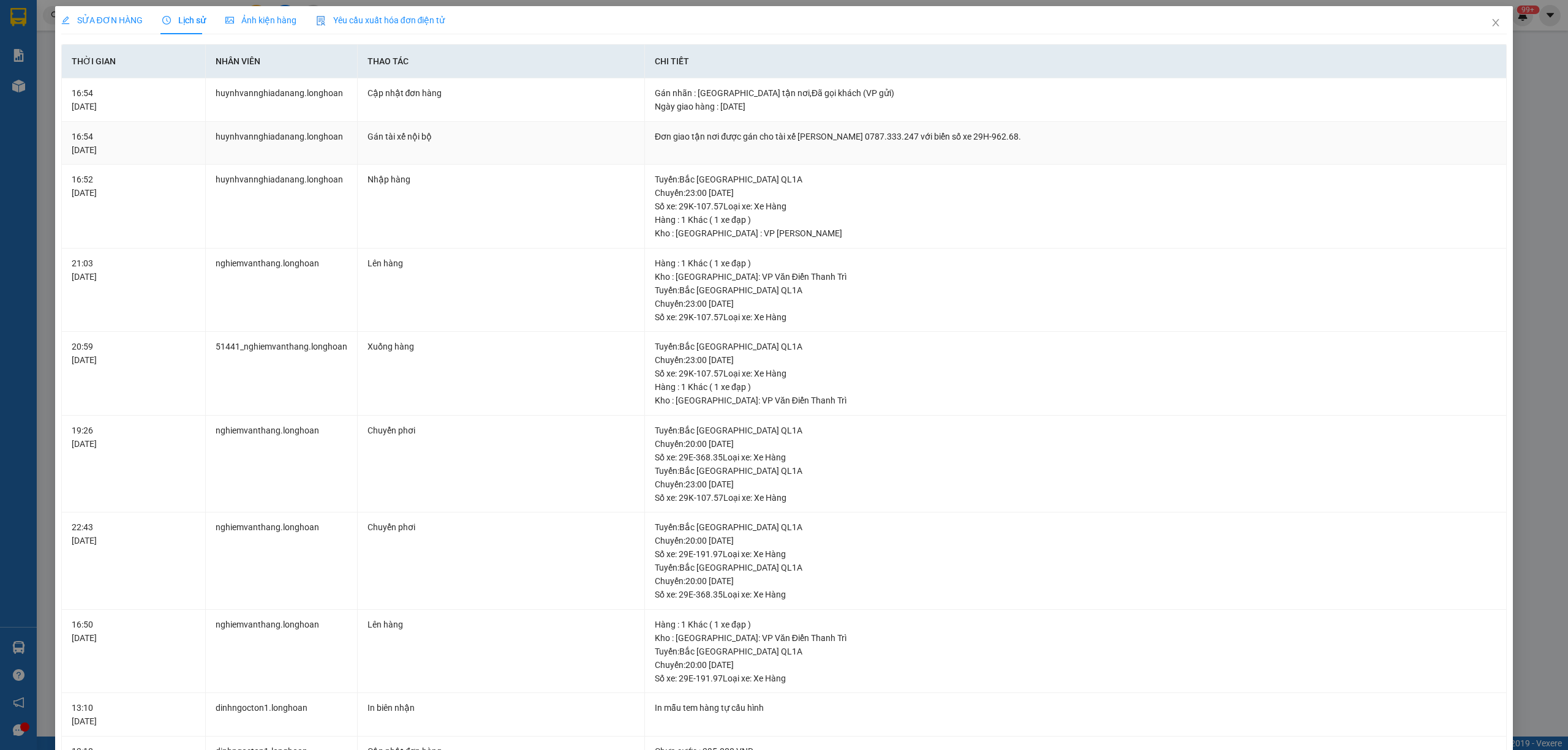
drag, startPoint x: 769, startPoint y: 135, endPoint x: 1011, endPoint y: 127, distance: 242.1
click at [1011, 127] on td "Đơn giao tận nơi được gán cho tài xế [PERSON_NAME] 0787.333.247 với biển số xe …" at bounding box center [1076, 144] width 862 height 44
click at [1492, 24] on icon "close" at bounding box center [1495, 23] width 7 height 8
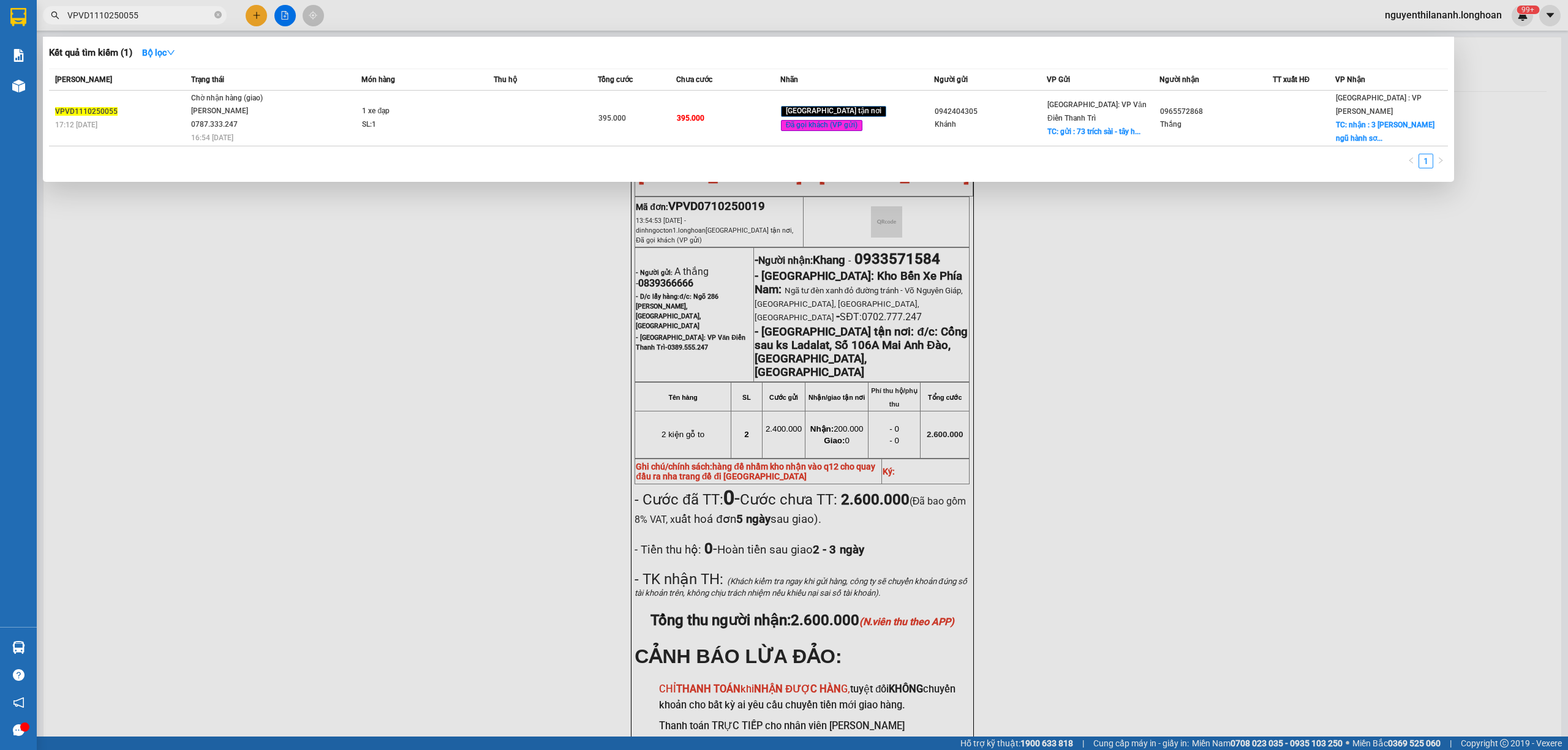
click at [211, 19] on input "VPVD1110250055" at bounding box center [139, 16] width 145 height 14
click at [220, 16] on icon "close-circle" at bounding box center [218, 15] width 8 height 8
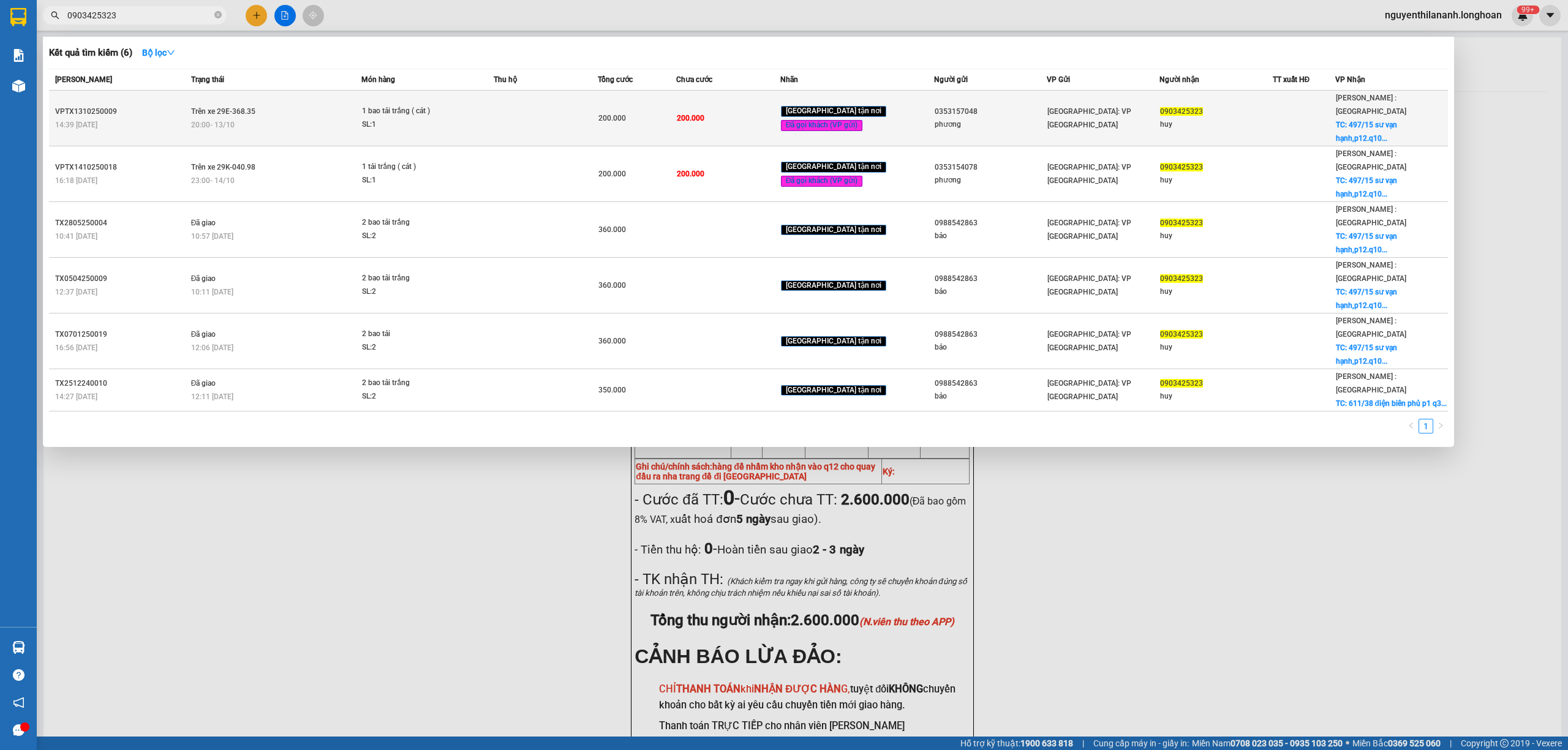
click at [136, 118] on div "14:39 [DATE]" at bounding box center [121, 125] width 132 height 14
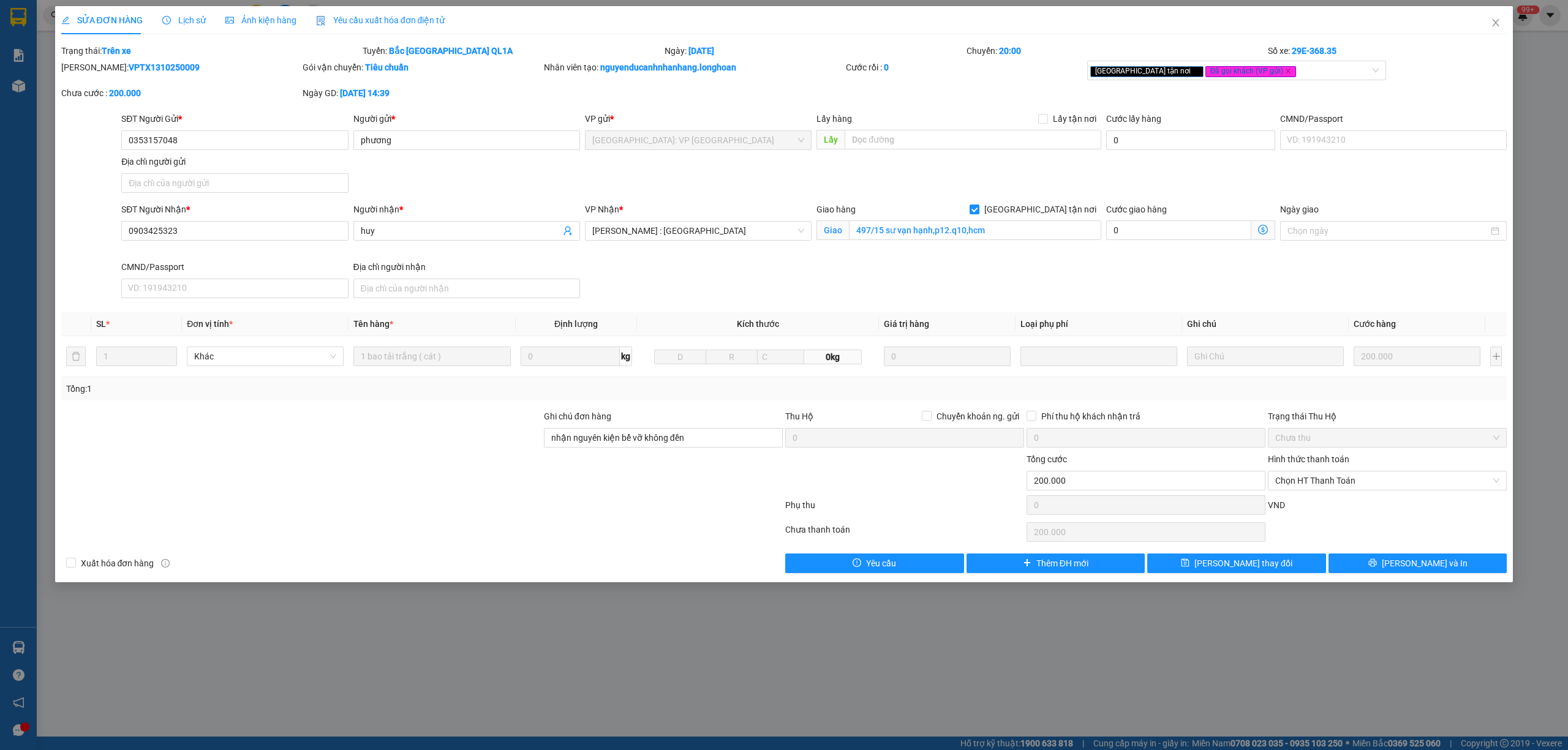
click at [185, 18] on span "Lịch sử" at bounding box center [183, 20] width 44 height 10
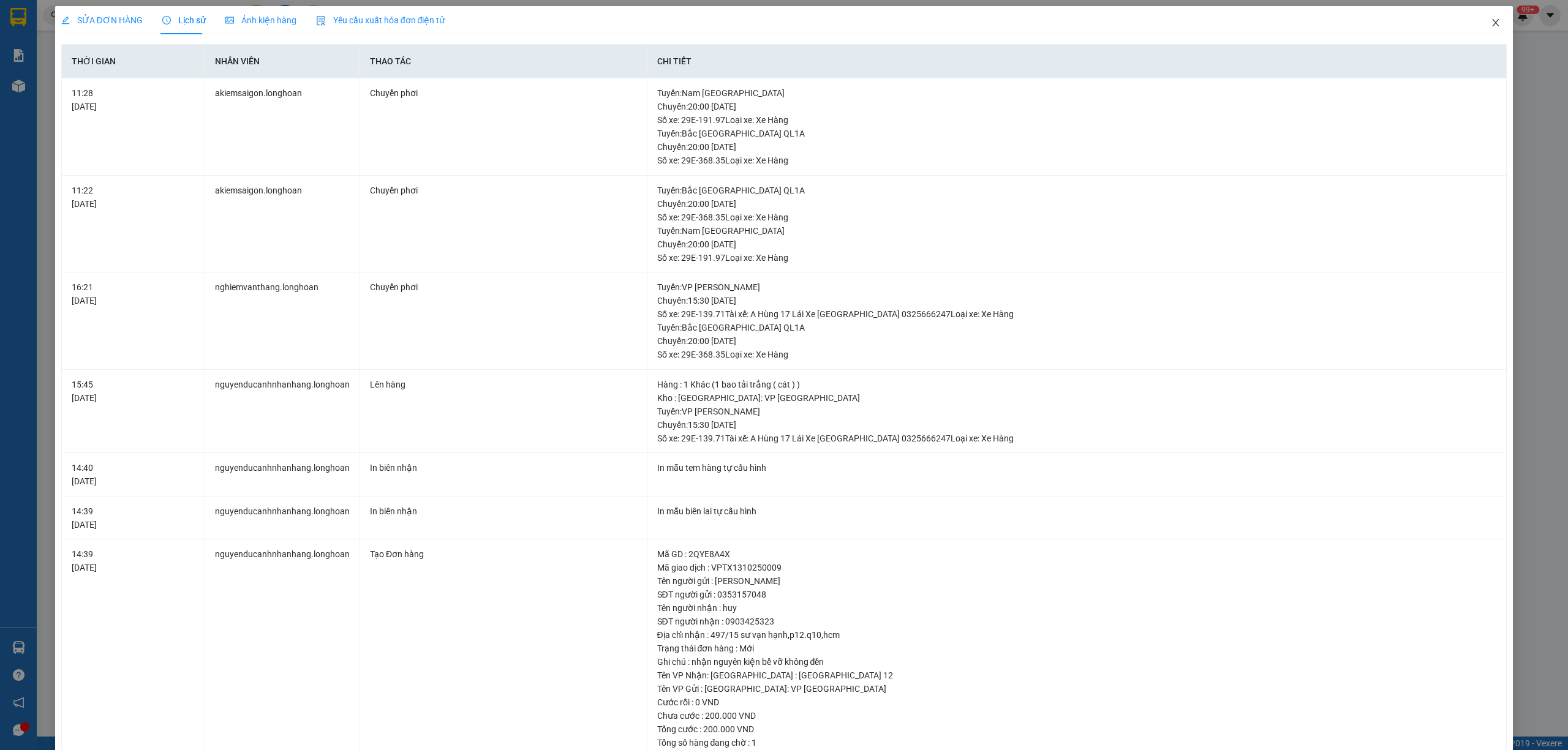
click at [1491, 26] on icon "close" at bounding box center [1496, 22] width 10 height 10
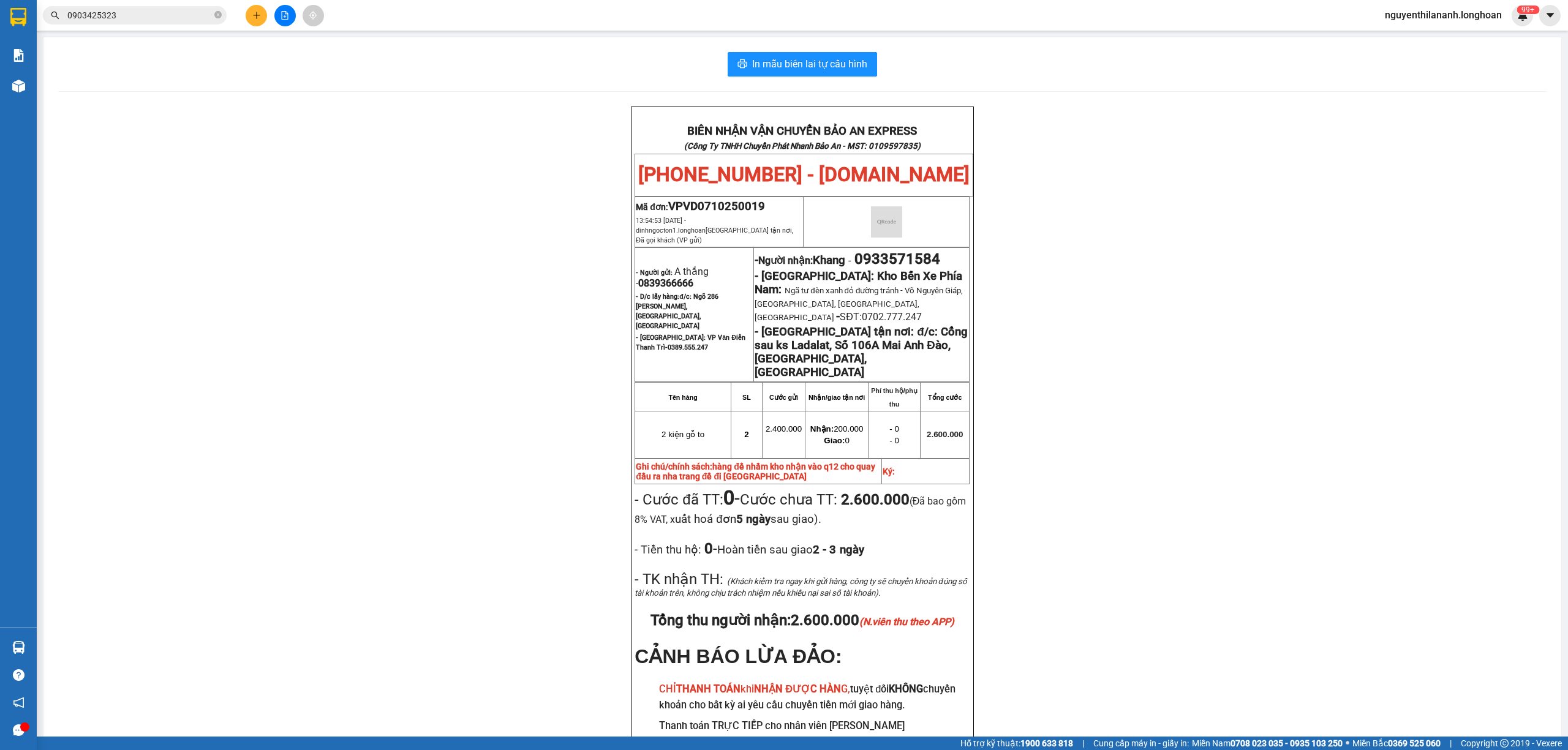
click at [167, 19] on input "0903425323" at bounding box center [139, 16] width 145 height 14
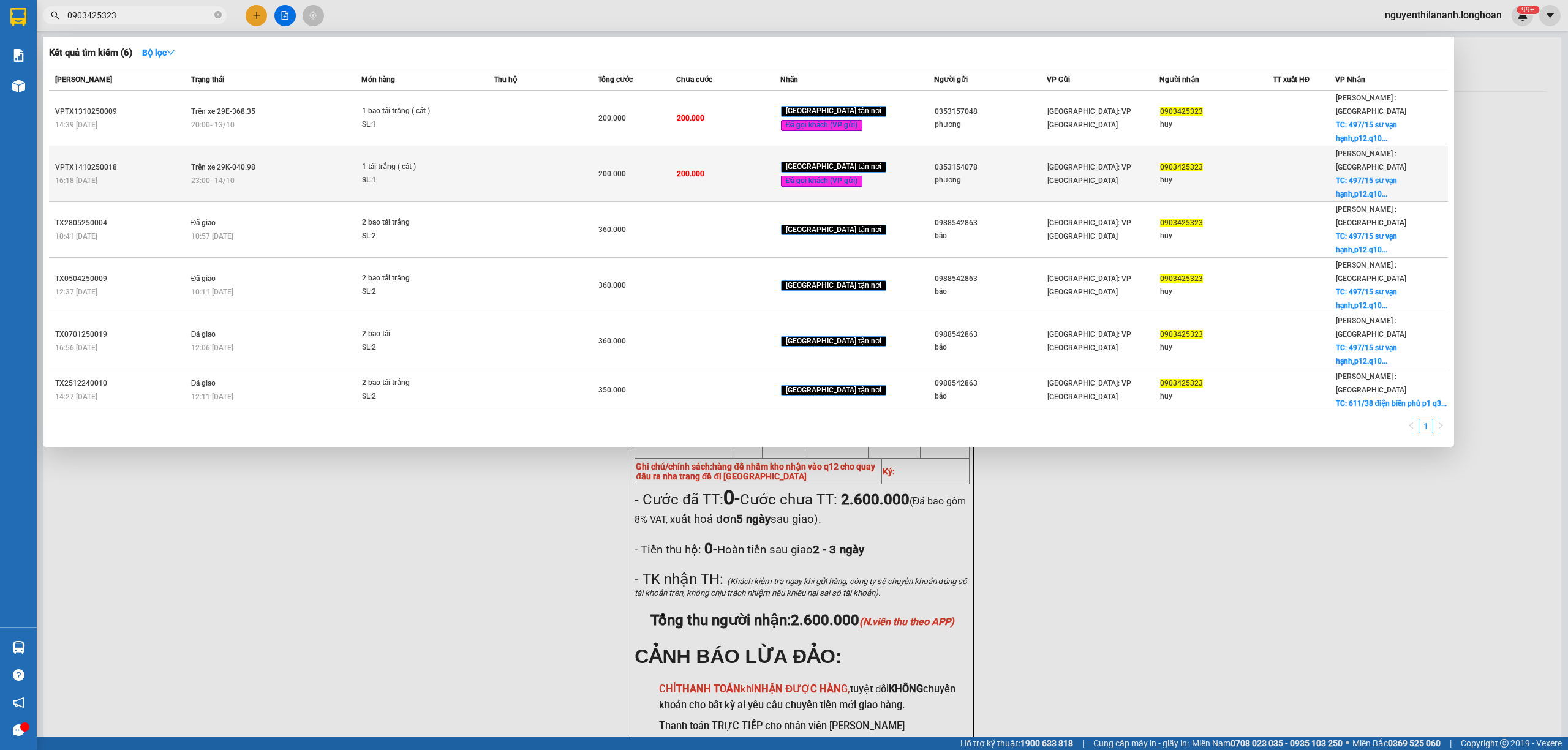
click at [148, 174] on div "16:18 [DATE]" at bounding box center [121, 180] width 132 height 14
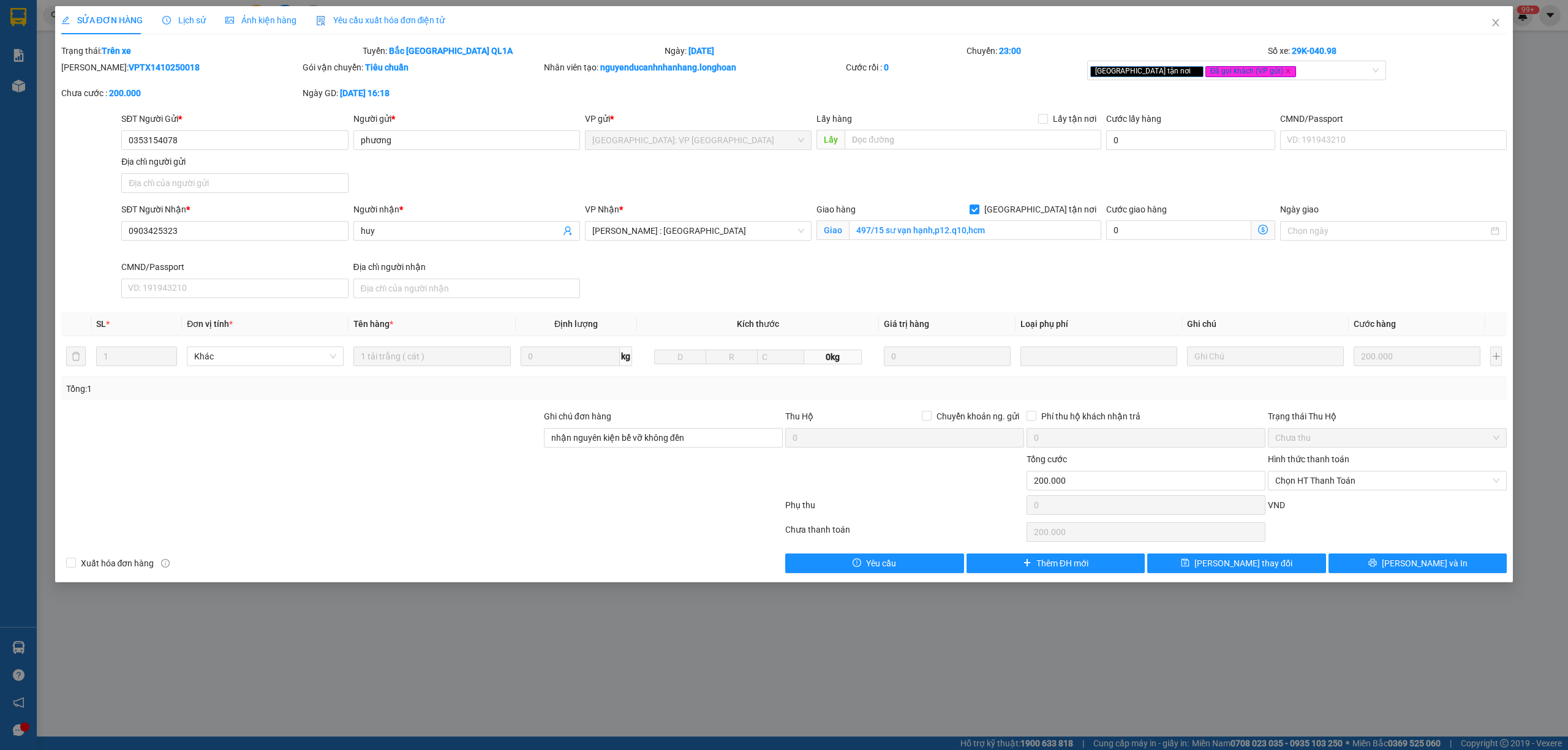
click at [183, 16] on span "Lịch sử" at bounding box center [183, 20] width 44 height 10
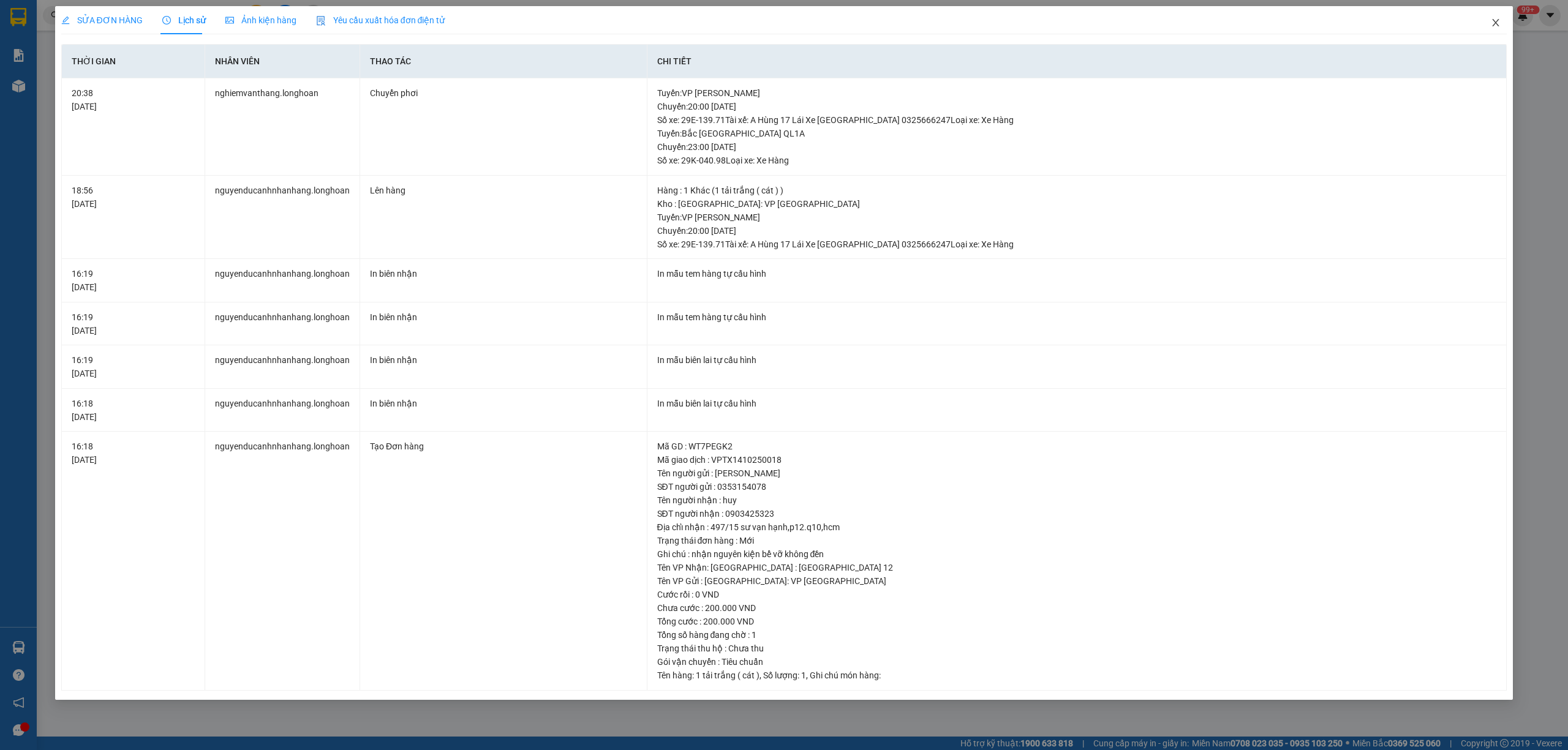
click at [1492, 22] on icon "close" at bounding box center [1496, 22] width 10 height 10
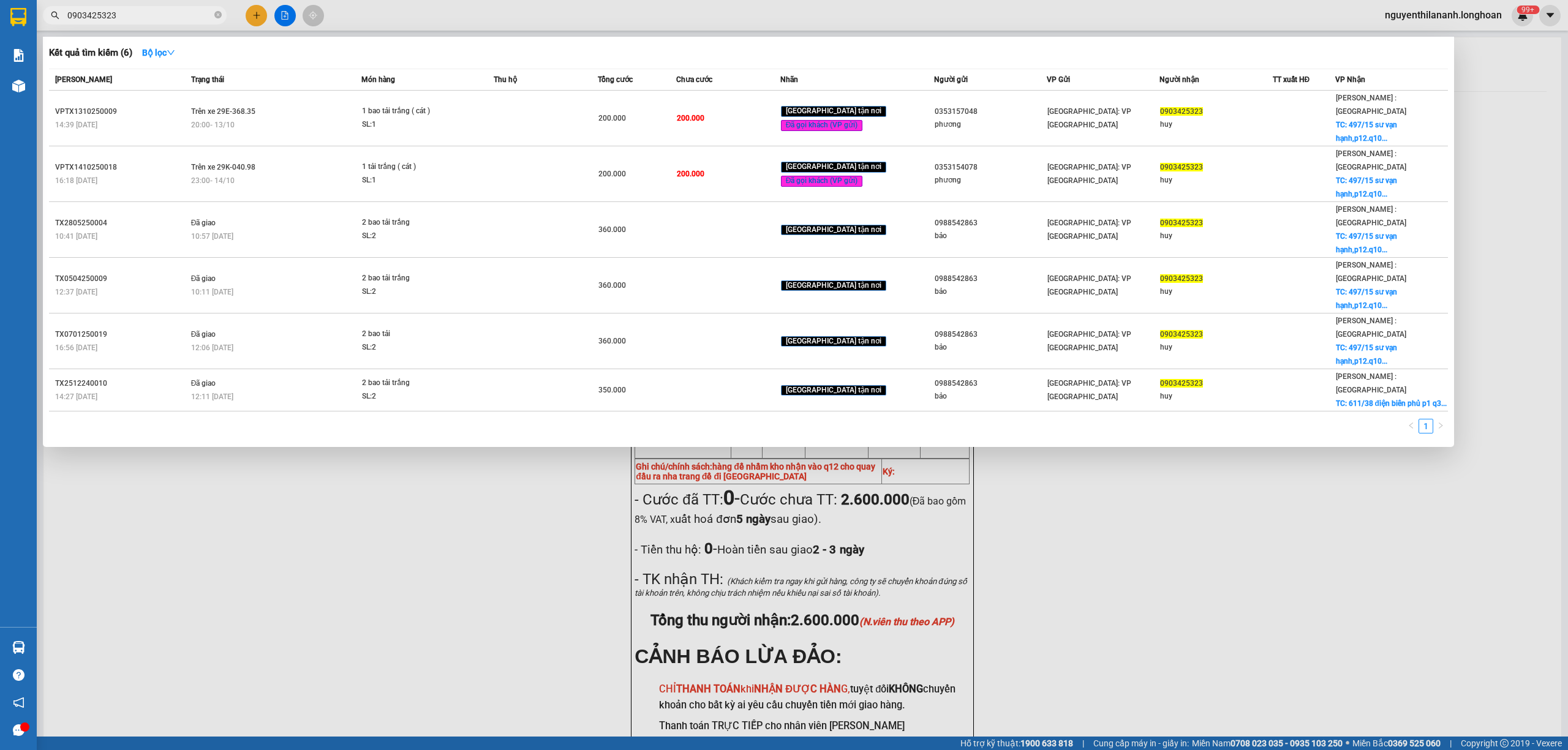
click at [193, 19] on input "0903425323" at bounding box center [139, 16] width 145 height 14
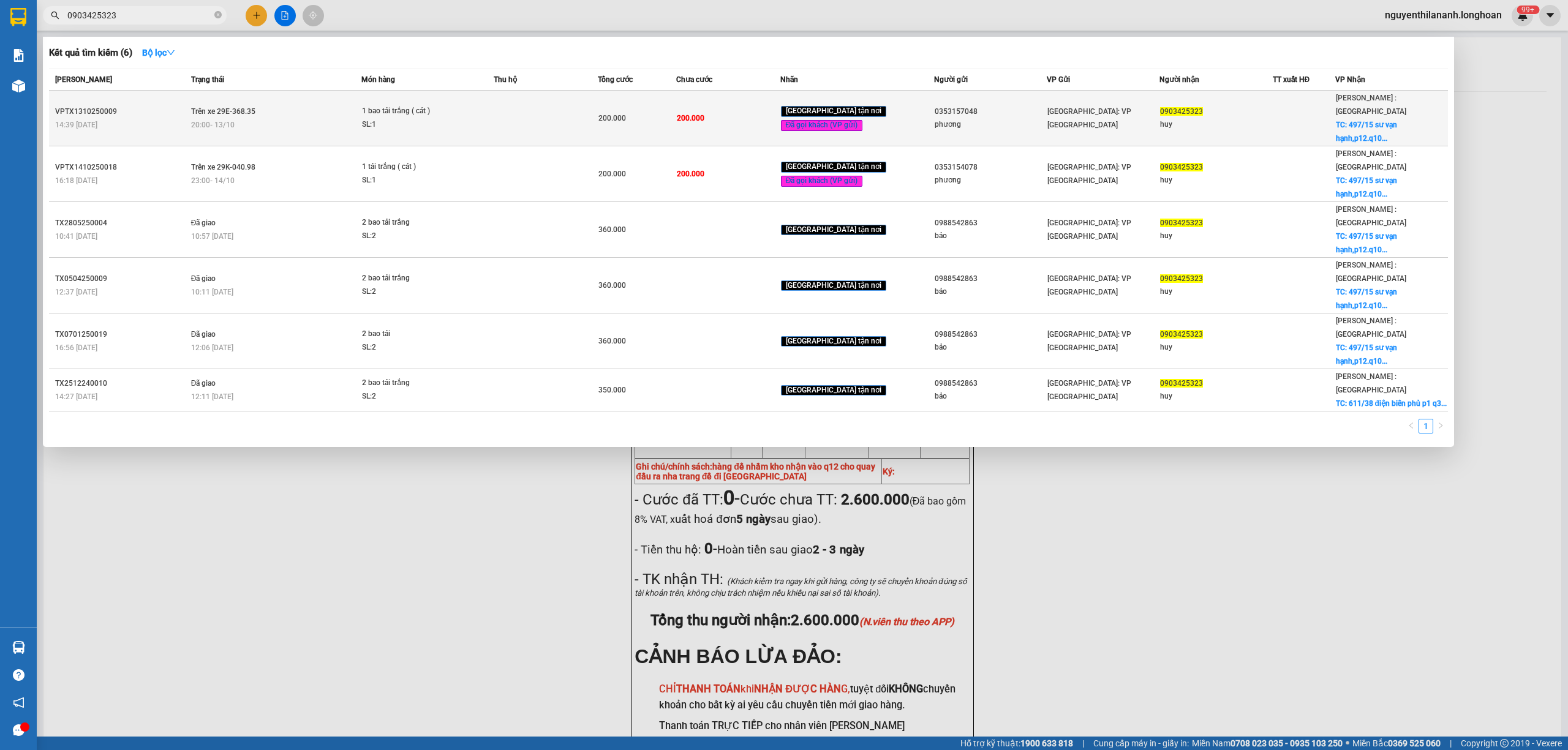
click at [168, 118] on div "14:39 [DATE]" at bounding box center [121, 125] width 132 height 14
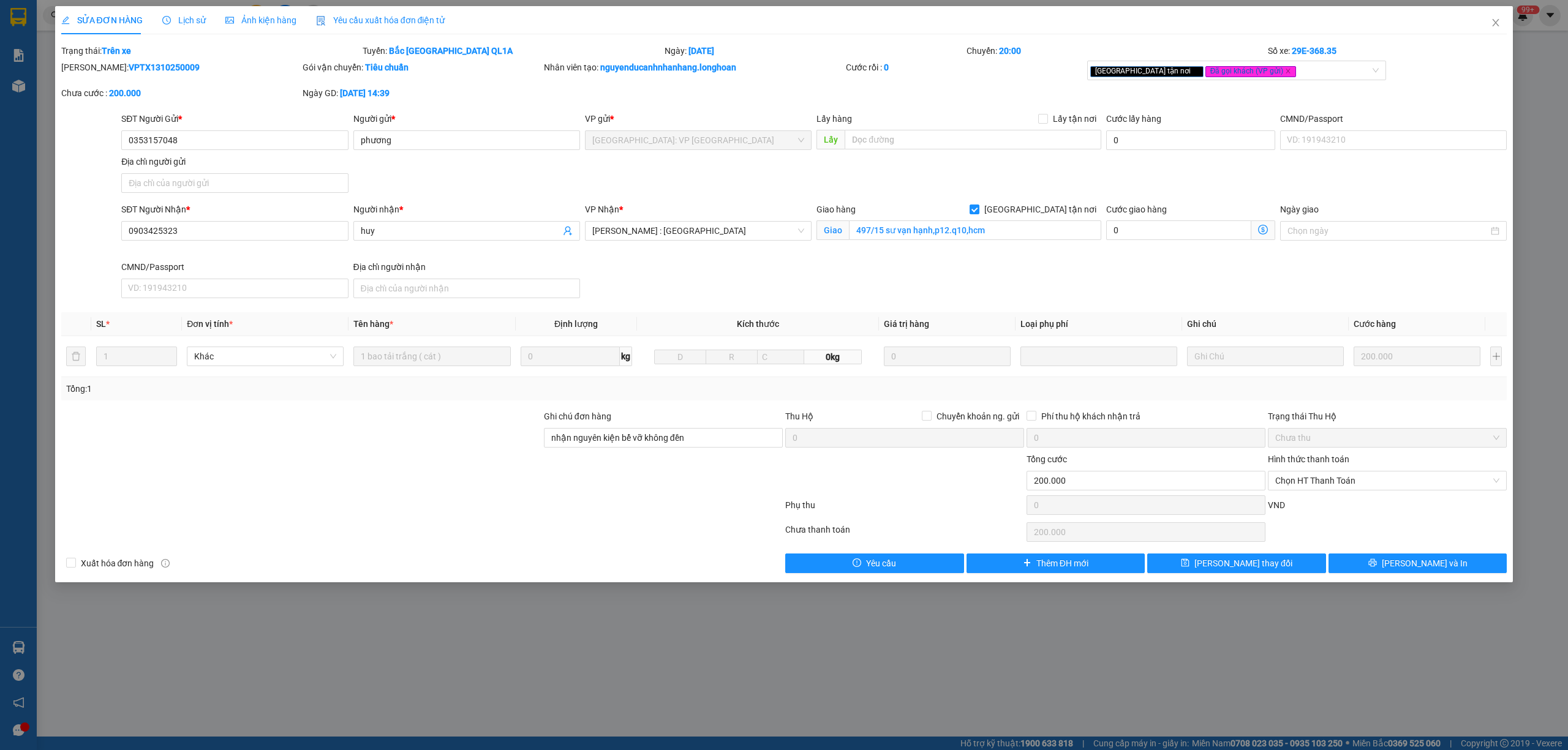
click at [169, 17] on span "Lịch sử" at bounding box center [183, 20] width 44 height 10
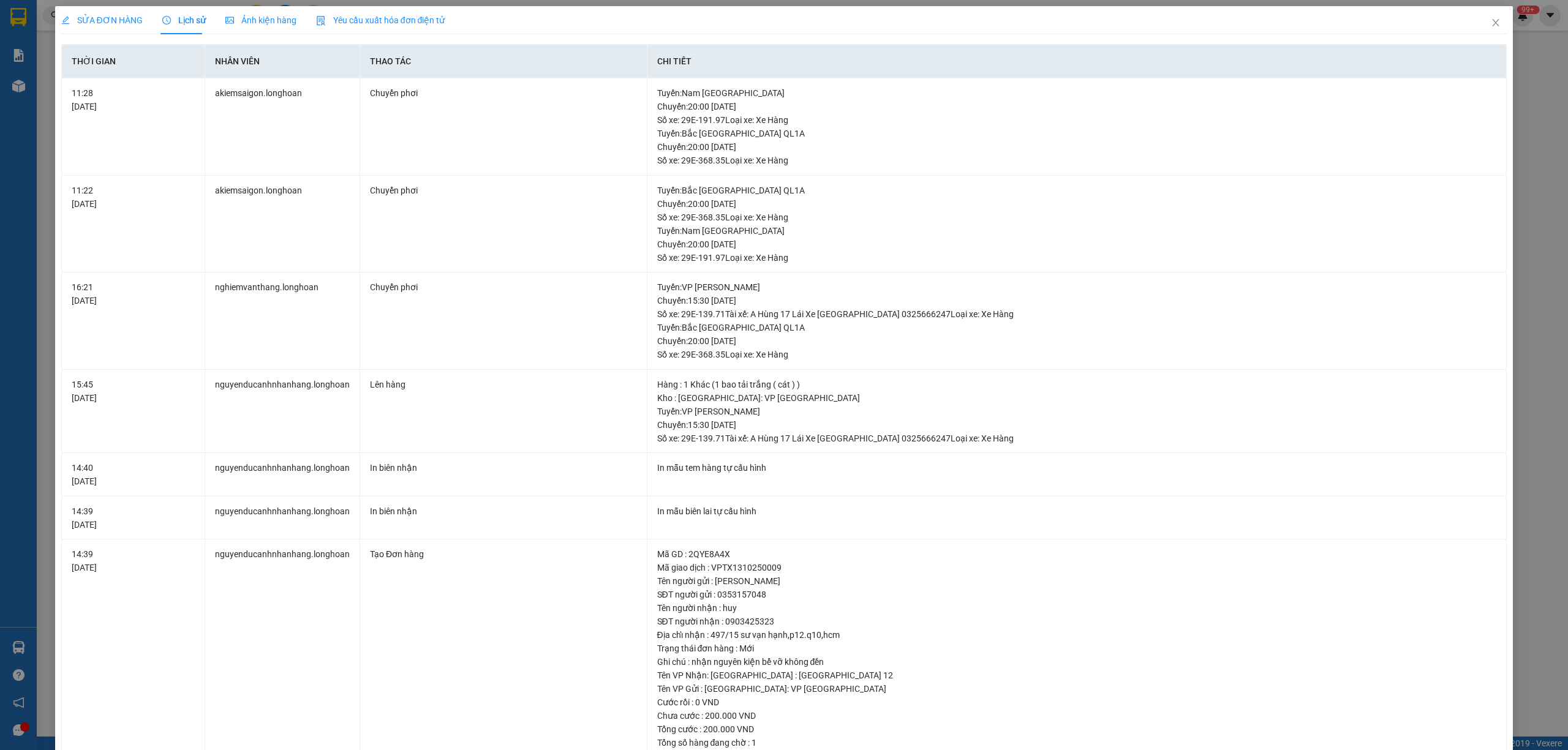
click at [129, 20] on span "SỬA ĐƠN HÀNG" at bounding box center [102, 20] width 82 height 10
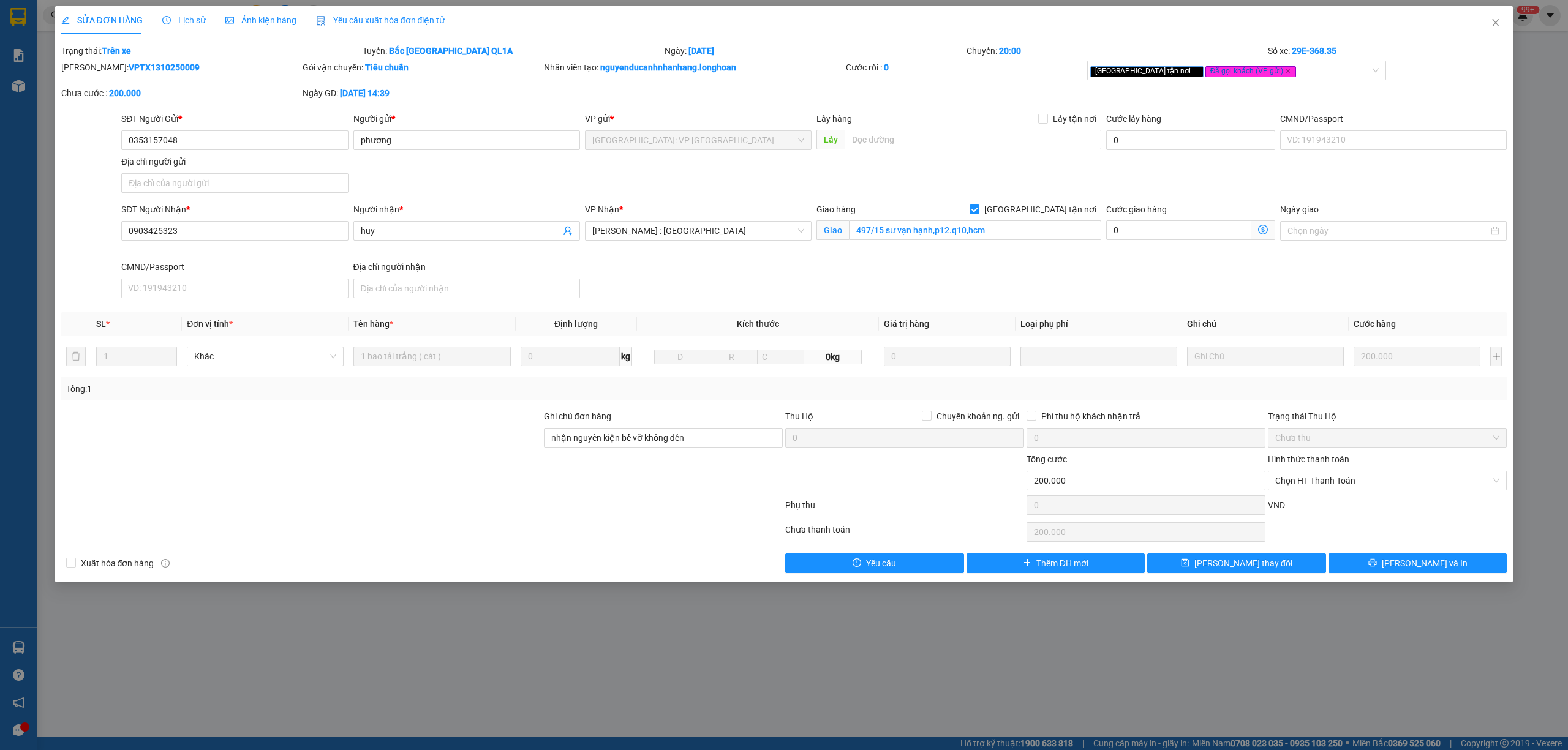
drag, startPoint x: 168, startPoint y: 67, endPoint x: 92, endPoint y: 77, distance: 76.7
click at [92, 77] on div "[PERSON_NAME]: VPTX1310250009" at bounding box center [180, 73] width 242 height 26
click at [1498, 17] on span "Close" at bounding box center [1495, 22] width 34 height 34
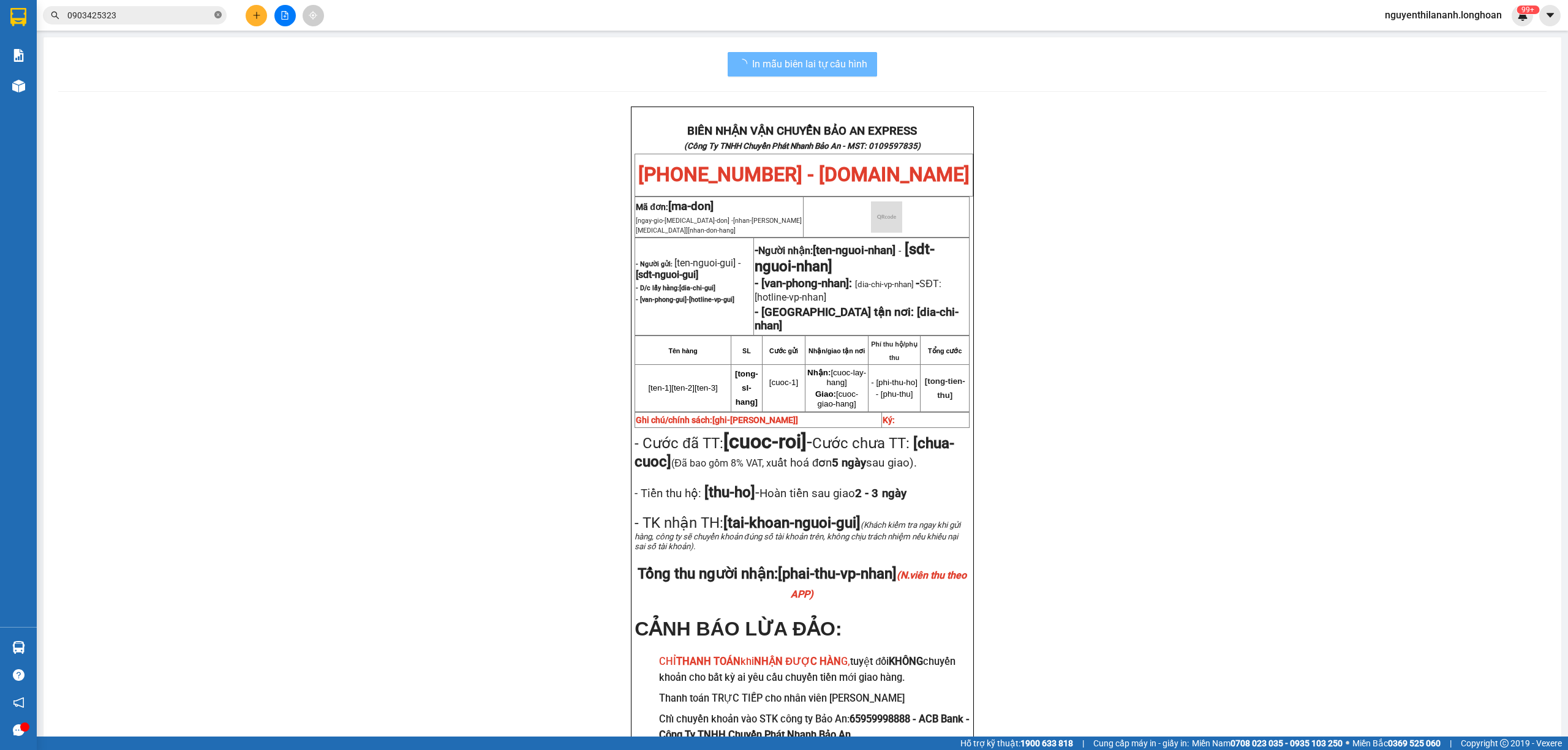
click at [216, 13] on icon "close-circle" at bounding box center [218, 15] width 8 height 8
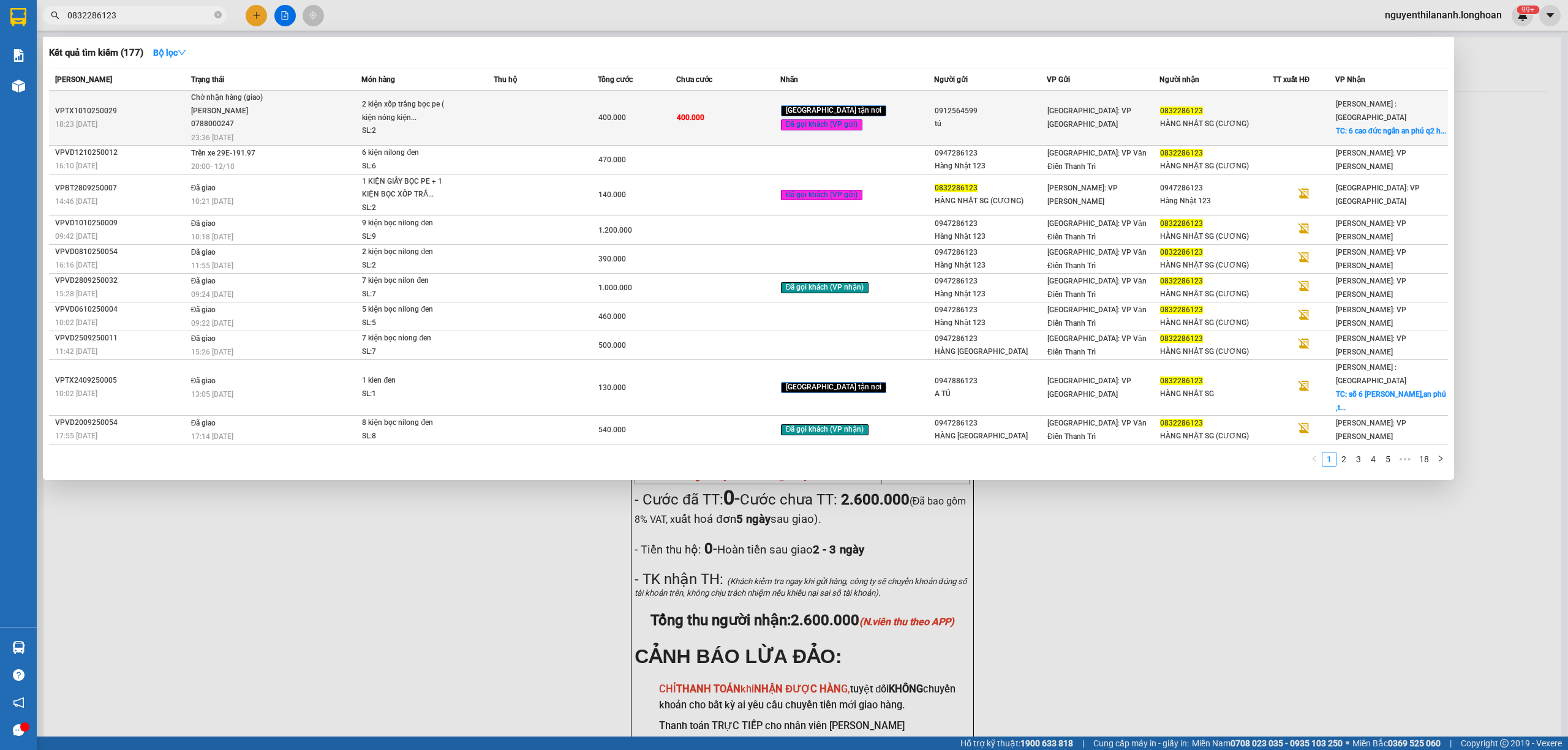
click at [169, 118] on div "18:23 [DATE]" at bounding box center [121, 124] width 132 height 14
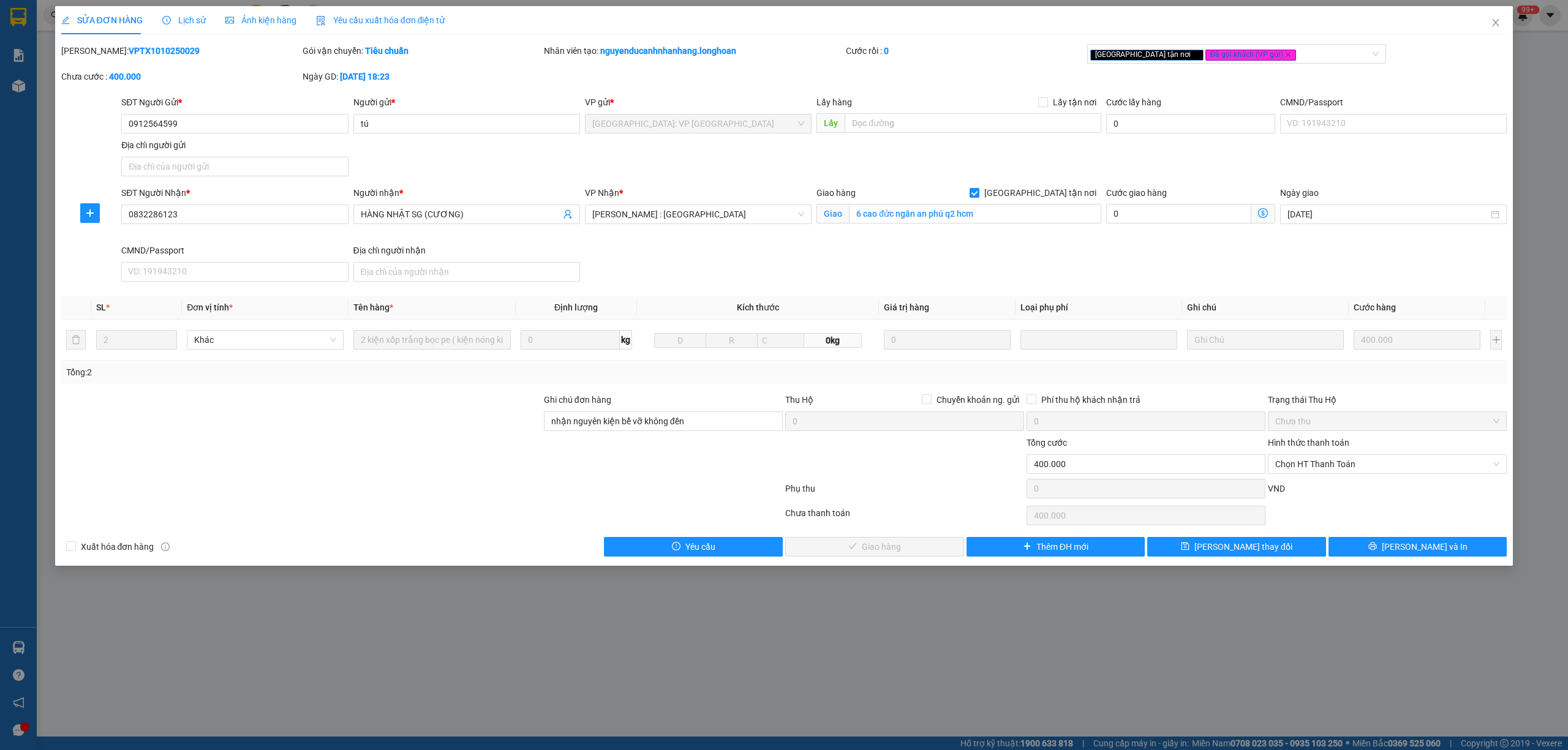
click at [181, 18] on span "Lịch sử" at bounding box center [183, 20] width 44 height 10
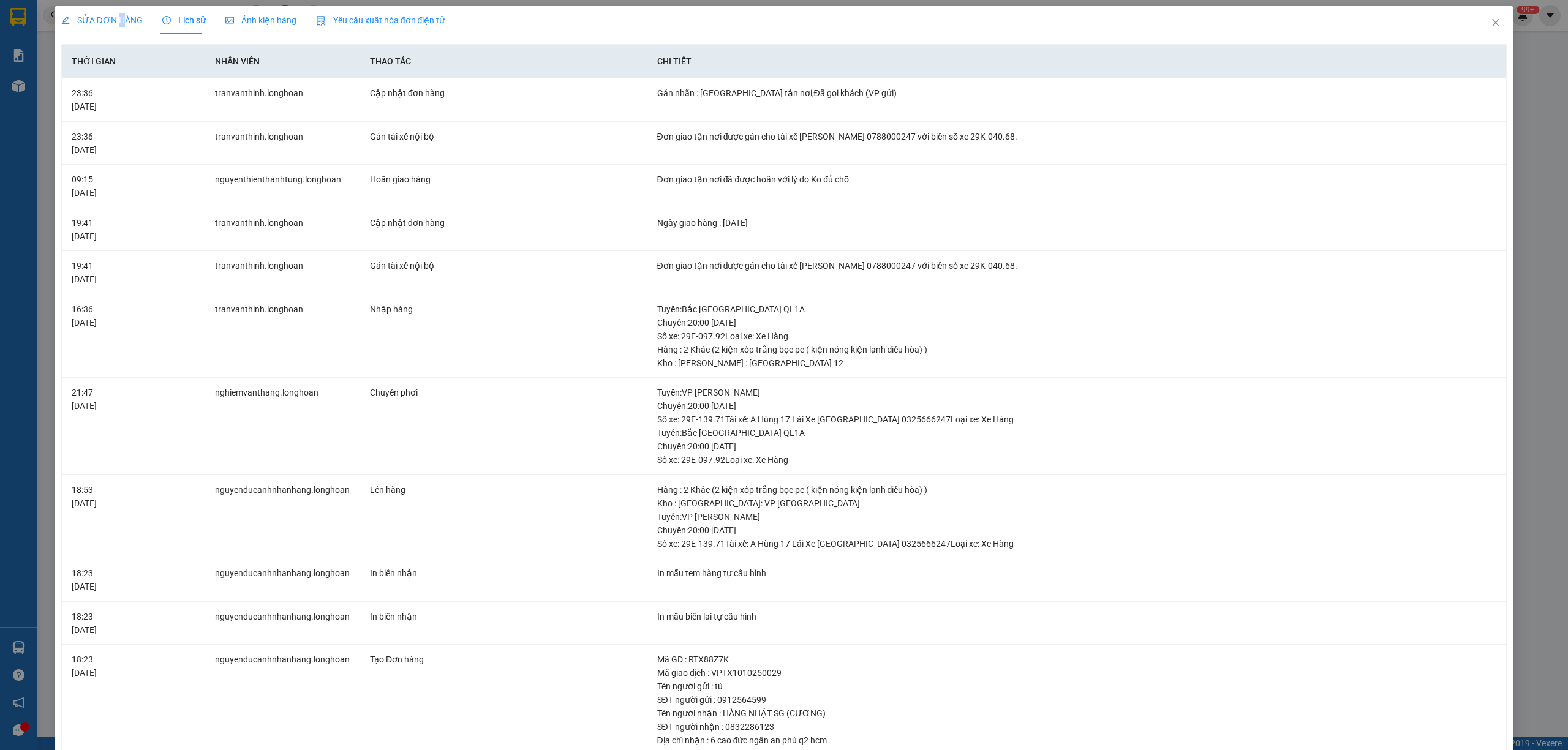
click at [118, 10] on div "SỬA ĐƠN HÀNG" at bounding box center [102, 19] width 82 height 28
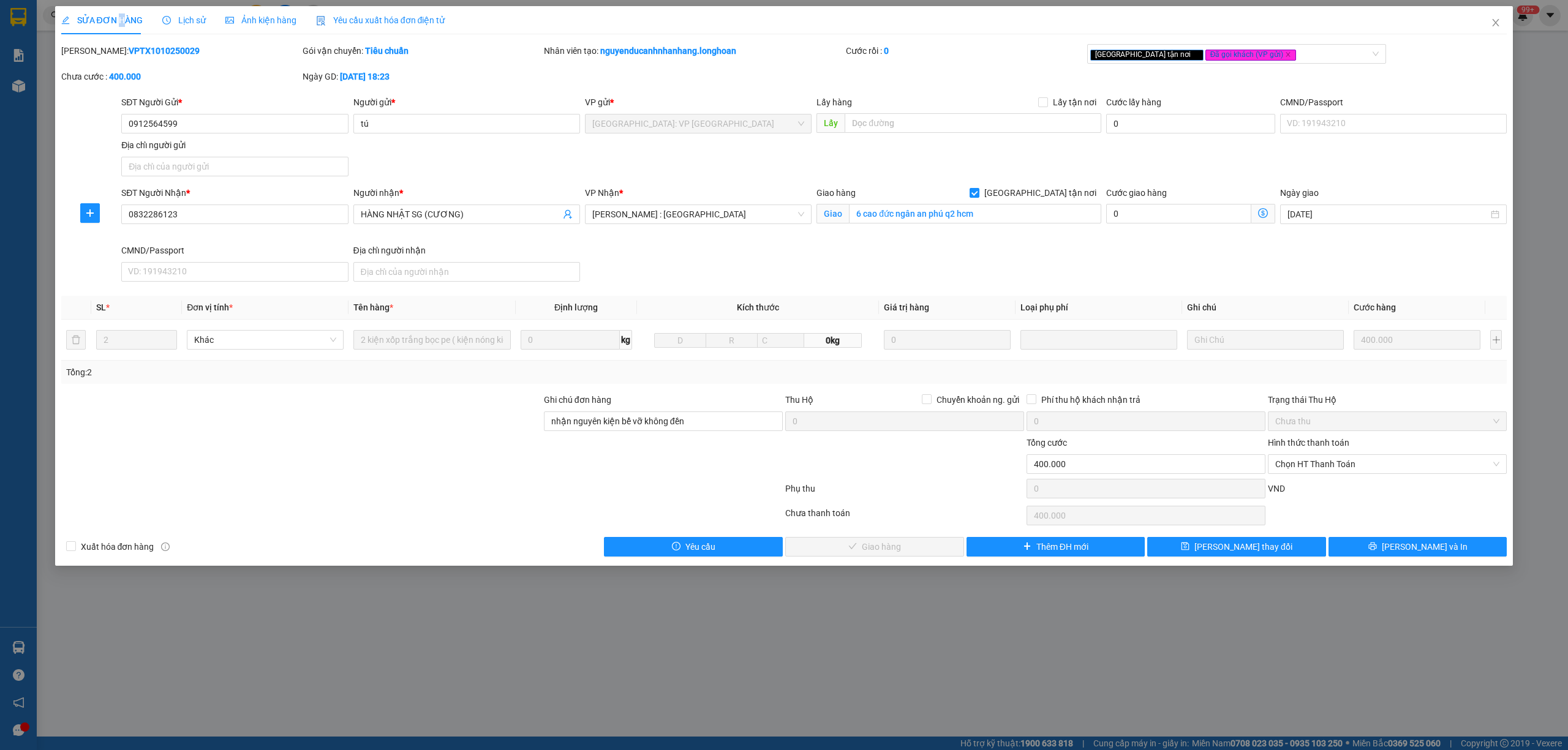
drag, startPoint x: 183, startPoint y: 49, endPoint x: 91, endPoint y: 59, distance: 92.5
click at [93, 57] on div "[PERSON_NAME]: VPTX1010250029" at bounding box center [180, 50] width 239 height 14
click at [170, 51] on div "[PERSON_NAME]: VPTX1010250029" at bounding box center [180, 50] width 239 height 14
drag, startPoint x: 170, startPoint y: 51, endPoint x: 92, endPoint y: 48, distance: 78.1
click at [92, 48] on div "[PERSON_NAME]: VPTX1010250029" at bounding box center [180, 50] width 239 height 14
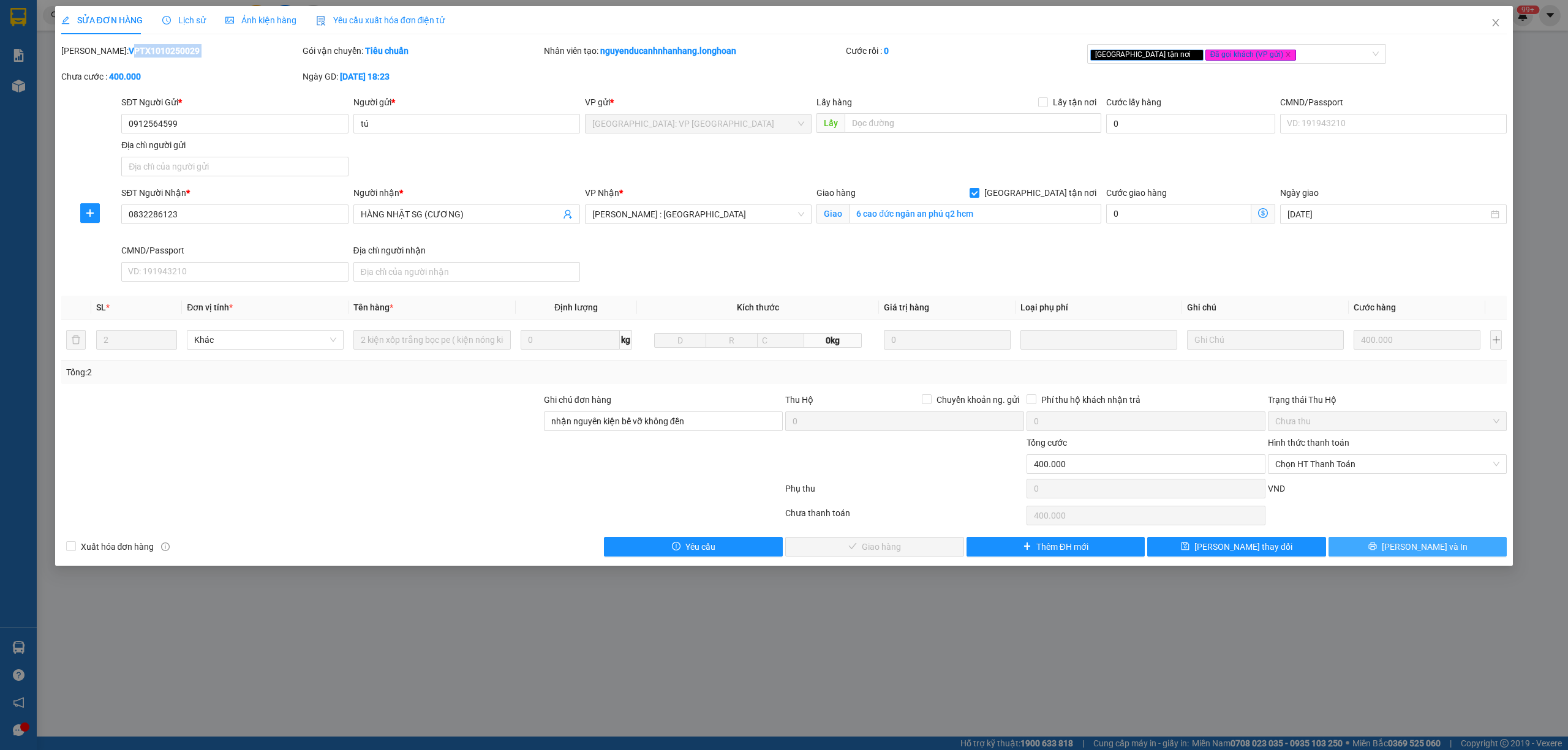
click at [1363, 546] on button "[PERSON_NAME] và In" at bounding box center [1418, 547] width 179 height 19
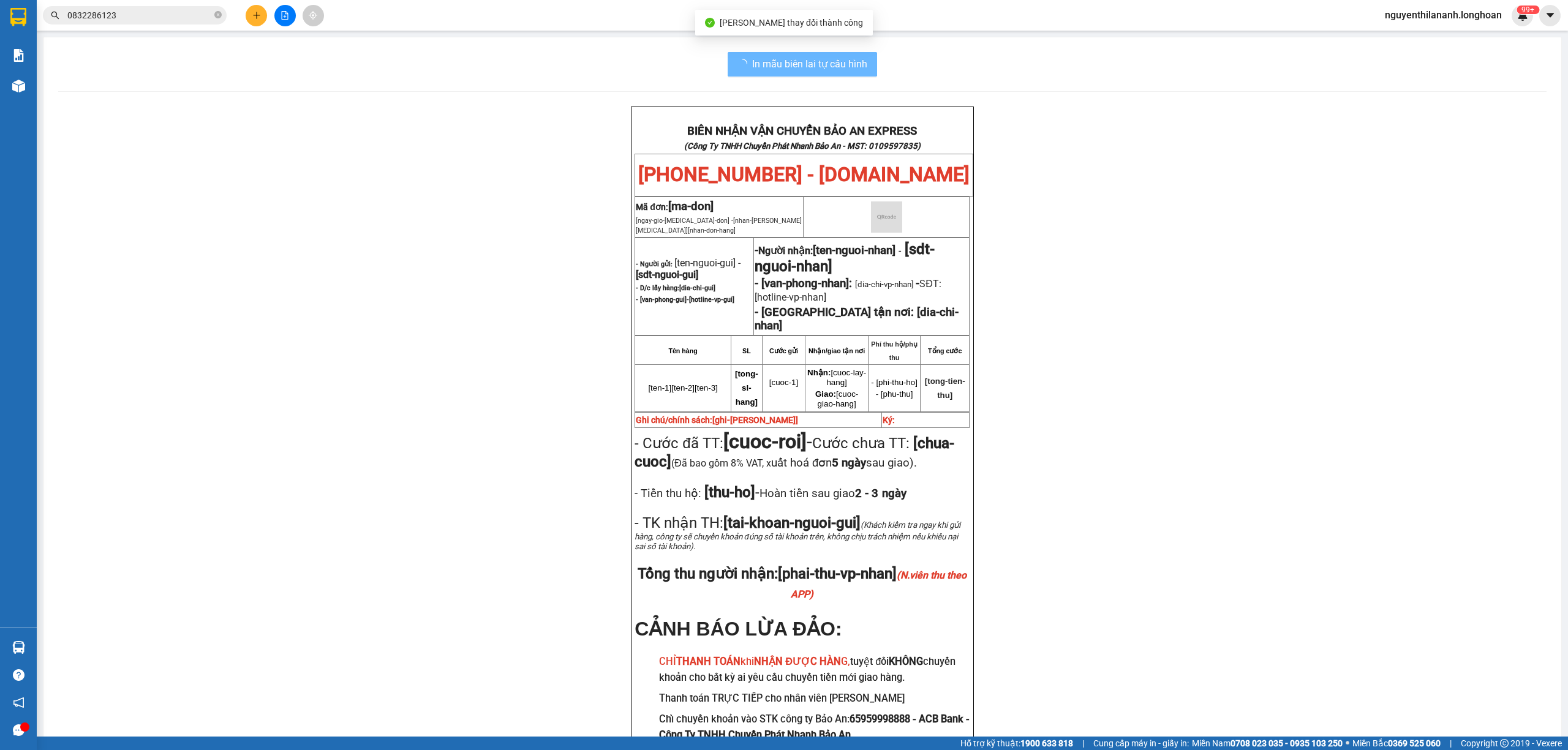
scroll to position [82, 0]
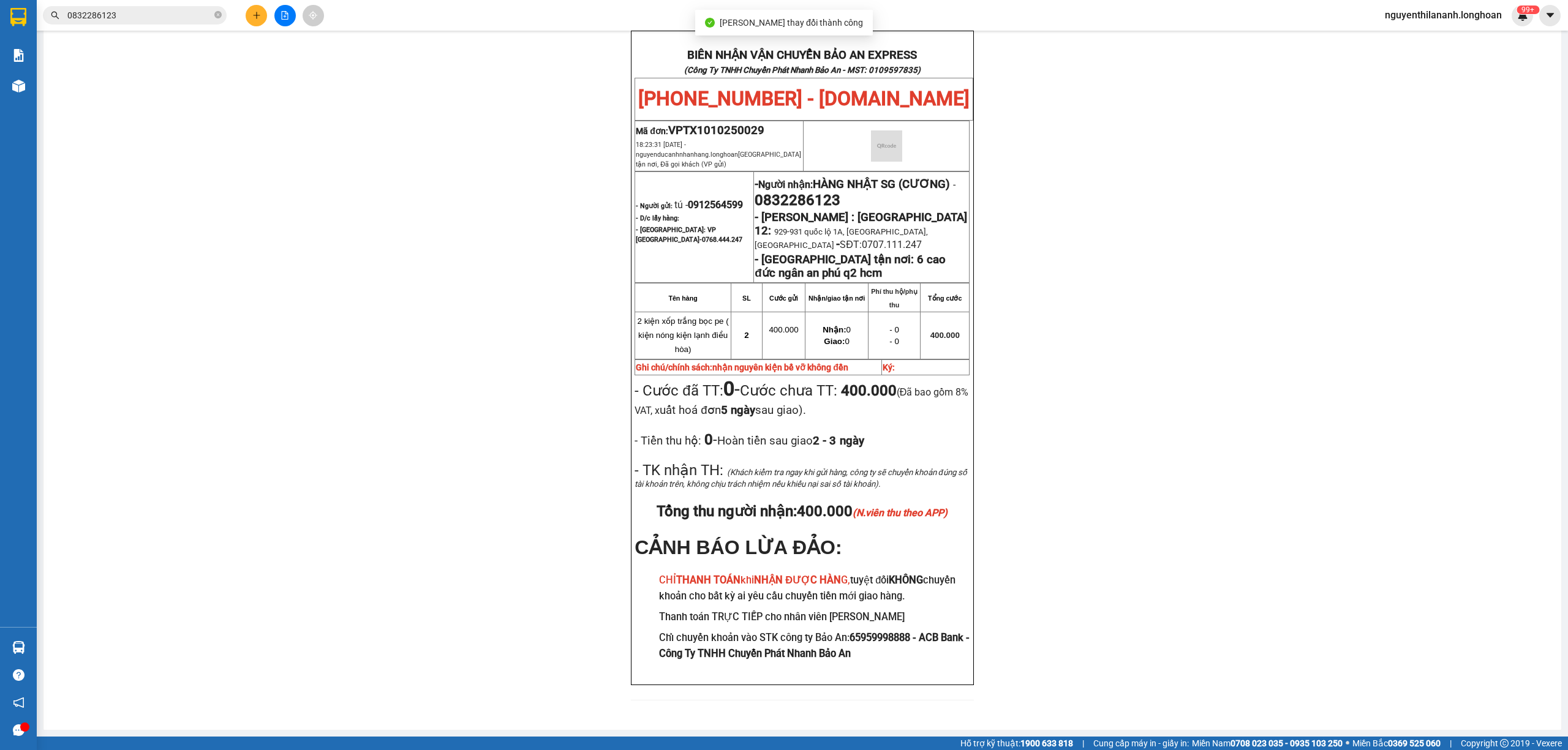
click at [1269, 551] on div "BIÊN NHẬN VẬN CHUYỂN BẢO AN EXPRESS (Công Ty TNHH Chuyển Phát Nhanh Bảo An - MS…" at bounding box center [802, 374] width 1488 height 685
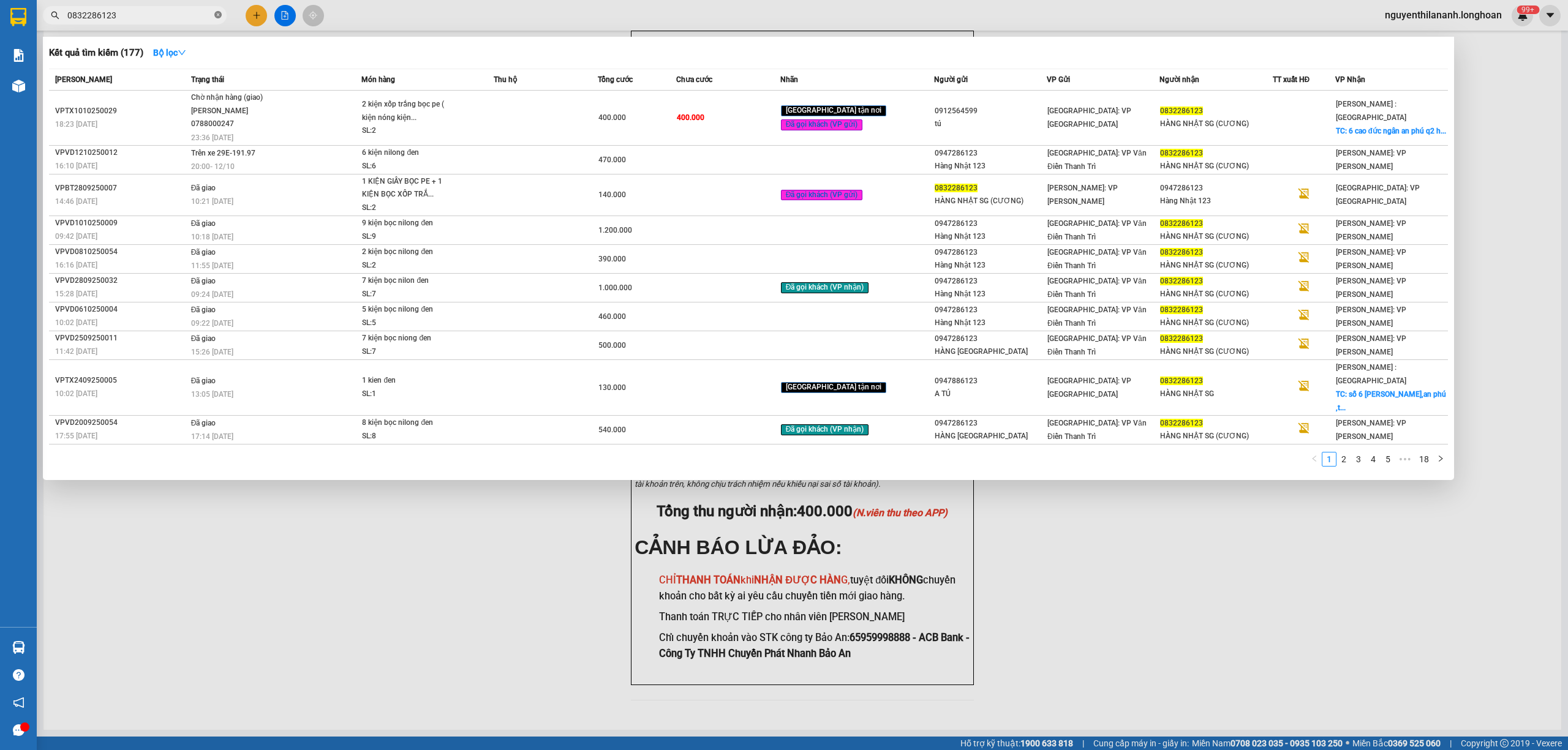
click at [215, 13] on icon "close-circle" at bounding box center [218, 15] width 8 height 8
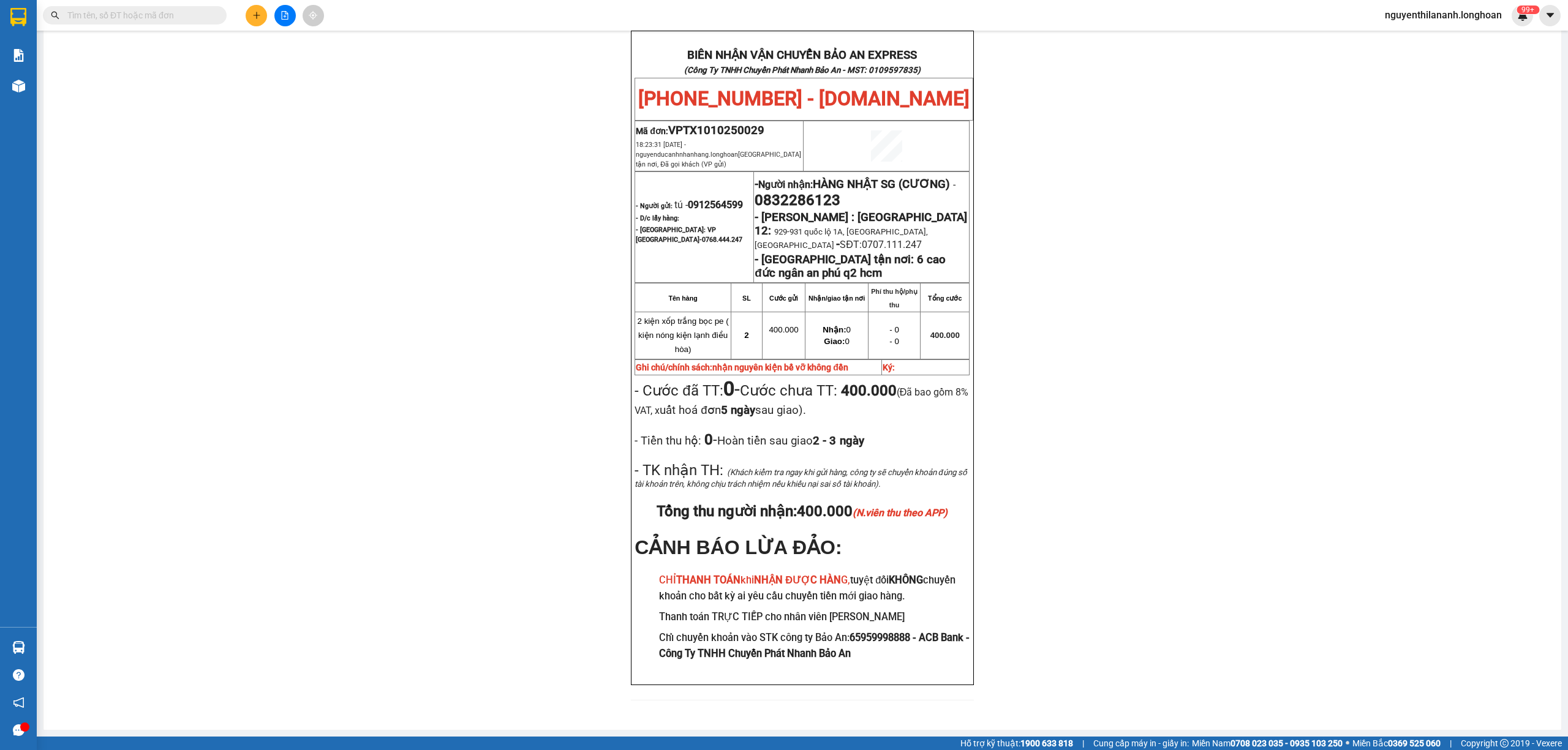
paste input "0984957333"
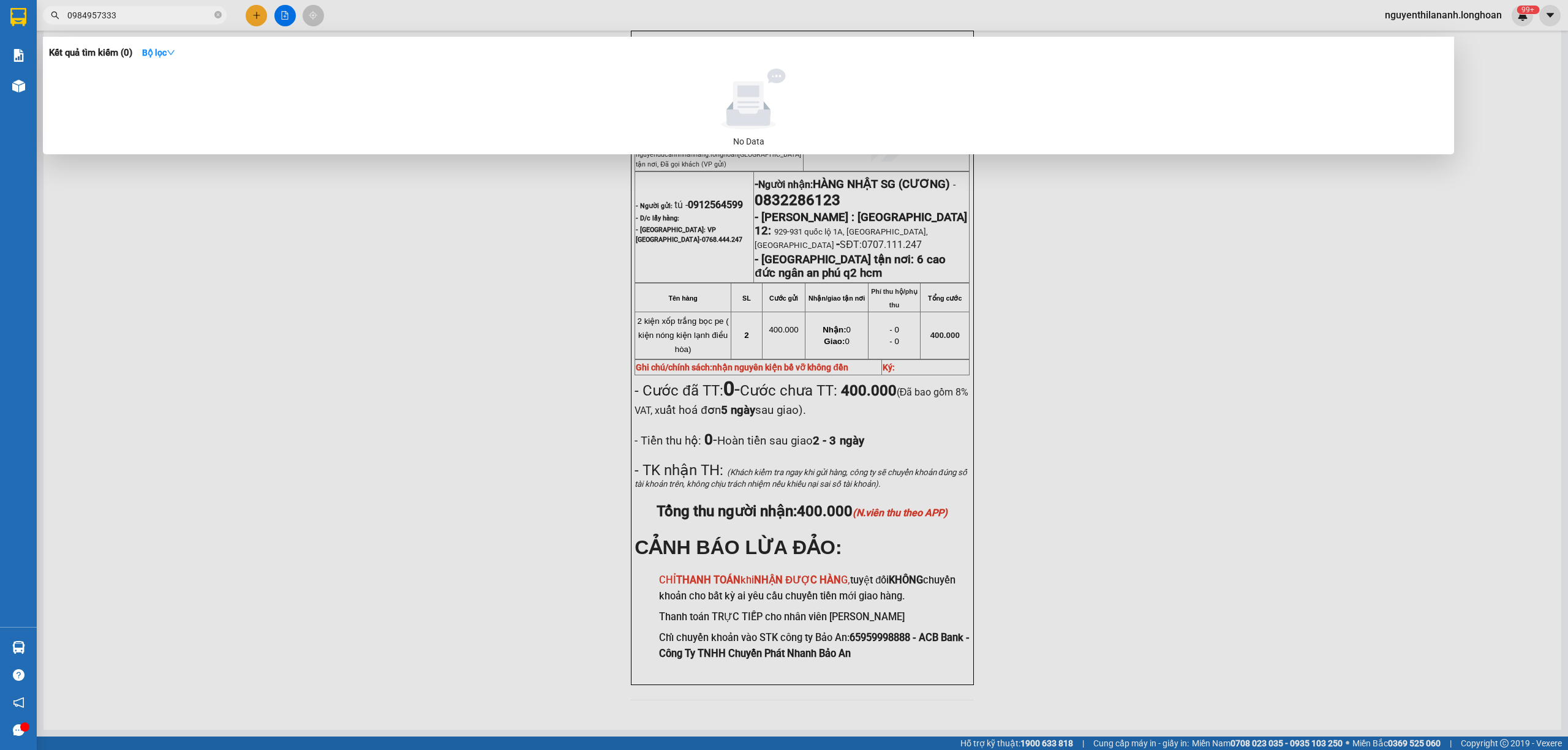
click at [69, 9] on input "0984957333" at bounding box center [139, 16] width 145 height 14
click at [219, 16] on icon "close-circle" at bounding box center [218, 15] width 8 height 8
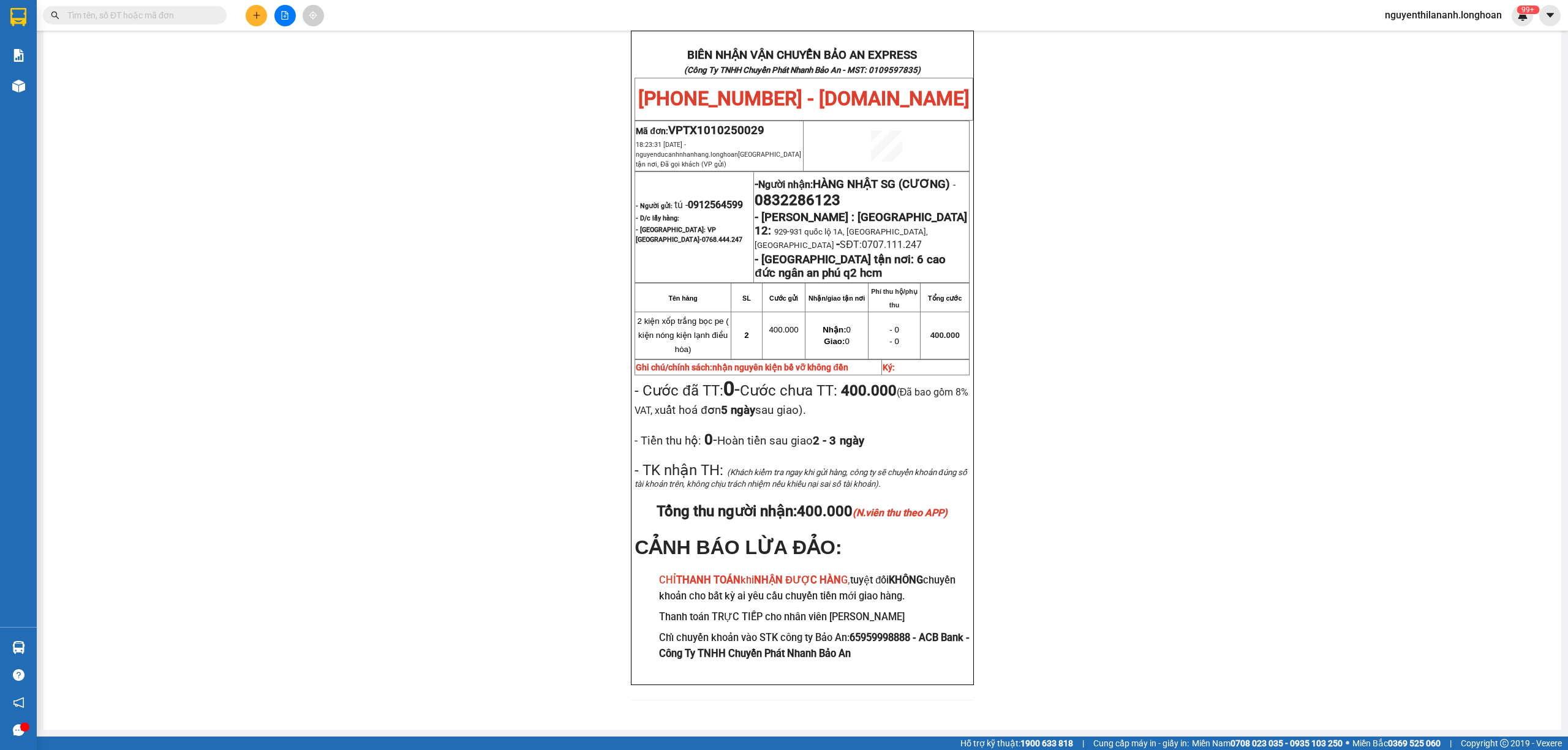
paste input "0967455777"
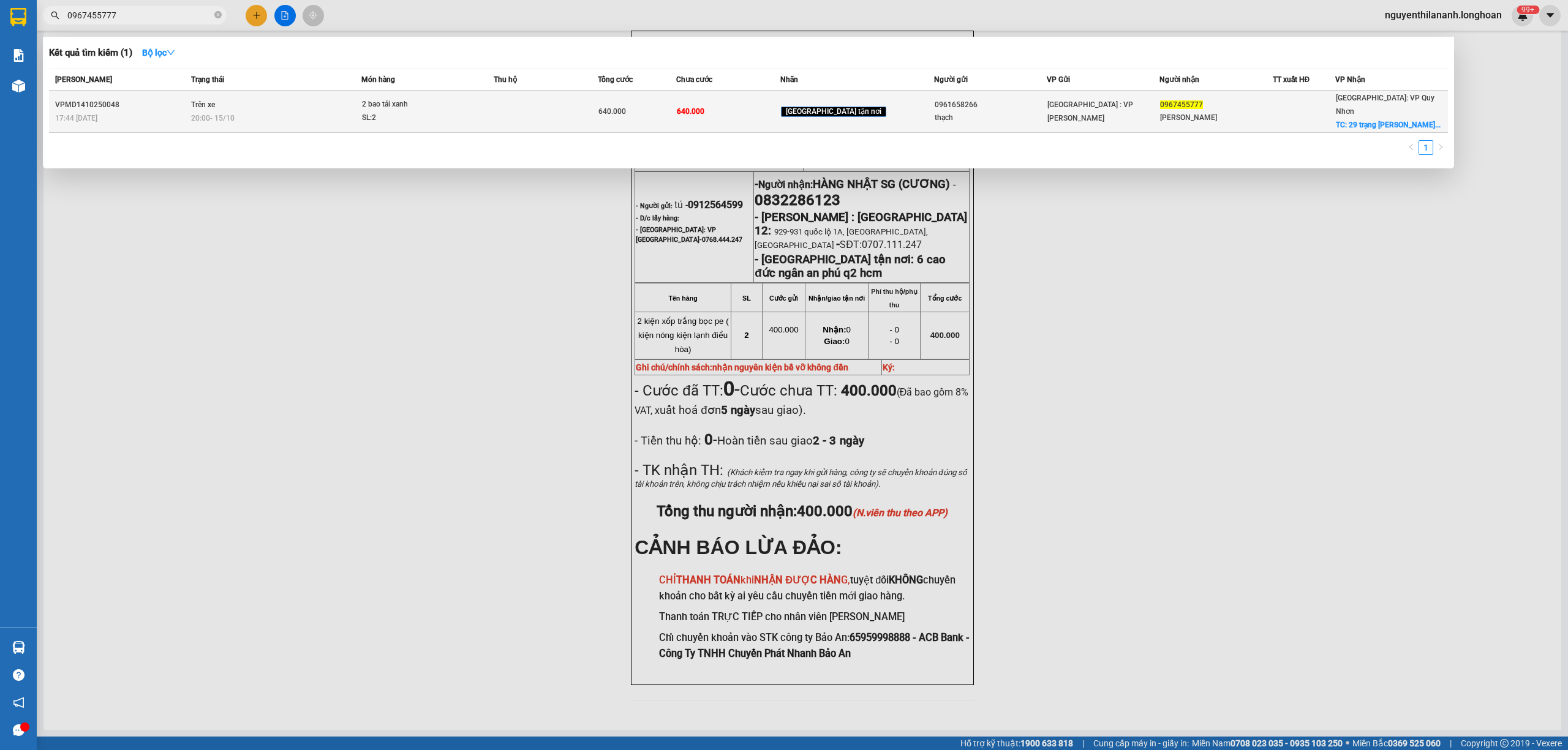
click at [170, 101] on div "VPMD1410250048" at bounding box center [121, 105] width 132 height 13
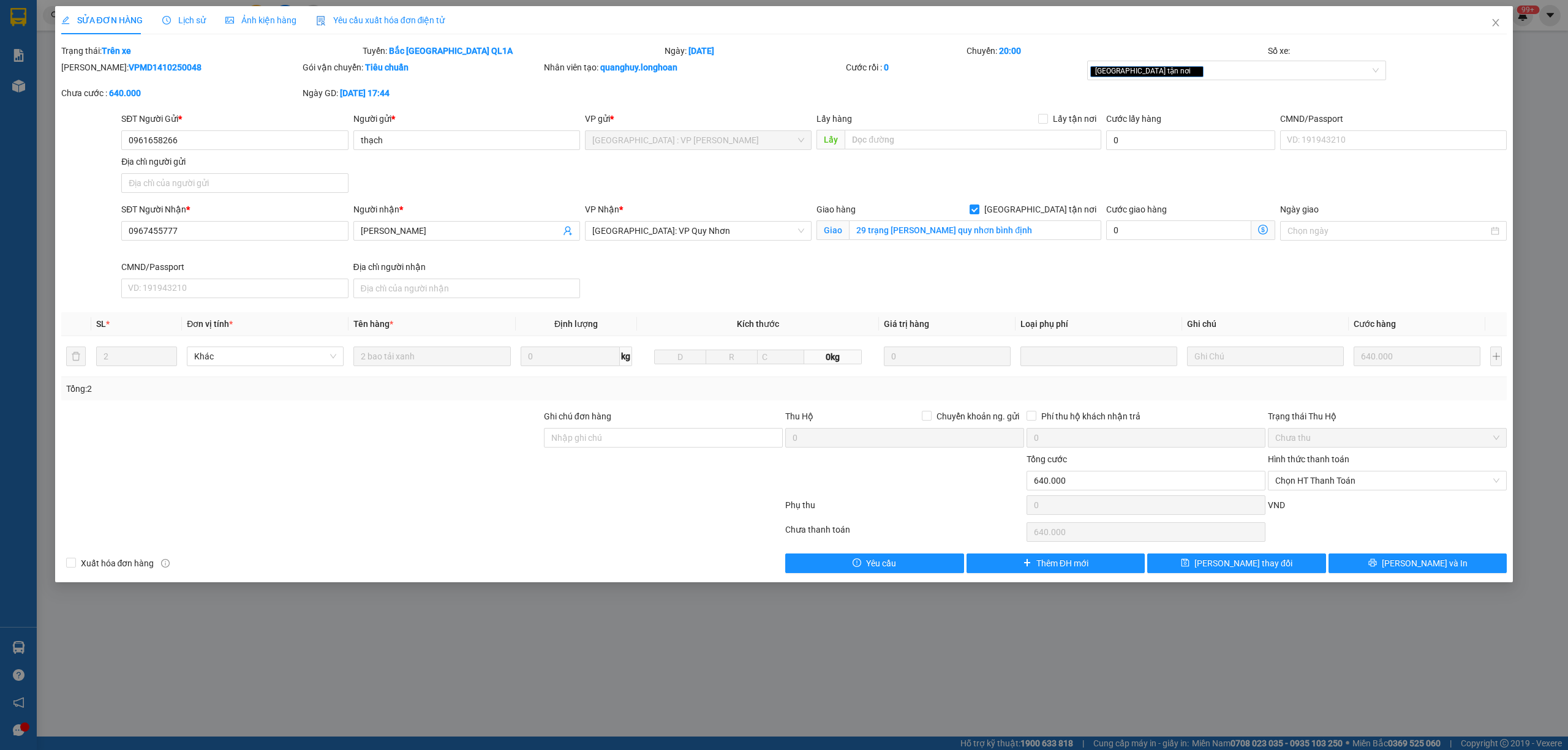
drag, startPoint x: 177, startPoint y: 70, endPoint x: 94, endPoint y: 72, distance: 83.0
click at [94, 72] on div "[PERSON_NAME]: VPMD1410250048" at bounding box center [180, 67] width 239 height 14
click at [170, 17] on span "Lịch sử" at bounding box center [183, 20] width 44 height 10
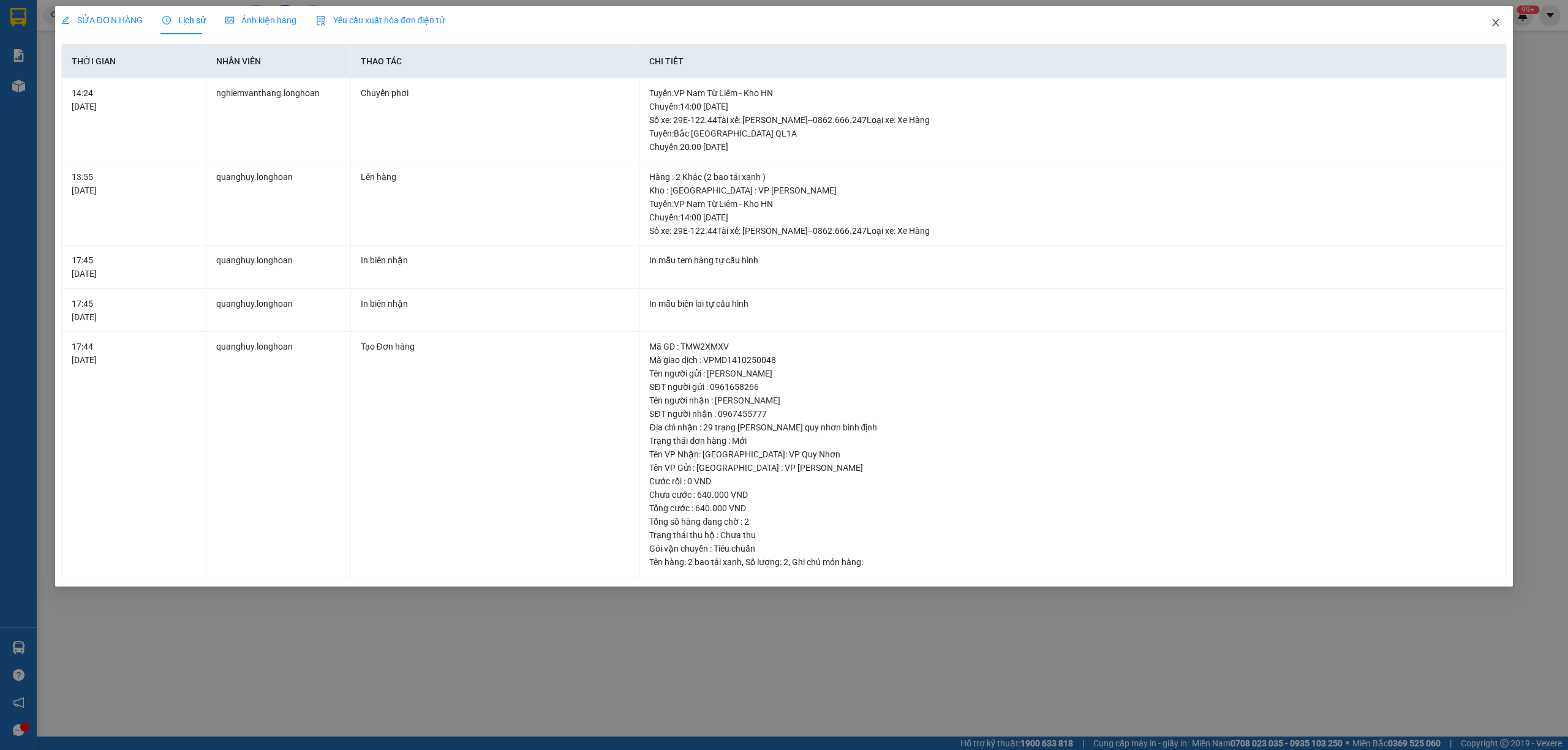
click at [1493, 17] on span "Close" at bounding box center [1495, 22] width 34 height 34
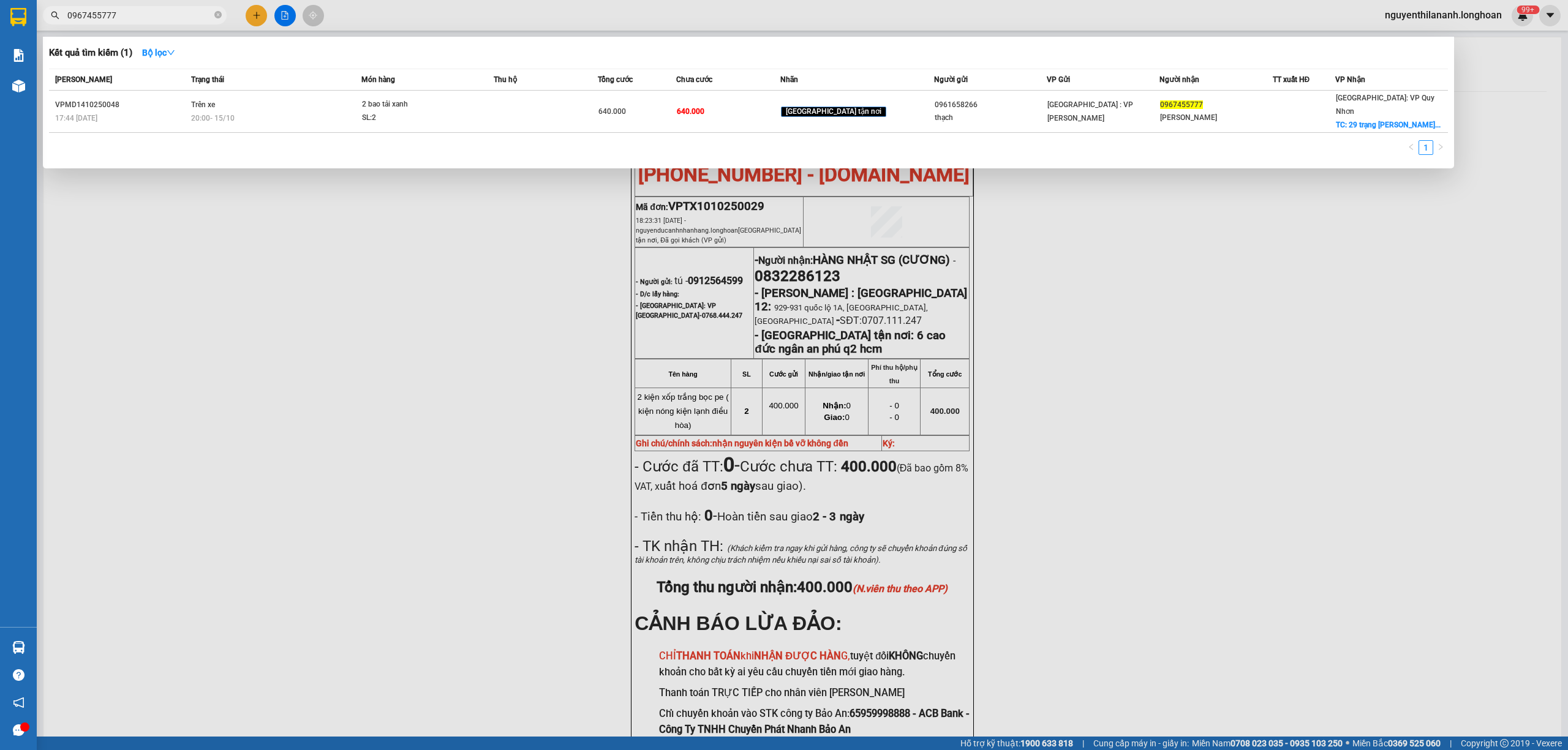
click at [172, 13] on input "0967455777" at bounding box center [139, 16] width 145 height 14
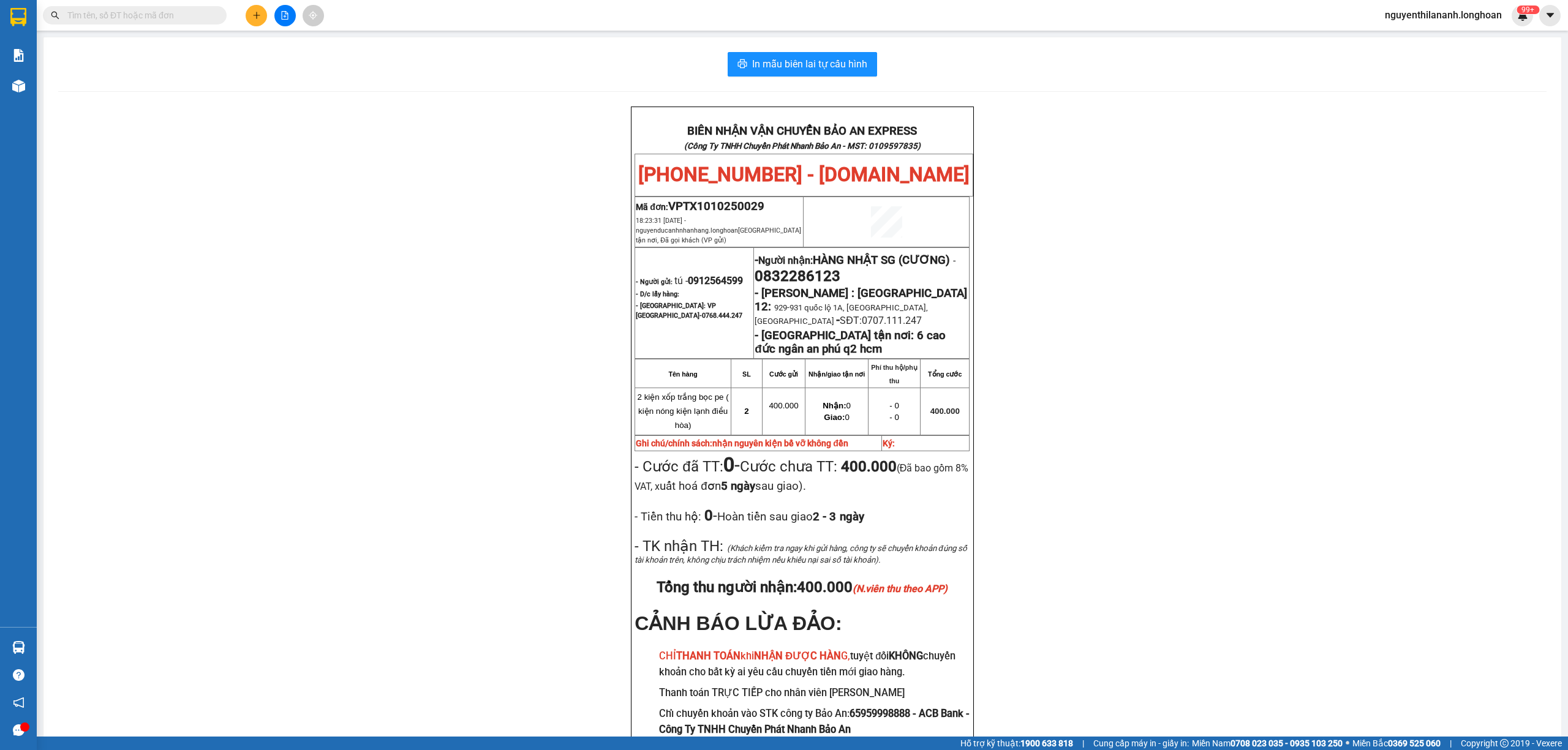
paste input "VPTX1010250029"
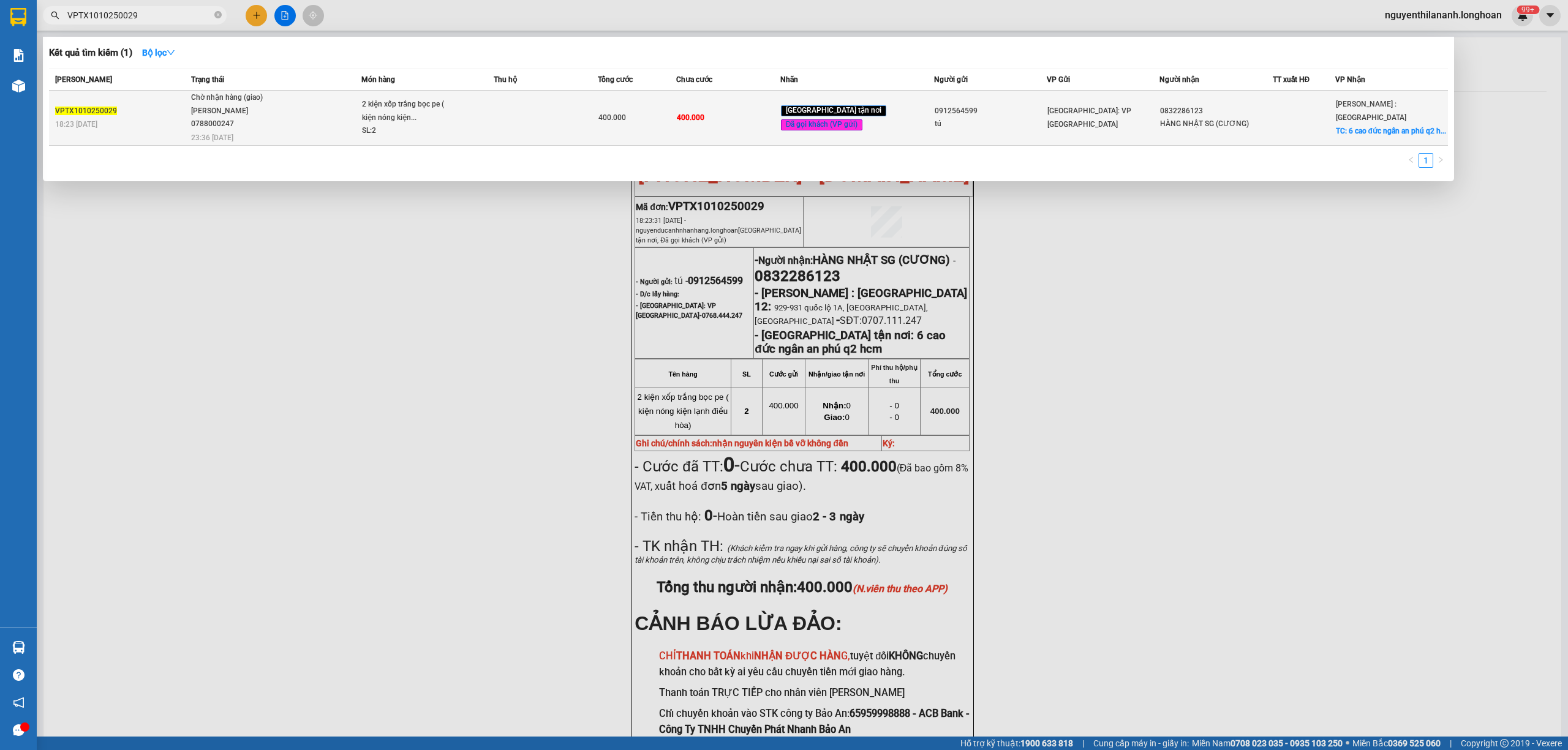
click at [165, 118] on div "18:23 [DATE]" at bounding box center [121, 124] width 132 height 14
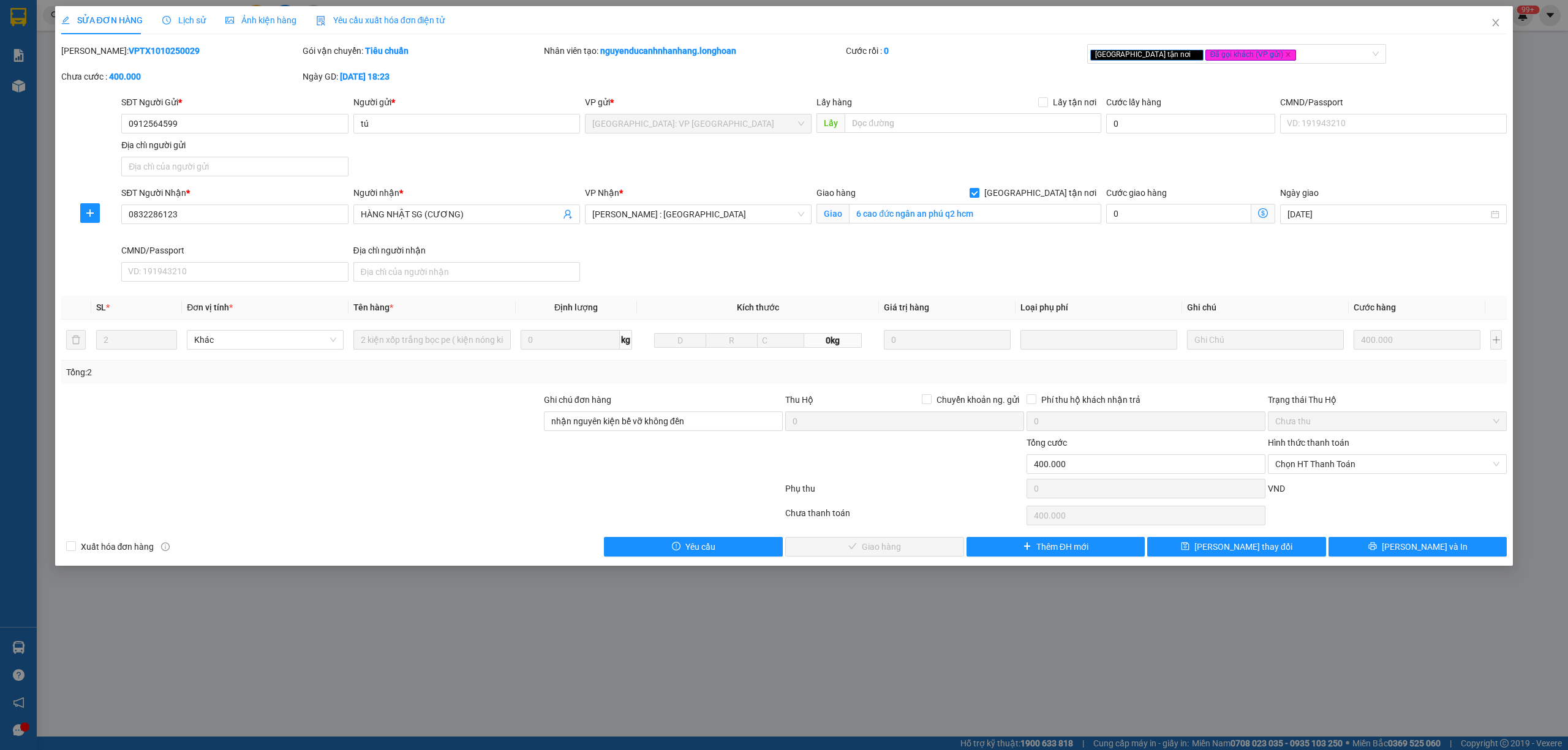
click at [193, 22] on span "Lịch sử" at bounding box center [183, 20] width 44 height 10
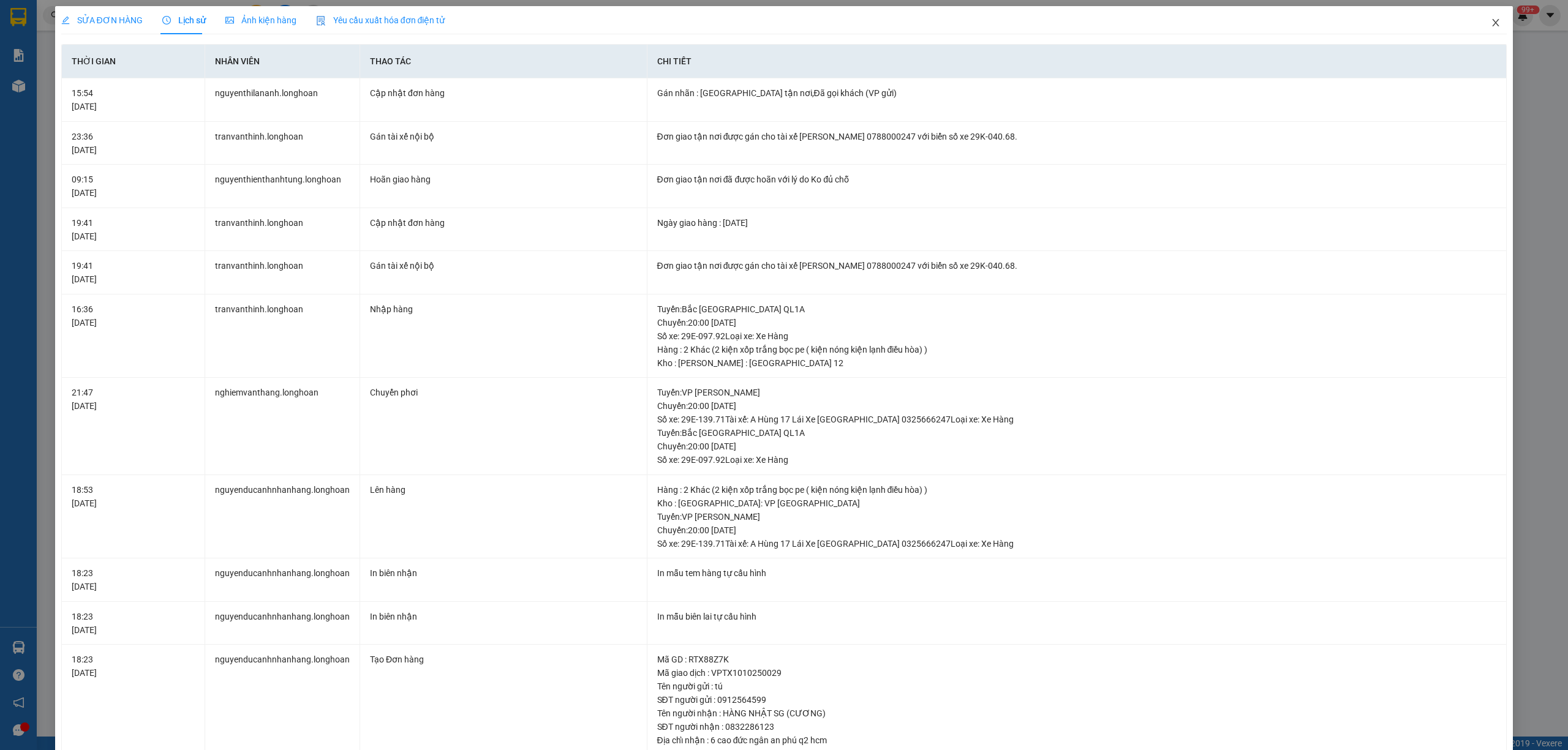
click at [1491, 25] on icon "close" at bounding box center [1496, 22] width 10 height 10
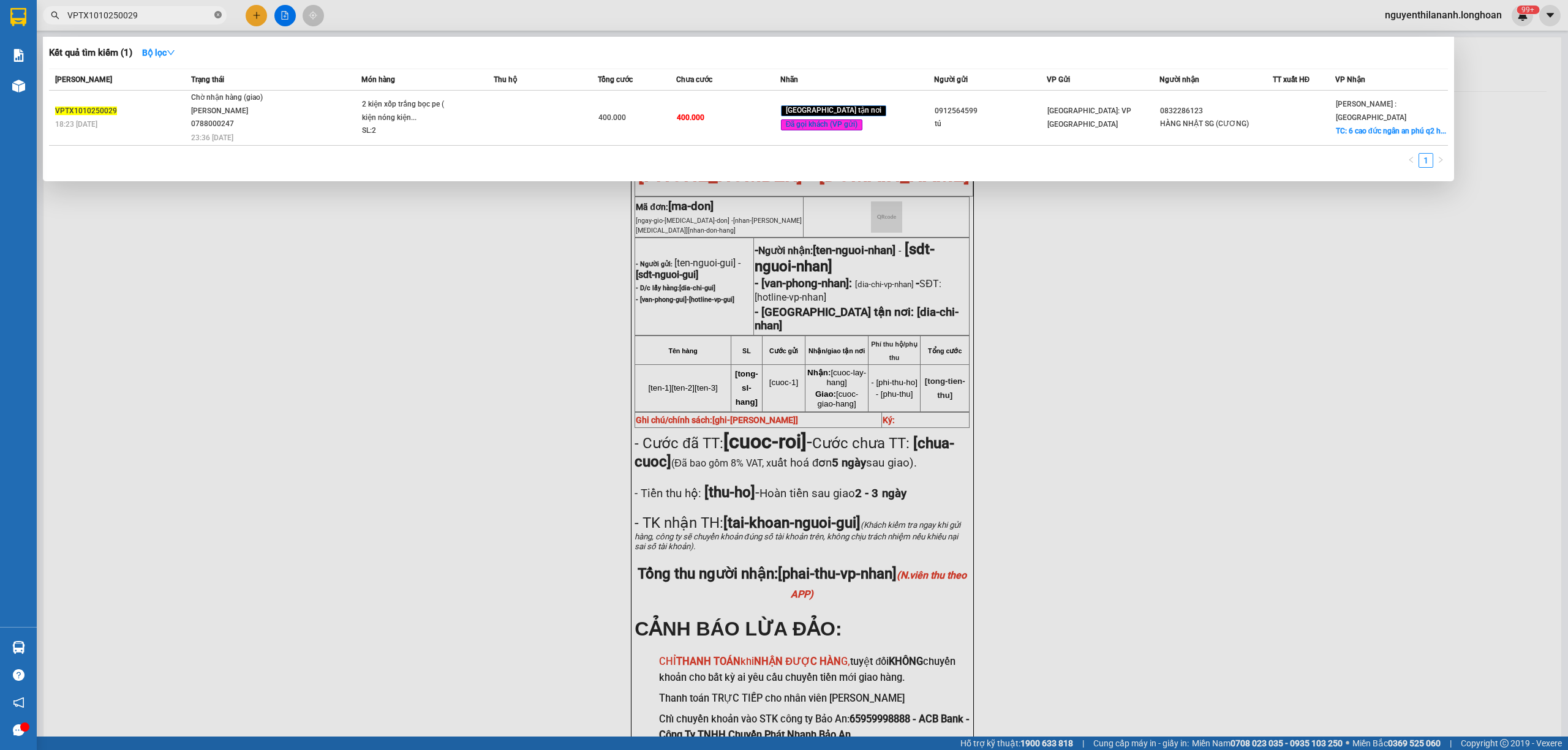
click at [219, 15] on icon "close-circle" at bounding box center [218, 15] width 8 height 8
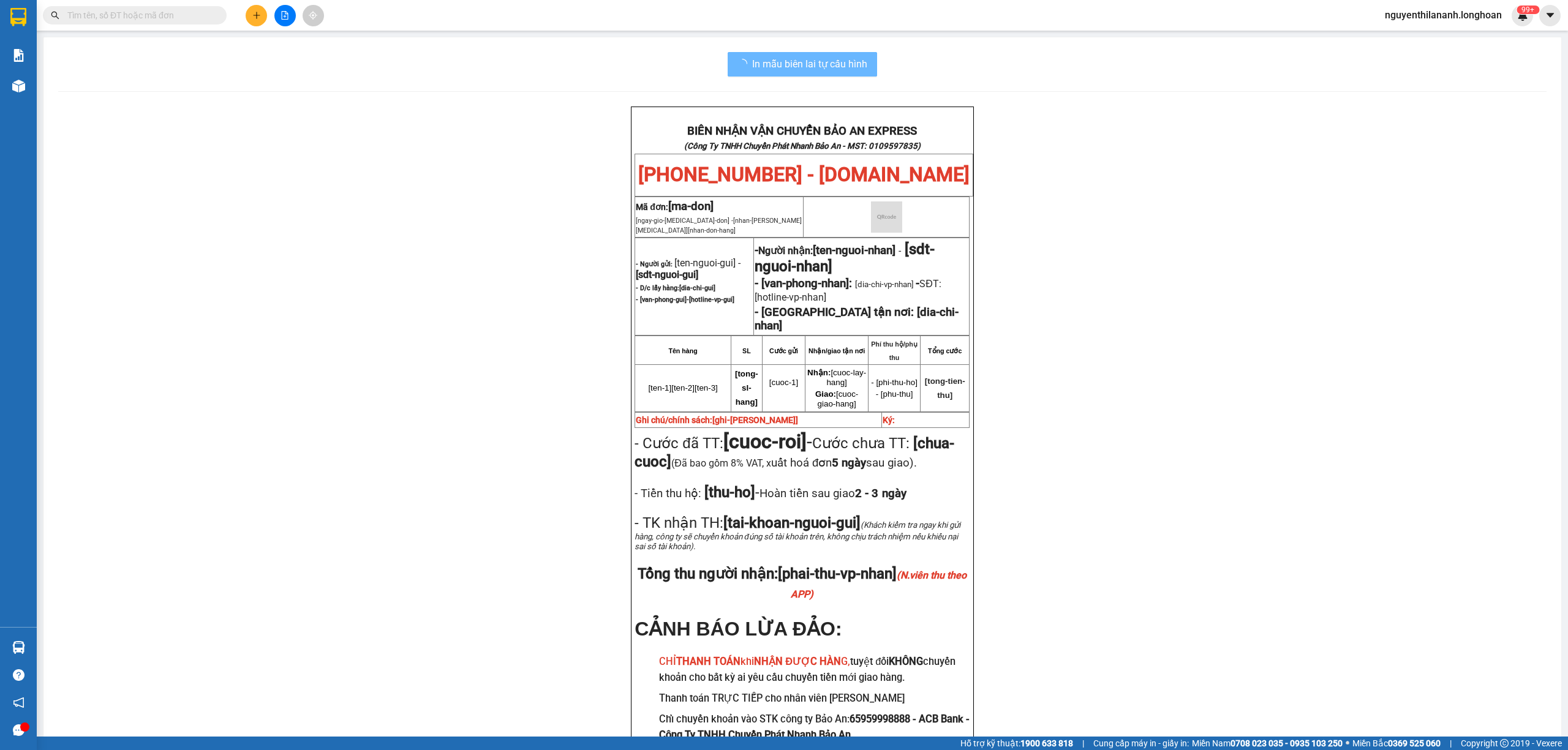
paste input "0949461481"
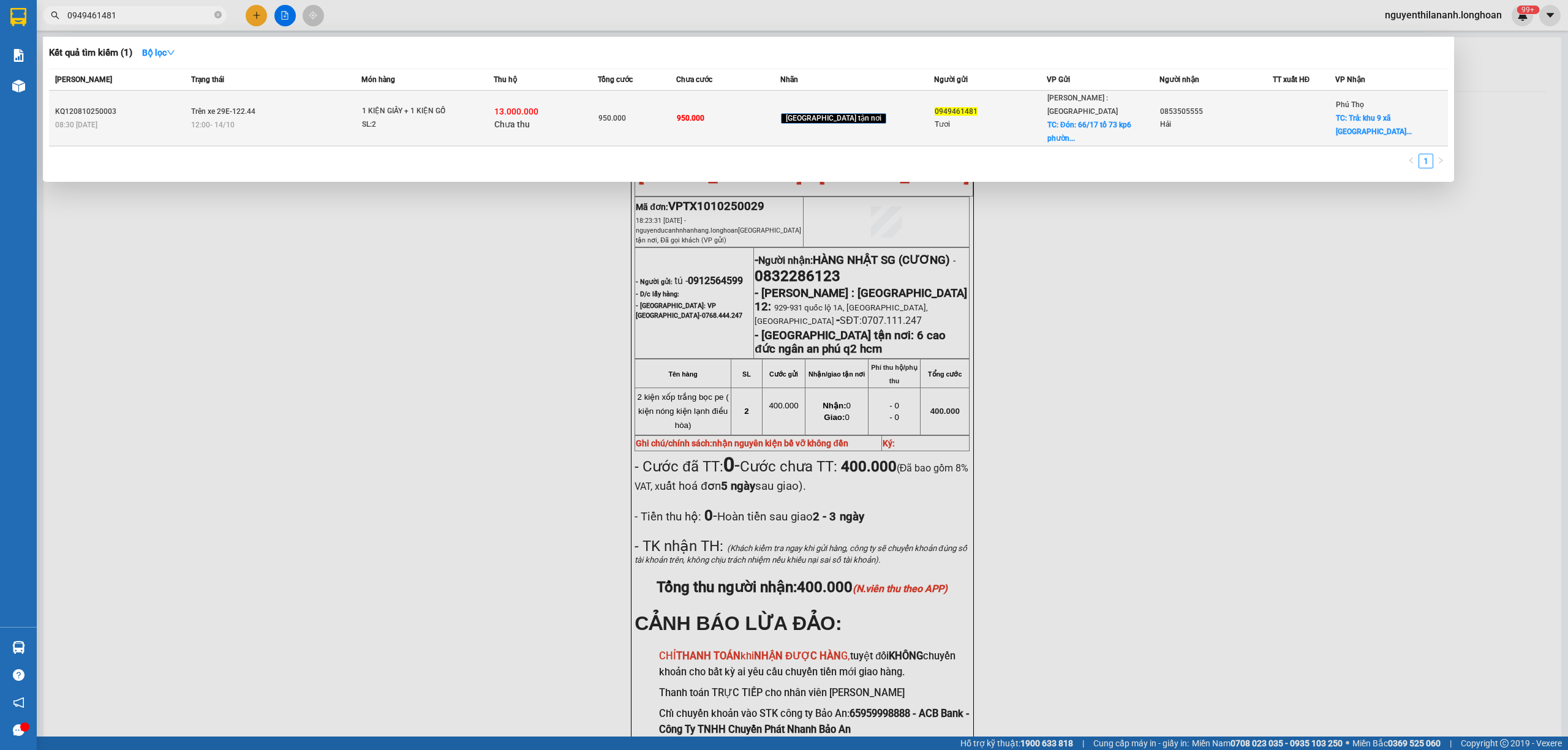
click at [170, 106] on div "KQ120810250003" at bounding box center [121, 112] width 132 height 13
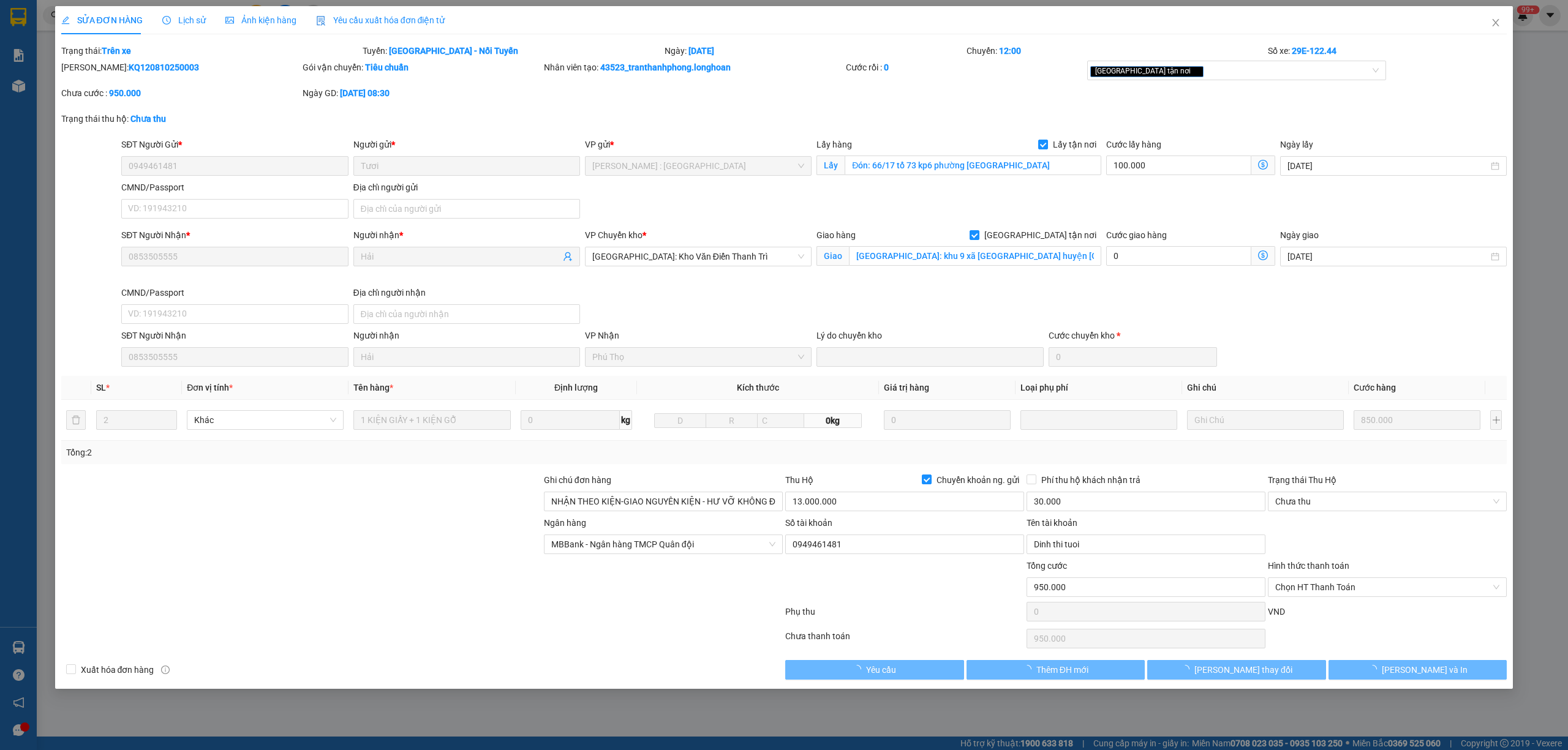
click at [188, 16] on span "Lịch sử" at bounding box center [183, 20] width 44 height 10
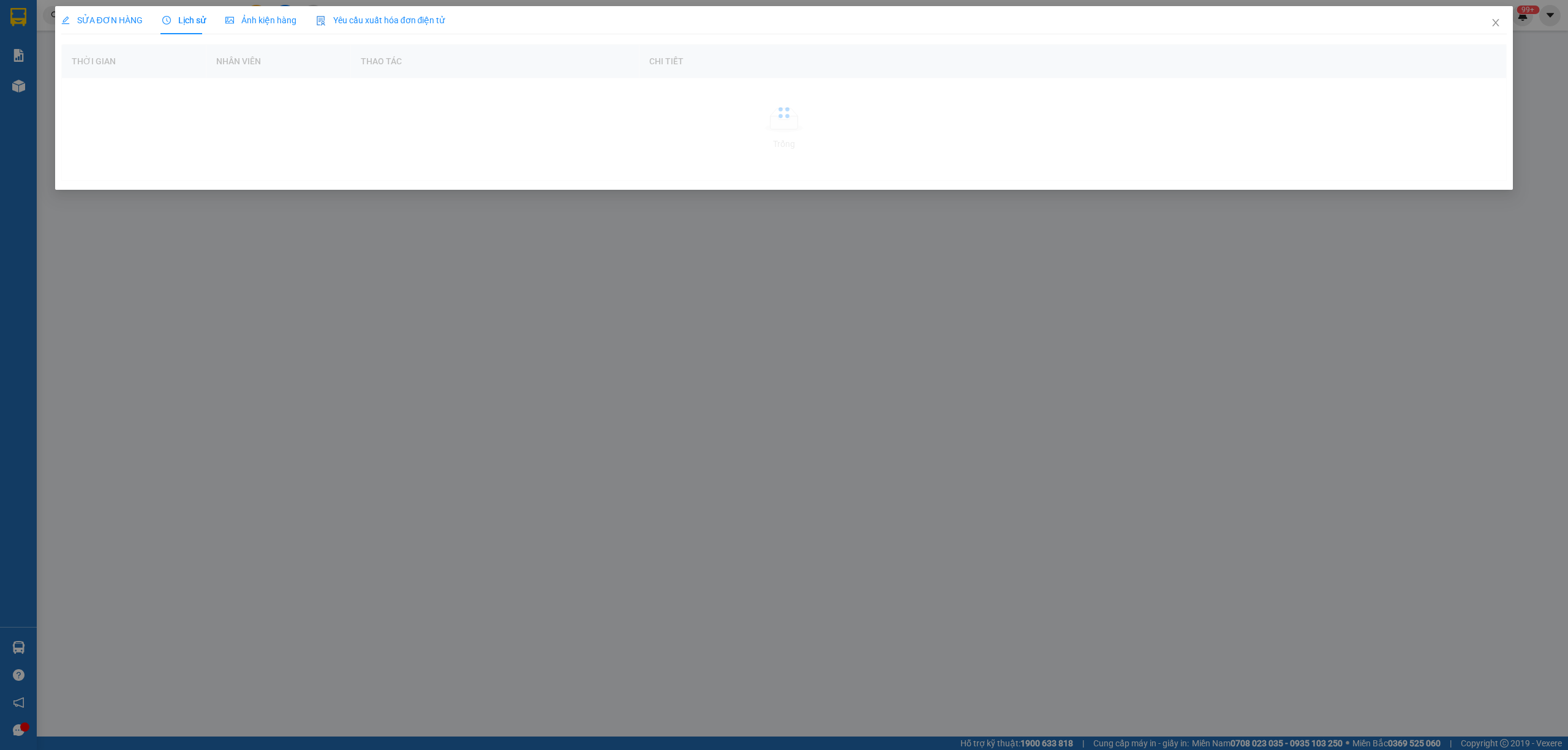
click at [114, 24] on span "SỬA ĐƠN HÀNG" at bounding box center [102, 20] width 82 height 10
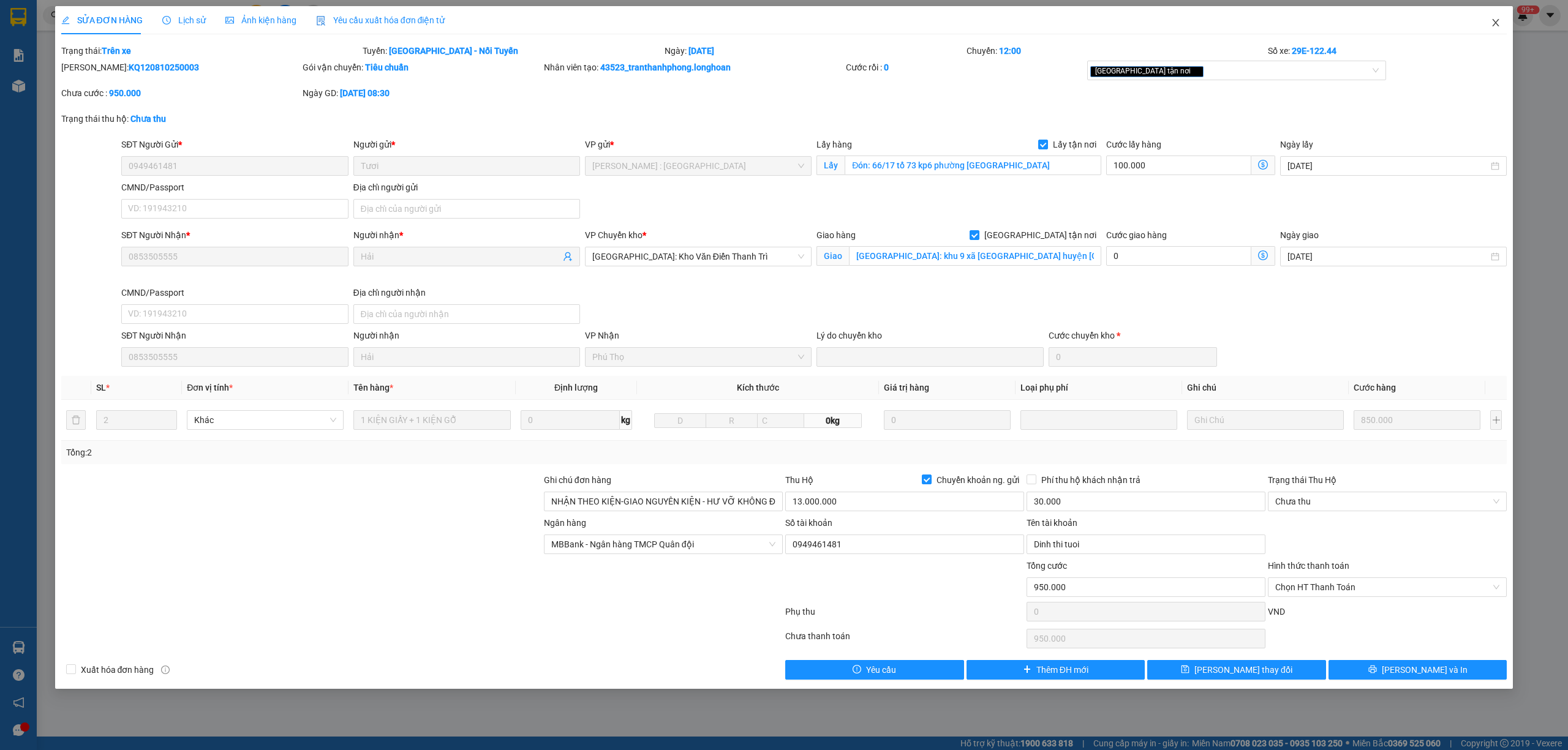
click at [1492, 28] on span "Close" at bounding box center [1495, 22] width 34 height 34
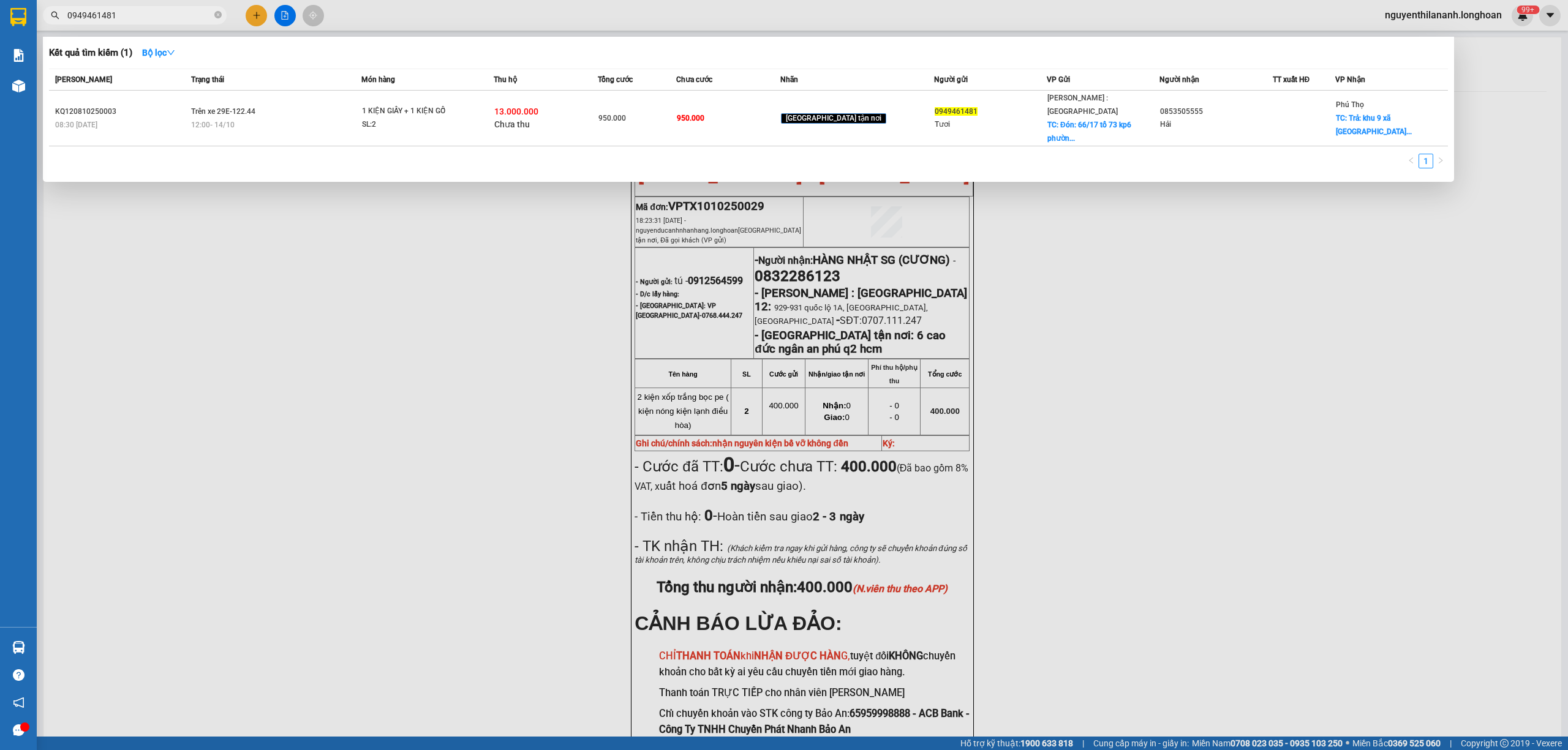
click at [201, 13] on input "0949461481" at bounding box center [139, 16] width 145 height 14
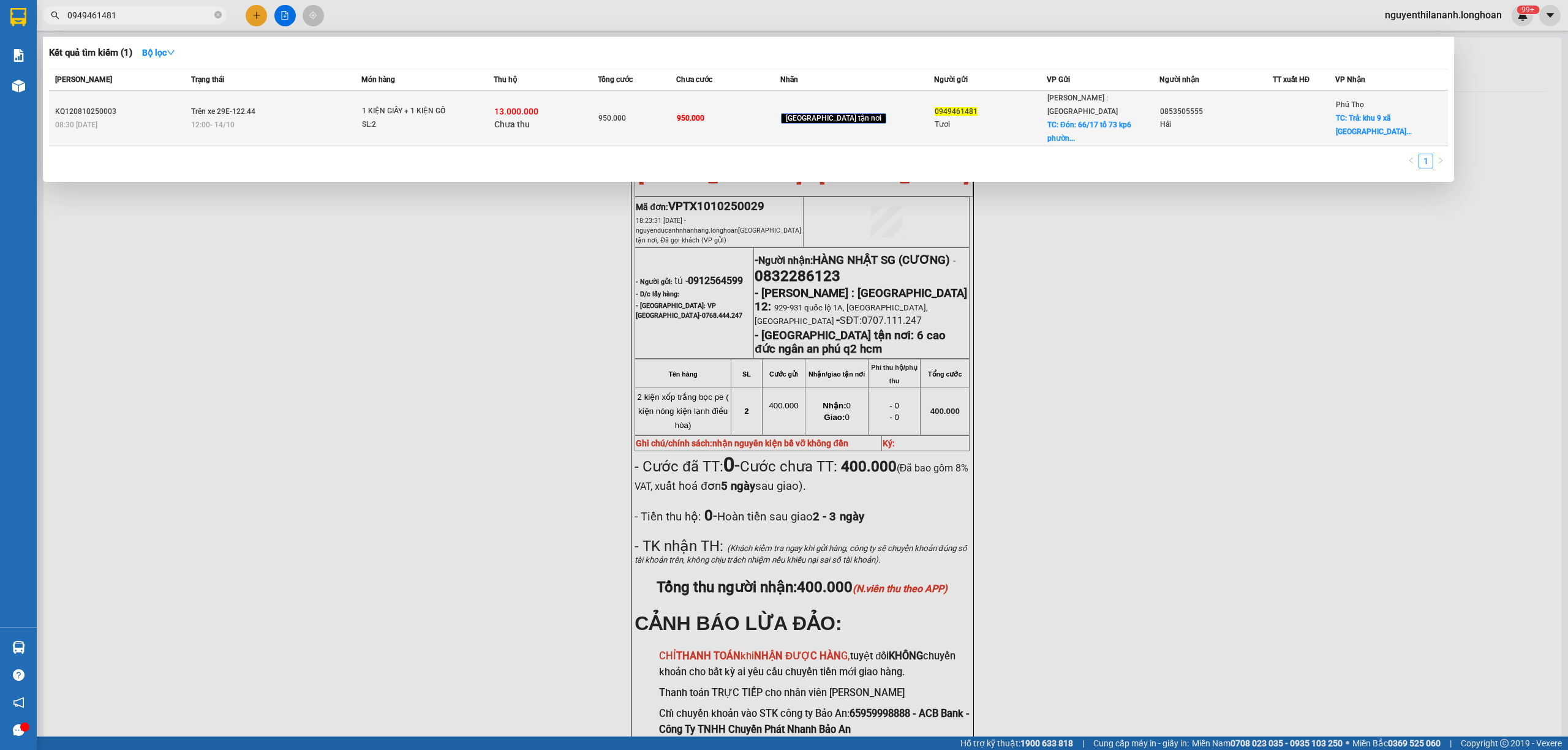
click at [141, 118] on div "08:30 [DATE]" at bounding box center [121, 125] width 132 height 14
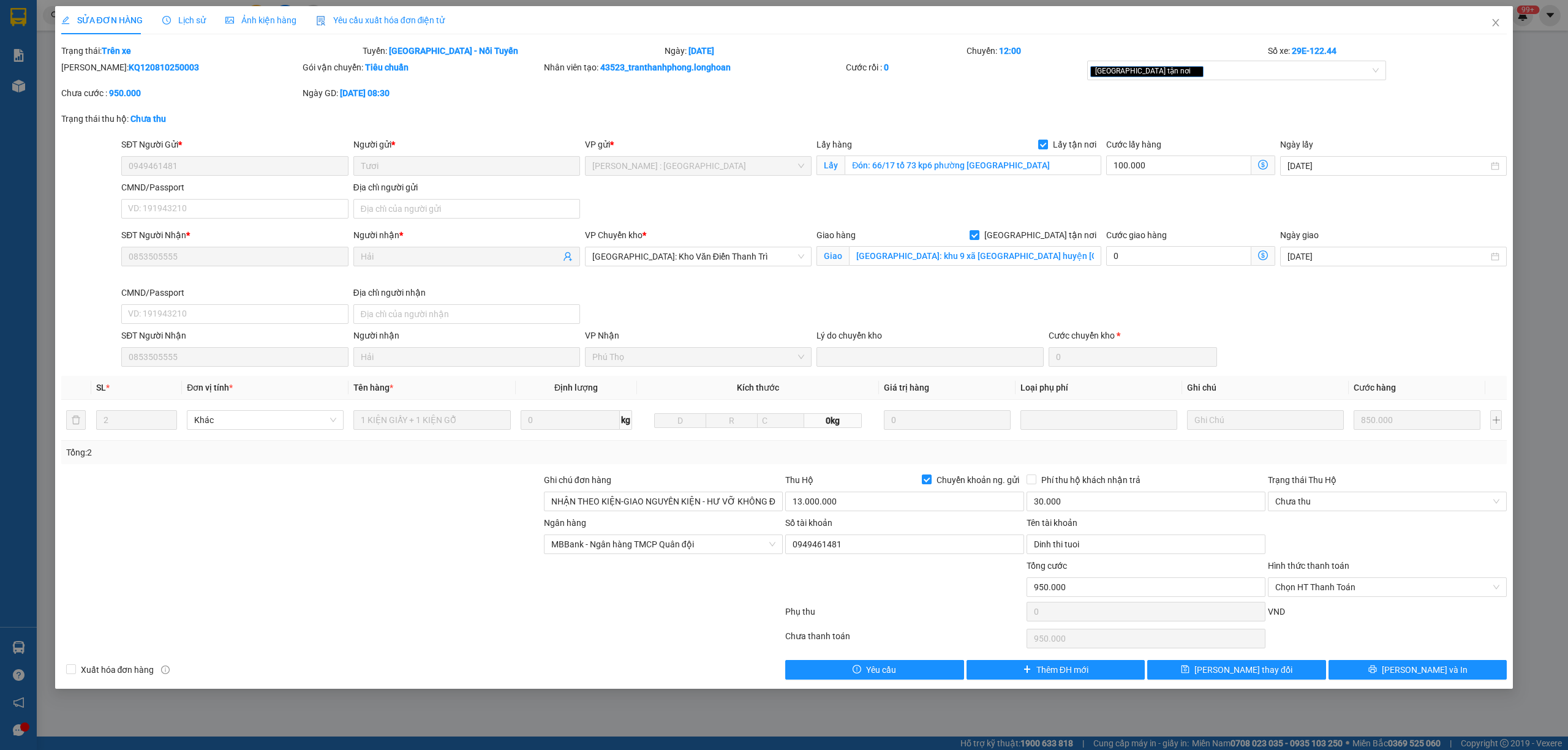
drag, startPoint x: 174, startPoint y: 59, endPoint x: 94, endPoint y: 62, distance: 80.1
click at [94, 62] on form "Total Paid Fee 0 Total UnPaid Fee 950.000 Cash Collection Total Fee Trạng thái:…" at bounding box center [784, 90] width 1446 height 94
click at [1492, 18] on icon "close" at bounding box center [1496, 22] width 10 height 10
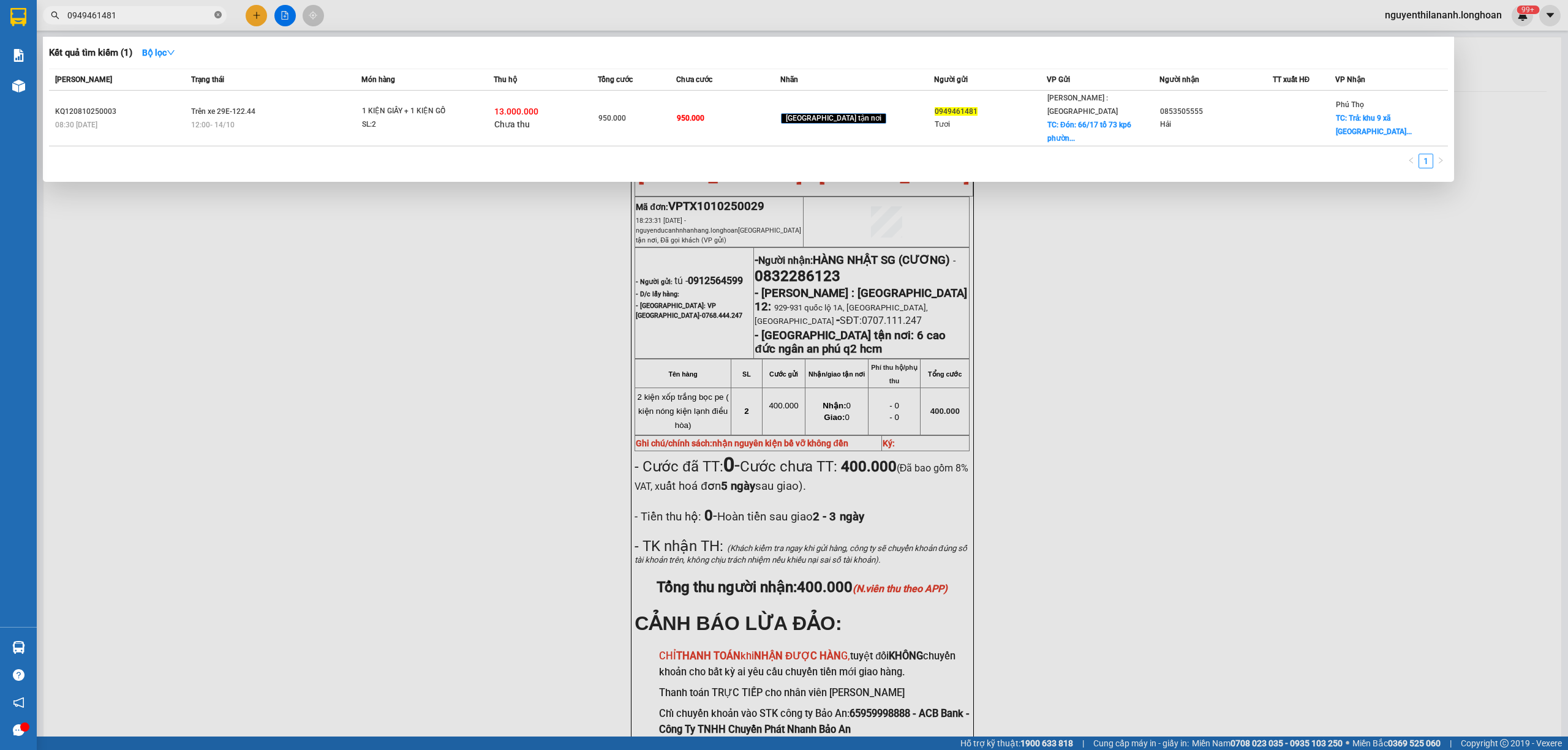
click at [216, 20] on span at bounding box center [218, 16] width 8 height 12
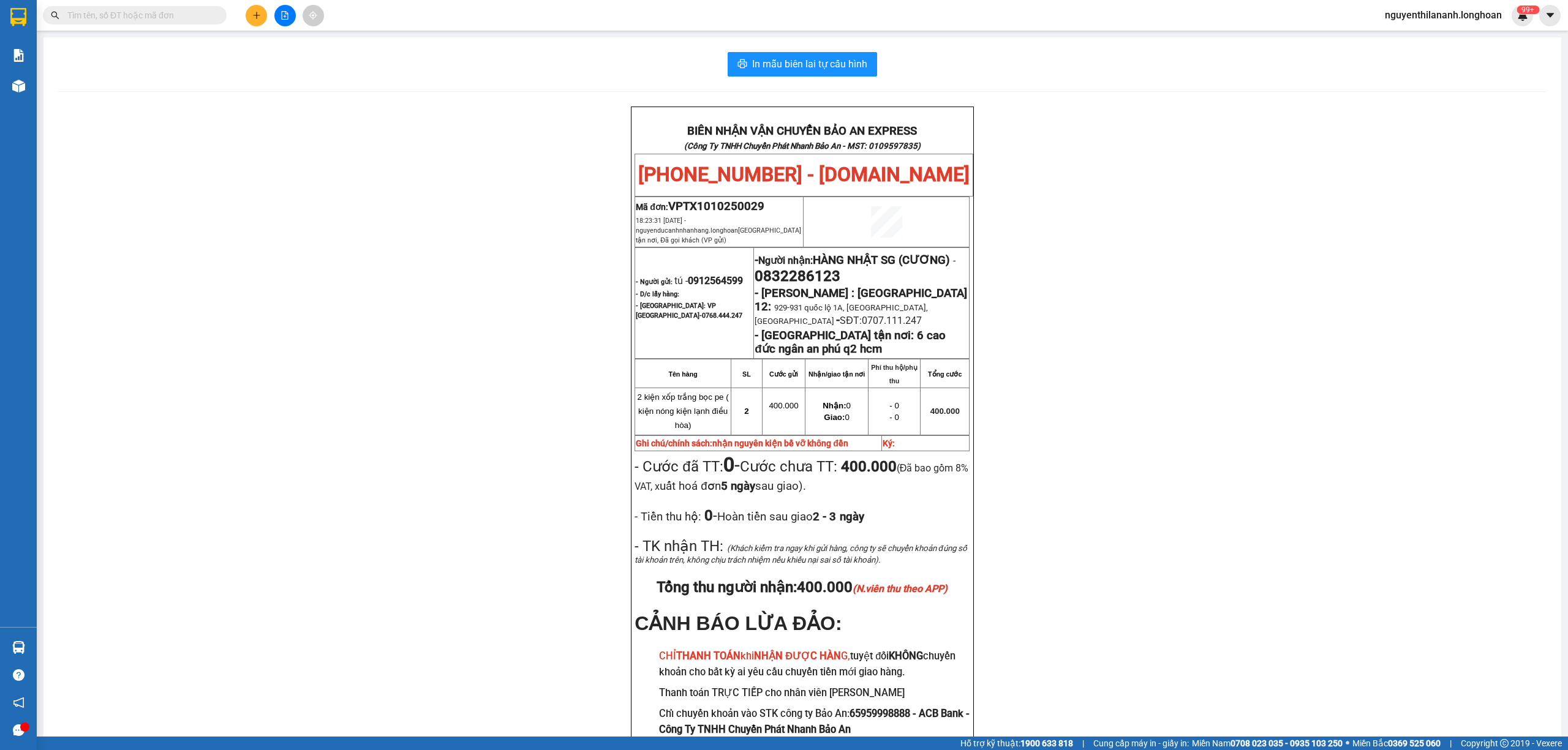
paste input "0967455777"
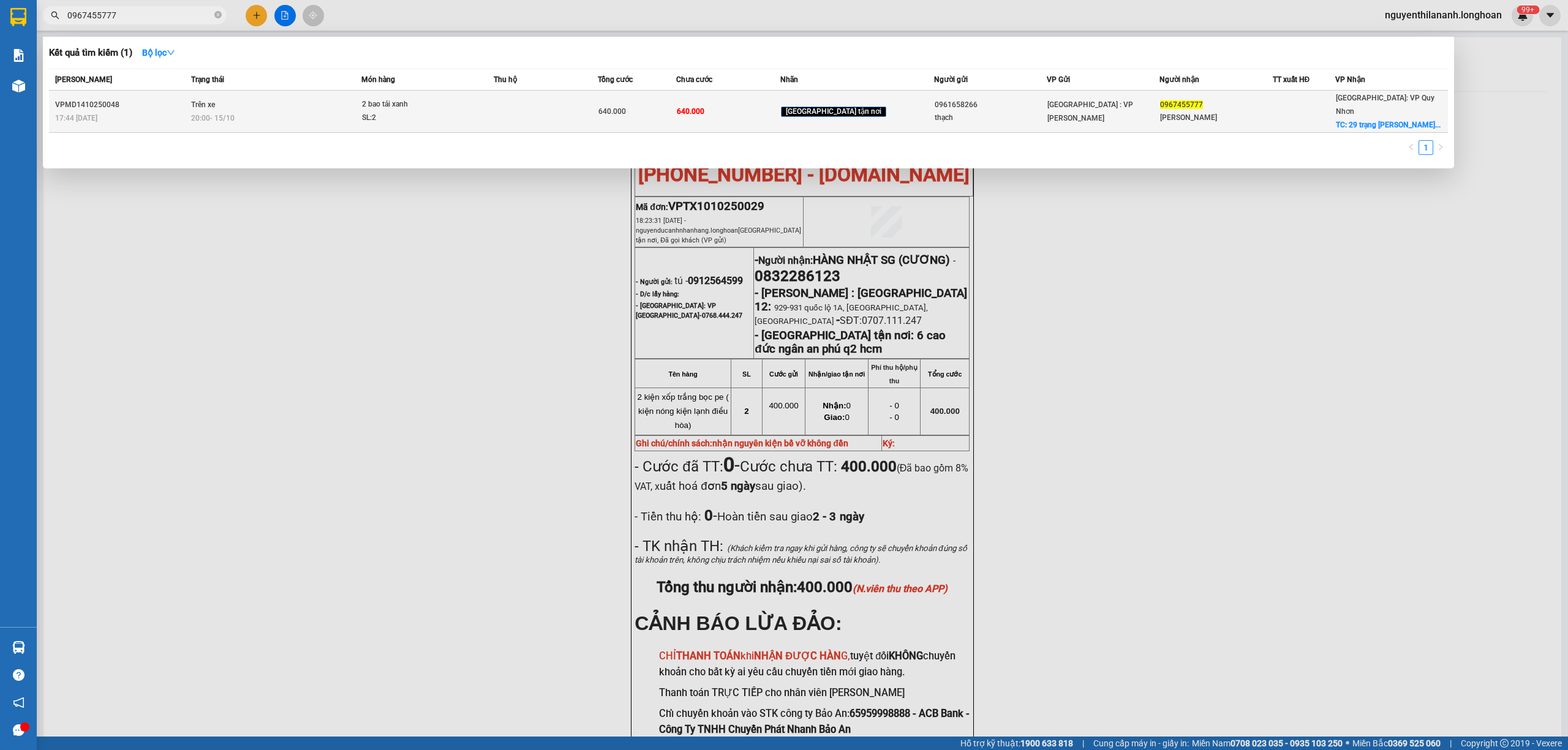
click at [172, 113] on div "17:44 [DATE]" at bounding box center [121, 118] width 132 height 14
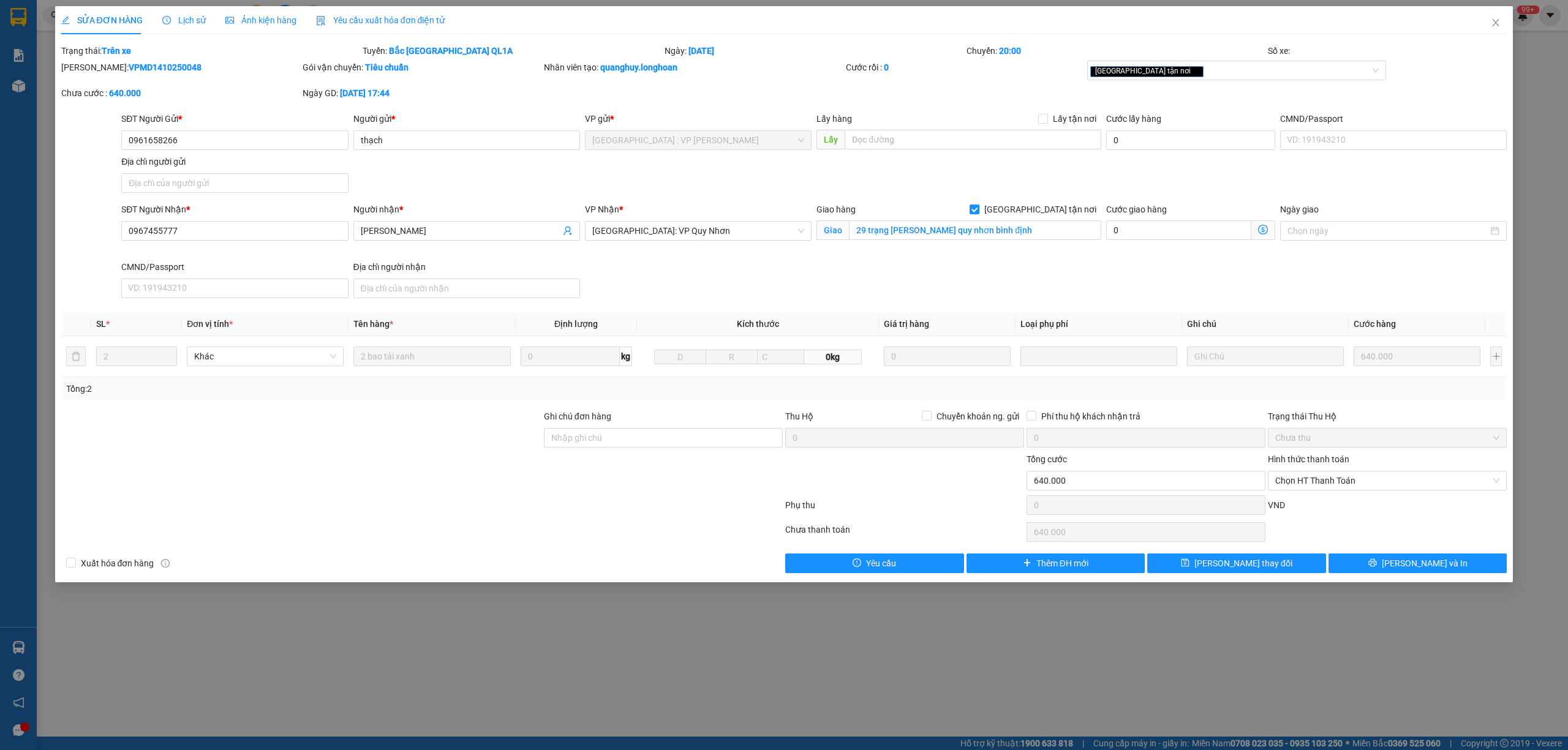
drag, startPoint x: 179, startPoint y: 67, endPoint x: 92, endPoint y: 70, distance: 87.1
click at [92, 70] on div "[PERSON_NAME]: VPMD1410250048" at bounding box center [180, 67] width 239 height 14
click at [1498, 17] on span "Close" at bounding box center [1495, 22] width 34 height 34
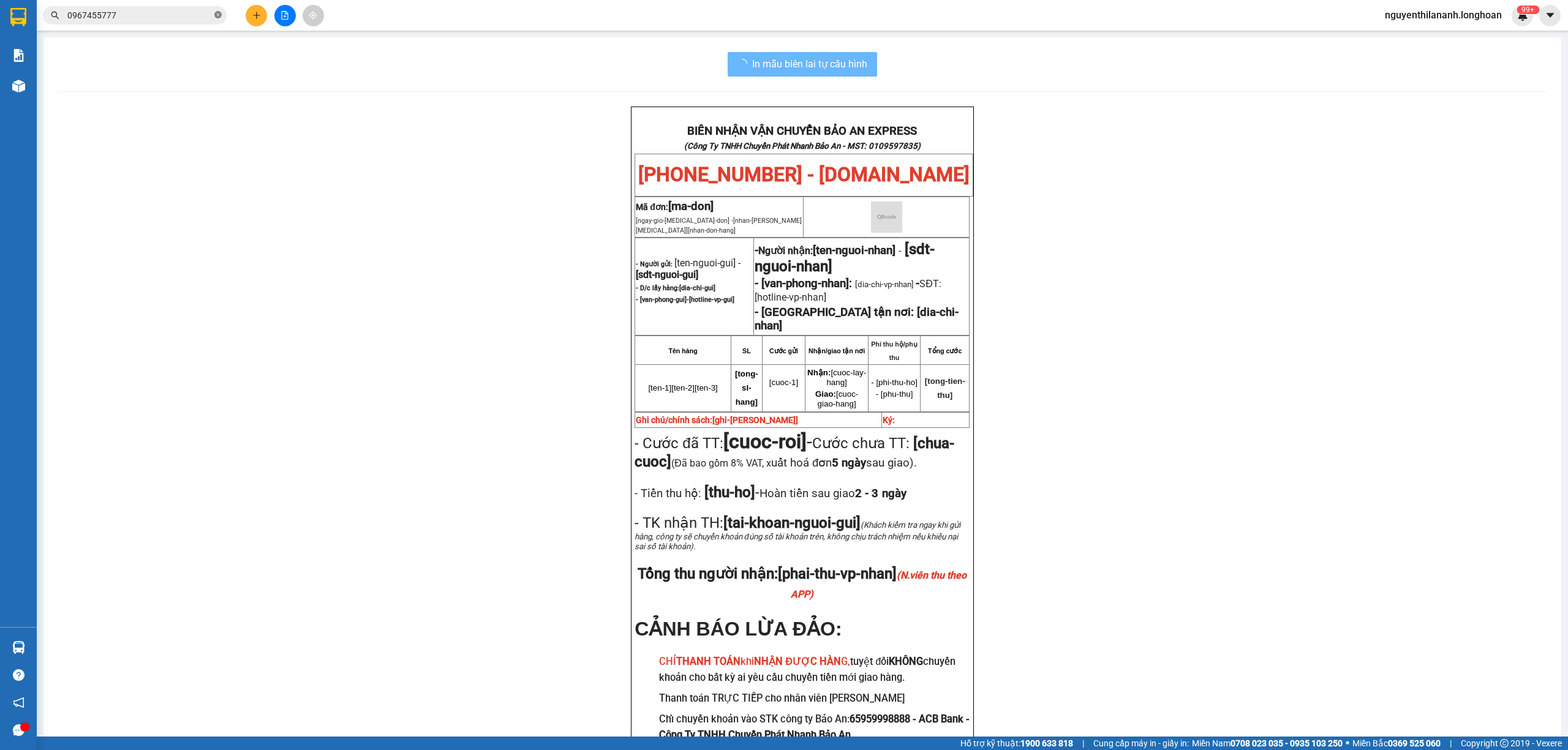
click at [220, 16] on icon "close-circle" at bounding box center [218, 15] width 8 height 8
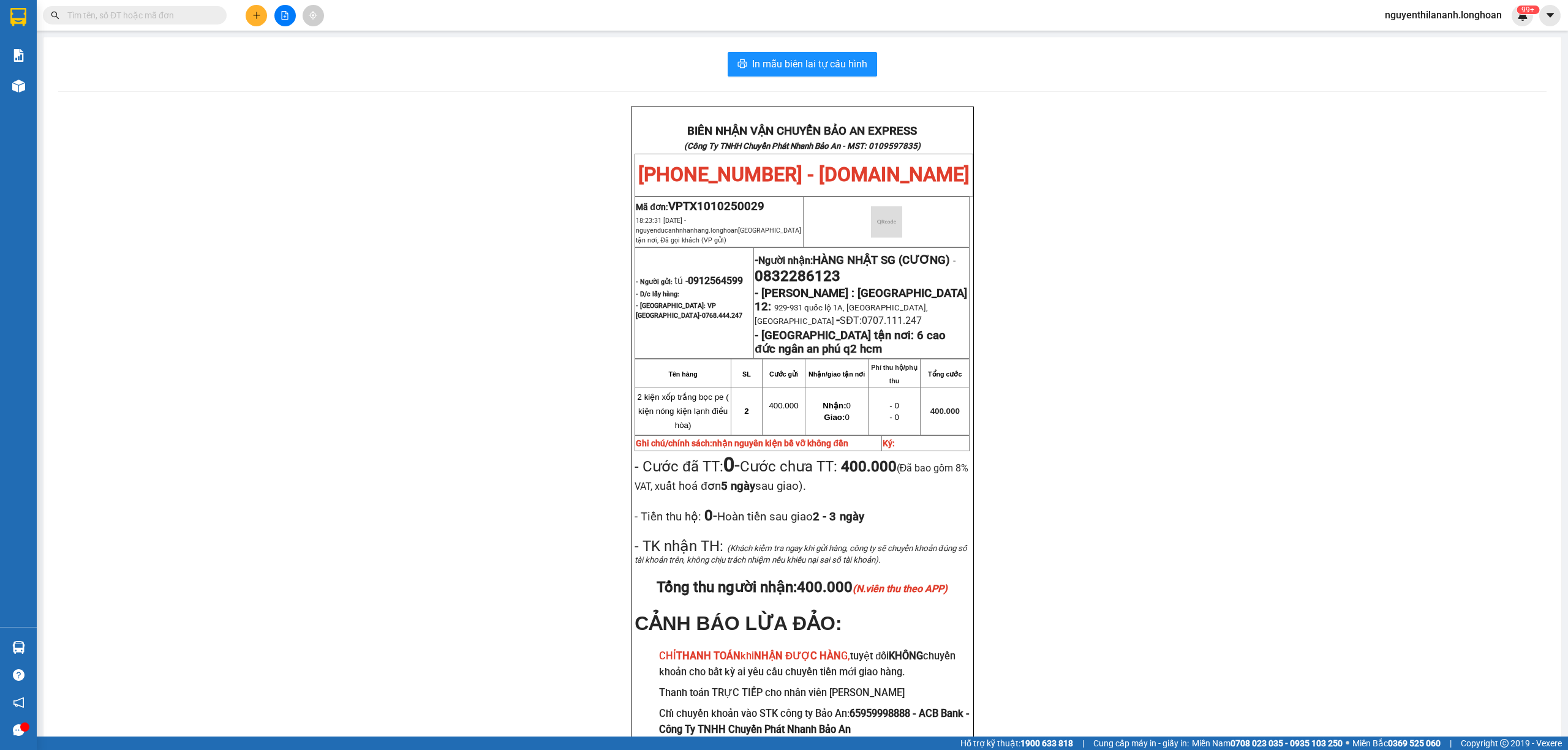
paste input "0972538808"
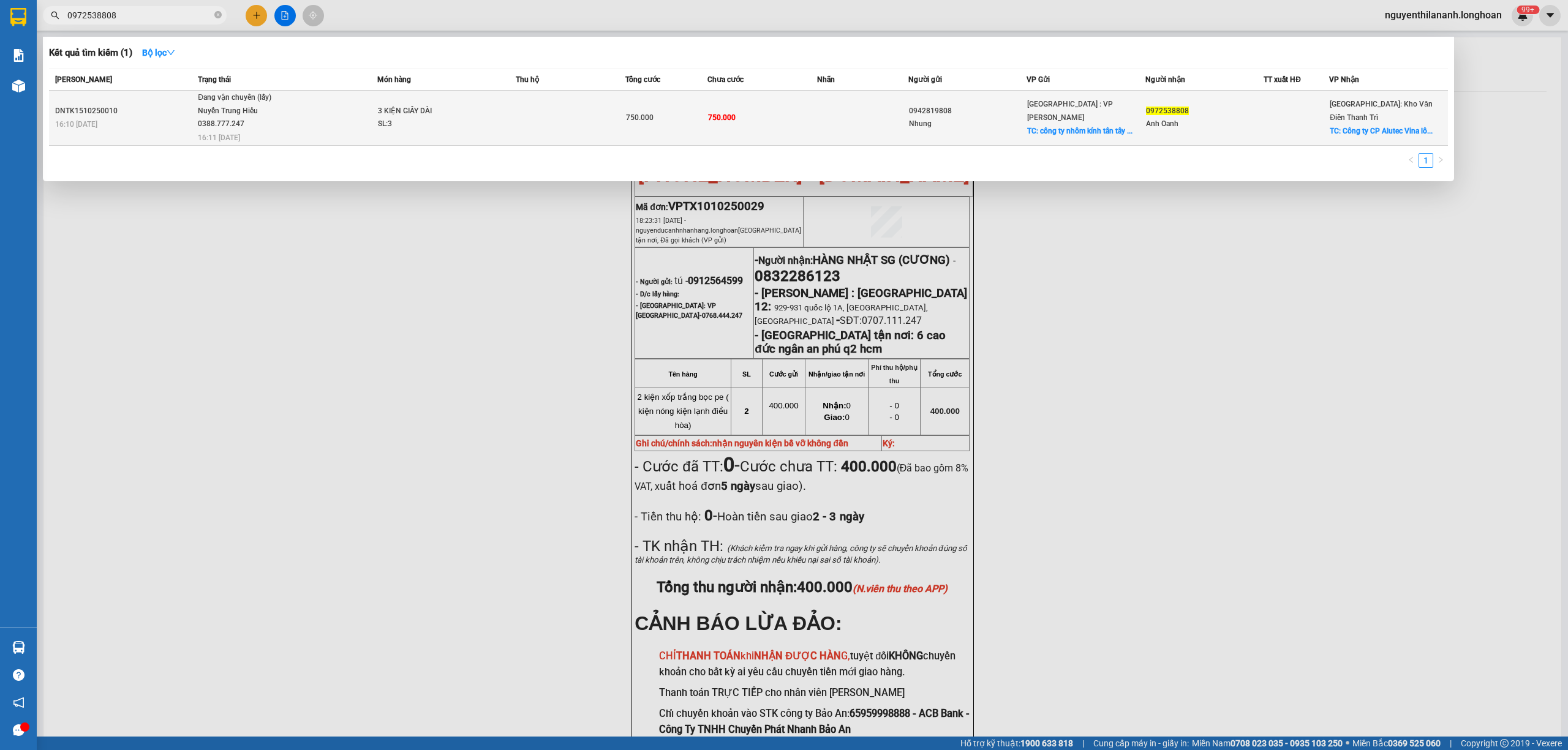
click at [147, 109] on div "DNTK1510250010" at bounding box center [124, 111] width 139 height 13
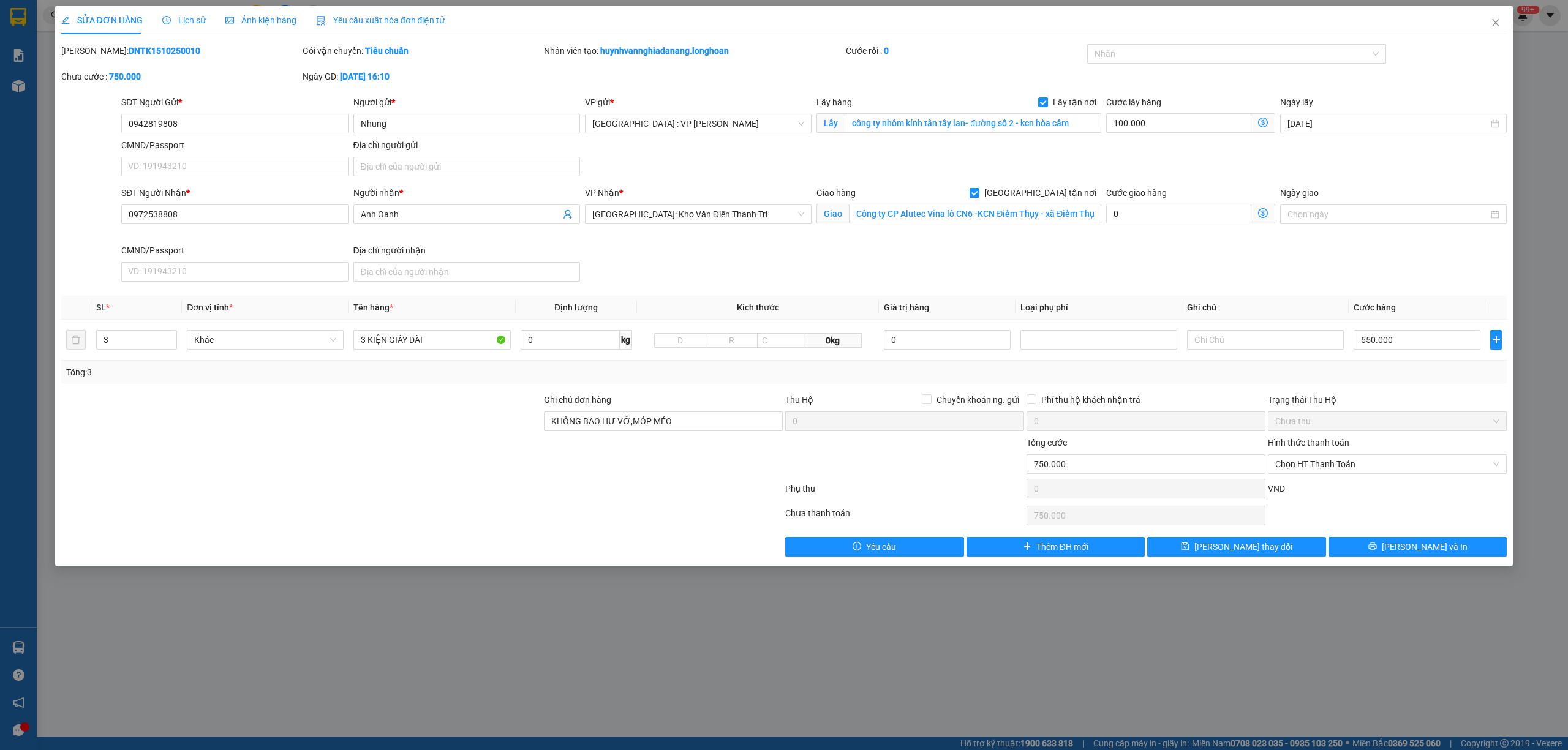
click at [194, 18] on span "Lịch sử" at bounding box center [183, 20] width 44 height 10
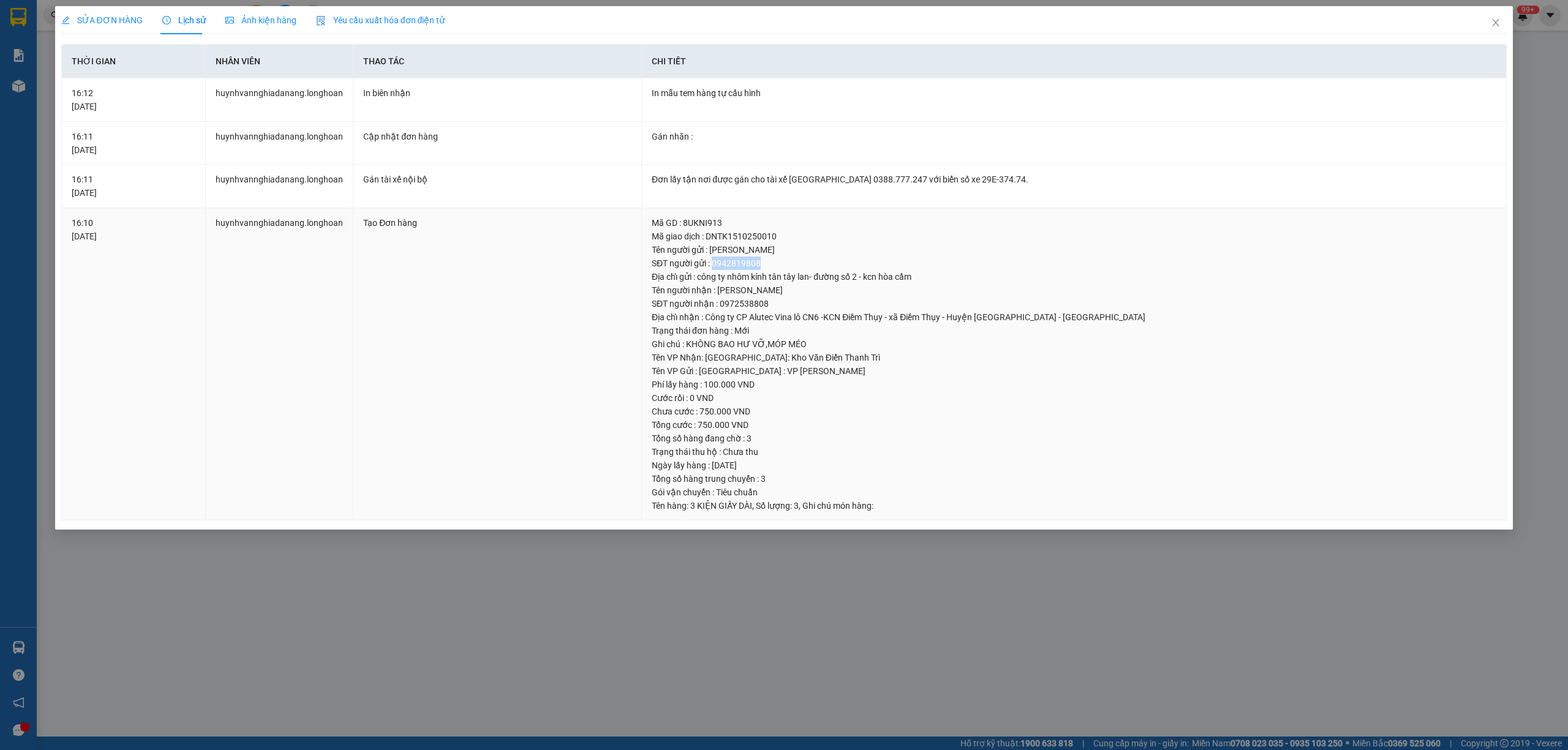
drag, startPoint x: 762, startPoint y: 265, endPoint x: 712, endPoint y: 265, distance: 50.0
click at [712, 265] on div "SĐT người gửi : 0942819808" at bounding box center [1074, 264] width 845 height 14
click at [1489, 23] on span "Close" at bounding box center [1495, 22] width 34 height 34
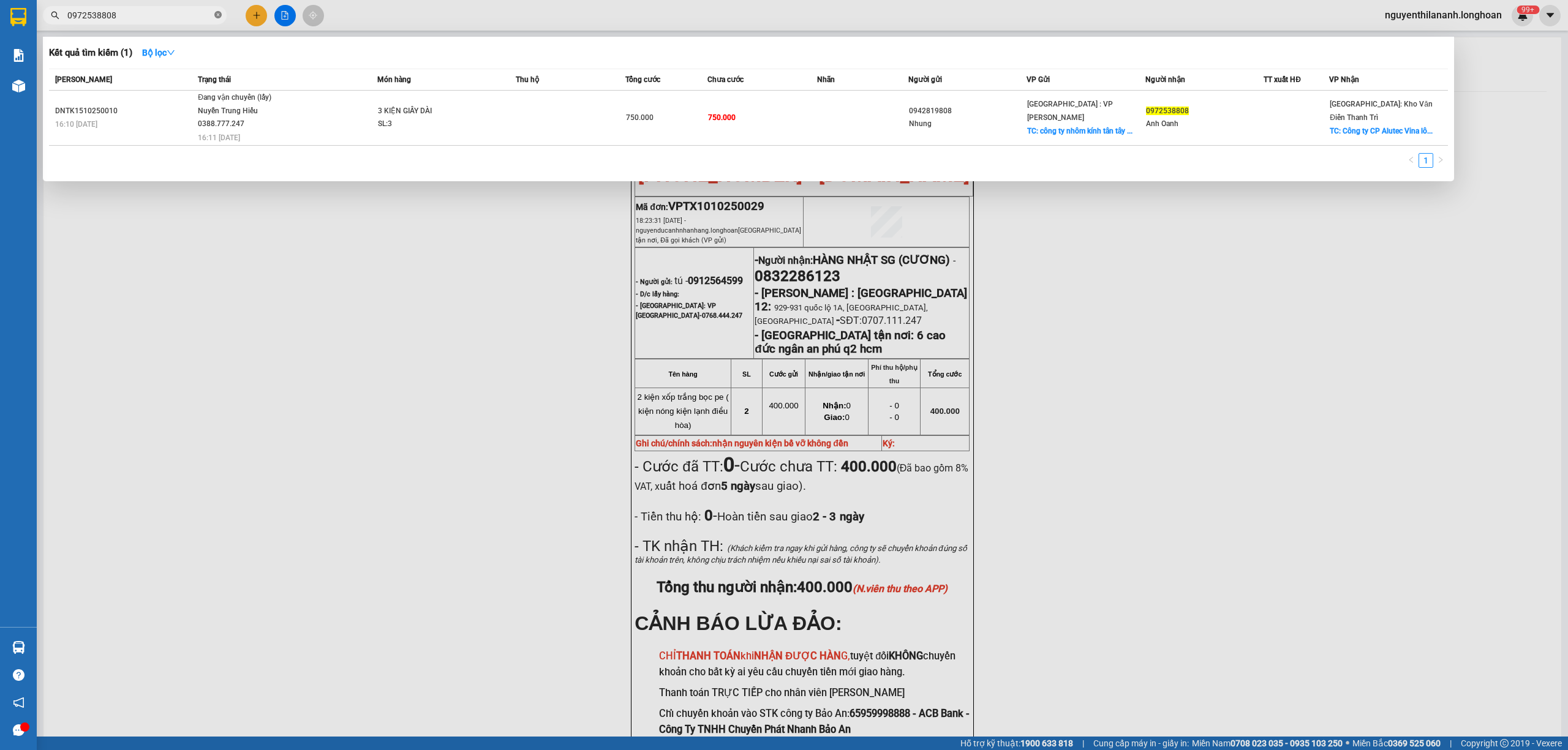
click at [216, 17] on icon "close-circle" at bounding box center [218, 15] width 8 height 8
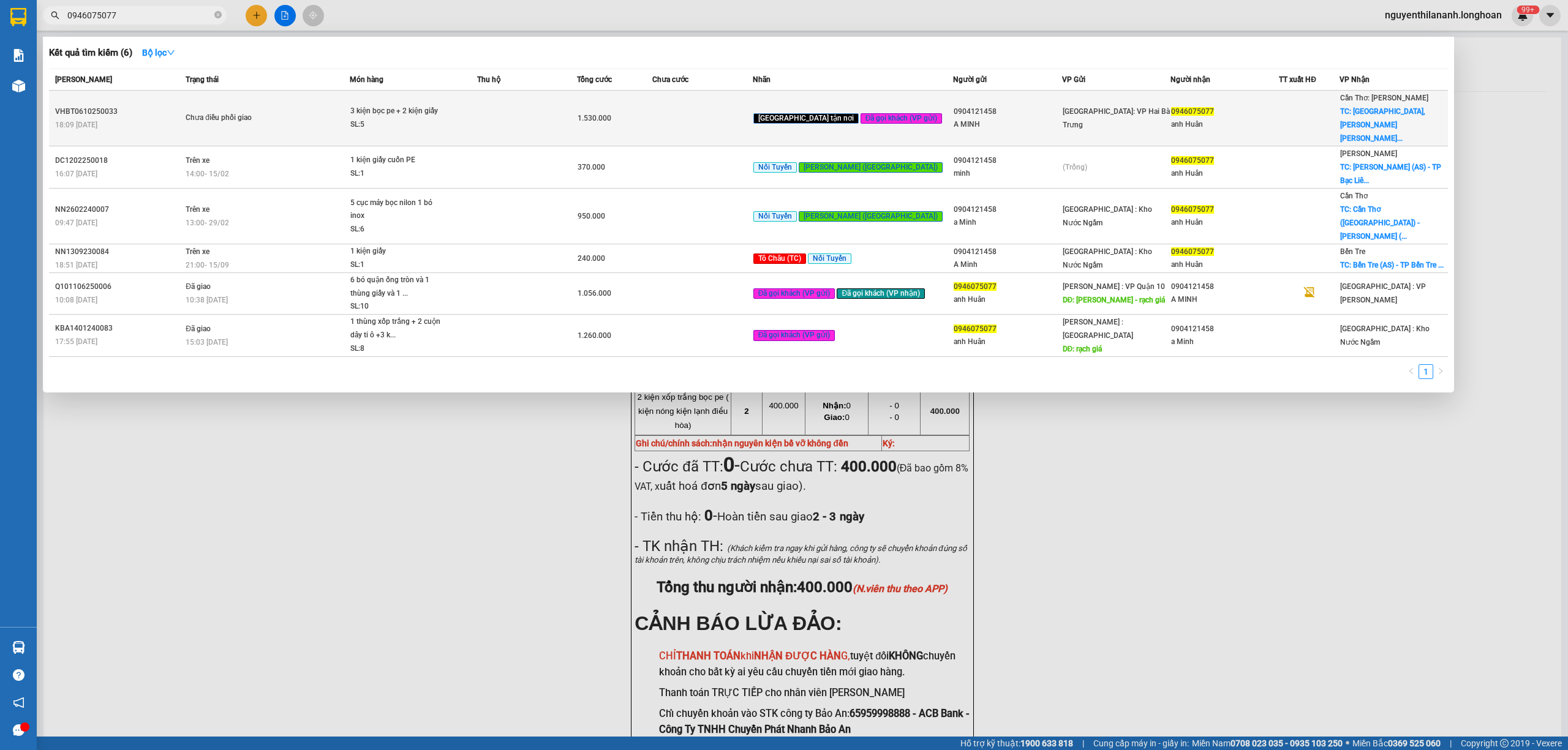
click at [147, 106] on div "VHBT0610250033" at bounding box center [118, 112] width 127 height 13
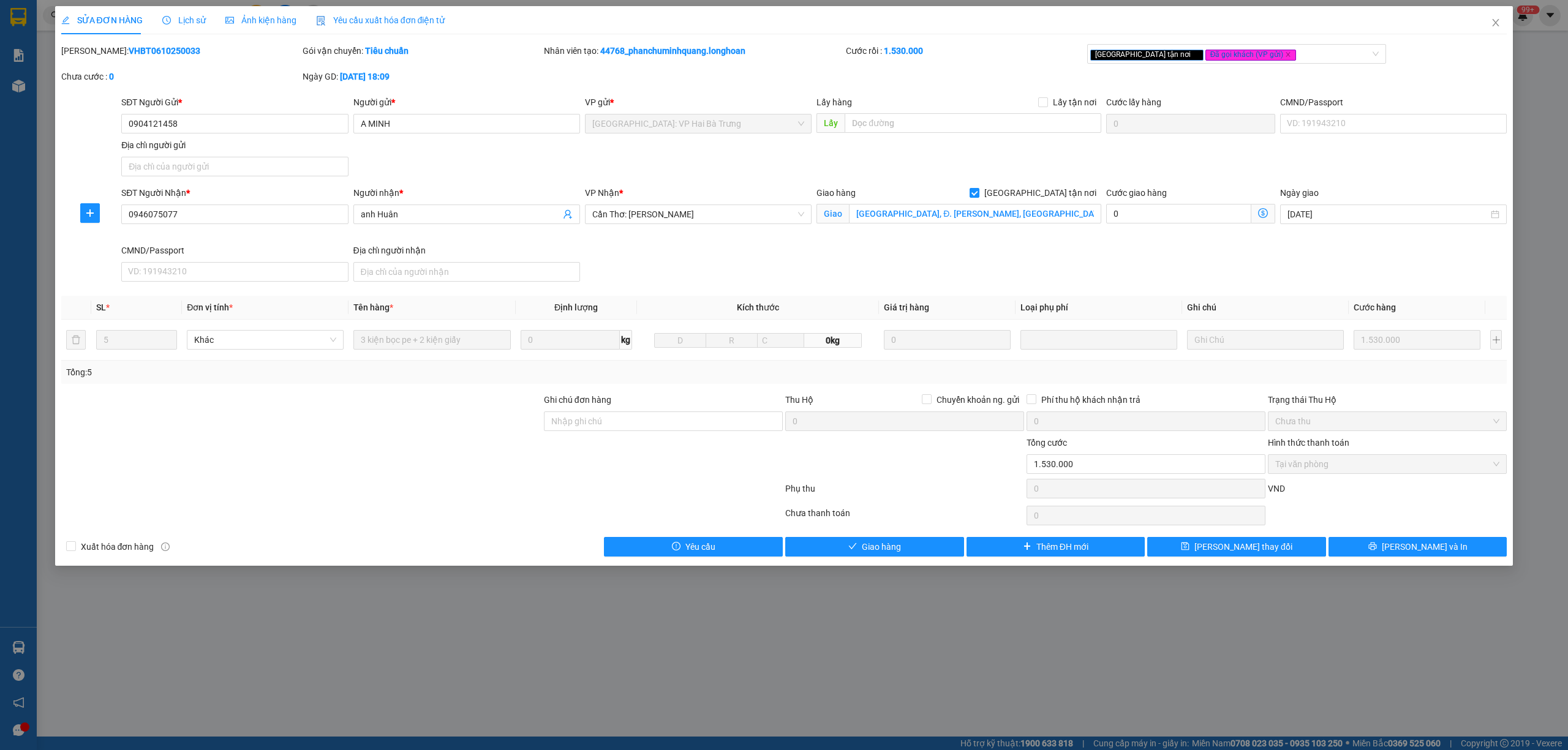
click at [185, 17] on span "Lịch sử" at bounding box center [183, 20] width 44 height 10
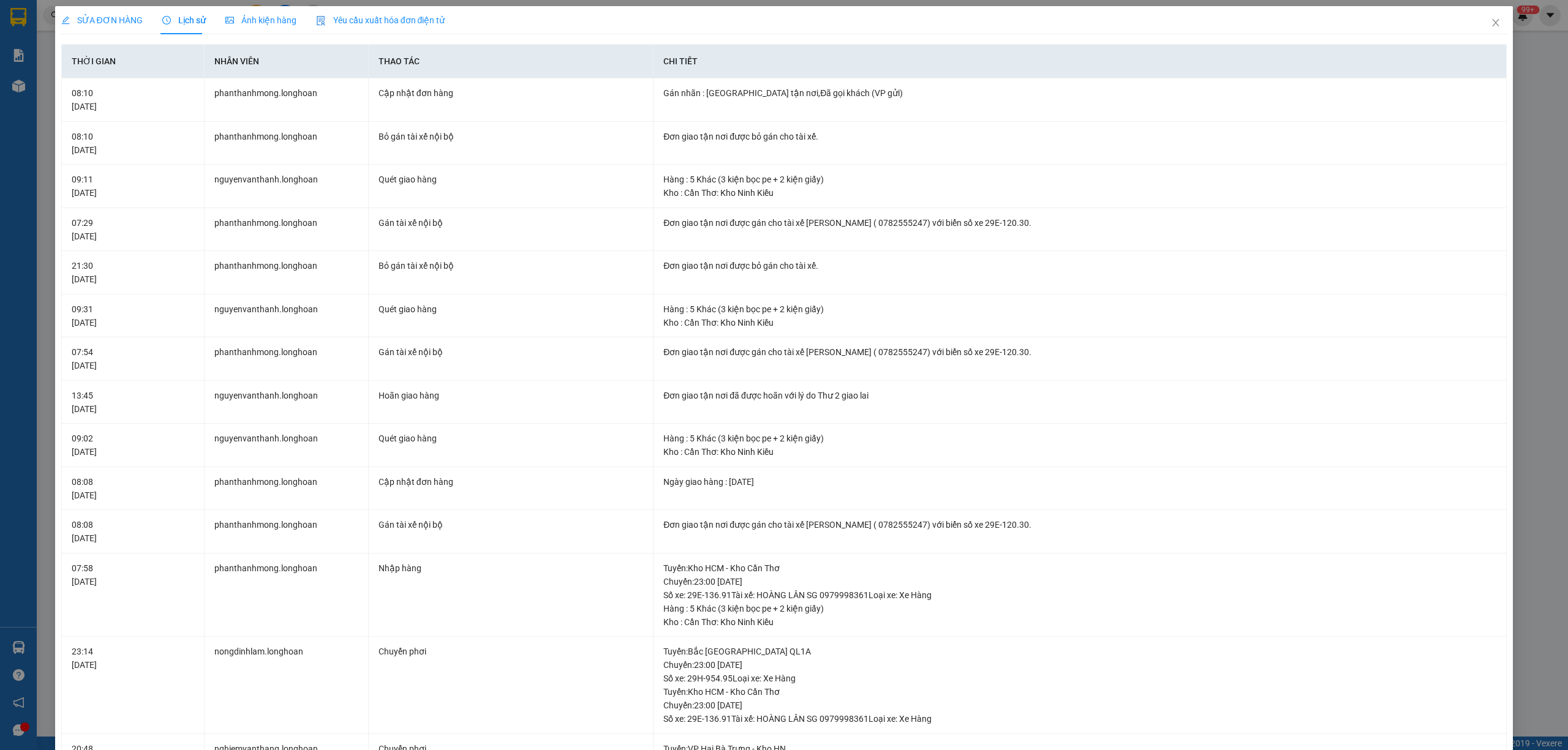
click at [83, 14] on div "SỬA ĐƠN HÀNG" at bounding box center [102, 20] width 82 height 14
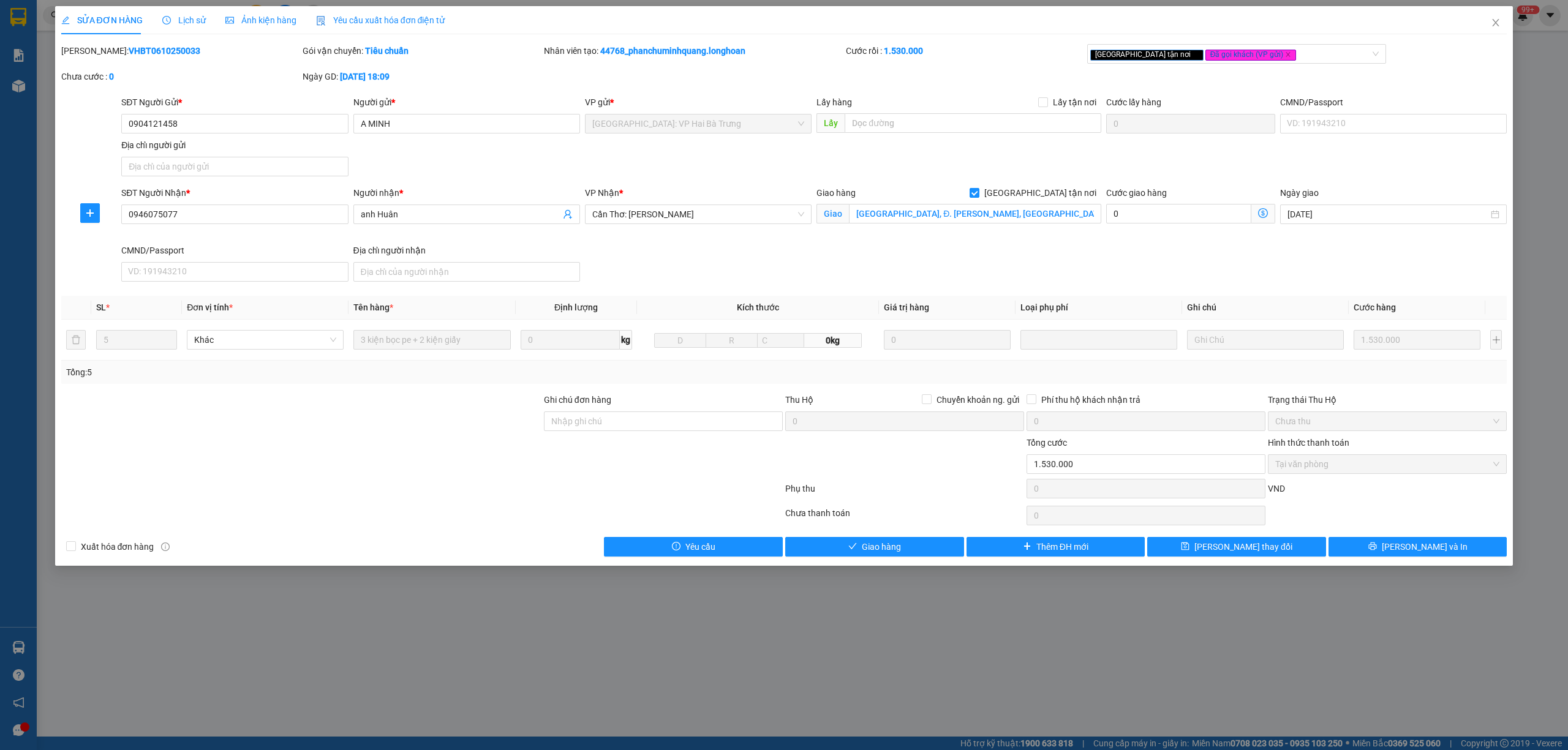
drag, startPoint x: 181, startPoint y: 52, endPoint x: 92, endPoint y: 50, distance: 89.0
click at [92, 50] on div "[PERSON_NAME]: VHBT0610250033" at bounding box center [180, 50] width 239 height 14
click at [176, 16] on span "Lịch sử" at bounding box center [183, 20] width 44 height 10
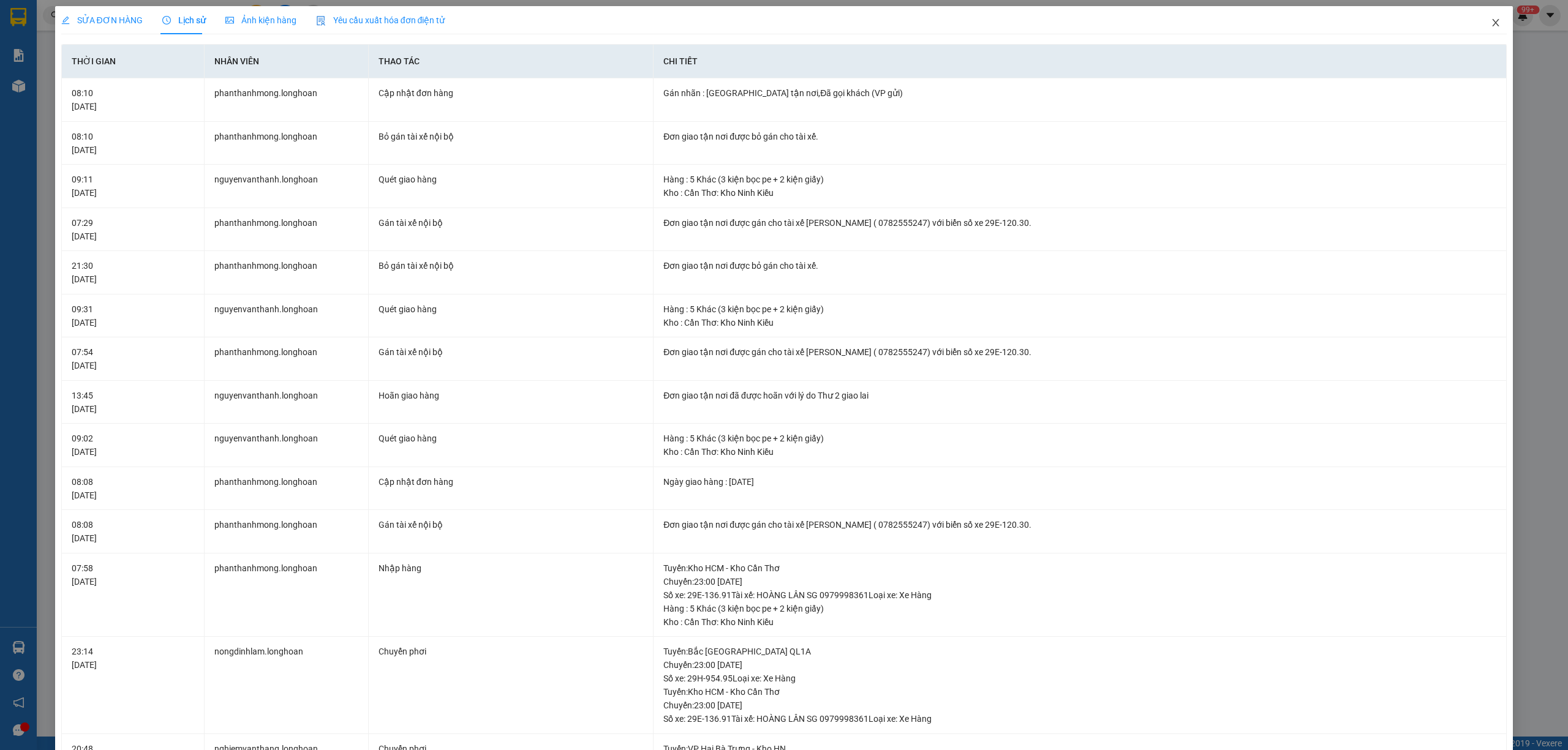
click at [1485, 17] on span "Close" at bounding box center [1495, 22] width 34 height 34
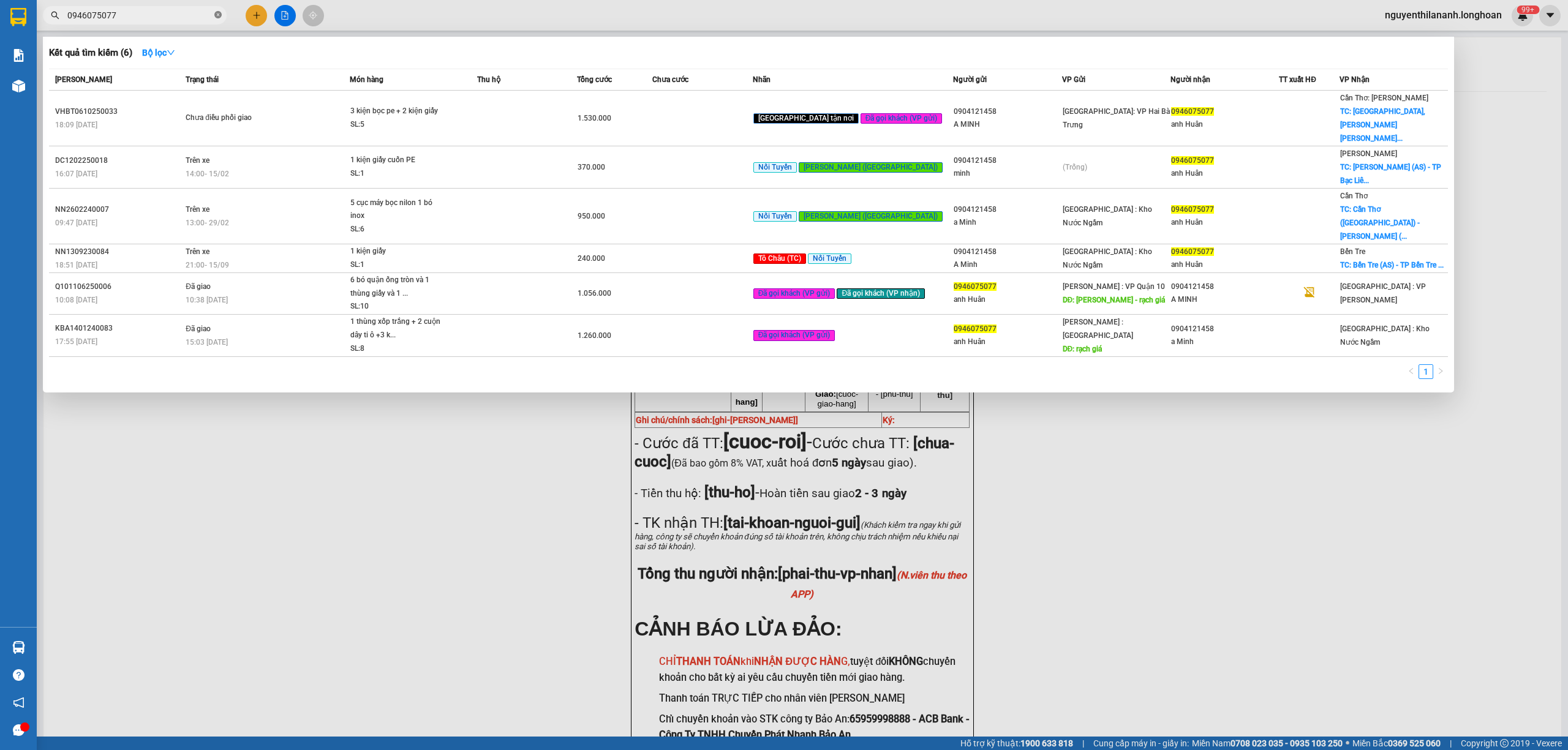
click at [219, 11] on span at bounding box center [218, 16] width 8 height 12
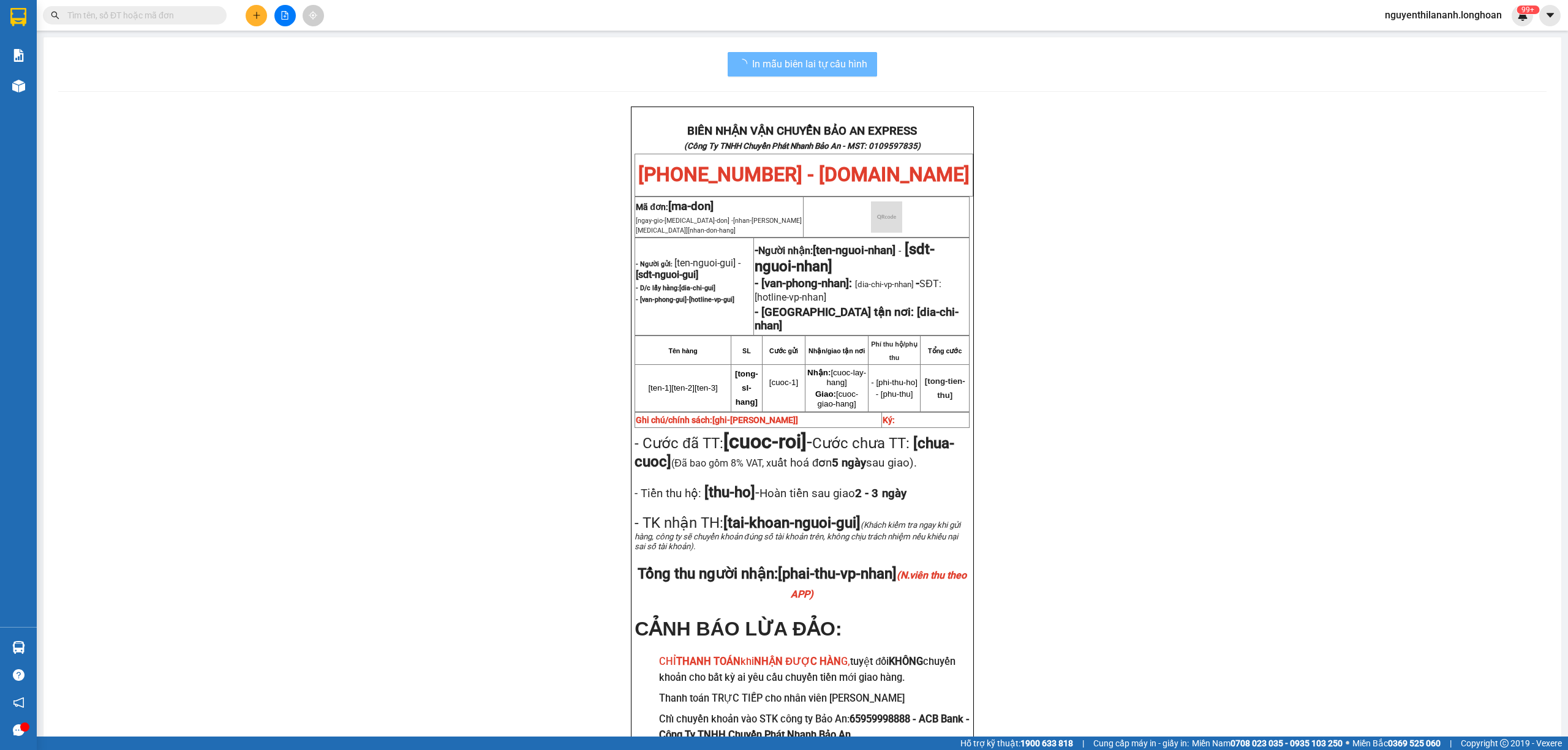
paste input "0382442598"
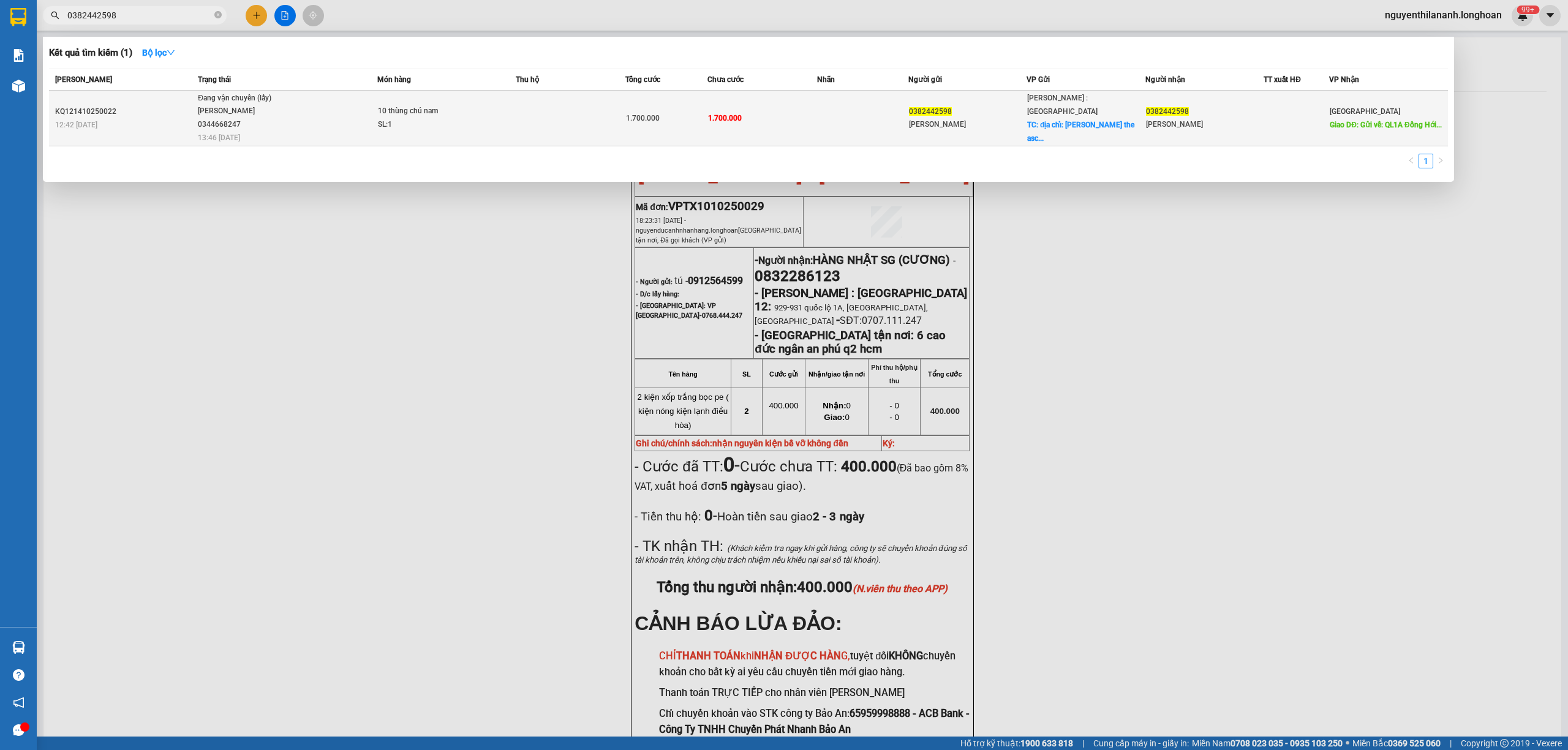
click at [157, 120] on div "12:42 [DATE]" at bounding box center [124, 125] width 139 height 14
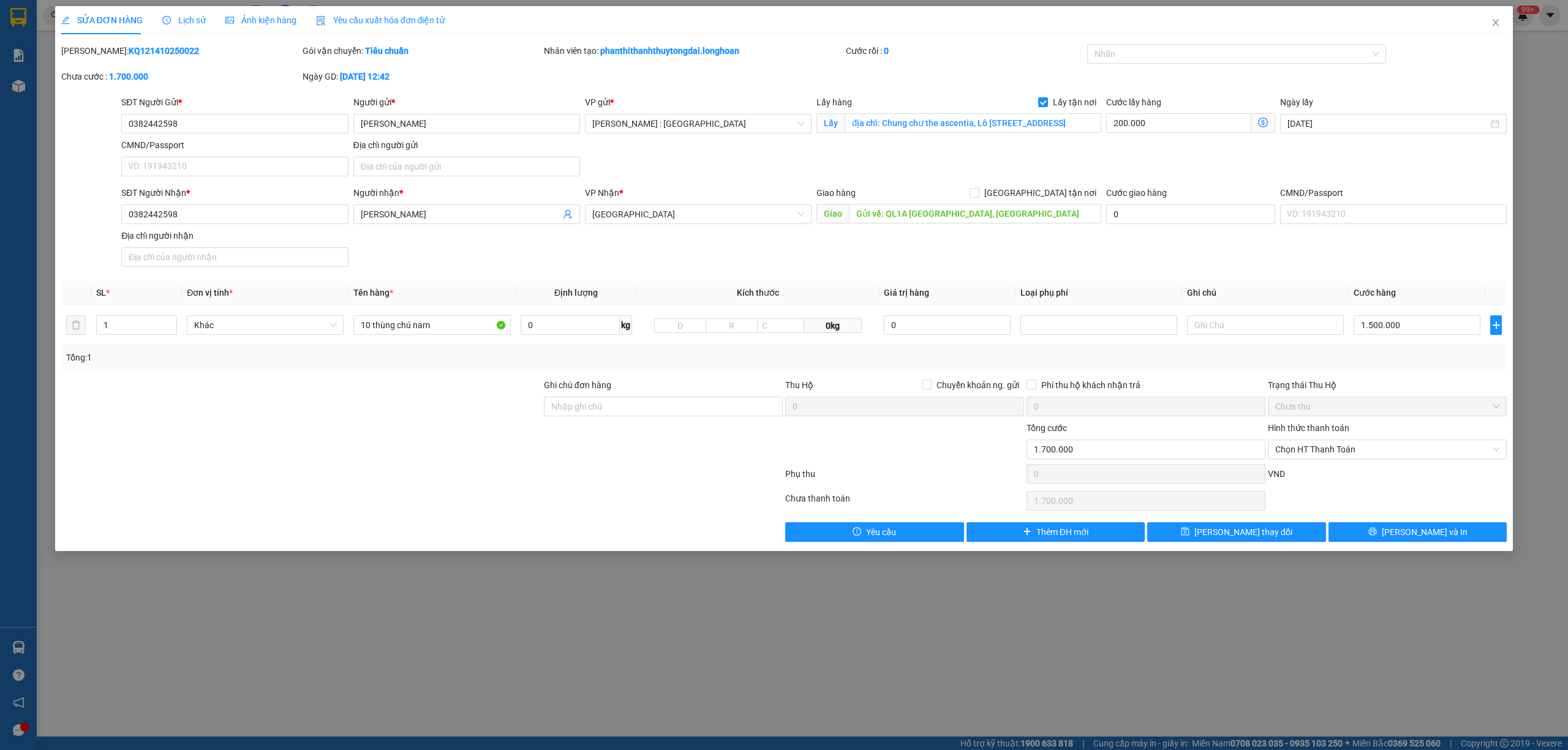
click at [178, 18] on span "Lịch sử" at bounding box center [183, 20] width 44 height 10
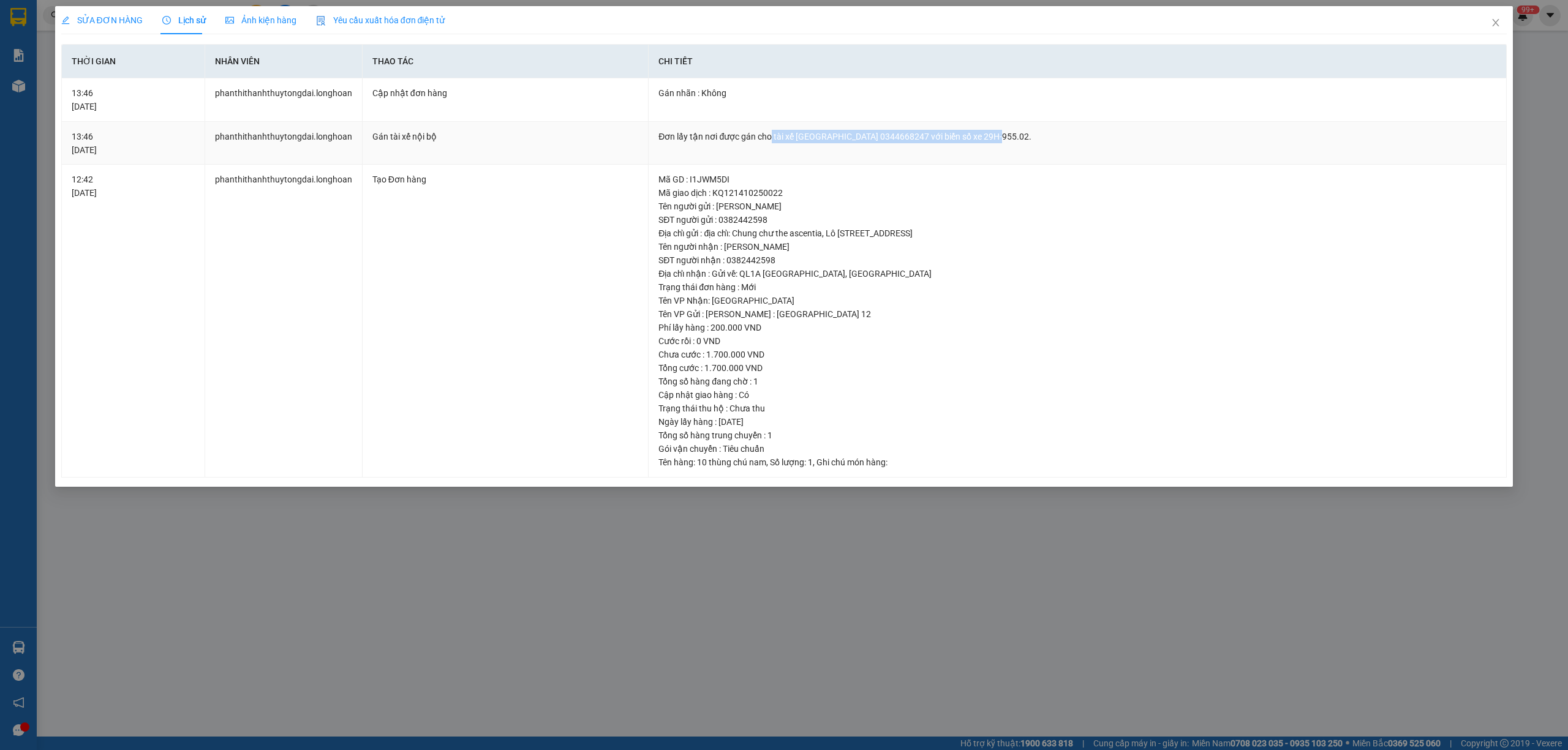
drag, startPoint x: 768, startPoint y: 135, endPoint x: 991, endPoint y: 147, distance: 223.3
click at [991, 147] on td "Đơn lấy tận nơi được gán cho tài xế [GEOGRAPHIC_DATA] 0344668247 với biển số xe…" at bounding box center [1078, 144] width 858 height 44
click at [1488, 22] on span "Close" at bounding box center [1495, 22] width 34 height 34
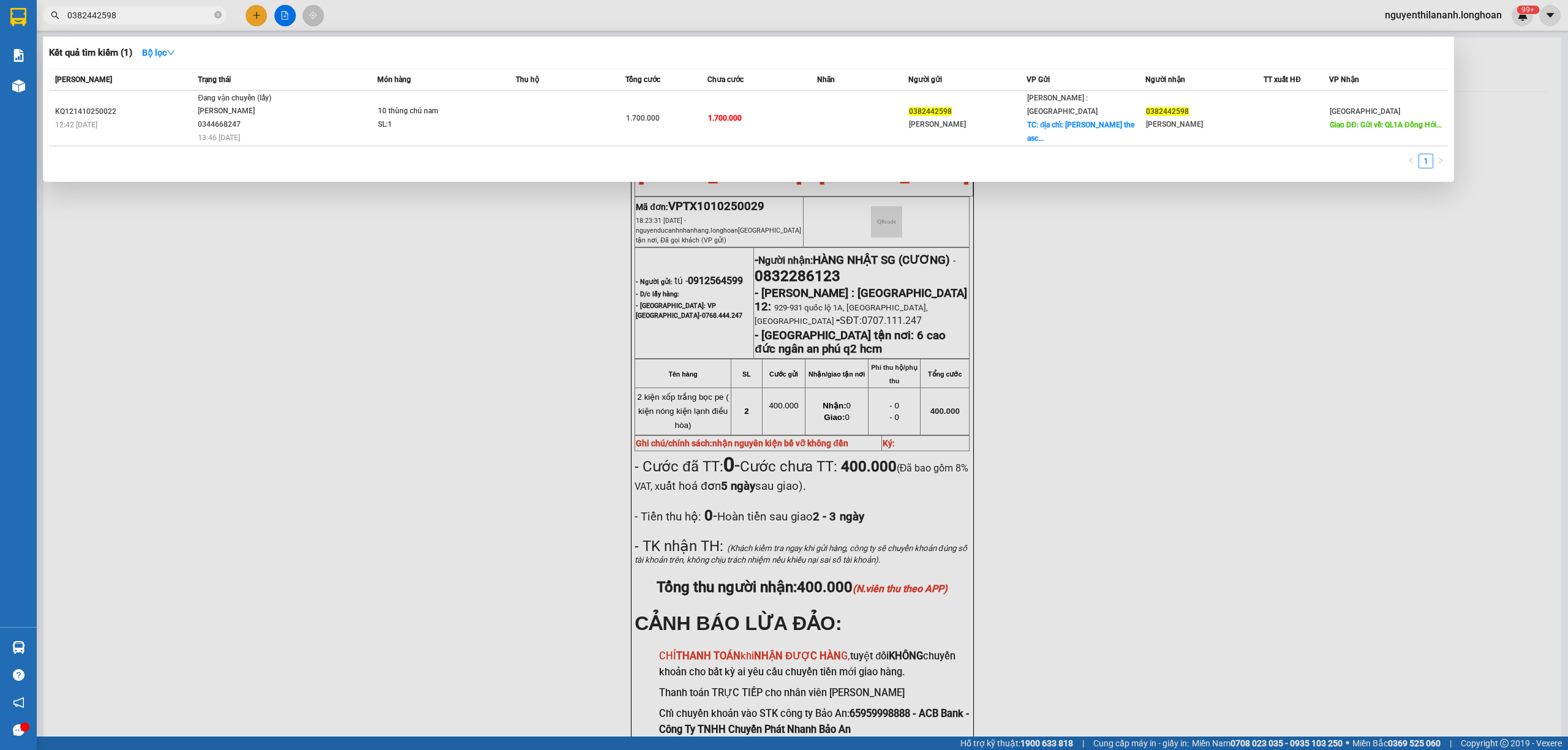
click at [212, 15] on span "0382442598" at bounding box center [134, 15] width 183 height 18
click at [218, 13] on icon "close-circle" at bounding box center [218, 15] width 8 height 8
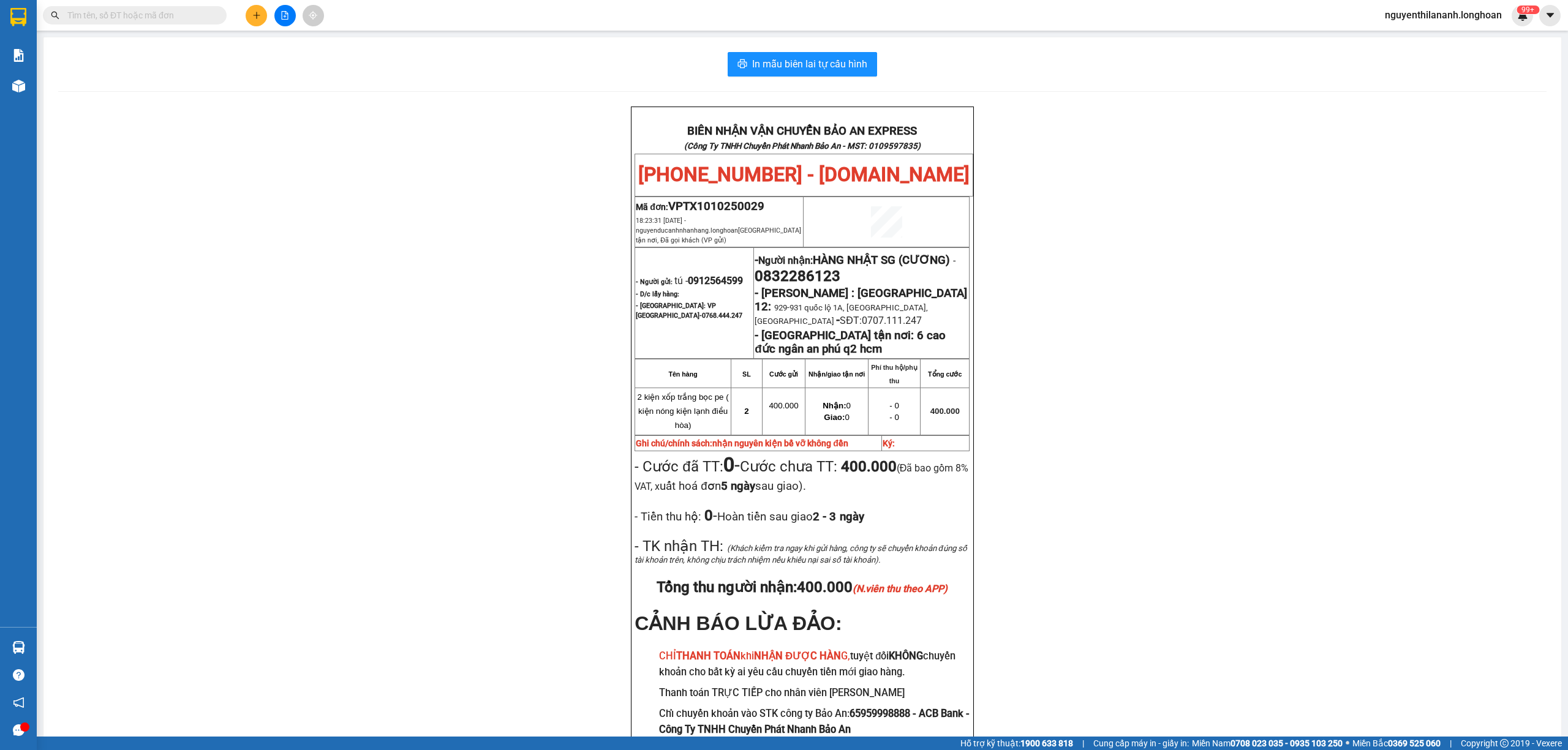
paste input "0398888043"
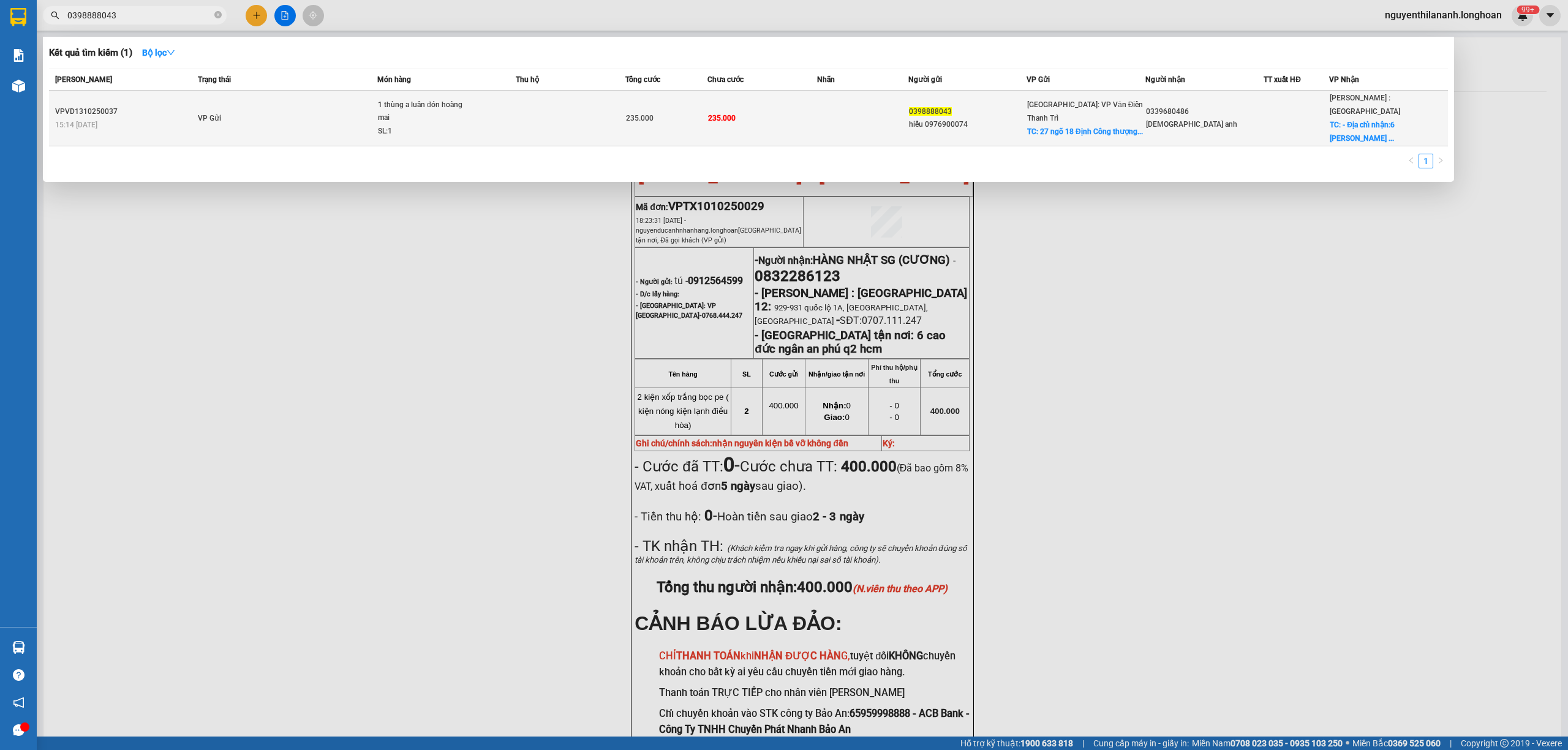
click at [186, 106] on div "VPVD1310250037" at bounding box center [124, 112] width 139 height 13
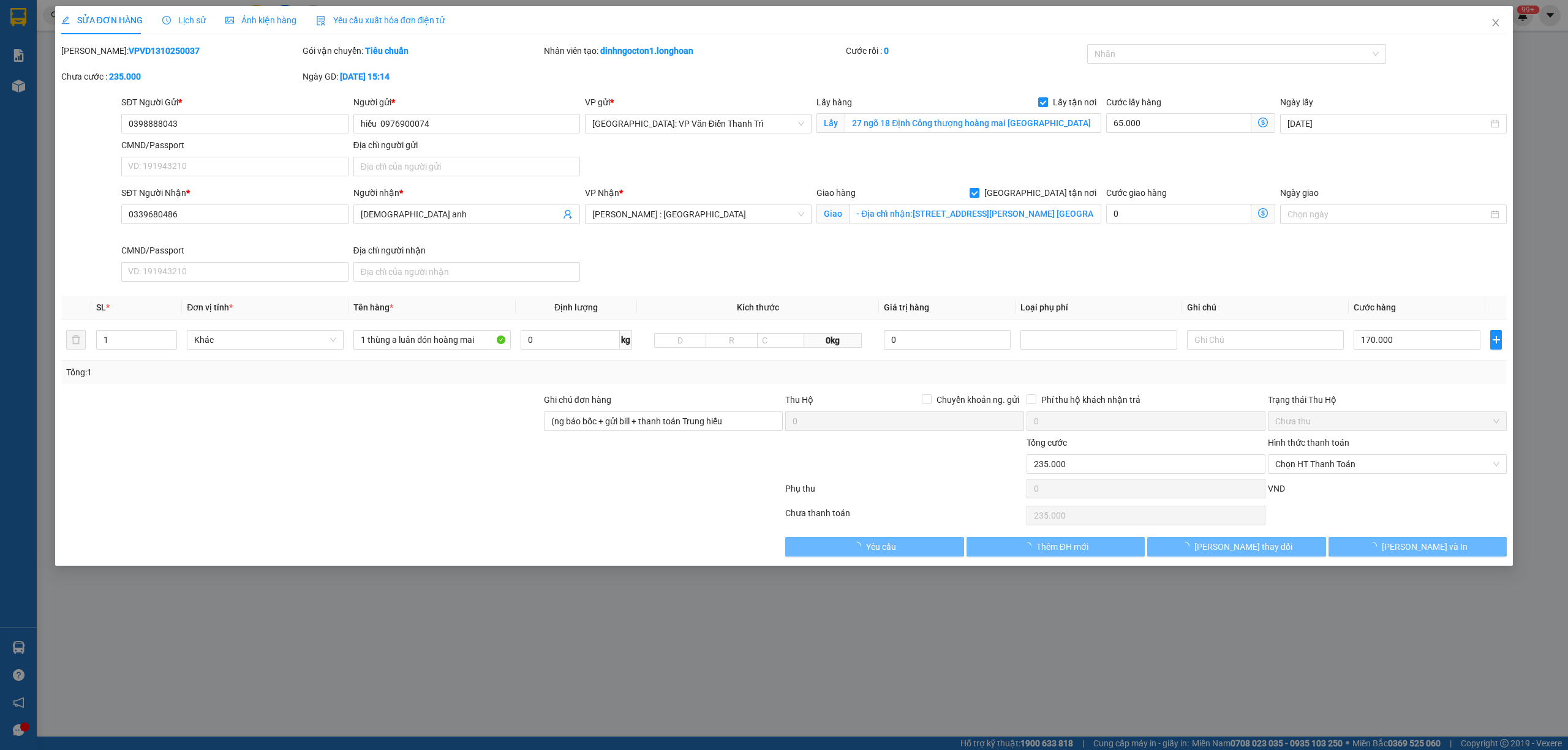
click at [193, 19] on span "Lịch sử" at bounding box center [183, 20] width 44 height 10
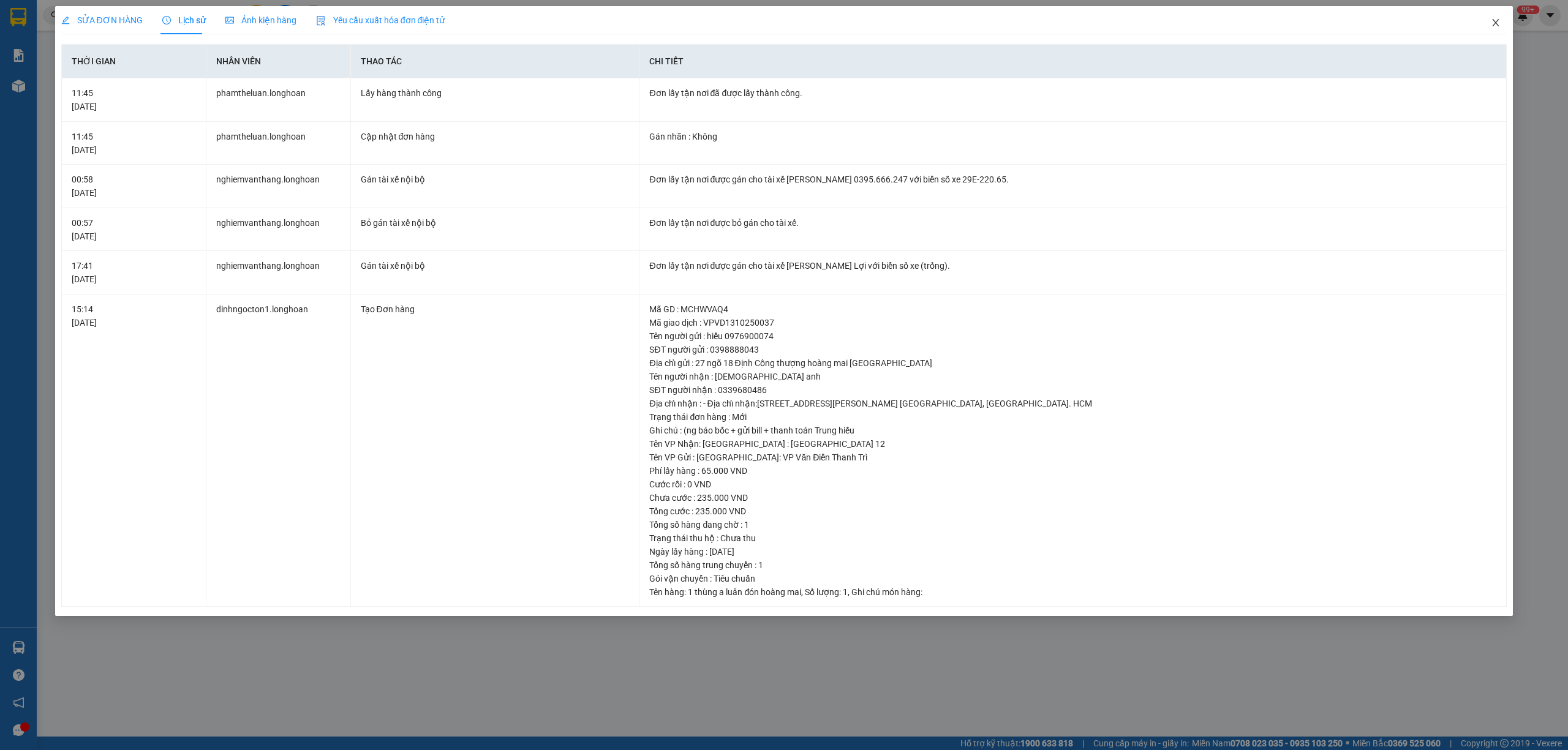
click at [1501, 25] on span "Close" at bounding box center [1495, 22] width 34 height 34
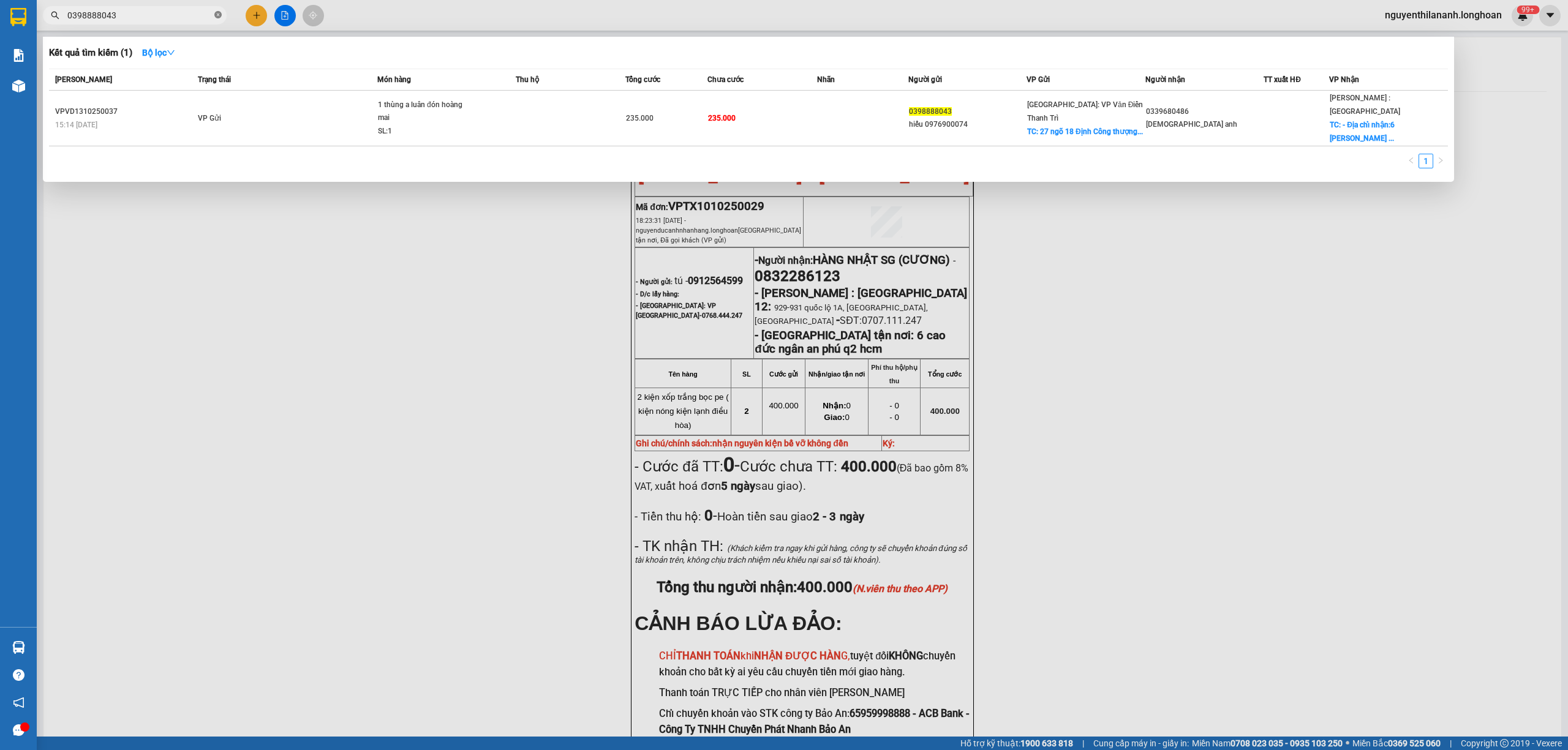
click at [220, 17] on icon "close-circle" at bounding box center [218, 15] width 8 height 8
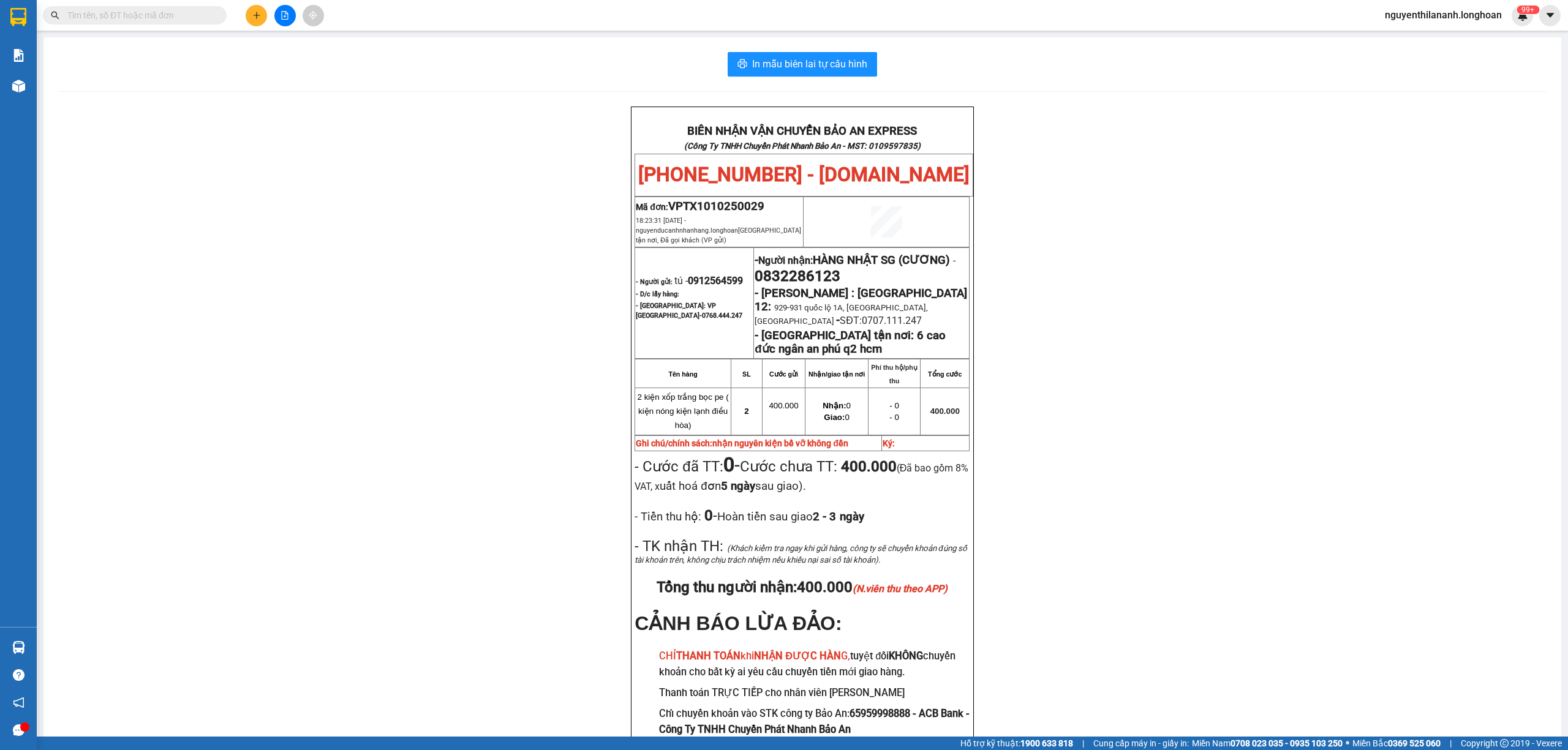
drag, startPoint x: 210, startPoint y: 5, endPoint x: 197, endPoint y: 11, distance: 14.3
click at [204, 6] on div "Kết quả tìm kiếm ( 1 ) Bộ lọc Mã ĐH Trạng thái Món hàng Thu hộ Tổng cước Chưa c…" at bounding box center [119, 16] width 239 height 21
click at [195, 11] on input "text" at bounding box center [139, 16] width 145 height 14
click at [177, 16] on input "text" at bounding box center [139, 16] width 145 height 14
paste input "0938055852"
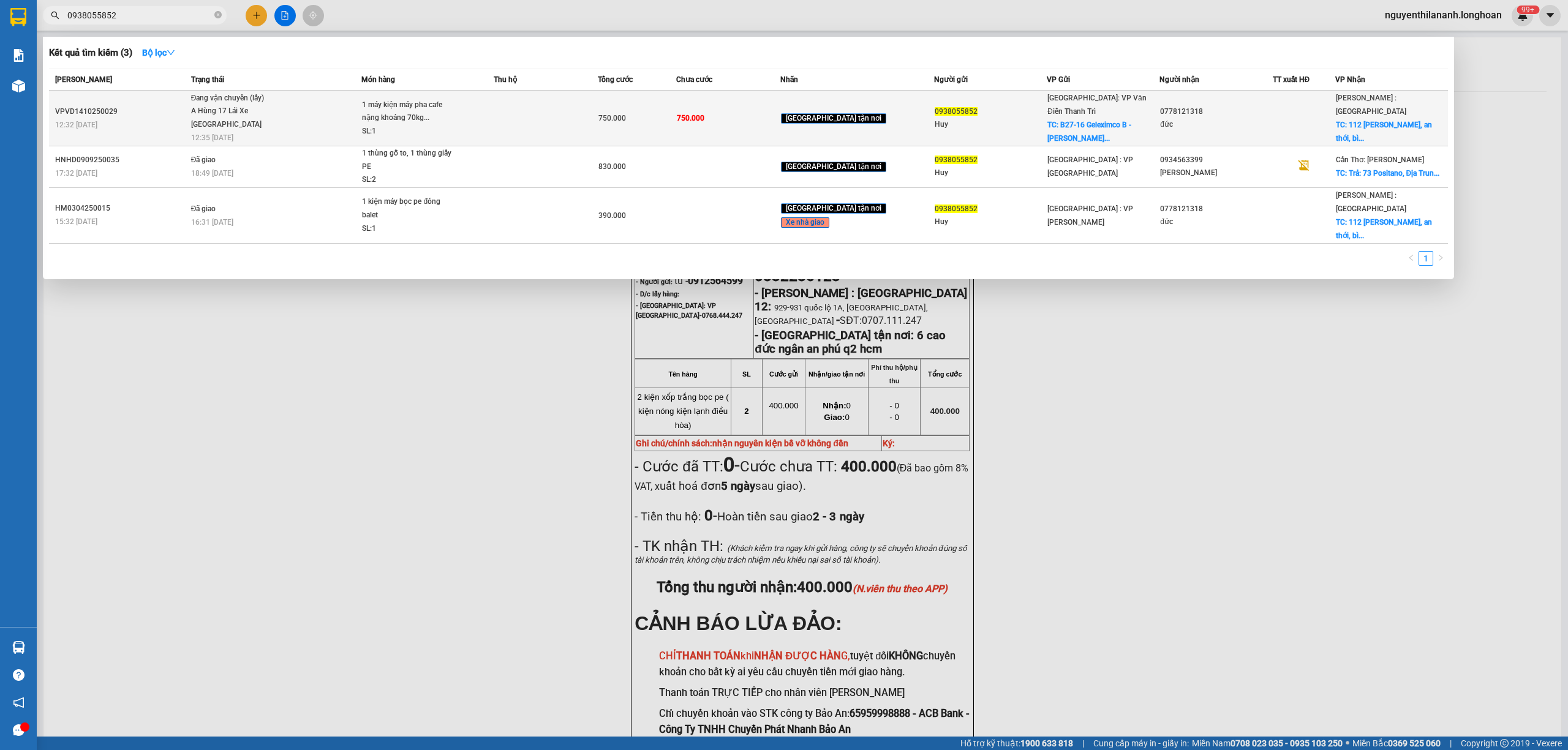
click at [153, 118] on div "12:32 [DATE]" at bounding box center [121, 125] width 132 height 14
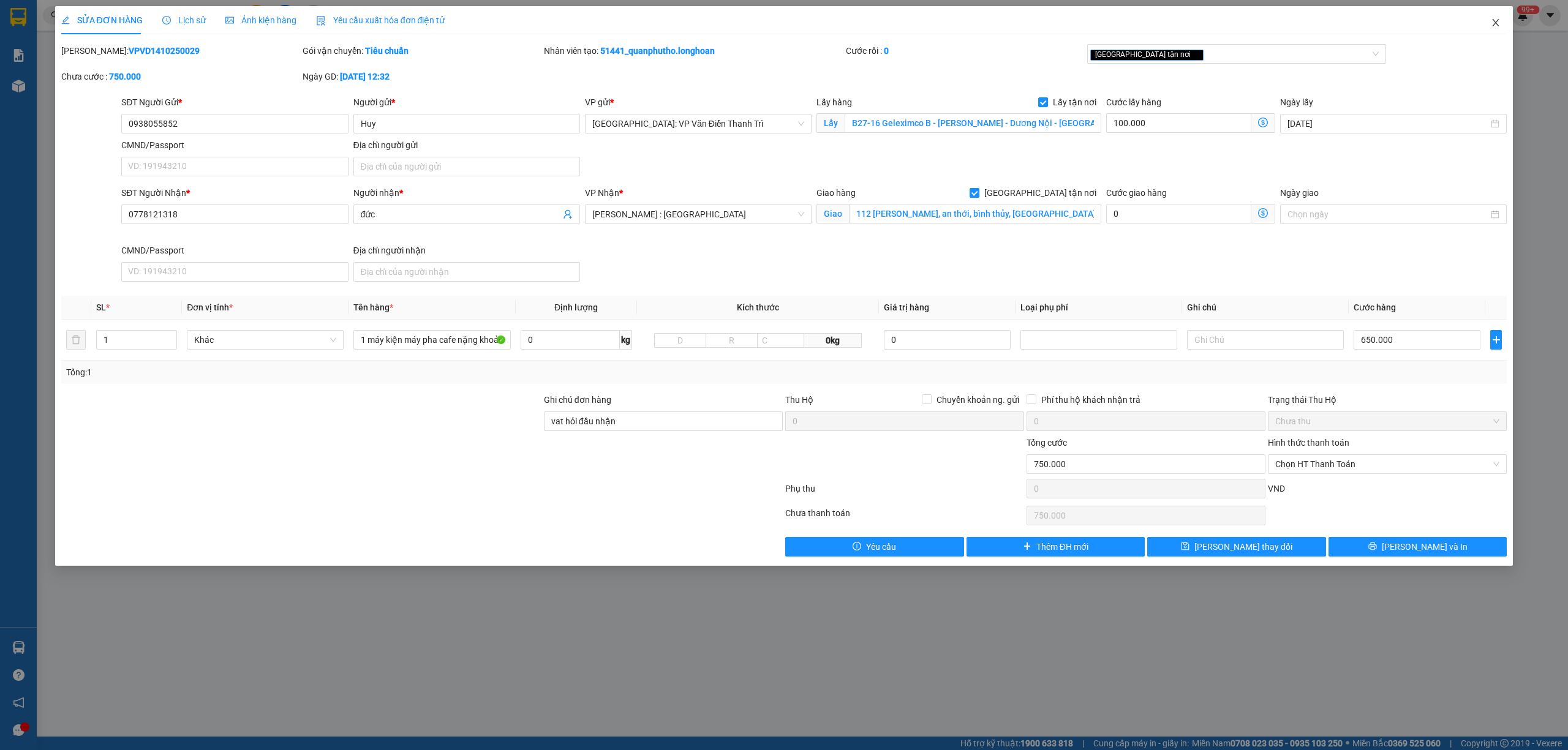
click at [1499, 20] on icon "close" at bounding box center [1496, 22] width 10 height 10
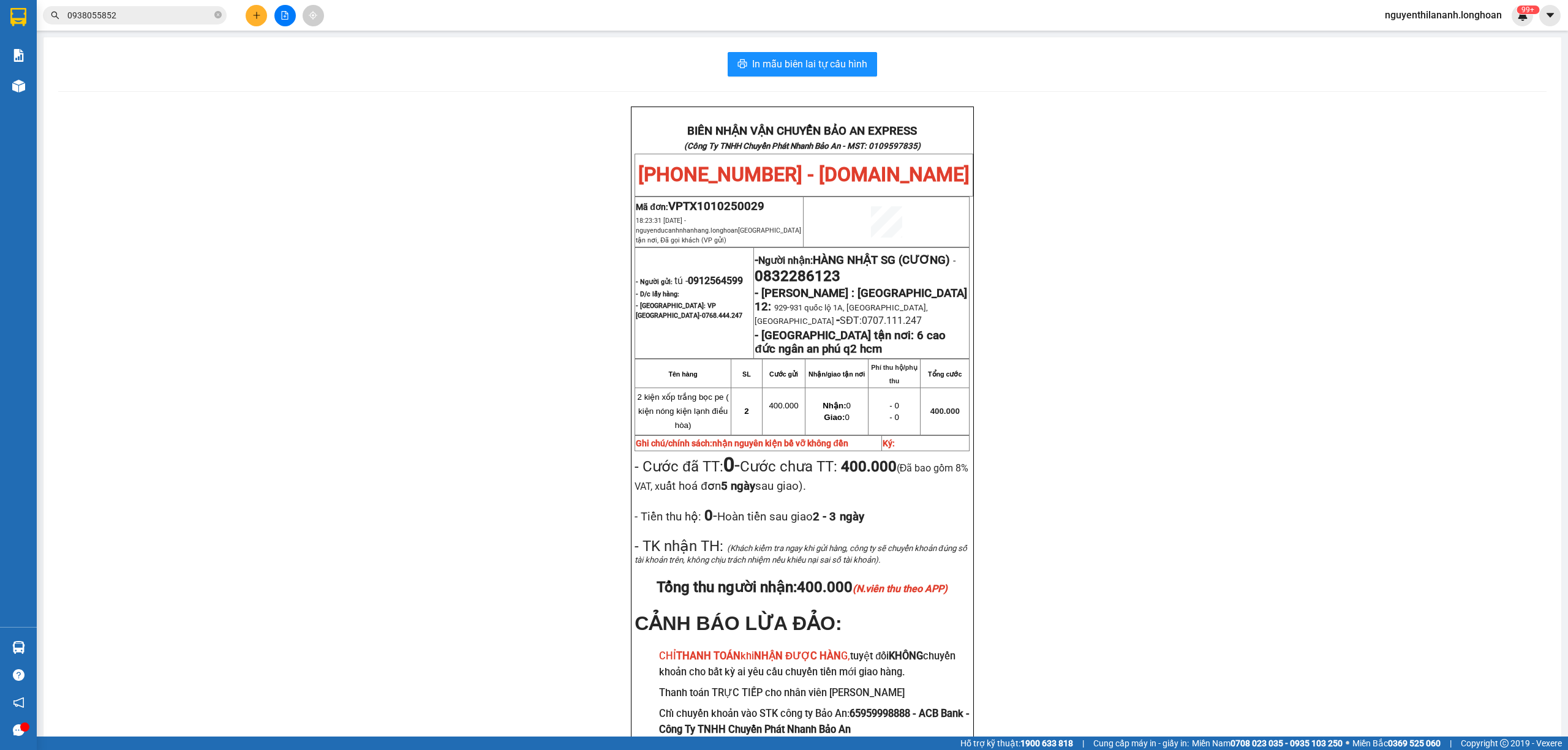
click at [168, 13] on input "0938055852" at bounding box center [139, 16] width 145 height 14
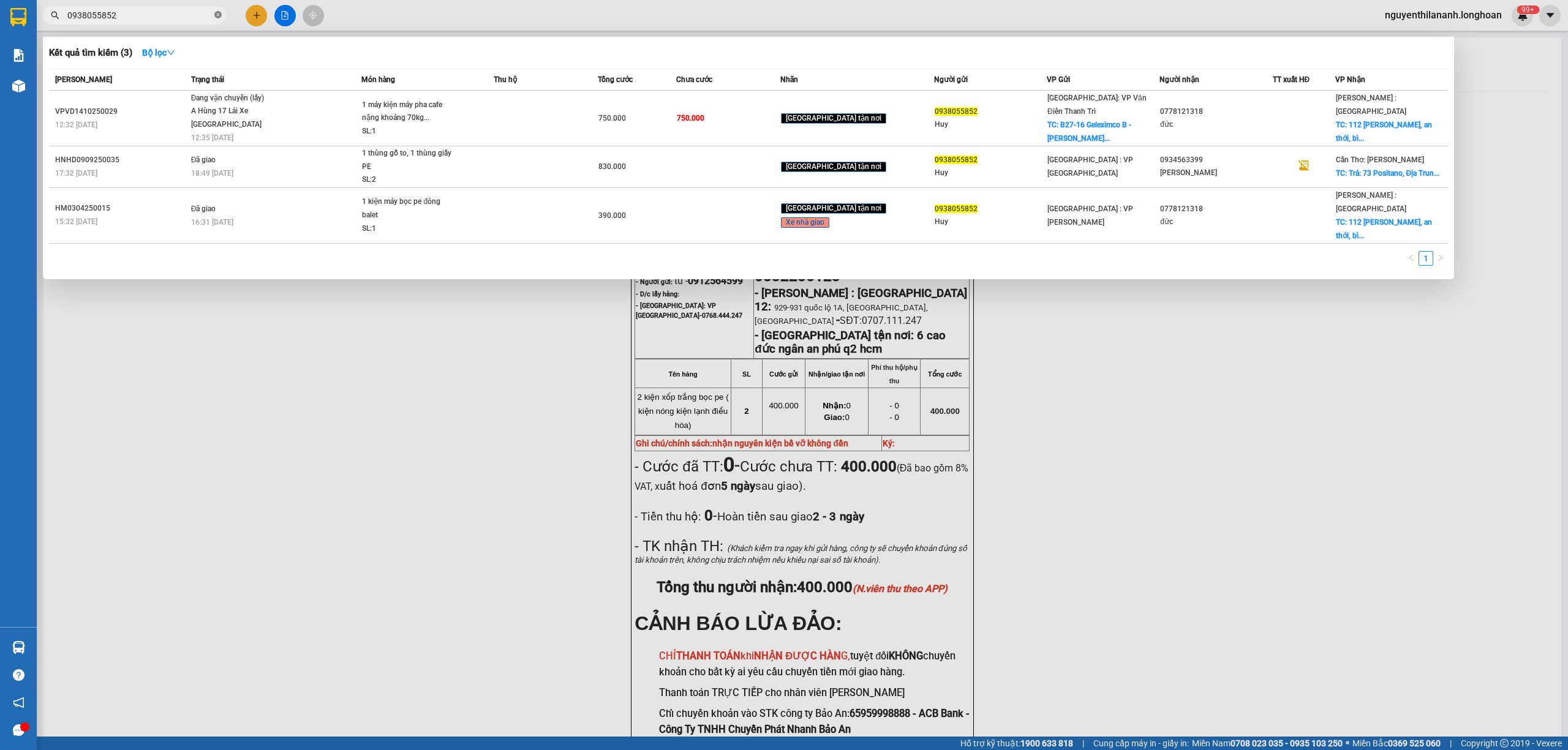
click at [218, 17] on icon "close-circle" at bounding box center [218, 15] width 8 height 8
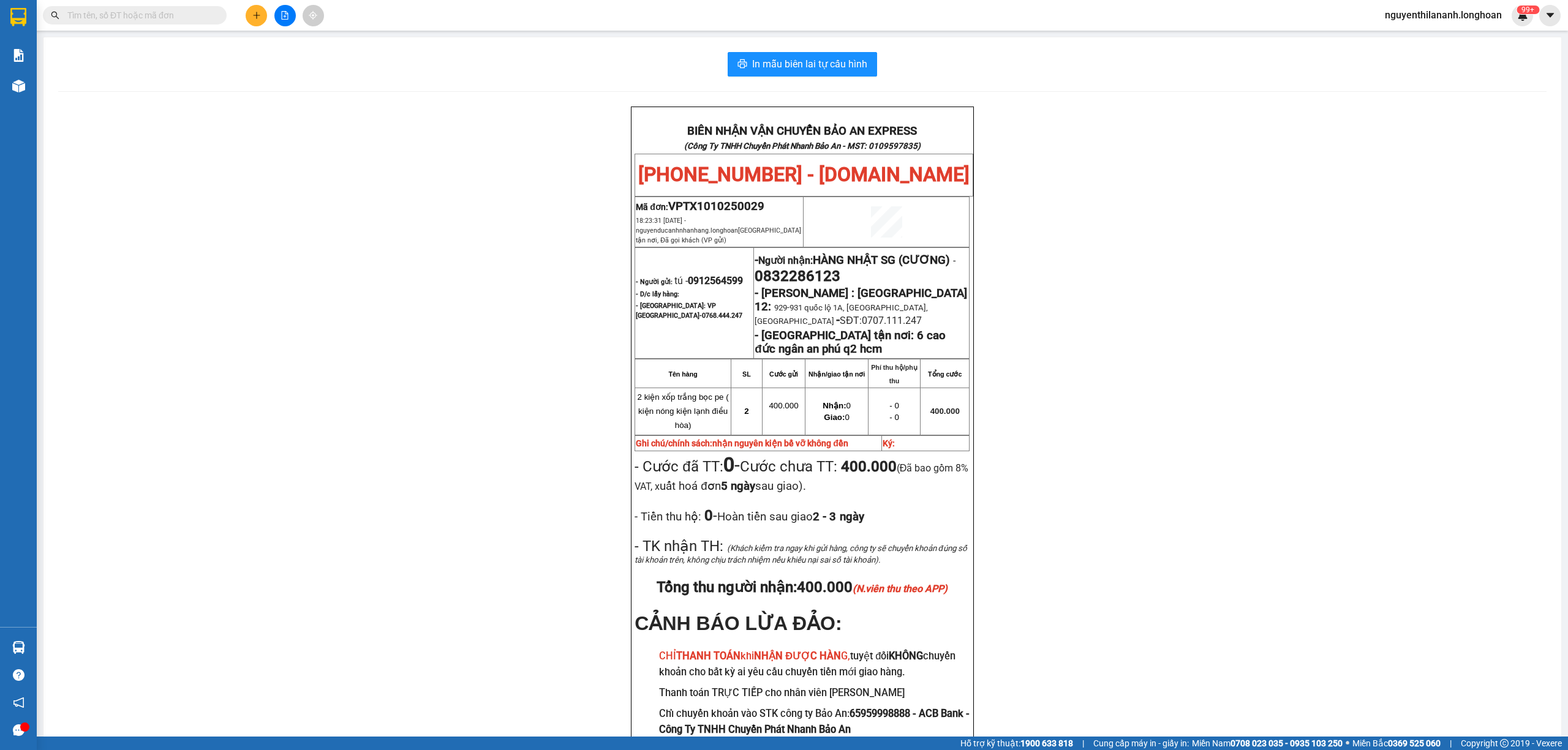
paste input "0779979892"
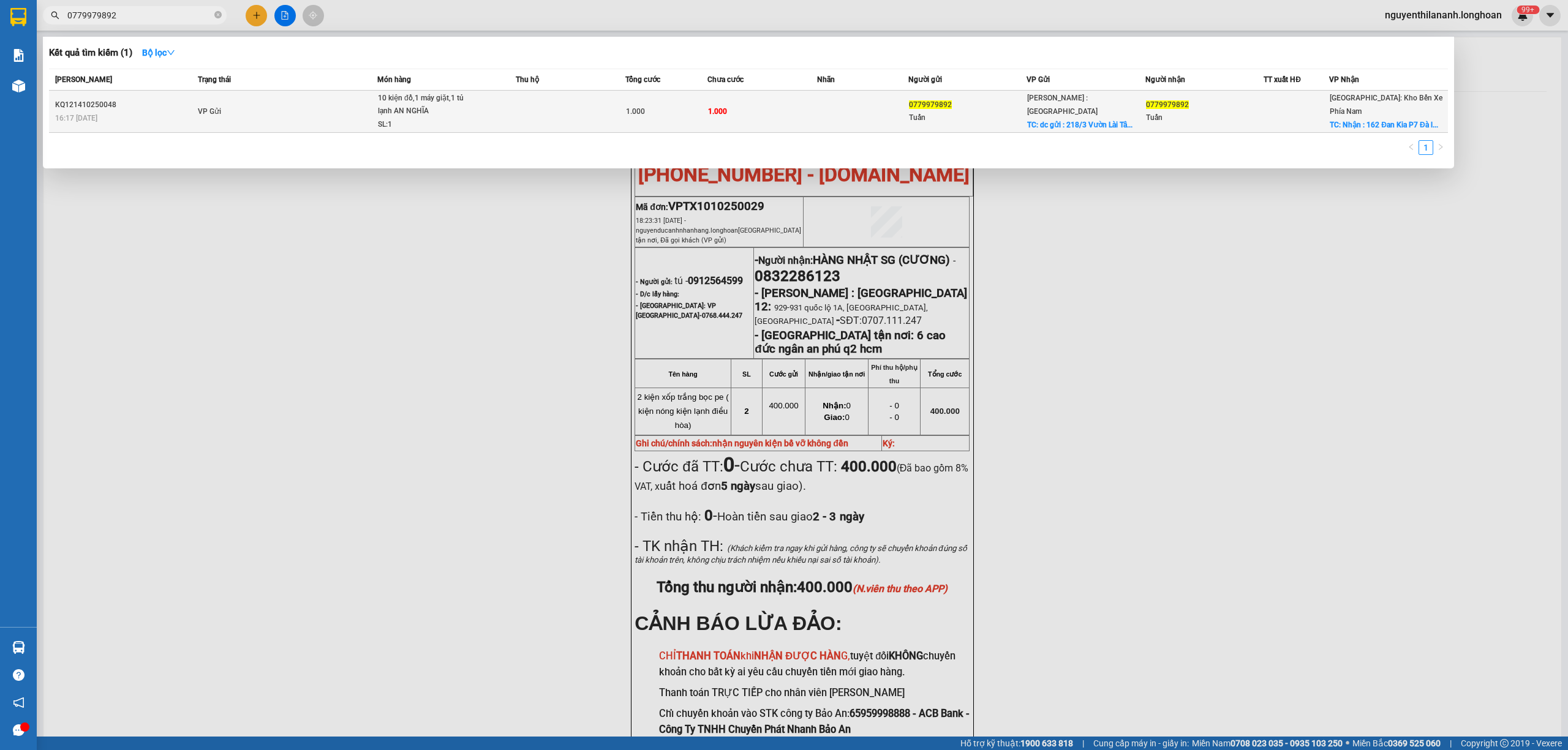
click at [172, 121] on div "16:17 [DATE]" at bounding box center [124, 118] width 139 height 14
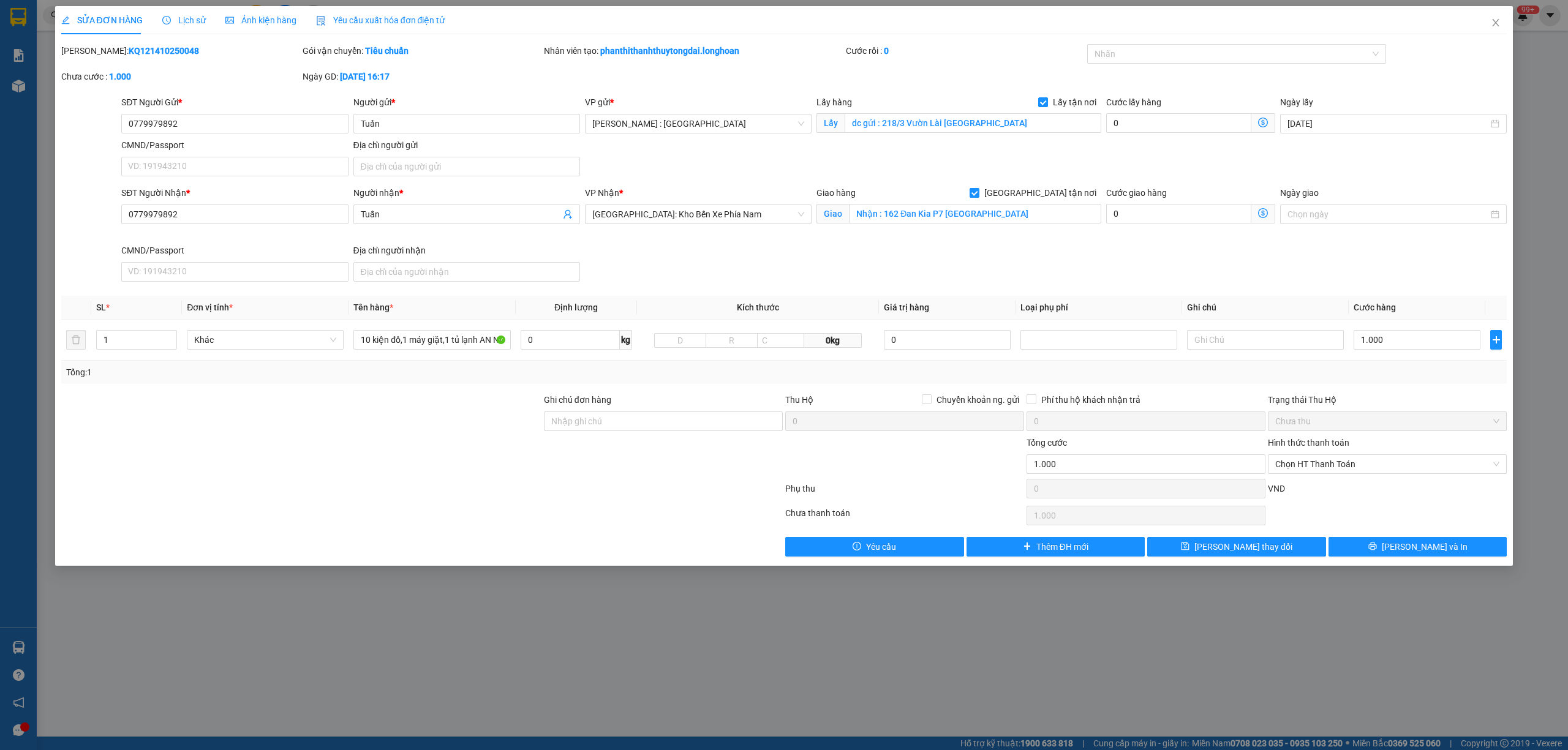
click at [186, 24] on span "Lịch sử" at bounding box center [183, 20] width 44 height 10
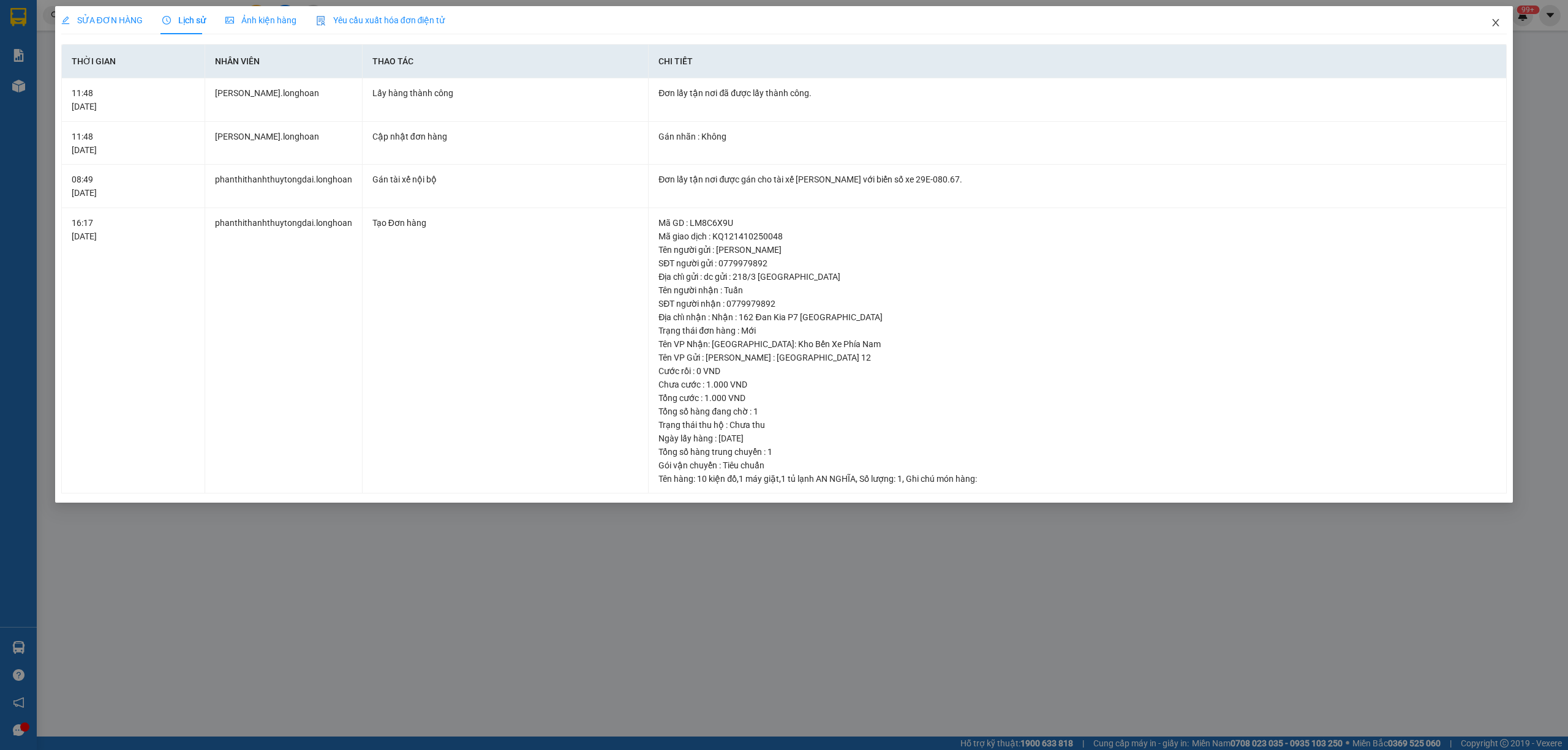
click at [1492, 24] on icon "close" at bounding box center [1496, 22] width 10 height 10
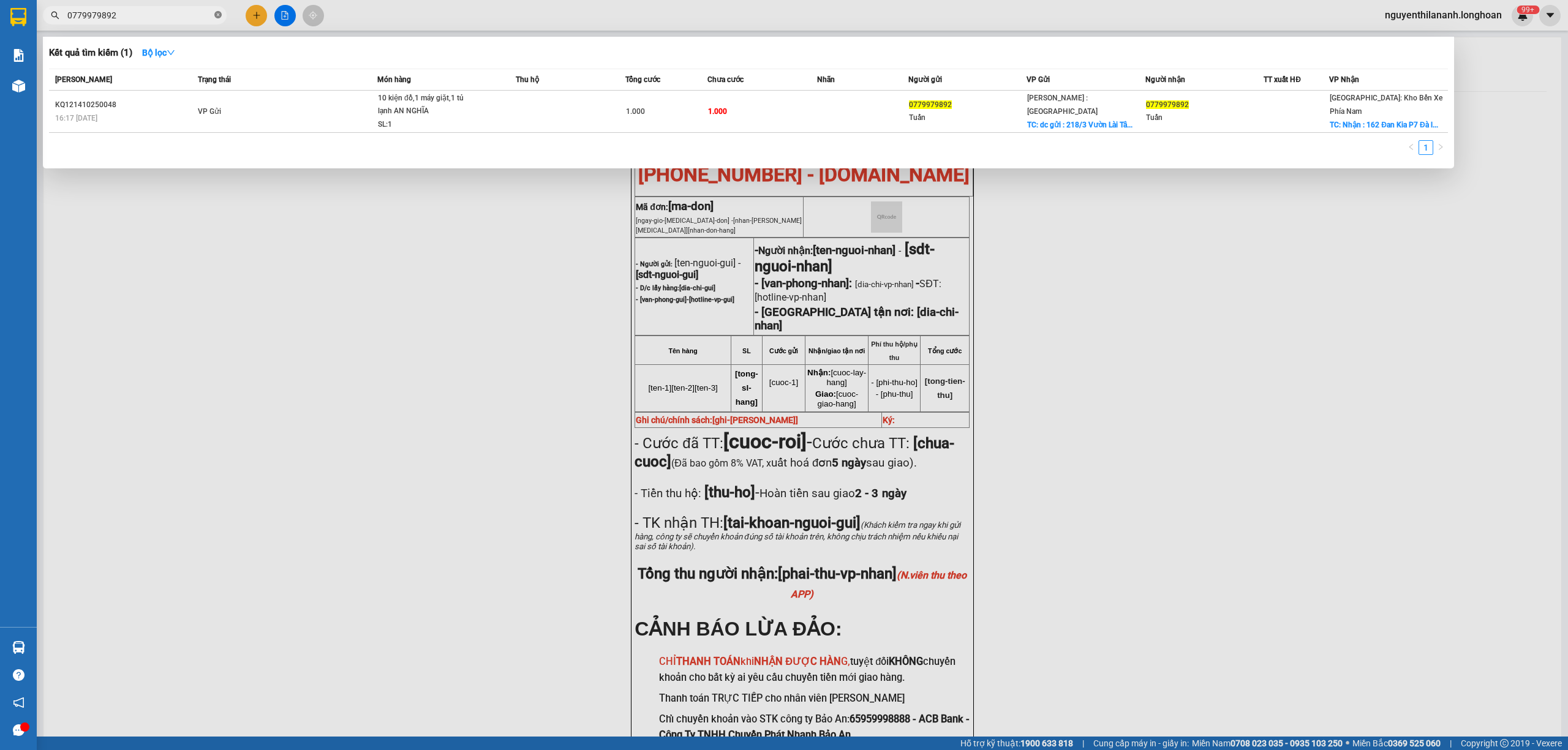
click at [218, 16] on icon "close-circle" at bounding box center [218, 15] width 8 height 8
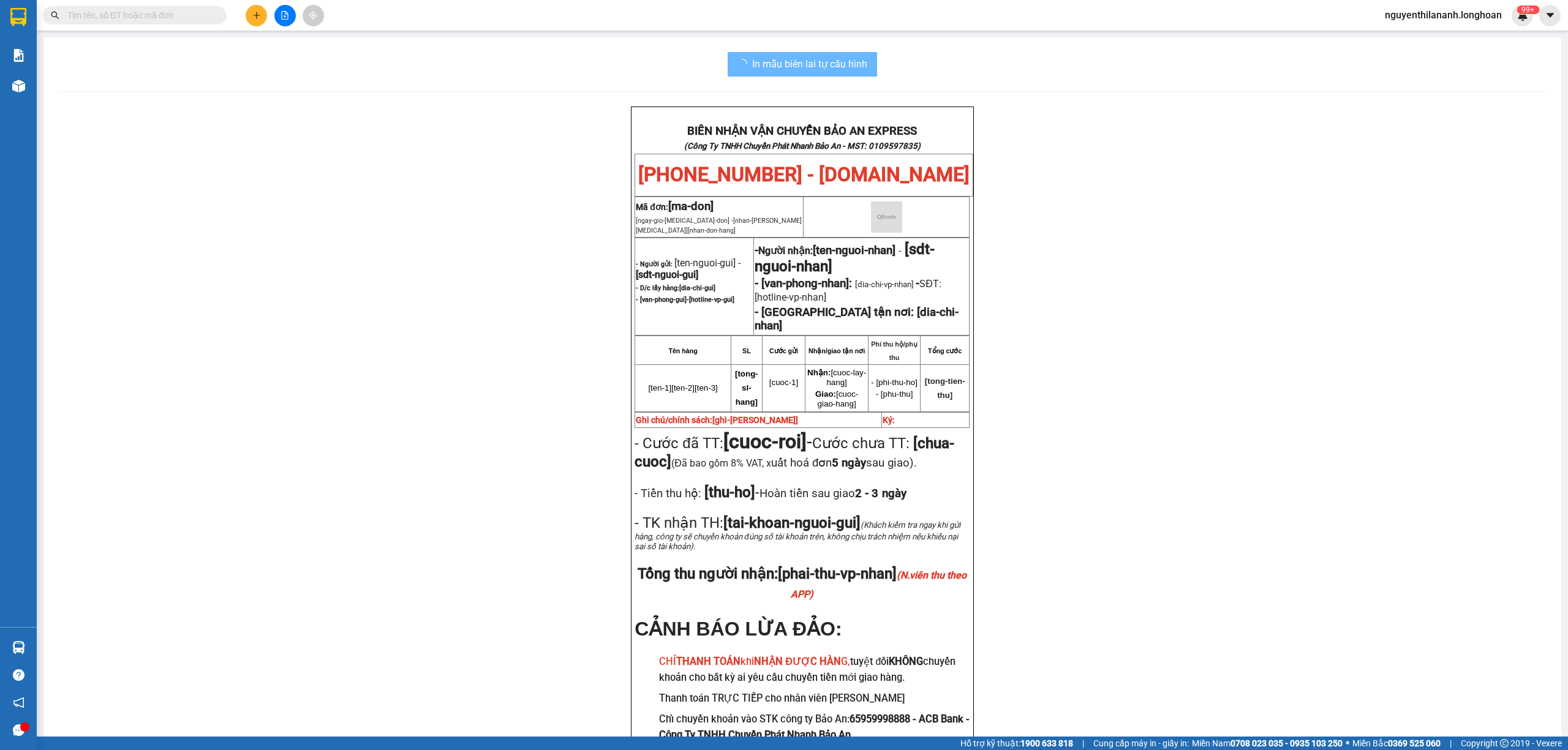
paste input "VPTX1310250009"
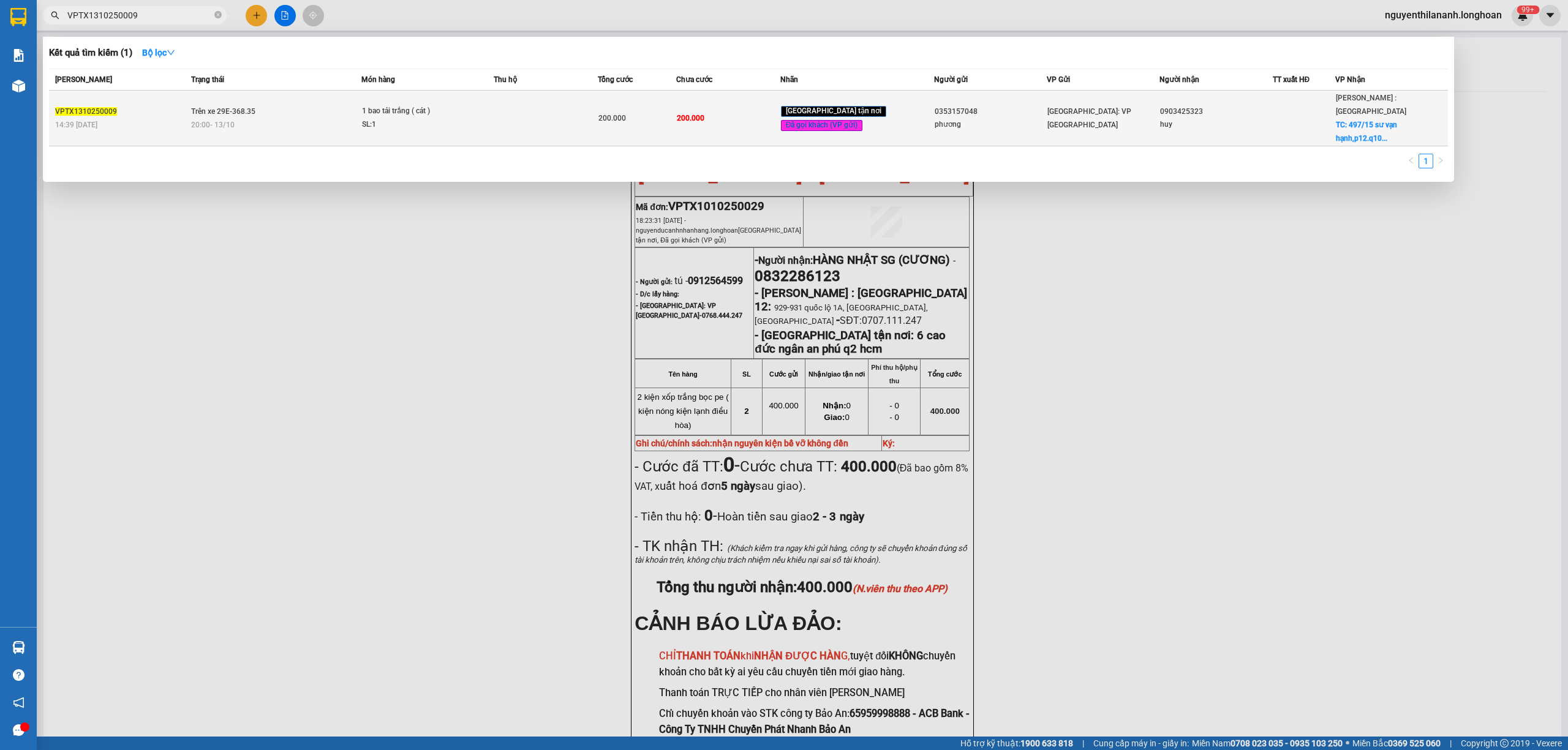
click at [142, 118] on div "14:39 [DATE]" at bounding box center [121, 125] width 132 height 14
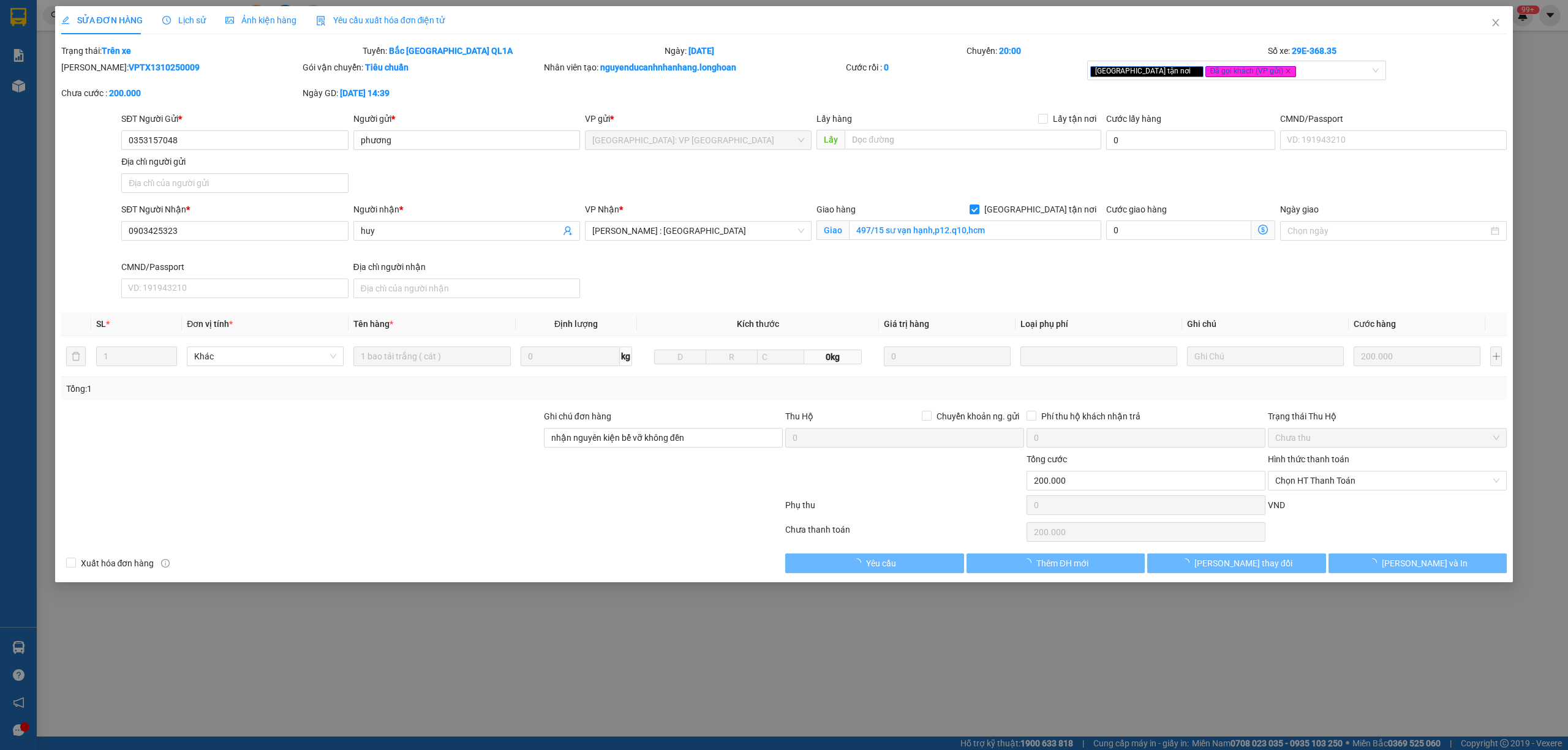
click at [175, 16] on span "Lịch sử" at bounding box center [183, 20] width 44 height 10
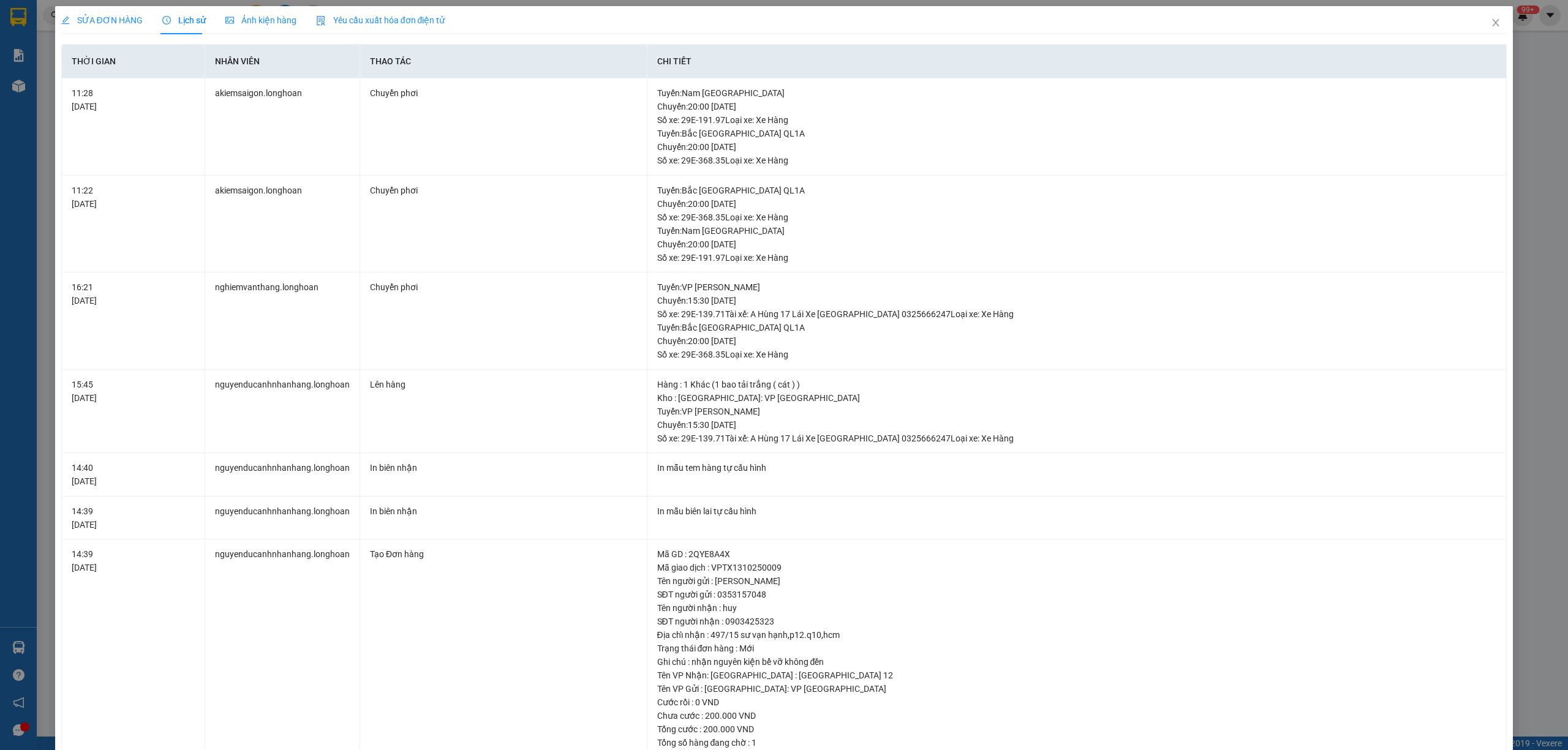
click at [123, 17] on span "SỬA ĐƠN HÀNG" at bounding box center [102, 20] width 82 height 10
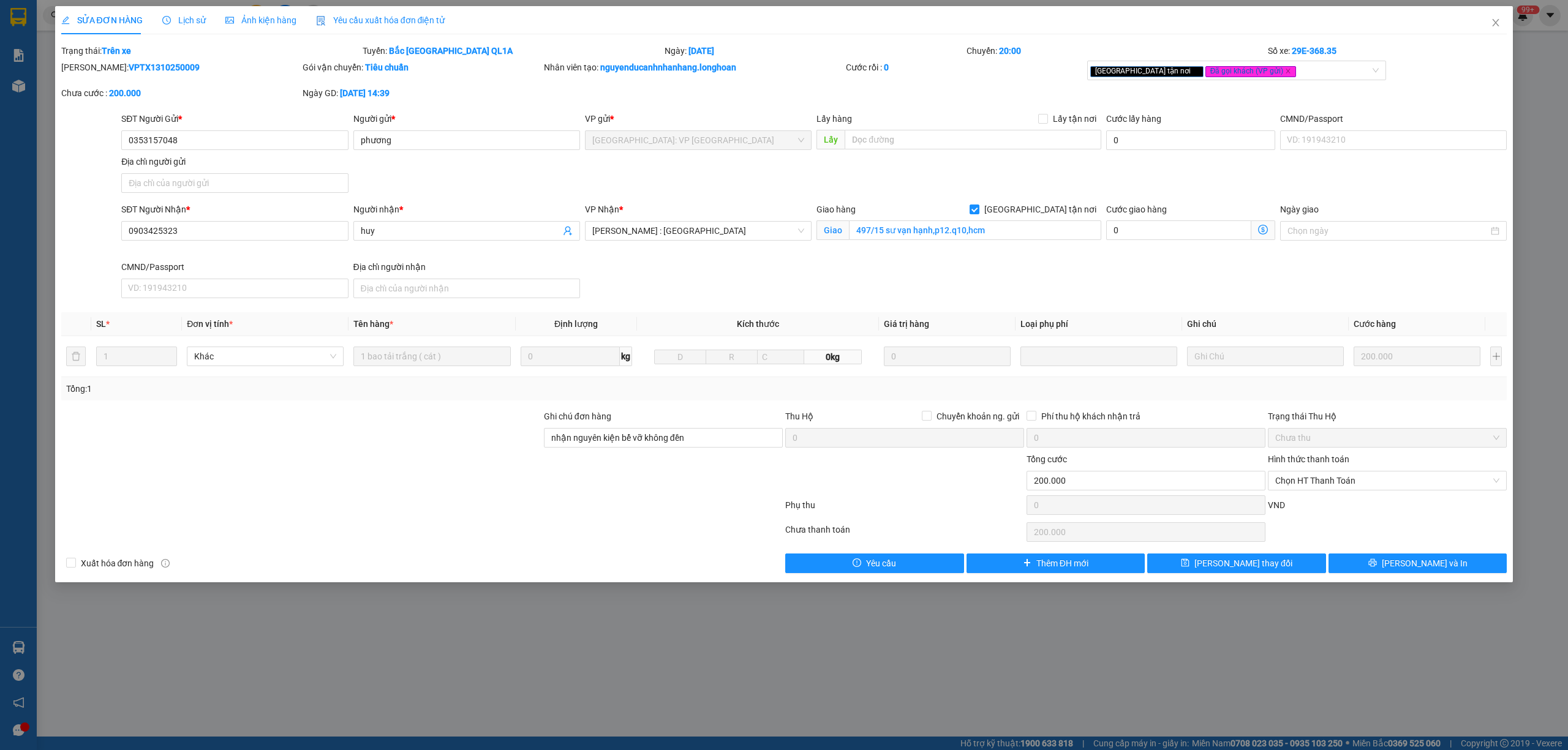
drag, startPoint x: 183, startPoint y: 66, endPoint x: 93, endPoint y: 72, distance: 90.2
click at [93, 72] on div "[PERSON_NAME]: VPTX1310250009" at bounding box center [180, 67] width 239 height 14
drag, startPoint x: 1498, startPoint y: 27, endPoint x: 703, endPoint y: 28, distance: 795.0
click at [1484, 28] on span "Close" at bounding box center [1495, 22] width 34 height 34
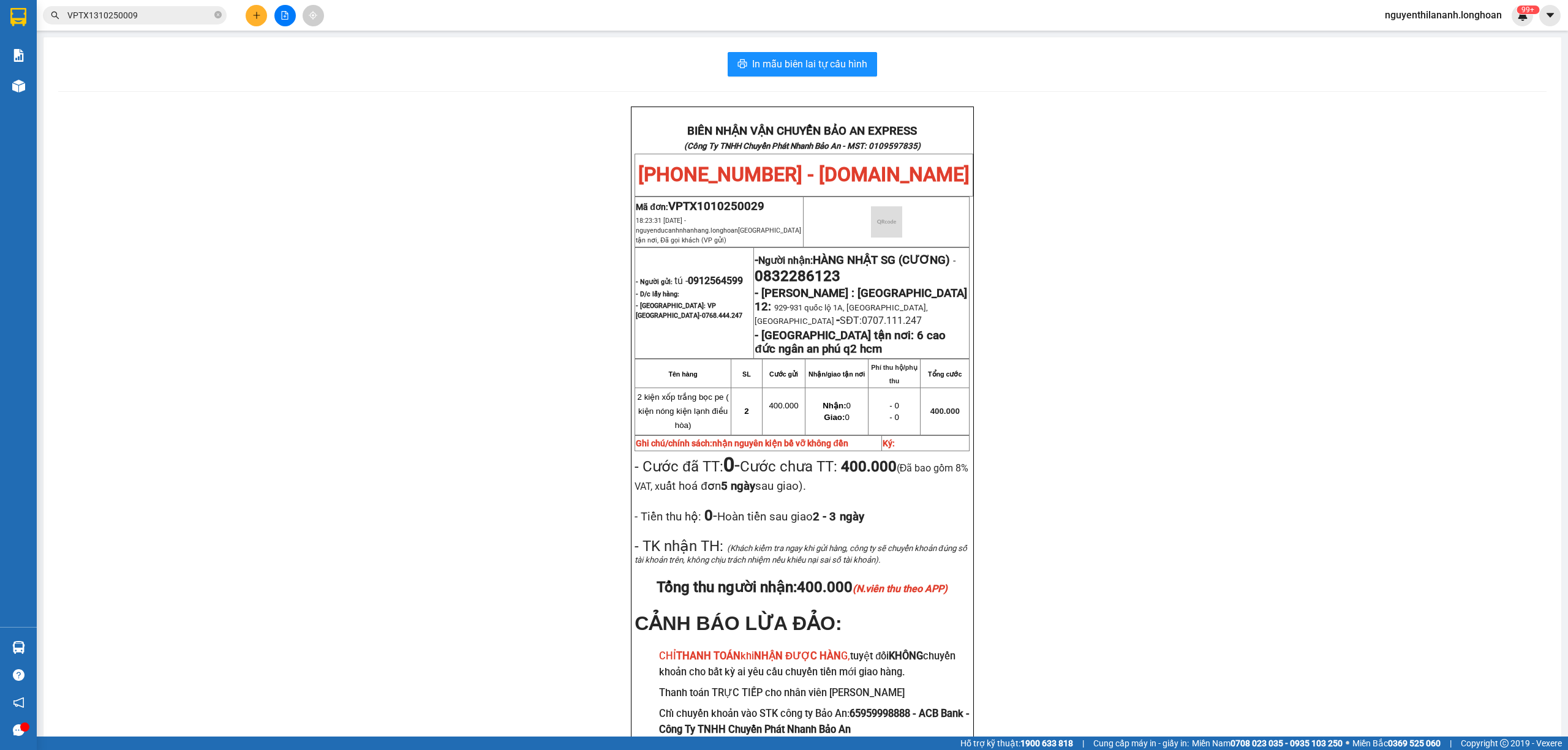
drag, startPoint x: 218, startPoint y: 10, endPoint x: 202, endPoint y: 1, distance: 18.4
click at [215, 11] on span at bounding box center [218, 16] width 8 height 12
click at [125, 22] on span at bounding box center [134, 15] width 183 height 18
click at [165, 20] on input "text" at bounding box center [139, 16] width 145 height 14
paste input "VPTX1310250009"
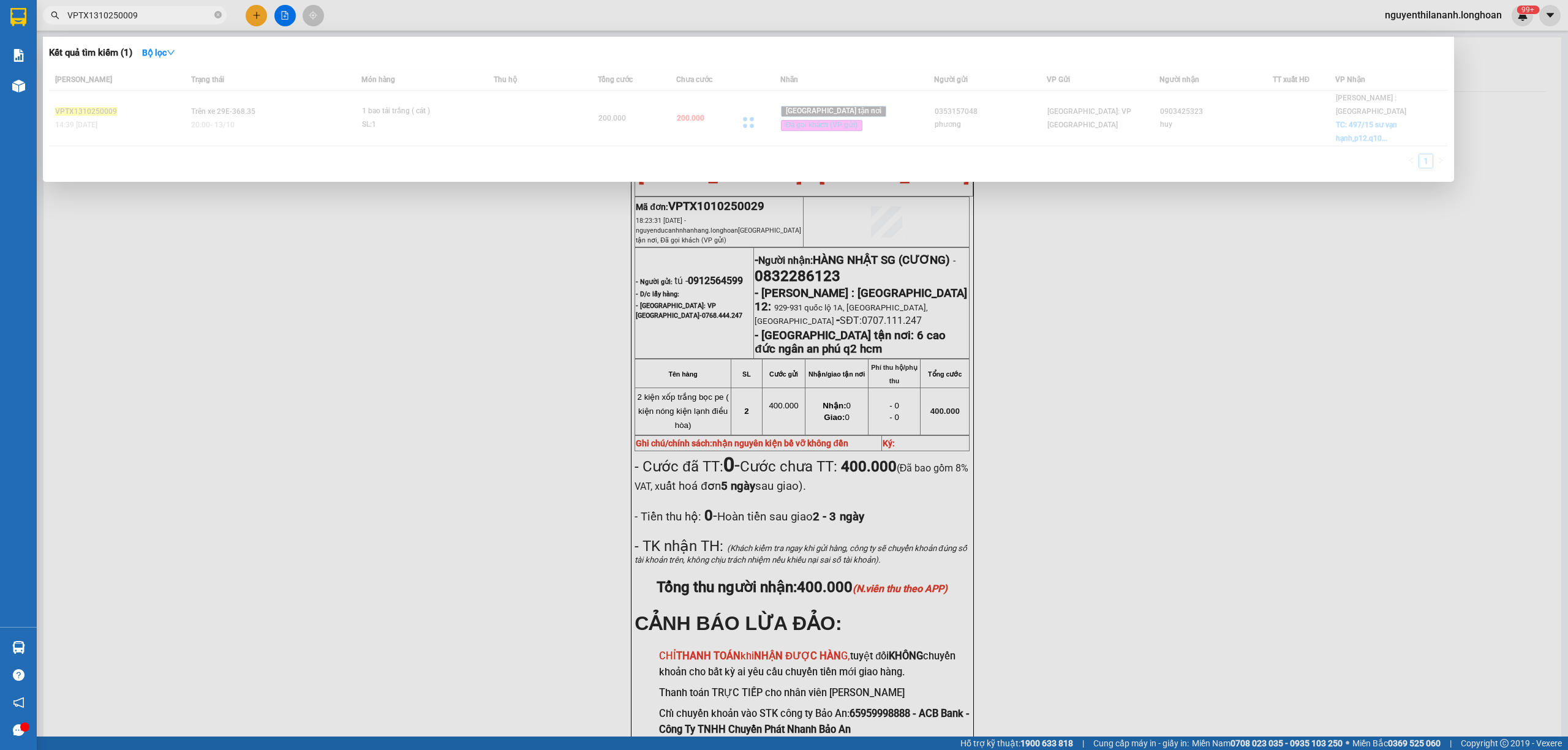
click at [172, 97] on div at bounding box center [749, 122] width 1399 height 107
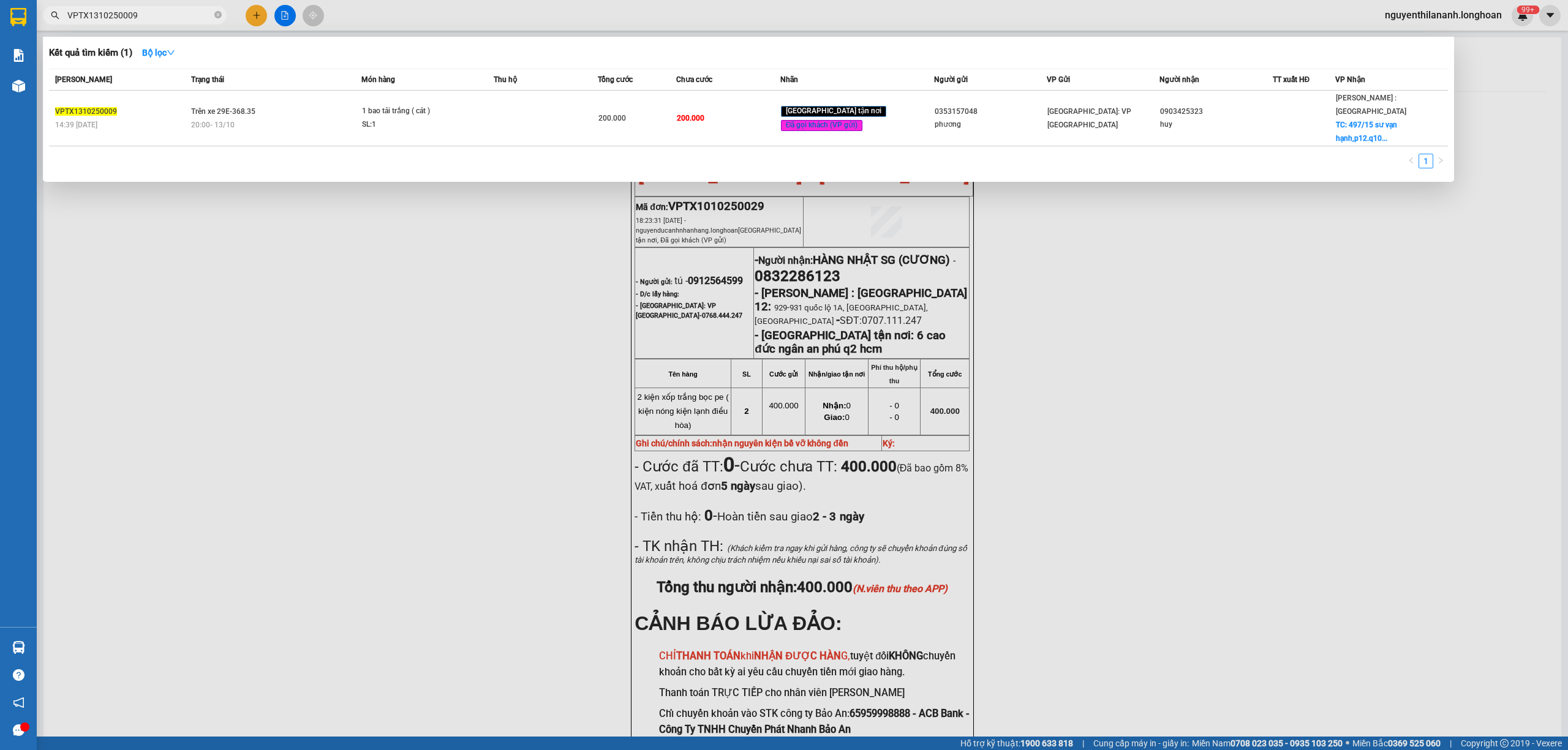
click at [172, 106] on div "VPTX1310250009" at bounding box center [121, 112] width 132 height 13
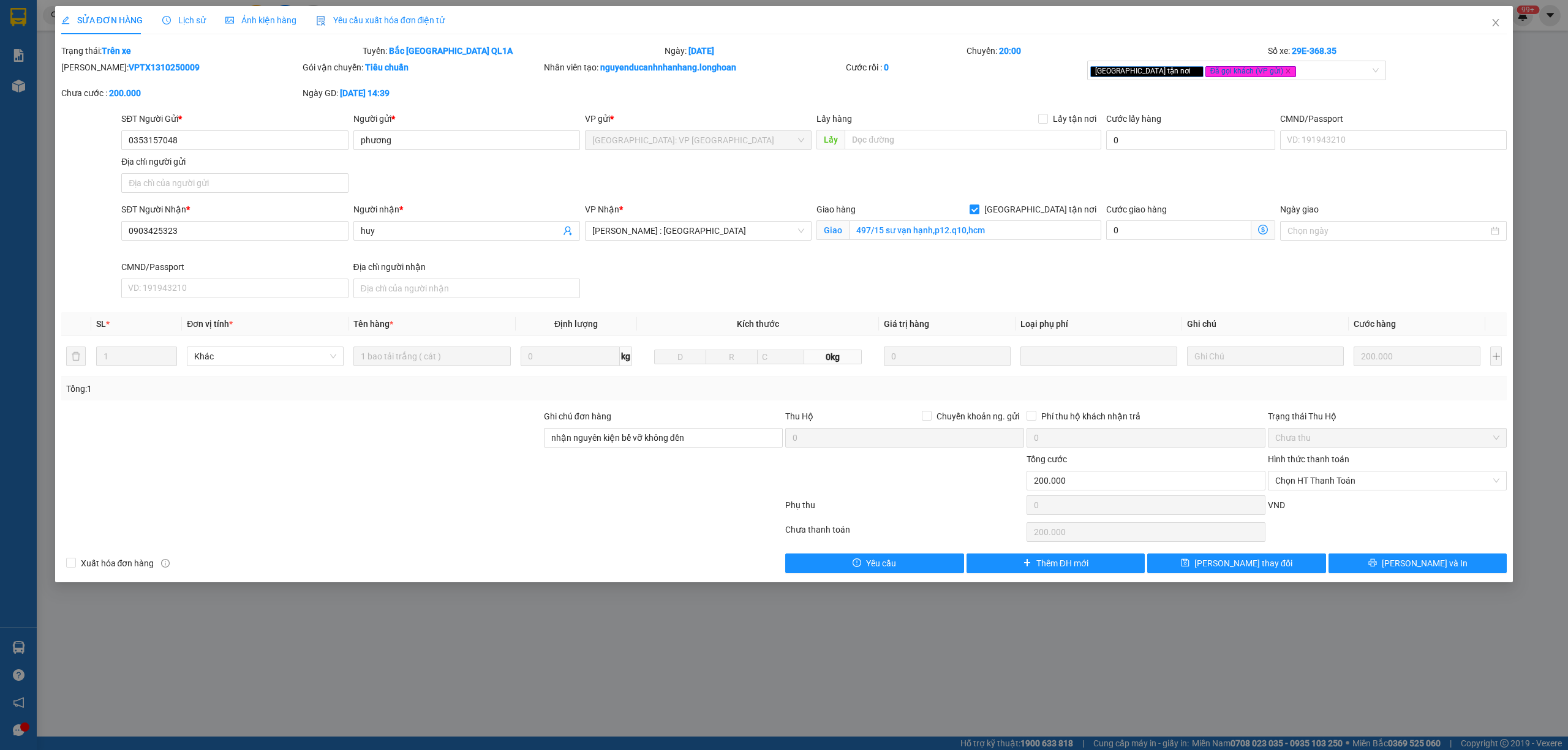
click at [180, 22] on span "Lịch sử" at bounding box center [183, 20] width 44 height 10
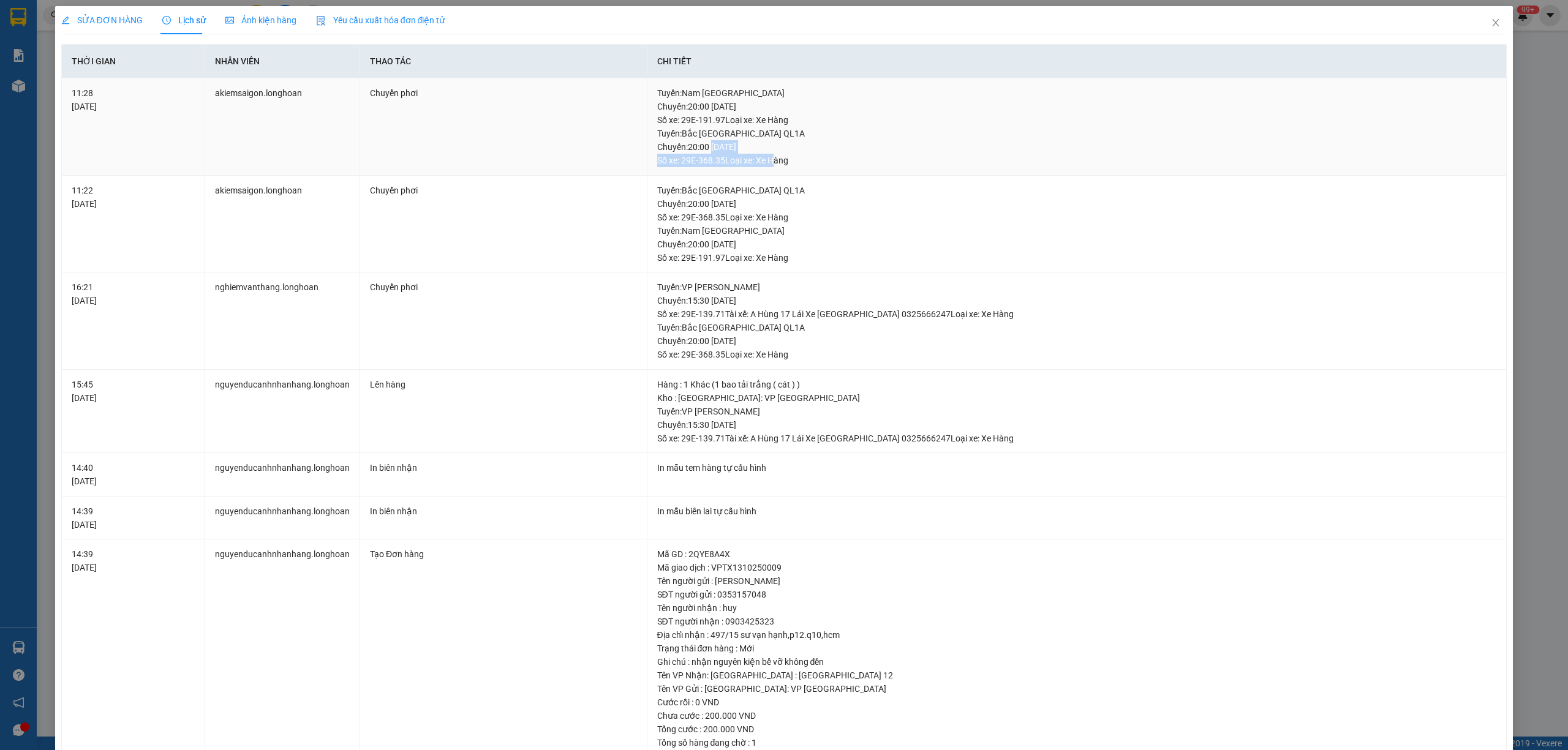
drag, startPoint x: 708, startPoint y: 153, endPoint x: 768, endPoint y: 165, distance: 61.2
click at [768, 165] on div "Tuyến : [GEOGRAPHIC_DATA] QL1A Chuyến: 20:00 [DATE] Số xe: 29E-368.35 Loại xe: …" at bounding box center [1076, 147] width 839 height 41
click at [1491, 20] on icon "close" at bounding box center [1496, 22] width 10 height 10
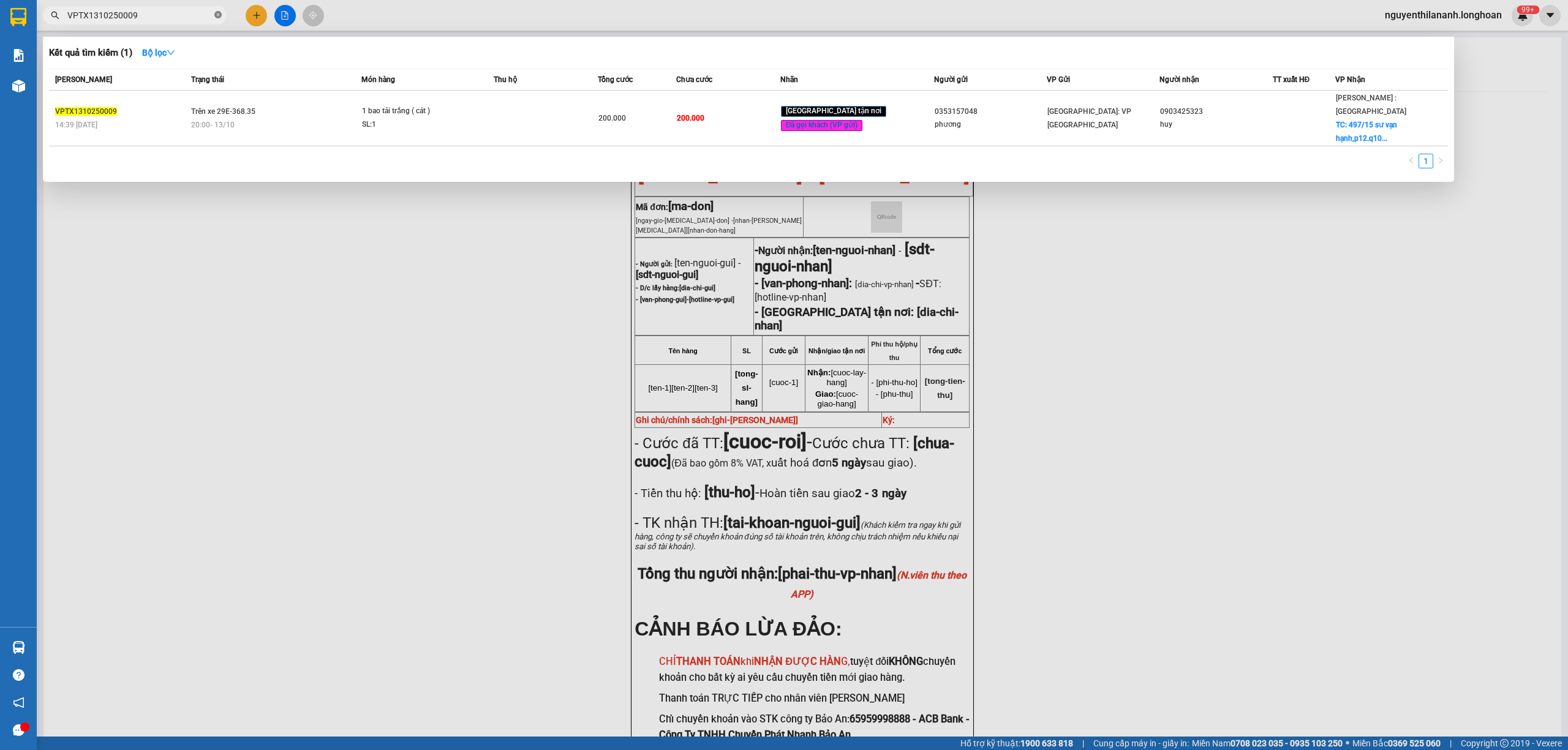
click at [218, 13] on icon "close-circle" at bounding box center [218, 15] width 8 height 8
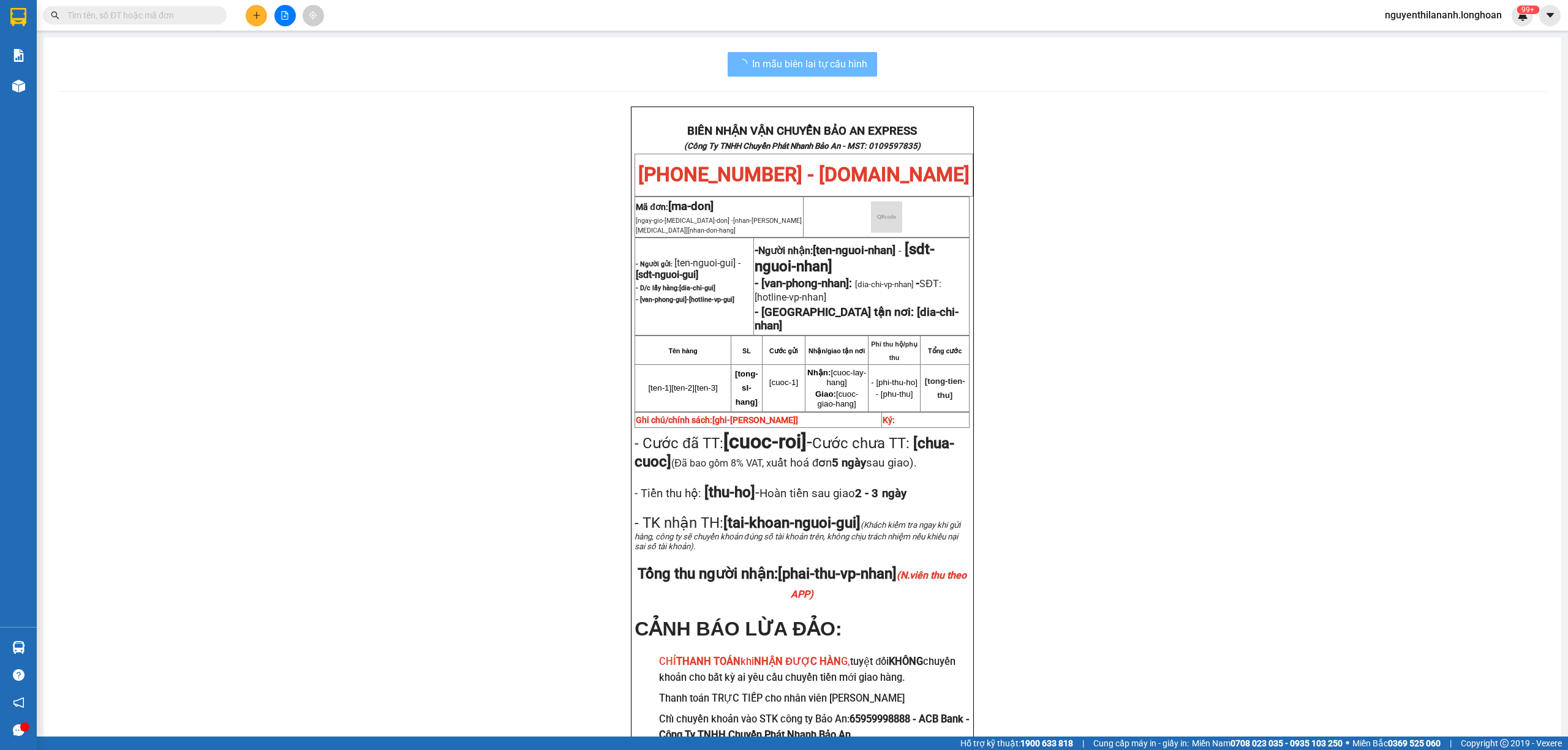
paste input "VPVD0710250019"
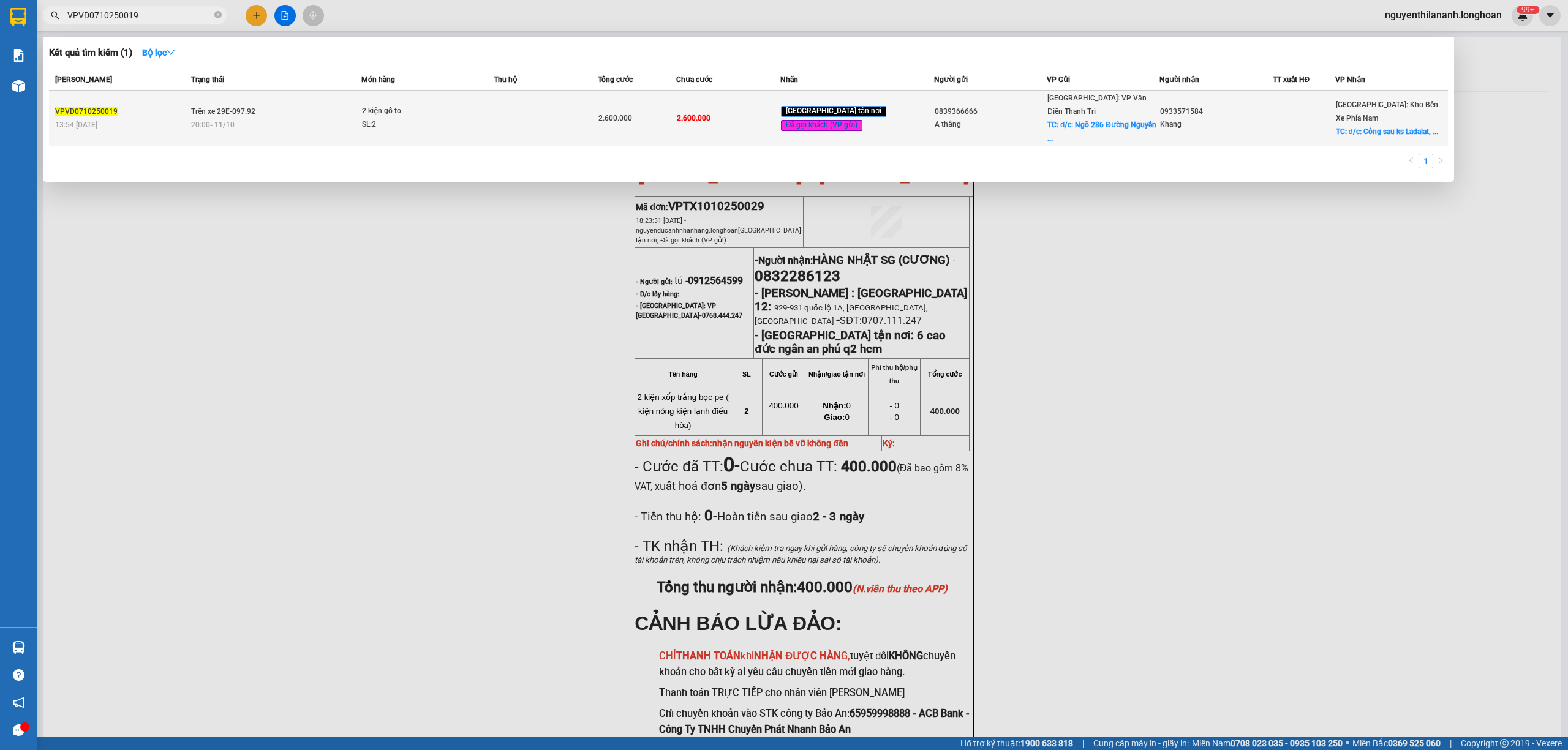
click at [173, 95] on td "VPVD0710250019 13:54 [DATE]" at bounding box center [118, 117] width 139 height 55
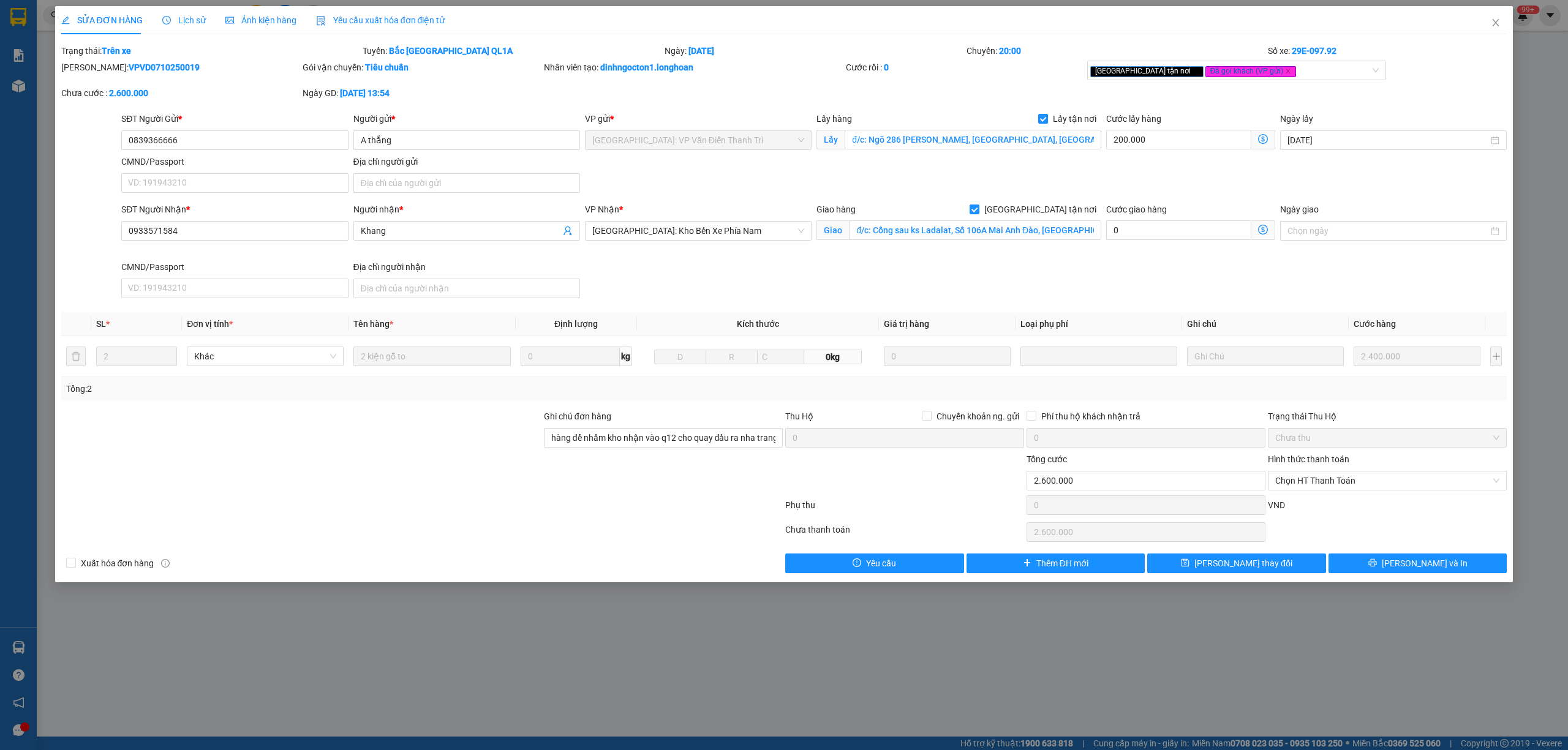
click at [180, 20] on span "Lịch sử" at bounding box center [183, 20] width 44 height 10
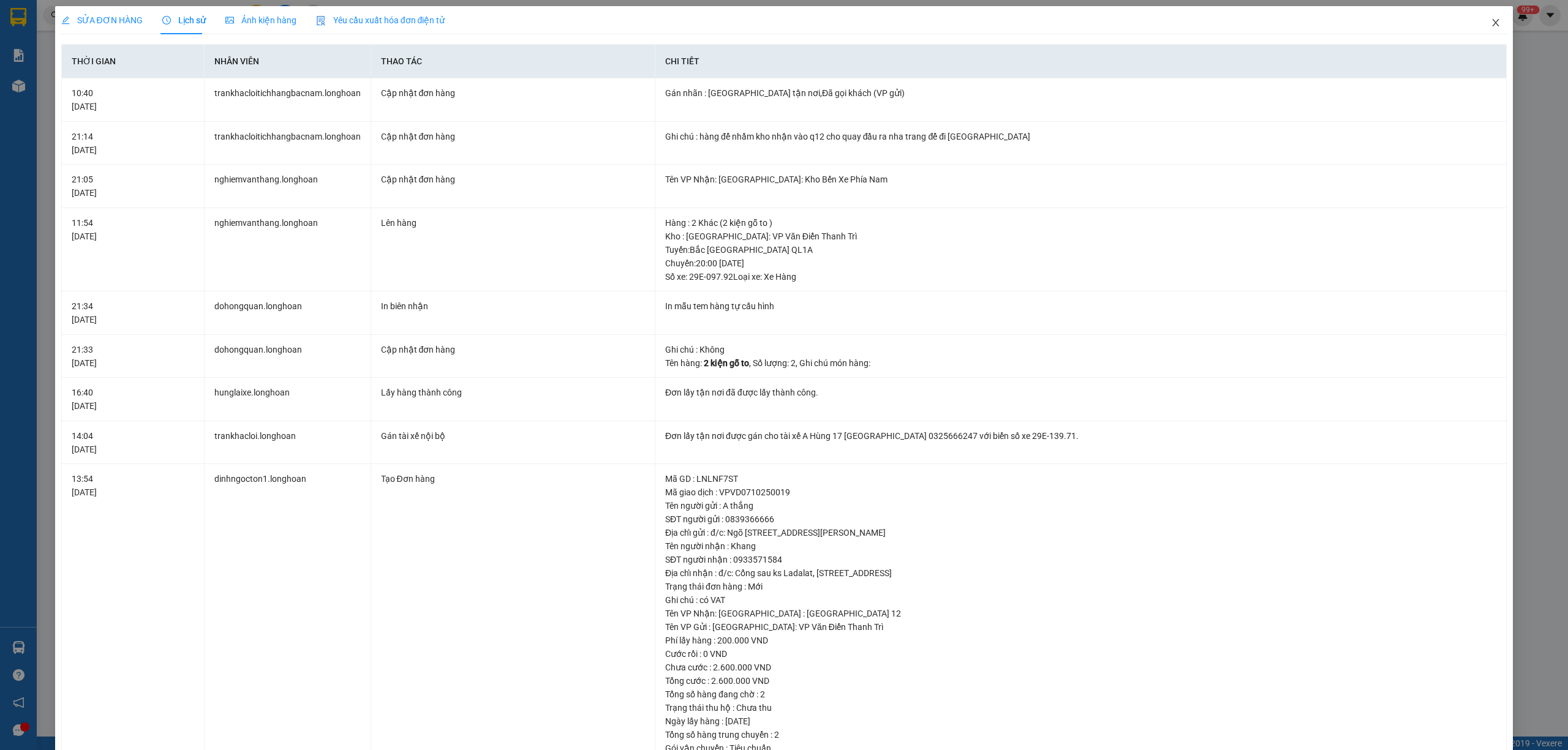
click at [1491, 23] on icon "close" at bounding box center [1496, 22] width 10 height 10
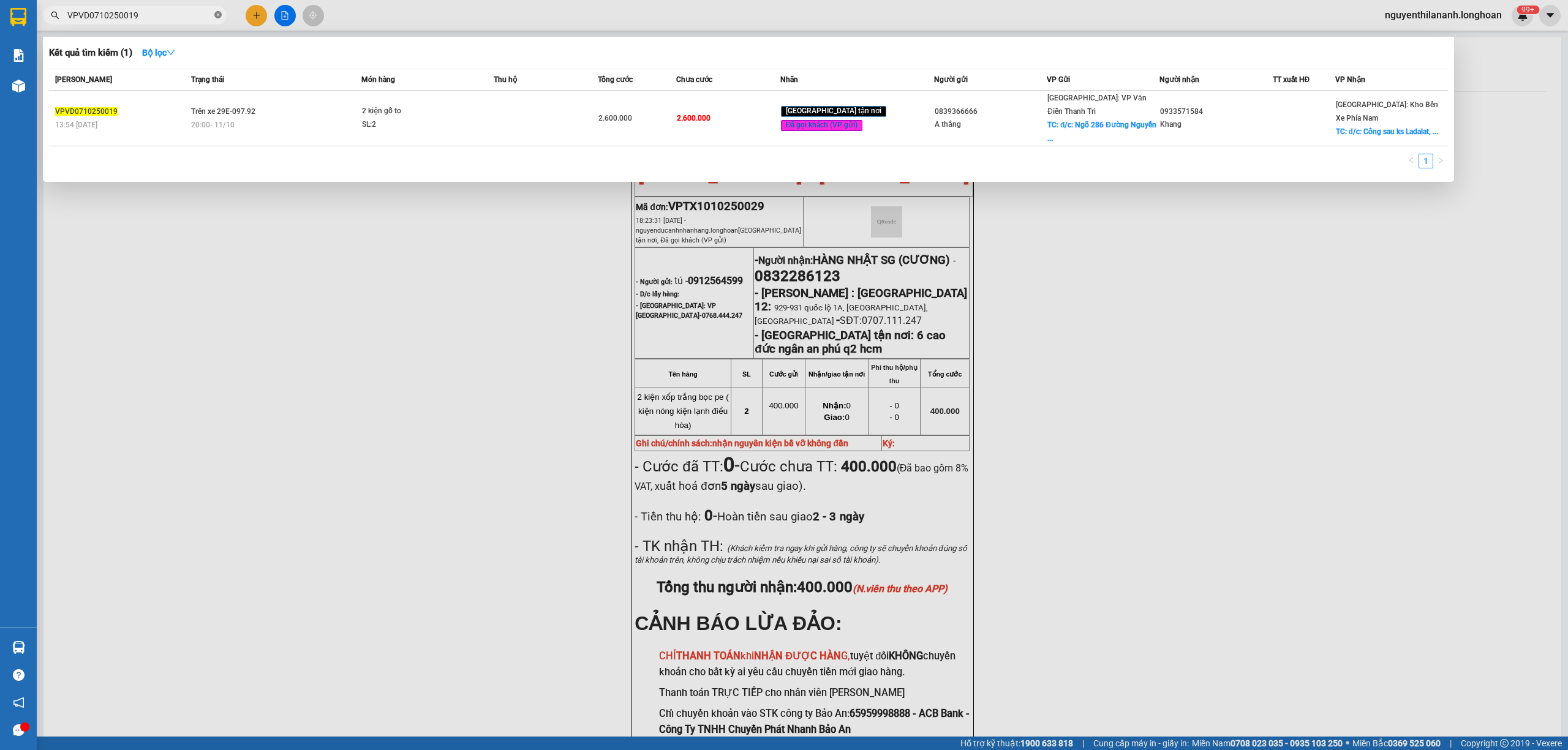
click at [216, 14] on icon "close-circle" at bounding box center [218, 15] width 8 height 8
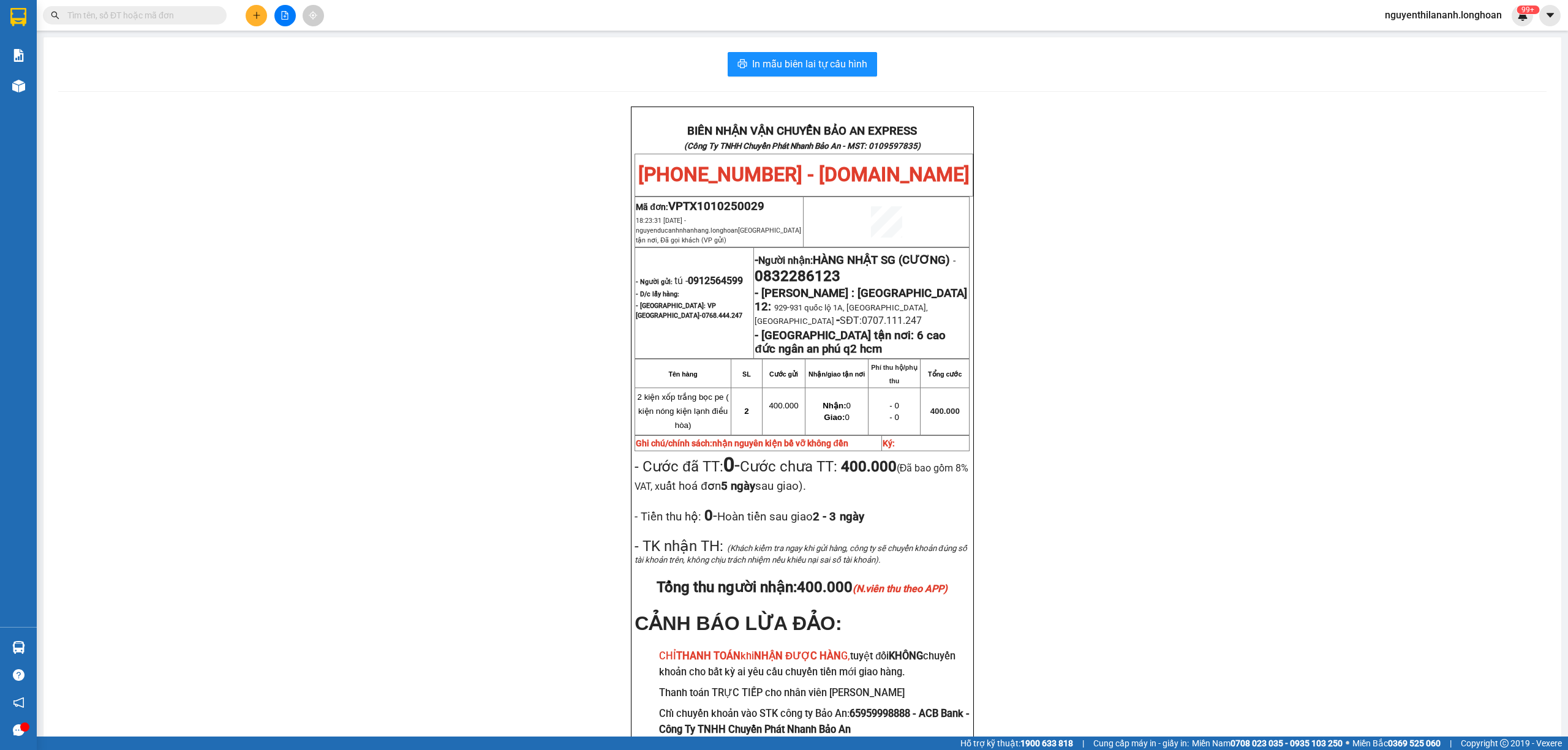
paste input "0988887202"
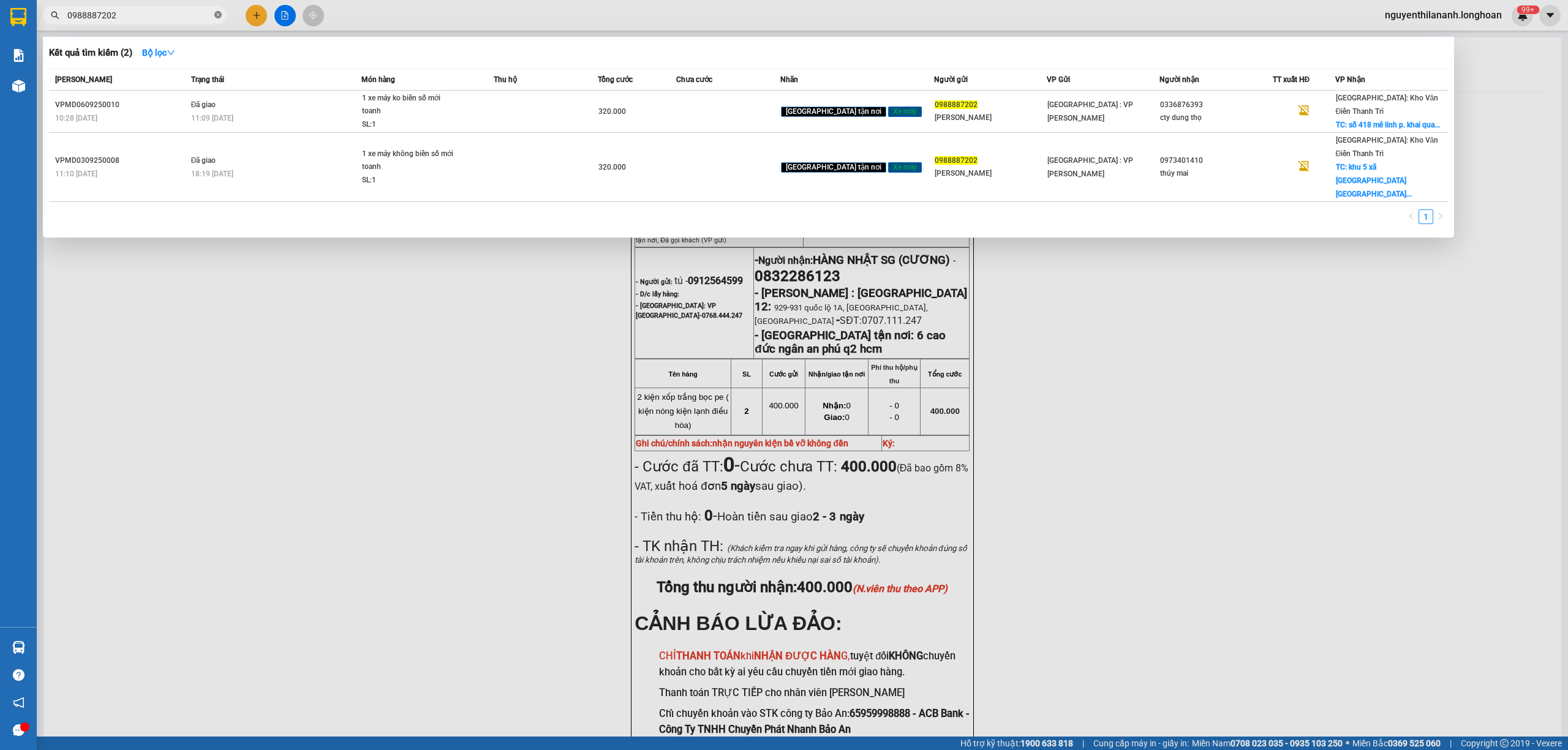
click at [216, 19] on span at bounding box center [218, 16] width 8 height 12
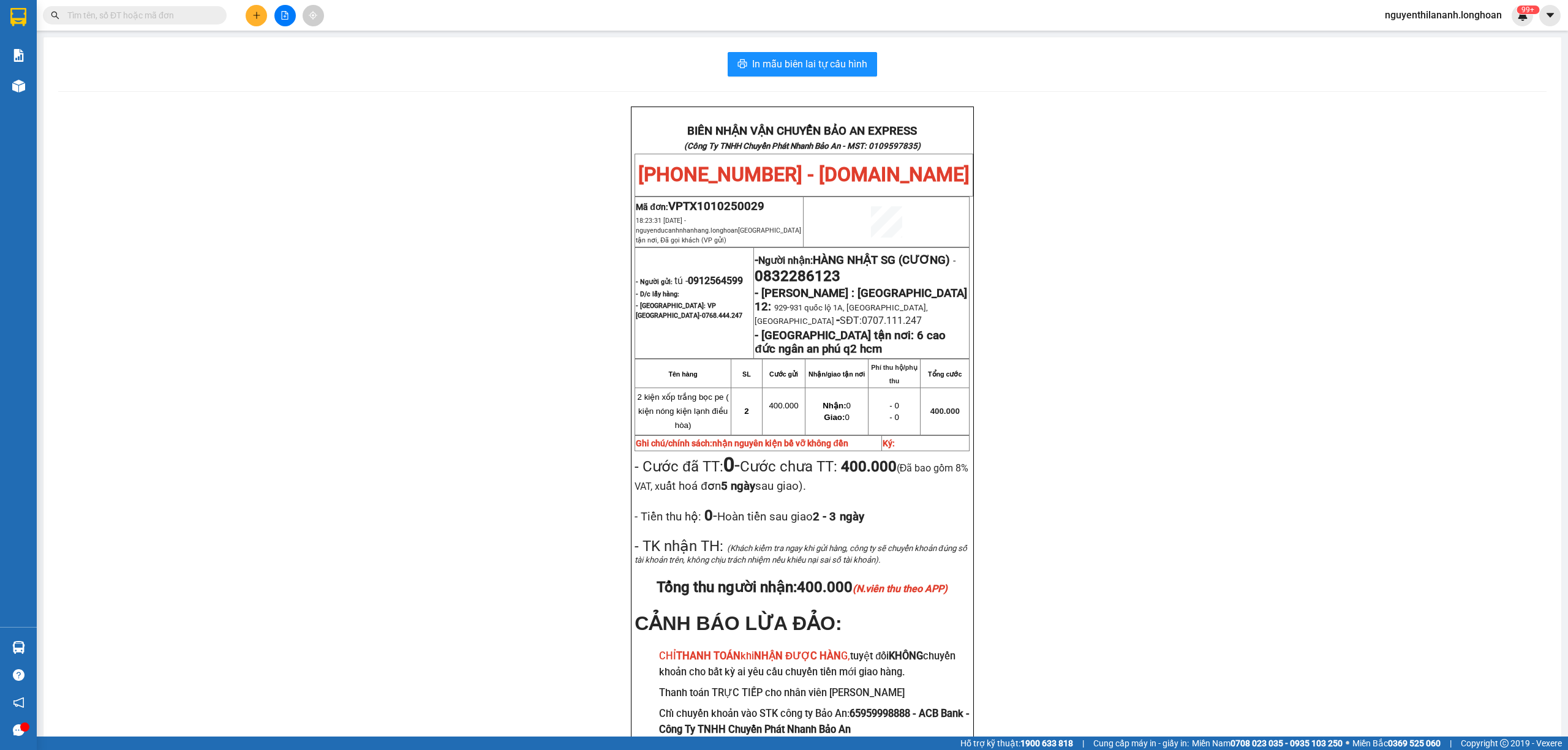
paste input "VHBT2909250009"
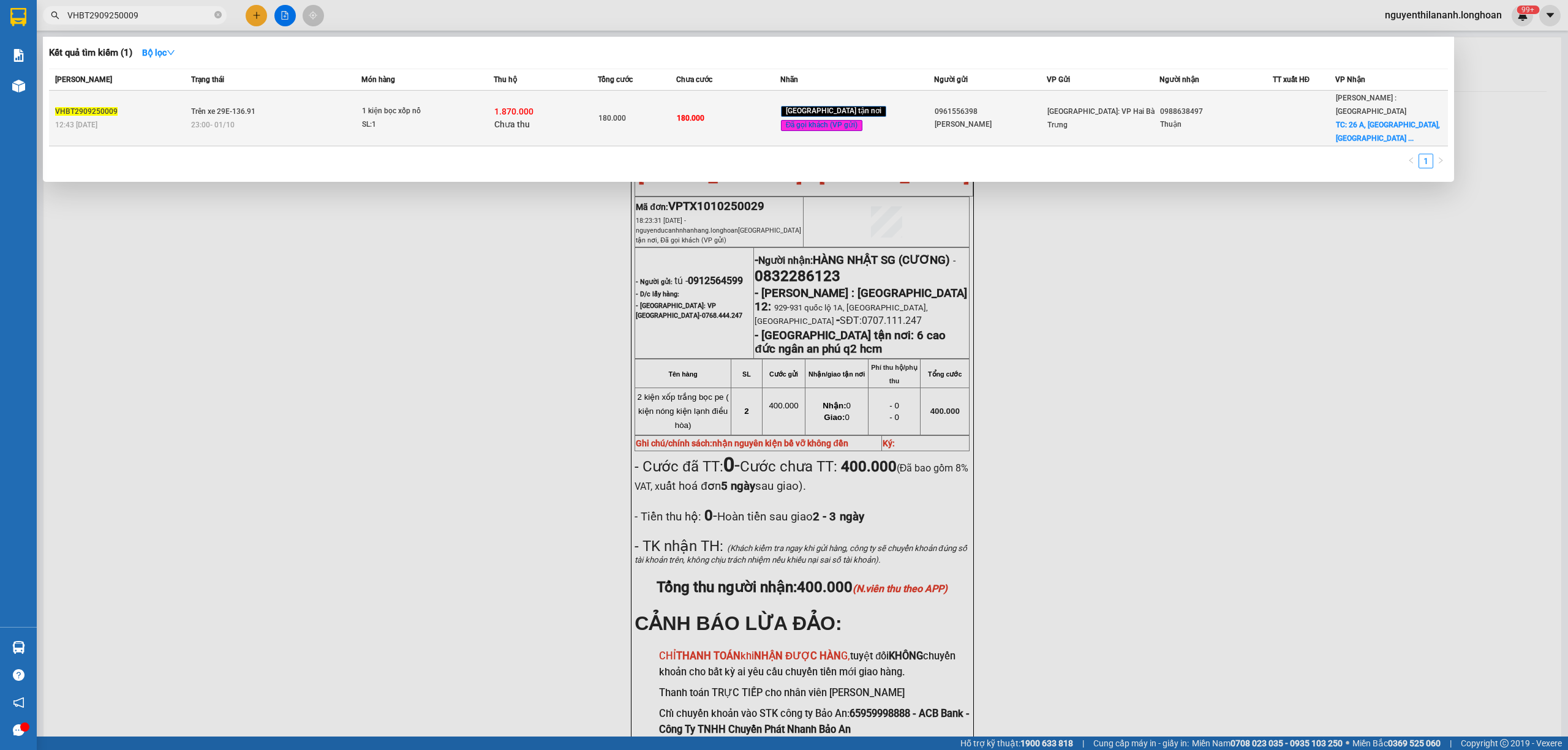
click at [168, 106] on div "VHBT2909250009" at bounding box center [121, 112] width 132 height 13
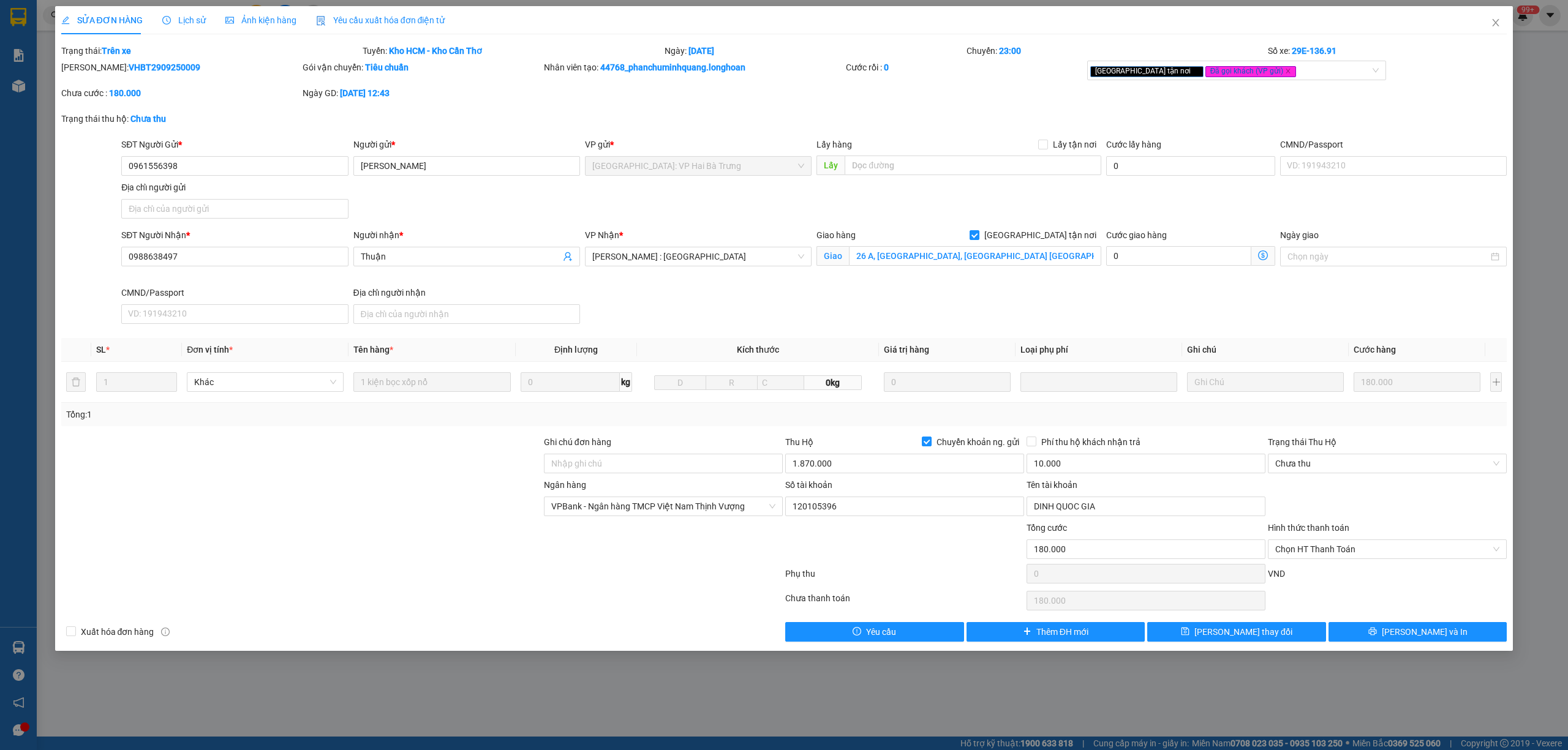
click at [179, 26] on div "Lịch sử" at bounding box center [183, 20] width 44 height 14
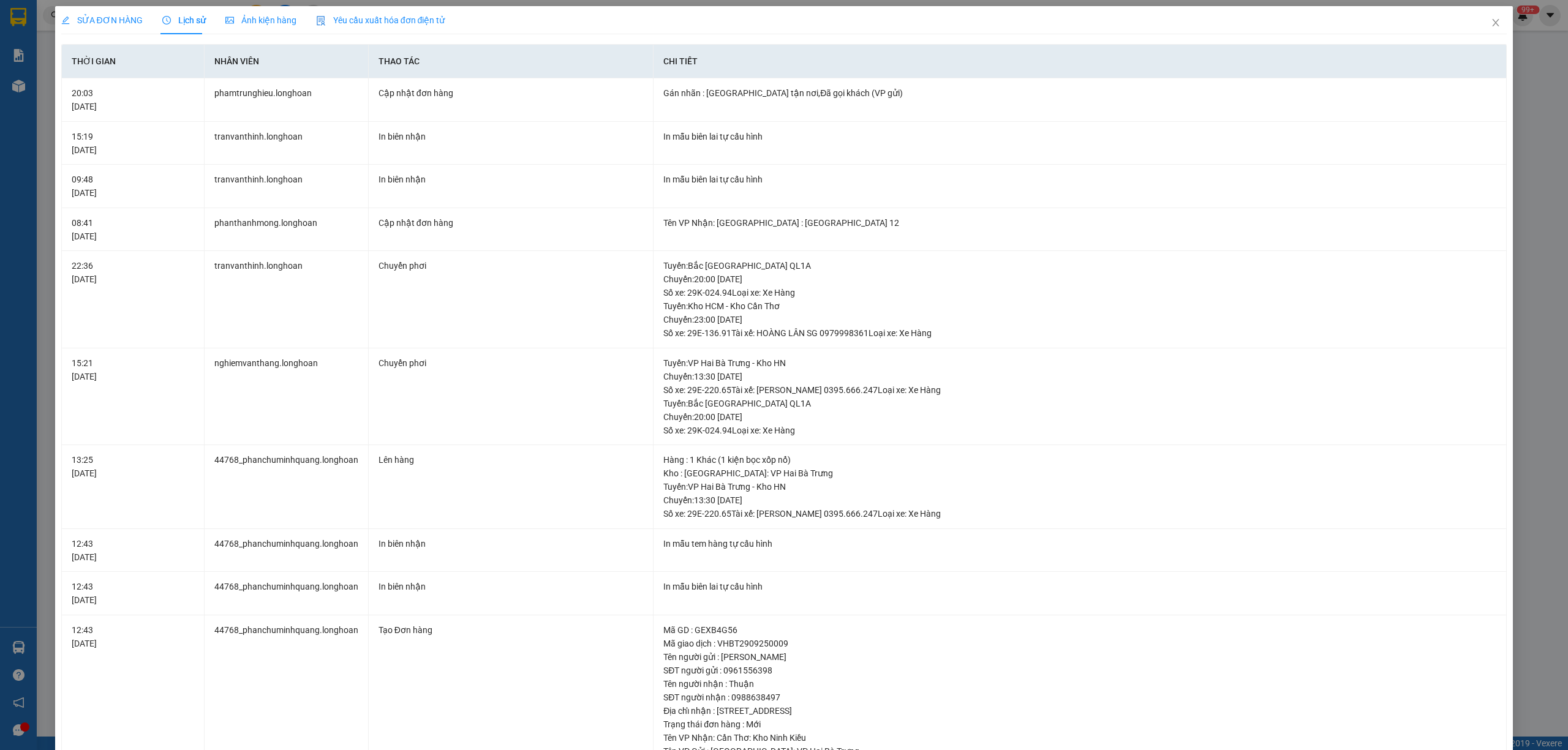
click at [125, 16] on span "SỬA ĐƠN HÀNG" at bounding box center [102, 20] width 82 height 10
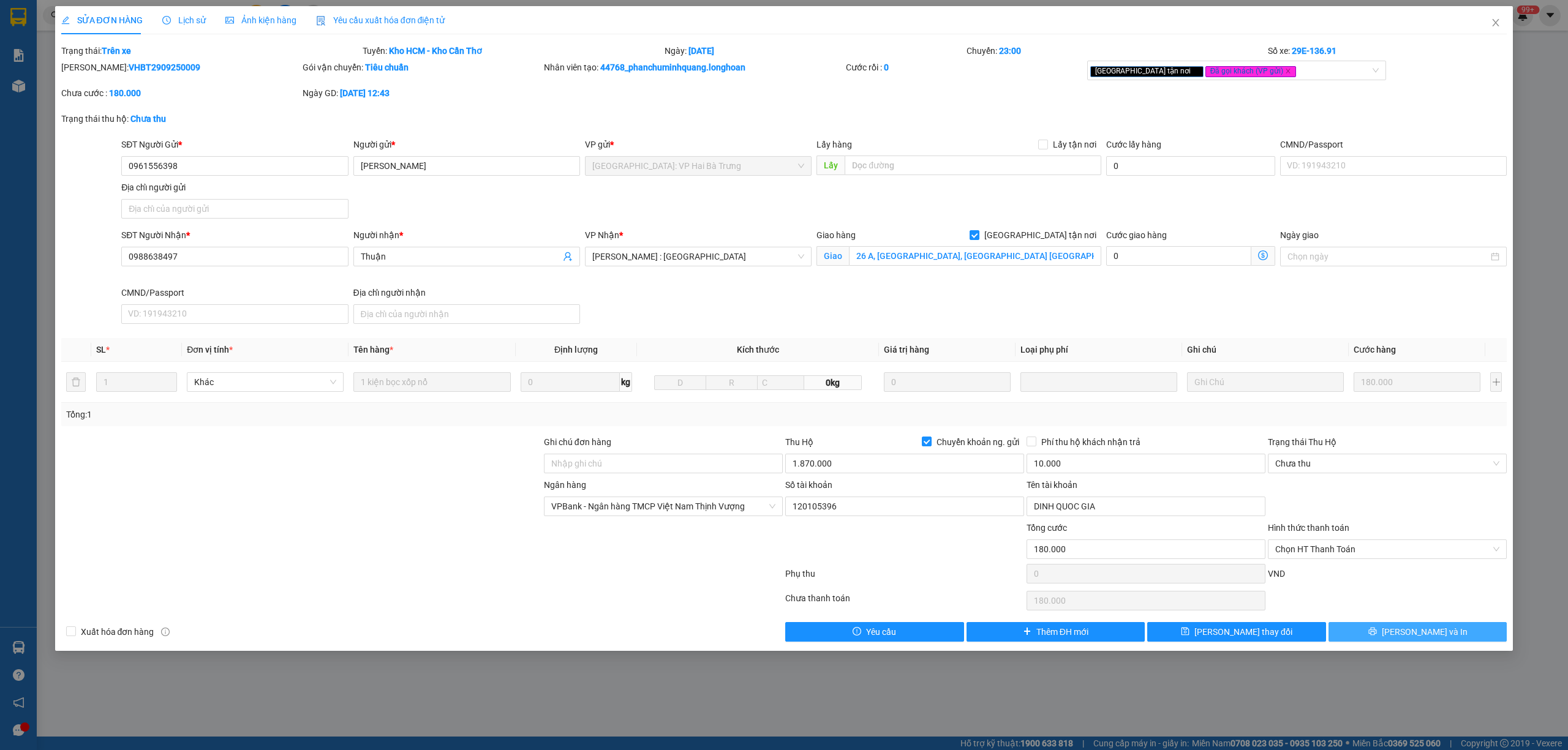
click at [1370, 639] on button "[PERSON_NAME] và In" at bounding box center [1418, 632] width 179 height 19
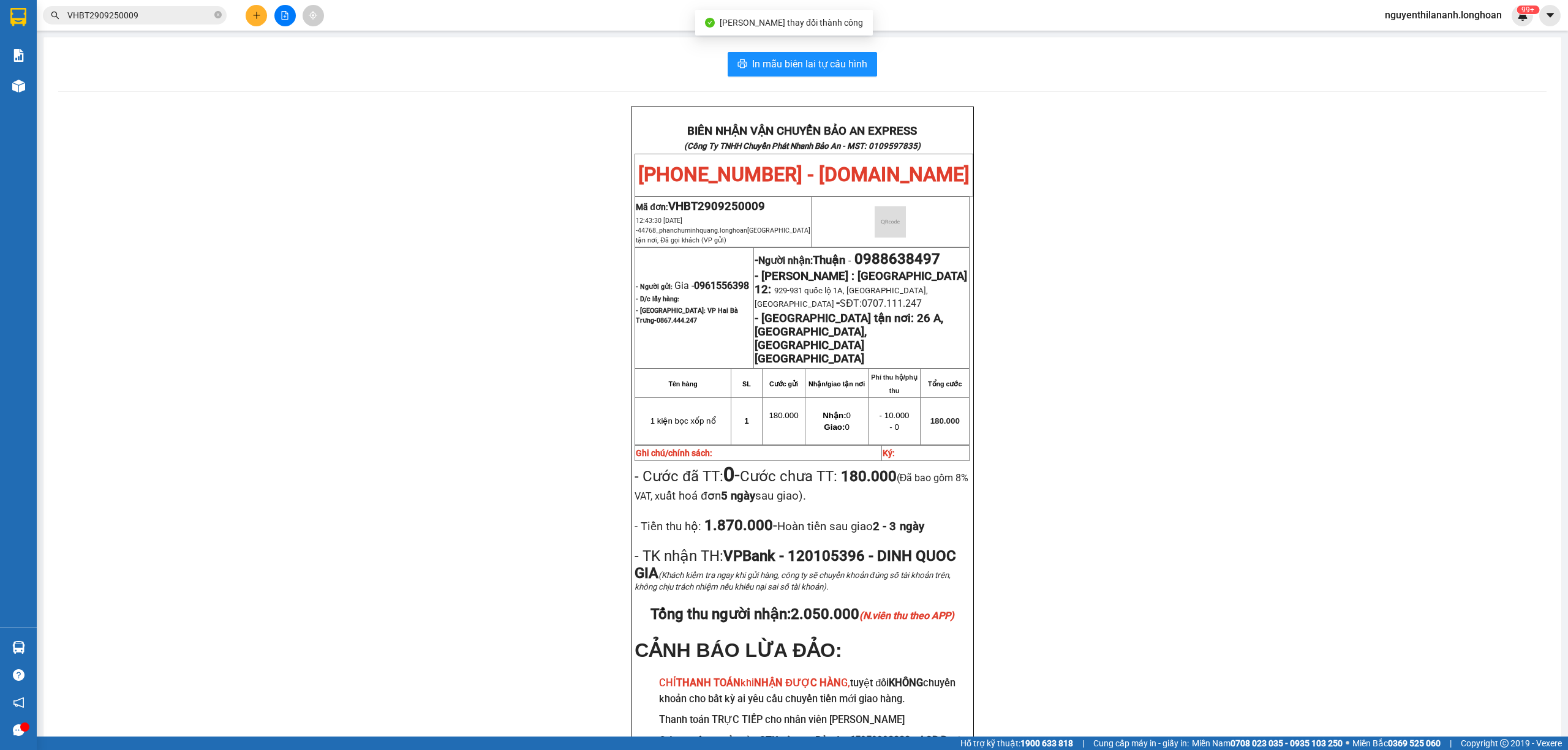
scroll to position [82, 0]
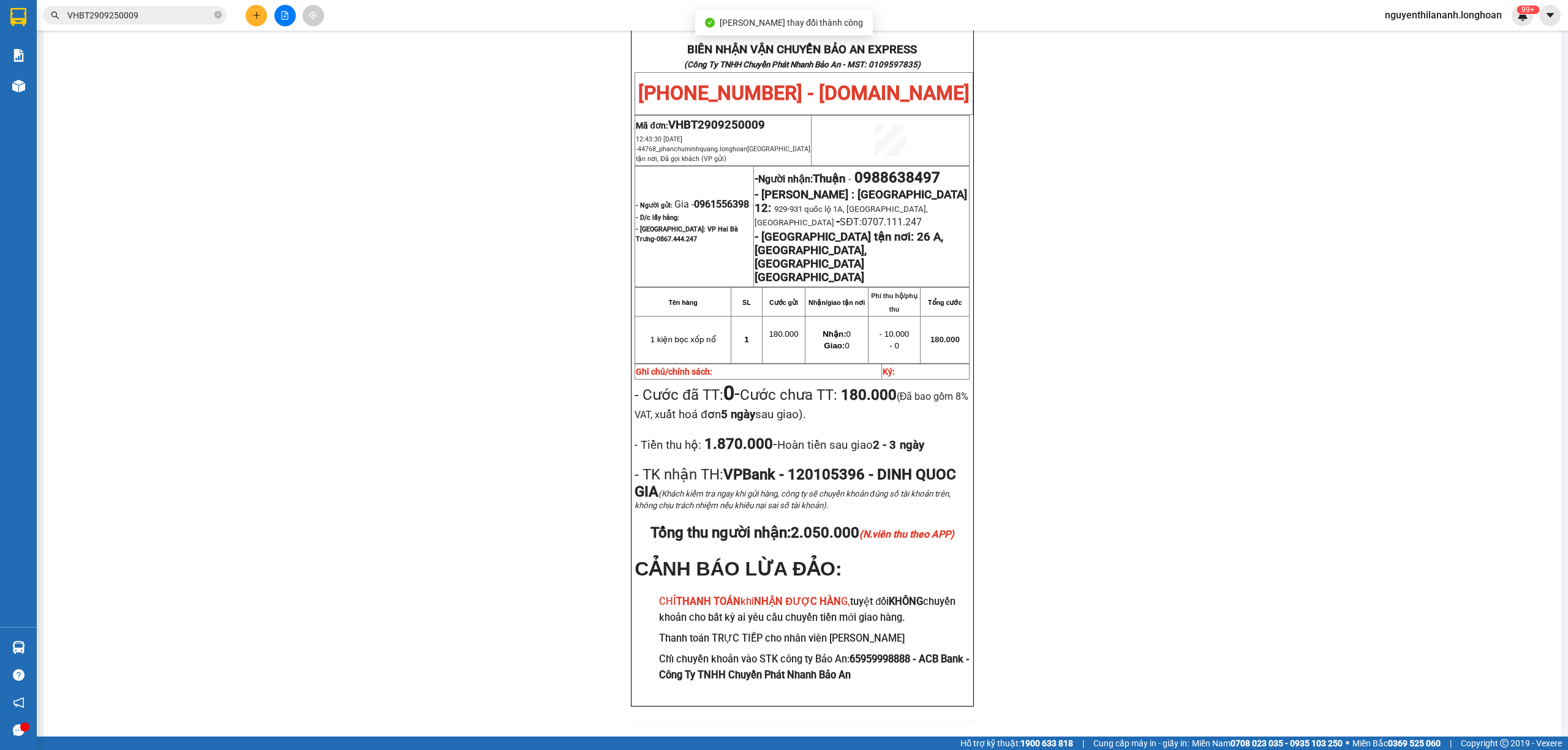
click at [1073, 544] on div "BIÊN NHẬN VẬN CHUYỂN BẢO AN EXPRESS (Công Ty TNHH Chuyển Phát Nhanh Bảo An - MS…" at bounding box center [802, 381] width 1488 height 712
